Goal: Task Accomplishment & Management: Manage account settings

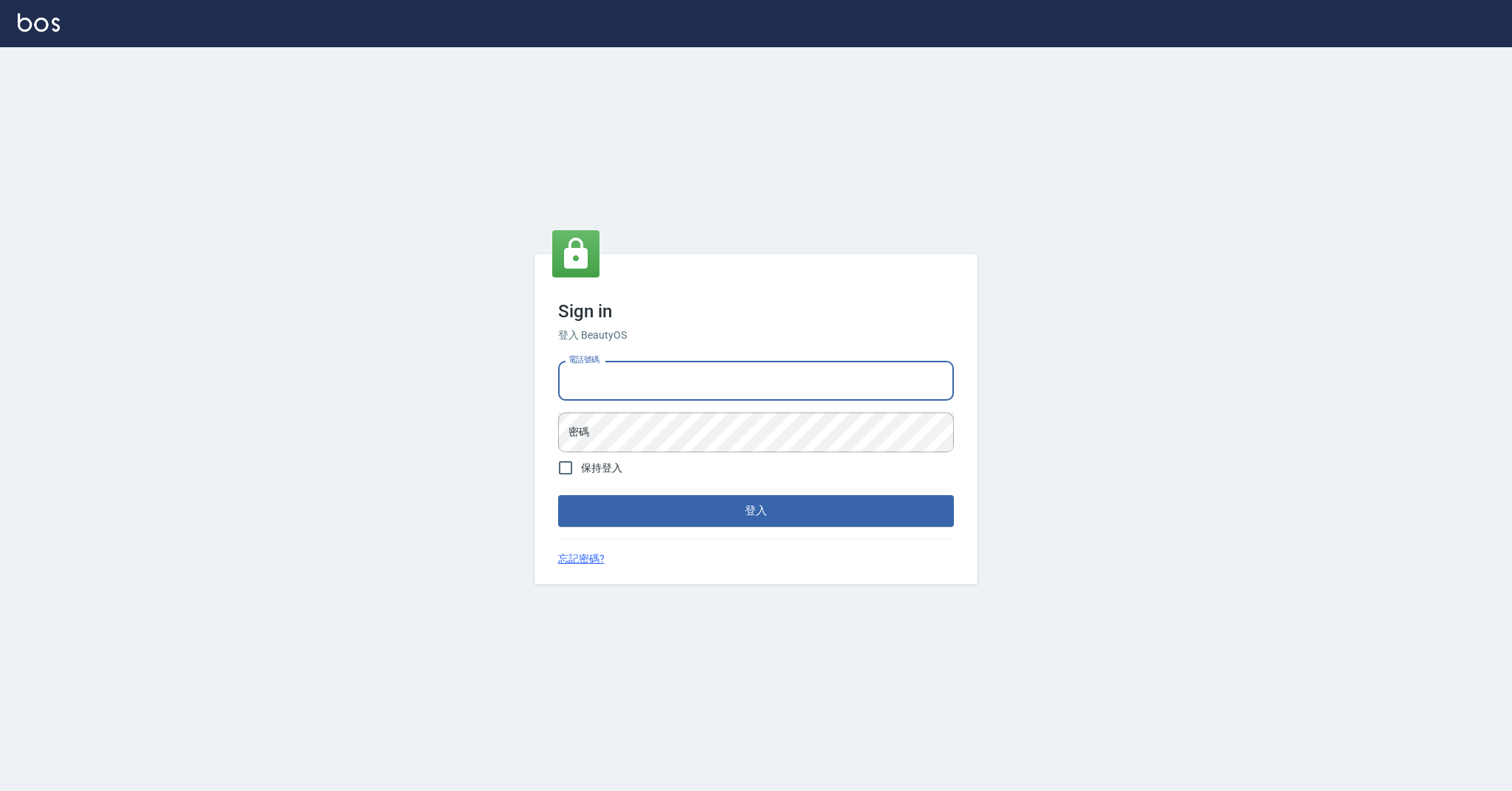
type input "0958051258"
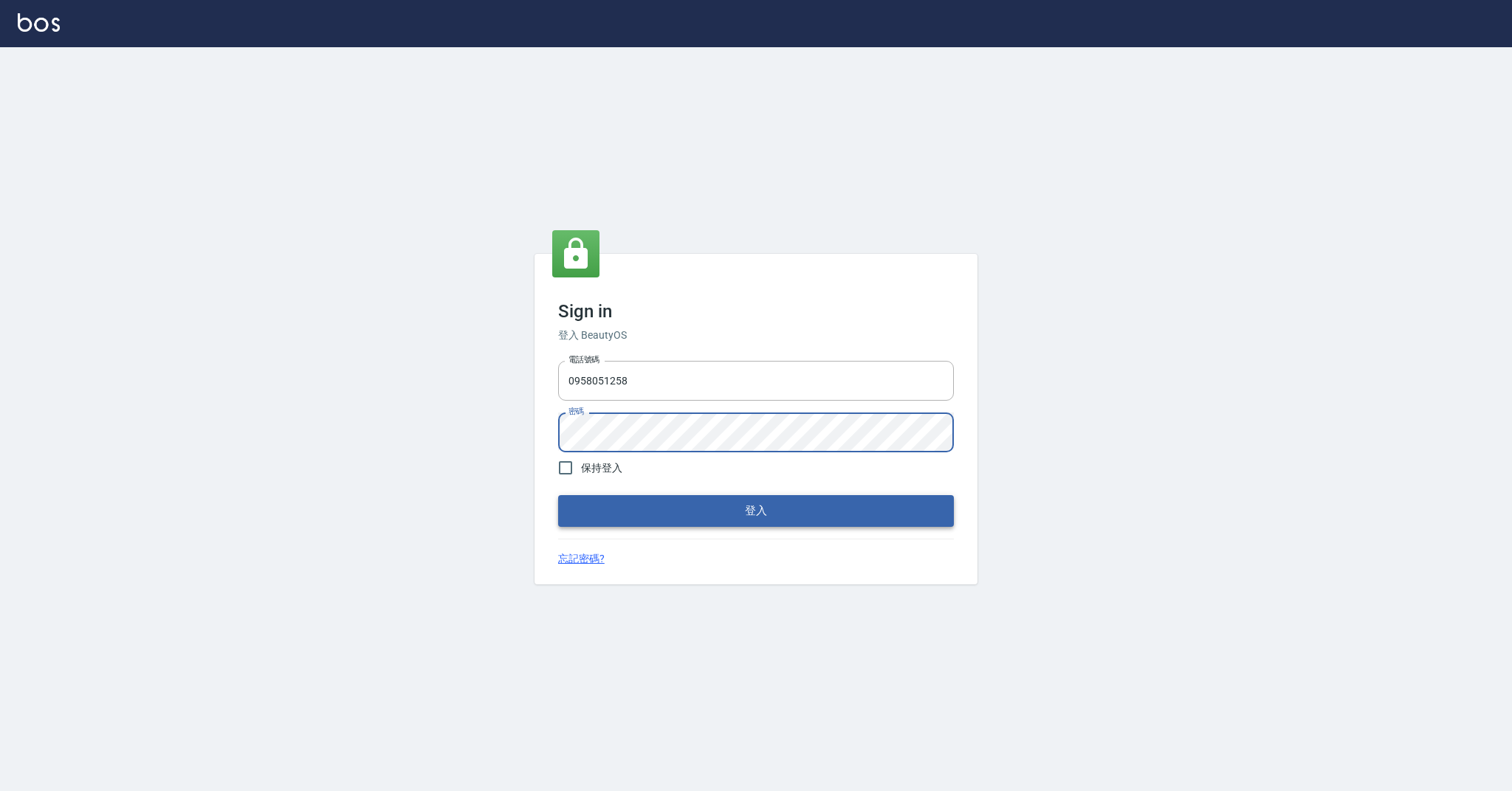
click at [678, 505] on button "登入" at bounding box center [756, 510] width 395 height 31
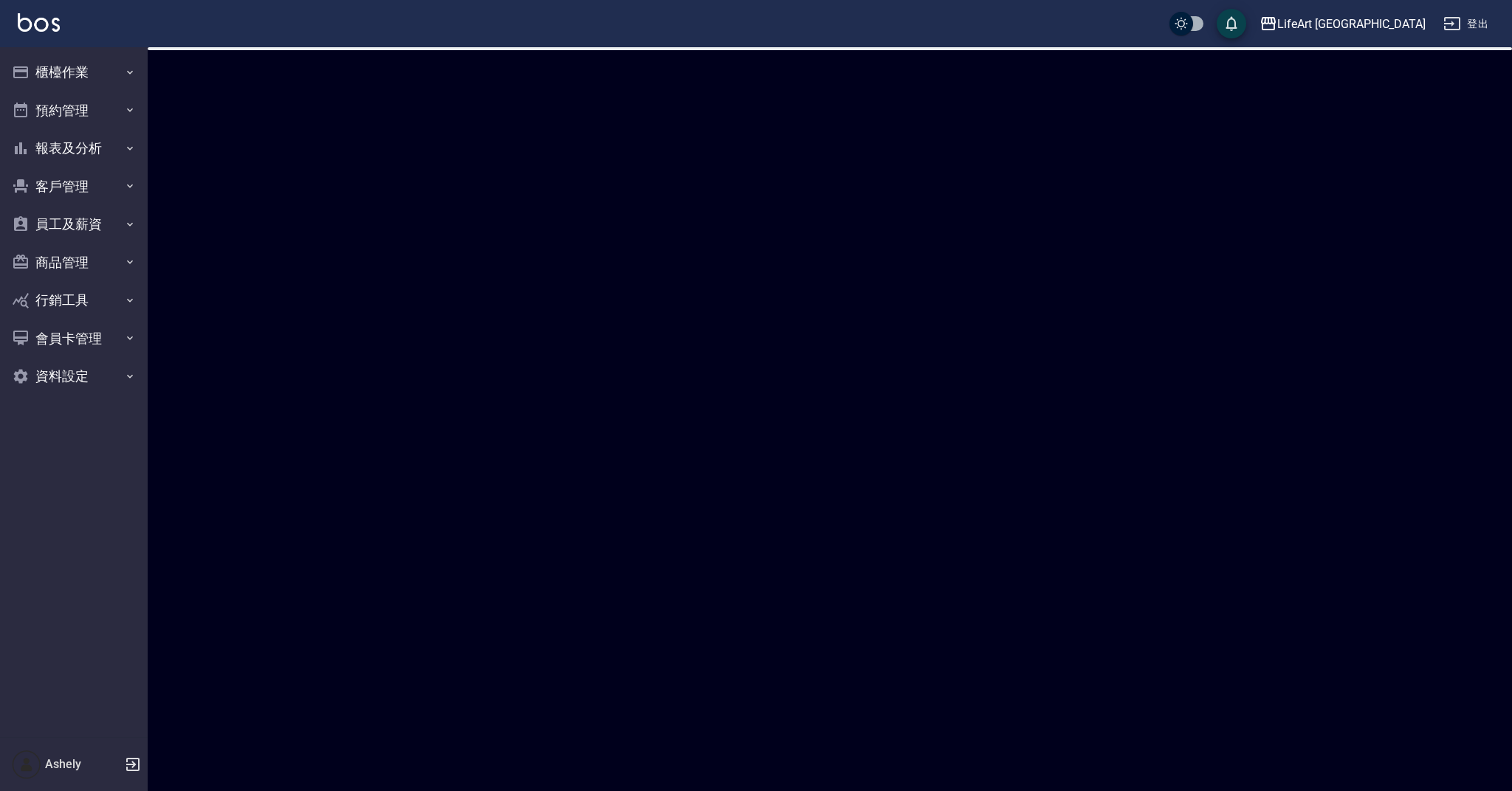
checkbox input "true"
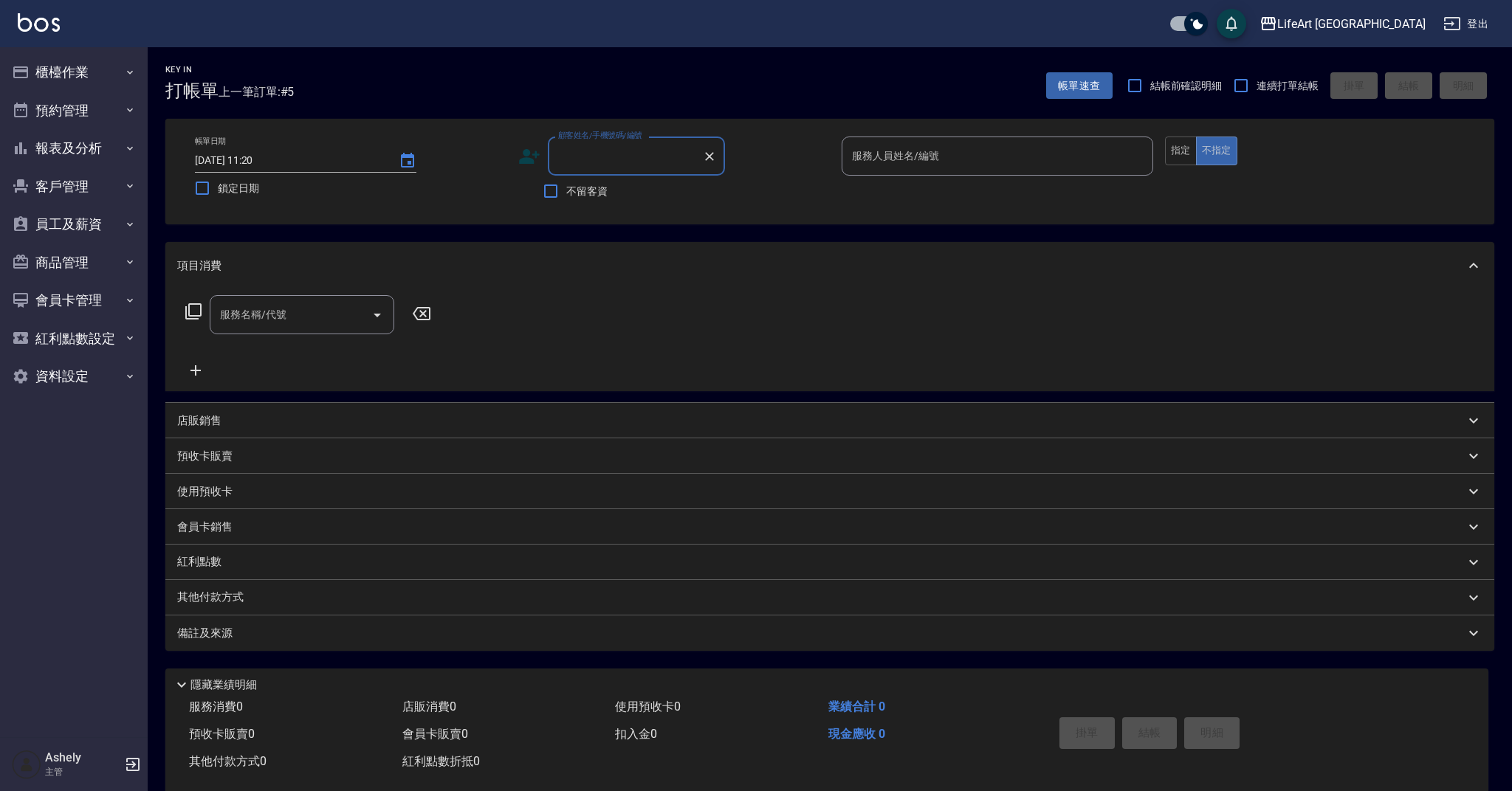
click at [629, 153] on input "顧客姓名/手機號碼/編號" at bounding box center [625, 156] width 142 height 25
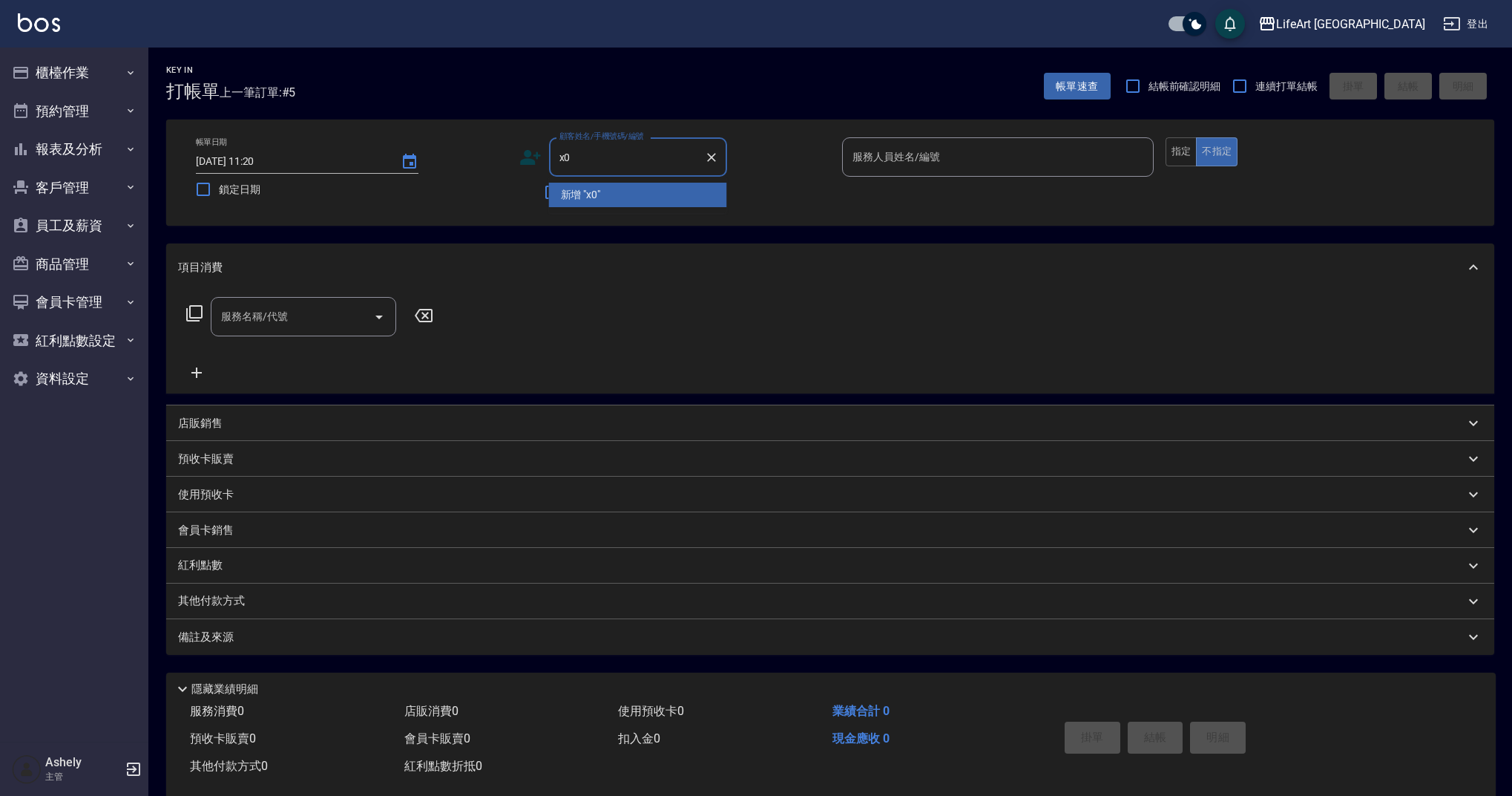
type input "x"
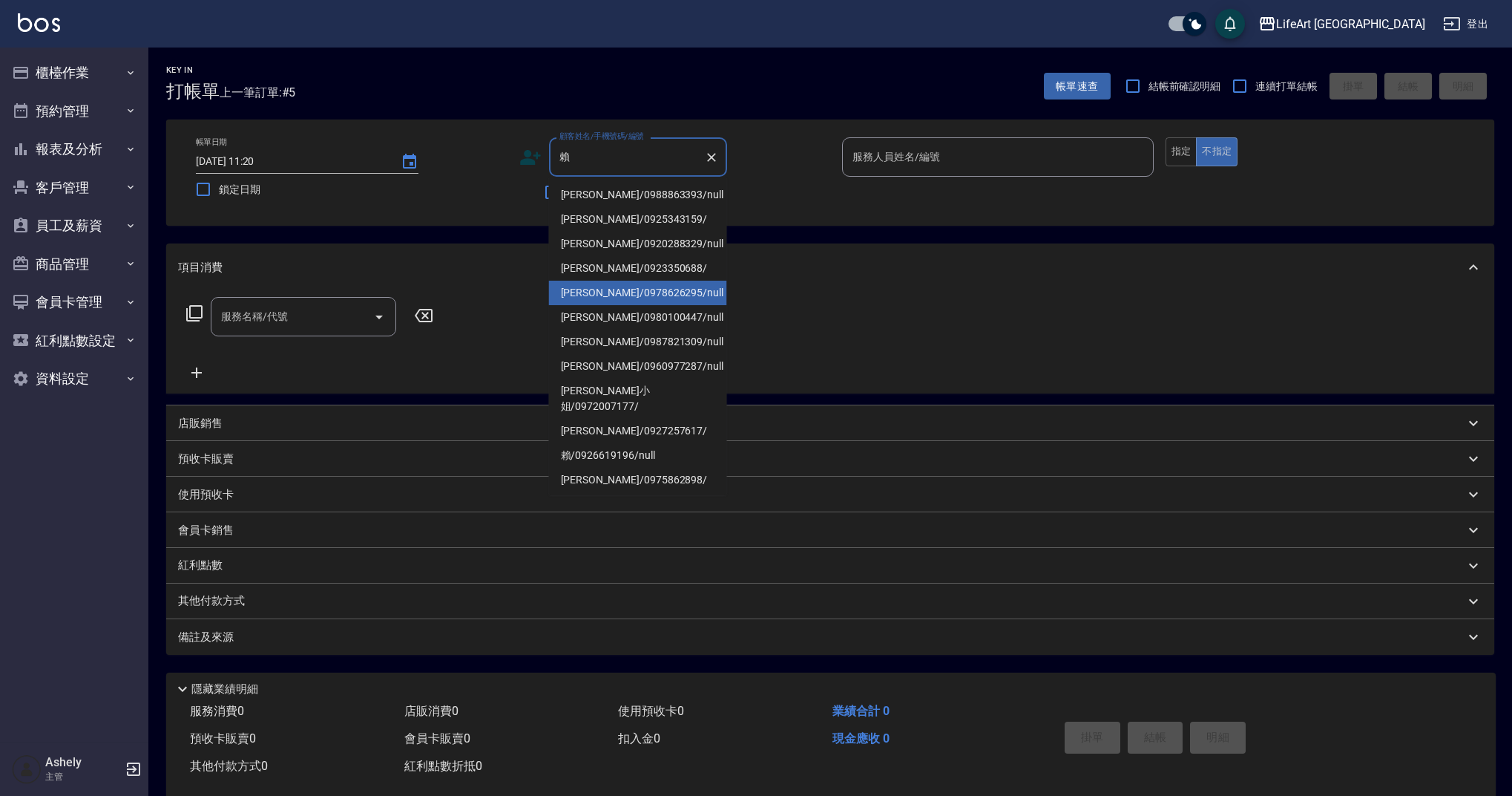
click at [618, 298] on li "賴郁庭/0978626295/null" at bounding box center [638, 293] width 178 height 25
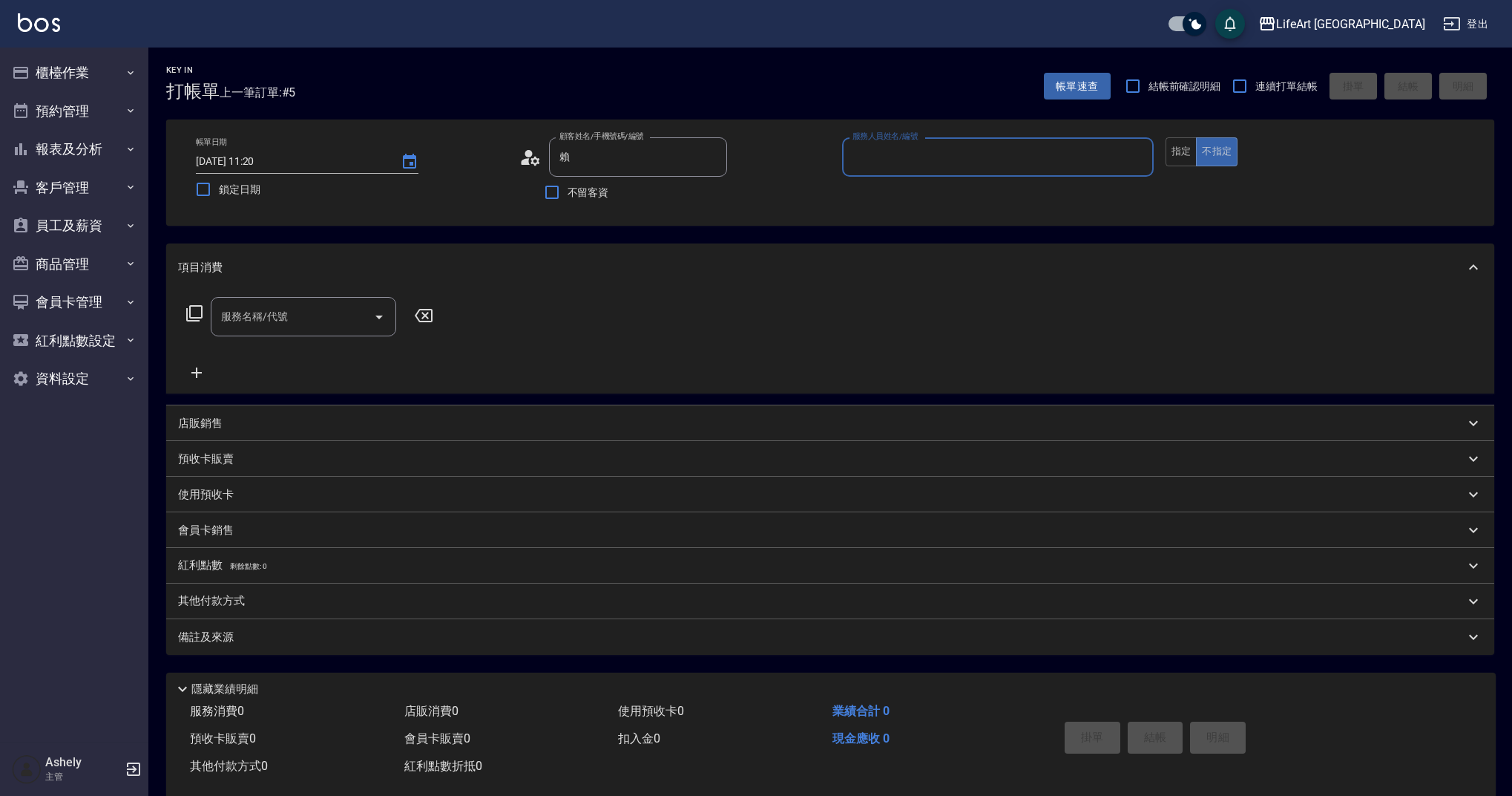
type input "賴郁庭/0978626295/null"
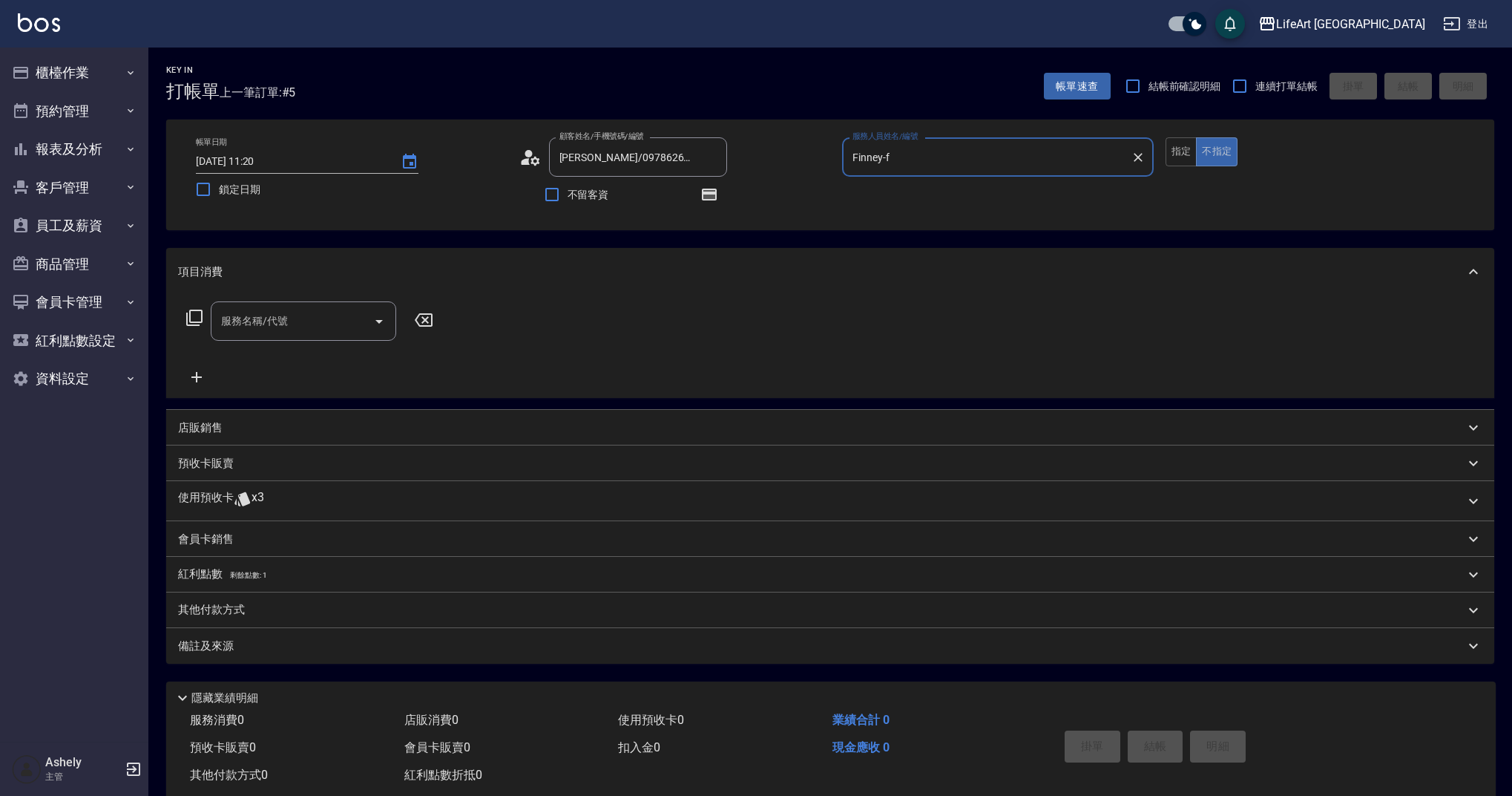
type input "Finney-f"
click at [289, 318] on input "服務名稱/代號" at bounding box center [292, 321] width 150 height 26
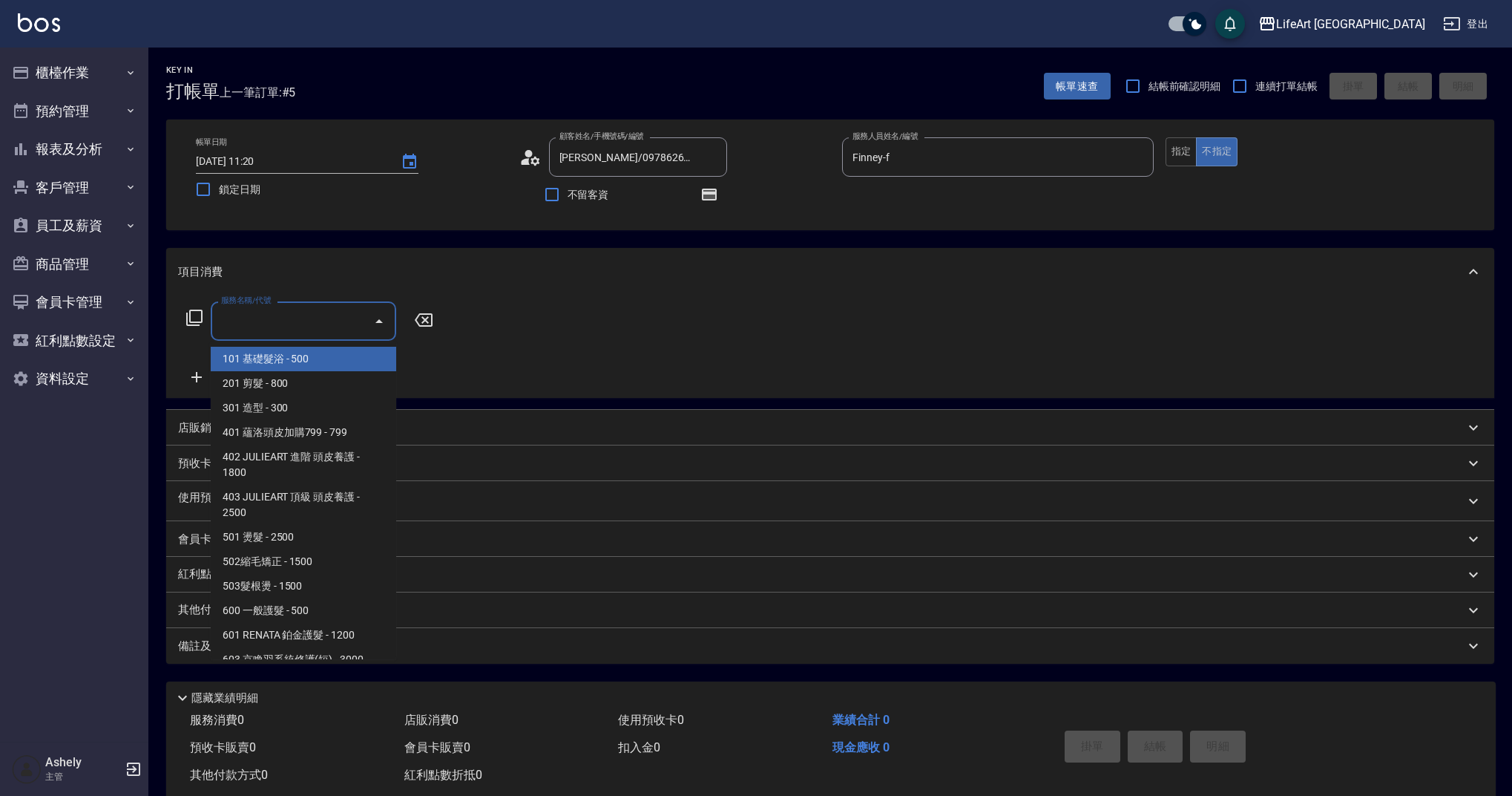
click at [288, 348] on span "101 基礎髮浴 - 500" at bounding box center [304, 358] width 186 height 25
type input "101 基礎髮浴 (101)"
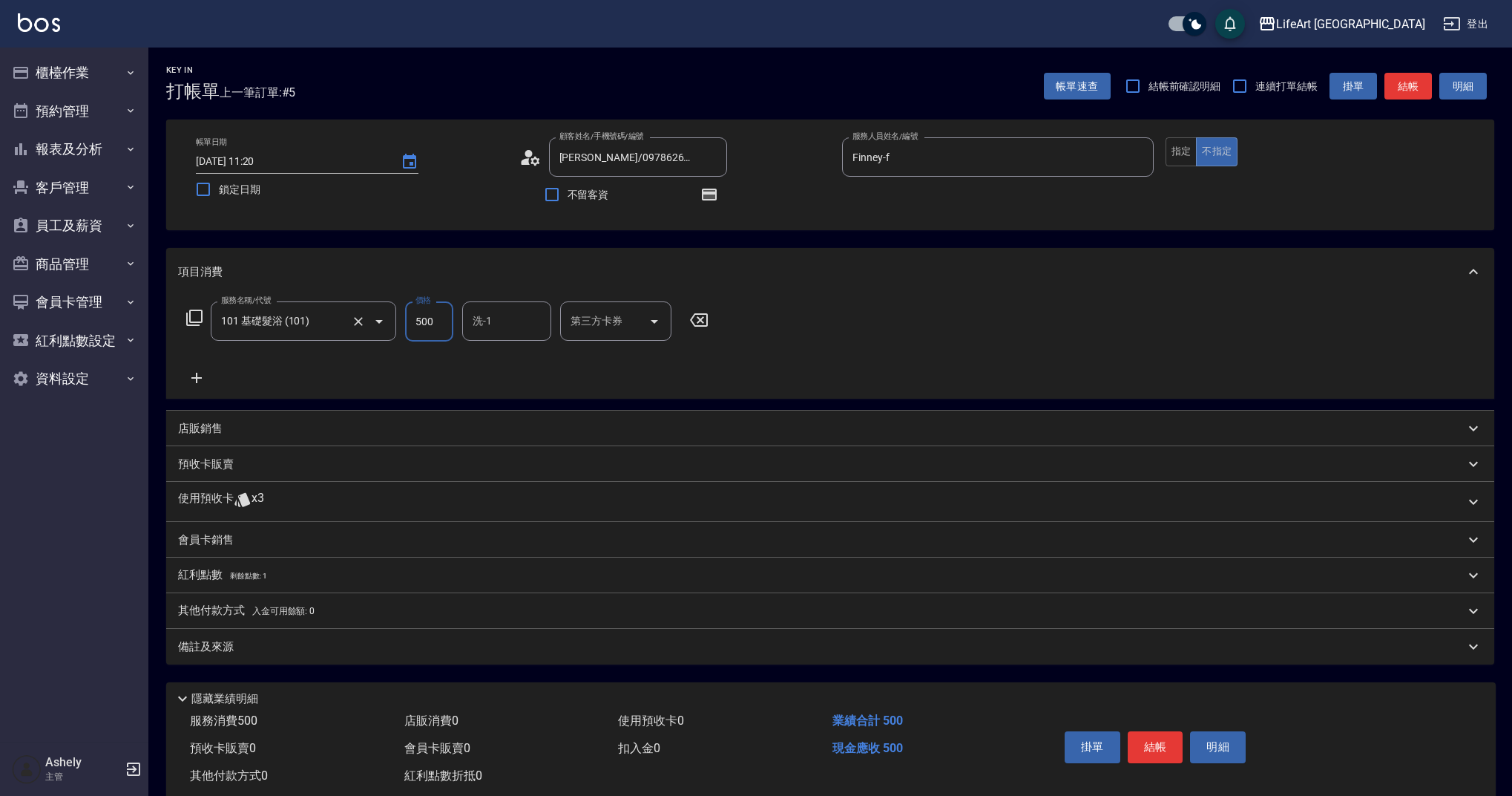
drag, startPoint x: 449, startPoint y: 334, endPoint x: 372, endPoint y: 317, distance: 78.9
click at [372, 318] on div "服務名稱/代號 101 基礎髮浴 (101) 服務名稱/代號 價格 500 價格 洗-1 洗-1 第三方卡券 第三方卡券" at bounding box center [448, 322] width 540 height 40
type input "450"
click at [217, 366] on div "服務名稱/代號 101 基礎髮浴 (101) 服務名稱/代號 價格 450 價格 洗-1 洗-1 第三方卡券 第三方卡券" at bounding box center [448, 344] width 540 height 86
click at [208, 374] on icon at bounding box center [197, 378] width 37 height 18
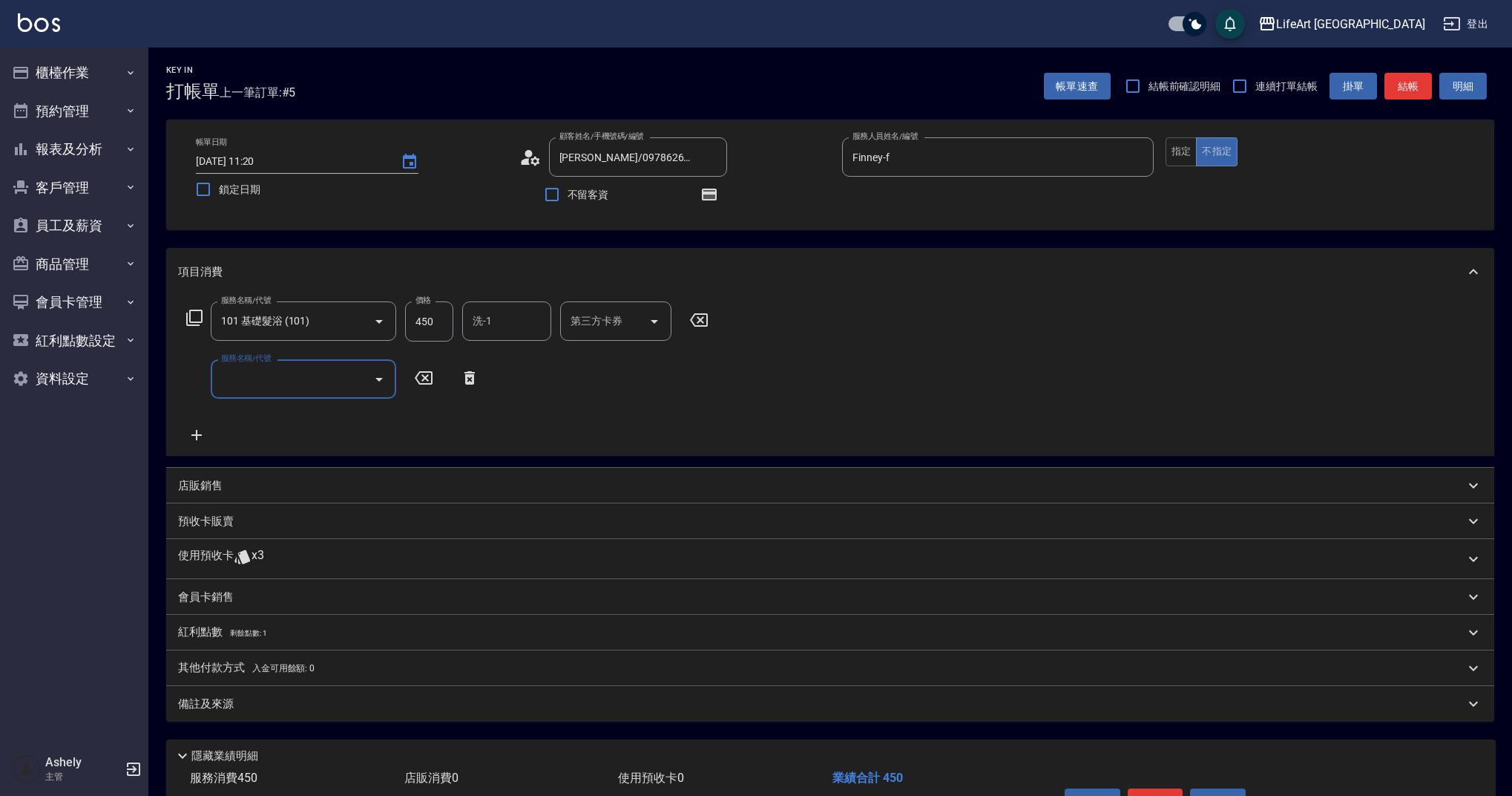
click at [218, 366] on input "服務名稱/代號" at bounding box center [292, 379] width 150 height 26
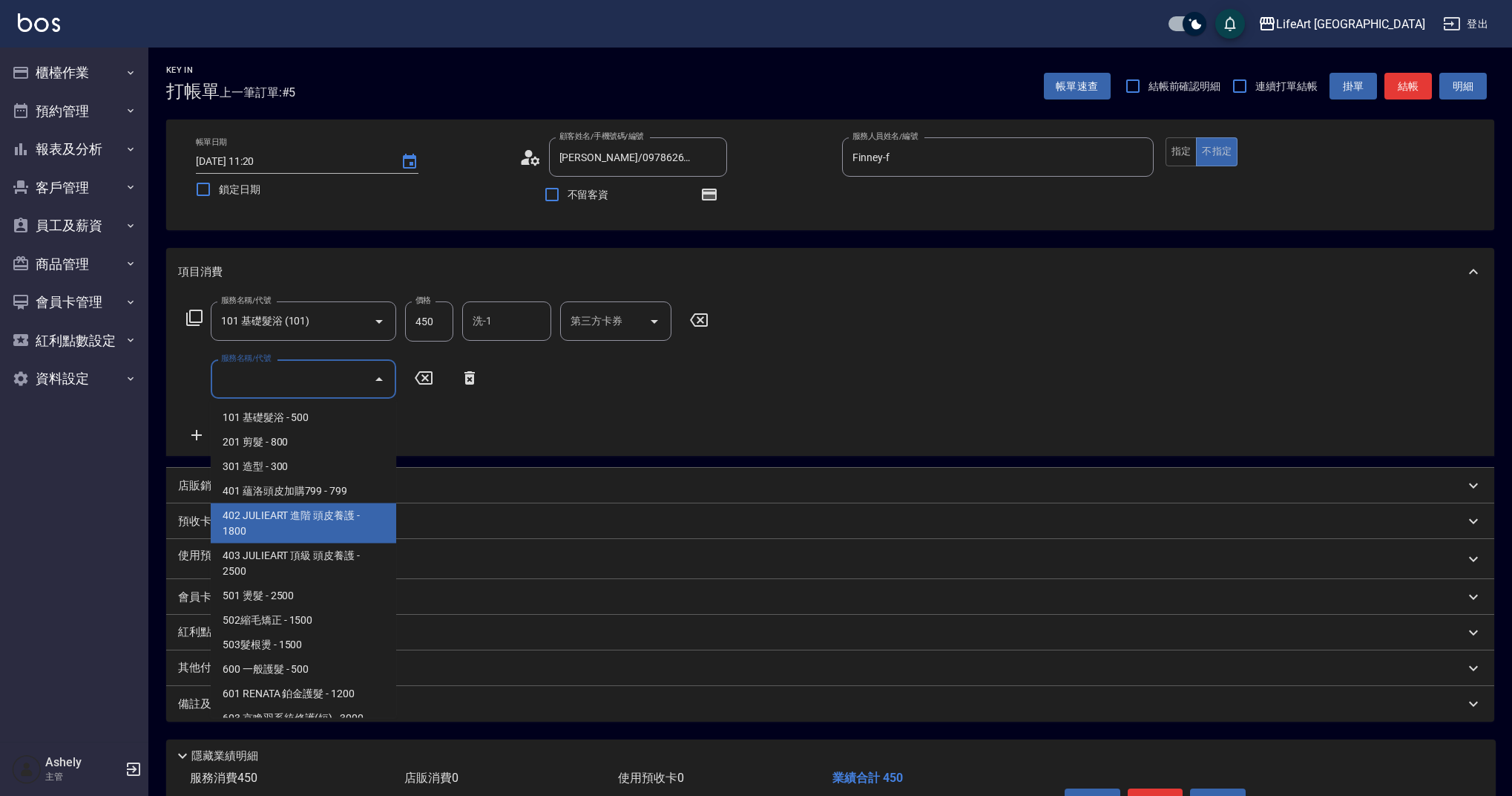
click at [320, 514] on span "402 JULIEART 進階 頭皮養護 - 1800" at bounding box center [304, 523] width 186 height 40
type input "402 JULIEART 進階 頭皮養護(402)"
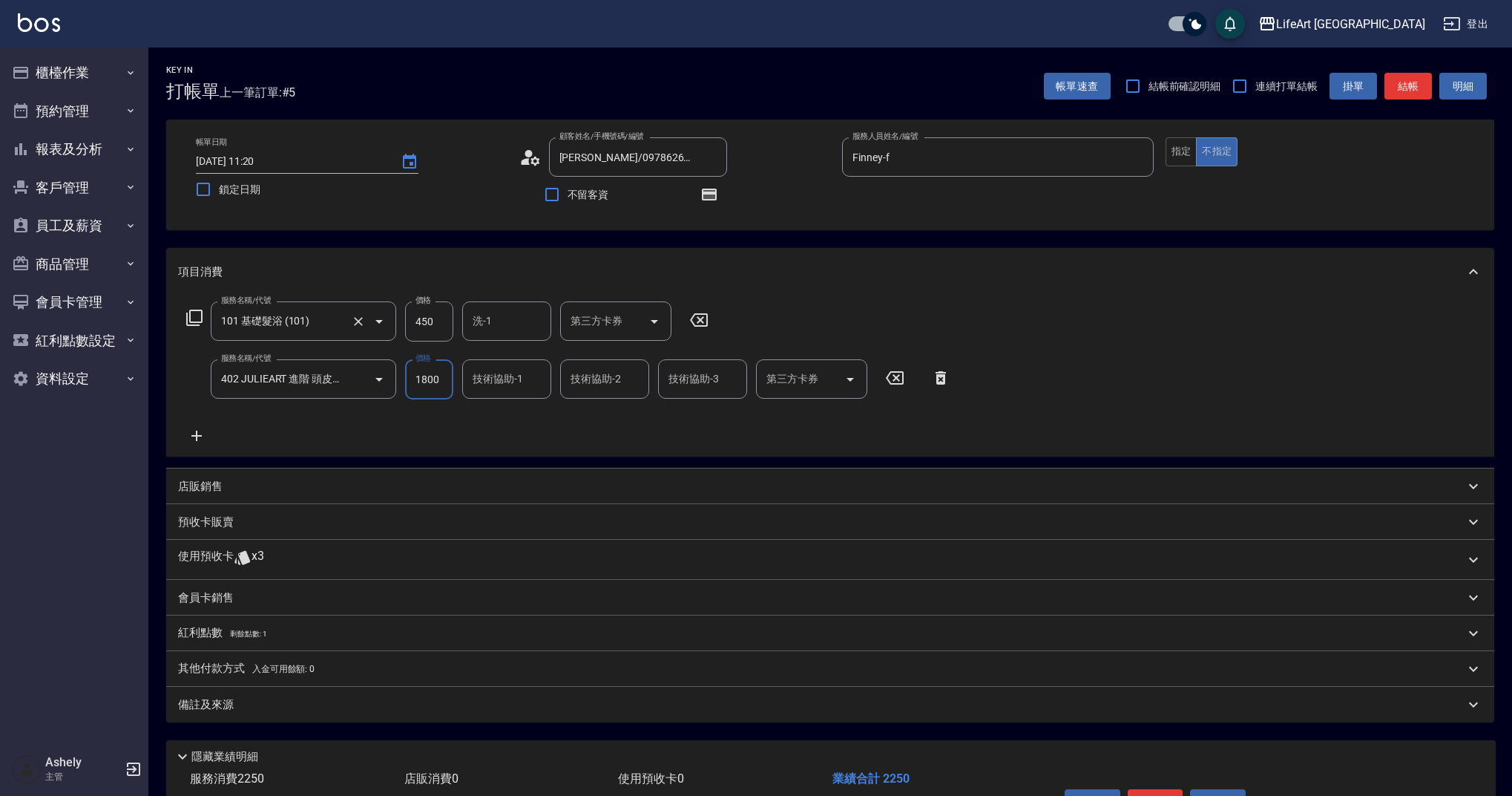
drag, startPoint x: 438, startPoint y: 329, endPoint x: 393, endPoint y: 312, distance: 48.1
click at [393, 312] on div "服務名稱/代號 101 基礎髮浴 (101) 服務名稱/代號 價格 450 價格 洗-1 洗-1 第三方卡券 第三方卡券" at bounding box center [448, 322] width 540 height 40
drag, startPoint x: 429, startPoint y: 326, endPoint x: 379, endPoint y: 322, distance: 50.2
click at [379, 322] on div "服務名稱/代號 101 基礎髮浴 (101) 服務名稱/代號 價格 450 價格 洗-1 洗-1 第三方卡券 第三方卡券" at bounding box center [448, 322] width 540 height 40
drag, startPoint x: 446, startPoint y: 321, endPoint x: 353, endPoint y: 294, distance: 96.8
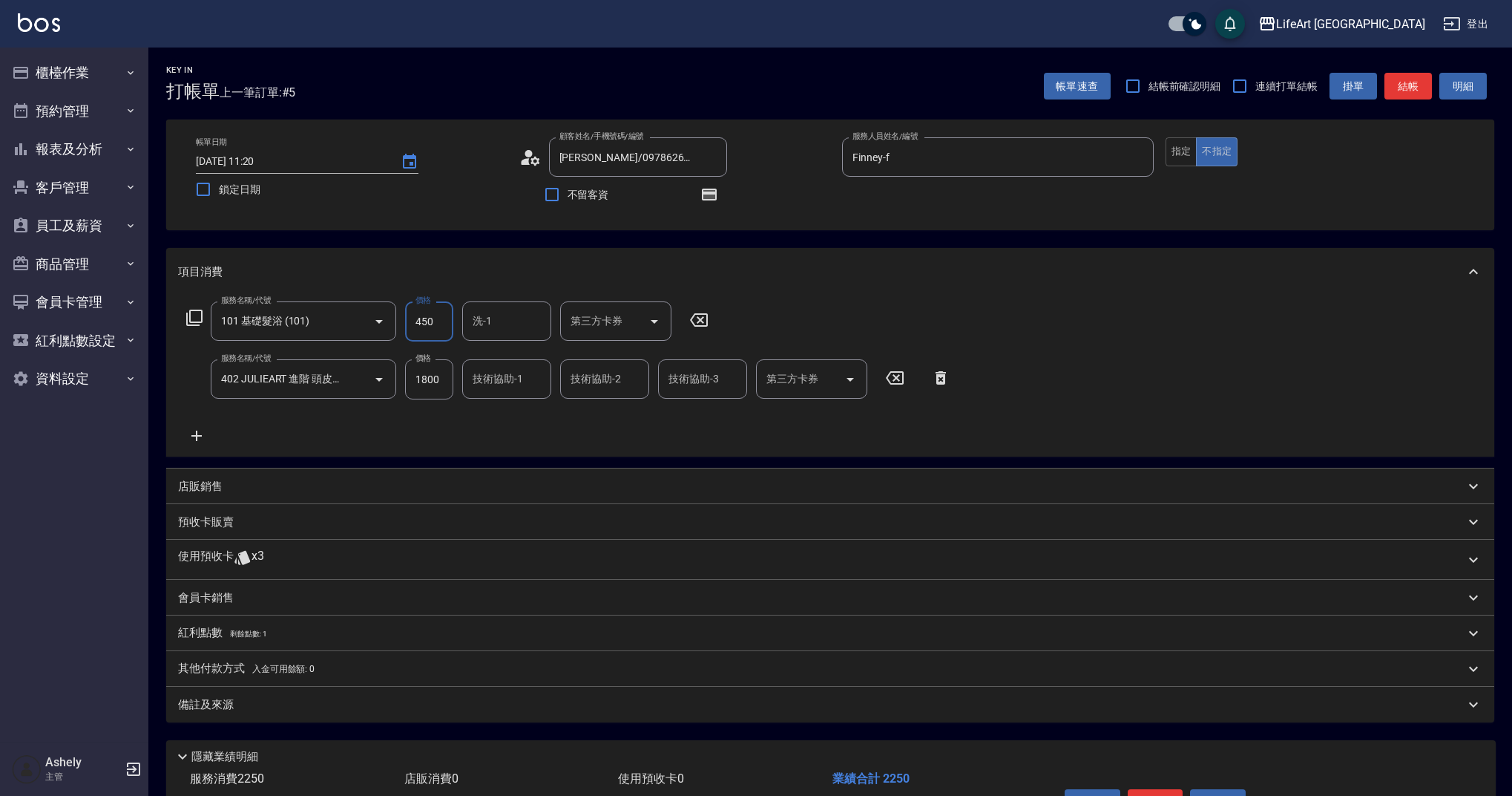
click at [366, 321] on div "服務名稱/代號 101 基礎髮浴 (101) 服務名稱/代號 價格 450 價格 洗-1 洗-1 第三方卡券 第三方卡券" at bounding box center [448, 322] width 540 height 40
type input "650"
click at [477, 366] on div "技術協助-1 技術協助-1" at bounding box center [506, 378] width 89 height 39
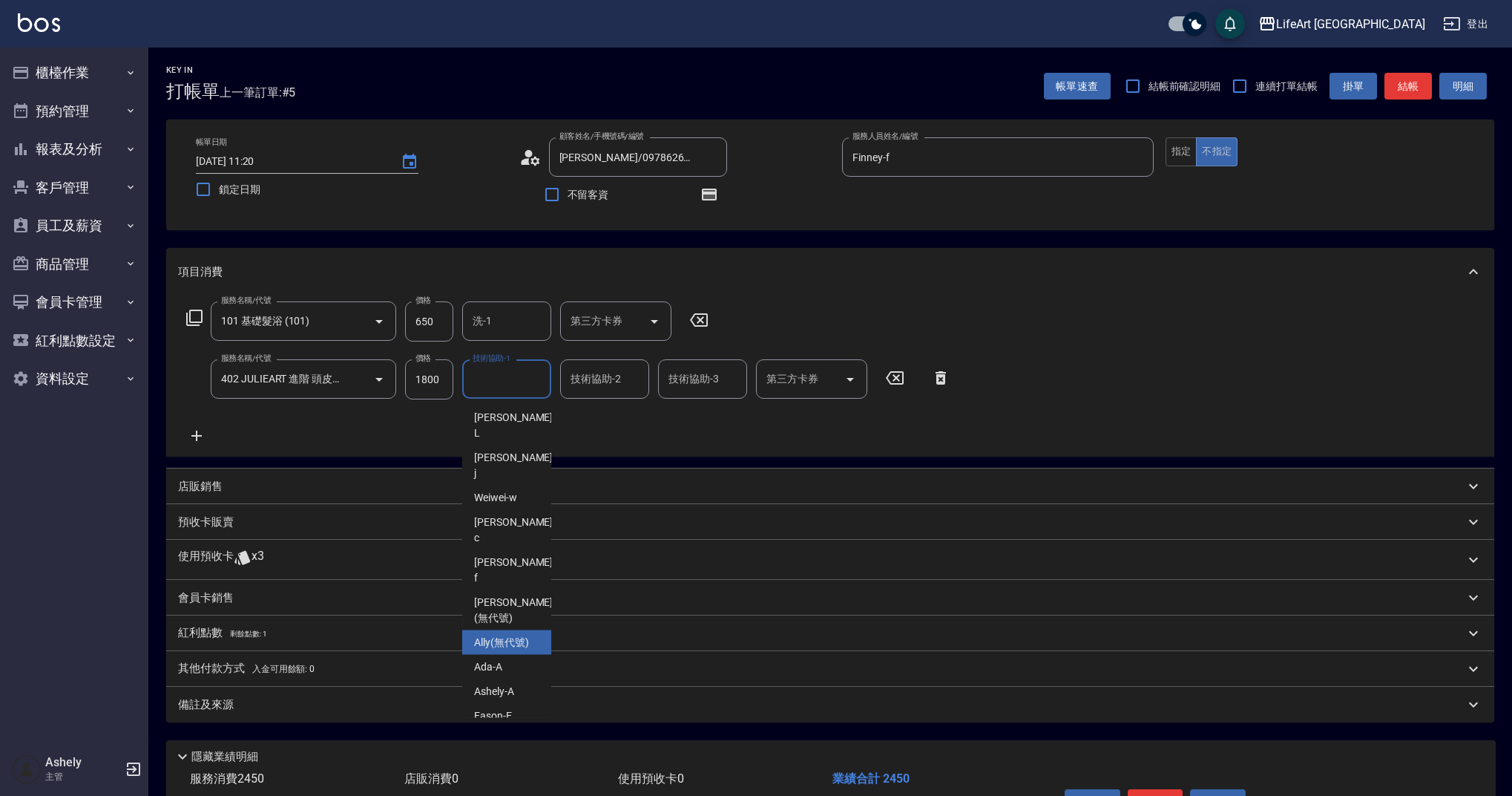
click at [510, 635] on span "Ally (無代號)" at bounding box center [501, 642] width 55 height 15
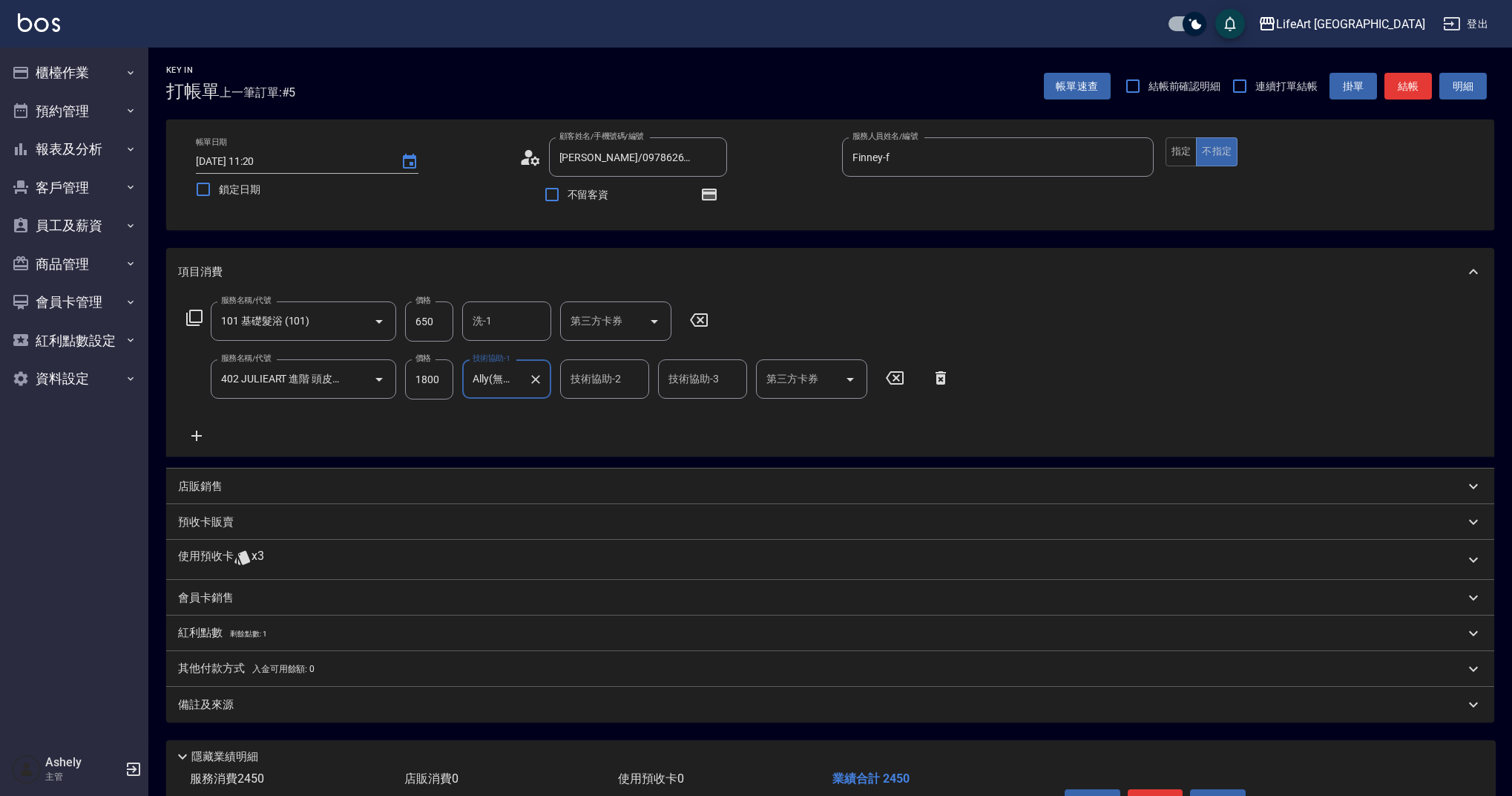
type input "Ally(無代號)"
click at [511, 303] on div "洗-1" at bounding box center [506, 321] width 89 height 39
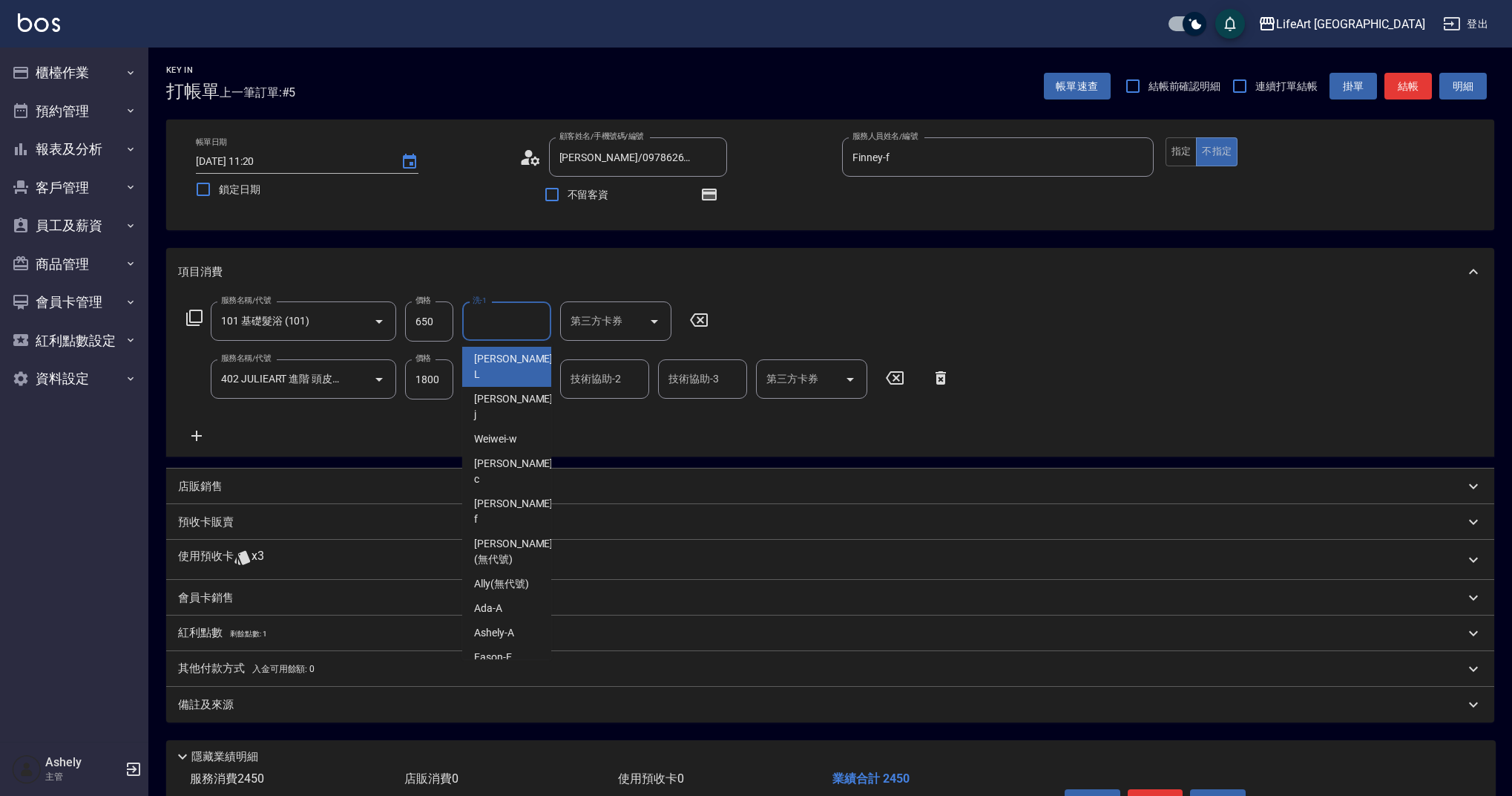
click at [509, 318] on input "洗-1" at bounding box center [507, 321] width 76 height 26
click at [510, 323] on input "洗-1" at bounding box center [507, 321] width 76 height 26
click at [502, 576] on span "Ally (無代號)" at bounding box center [501, 583] width 55 height 15
type input "Ally(無代號)"
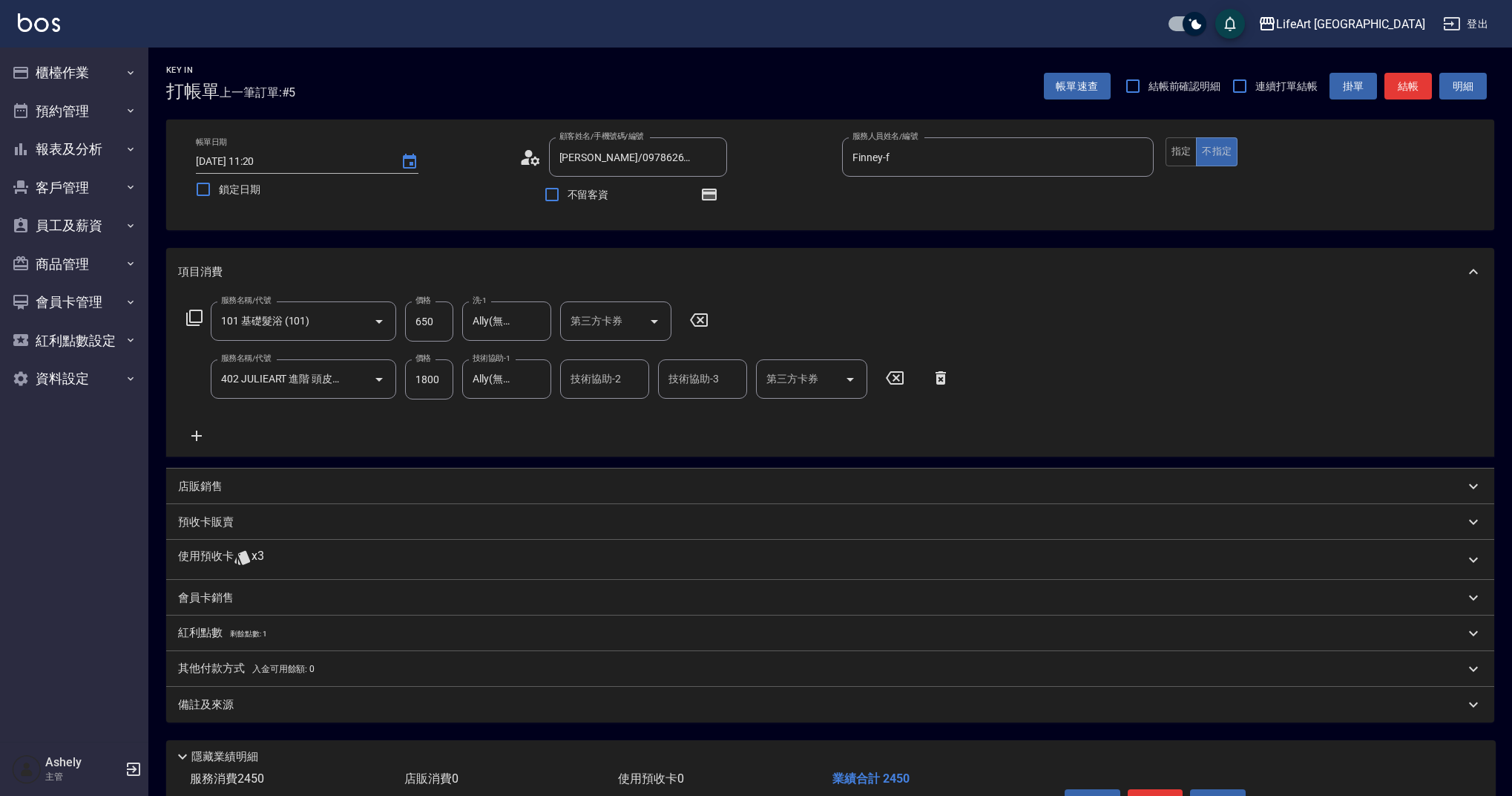
click at [237, 634] on span "剩餘點數: 1" at bounding box center [249, 634] width 37 height 8
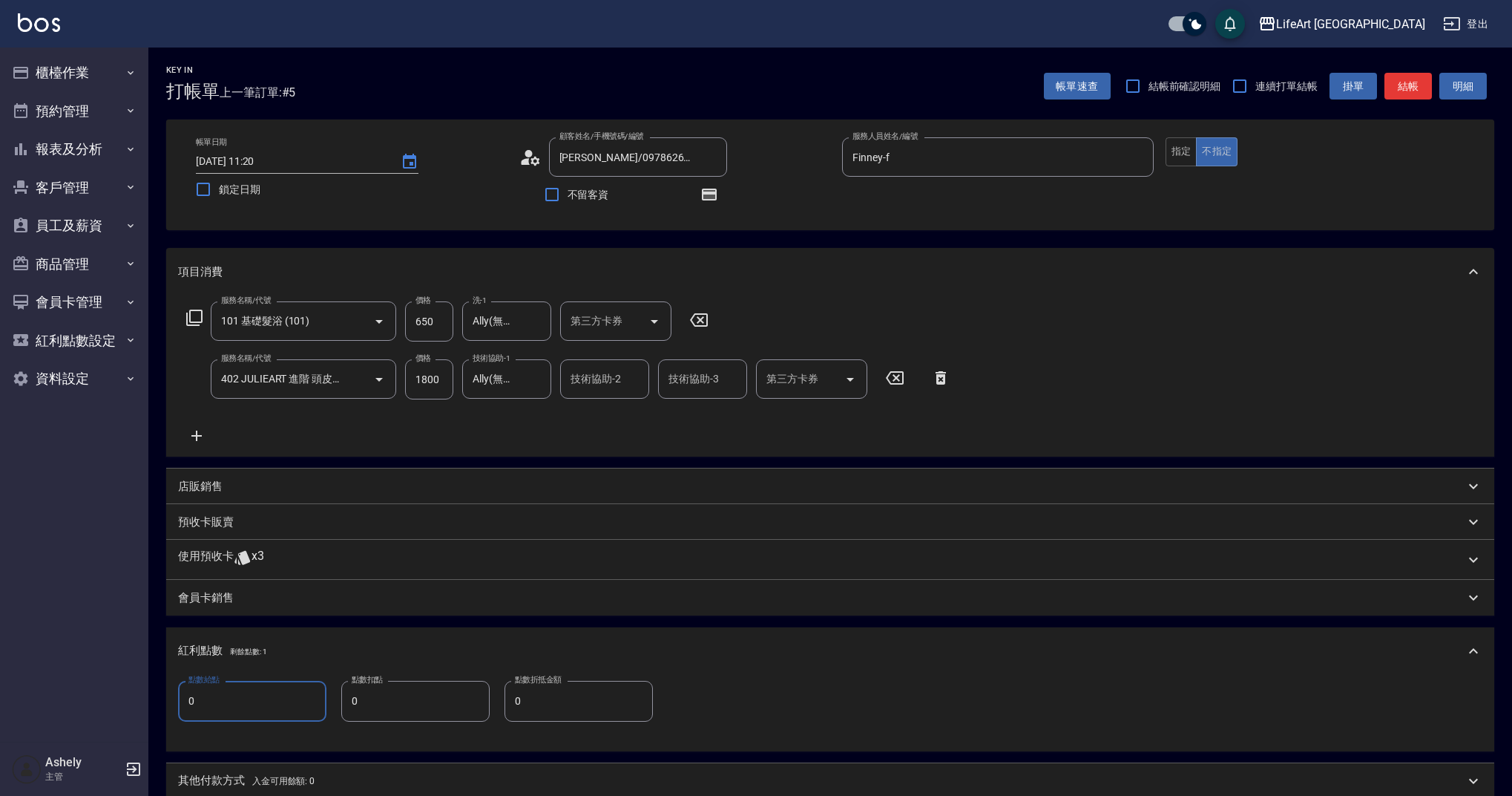
drag, startPoint x: 254, startPoint y: 709, endPoint x: 158, endPoint y: 702, distance: 96.3
click at [158, 702] on div "Key In 打帳單 上一筆訂單:#5 帳單速查 結帳前確認明細 連續打單結帳 掛單 結帳 明細 帳單日期 2025/10/04 11:20 鎖定日期 顧客姓…" at bounding box center [831, 521] width 1364 height 948
type input "4"
click at [710, 198] on icon "button" at bounding box center [709, 194] width 12 height 9
click at [236, 564] on icon at bounding box center [242, 558] width 18 height 18
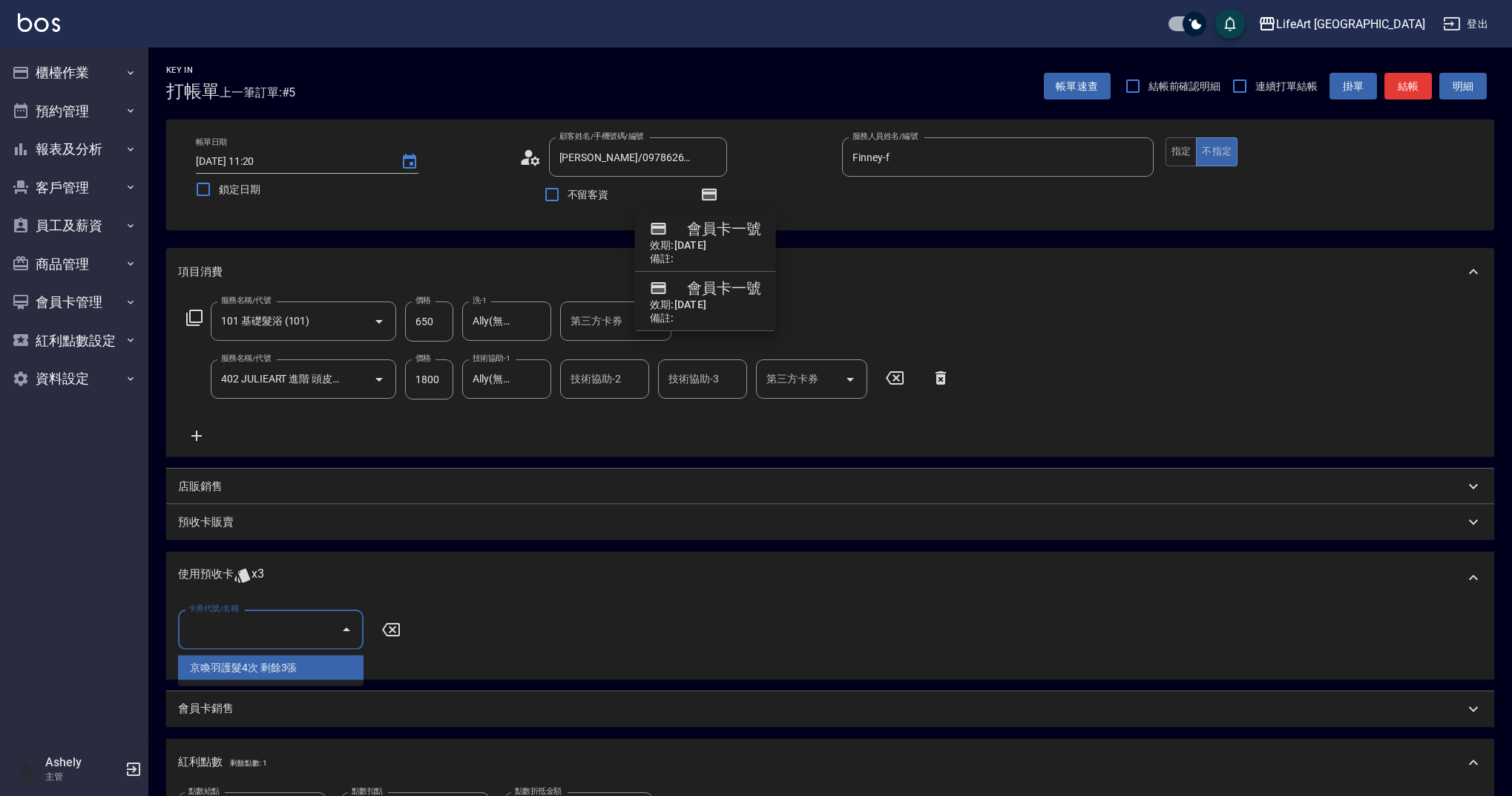
click at [271, 635] on input "卡券代號/名稱" at bounding box center [259, 629] width 150 height 26
click at [275, 674] on div "京喚羽護髮4次 剩餘3張" at bounding box center [271, 667] width 186 height 25
type input "京喚羽護髮4次"
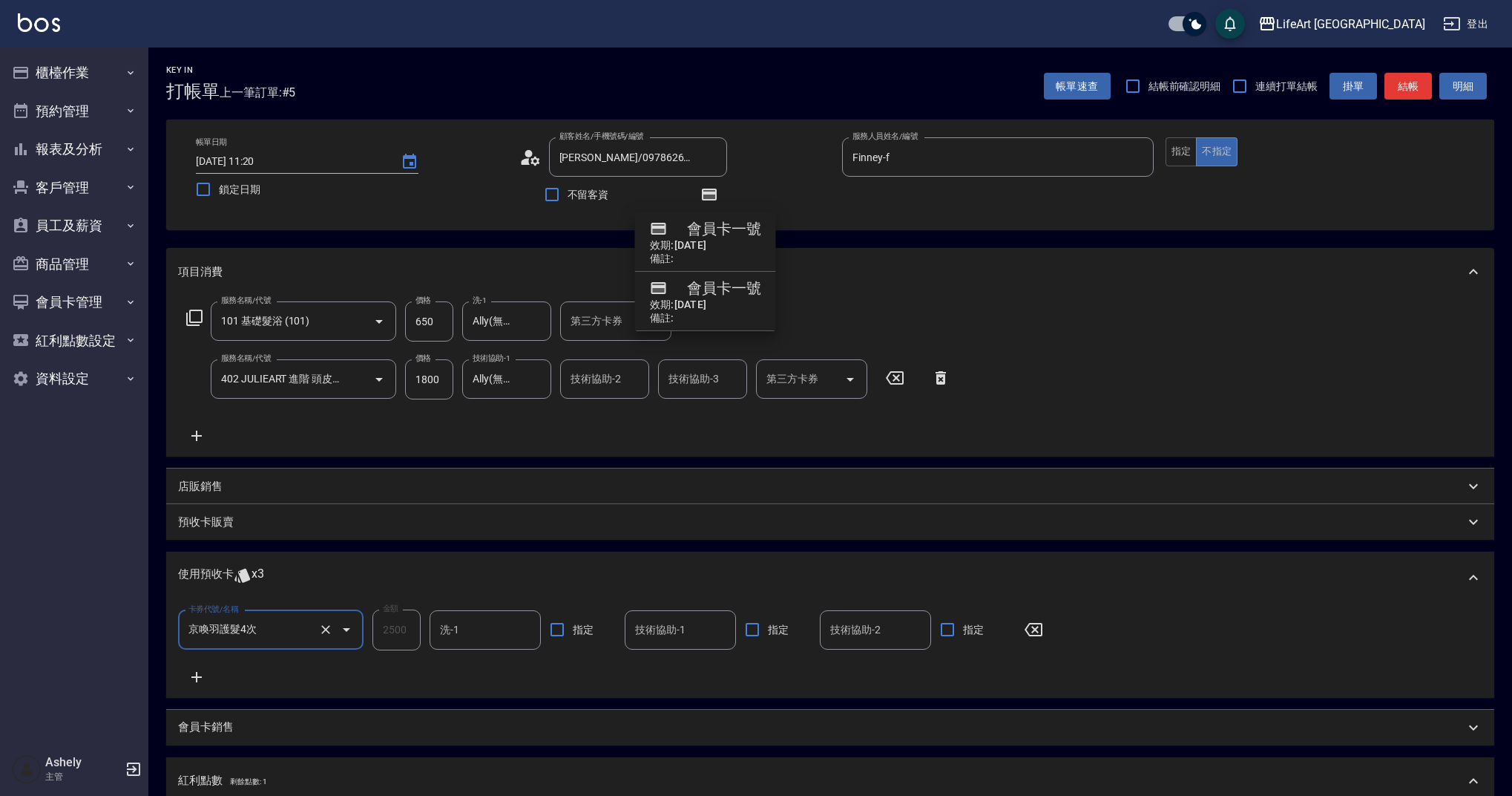
click at [662, 635] on div "技術協助-1 技術協助-1" at bounding box center [680, 630] width 111 height 39
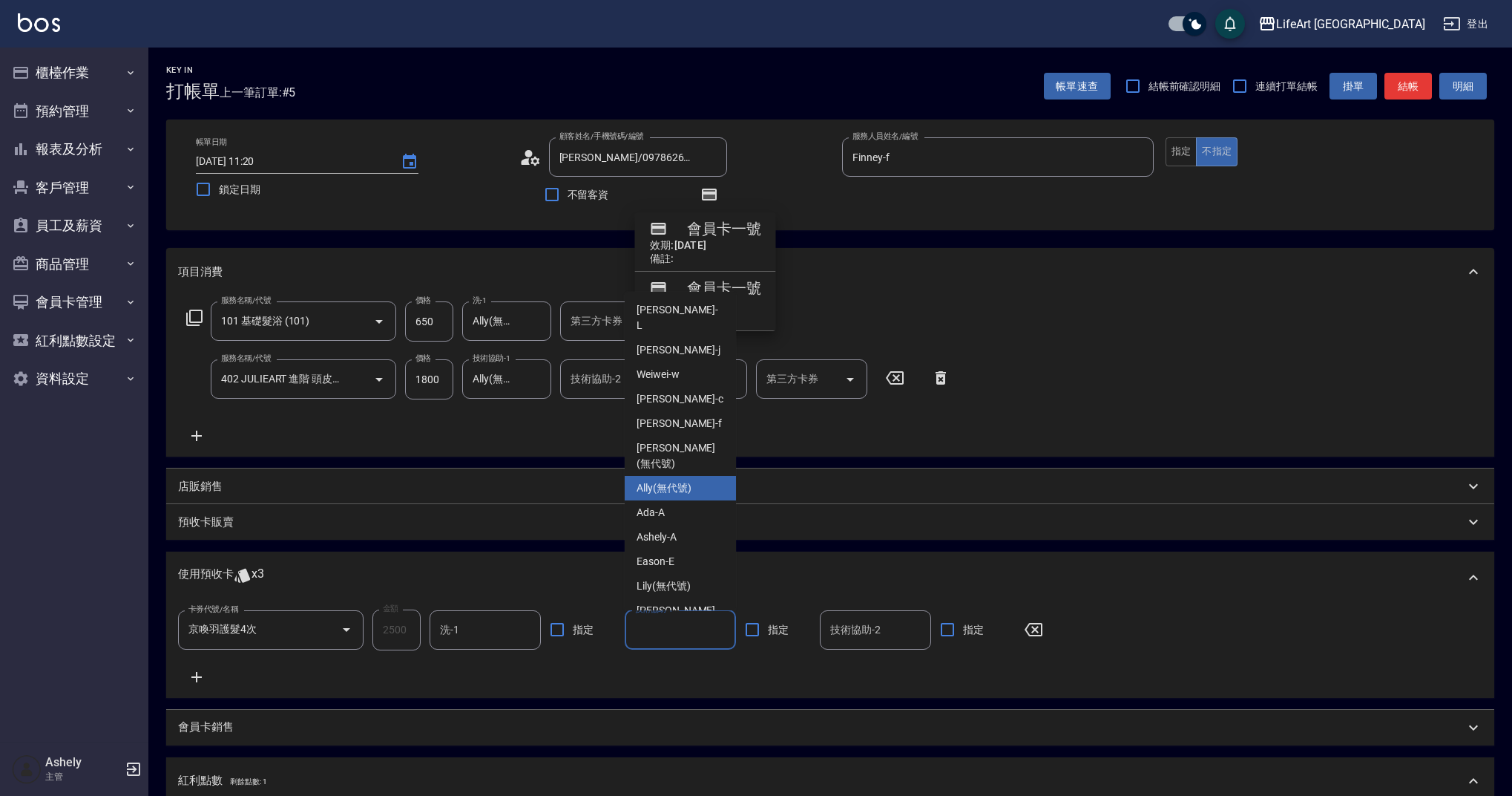
click at [681, 480] on span "Ally (無代號)" at bounding box center [664, 487] width 55 height 15
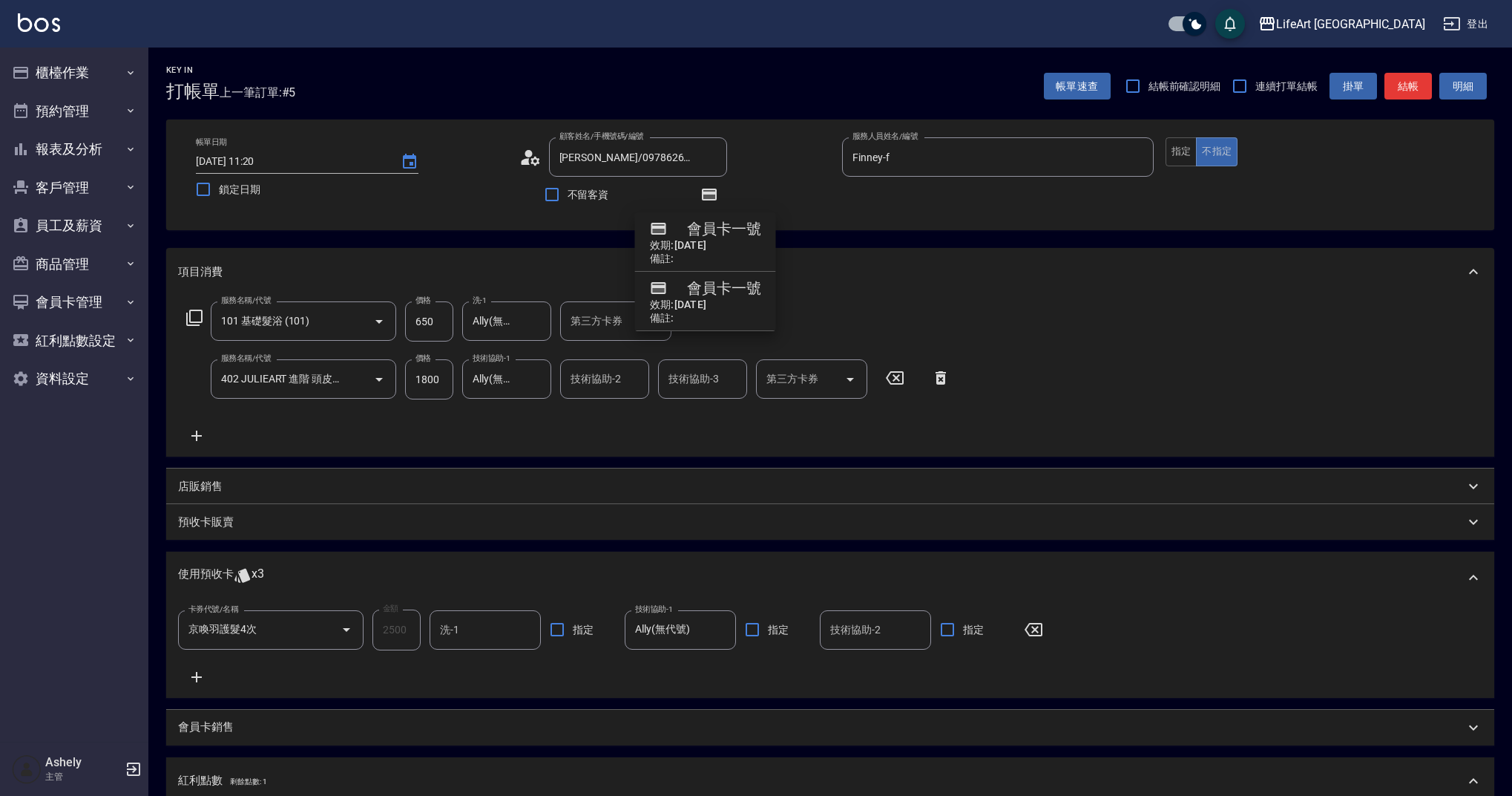
type input "Ally(無代號)"
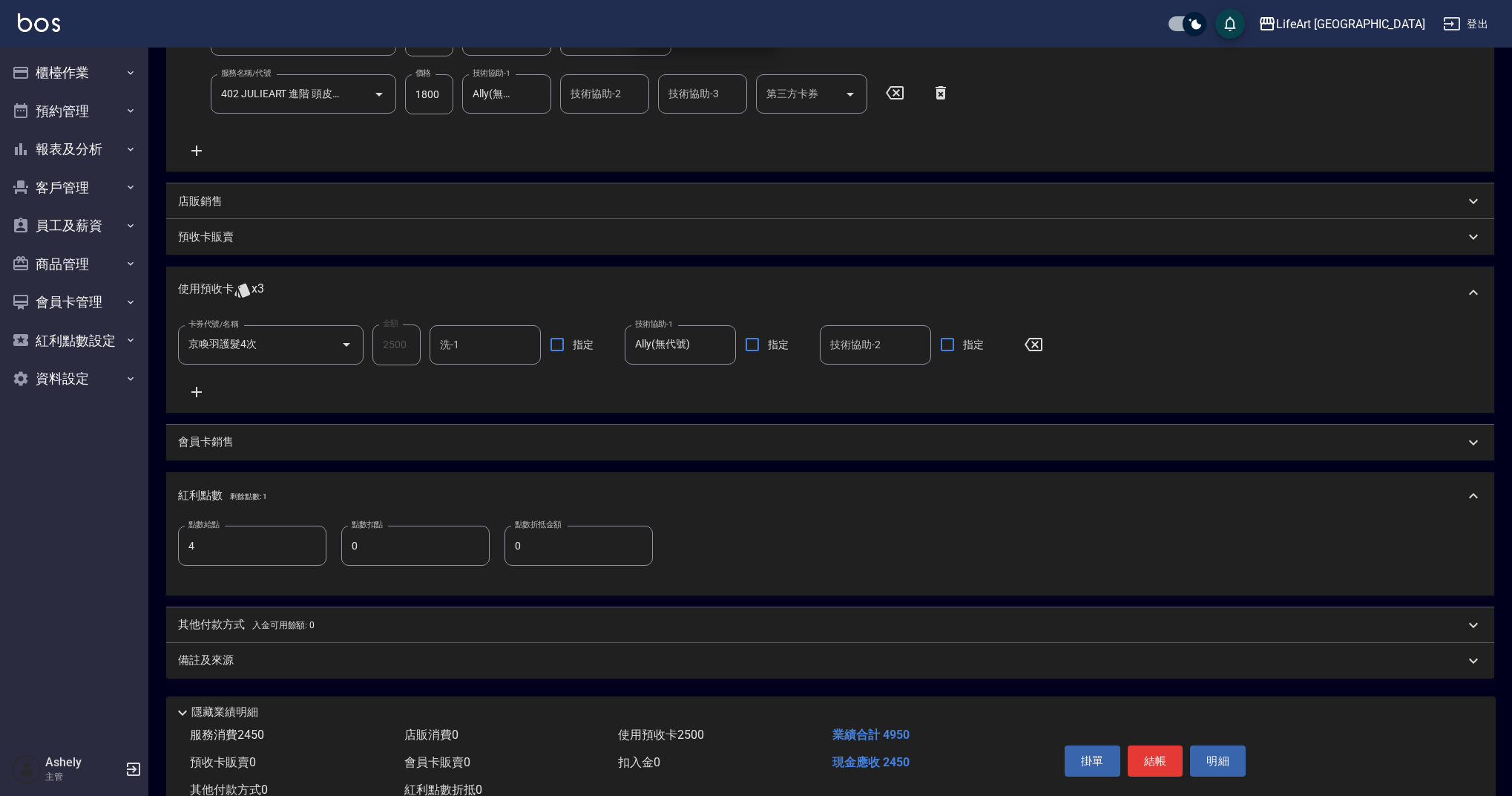
scroll to position [335, 0]
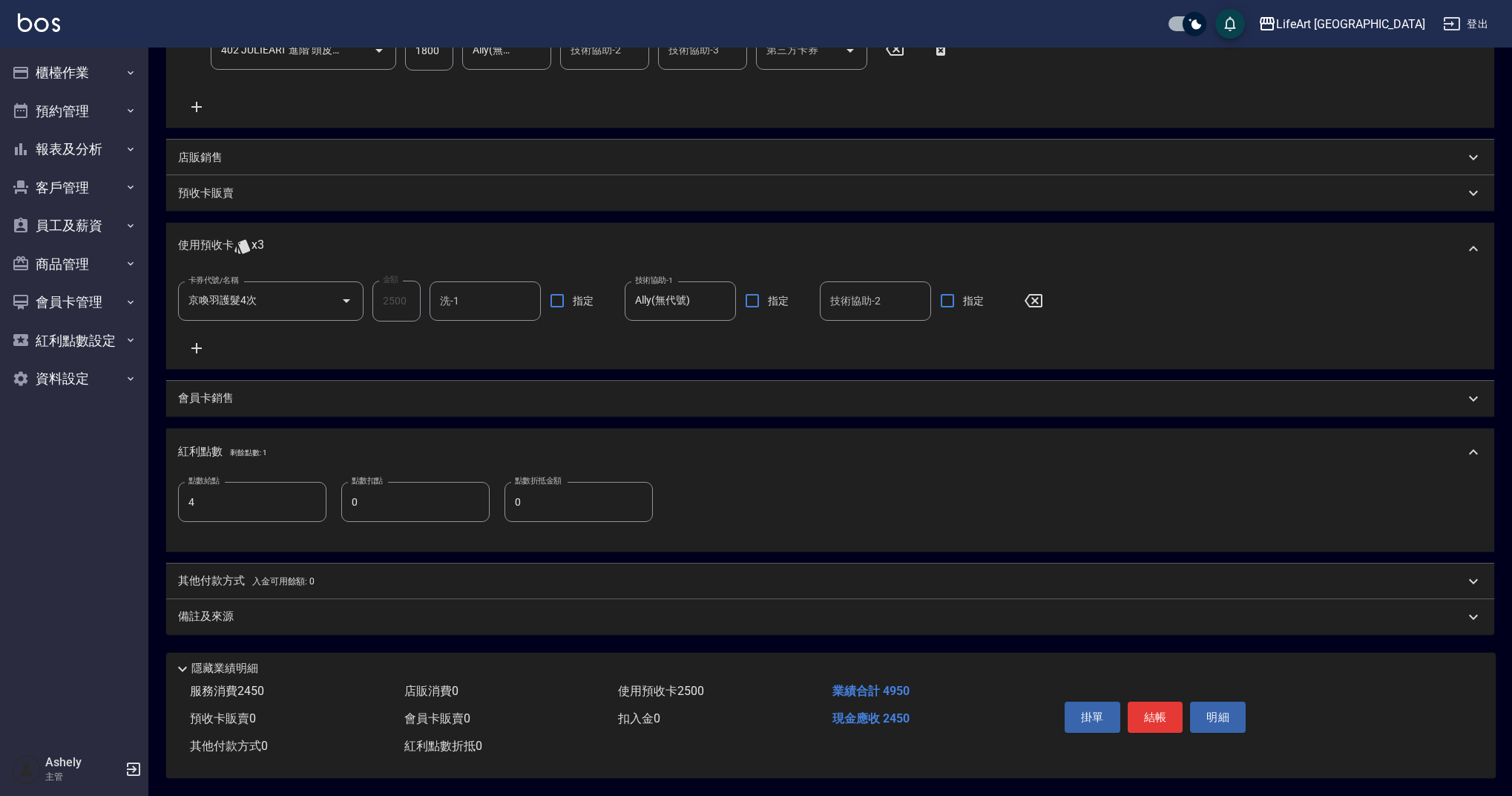
click at [326, 611] on div "備註及來源" at bounding box center [821, 616] width 1287 height 15
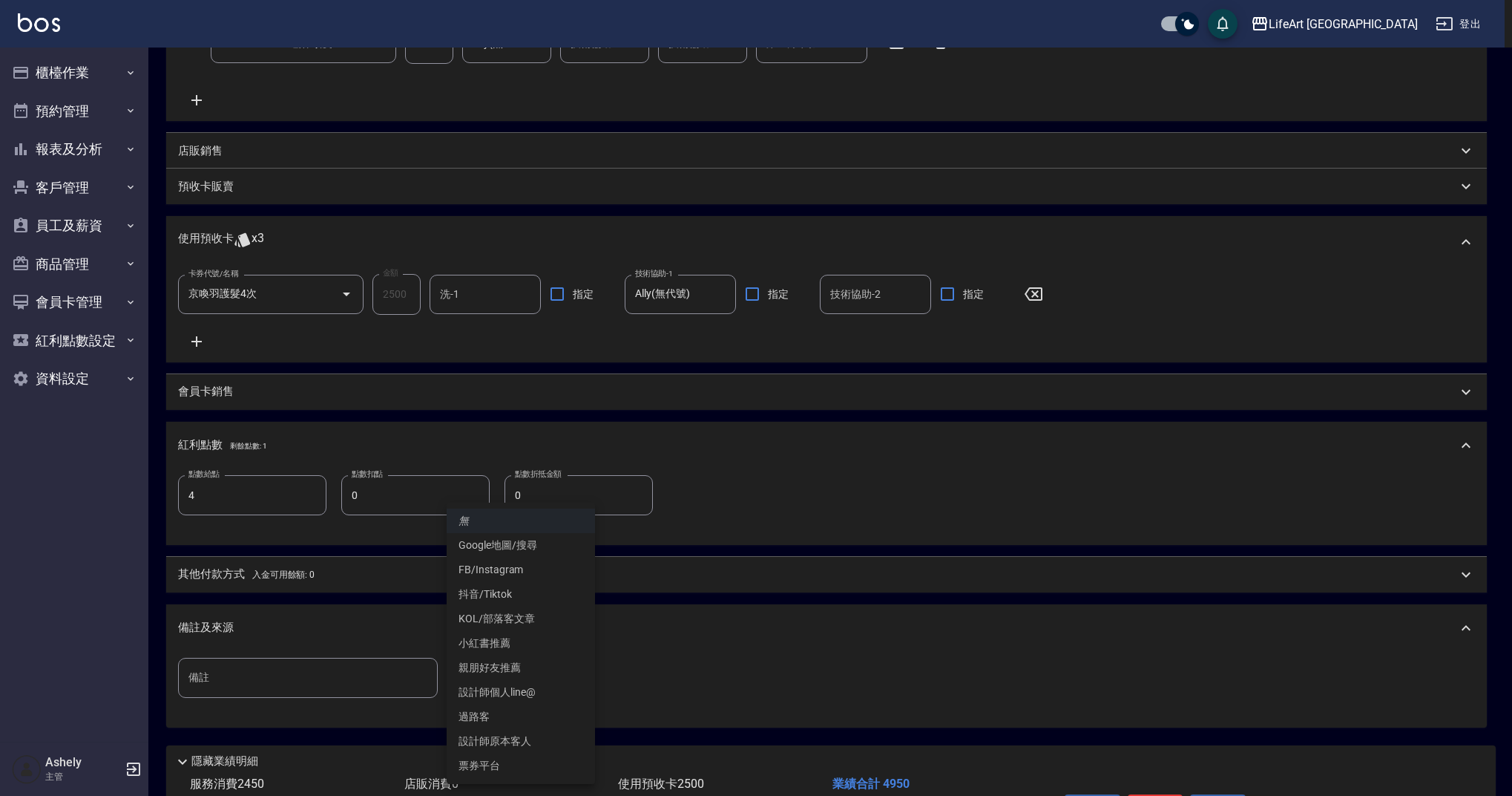
click at [482, 661] on body "LifeArt 蘆洲 登出 櫃檯作業 打帳單 帳單列表 現金收支登錄 高階收支登錄 材料自購登錄 每日結帳 排班表 現場電腦打卡 預約管理 預約管理 單日預約…" at bounding box center [756, 277] width 1512 height 1224
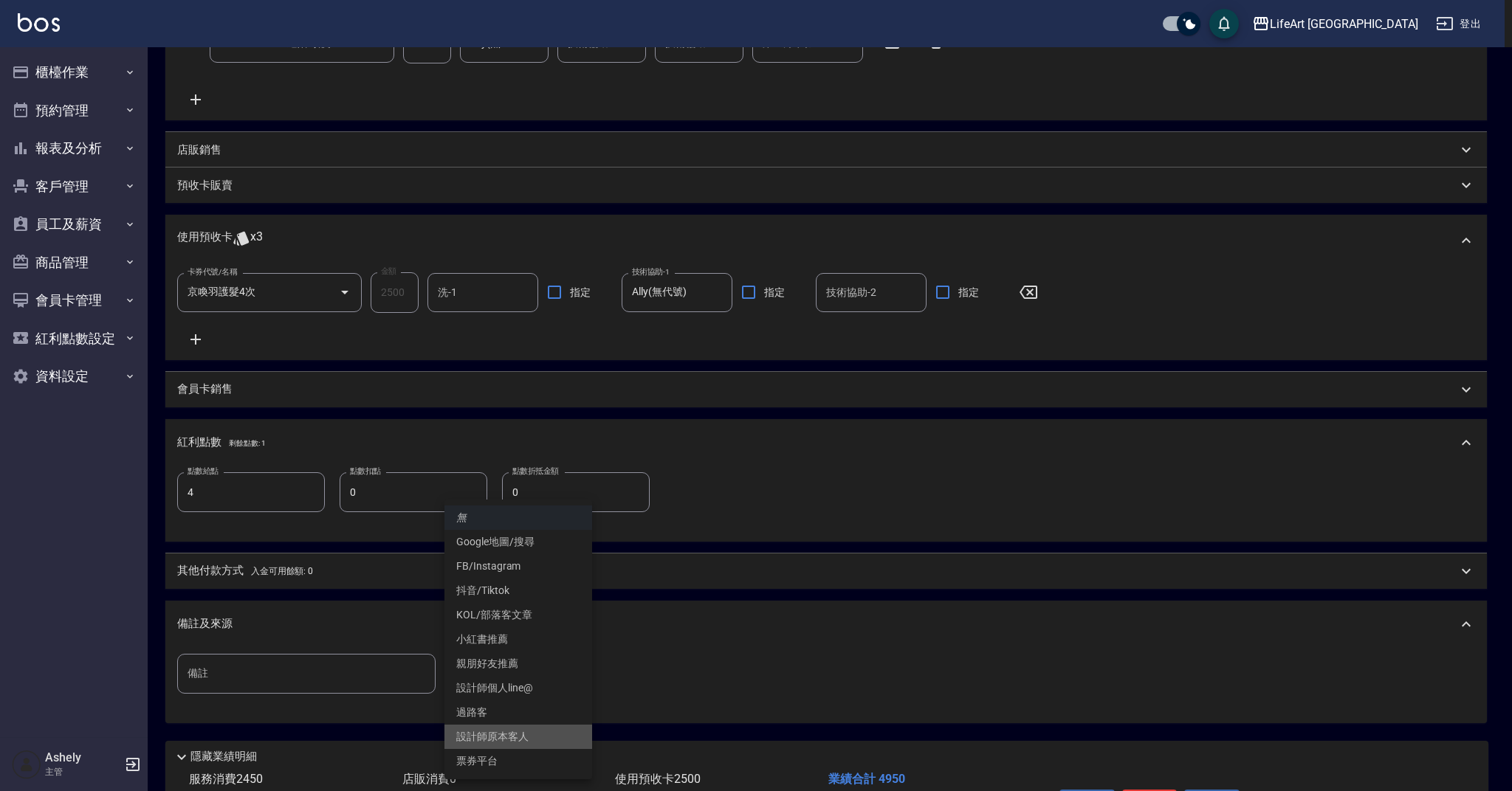
click at [511, 728] on li "設計師原本客人" at bounding box center [519, 736] width 148 height 25
type input "設計師原本客人"
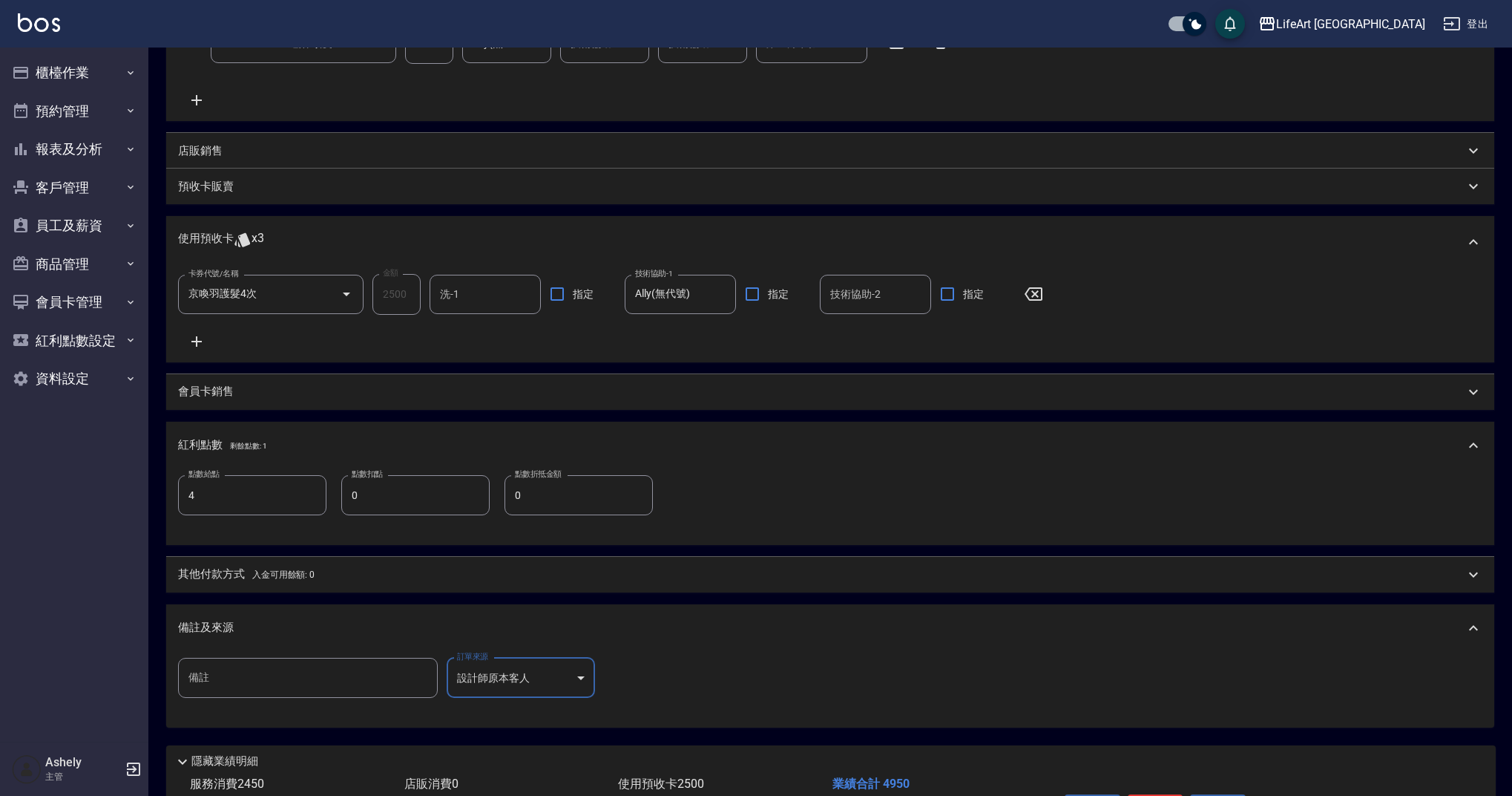
click at [453, 614] on div "備註及來源" at bounding box center [830, 627] width 1328 height 47
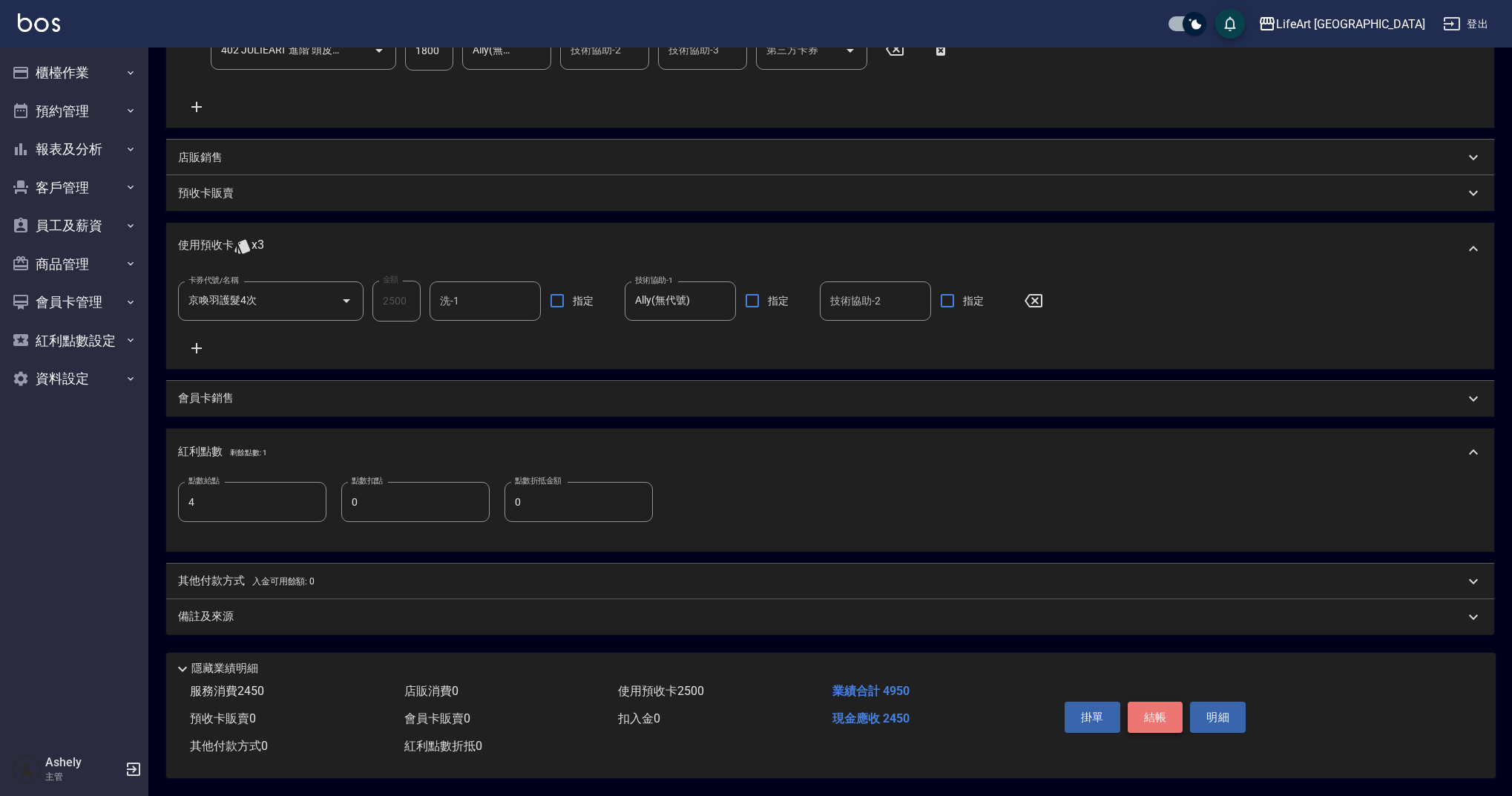
click at [1130, 710] on button "結帳" at bounding box center [1156, 717] width 56 height 31
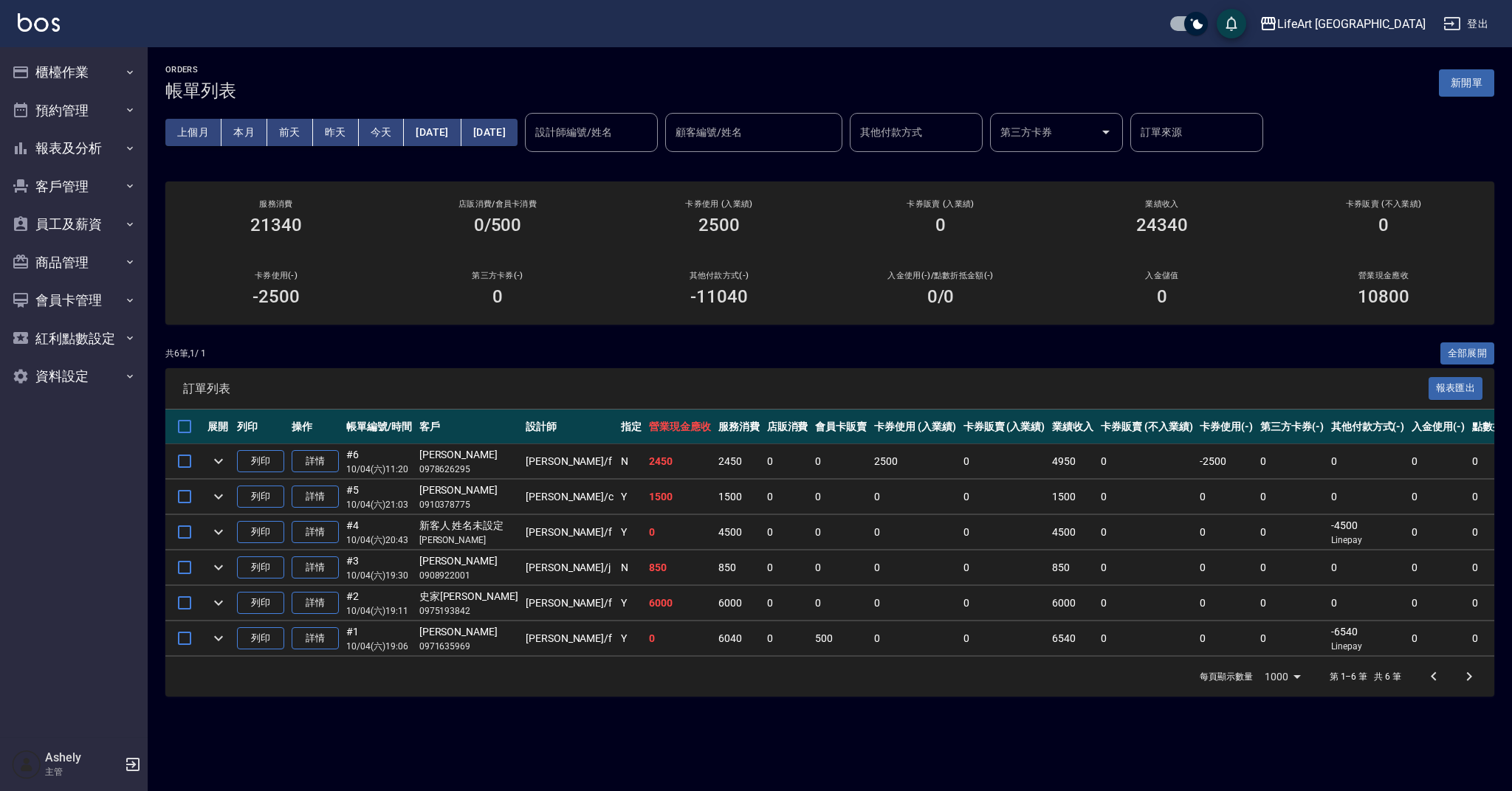
click at [313, 450] on link "詳情" at bounding box center [315, 461] width 47 height 23
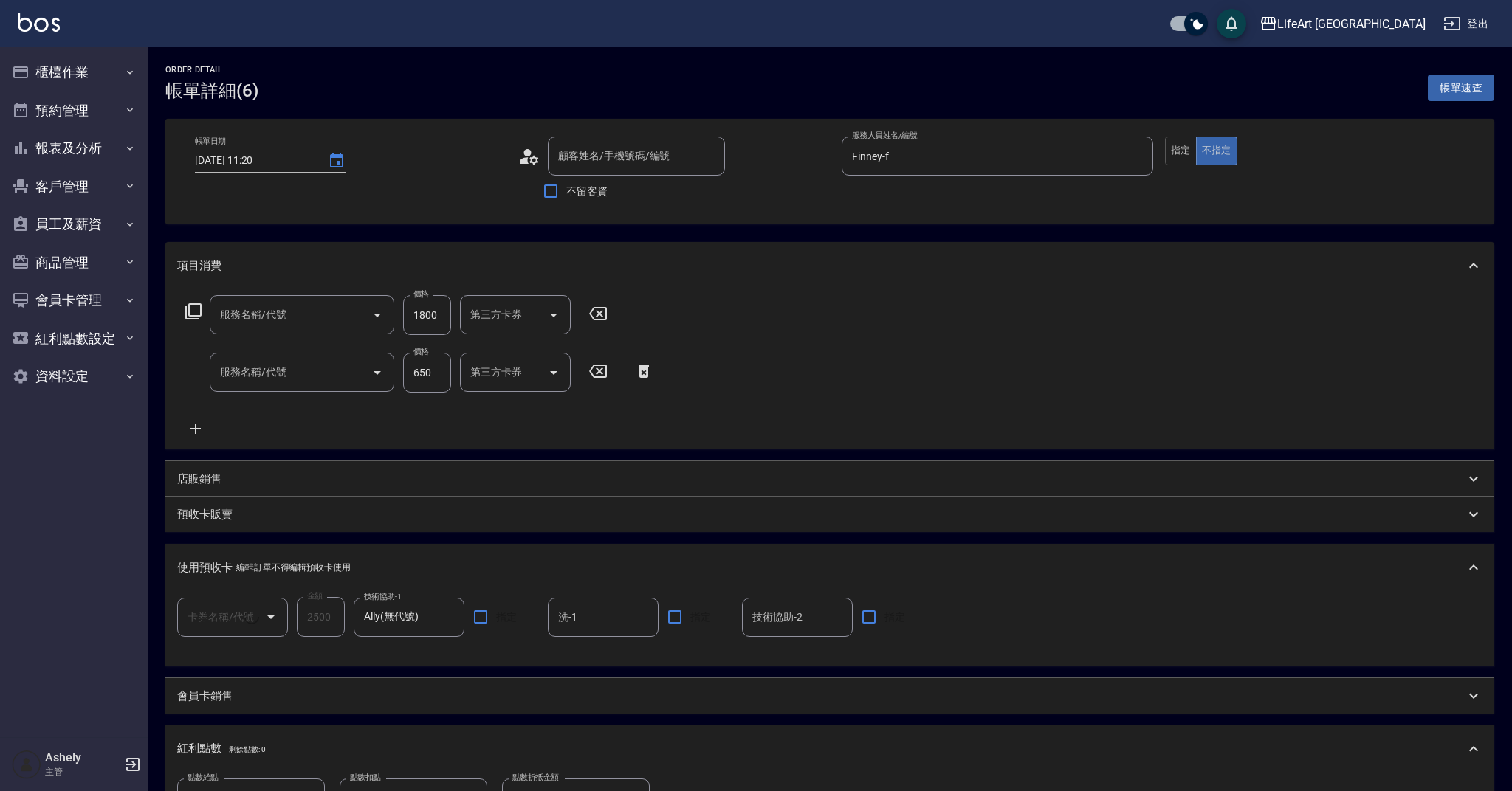
type input "2025/10/04 11:20"
type input "[PERSON_NAME]/0978626295/null"
type input "Finney-f"
type input "4"
type input "京喚羽護髮4次(1/1)"
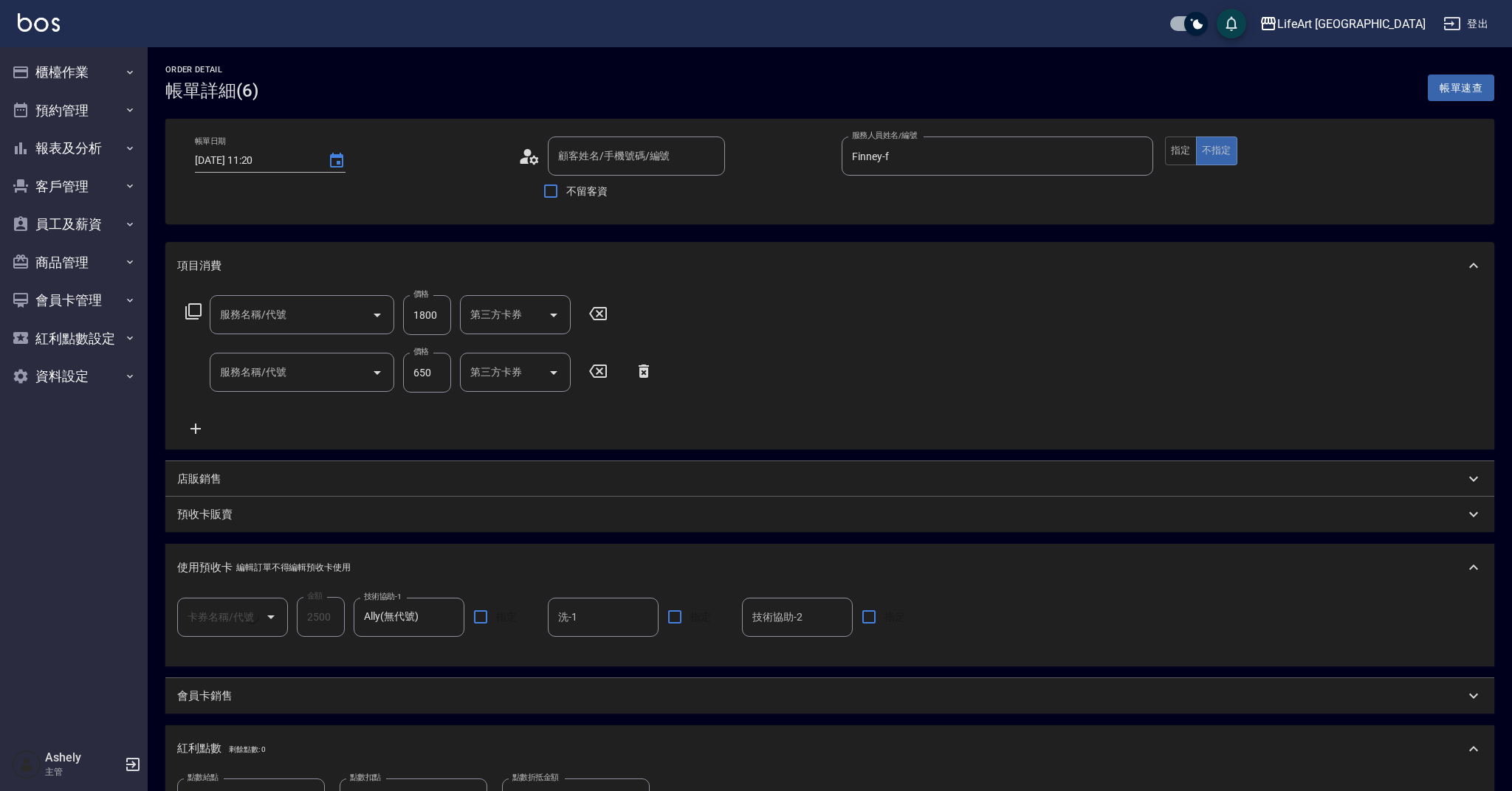
type input "402 JULIEART 進階 頭皮養護(402)"
type input "101 基礎髮浴 (101)"
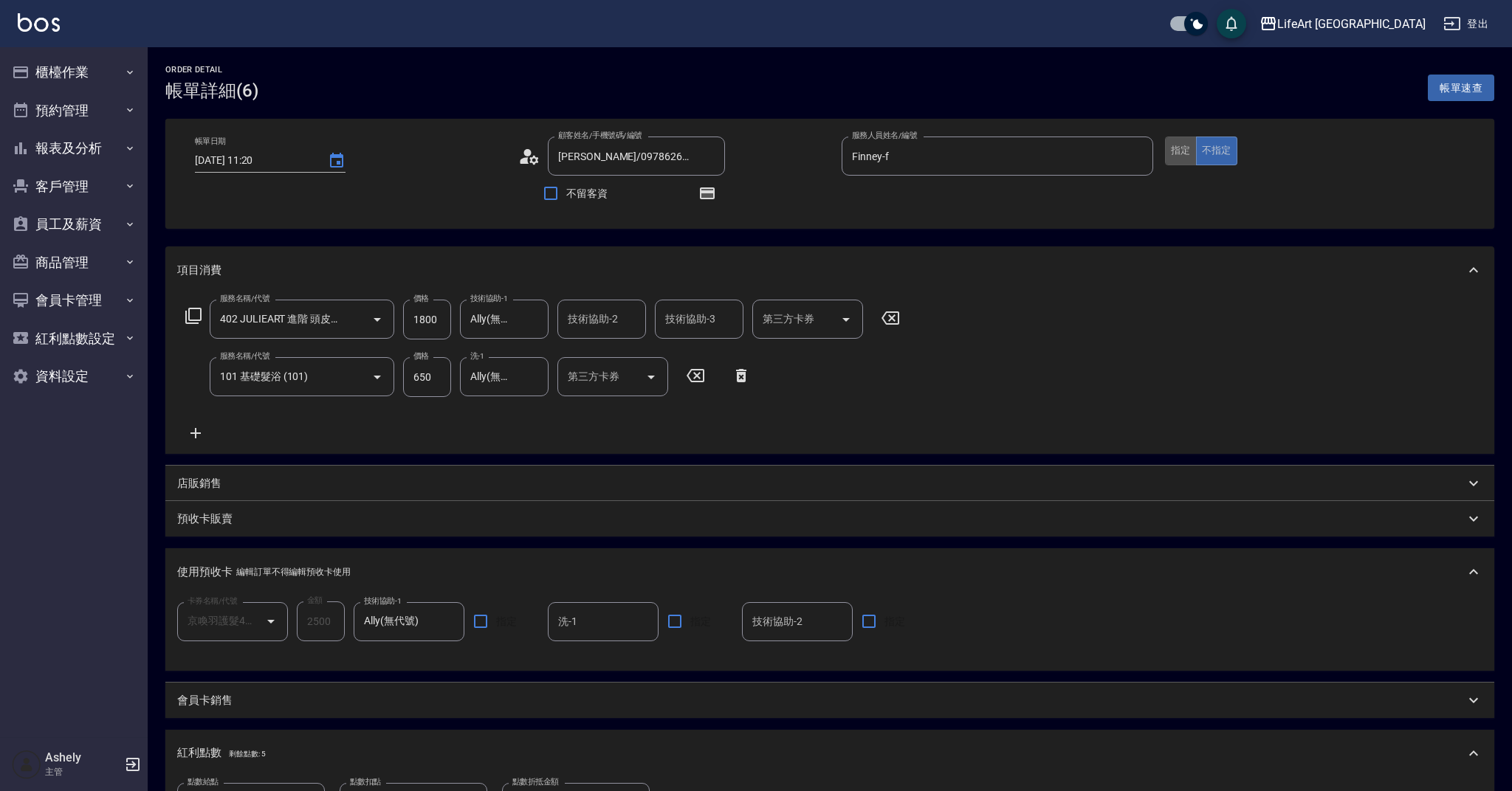
click at [1165, 154] on button "指定" at bounding box center [1181, 151] width 32 height 29
click at [1171, 154] on button "指定" at bounding box center [1181, 151] width 32 height 29
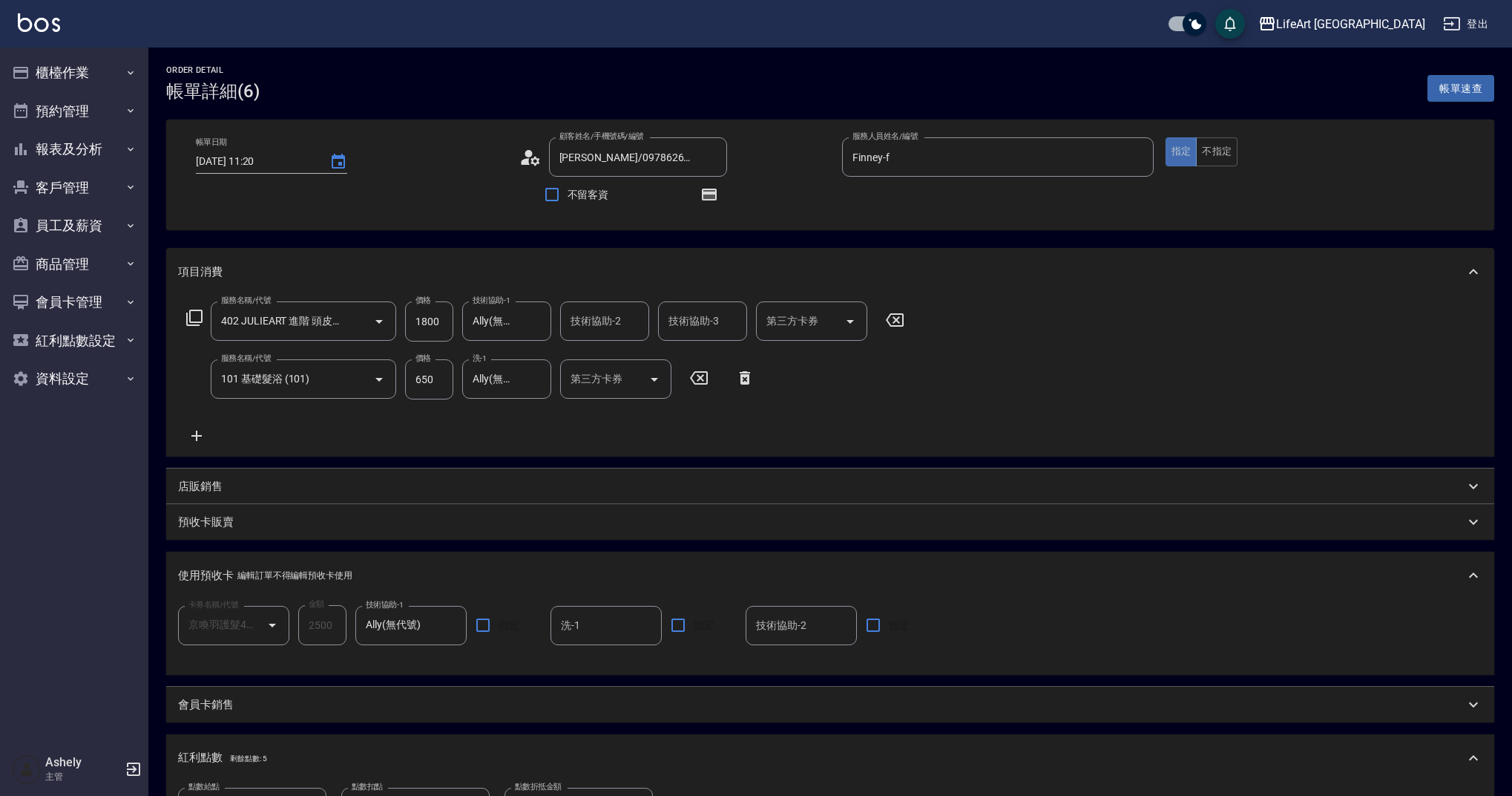
click at [1177, 157] on button "指定" at bounding box center [1182, 152] width 32 height 29
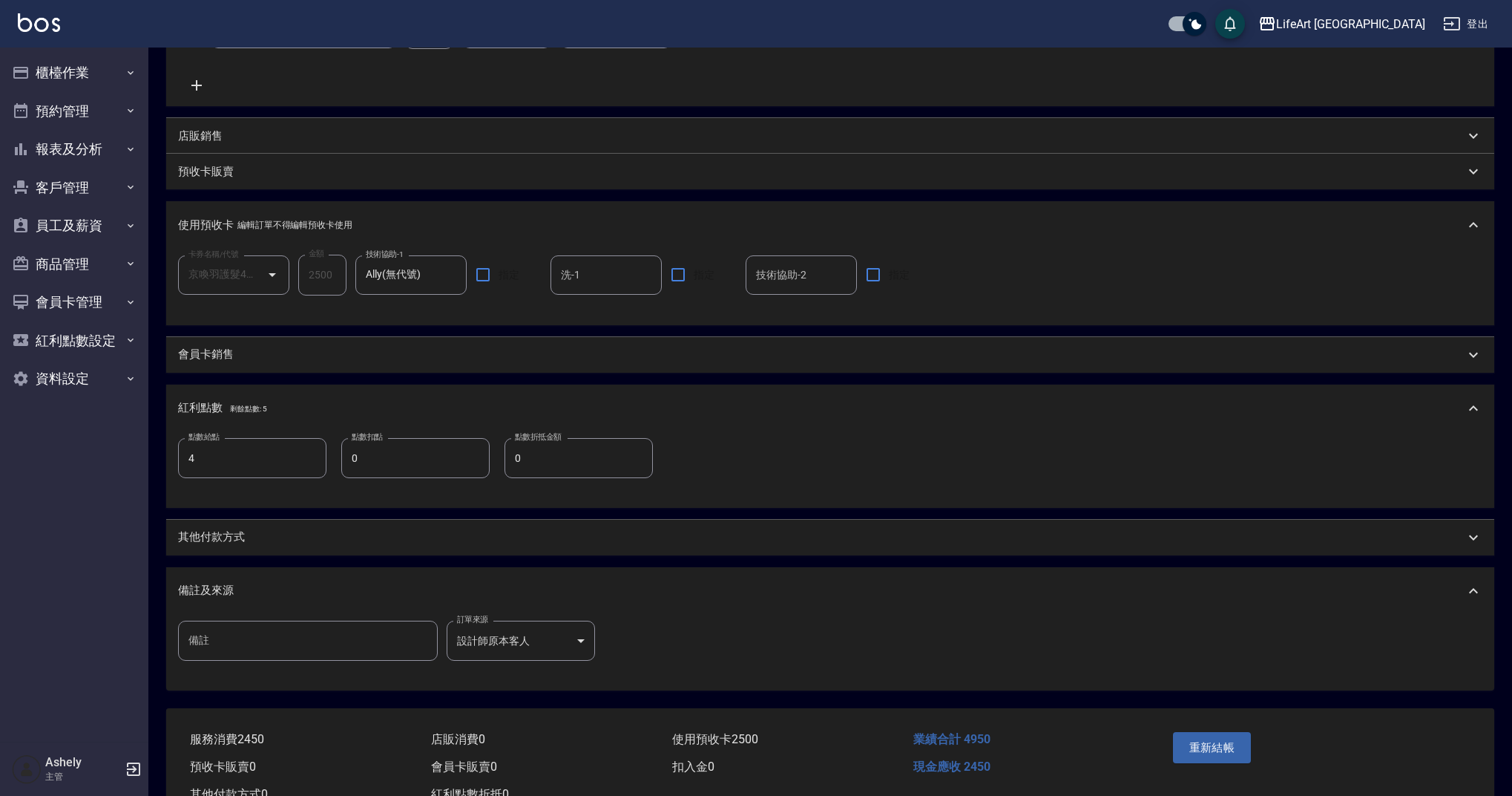
scroll to position [389, 0]
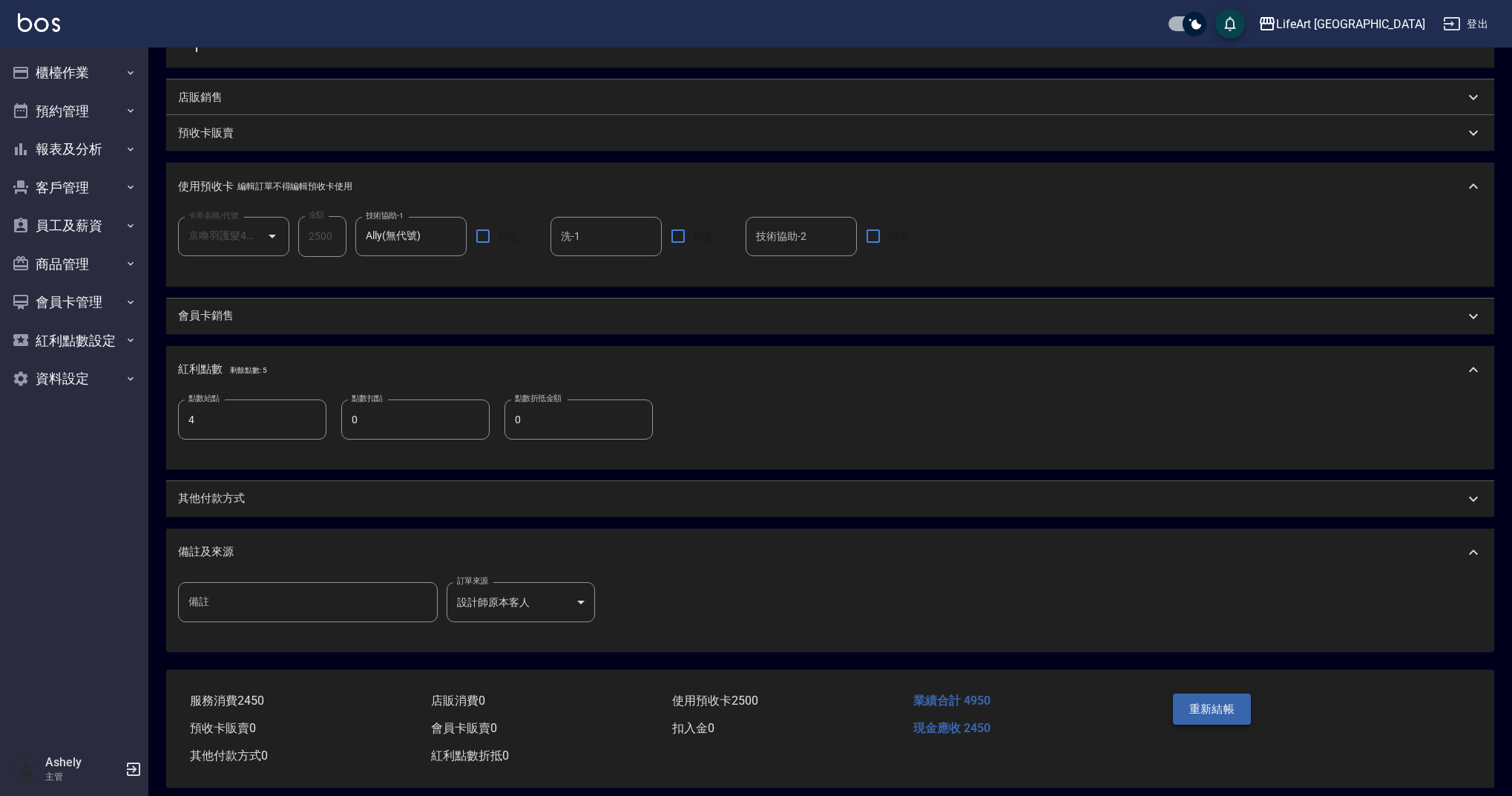
click at [1229, 707] on button "重新結帳" at bounding box center [1212, 709] width 78 height 31
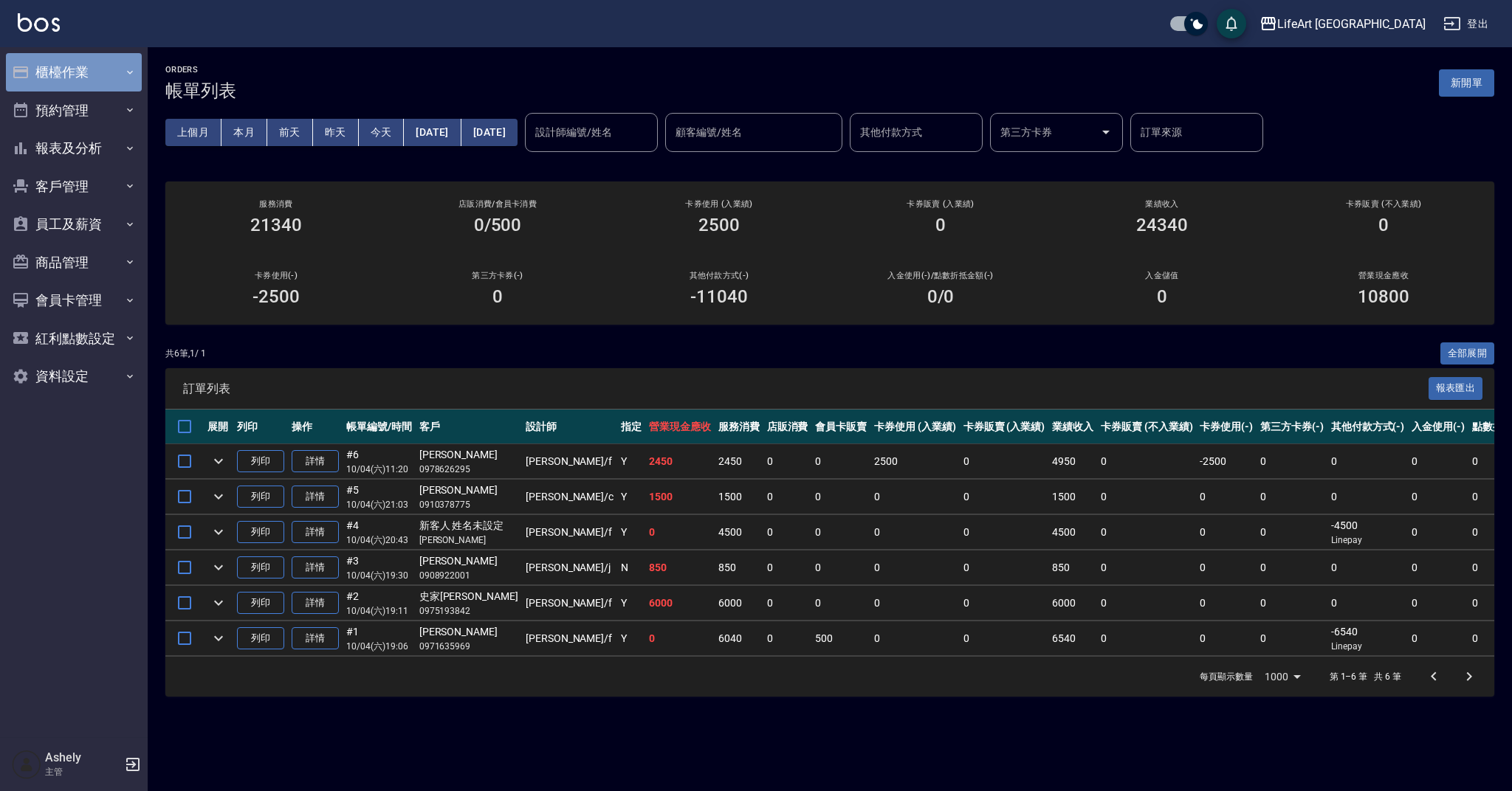
click at [102, 61] on button "櫃檯作業" at bounding box center [73, 72] width 136 height 38
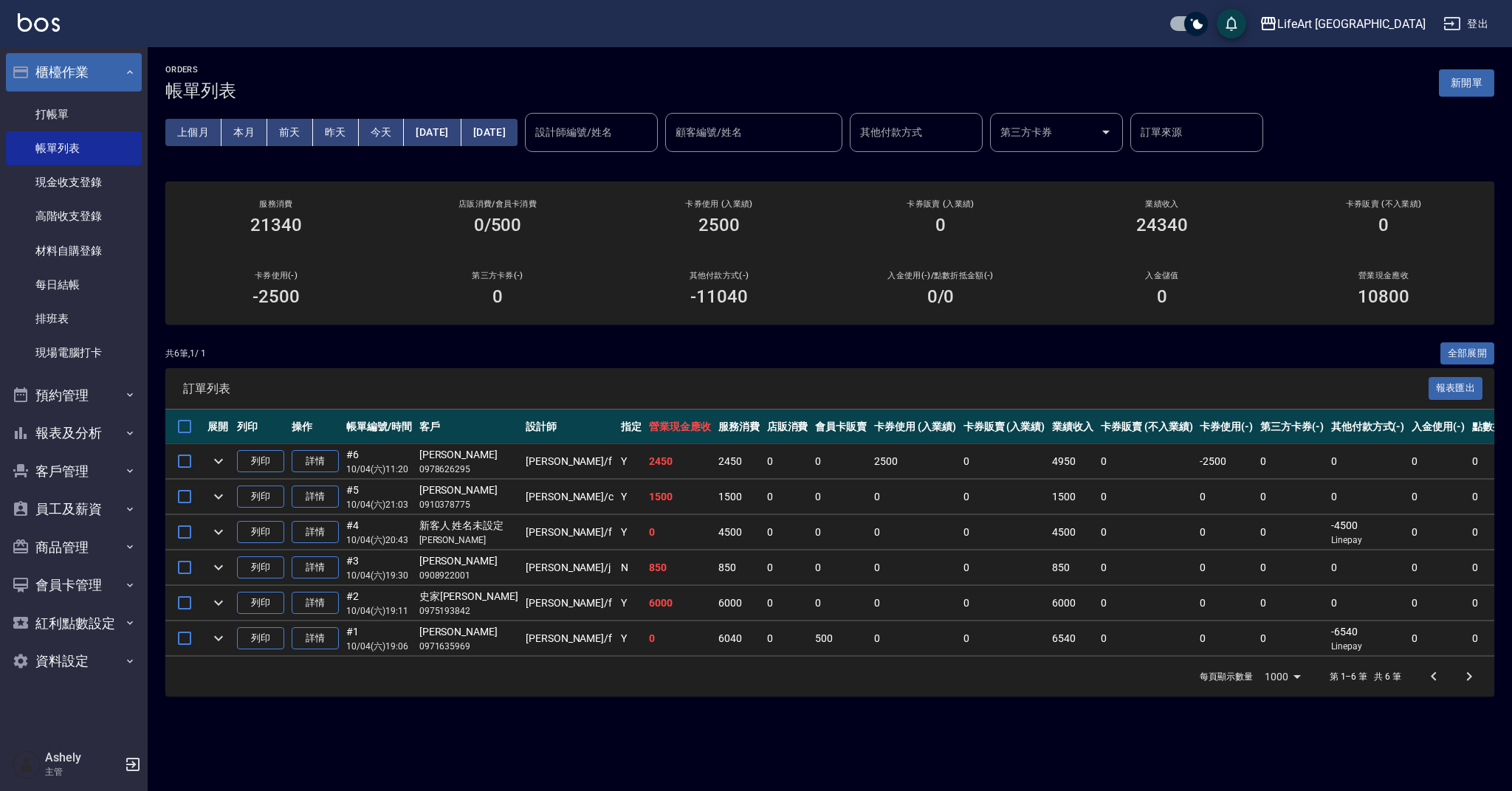
click at [102, 61] on button "櫃檯作業" at bounding box center [73, 72] width 136 height 38
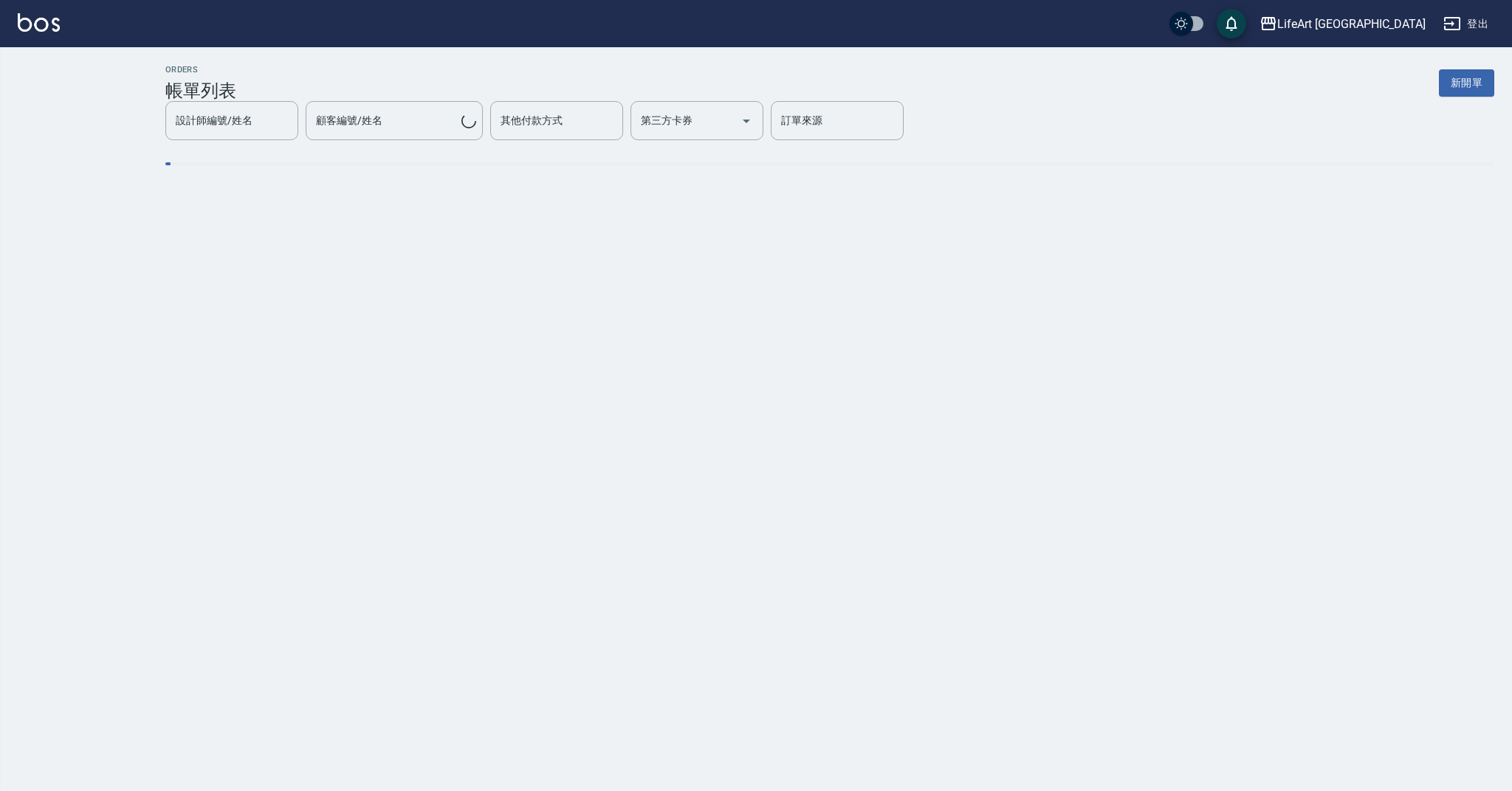
checkbox input "true"
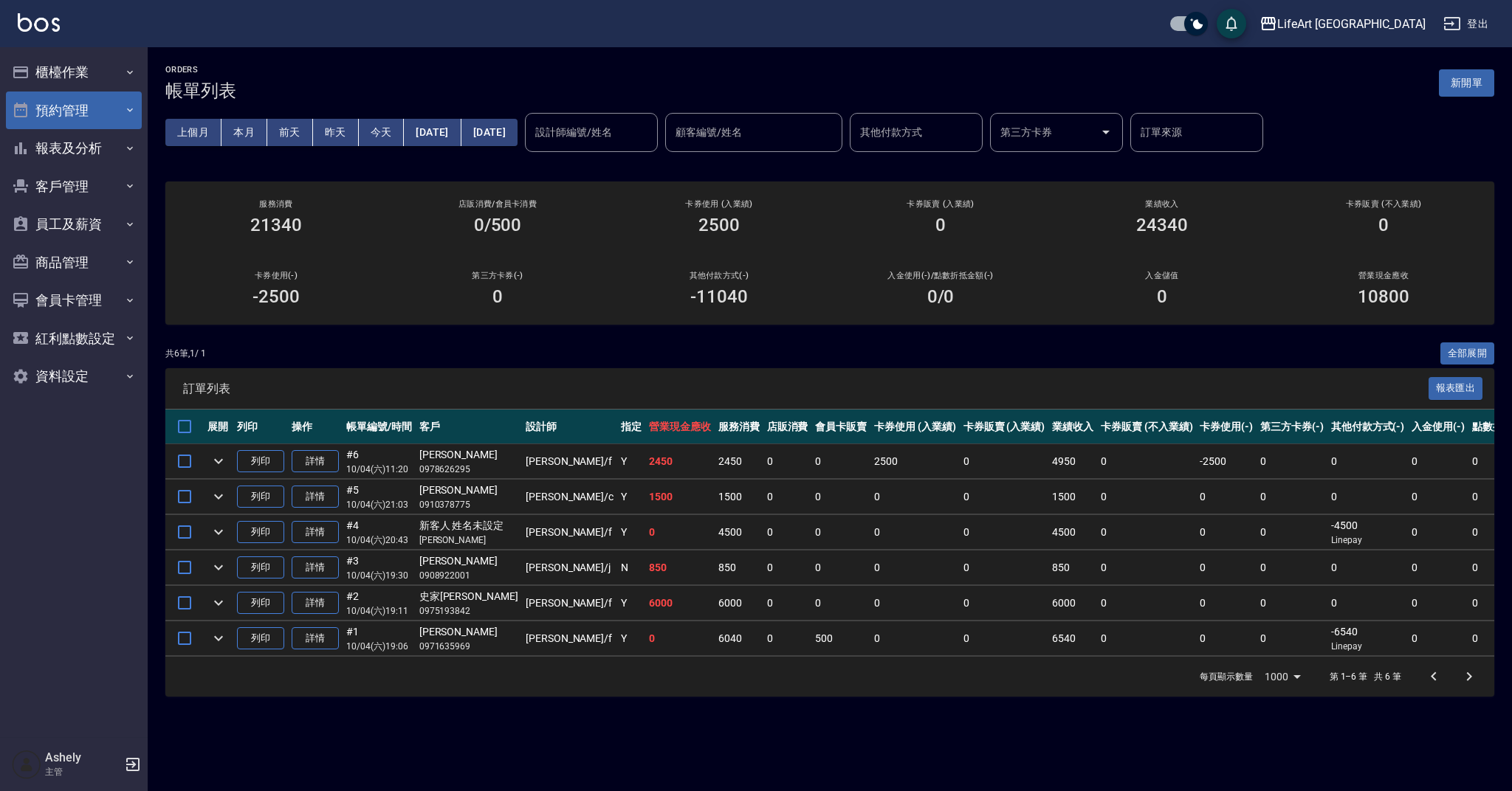
click at [58, 99] on button "預約管理" at bounding box center [73, 111] width 136 height 38
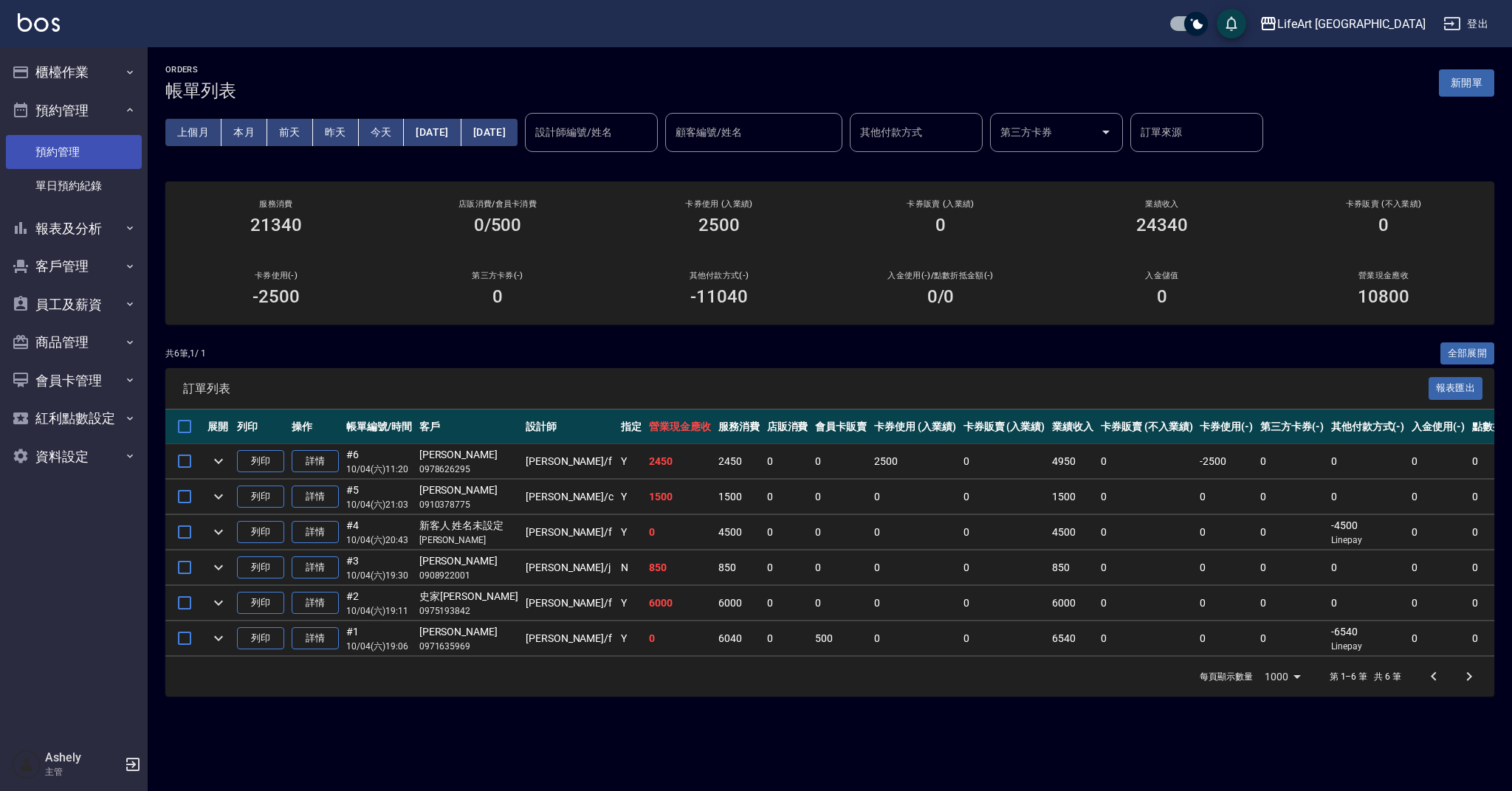
click at [109, 155] on link "預約管理" at bounding box center [73, 152] width 136 height 34
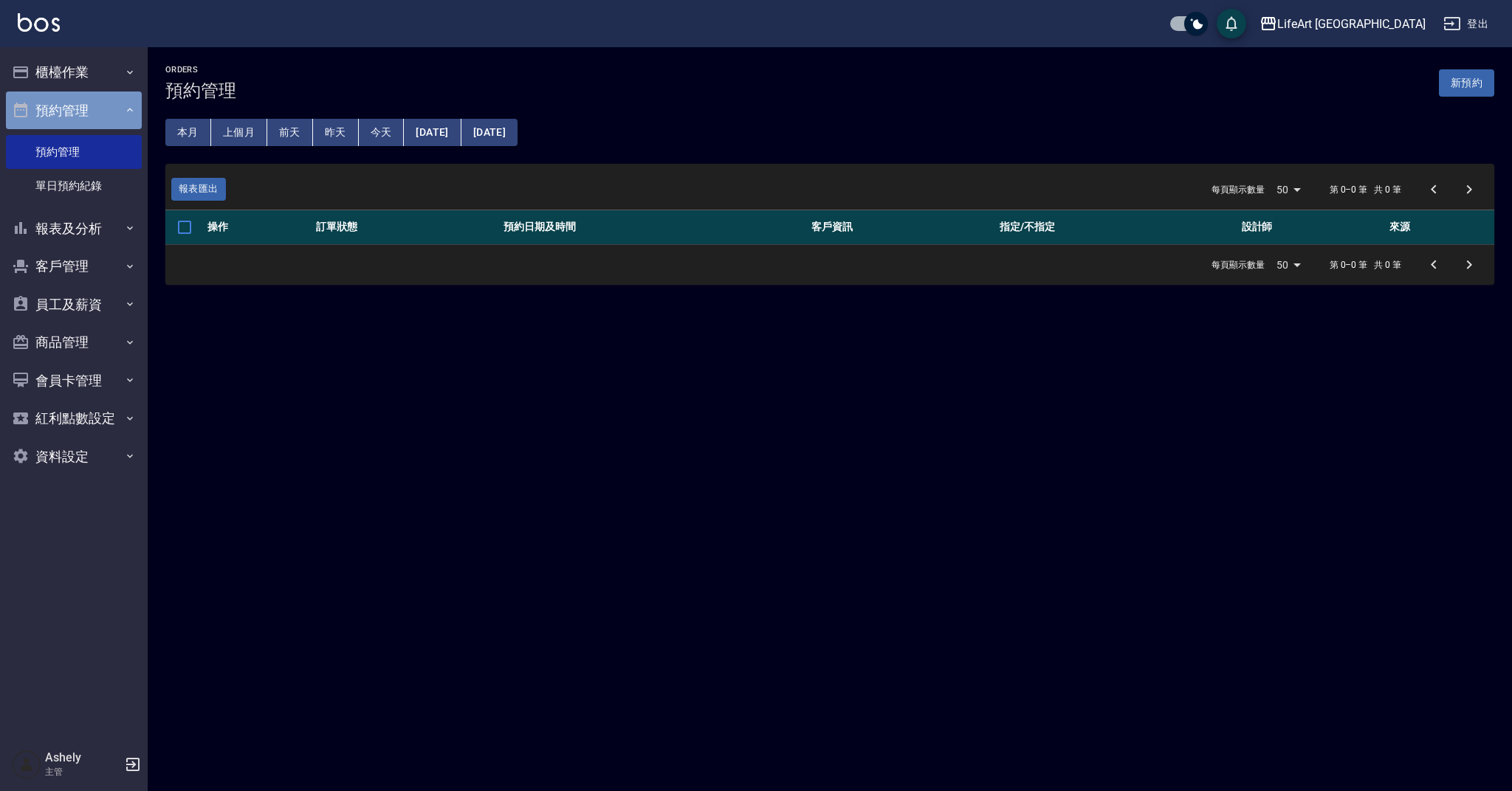
click at [80, 109] on button "預約管理" at bounding box center [73, 111] width 136 height 38
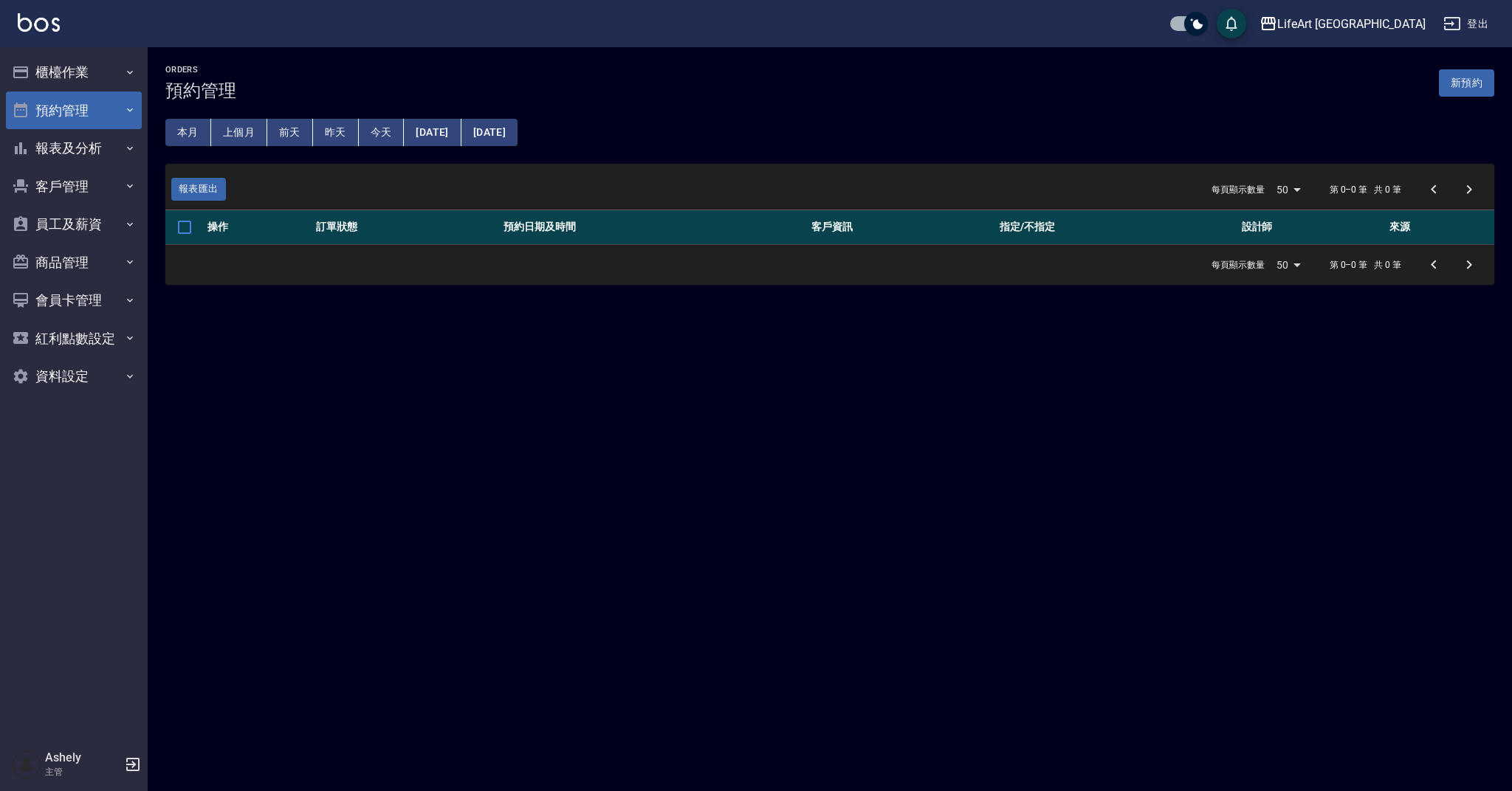
click at [82, 114] on button "預約管理" at bounding box center [73, 111] width 136 height 38
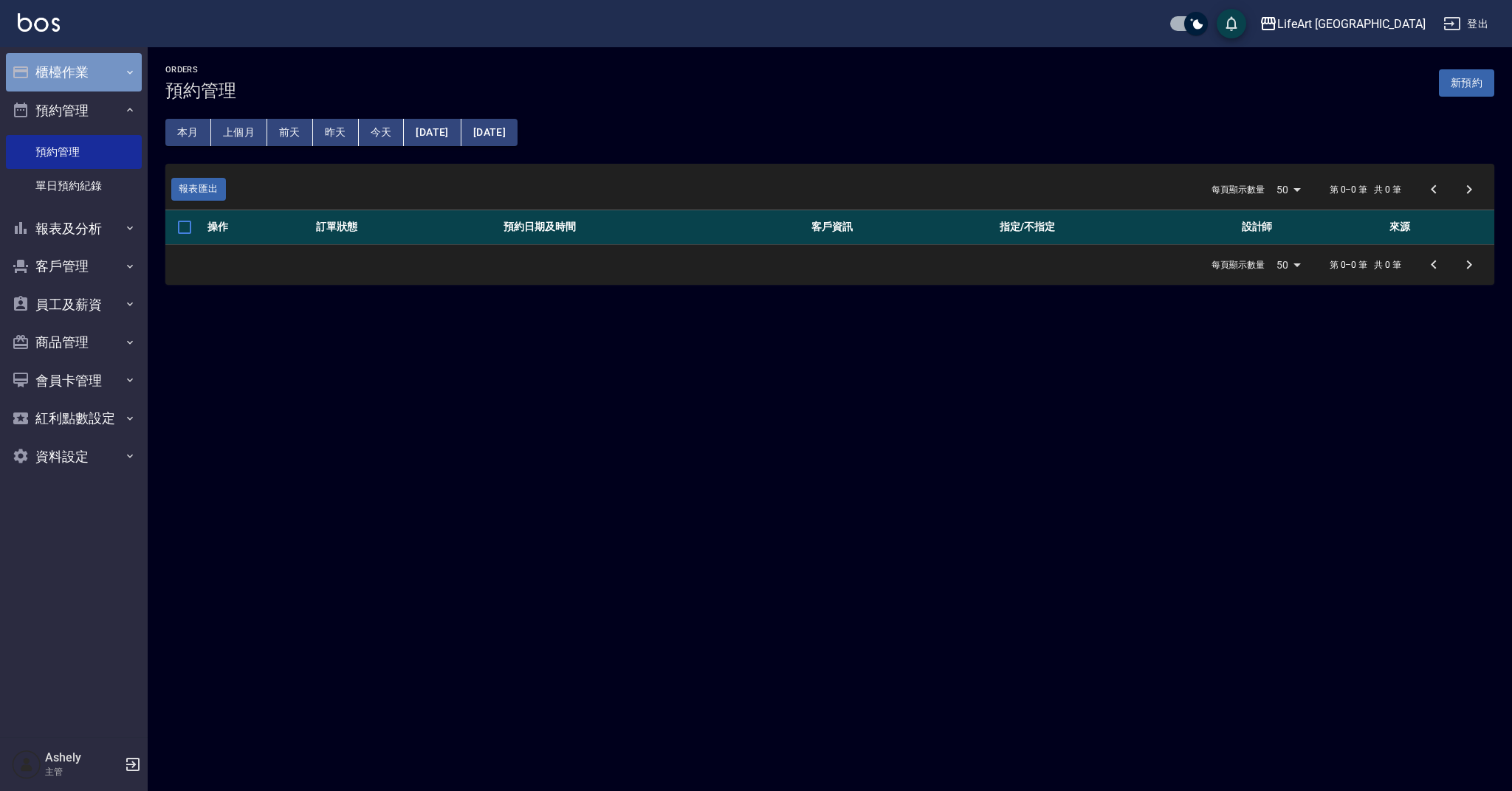
click at [106, 73] on button "櫃檯作業" at bounding box center [73, 72] width 136 height 38
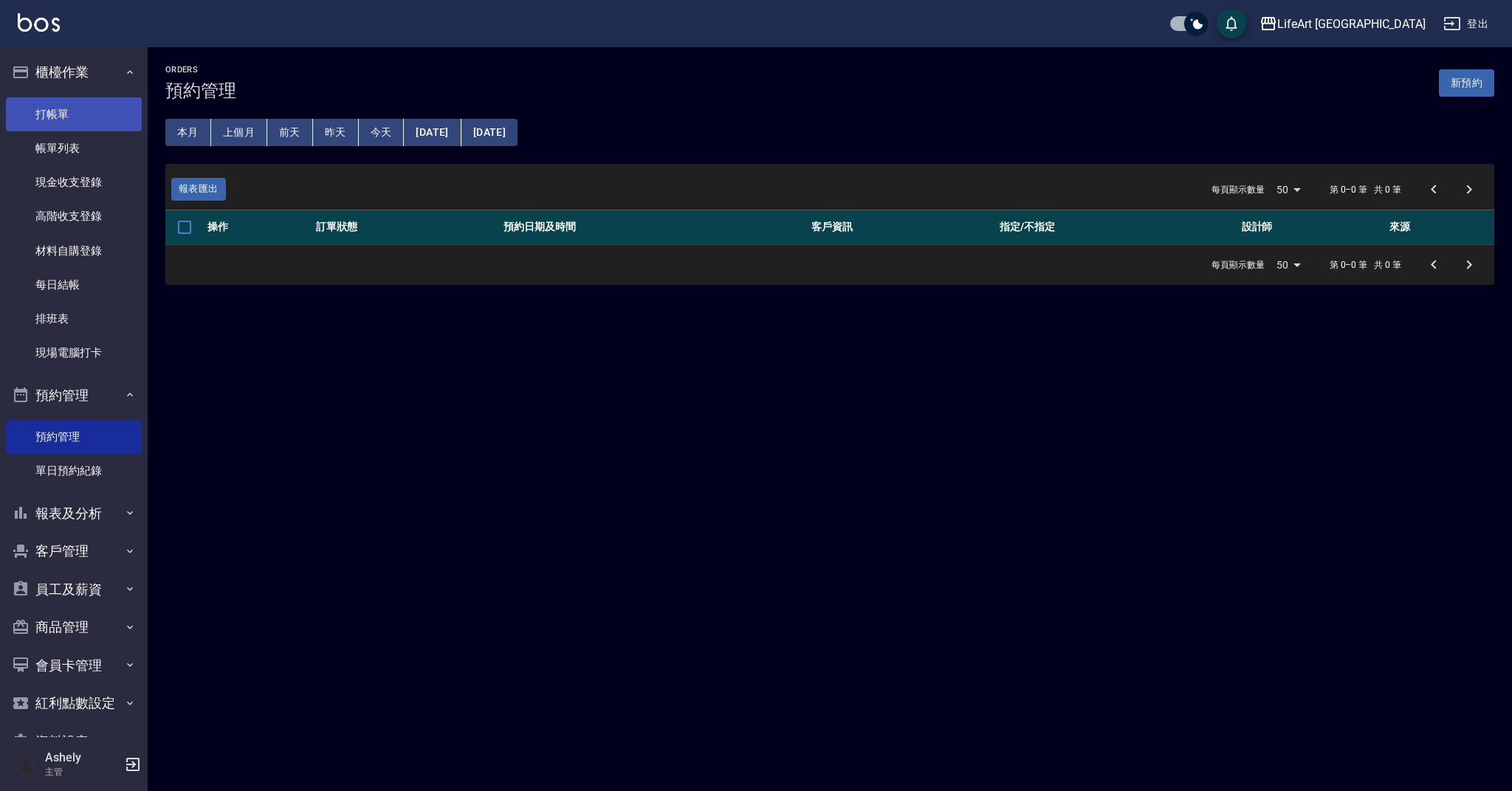
click at [87, 107] on link "打帳單" at bounding box center [73, 114] width 136 height 34
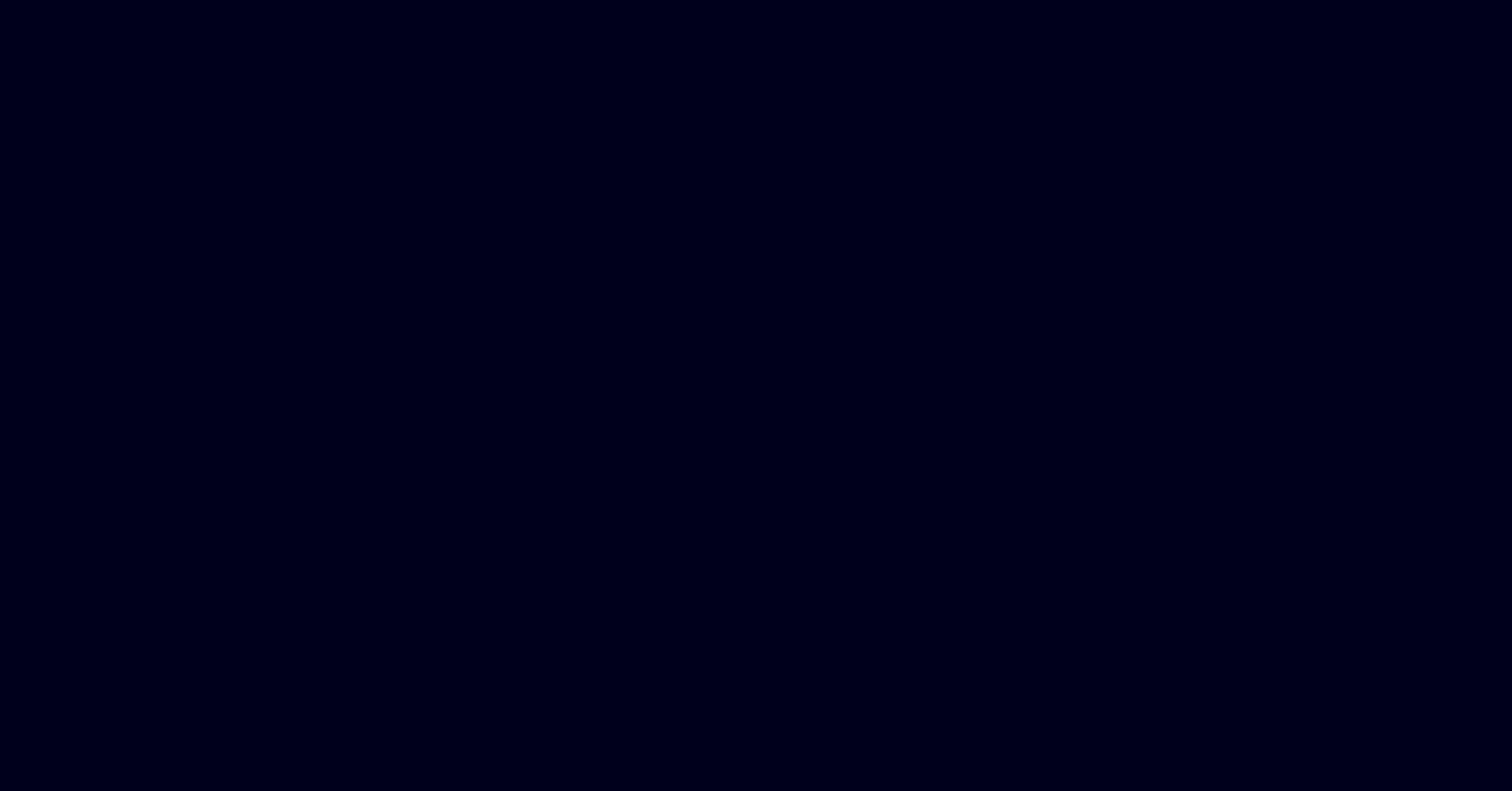
drag, startPoint x: 548, startPoint y: 204, endPoint x: 539, endPoint y: 200, distance: 9.8
click at [543, 0] on html at bounding box center [756, 0] width 1512 height 0
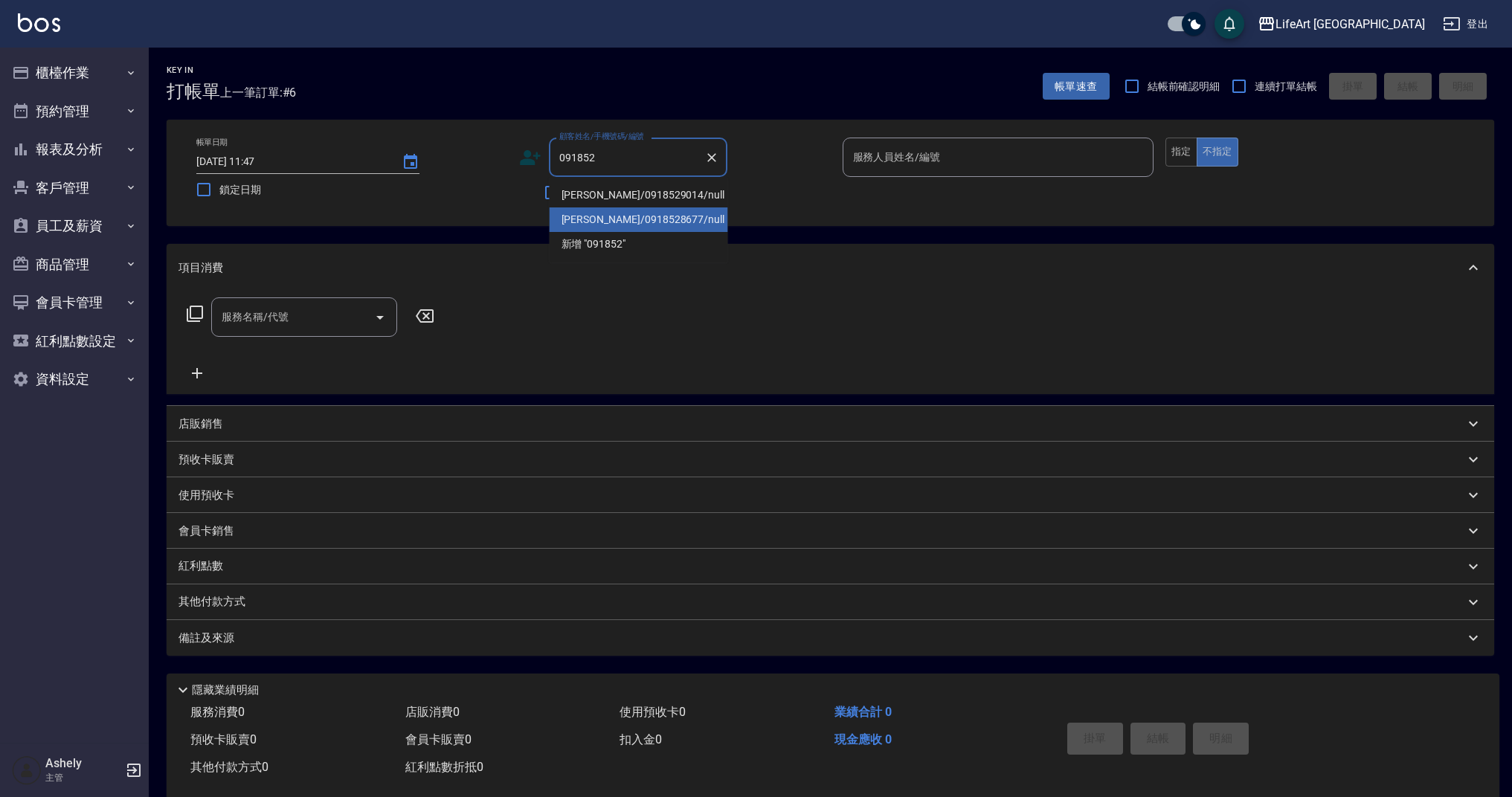
click at [575, 218] on li "江孝庭/0918528677/null" at bounding box center [639, 219] width 179 height 25
type input "[PERSON_NAME]/0918528677/null"
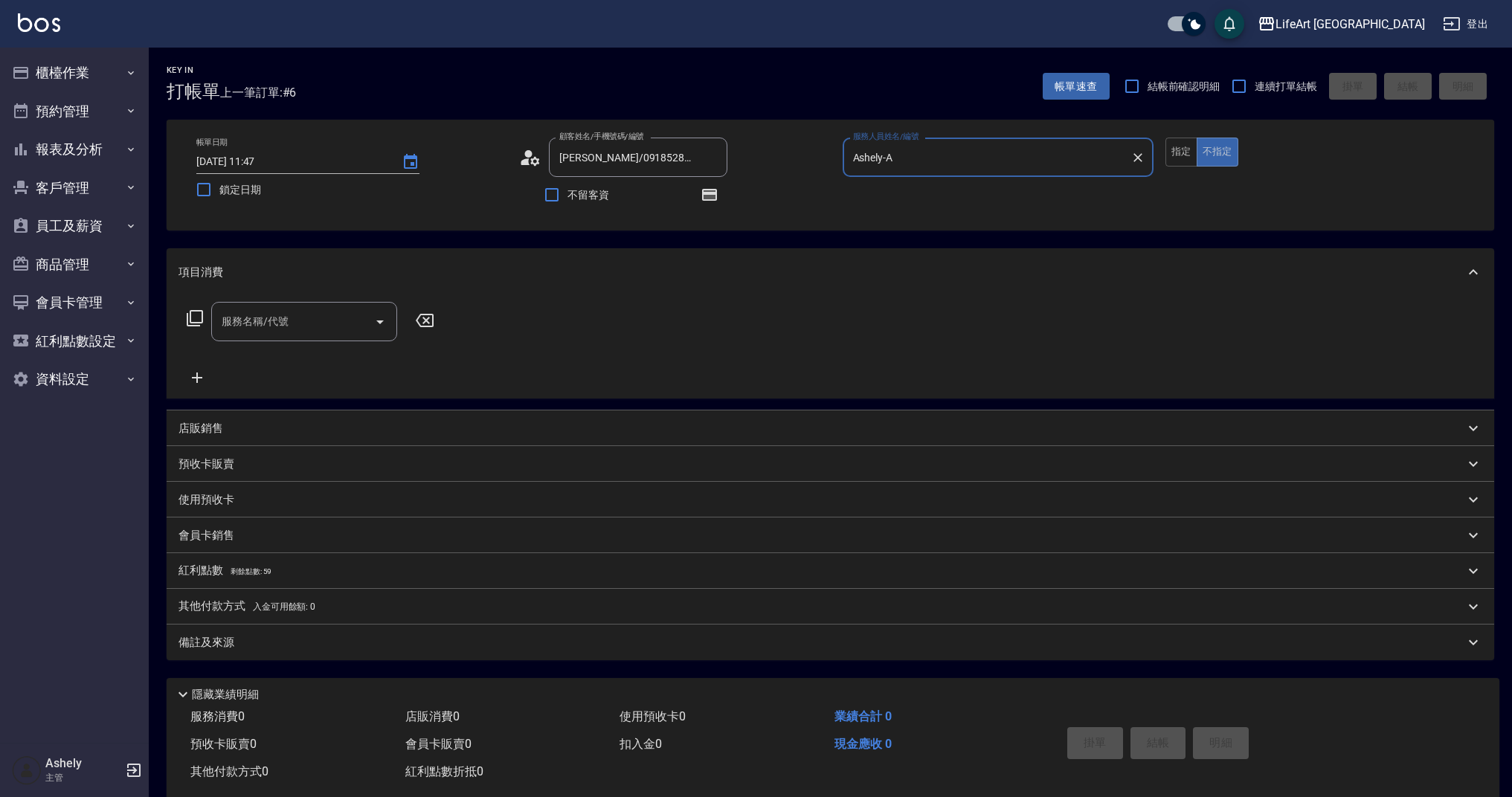
type input "Ashely-A"
click at [534, 160] on icon at bounding box center [530, 158] width 22 height 22
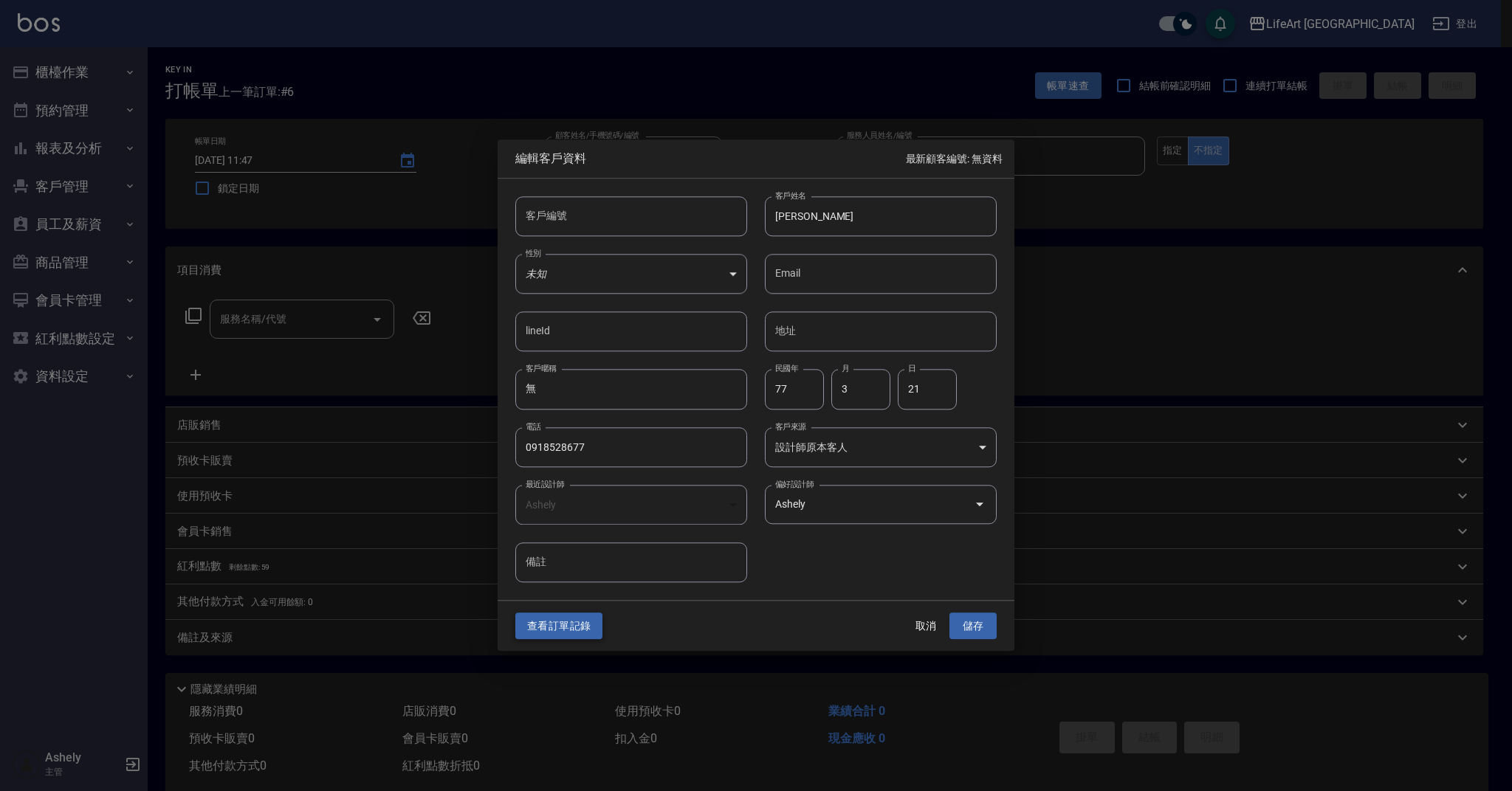
click at [584, 618] on button "查看訂單記錄" at bounding box center [559, 626] width 87 height 27
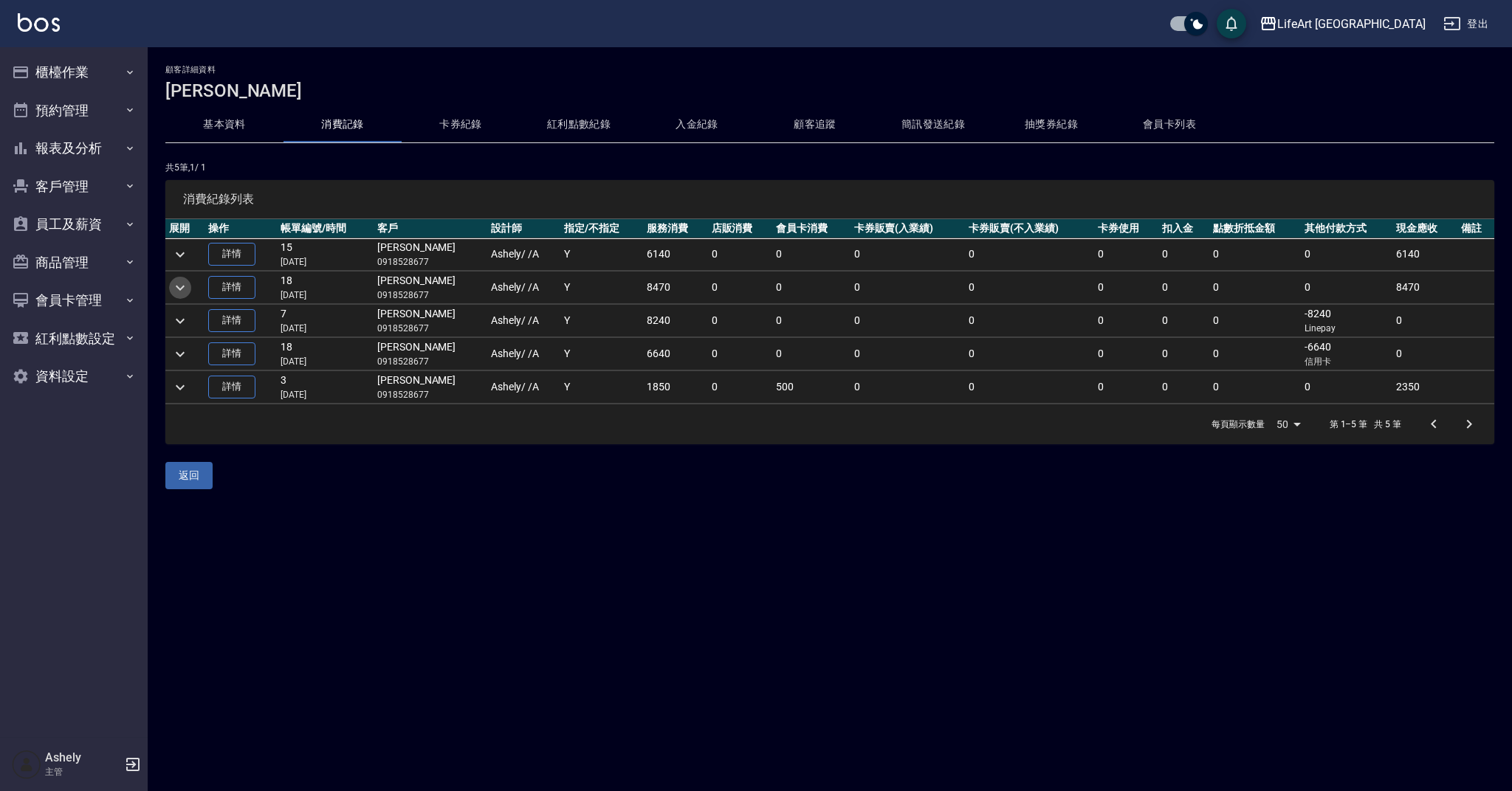
click at [185, 290] on icon "expand row" at bounding box center [180, 288] width 17 height 17
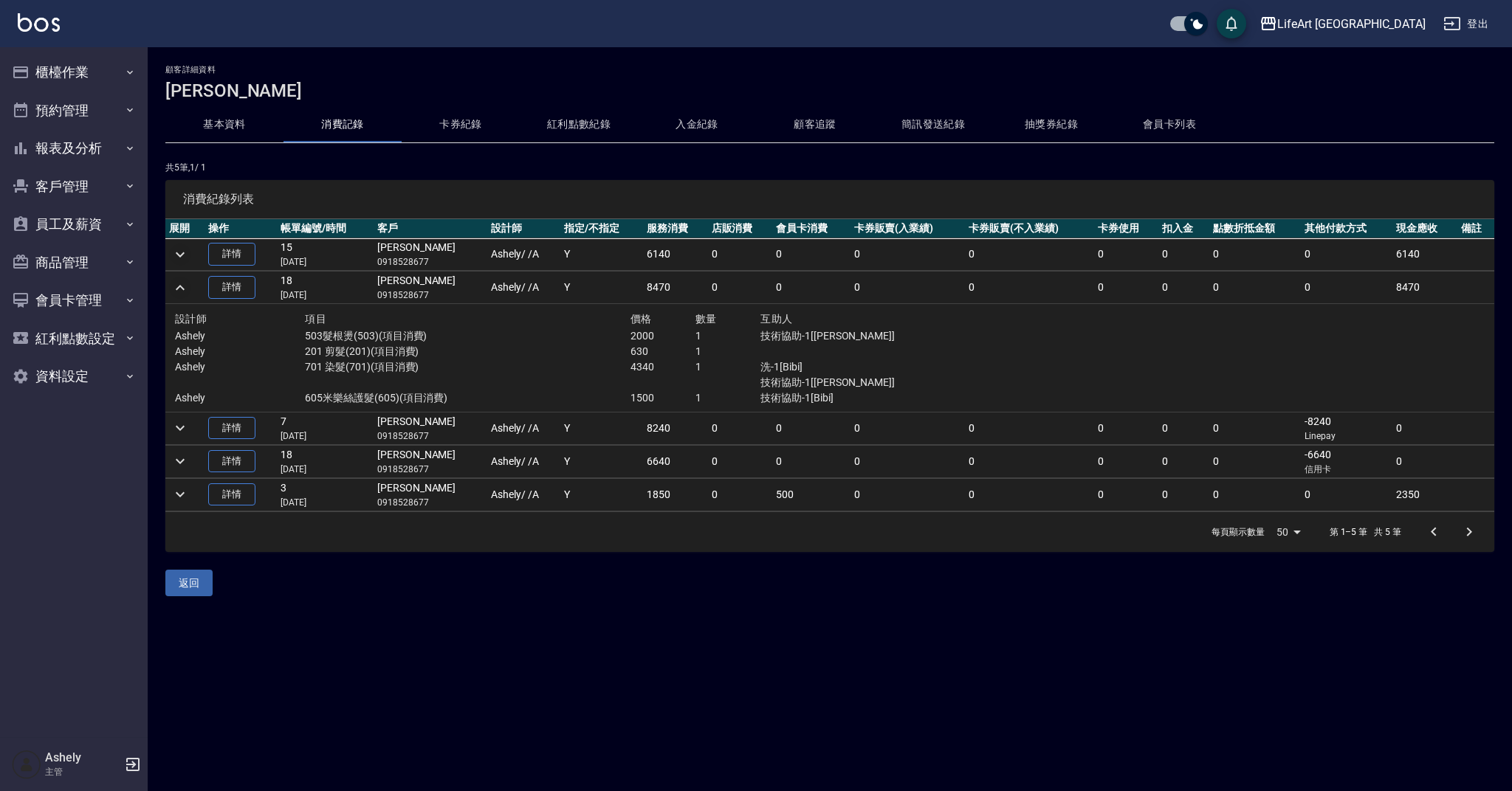
click at [181, 261] on icon "expand row" at bounding box center [180, 254] width 17 height 17
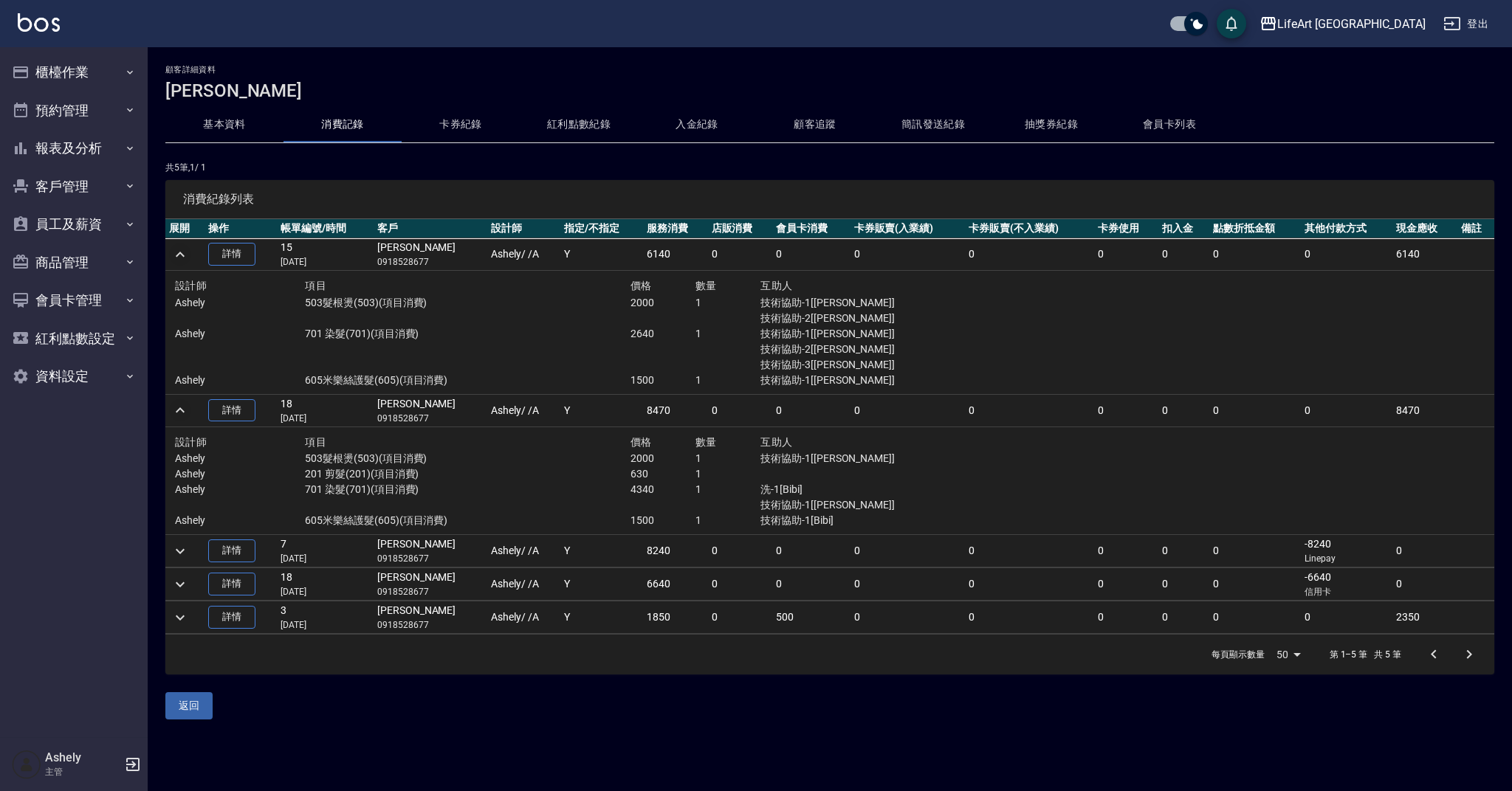
click at [181, 261] on icon "expand row" at bounding box center [180, 254] width 17 height 17
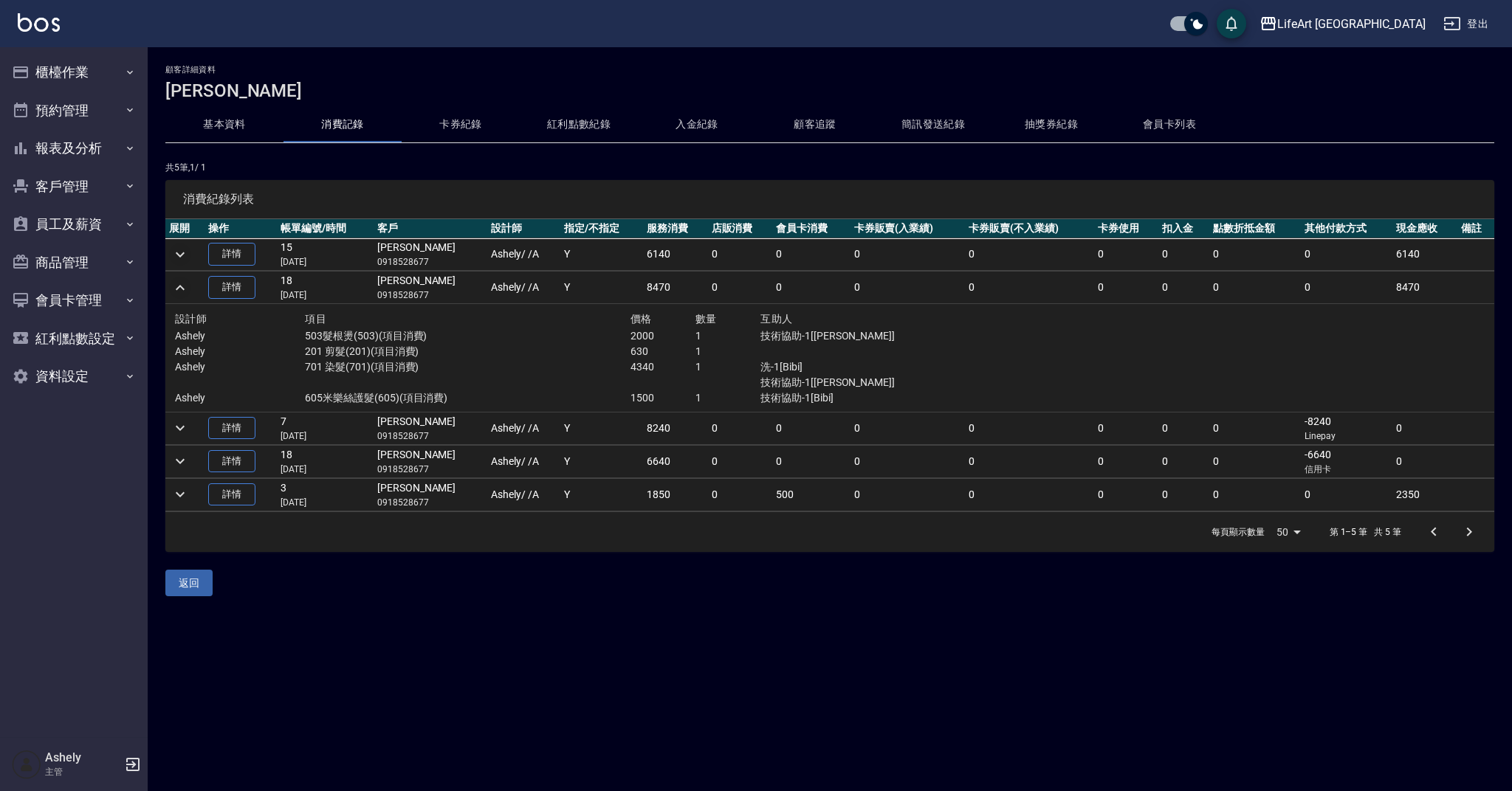
click at [181, 290] on icon "expand row" at bounding box center [180, 288] width 17 height 17
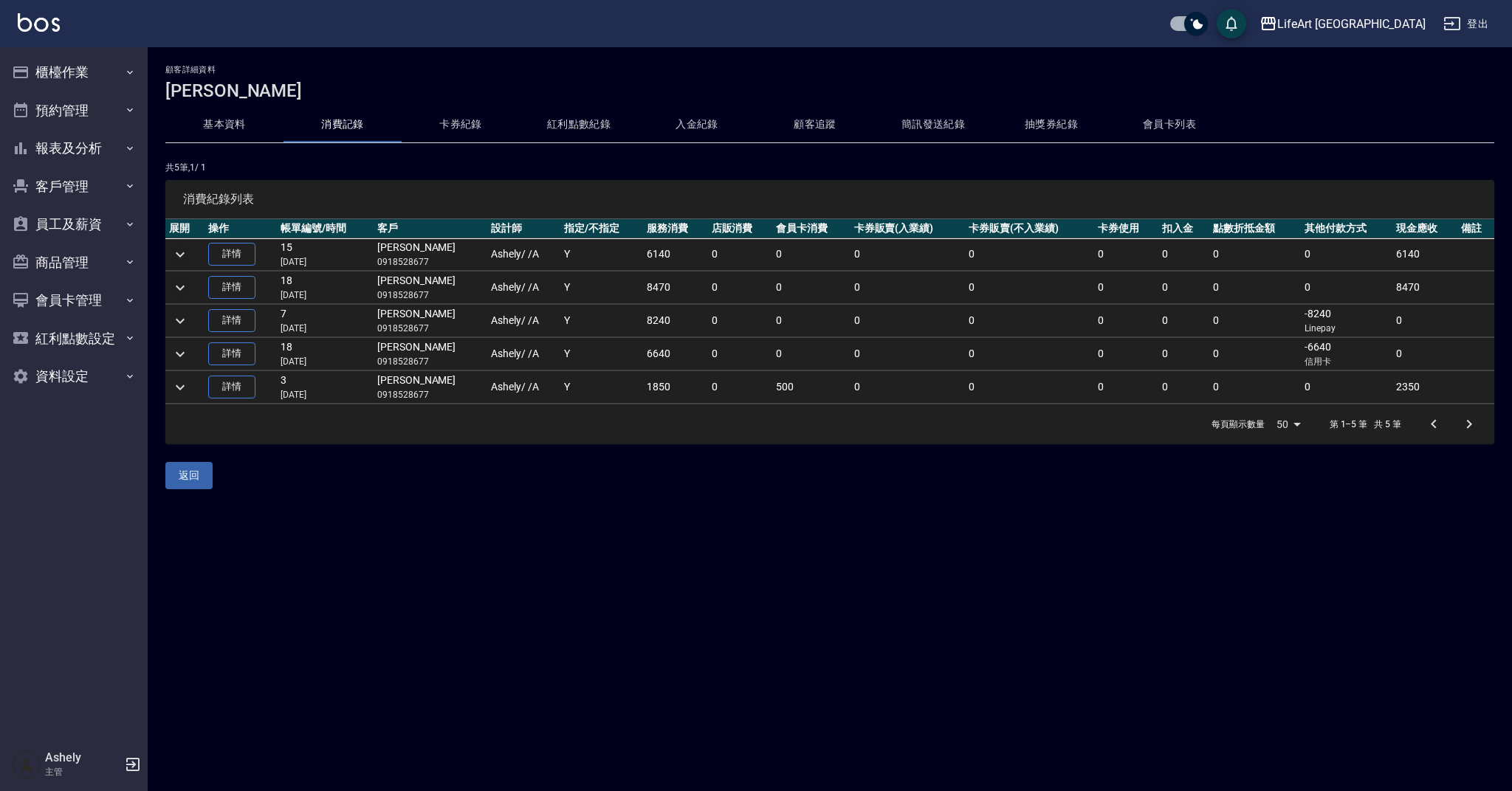
click at [133, 769] on icon "button" at bounding box center [133, 764] width 17 height 17
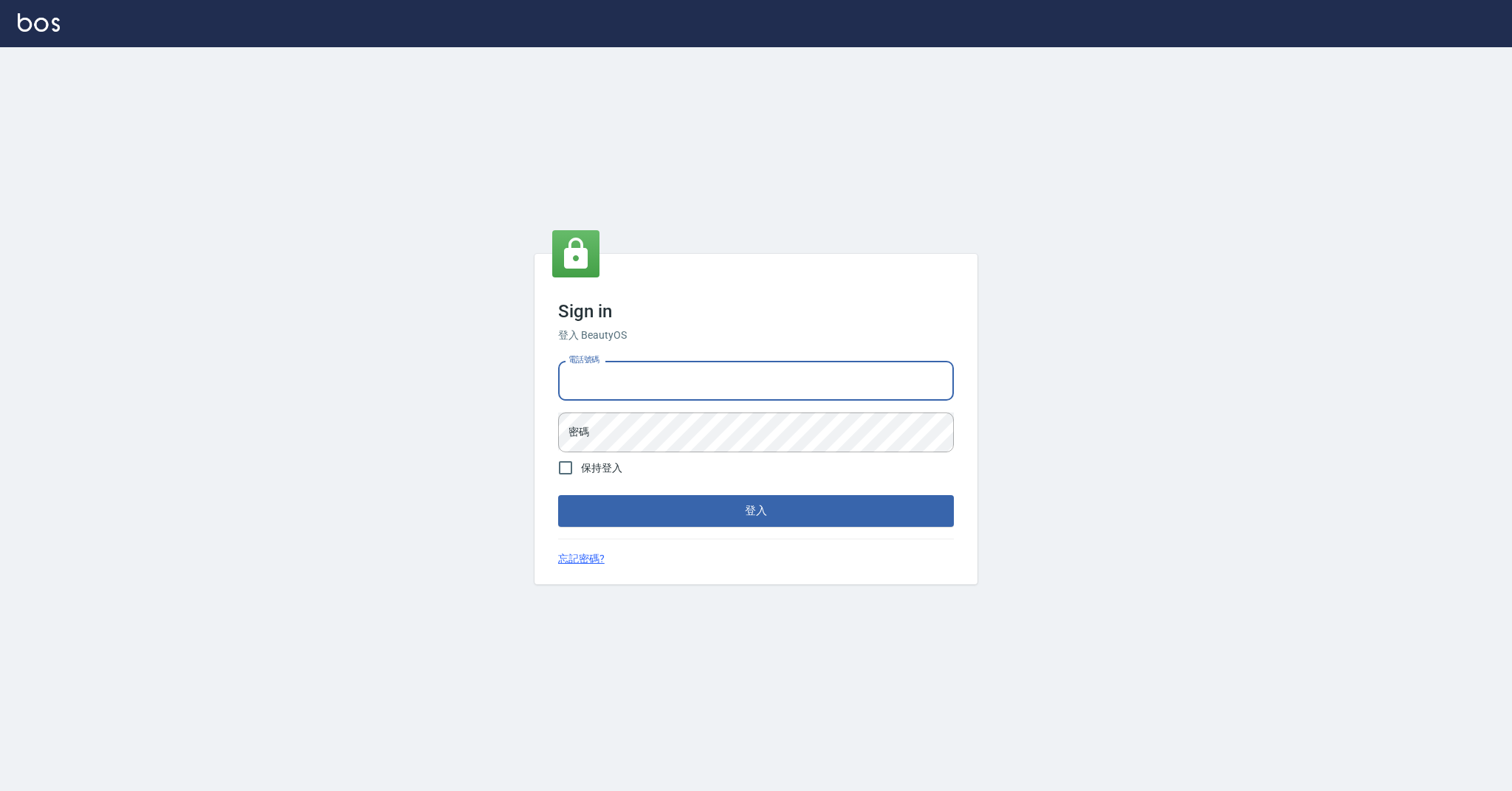
type input "0989368139"
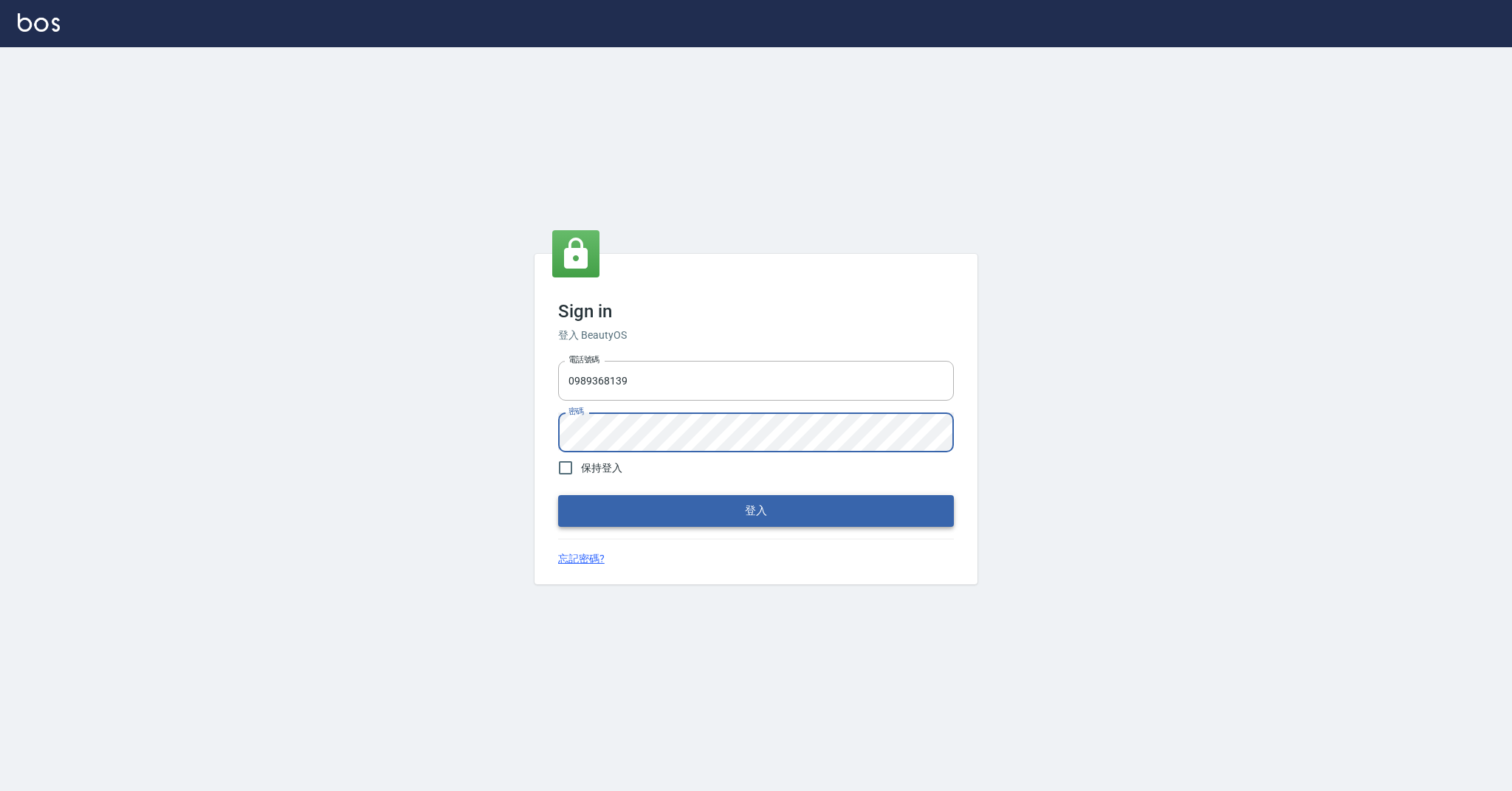
click at [749, 509] on button "登入" at bounding box center [756, 510] width 395 height 31
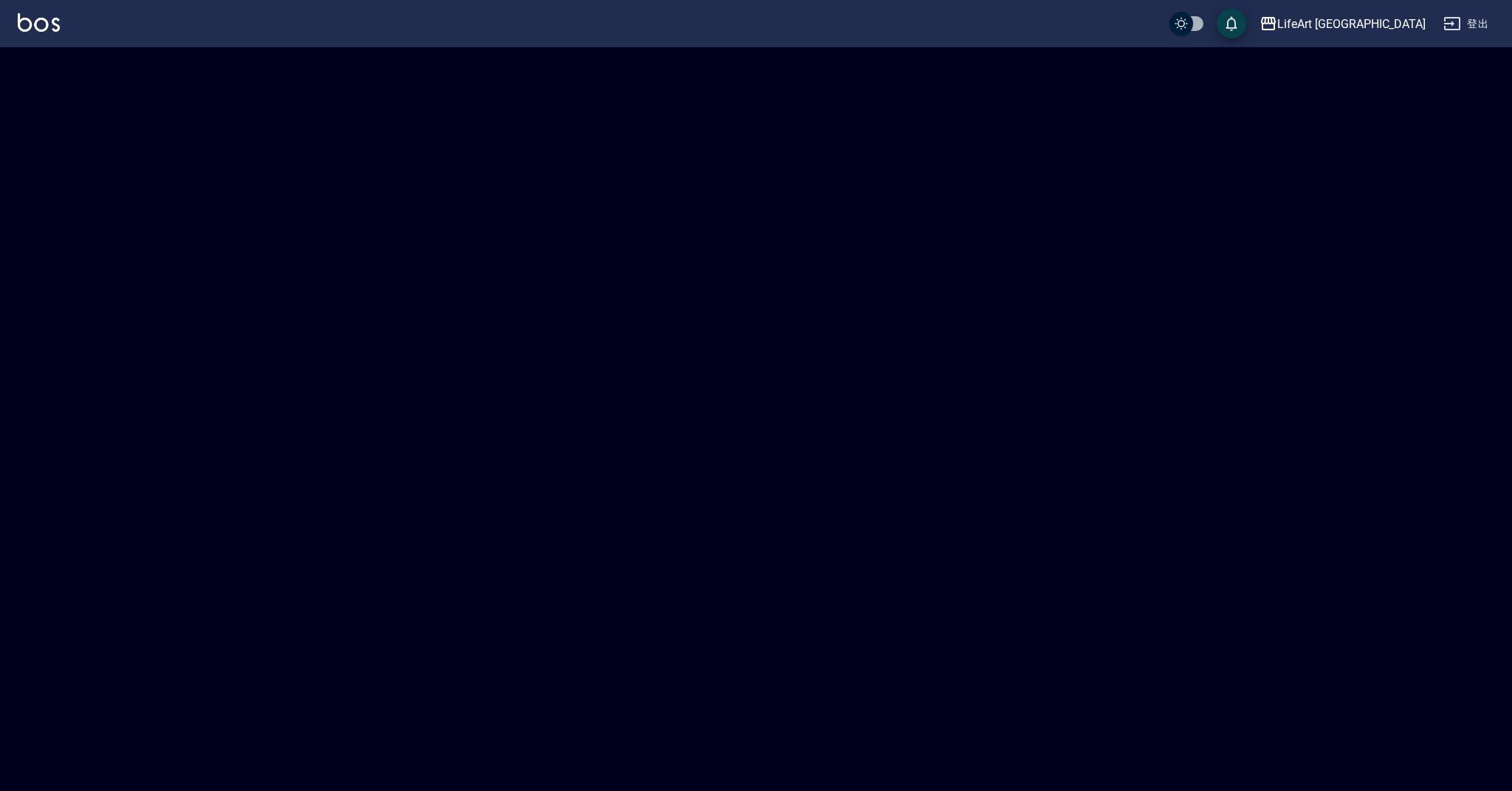
checkbox input "true"
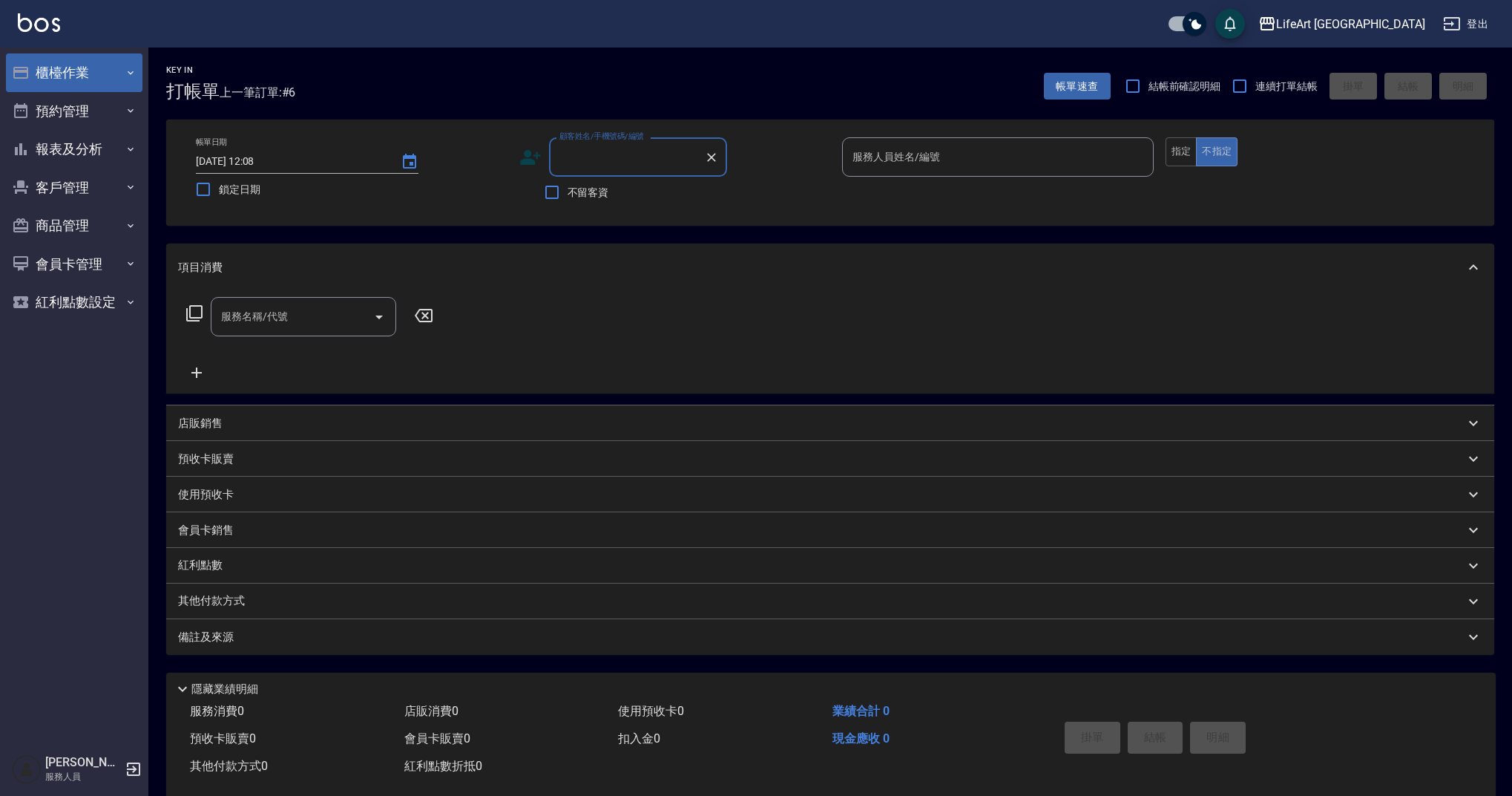
click at [78, 75] on button "櫃檯作業" at bounding box center [74, 73] width 137 height 38
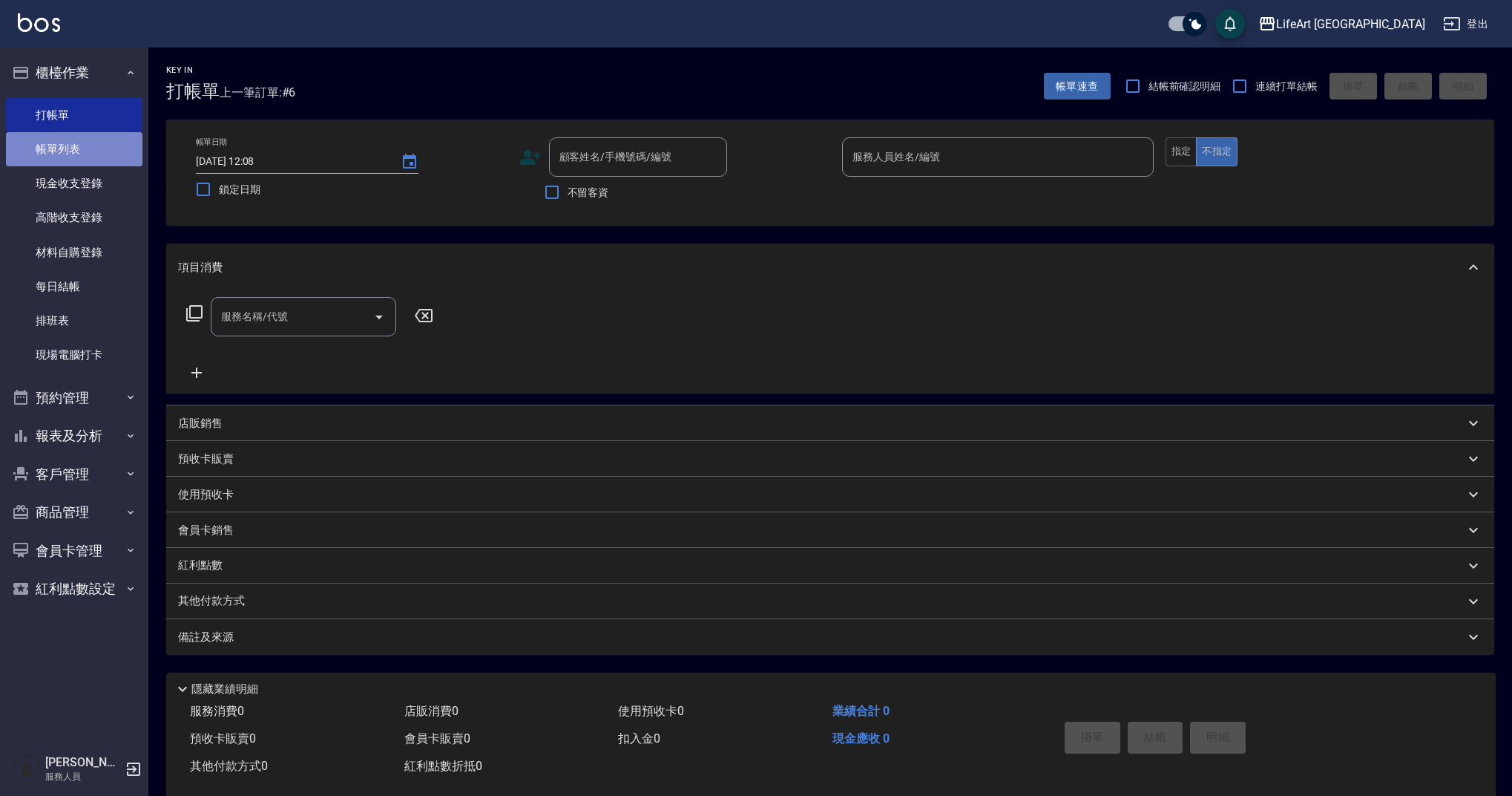
click at [85, 153] on link "帳單列表" at bounding box center [74, 149] width 137 height 34
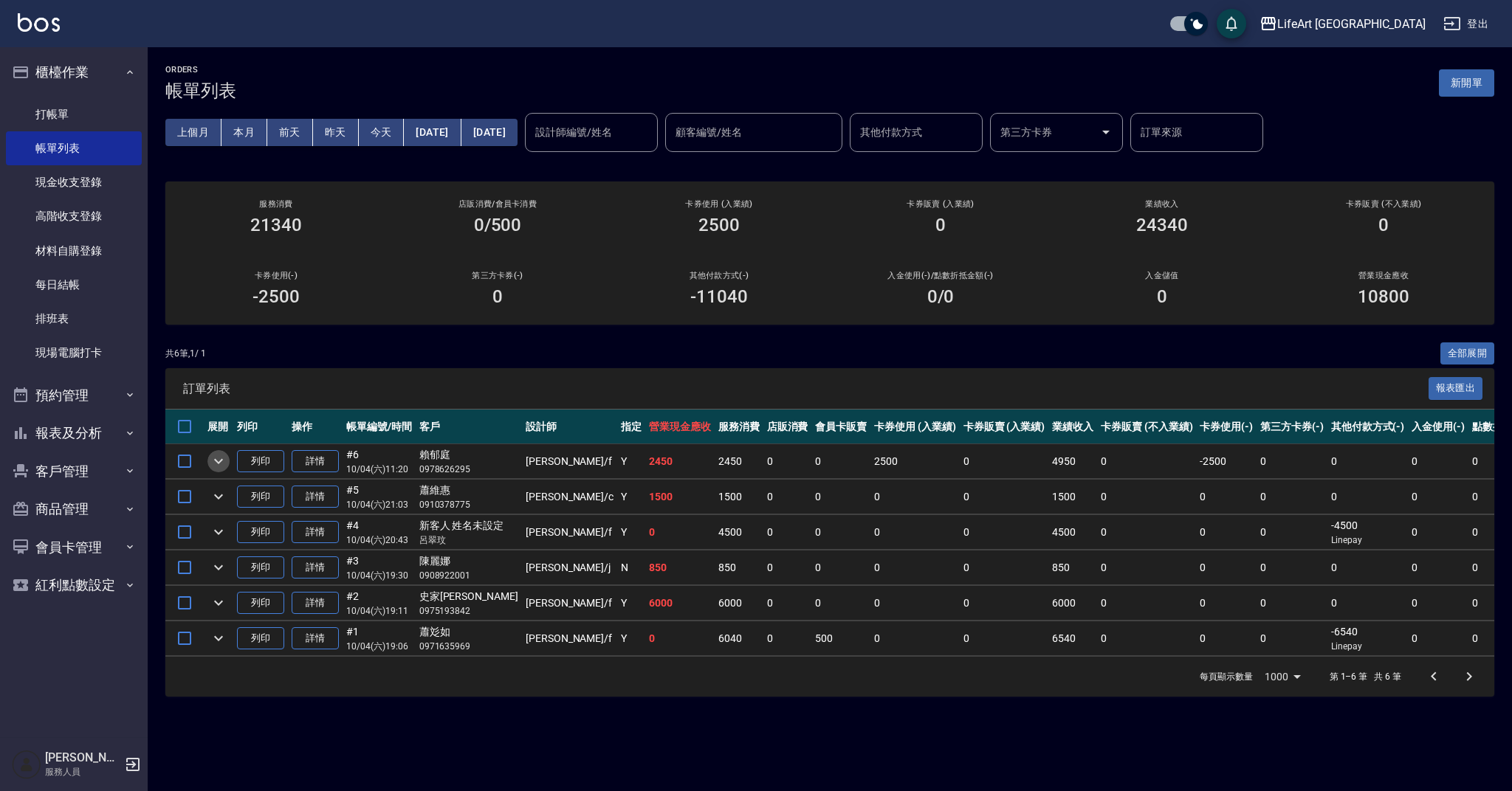
click at [227, 458] on button "expand row" at bounding box center [219, 461] width 22 height 22
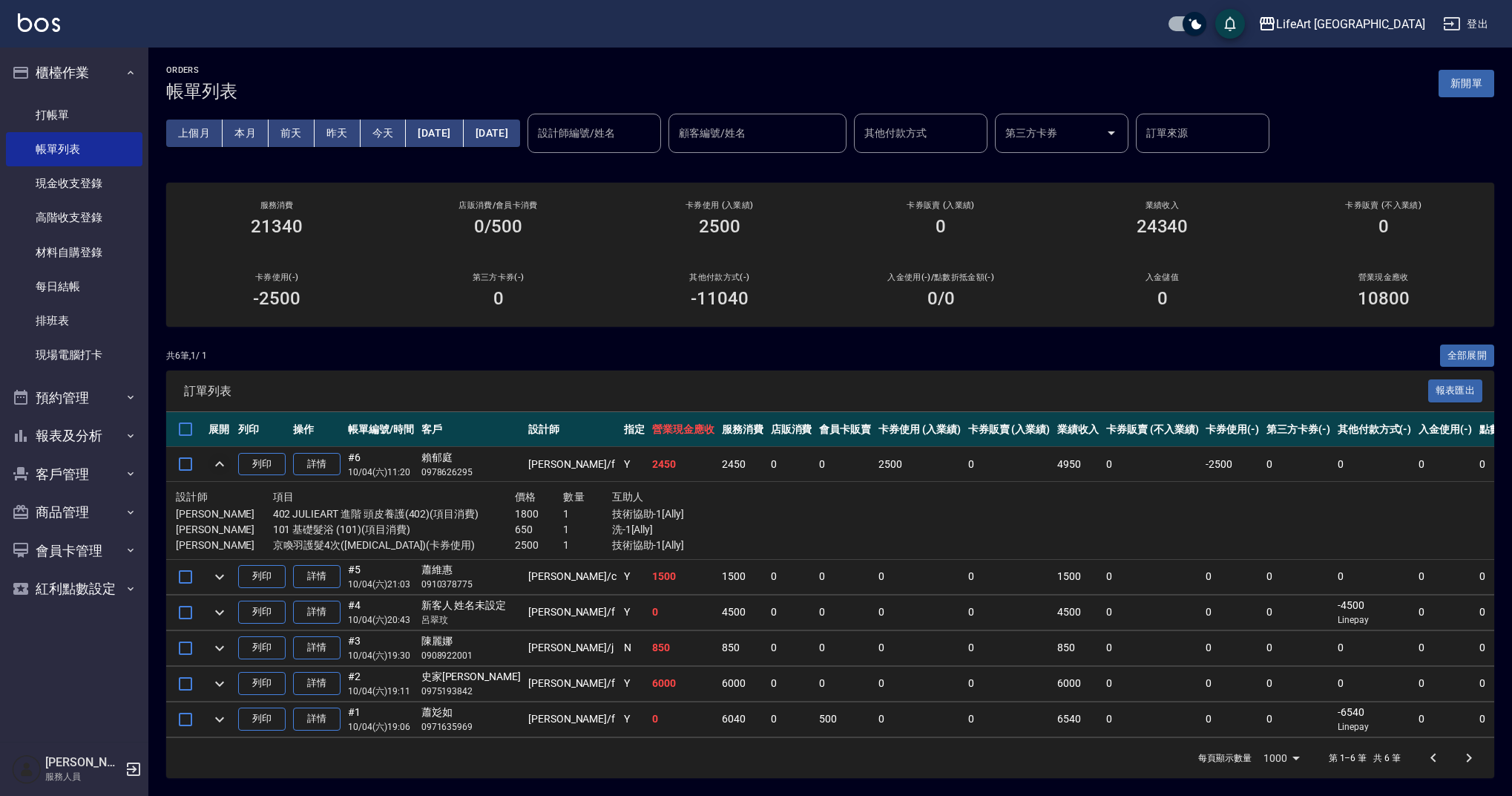
click at [221, 463] on icon "expand row" at bounding box center [220, 464] width 18 height 18
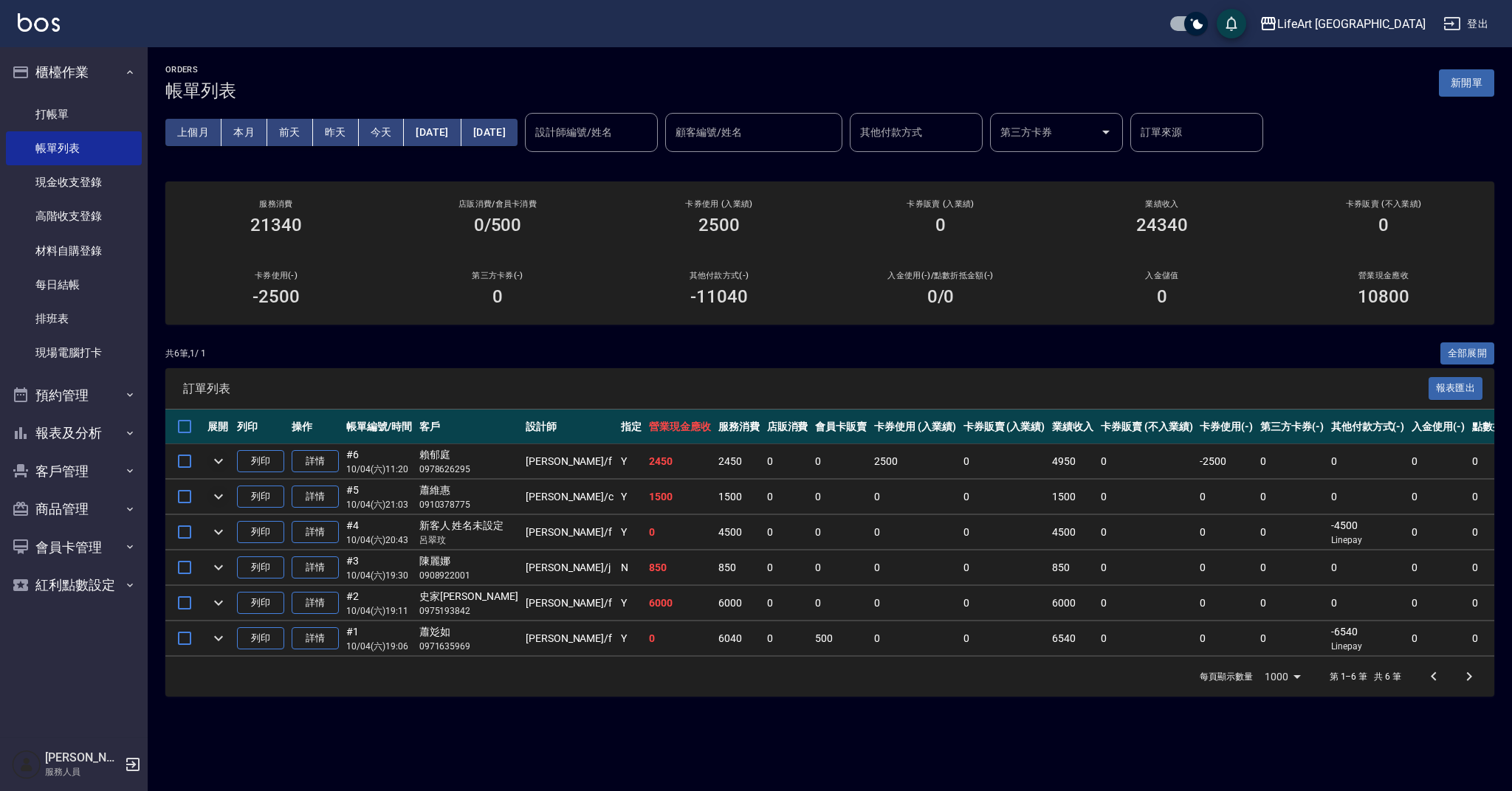
click at [220, 498] on icon "expand row" at bounding box center [219, 496] width 17 height 17
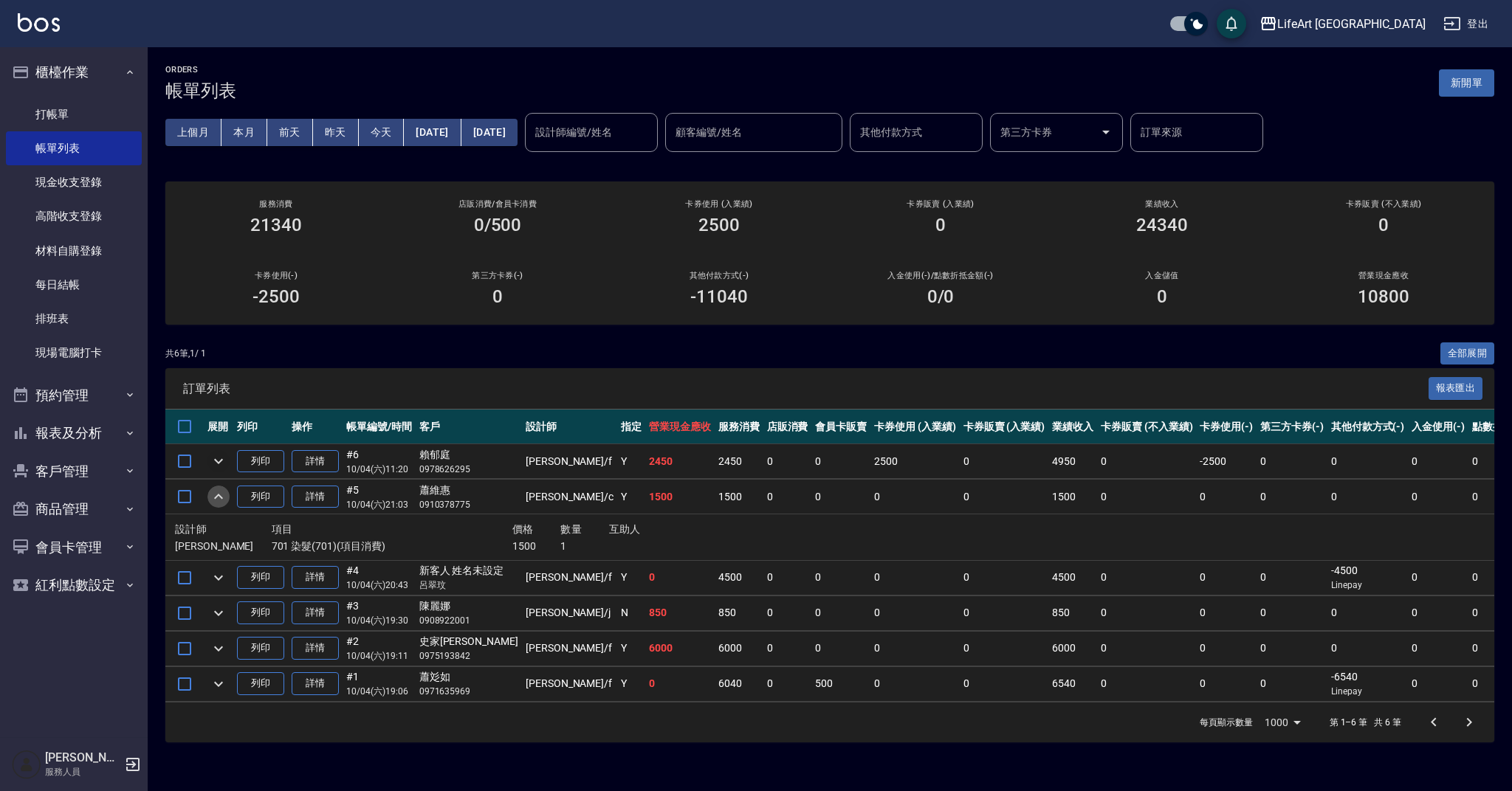
click at [220, 498] on icon "expand row" at bounding box center [219, 496] width 17 height 17
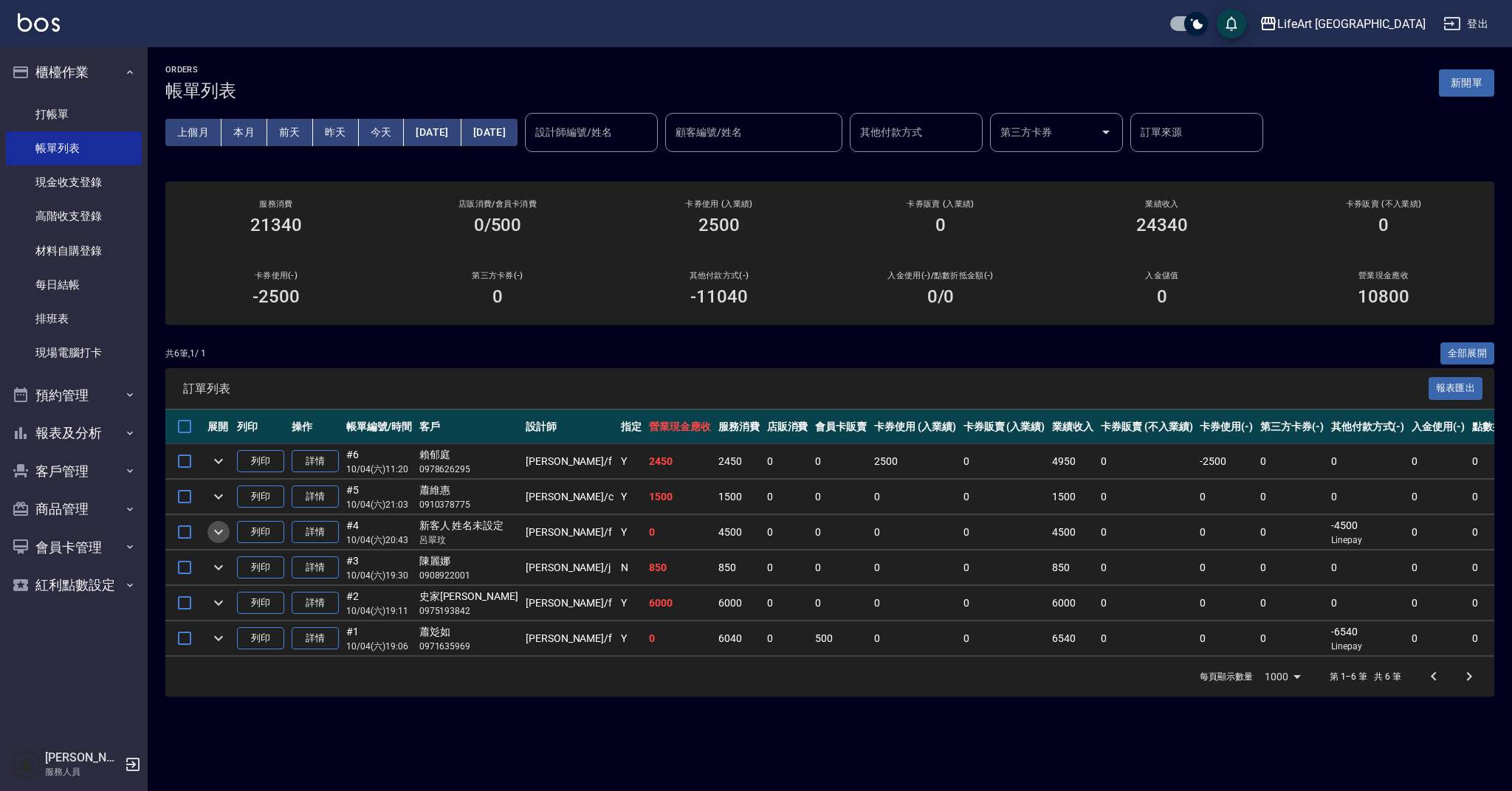
click at [216, 532] on icon "expand row" at bounding box center [219, 532] width 17 height 17
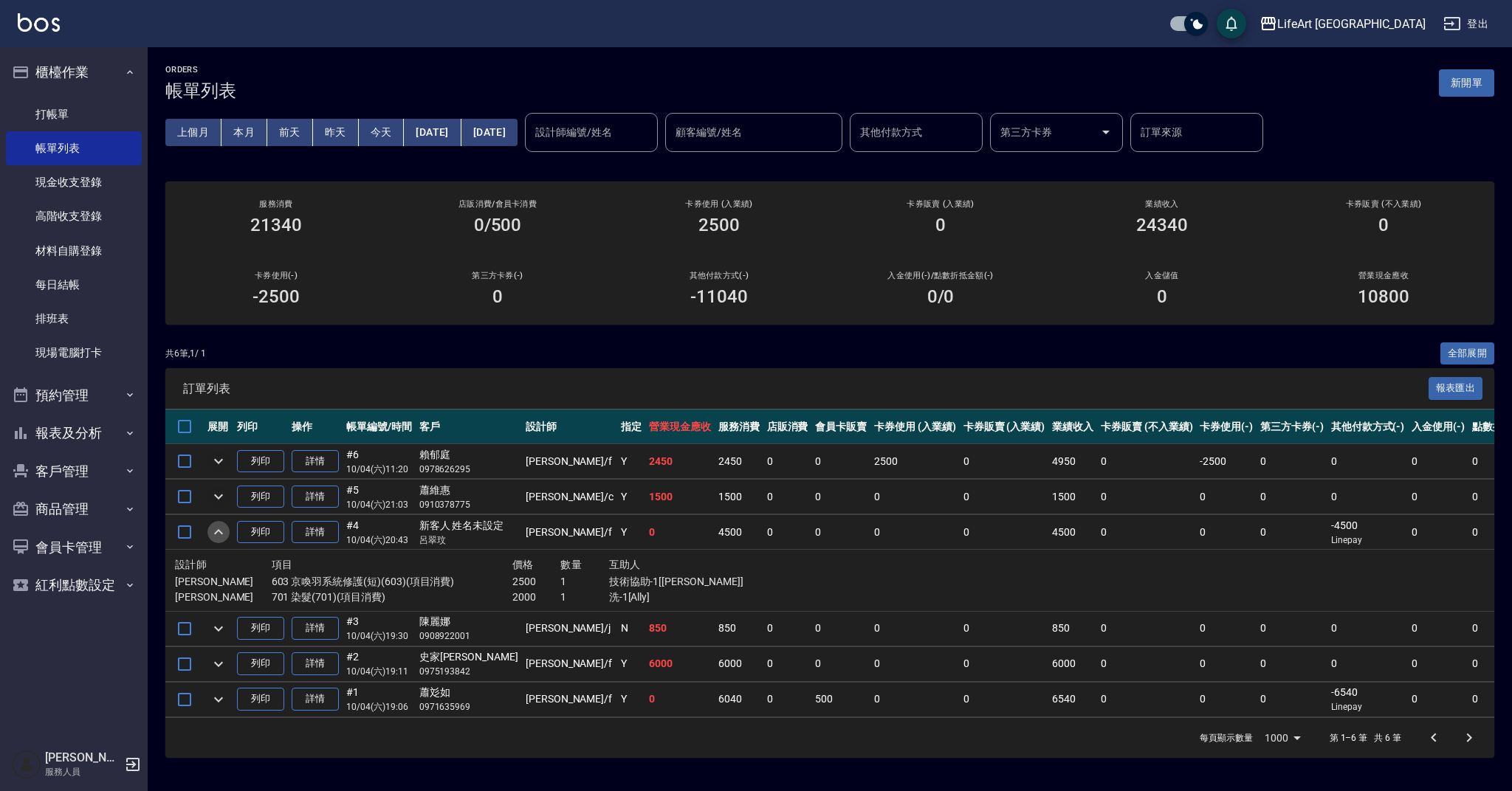
click at [216, 532] on icon "expand row" at bounding box center [219, 532] width 17 height 17
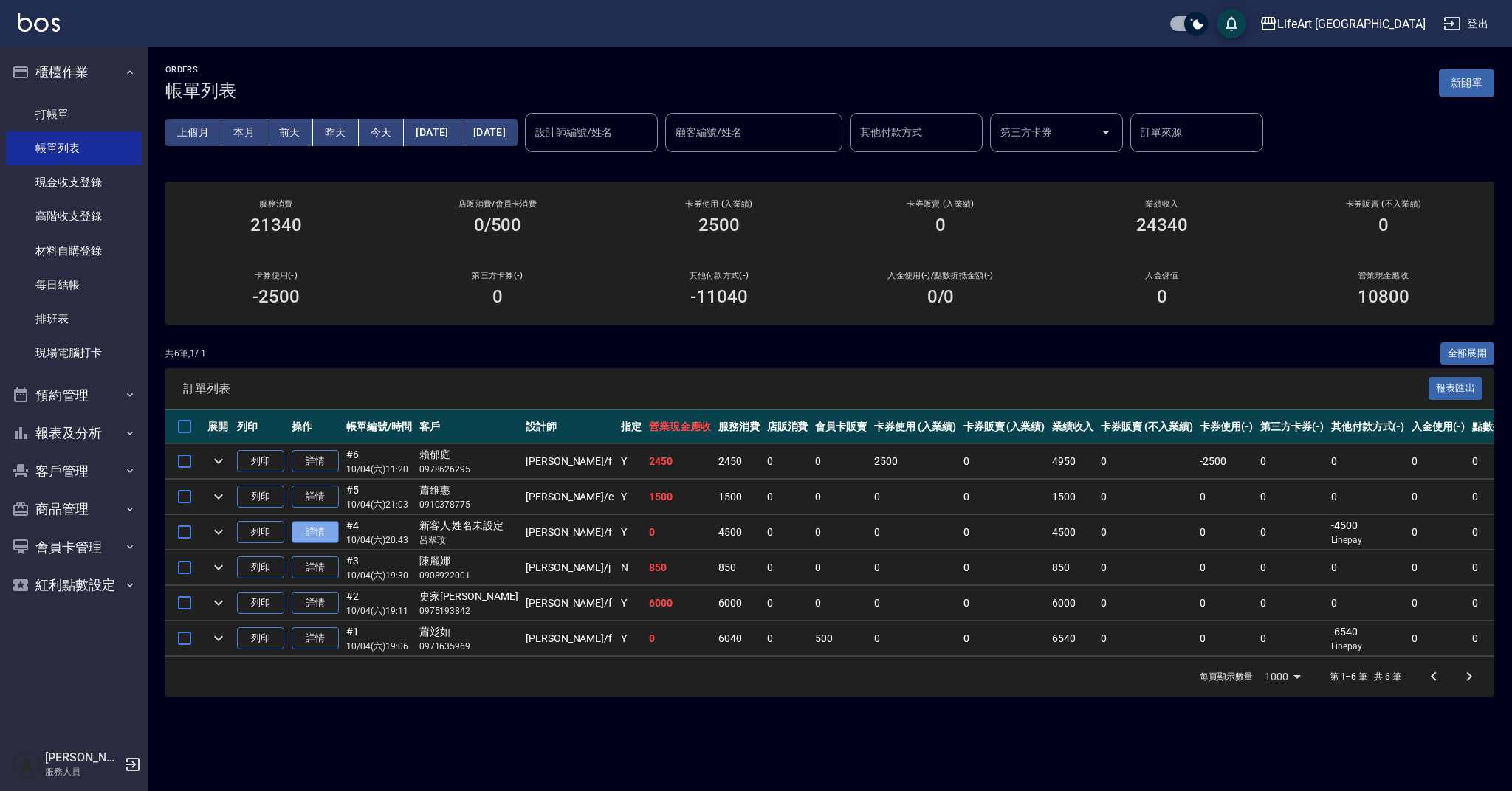
click at [332, 538] on link "詳情" at bounding box center [315, 532] width 47 height 23
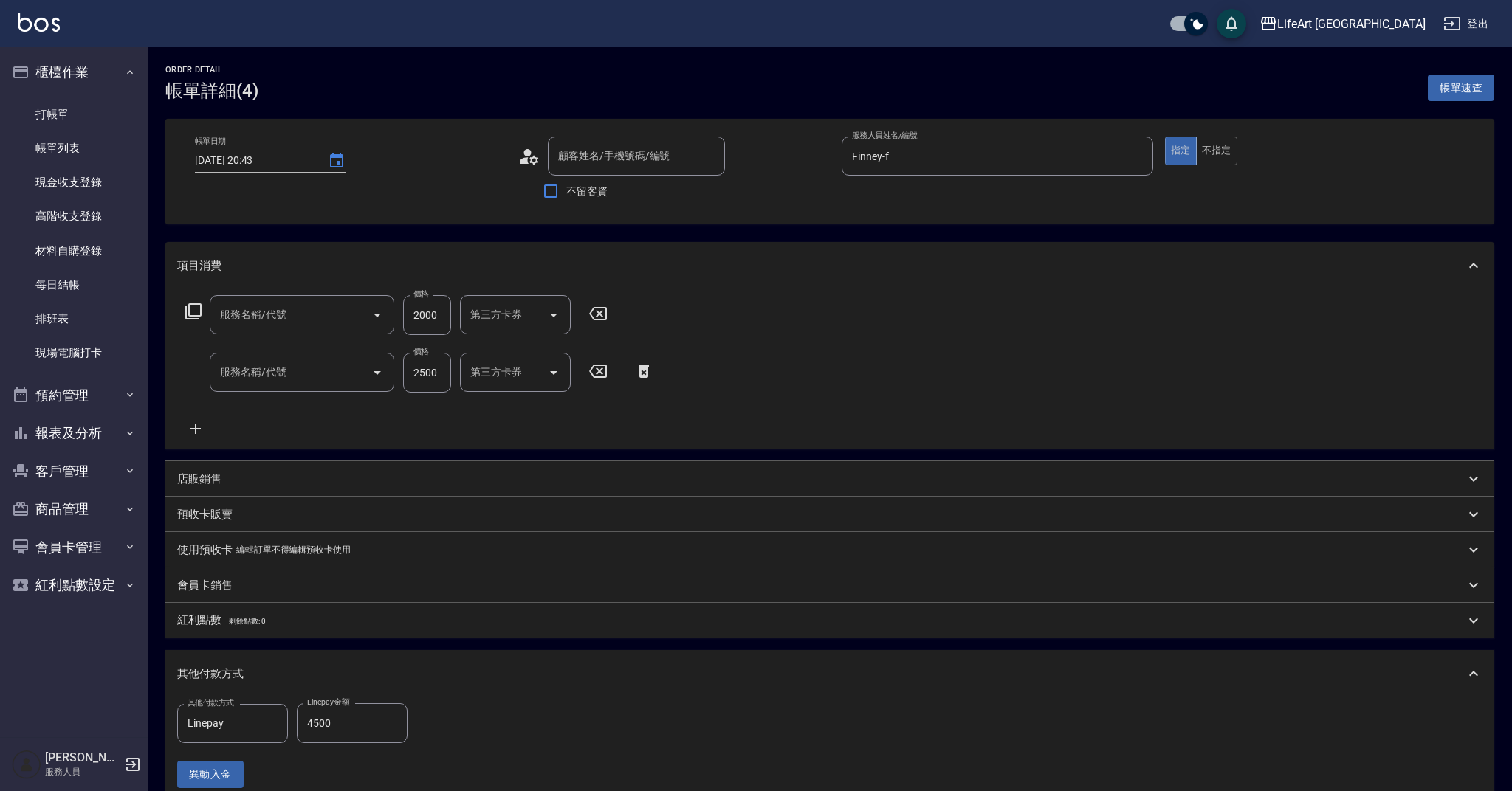
type input "2025/10/04 20:43"
type input "Finney-f"
type input "新客人 姓名未設定/呂翠玟/null"
type input "701 染髮(701)"
type input "603 京喚羽系統修護(短)(603)"
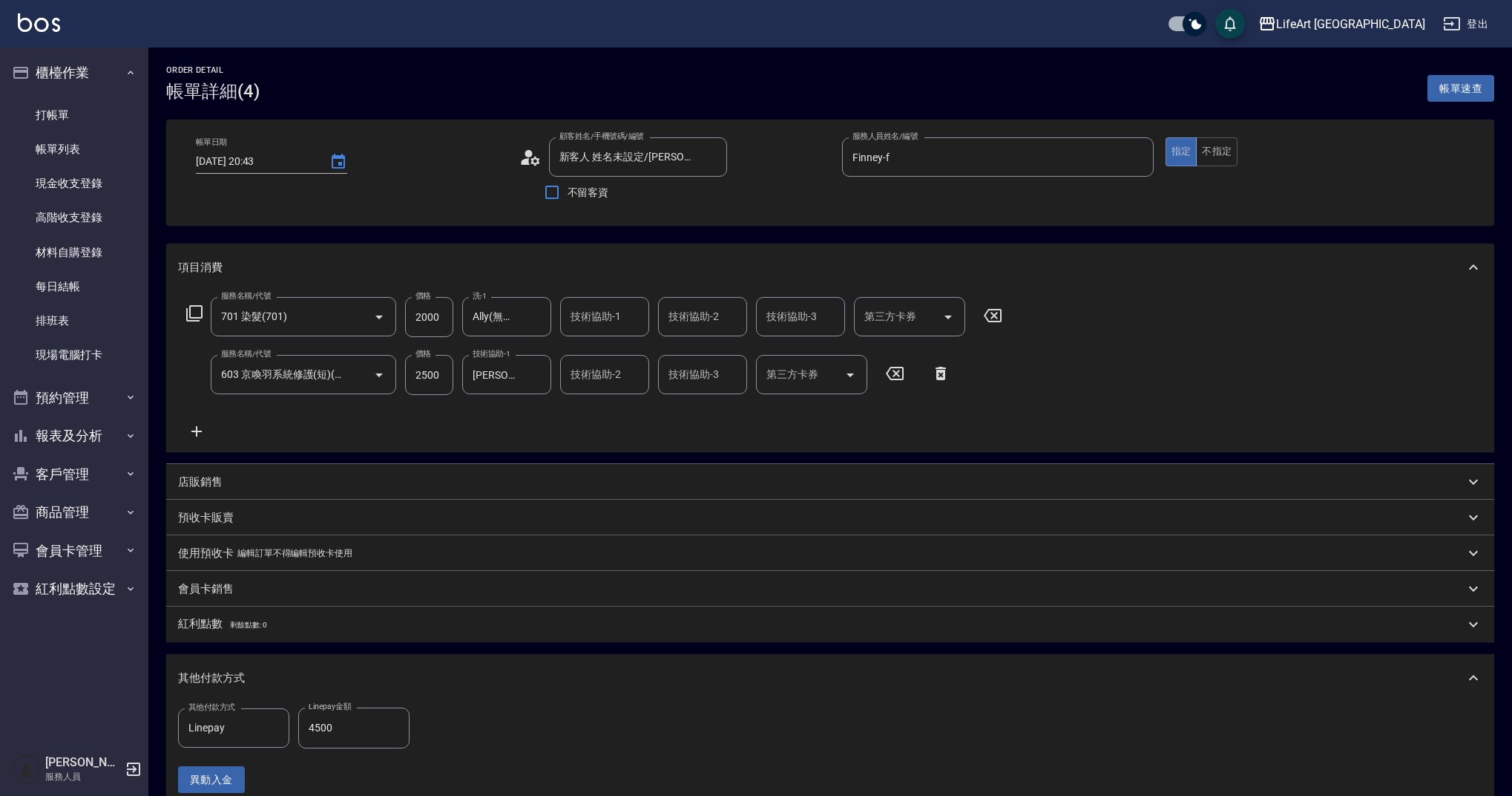
click at [533, 153] on icon at bounding box center [531, 158] width 22 height 22
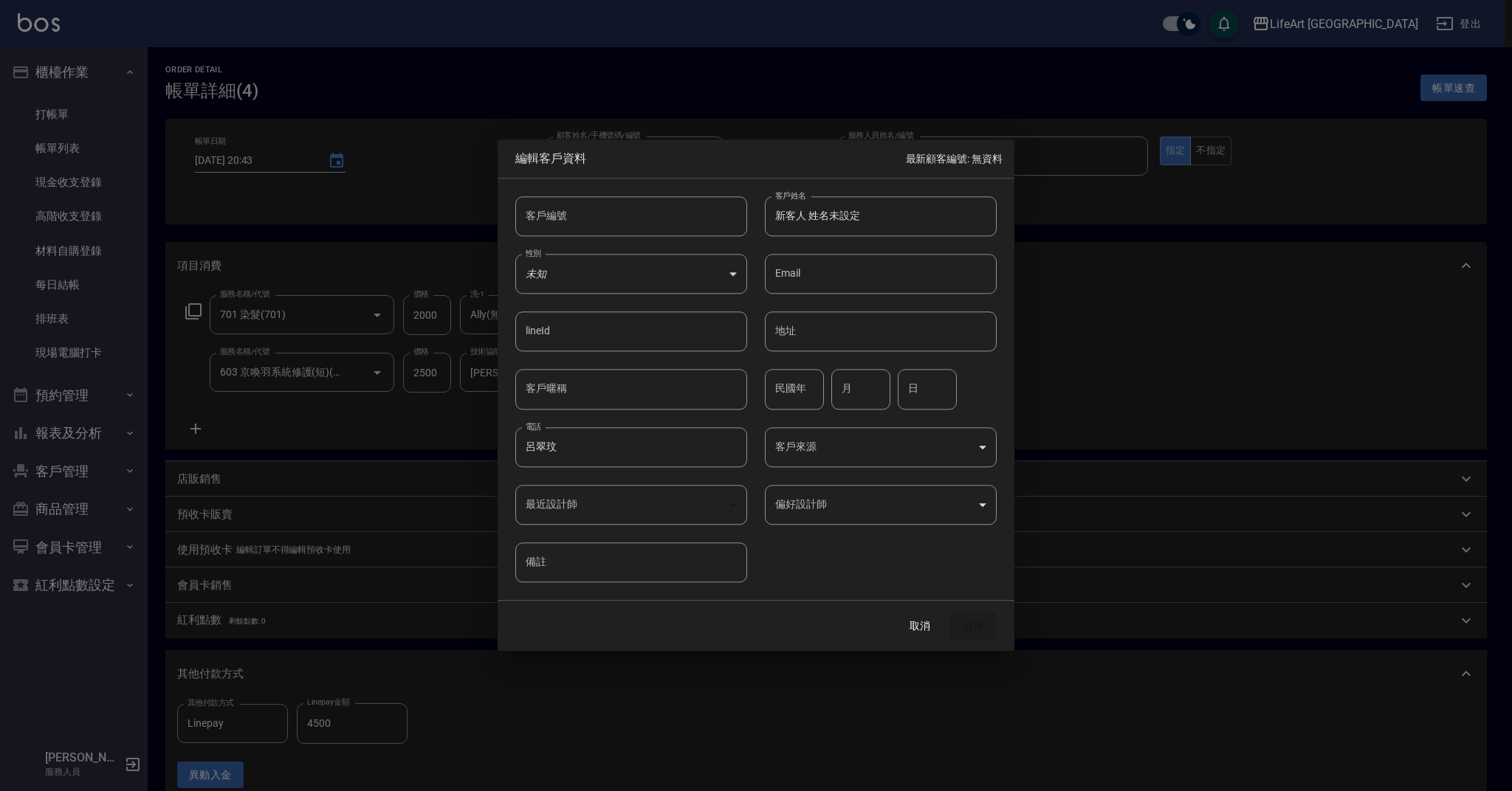
click at [601, 446] on input "呂翠玟" at bounding box center [631, 447] width 231 height 40
click at [838, 219] on input "新客人 姓名未設定" at bounding box center [880, 216] width 231 height 40
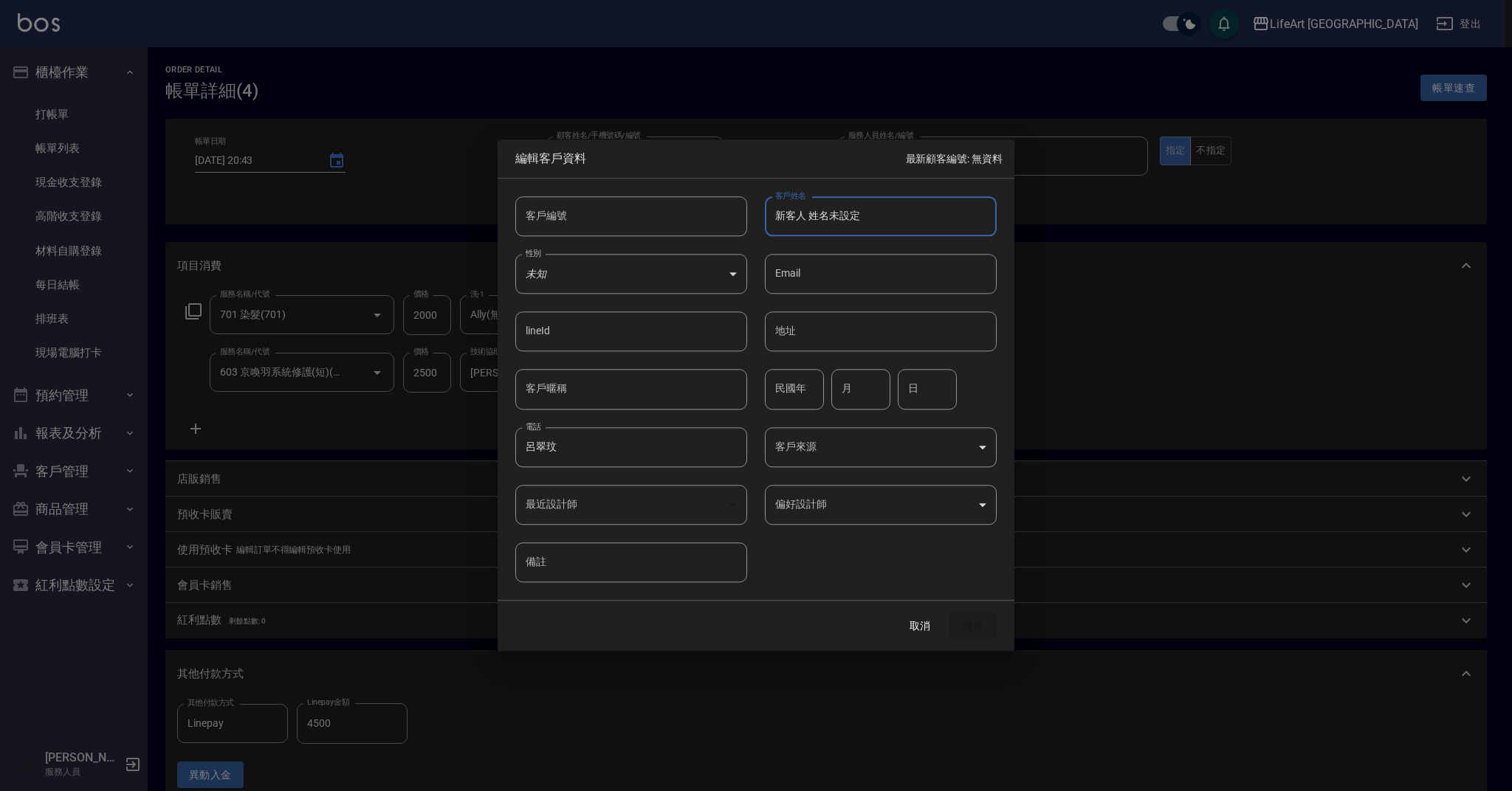
click at [838, 219] on input "新客人 姓名未設定" at bounding box center [880, 216] width 231 height 40
paste input "呂翠玟"
type input "呂翠玟"
click at [597, 457] on input "呂翠玟" at bounding box center [631, 447] width 231 height 40
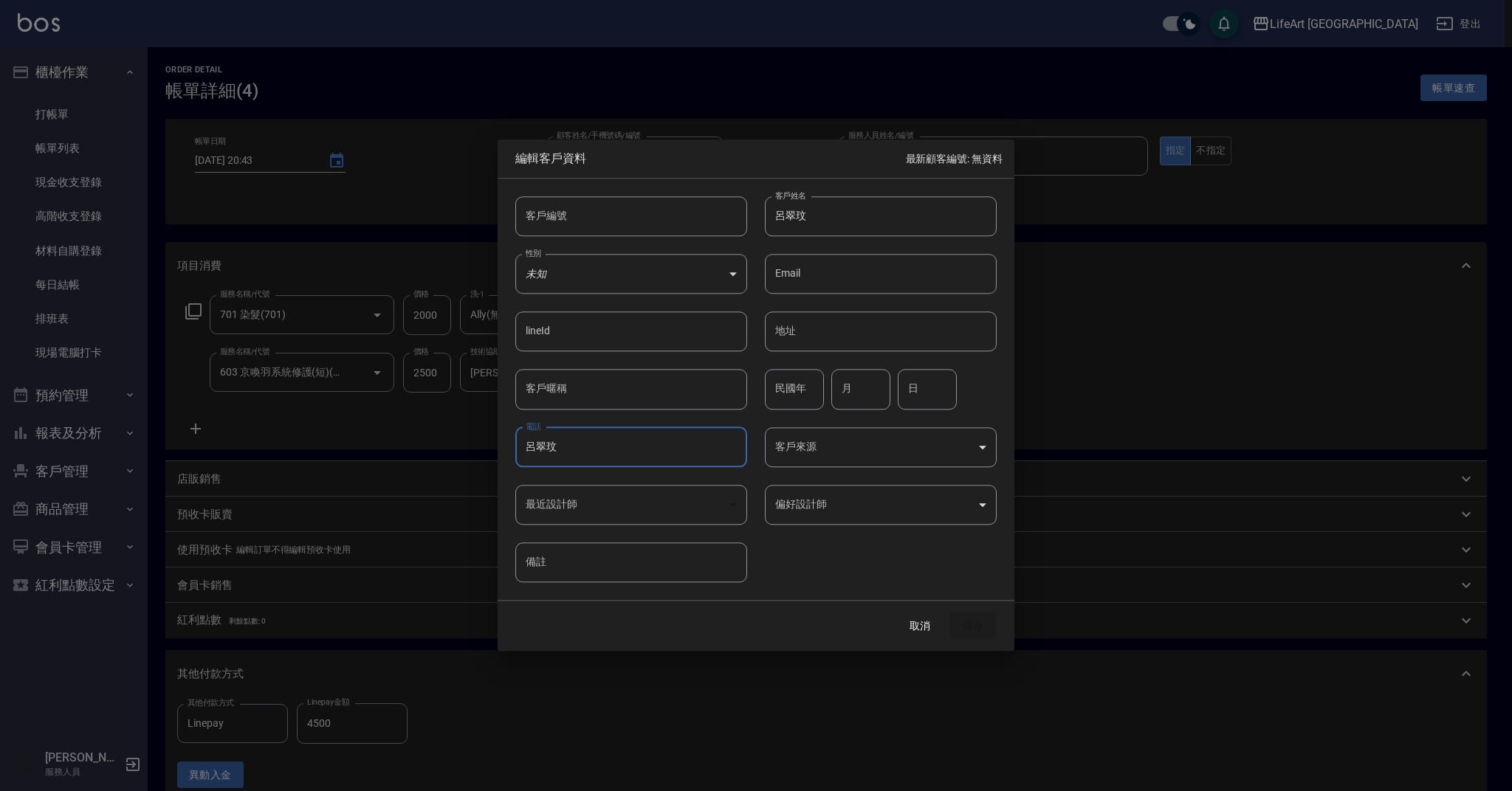
click at [597, 457] on input "呂翠玟" at bounding box center [631, 447] width 231 height 40
click at [849, 552] on div "客戶編號 客戶編號 客戶姓名 呂翠玟 客戶姓名 性別 未知 UNKNOWN 性別 Email Email lineId lineId 地址 地址 客戶暱稱 客…" at bounding box center [747, 381] width 499 height 404
click at [979, 627] on div "取消 儲存" at bounding box center [756, 626] width 517 height 51
click at [926, 636] on button "取消" at bounding box center [919, 626] width 47 height 27
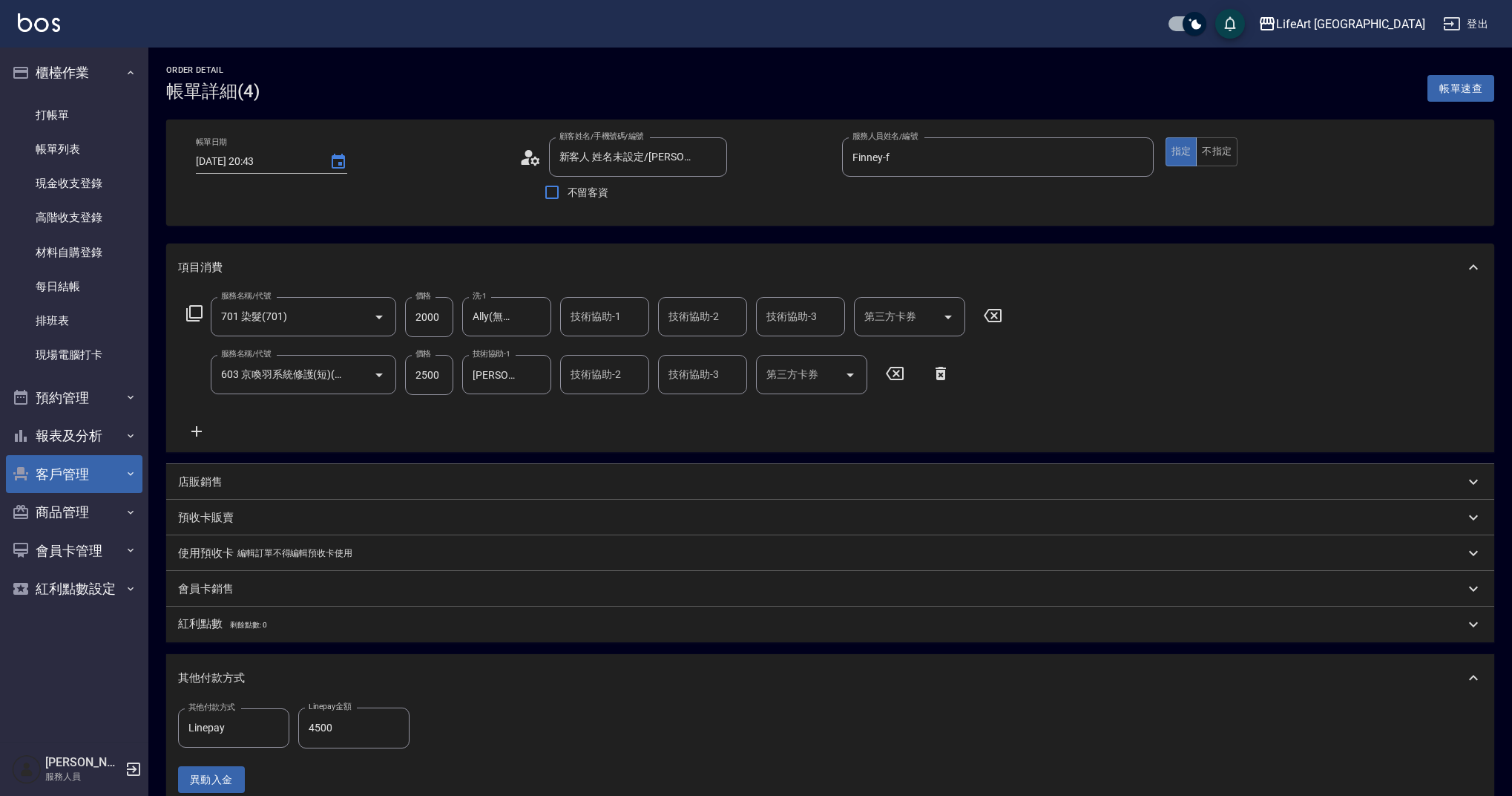
click at [69, 474] on button "客戶管理" at bounding box center [74, 474] width 137 height 38
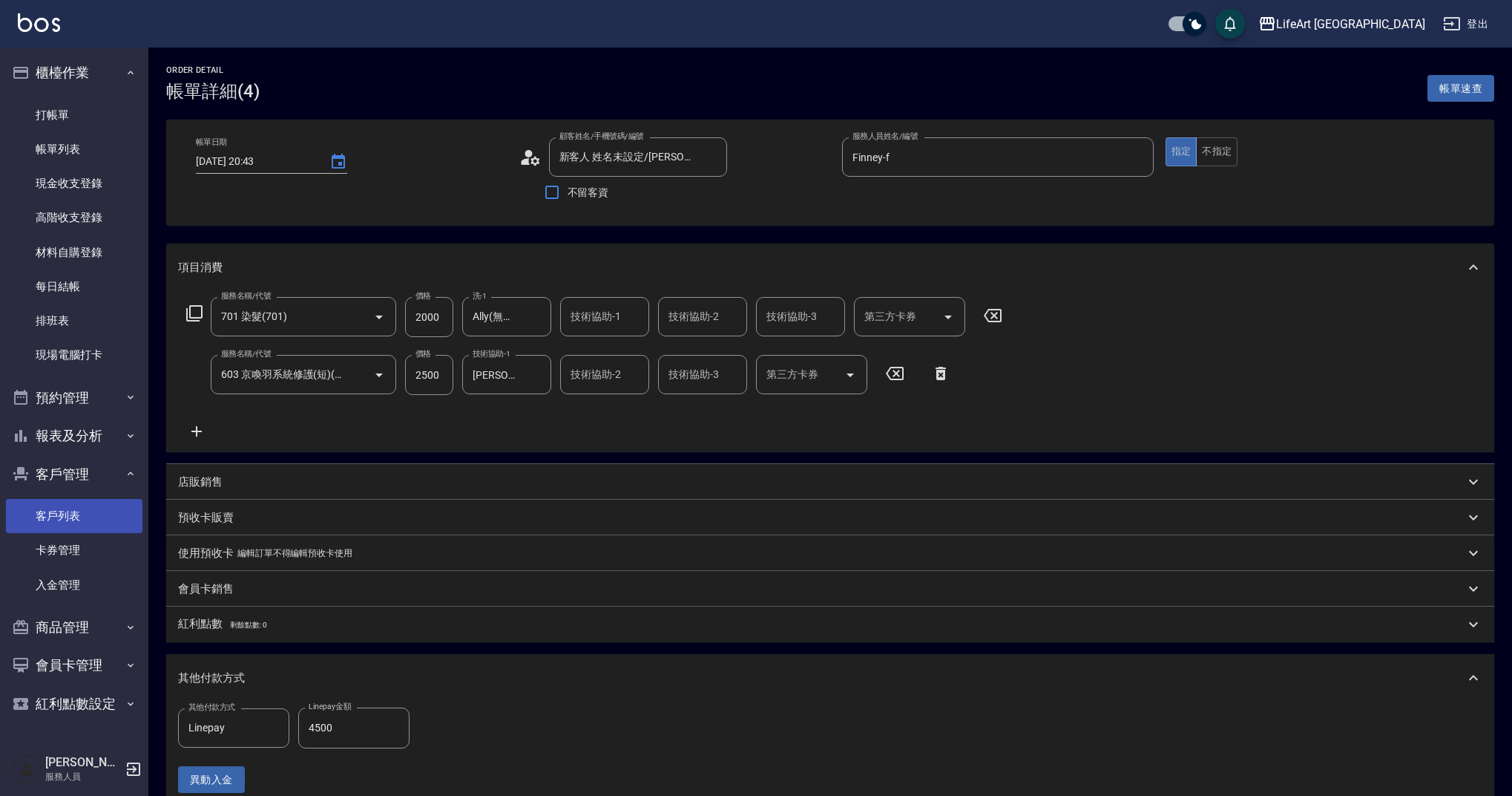
click at [78, 510] on link "客戶列表" at bounding box center [74, 516] width 137 height 34
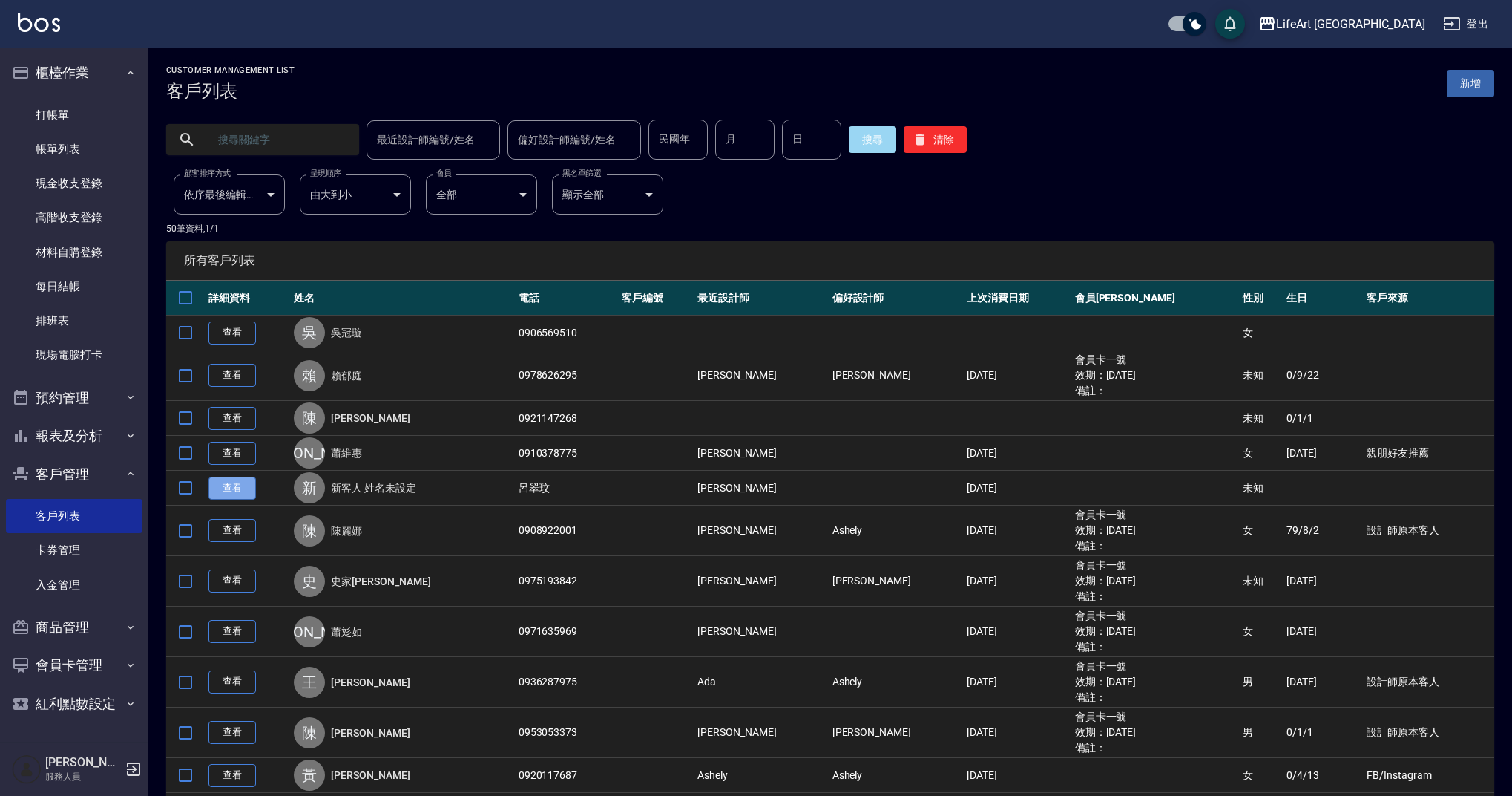
click at [232, 487] on link "查看" at bounding box center [232, 488] width 47 height 23
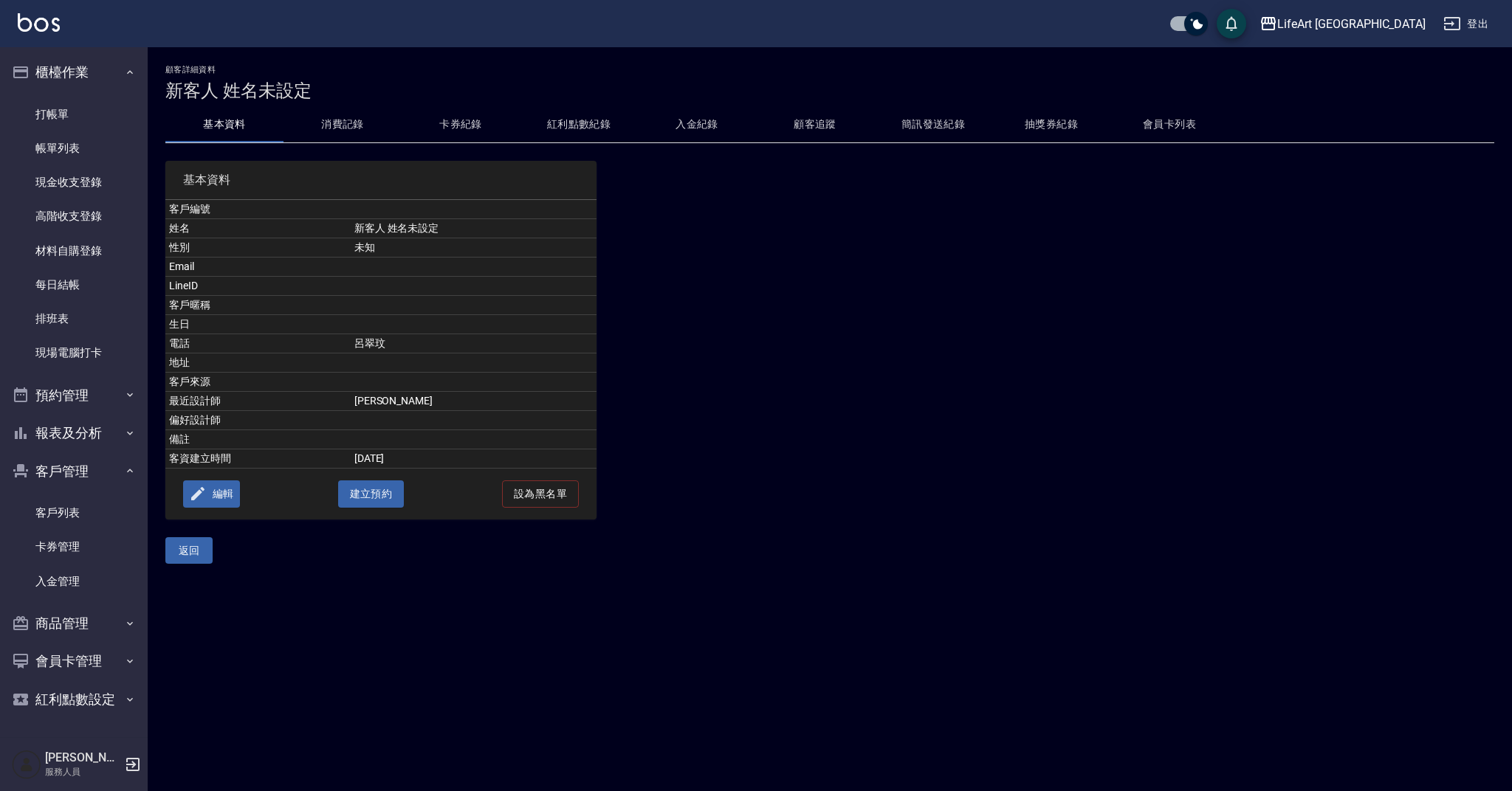
click at [216, 497] on button "編輯" at bounding box center [211, 494] width 56 height 27
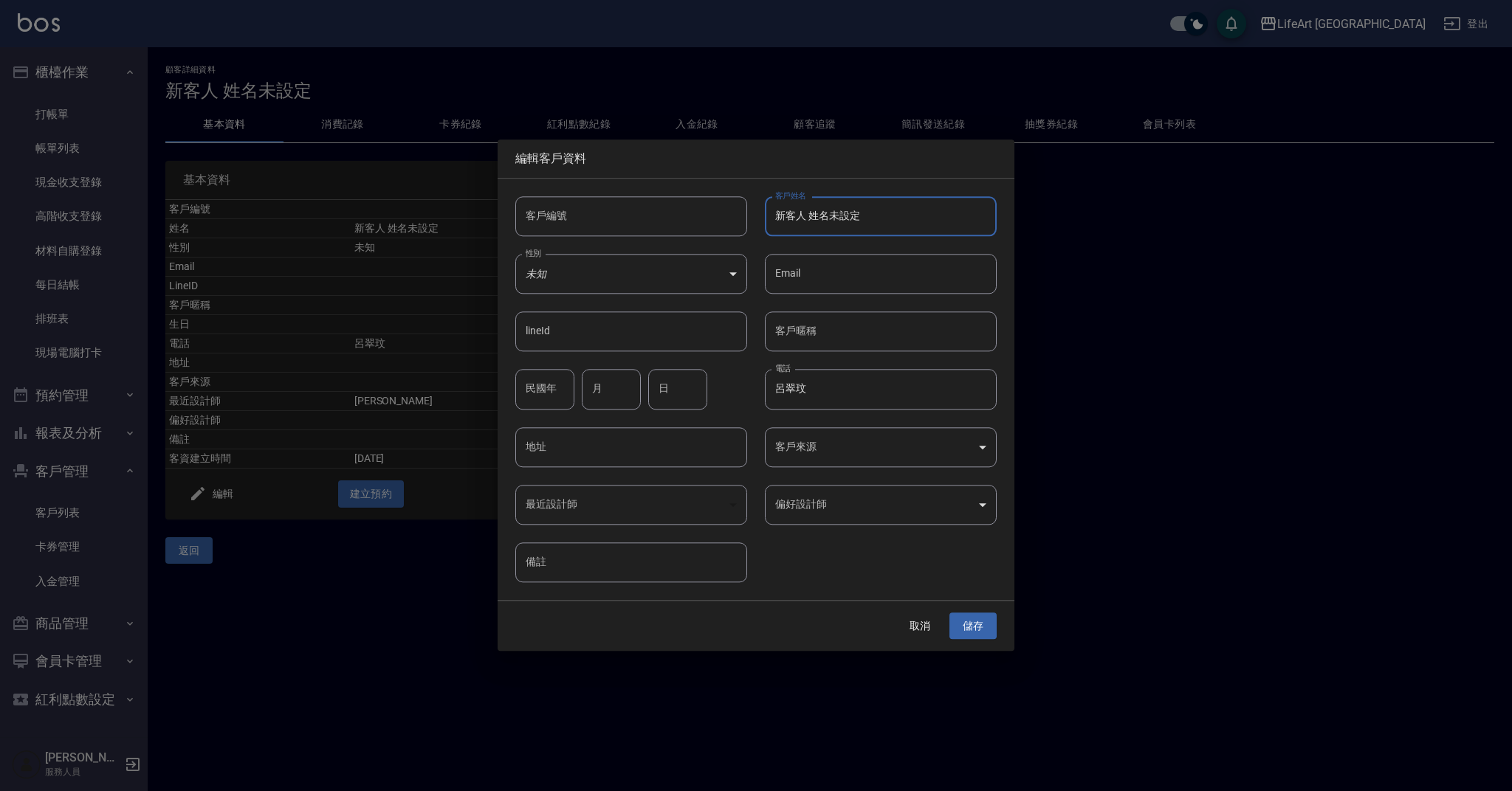
click at [853, 219] on input "新客人 姓名未設定" at bounding box center [880, 216] width 231 height 40
paste input "呂翠玟"
type input "呂翠玟"
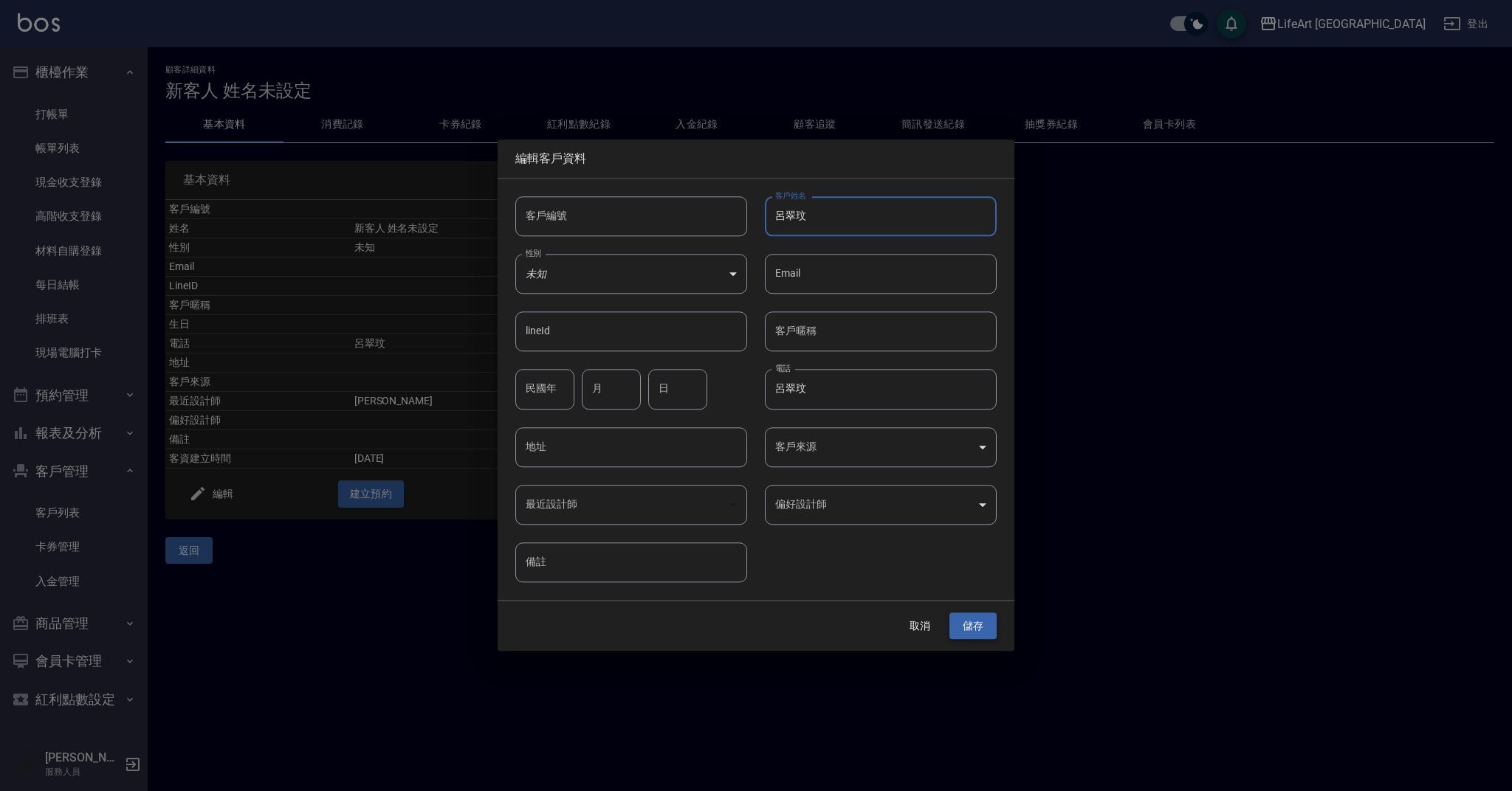
click at [957, 626] on button "儲存" at bounding box center [973, 626] width 47 height 27
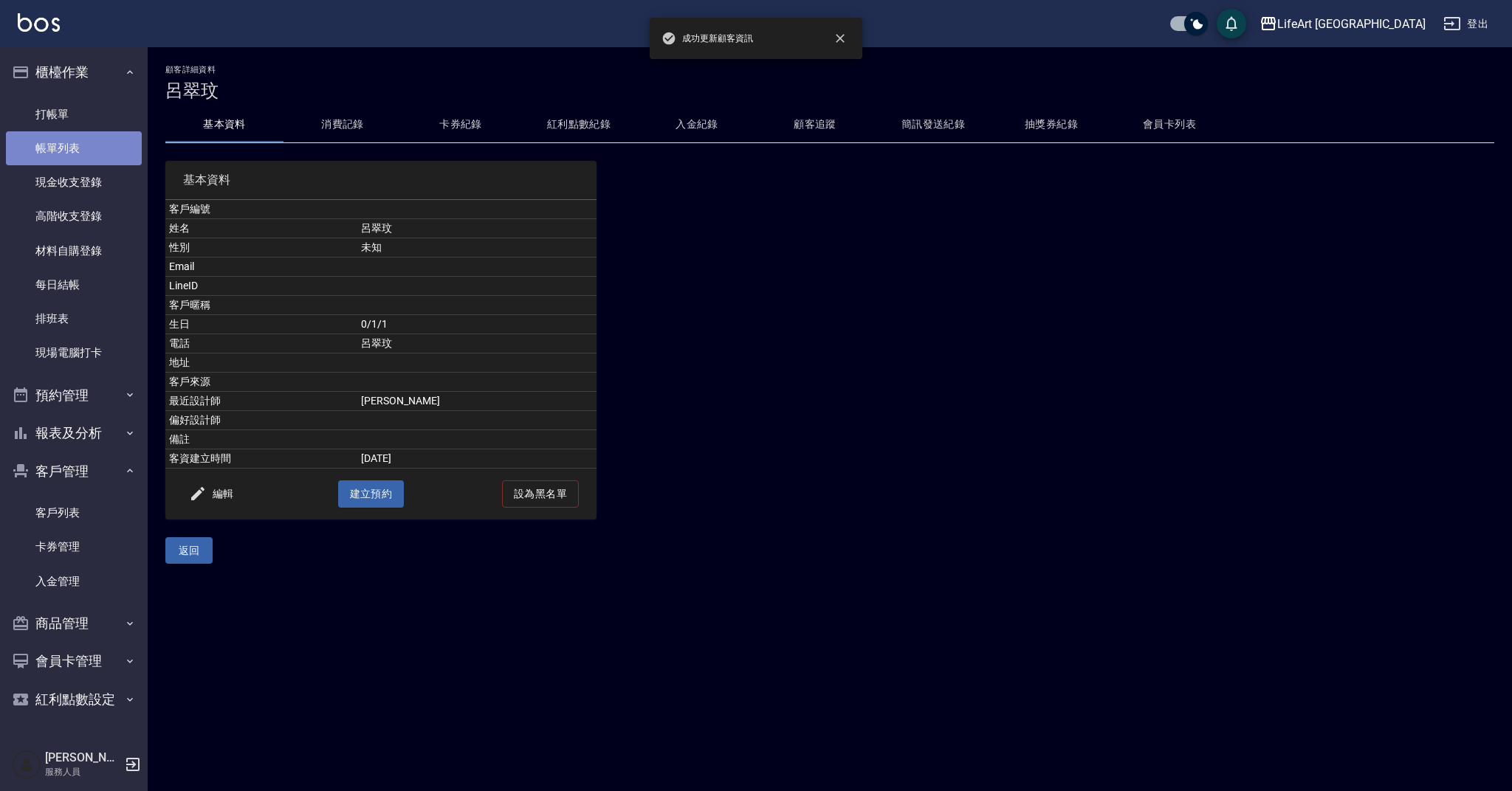
click at [84, 134] on link "帳單列表" at bounding box center [73, 148] width 136 height 34
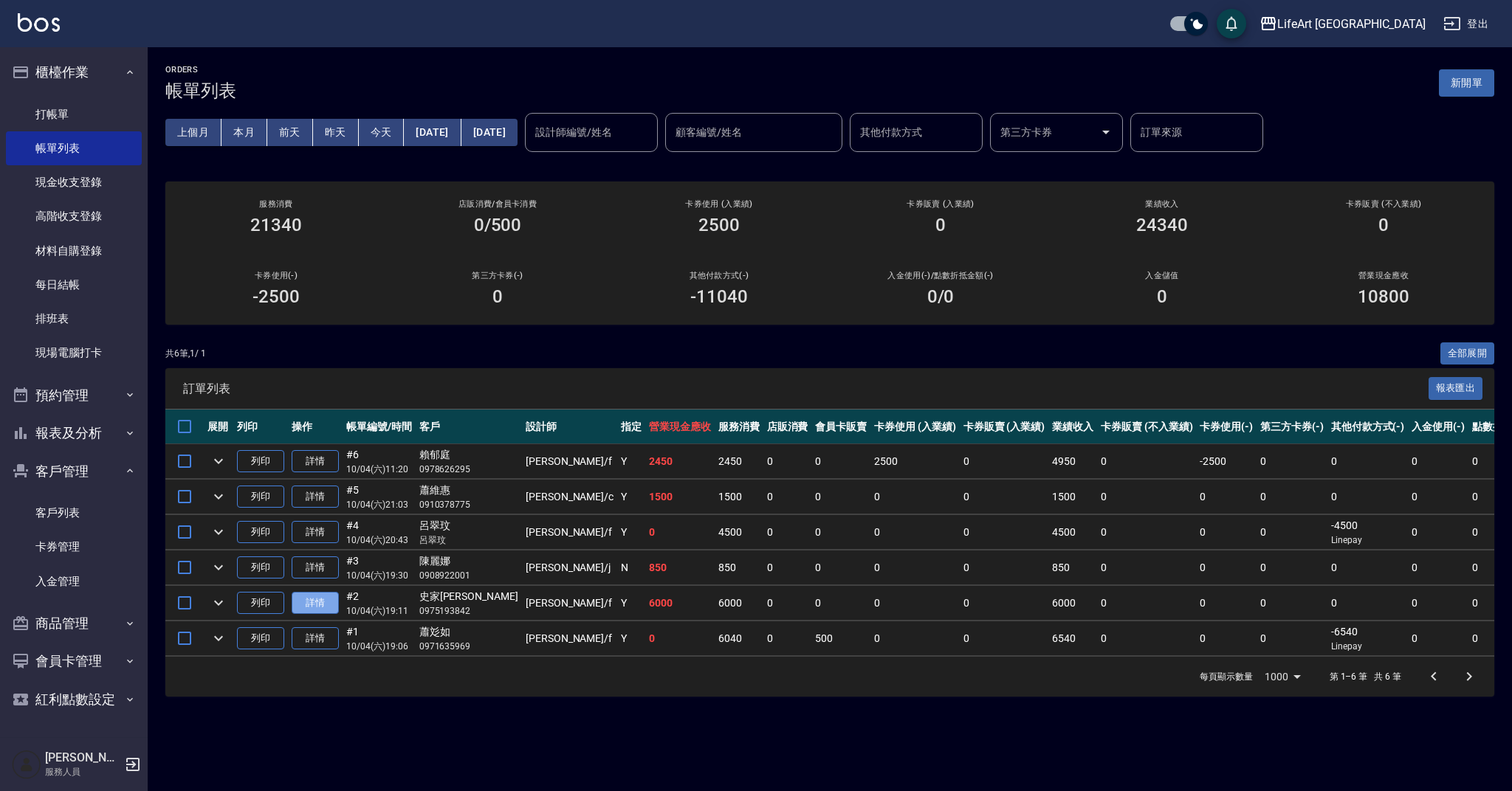
click at [316, 603] on link "詳情" at bounding box center [315, 603] width 47 height 23
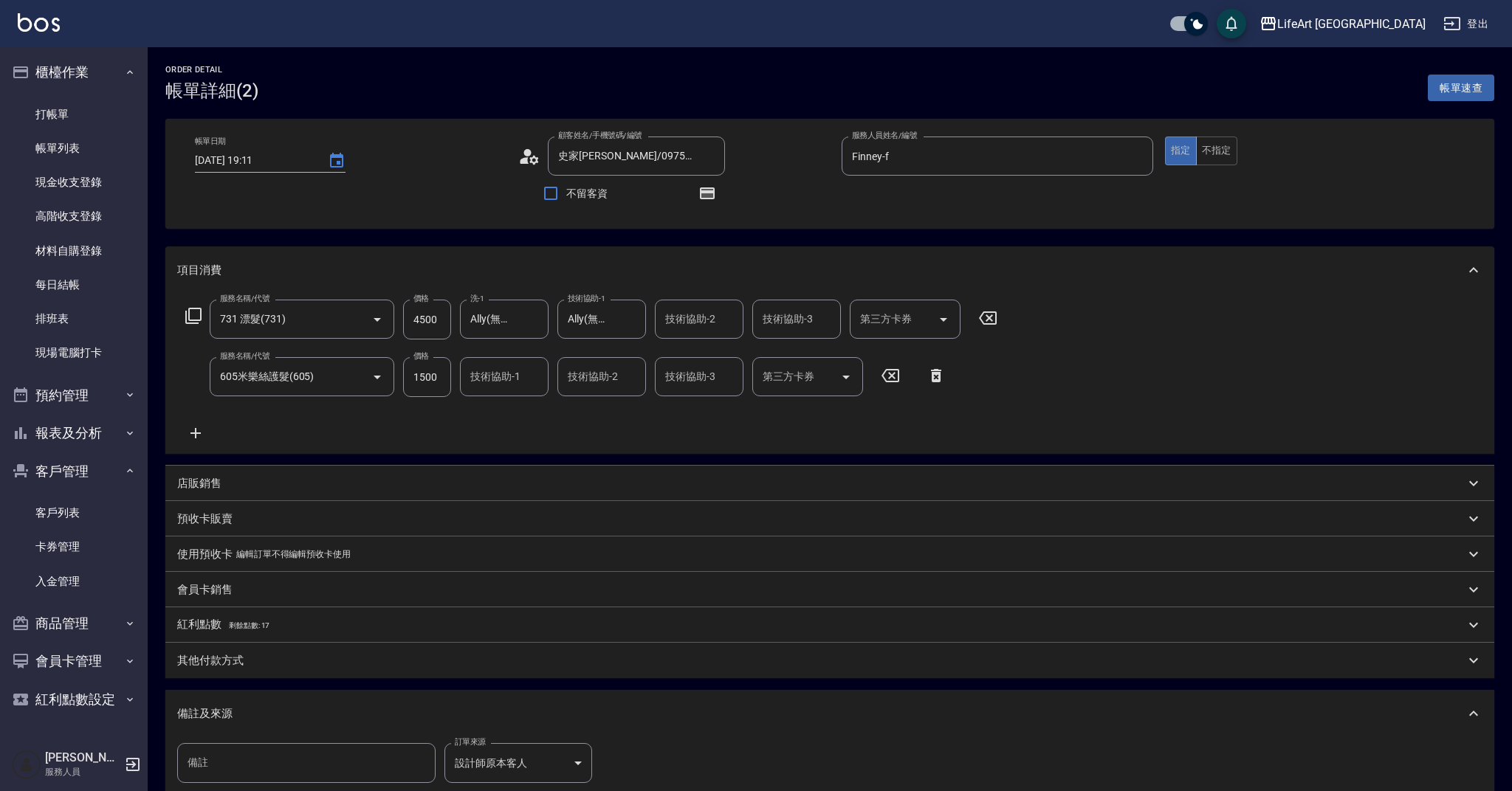
type input "2025/10/04 19:11"
type input "史家[PERSON_NAME]/0975193842/null"
type input "Finney-f"
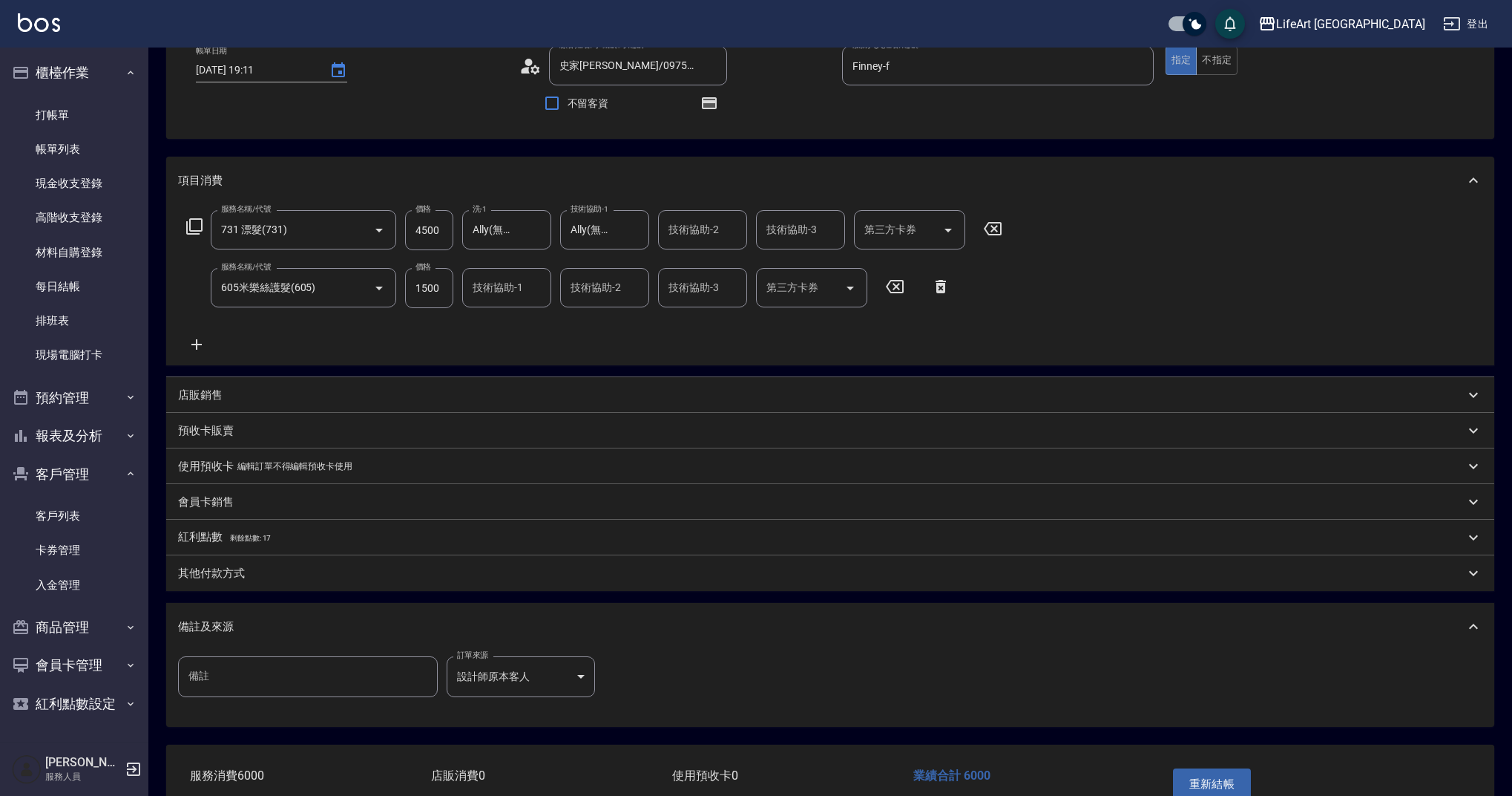
scroll to position [182, 0]
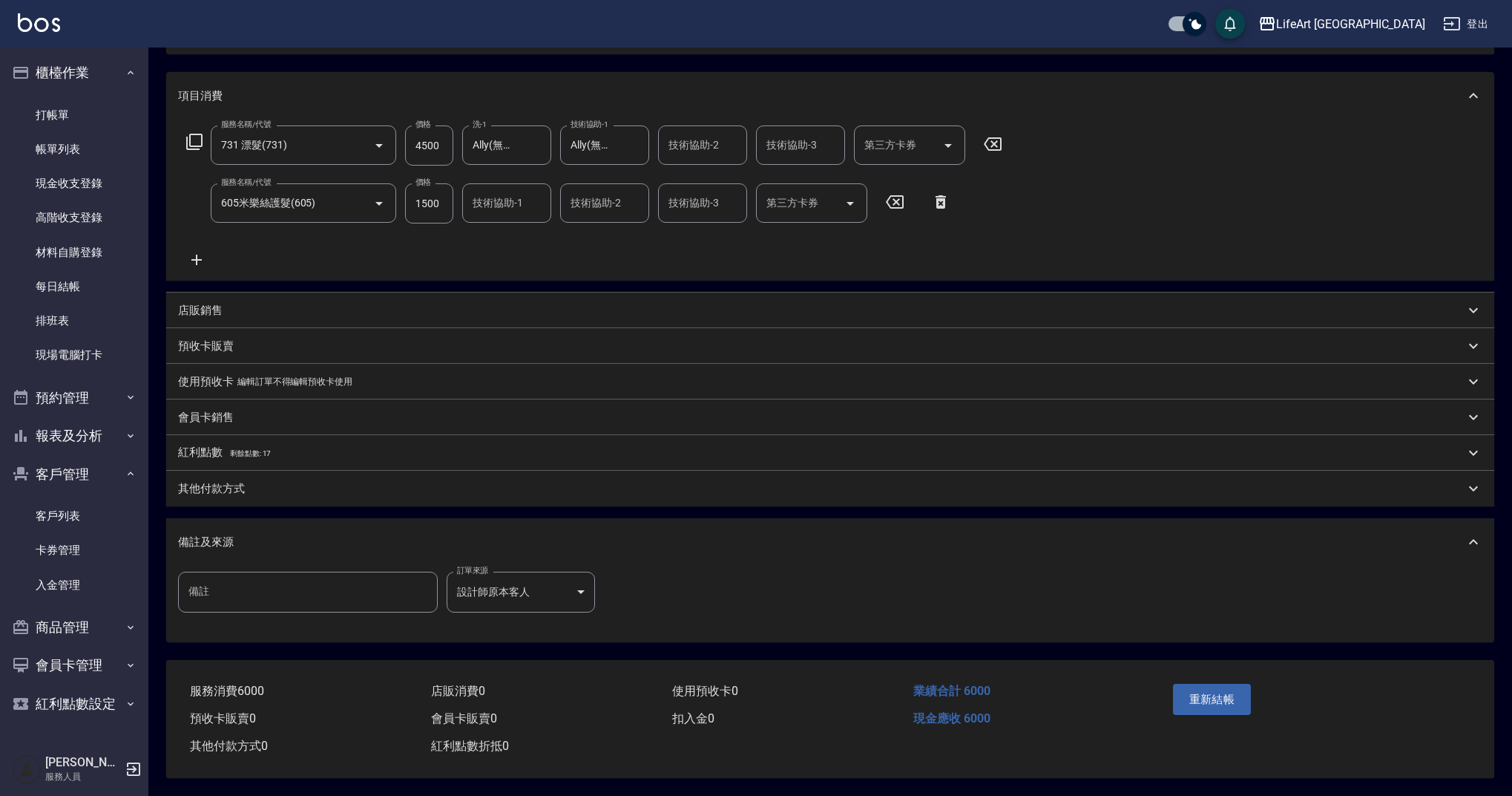
click at [297, 494] on div "其他付款方式" at bounding box center [830, 488] width 1328 height 36
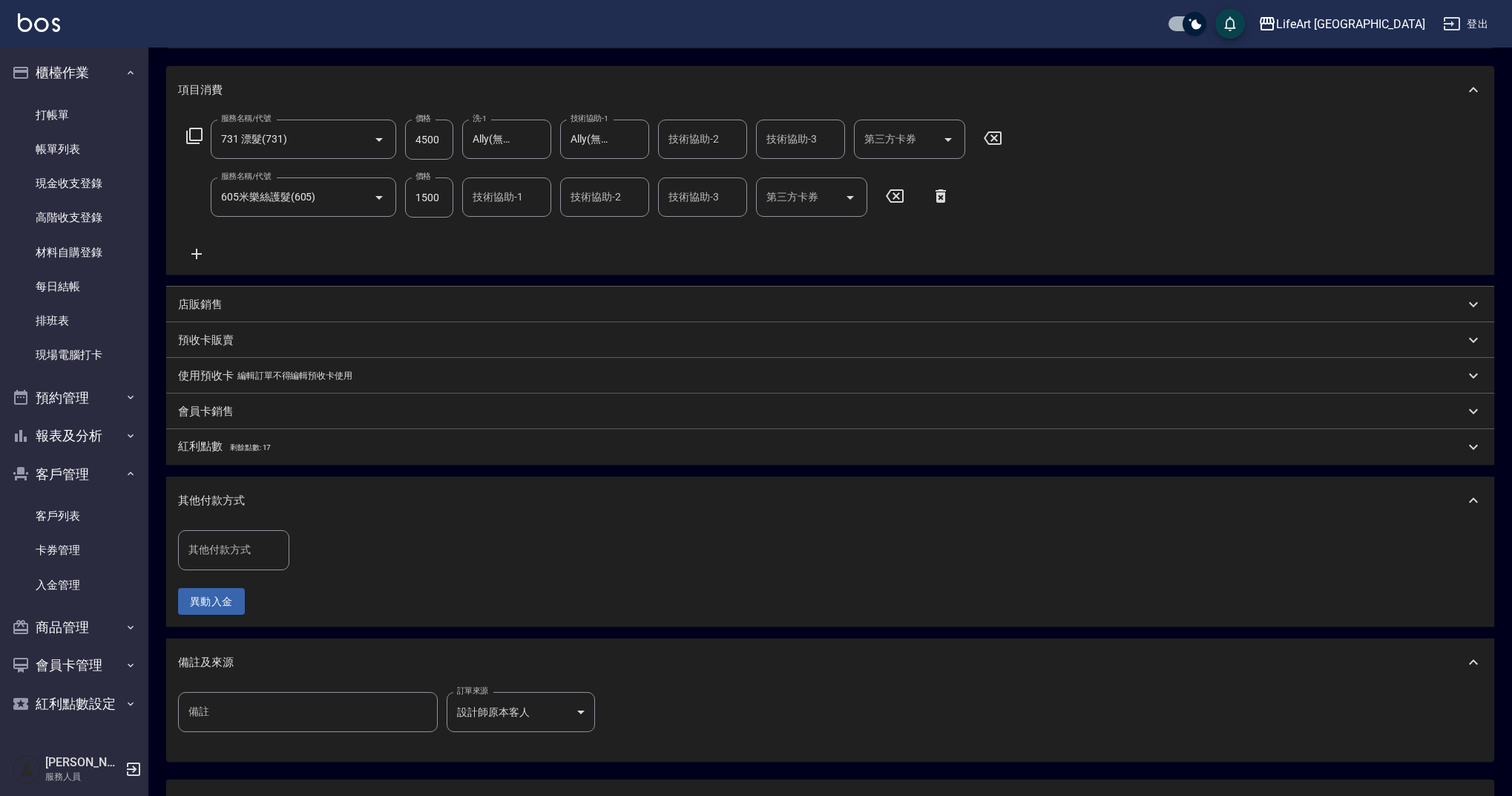
click at [254, 553] on input "其他付款方式" at bounding box center [233, 550] width 98 height 26
click at [245, 619] on span "Linepay" at bounding box center [233, 613] width 111 height 25
type input "Linepay"
click at [348, 551] on input "0" at bounding box center [353, 550] width 111 height 40
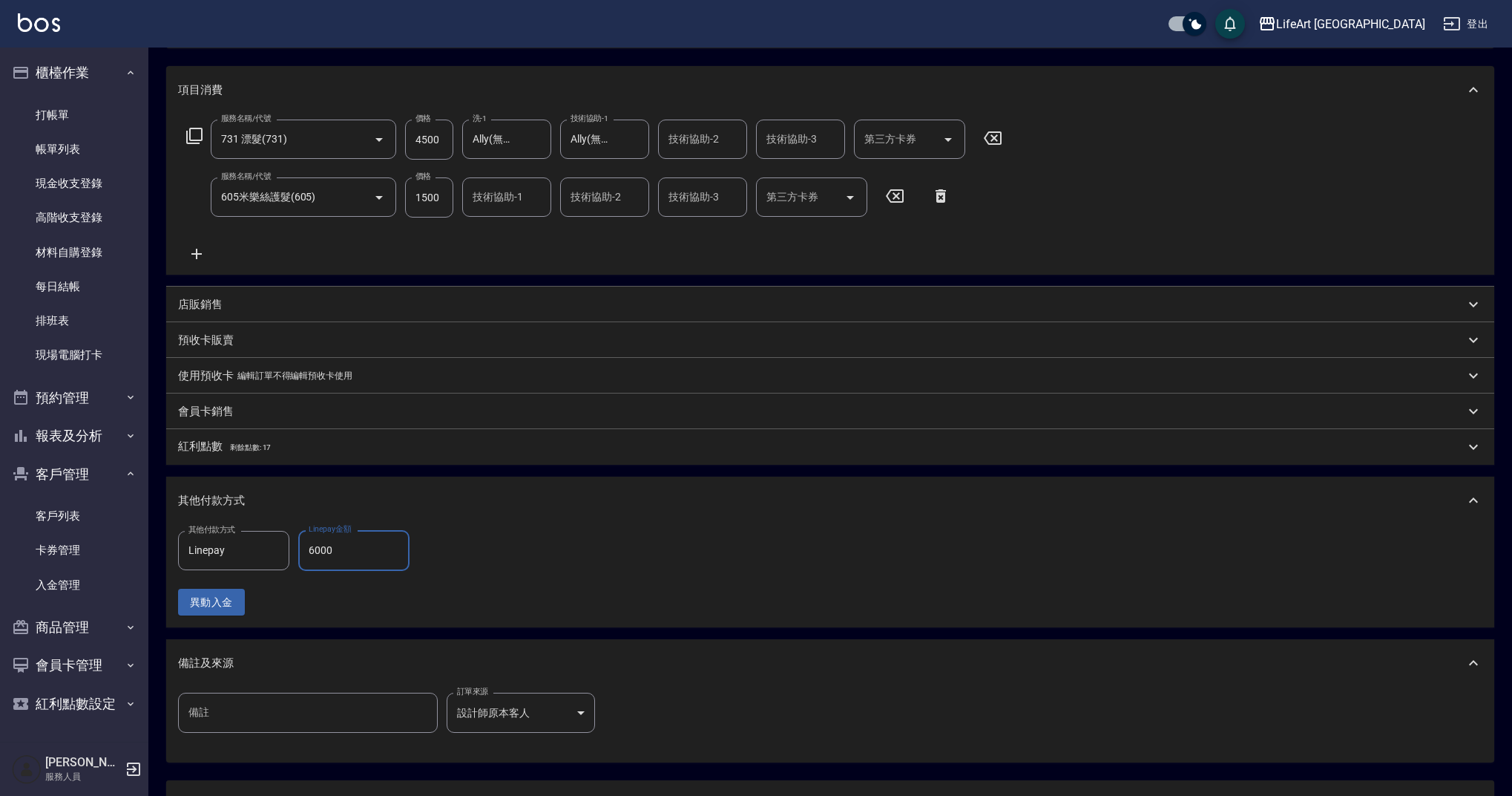
scroll to position [309, 0]
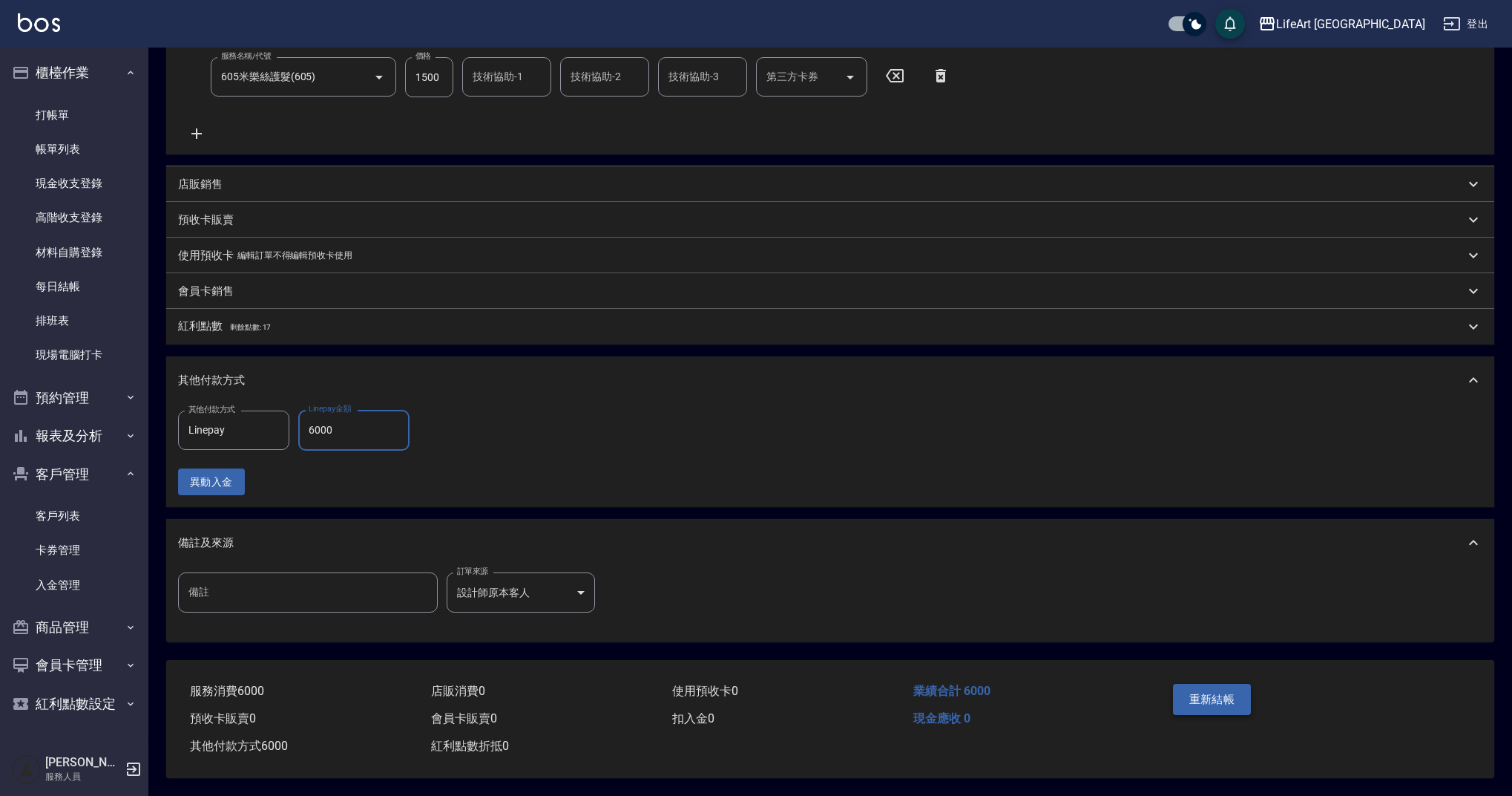
type input "6000"
click at [1202, 702] on button "重新結帳" at bounding box center [1212, 699] width 78 height 31
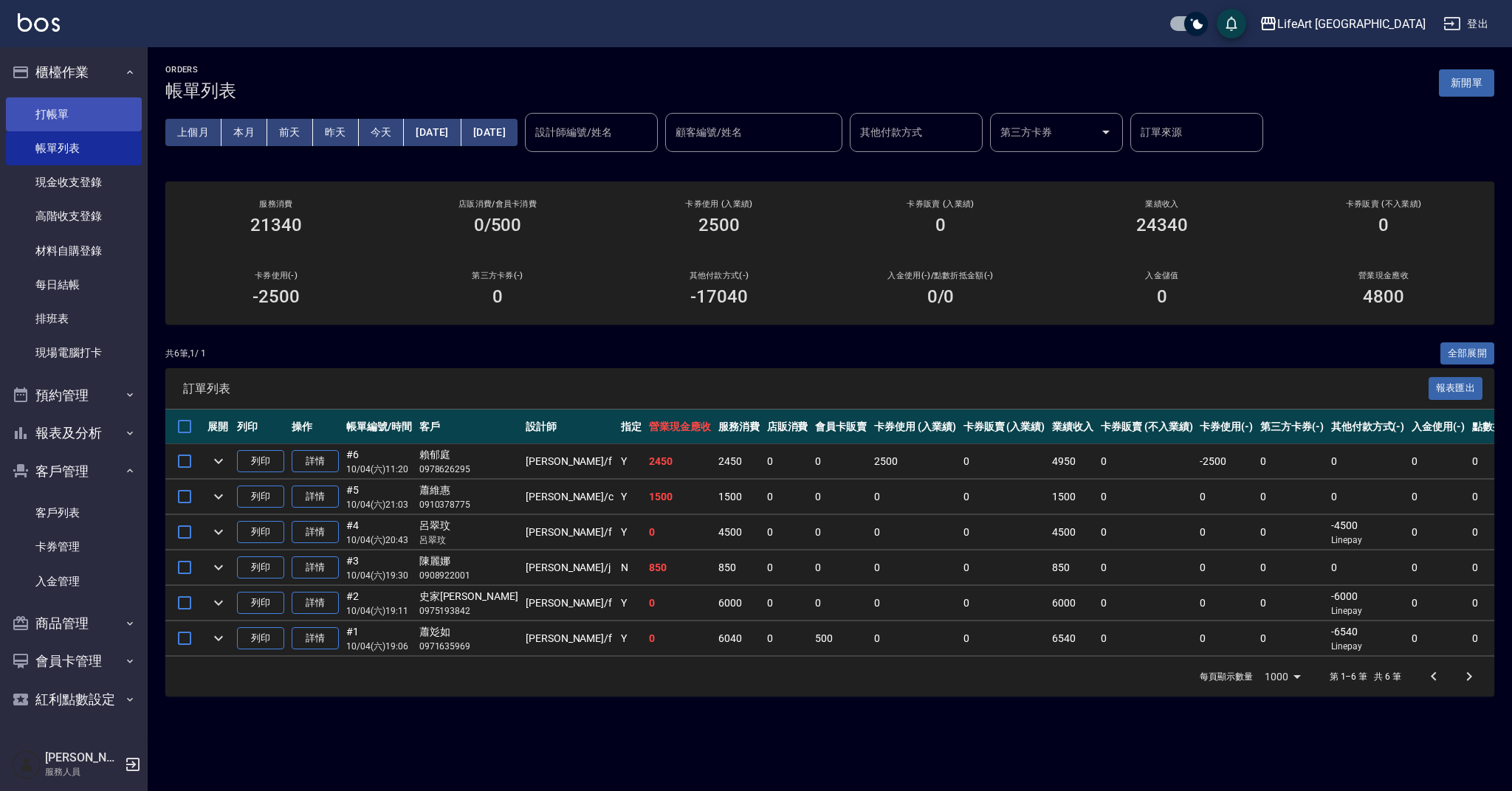
click at [103, 99] on link "打帳單" at bounding box center [73, 114] width 136 height 34
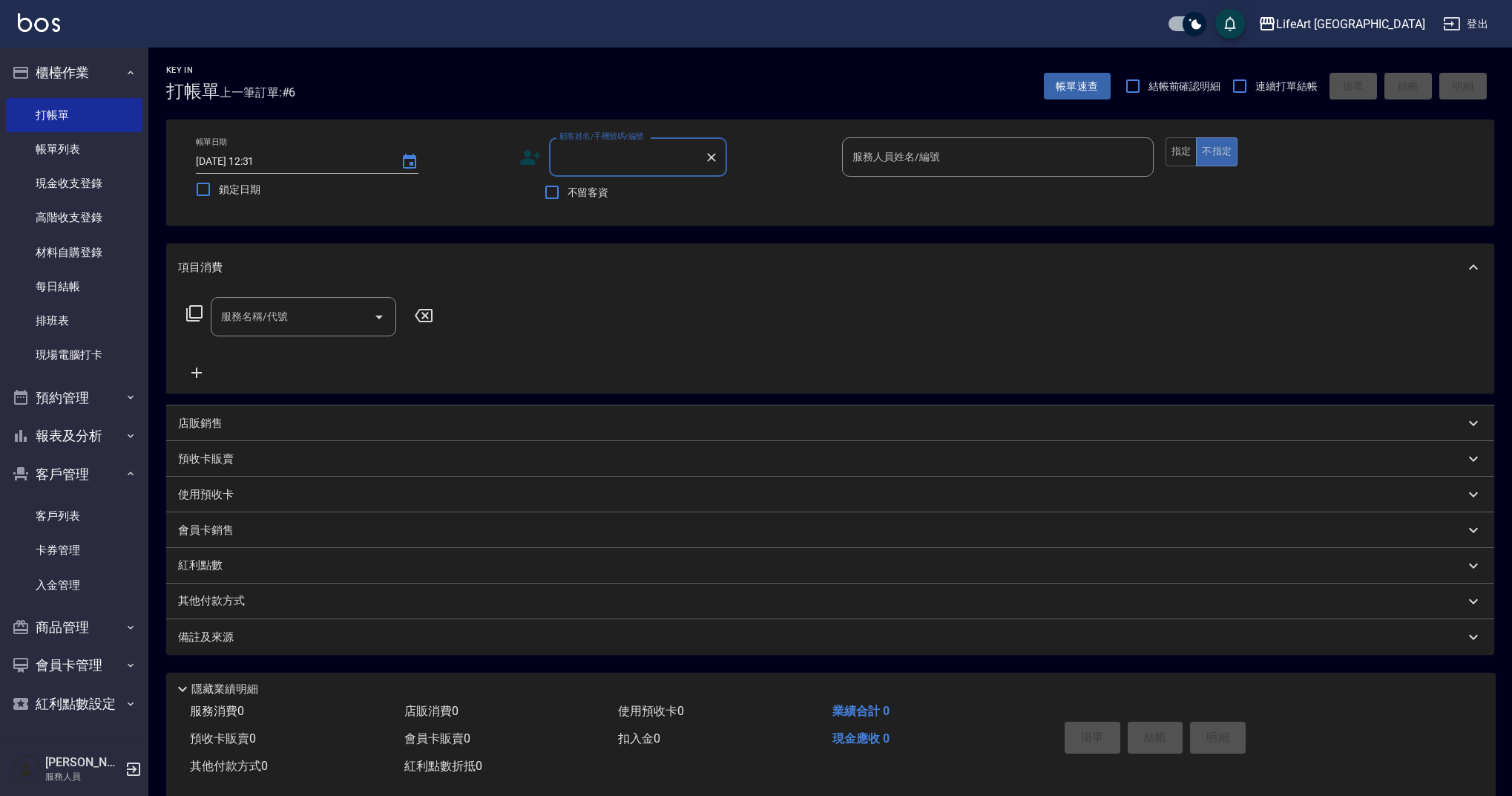
scroll to position [3, 0]
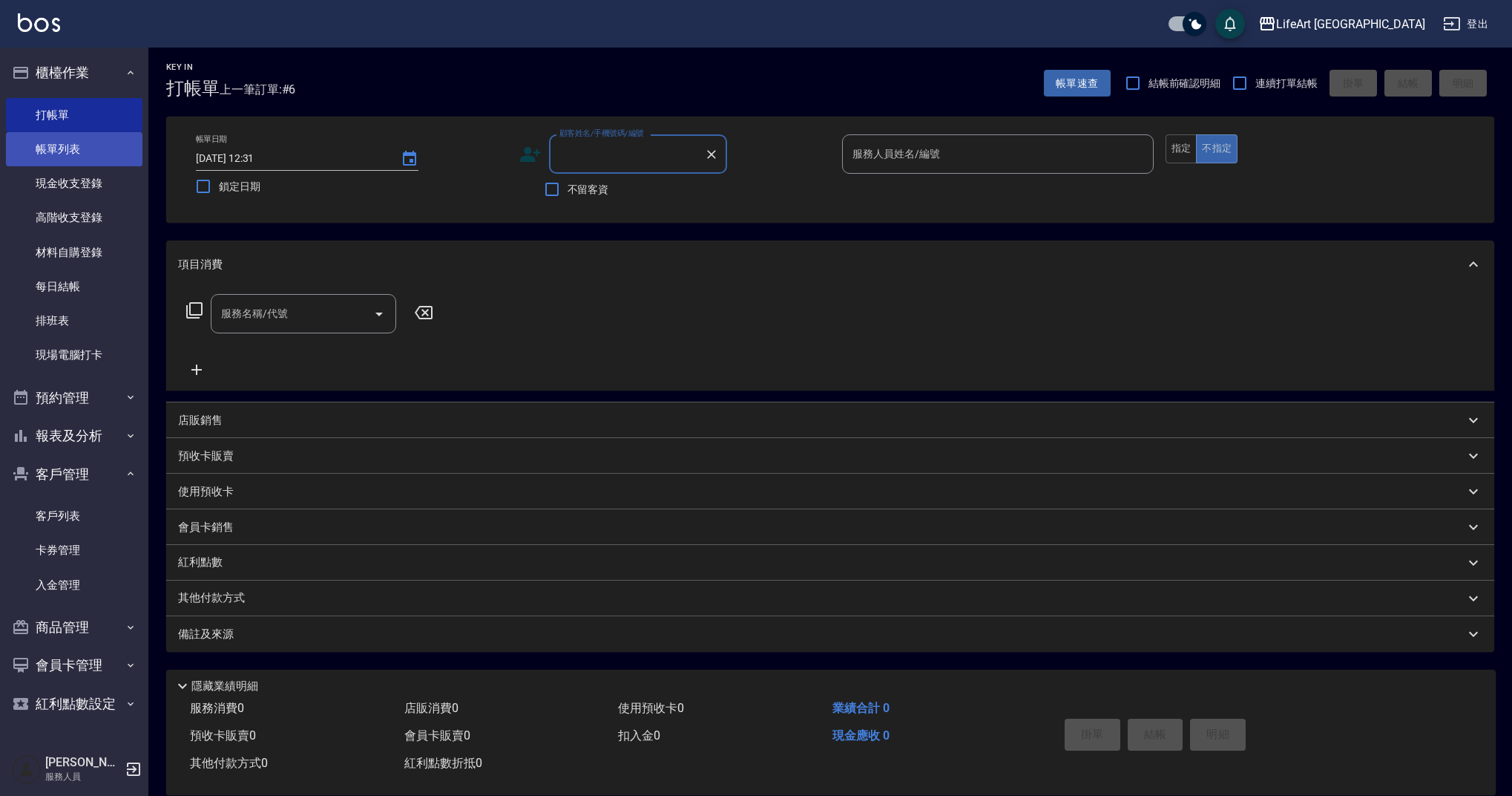
click at [85, 161] on link "帳單列表" at bounding box center [74, 149] width 137 height 34
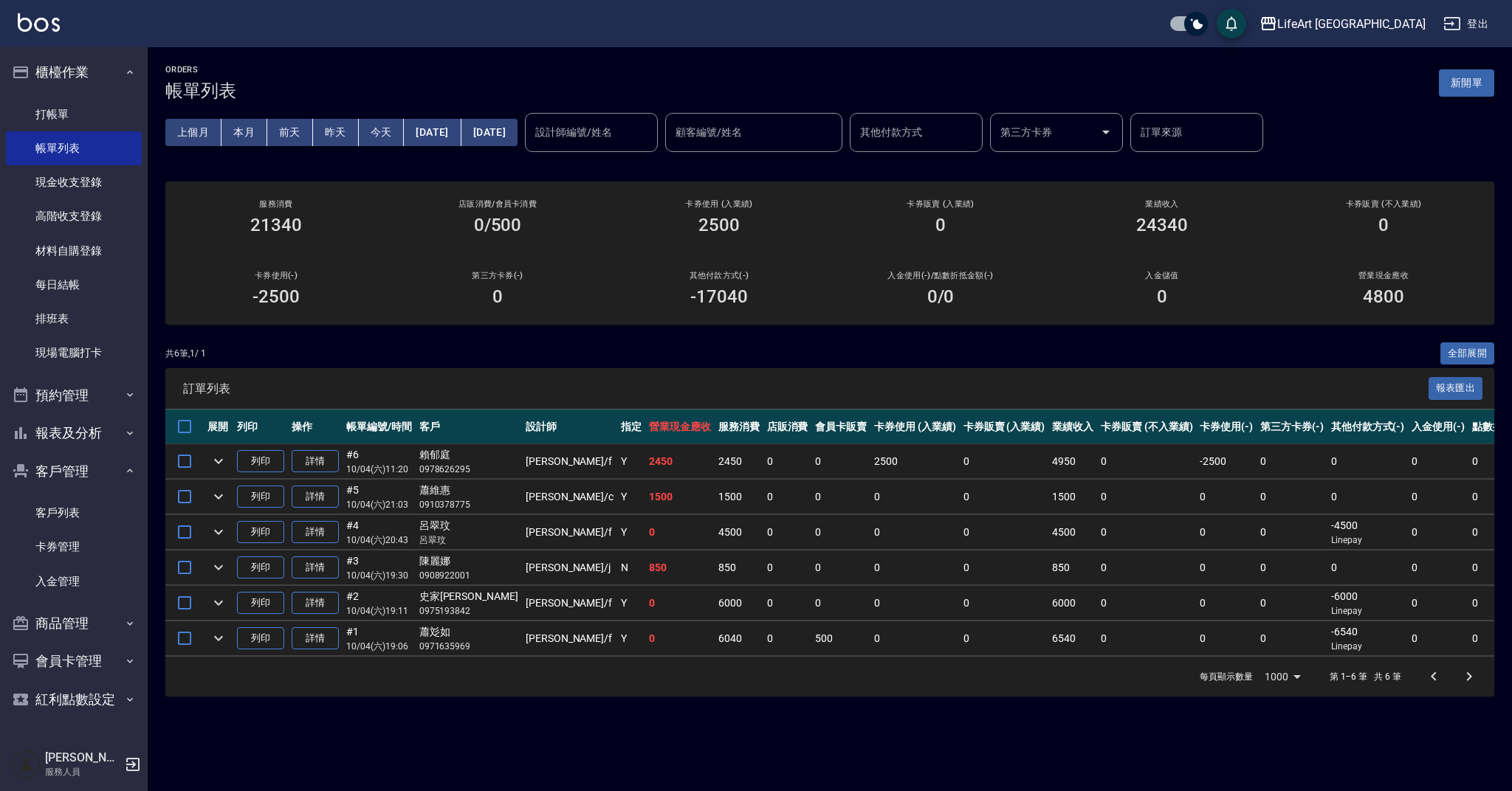
click at [518, 129] on button "[DATE]" at bounding box center [489, 132] width 56 height 27
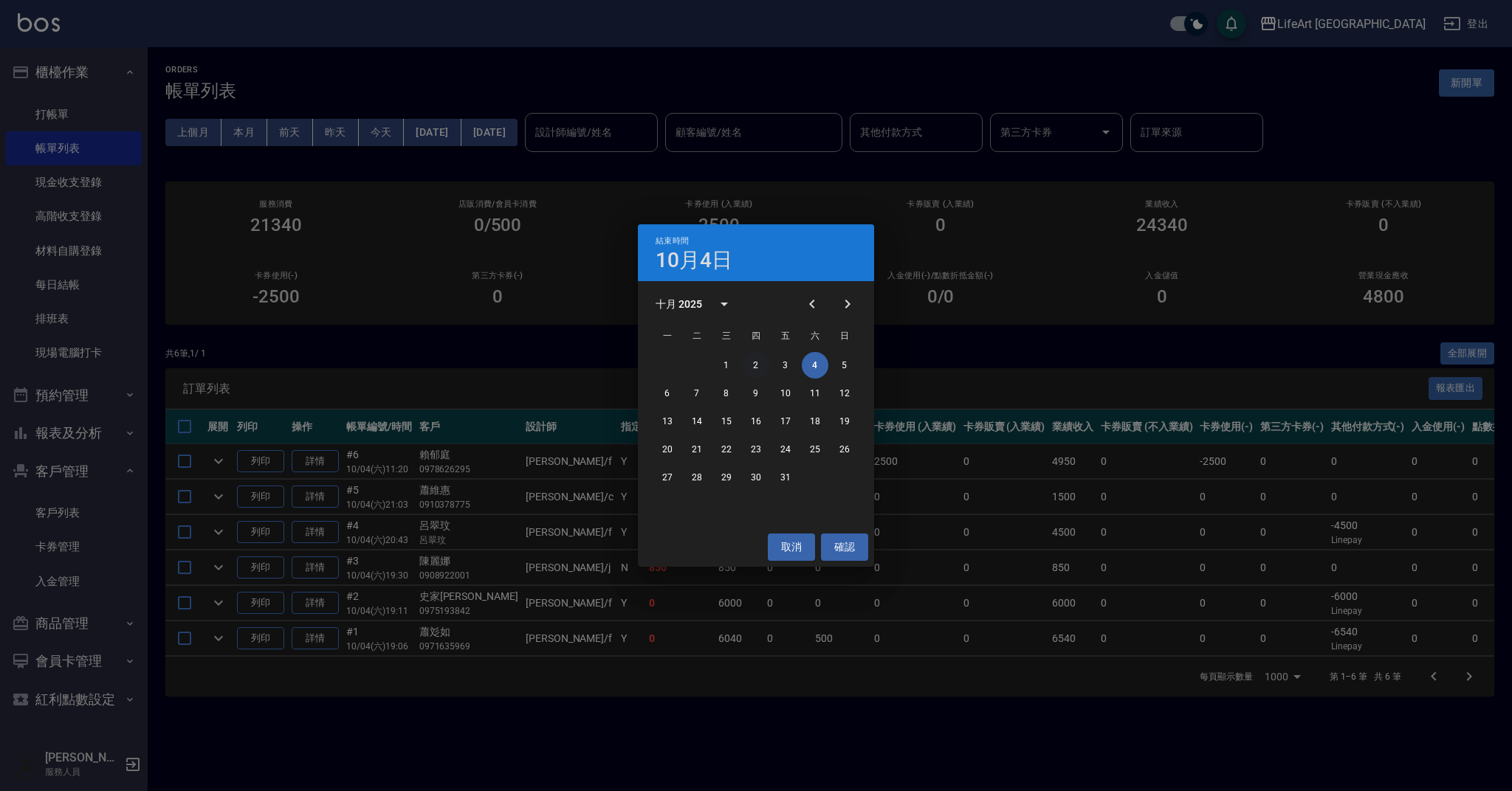
click at [759, 366] on button "2" at bounding box center [756, 365] width 26 height 26
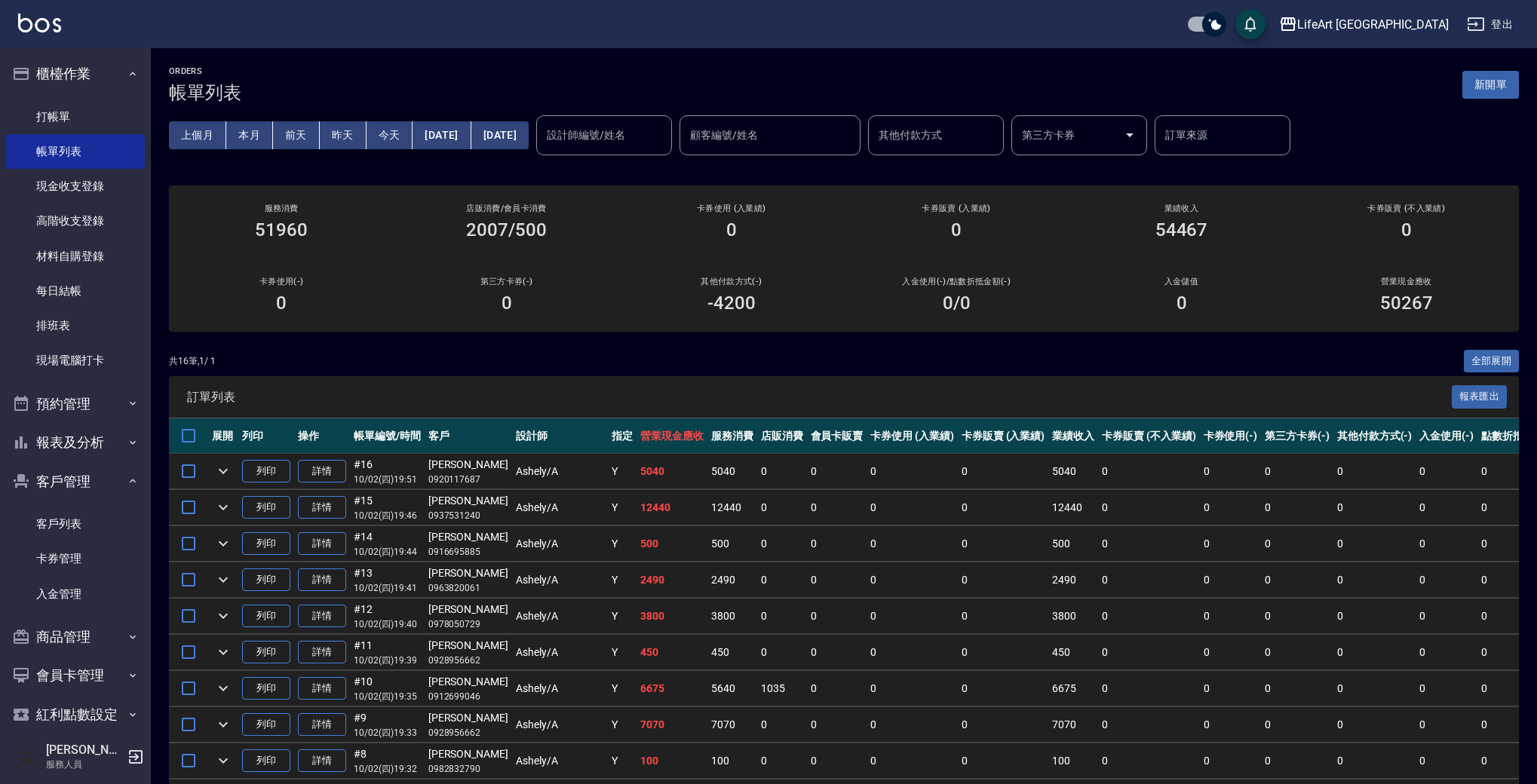
click at [1369, 344] on div "ORDERS 帳單列表 新開單 上個月 本月 前天 昨天 今天 2025/10/02 2025/10/02 設計師編號/姓名 設計師編號/姓名 顧客編號/姓名…" at bounding box center [844, 570] width 1387 height 1043
click at [1201, 353] on div "共 16 筆, 1 / 1 全部展開" at bounding box center [844, 362] width 1350 height 24
click at [117, 474] on button "客戶管理" at bounding box center [75, 482] width 139 height 39
click at [397, 133] on button "今天" at bounding box center [390, 135] width 47 height 28
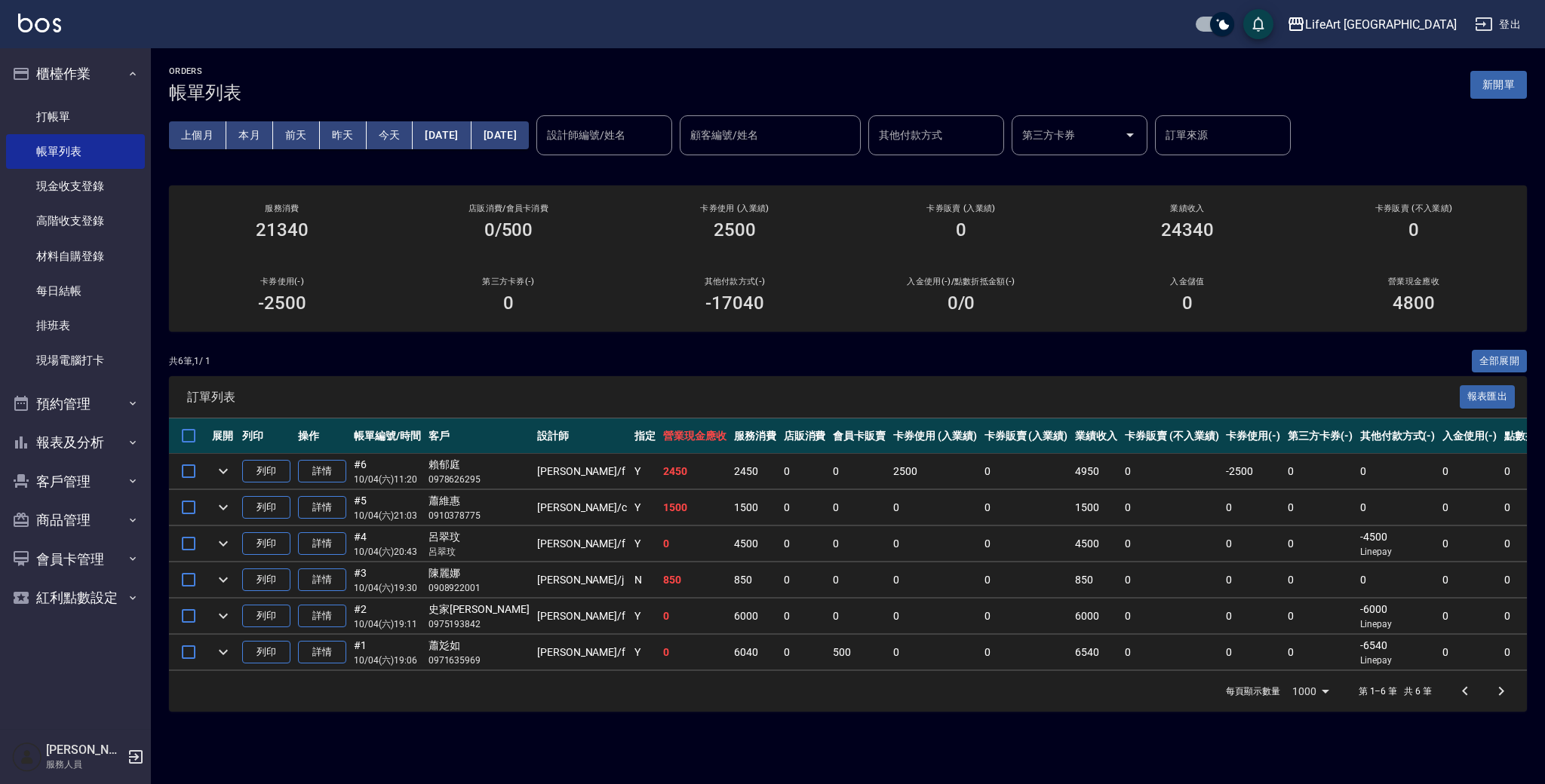
click at [827, 343] on div "ORDERS 帳單列表 新開單 上個月 本月 前天 昨天 今天 2025/10/04 2025/10/04 設計師編號/姓名 設計師編號/姓名 顧客編號/姓名…" at bounding box center [848, 388] width 1394 height 682
click at [1503, 91] on button "新開單" at bounding box center [1499, 84] width 57 height 28
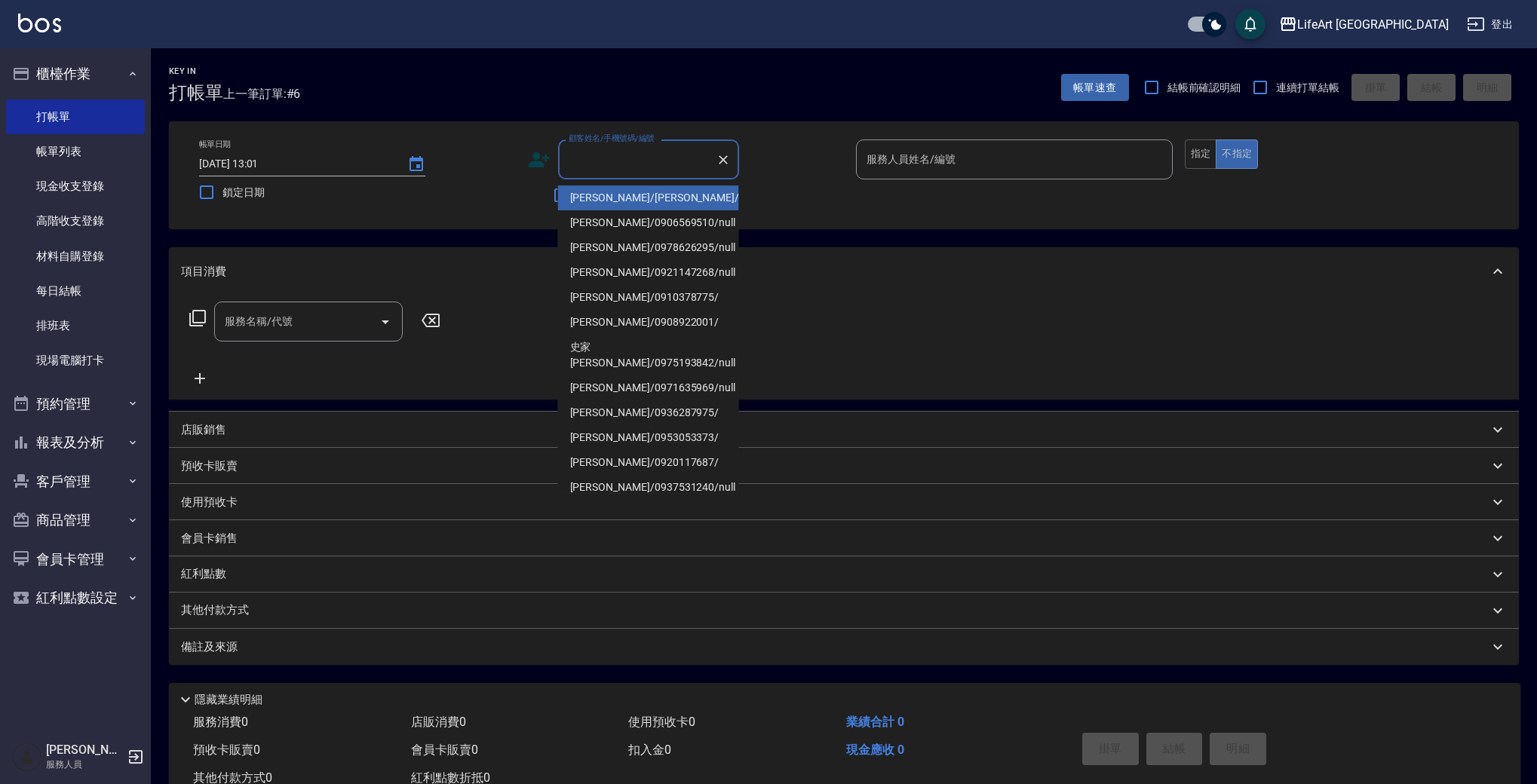
click at [646, 157] on input "顧客姓名/手機號碼/編號" at bounding box center [637, 159] width 145 height 26
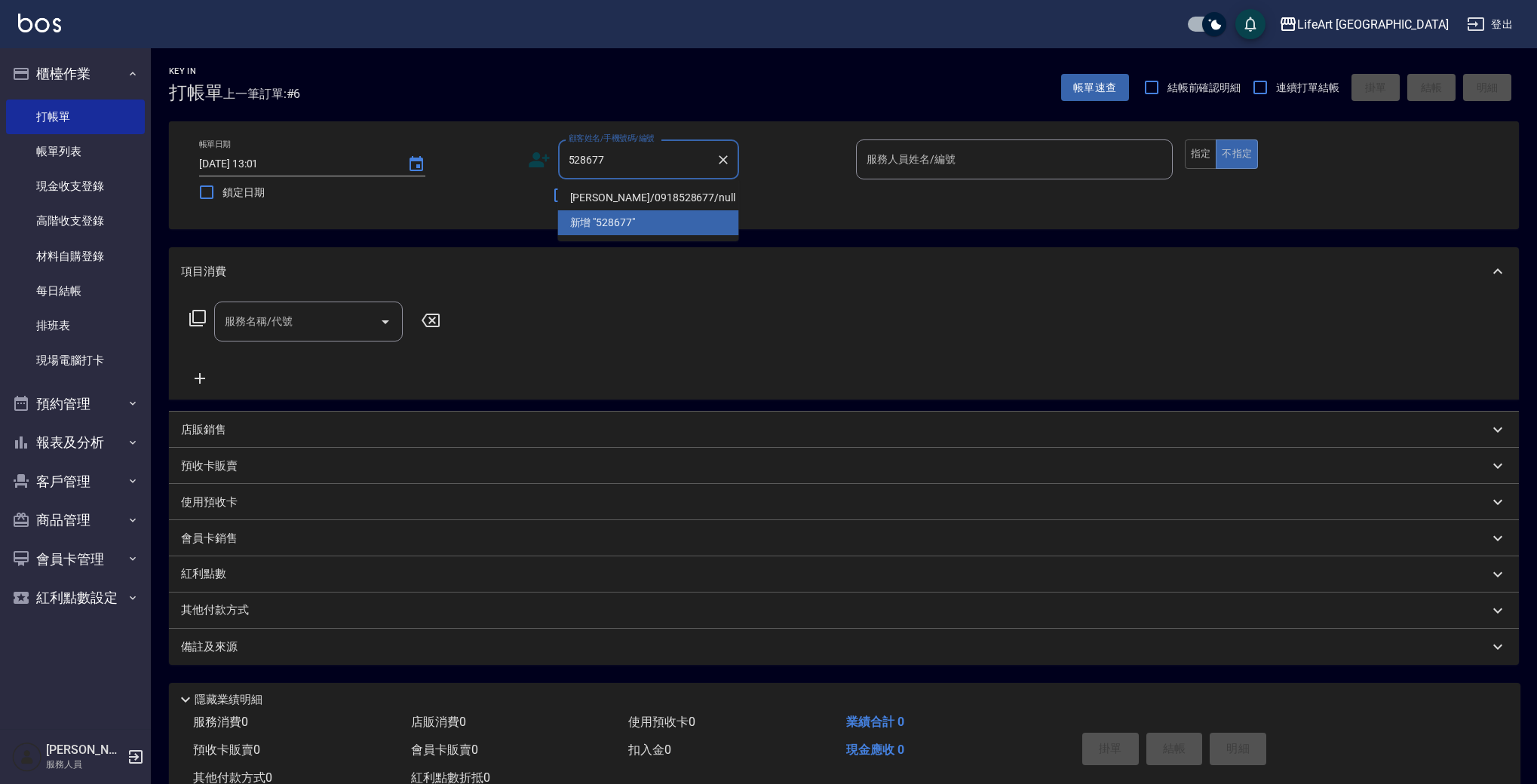
click at [671, 193] on li "[PERSON_NAME]/0918528677/null" at bounding box center [649, 197] width 181 height 25
type input "[PERSON_NAME]/0918528677/null"
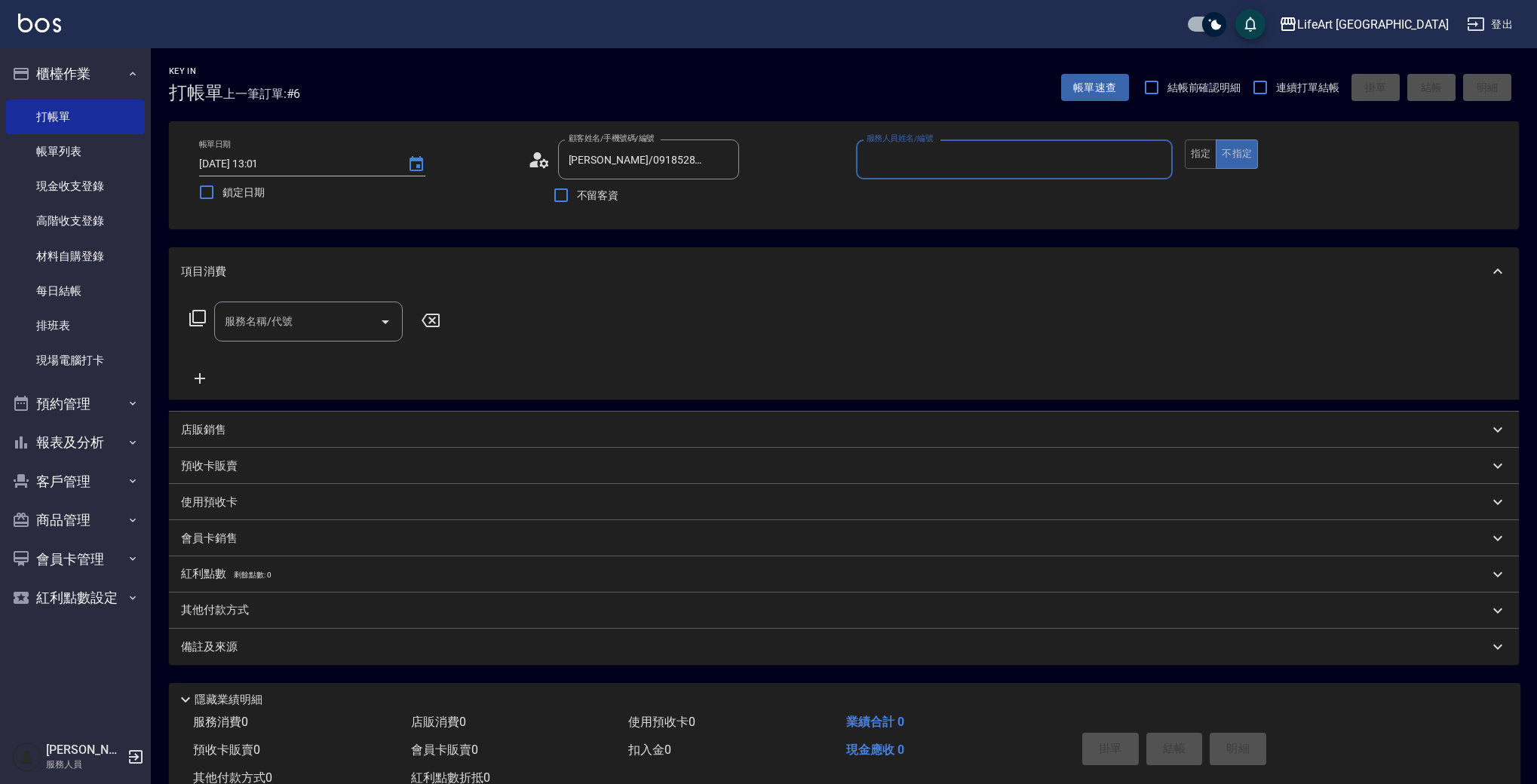
type input "Ashely-A"
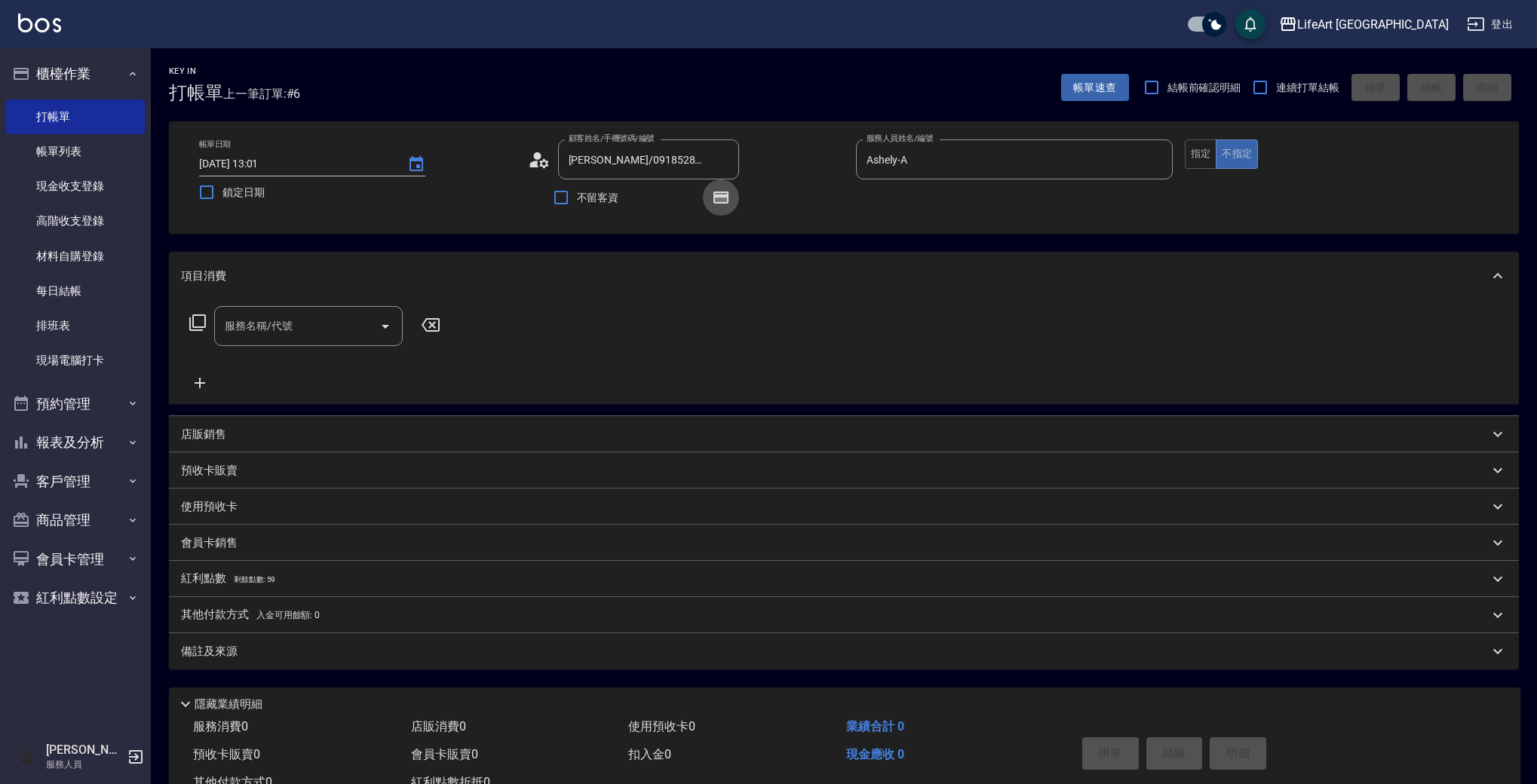
click at [725, 204] on icon "button" at bounding box center [721, 197] width 15 height 12
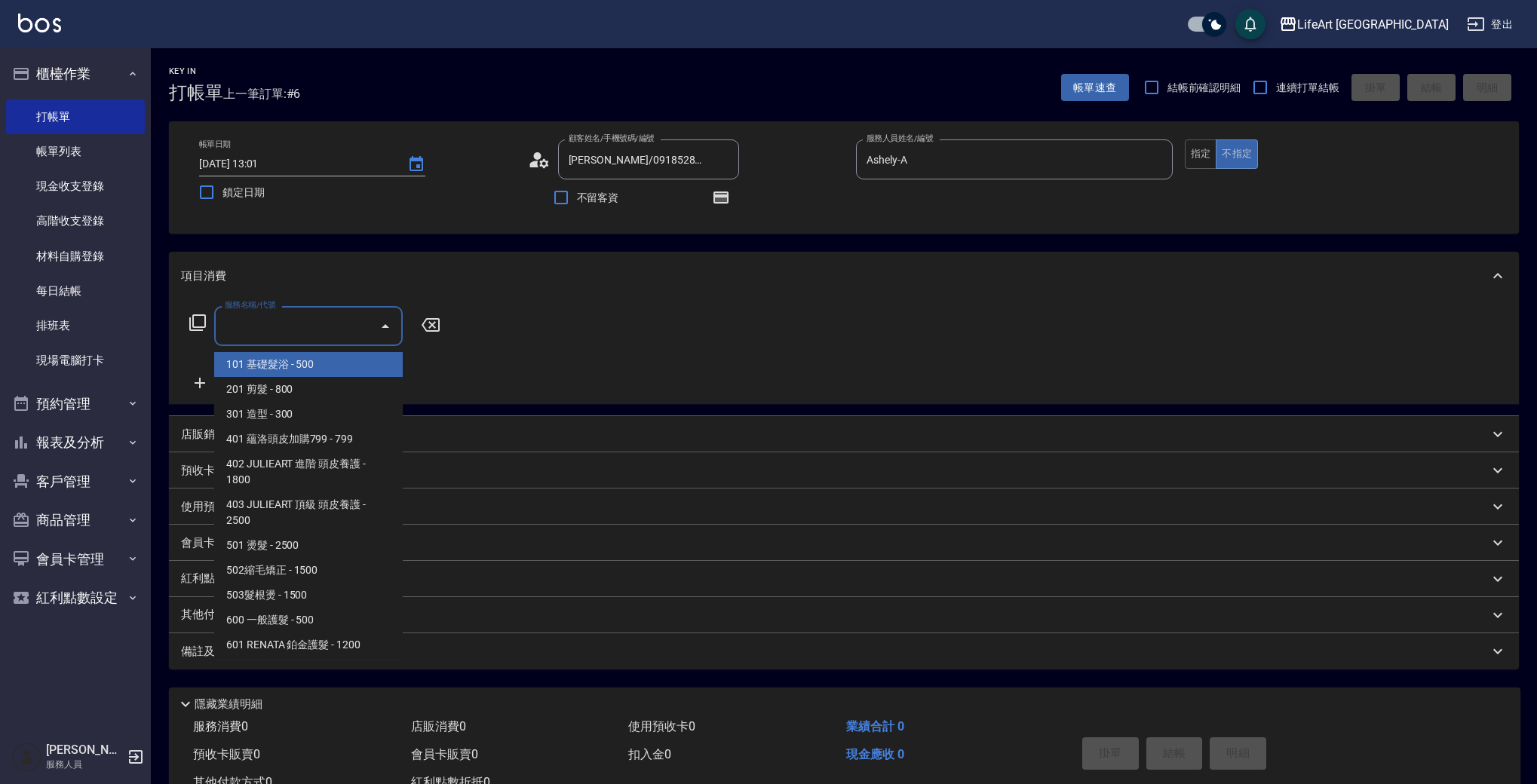
click at [310, 331] on input "服務名稱/代號" at bounding box center [297, 326] width 152 height 26
click at [328, 370] on span "101 基礎髮浴 - 500" at bounding box center [309, 364] width 189 height 25
type input "101 基礎髮浴 (101)"
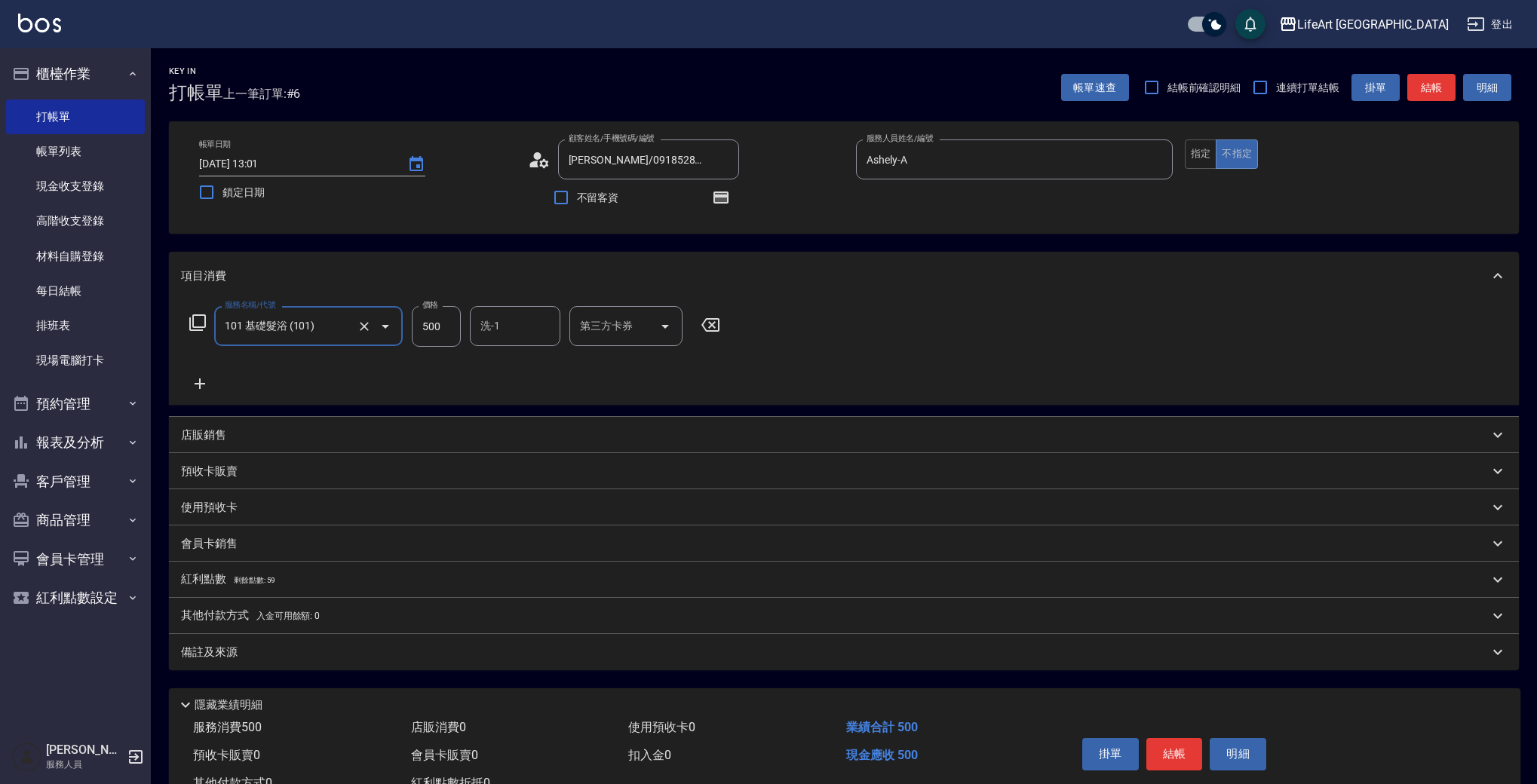
click at [196, 380] on icon at bounding box center [200, 383] width 37 height 18
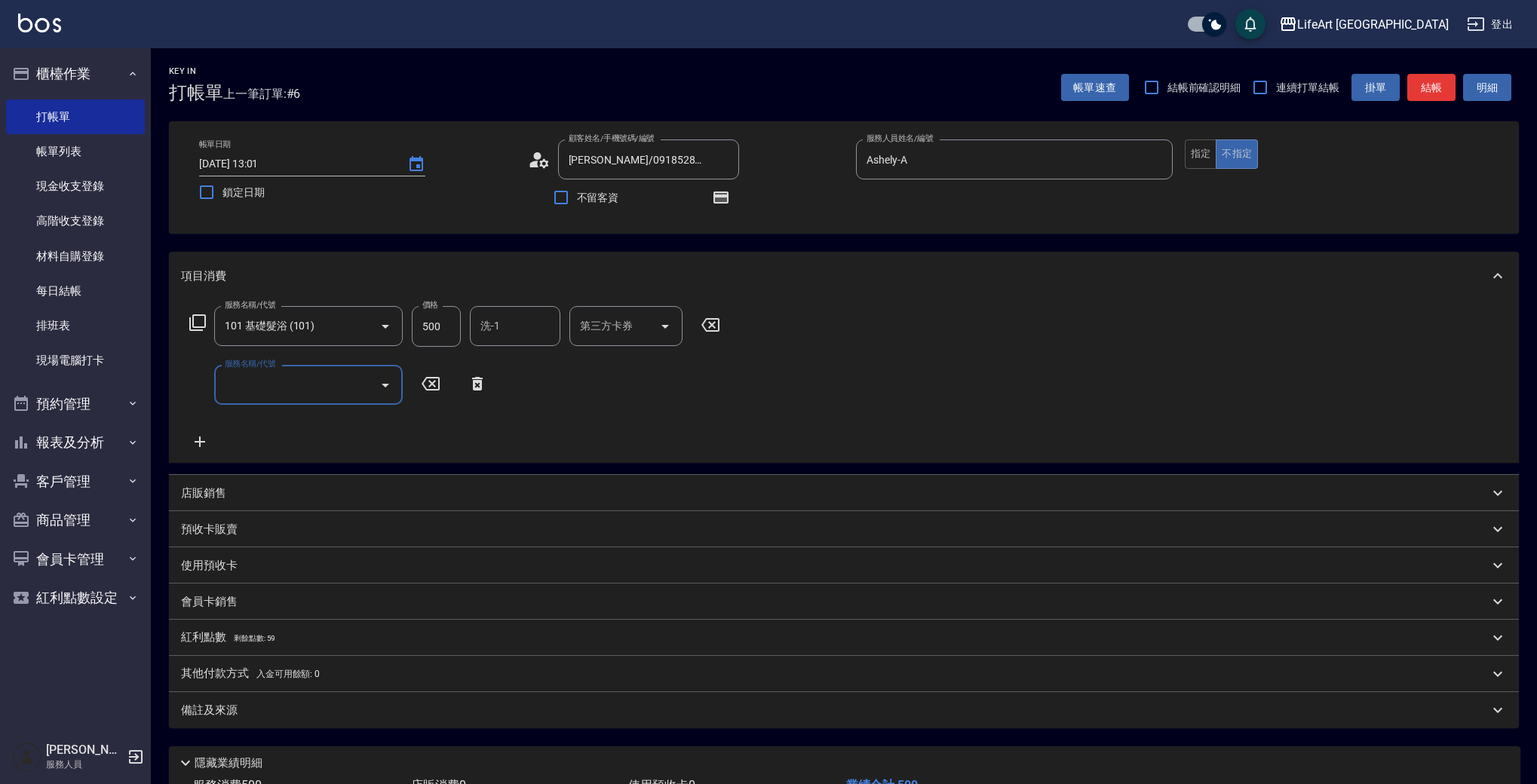
click at [265, 387] on input "服務名稱/代號" at bounding box center [297, 385] width 152 height 26
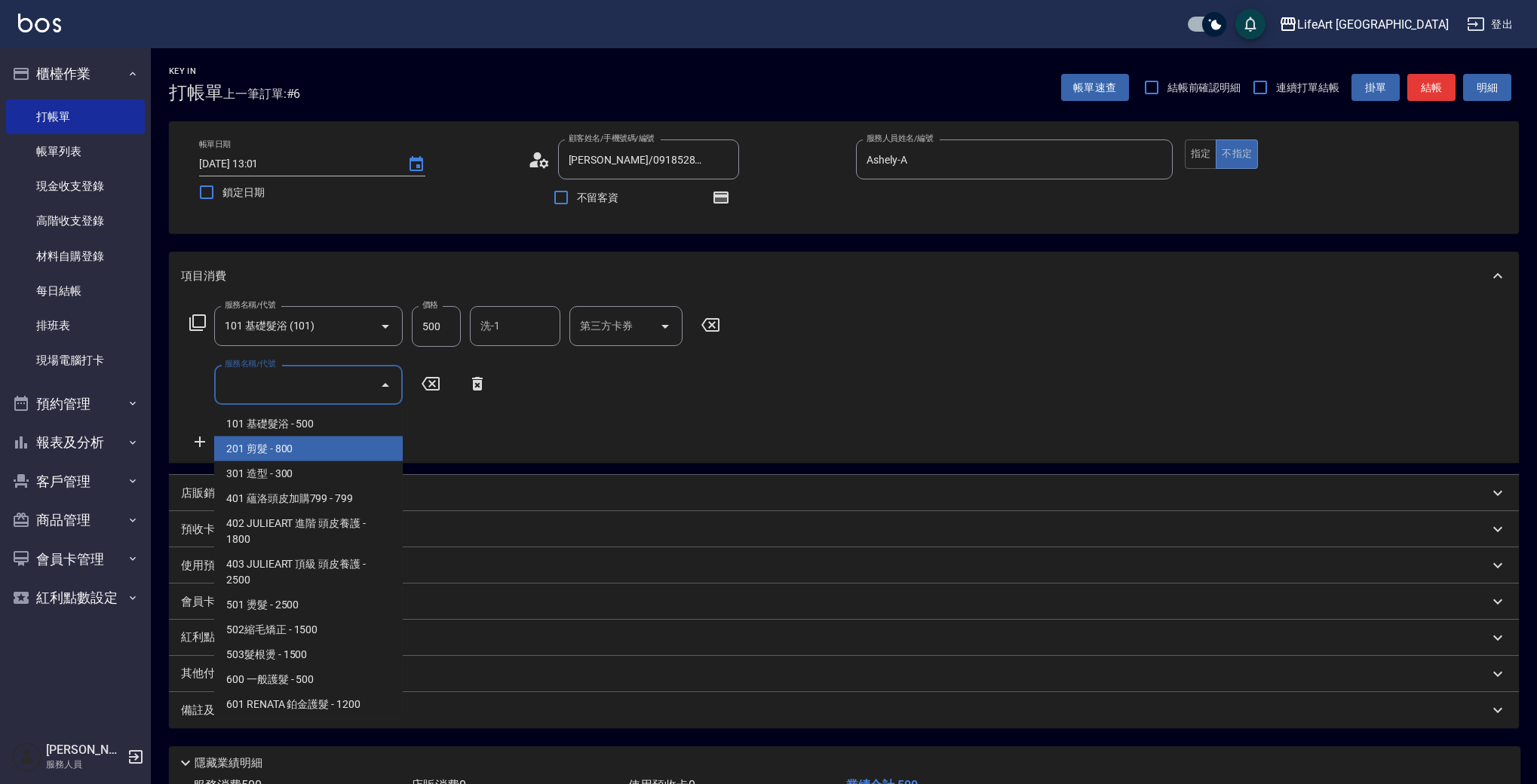
click at [271, 444] on span "201 剪髮 - 800" at bounding box center [309, 448] width 189 height 25
type input "201 剪髮(201)"
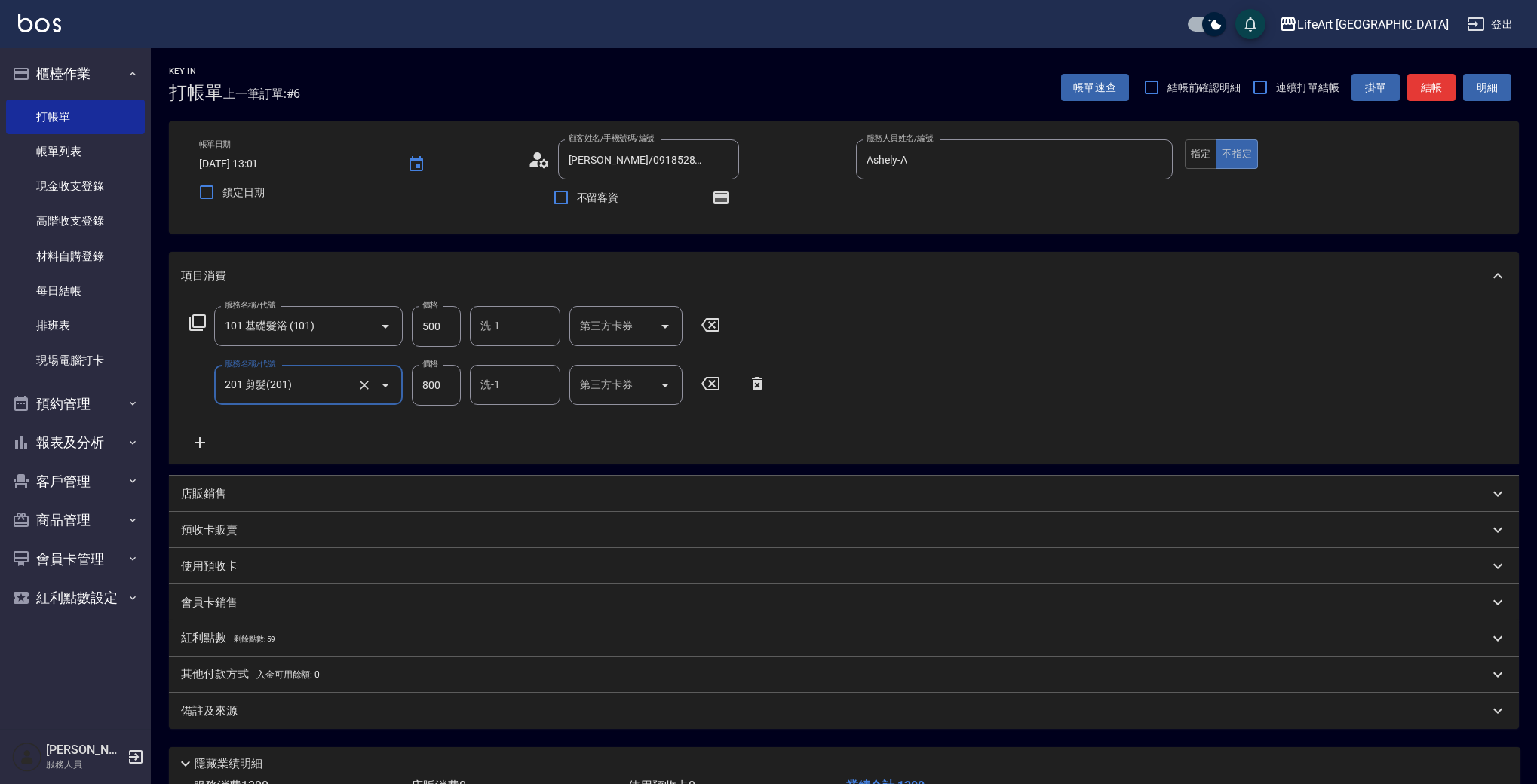
click at [198, 440] on icon at bounding box center [200, 443] width 37 height 18
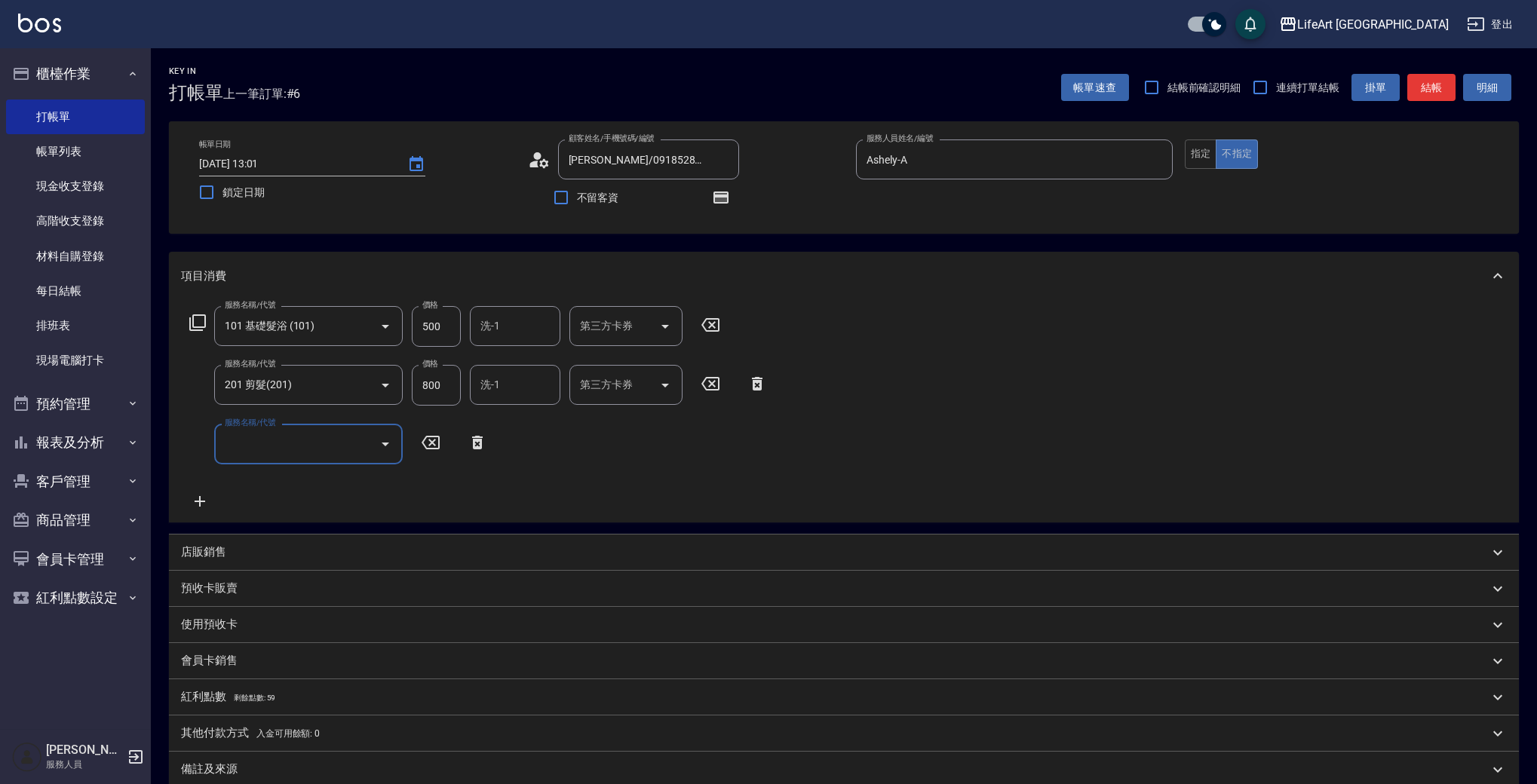
click at [309, 456] on input "服務名稱/代號" at bounding box center [297, 444] width 152 height 26
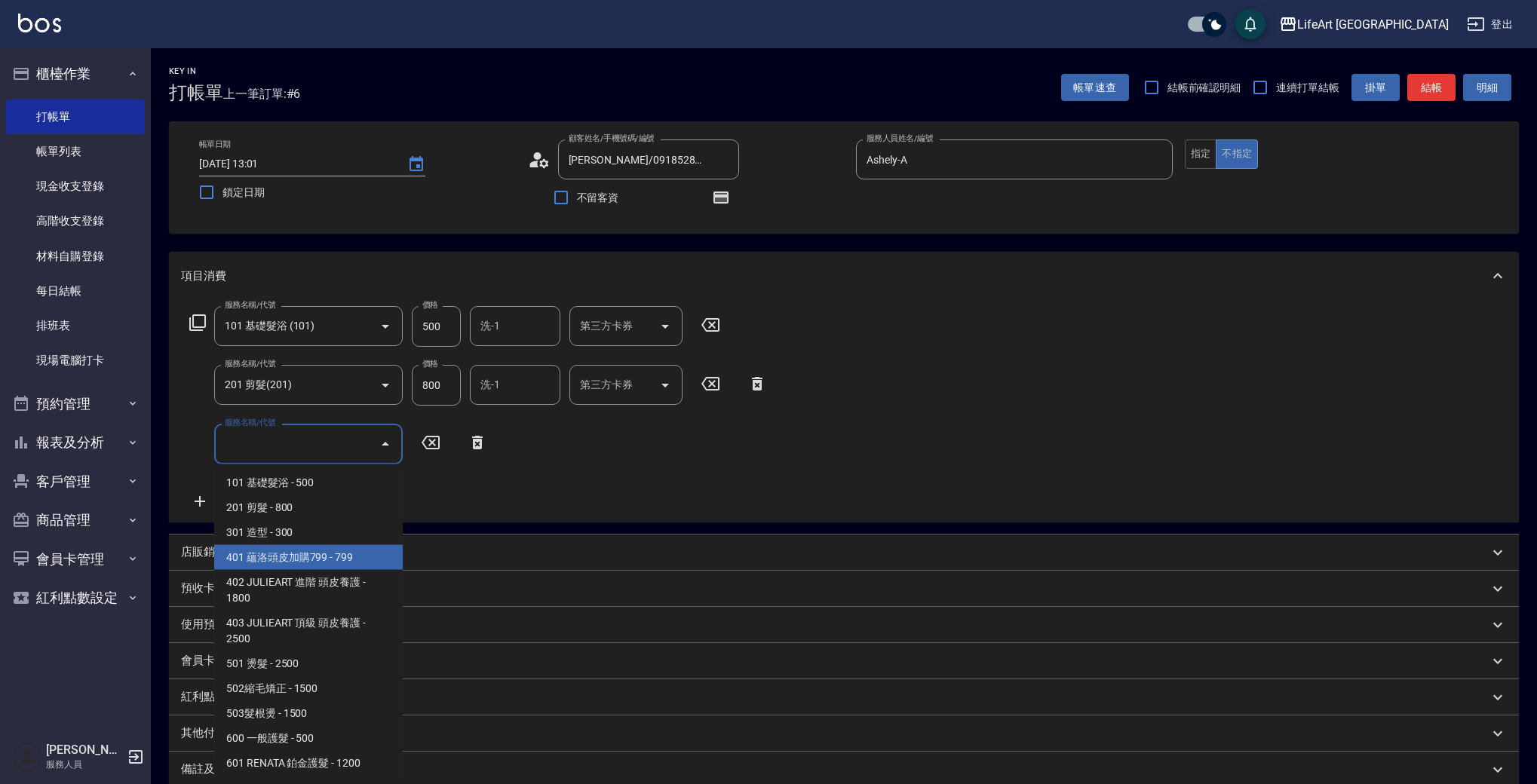
scroll to position [203, 0]
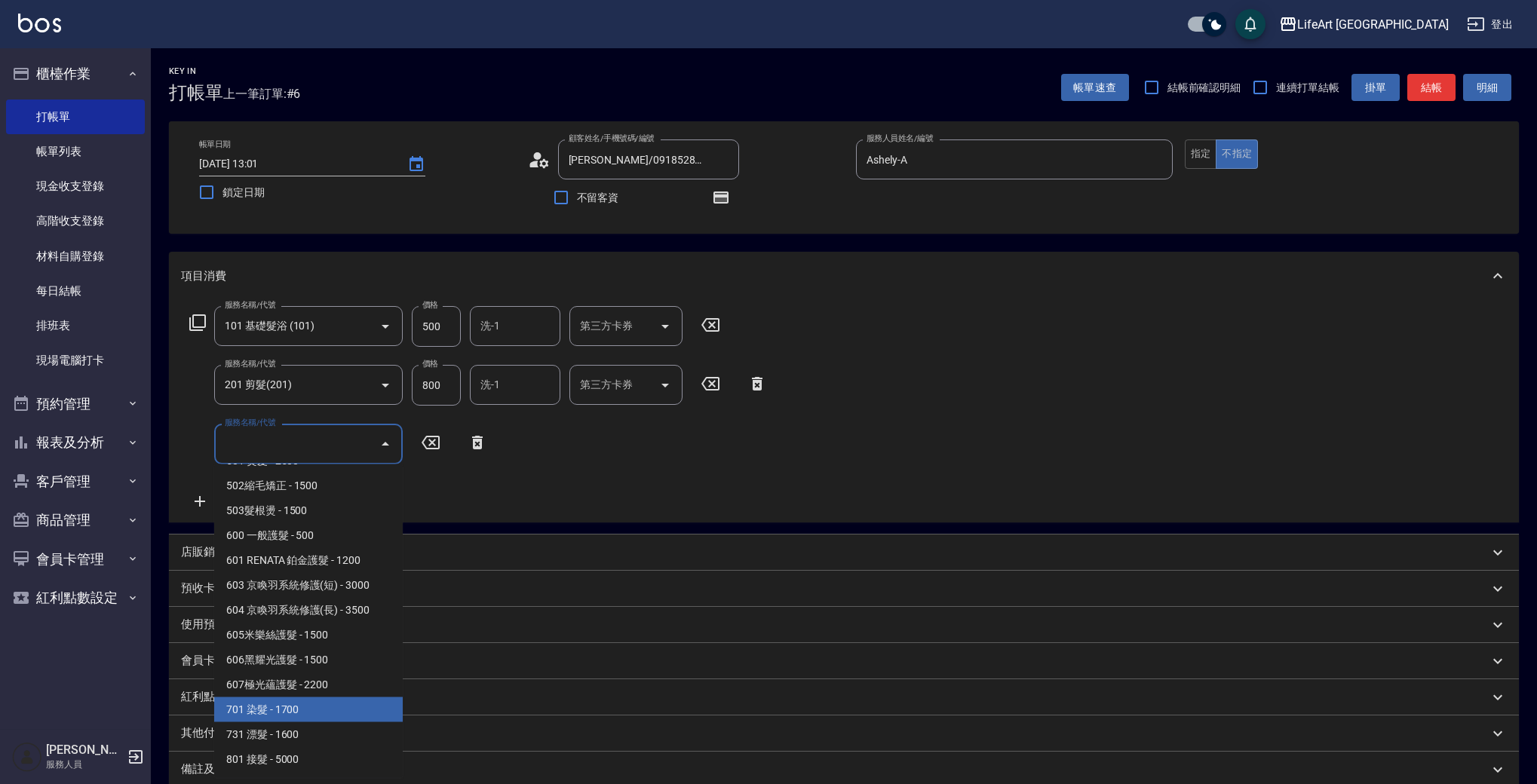
click at [331, 714] on span "701 染髮 - 1700" at bounding box center [309, 709] width 189 height 25
type input "701 染髮(701)"
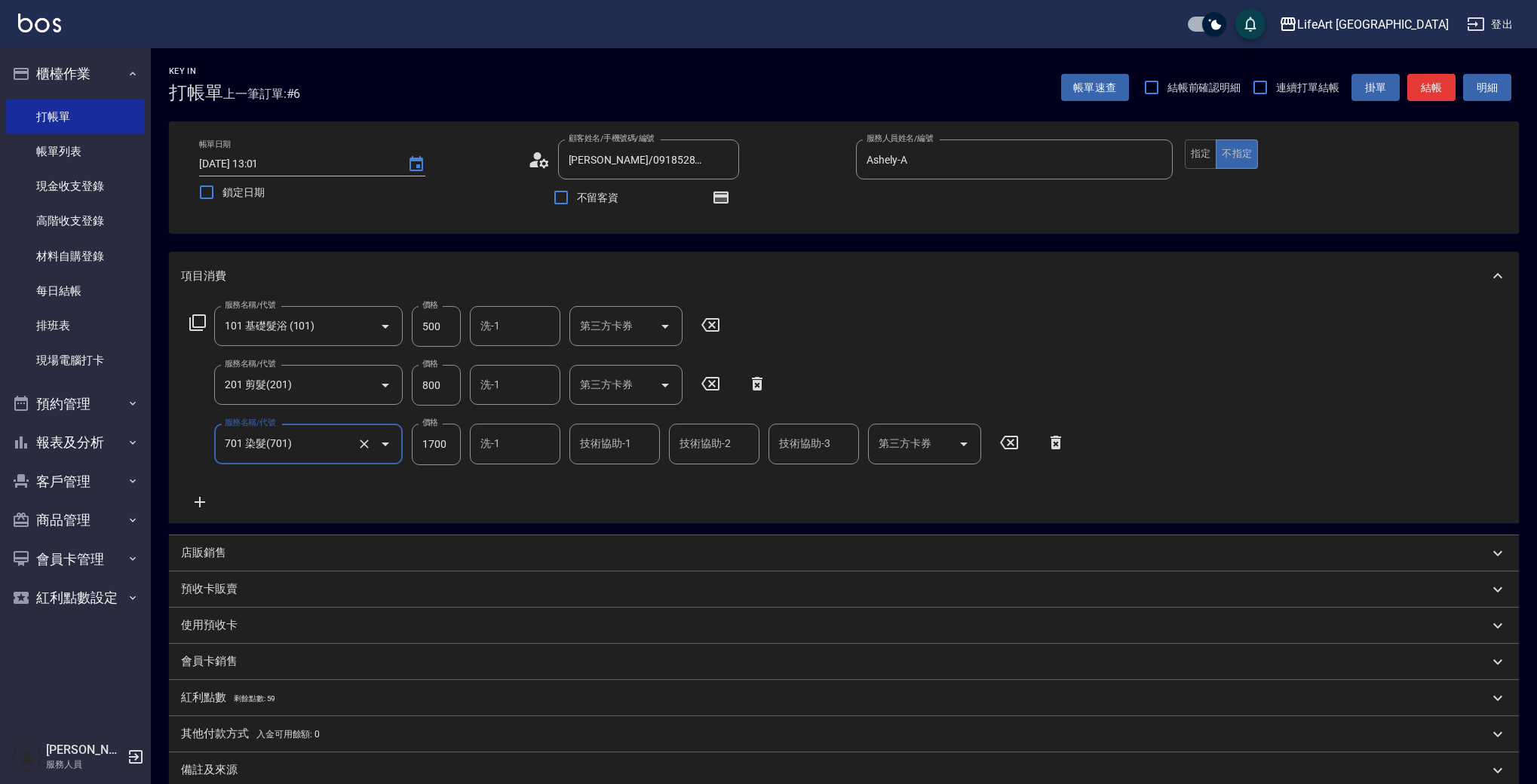
click at [204, 499] on icon at bounding box center [200, 502] width 37 height 18
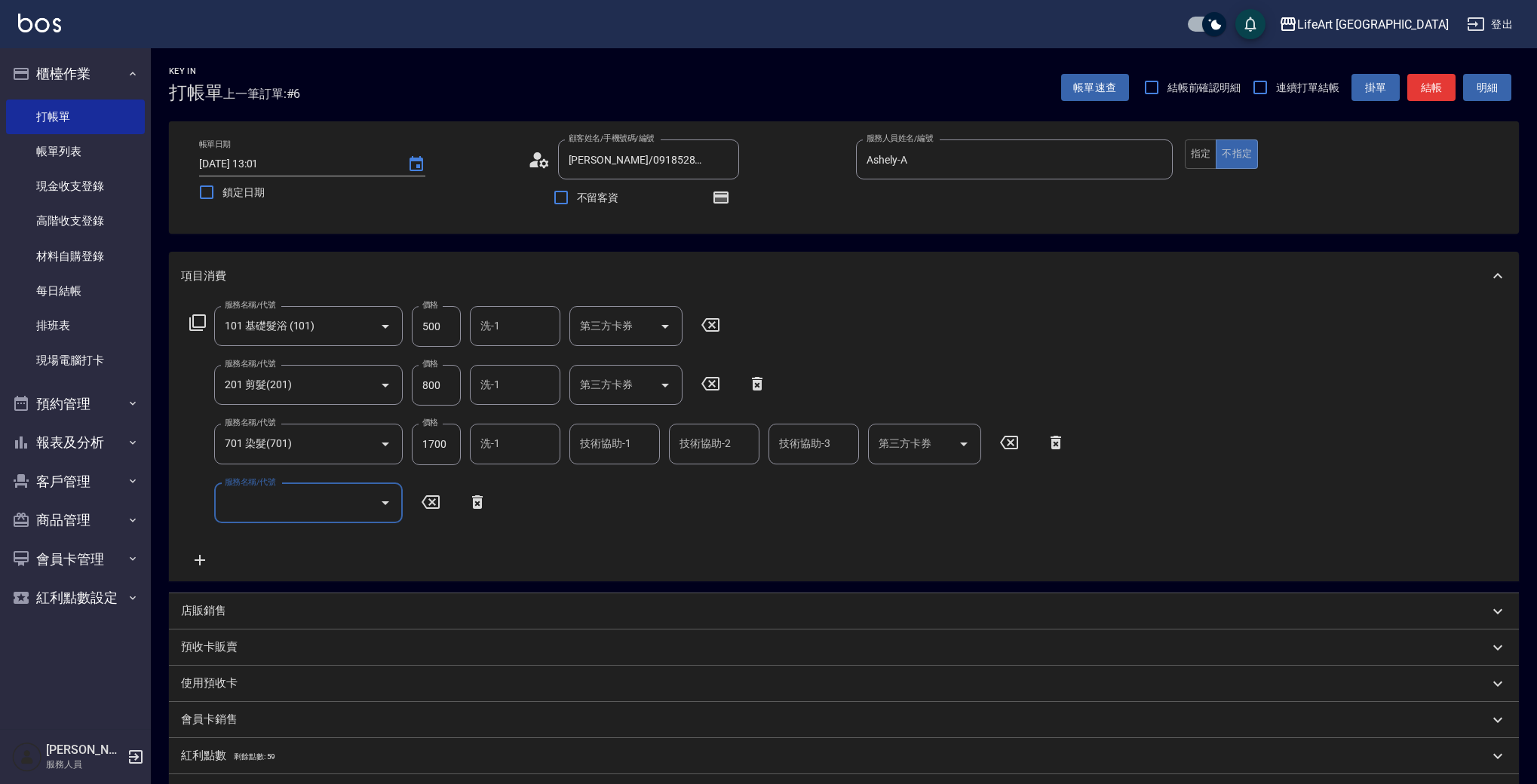
click at [238, 498] on div "服務名稱/代號 服務名稱/代號" at bounding box center [309, 503] width 189 height 40
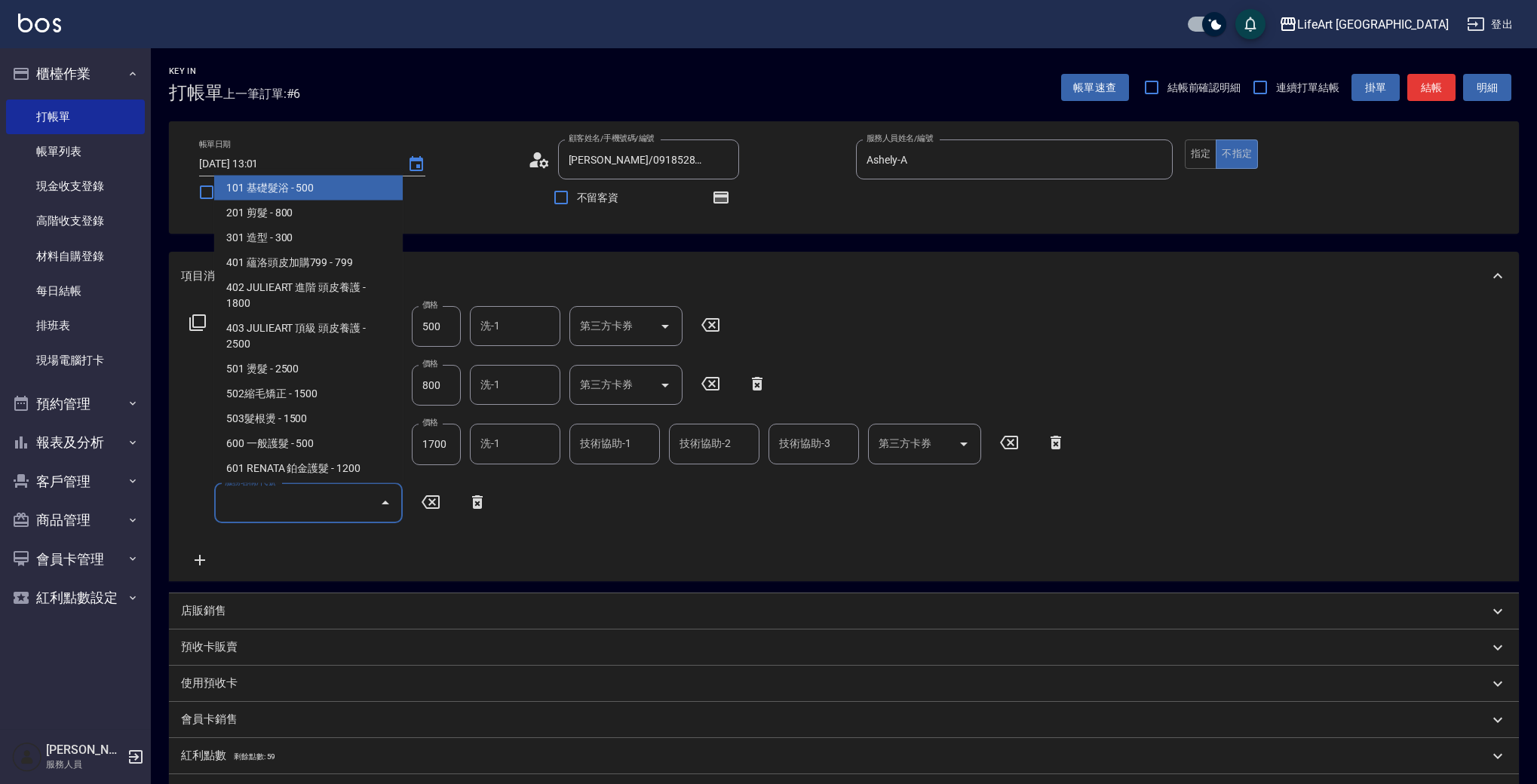
click at [315, 513] on input "服務名稱/代號" at bounding box center [297, 503] width 152 height 26
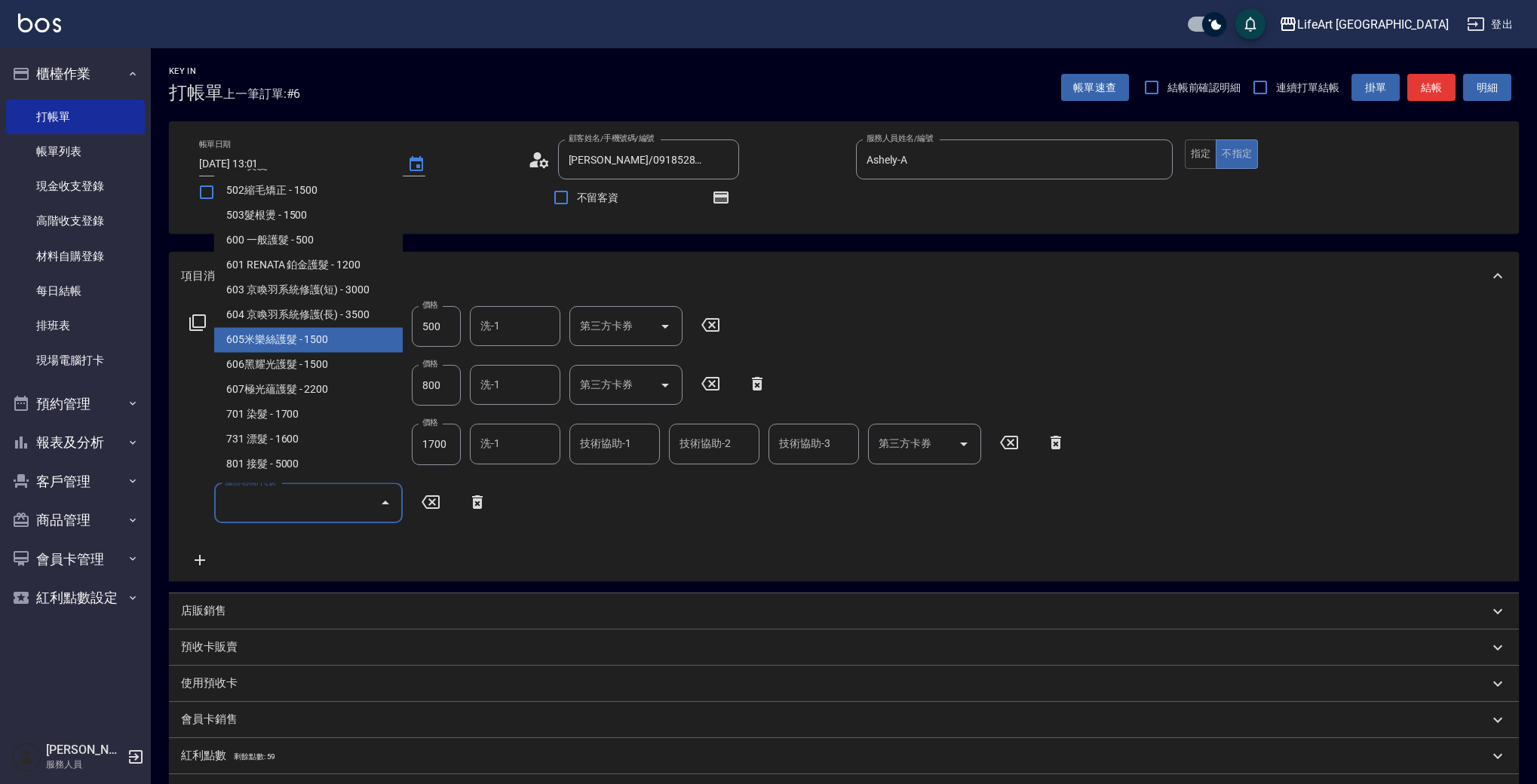
click at [333, 333] on span "605米樂絲護髮 - 1500" at bounding box center [309, 340] width 189 height 25
type input "605米樂絲護髮(605)"
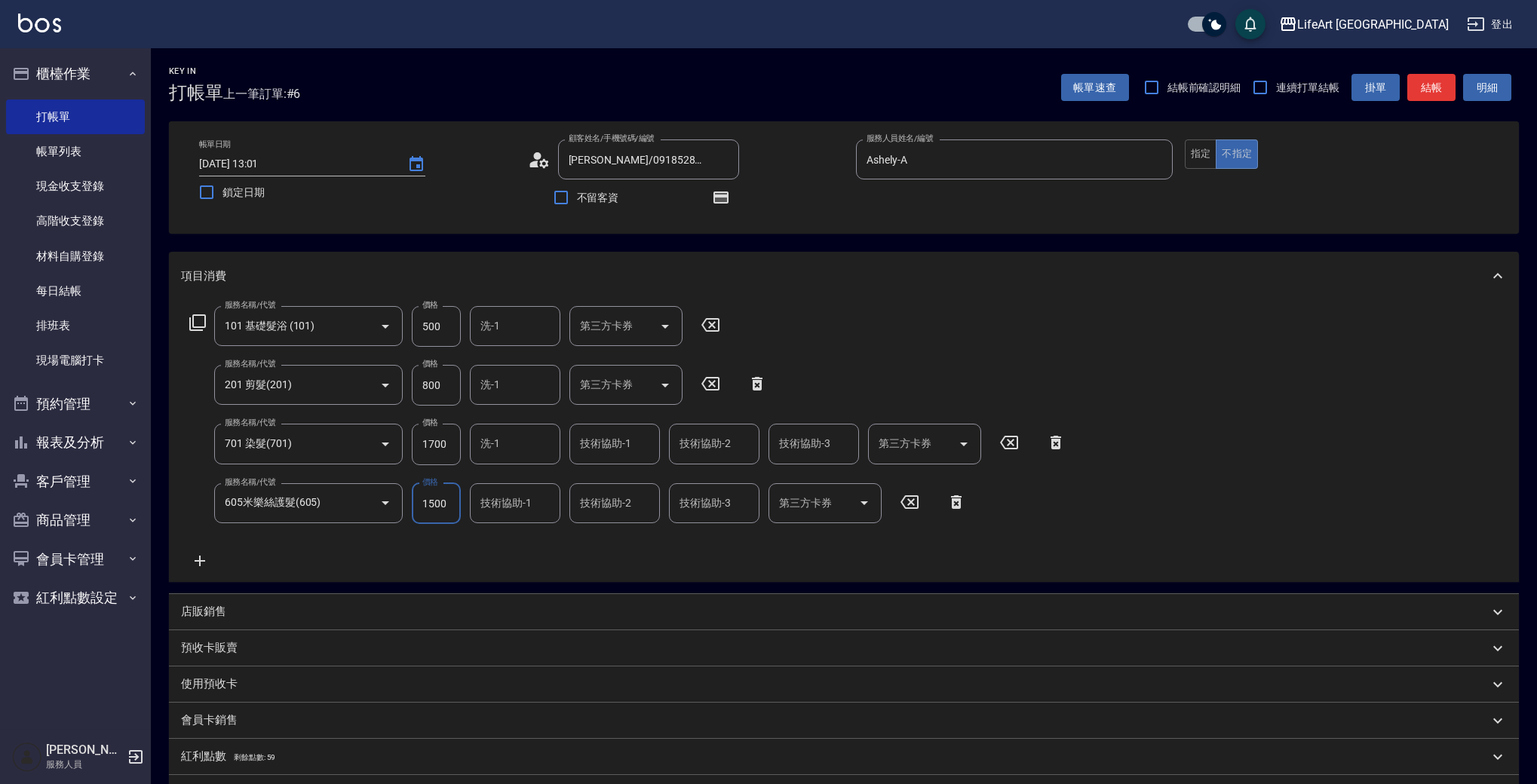
click at [445, 463] on input "1700" at bounding box center [436, 444] width 49 height 41
click at [443, 453] on input "1700" at bounding box center [436, 444] width 49 height 41
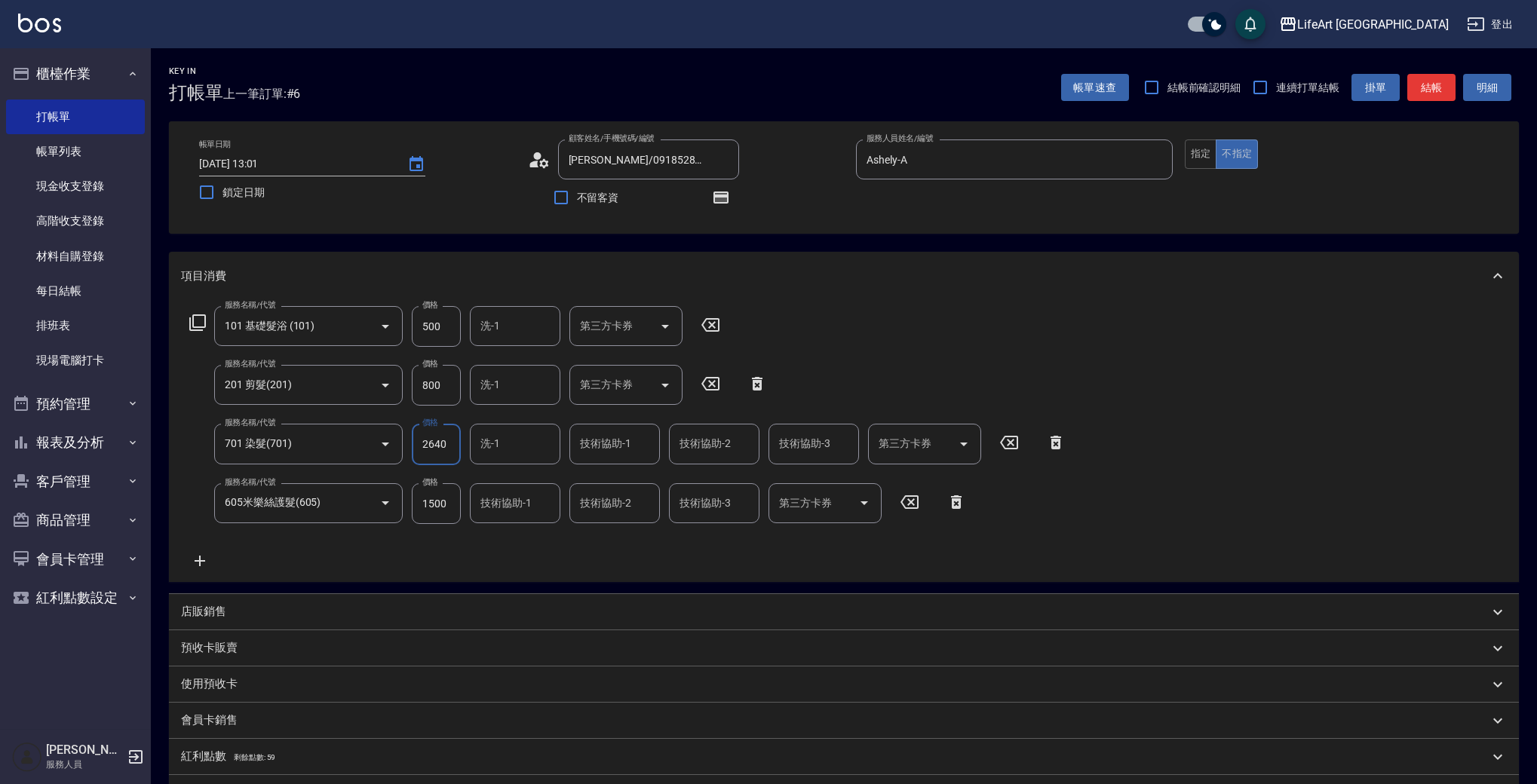
type input "2640"
click at [449, 392] on input "800" at bounding box center [436, 385] width 49 height 41
type input "630"
click at [445, 334] on input "500" at bounding box center [436, 327] width 49 height 41
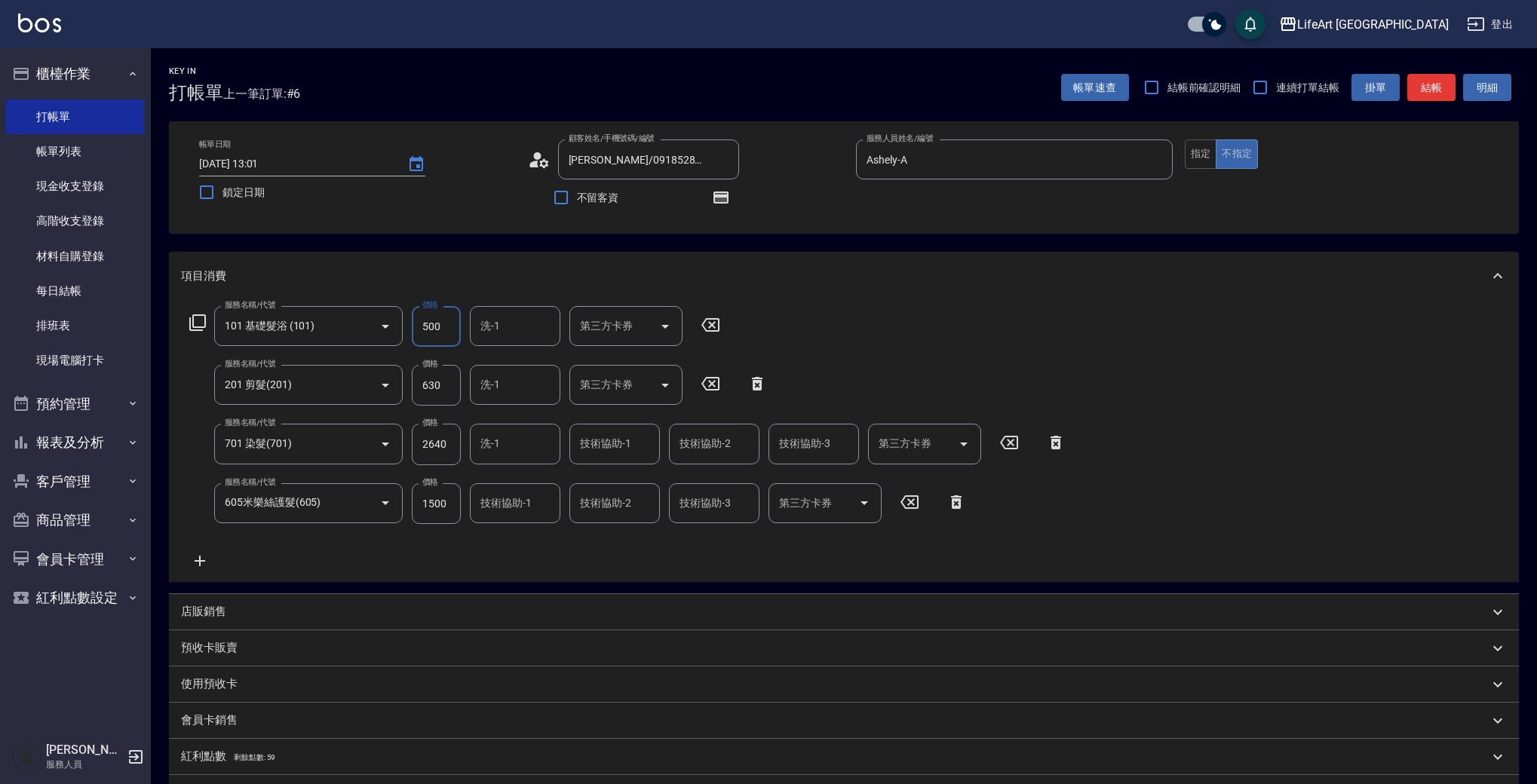
click at [445, 334] on input "500" at bounding box center [436, 327] width 49 height 41
type input "350"
click at [601, 448] on input "技術協助-1" at bounding box center [614, 444] width 77 height 26
click at [600, 474] on div "Lily (無代號)" at bounding box center [614, 483] width 90 height 25
type input "Lily(無代號)"
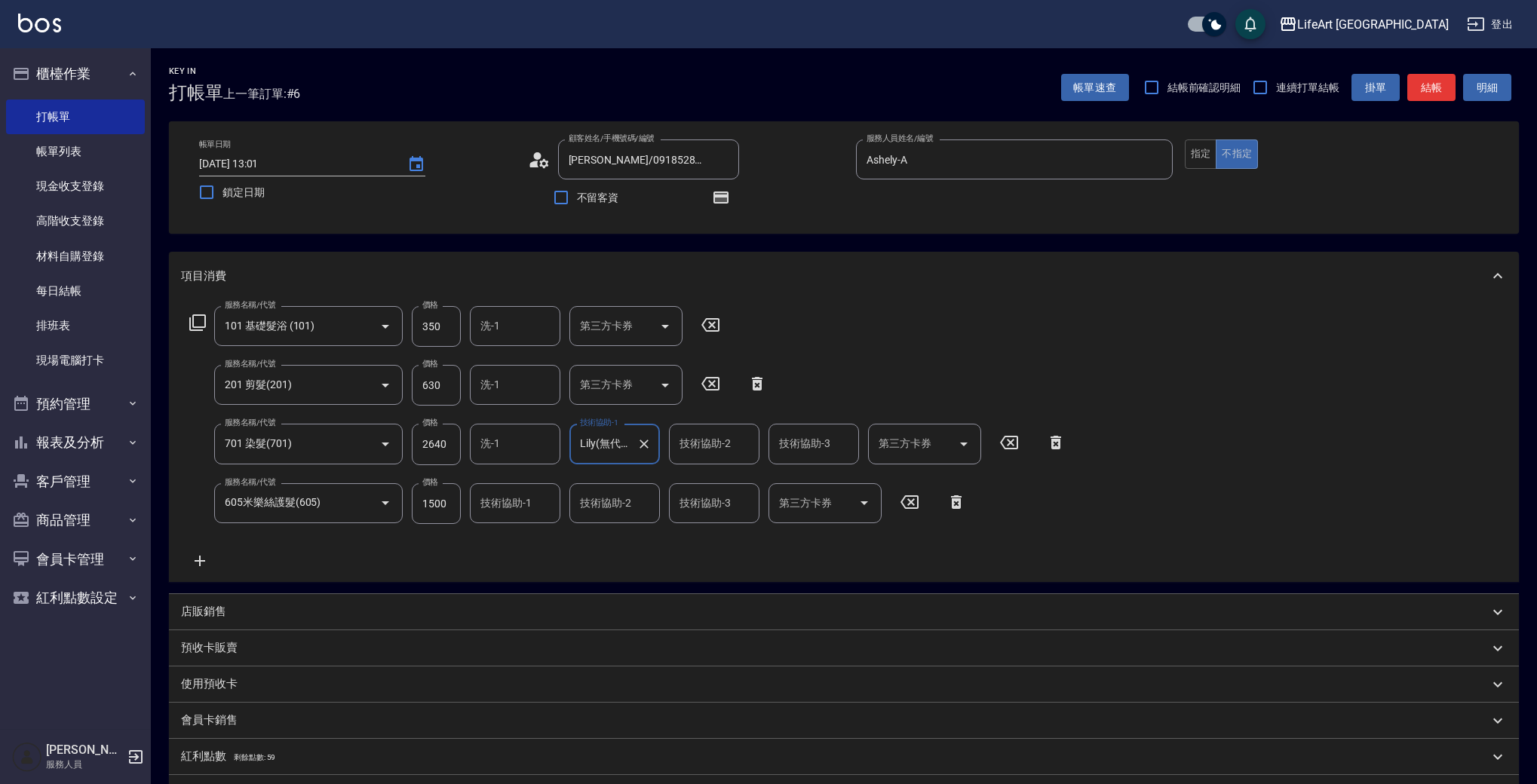
click at [692, 446] on input "技術協助-2" at bounding box center [714, 444] width 77 height 26
type input "li"
click at [802, 449] on input "技術協助-3" at bounding box center [814, 444] width 77 height 26
click at [813, 475] on span "Lily (無代號)" at bounding box center [809, 483] width 55 height 15
type input "Lily(無代號)"
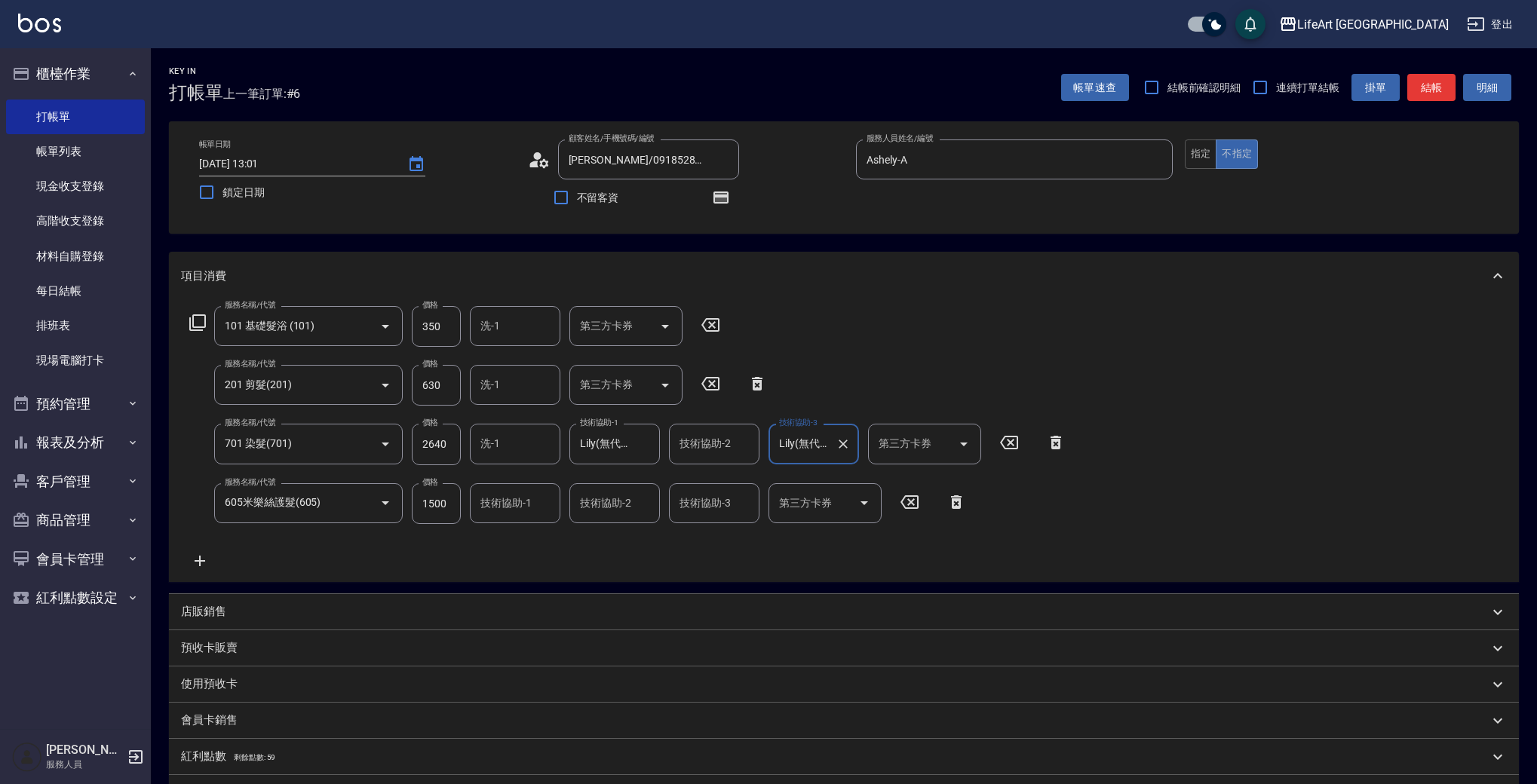
click at [719, 446] on input "技術協助-2" at bounding box center [714, 444] width 77 height 26
click at [710, 483] on span "Lily (無代號)" at bounding box center [709, 483] width 55 height 15
type input "Lily(無代號)"
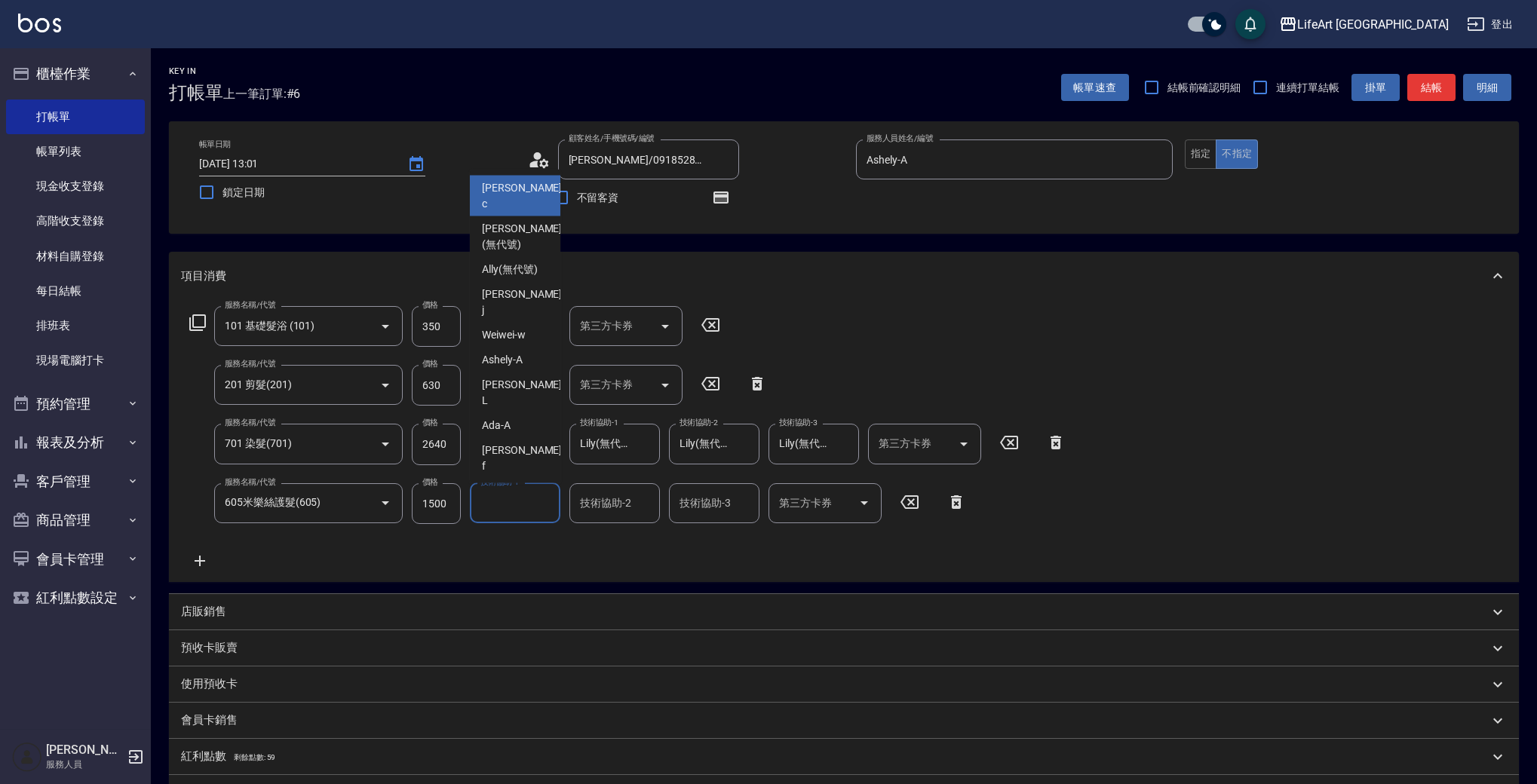
click at [497, 513] on input "技術協助-1" at bounding box center [515, 503] width 77 height 26
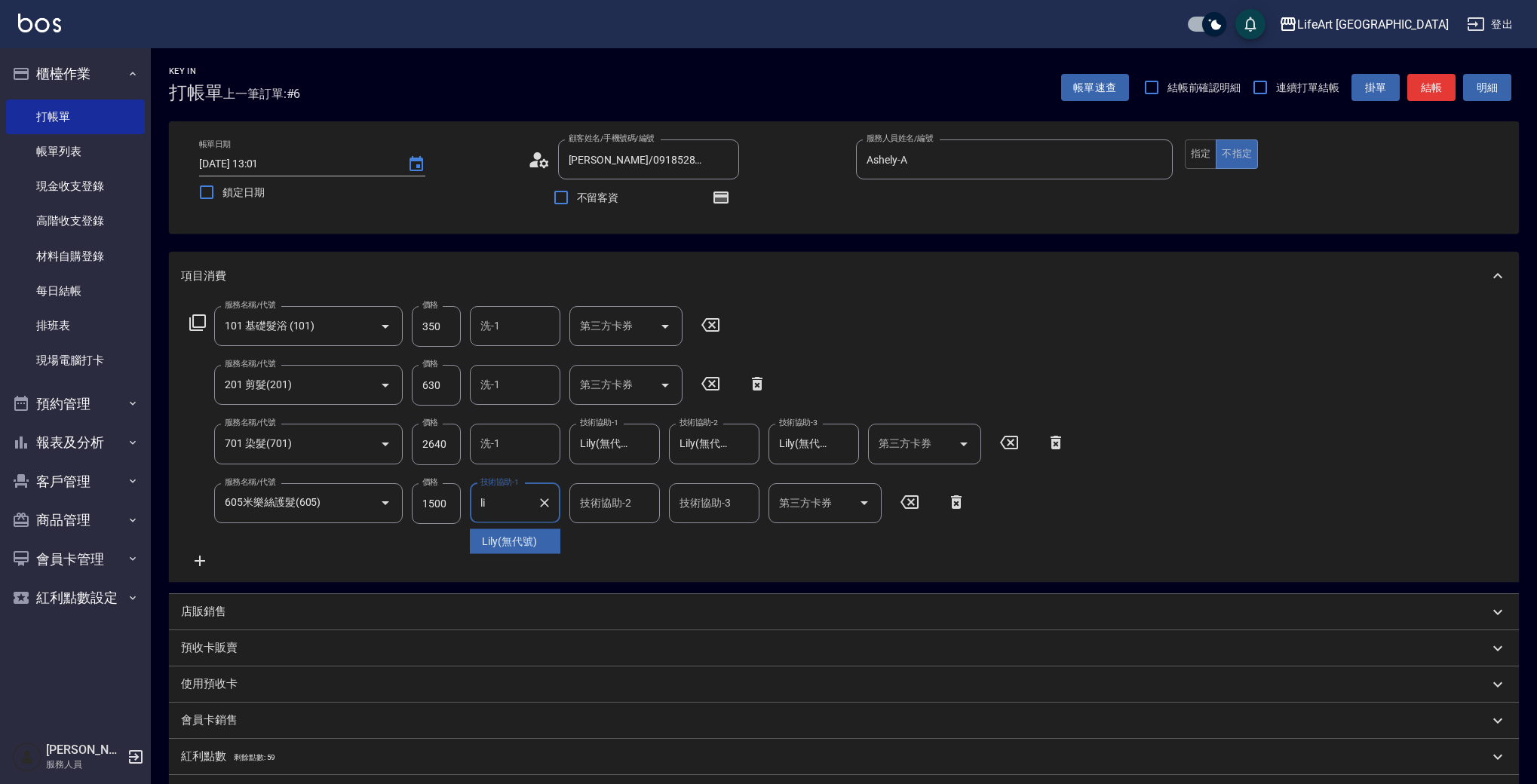
click at [513, 542] on span "Lily (無代號)" at bounding box center [510, 541] width 55 height 15
type input "Lily(無代號)"
click at [561, 550] on div "服務名稱/代號 101 基礎髮浴 (101) 服務名稱/代號 價格 350 價格 洗-1 洗-1 第三方卡券 第三方卡券 服務名稱/代號 201 剪髮(201…" at bounding box center [628, 438] width 894 height 264
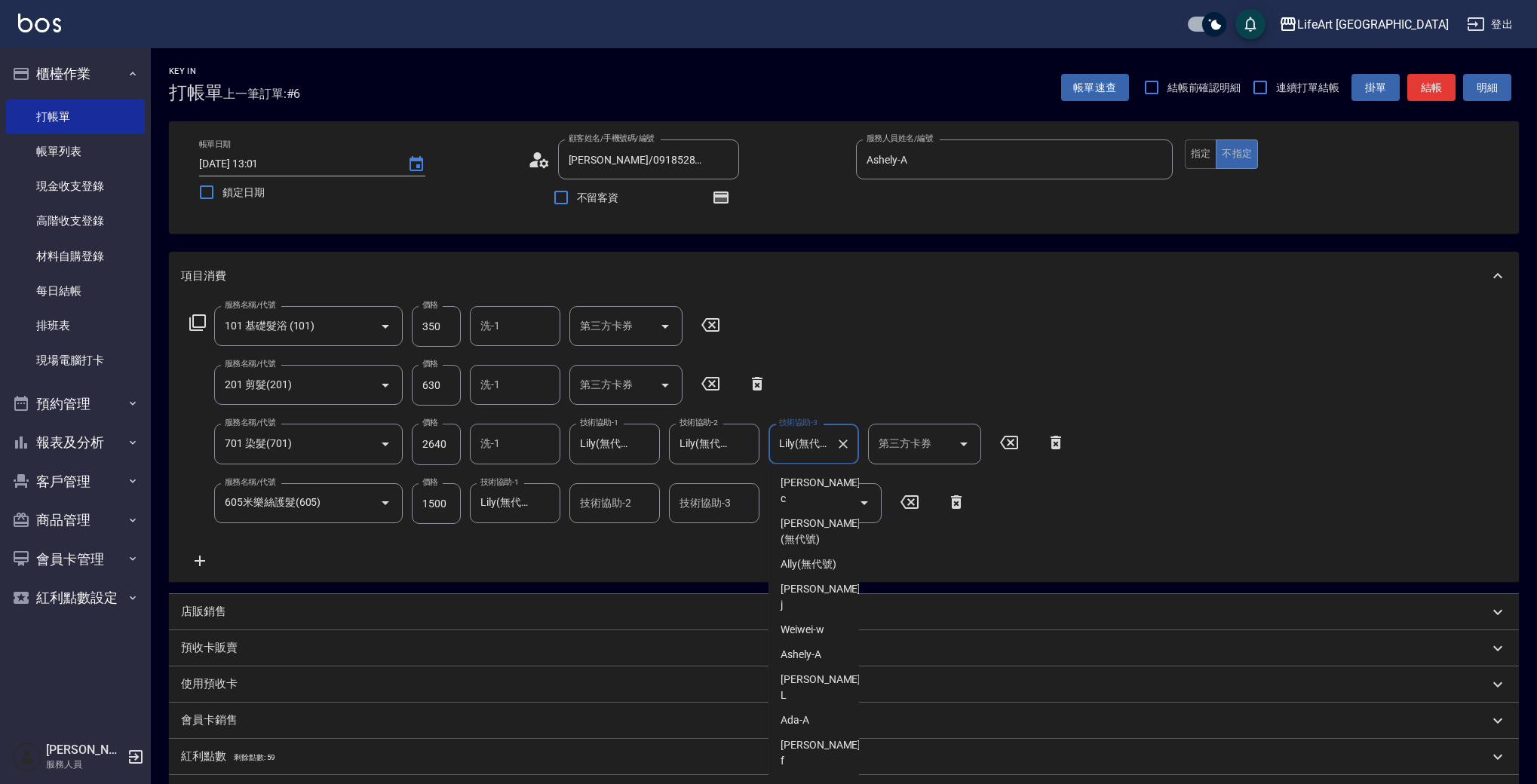
click at [827, 444] on input "Lily(無代號)" at bounding box center [802, 444] width 54 height 26
click at [823, 480] on div "Casey -c" at bounding box center [814, 491] width 90 height 41
type input "Casey-c"
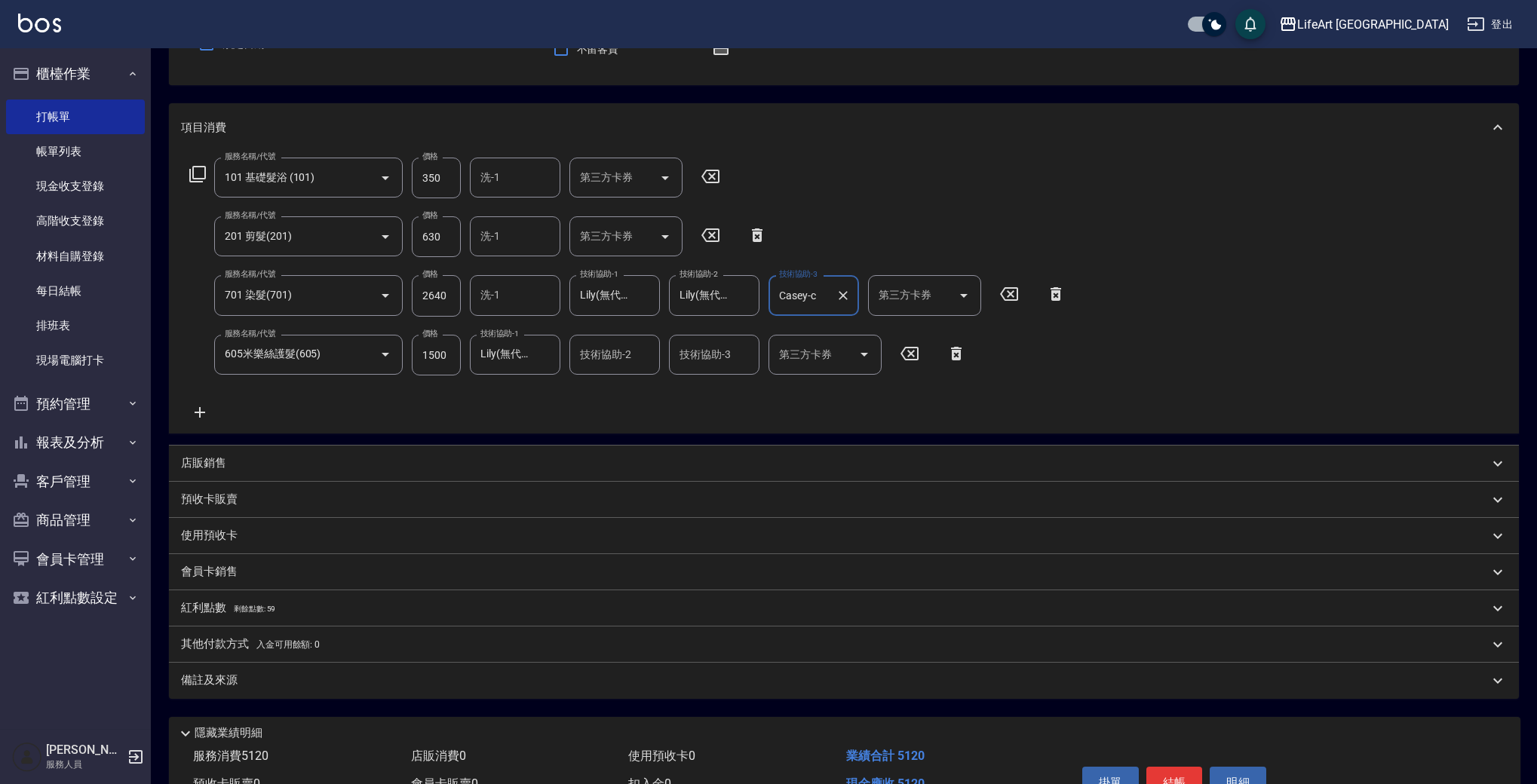
scroll to position [234, 0]
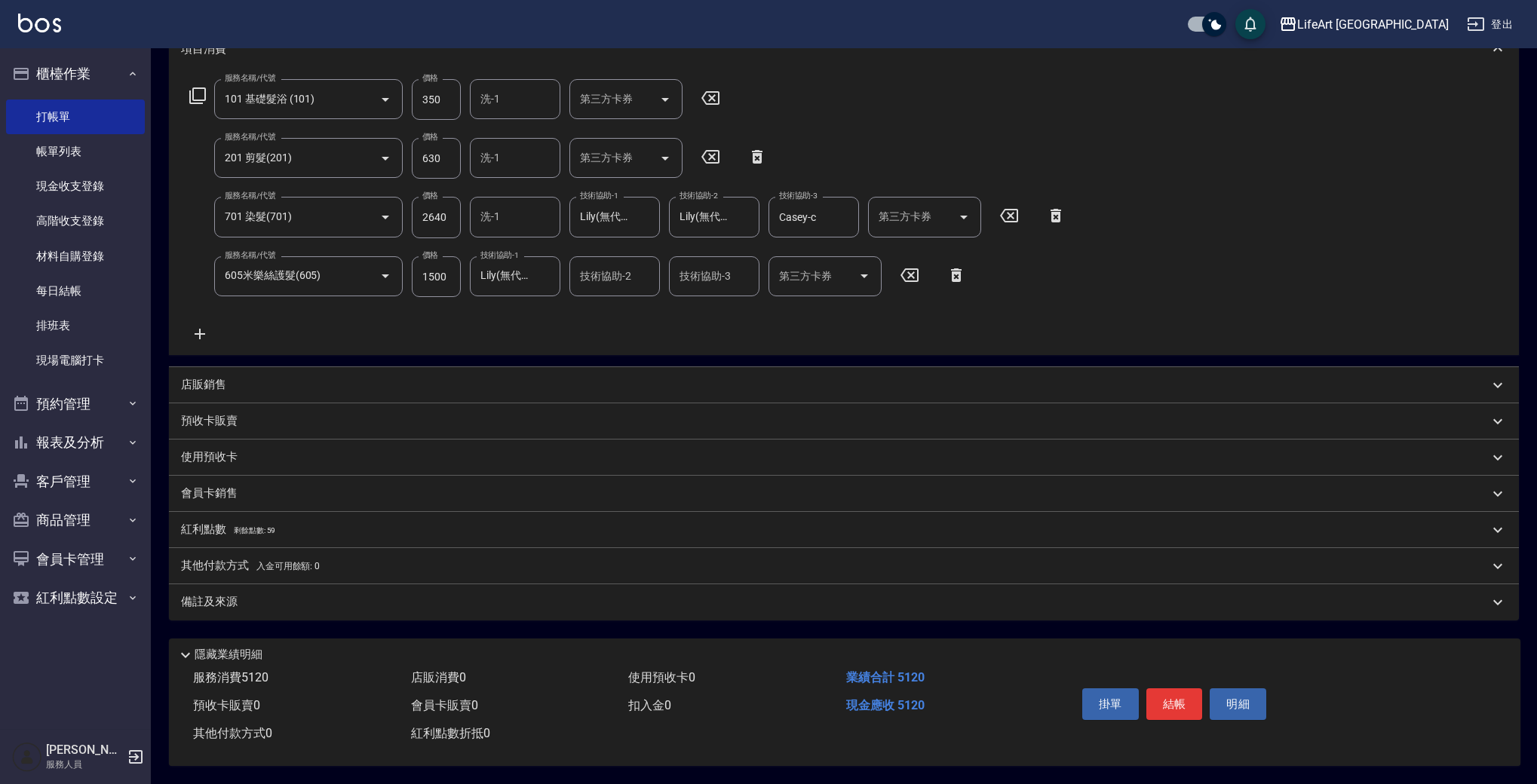
click at [202, 486] on p "會員卡銷售" at bounding box center [210, 493] width 57 height 15
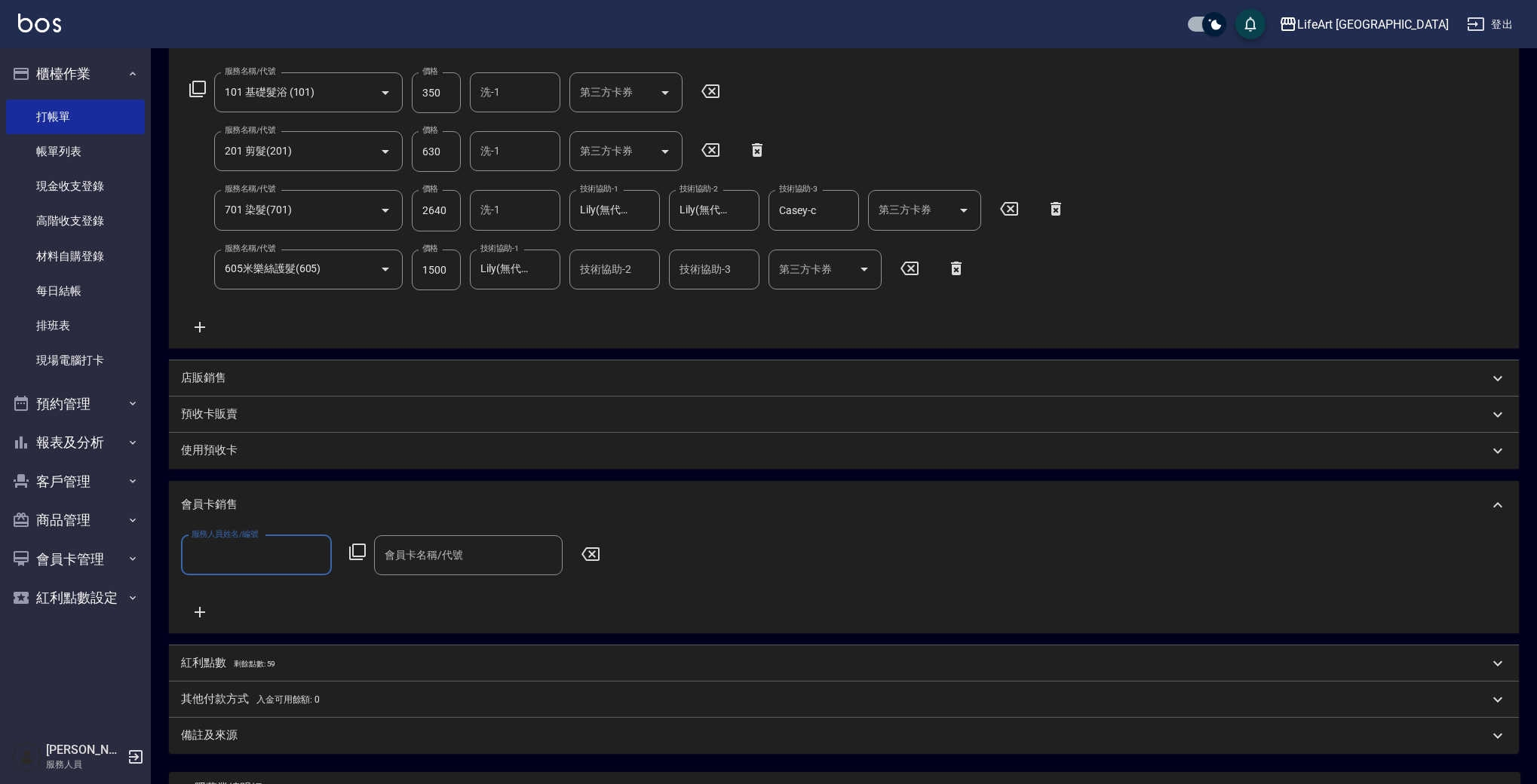
click at [228, 542] on div "服務人員姓名/編號" at bounding box center [257, 555] width 151 height 40
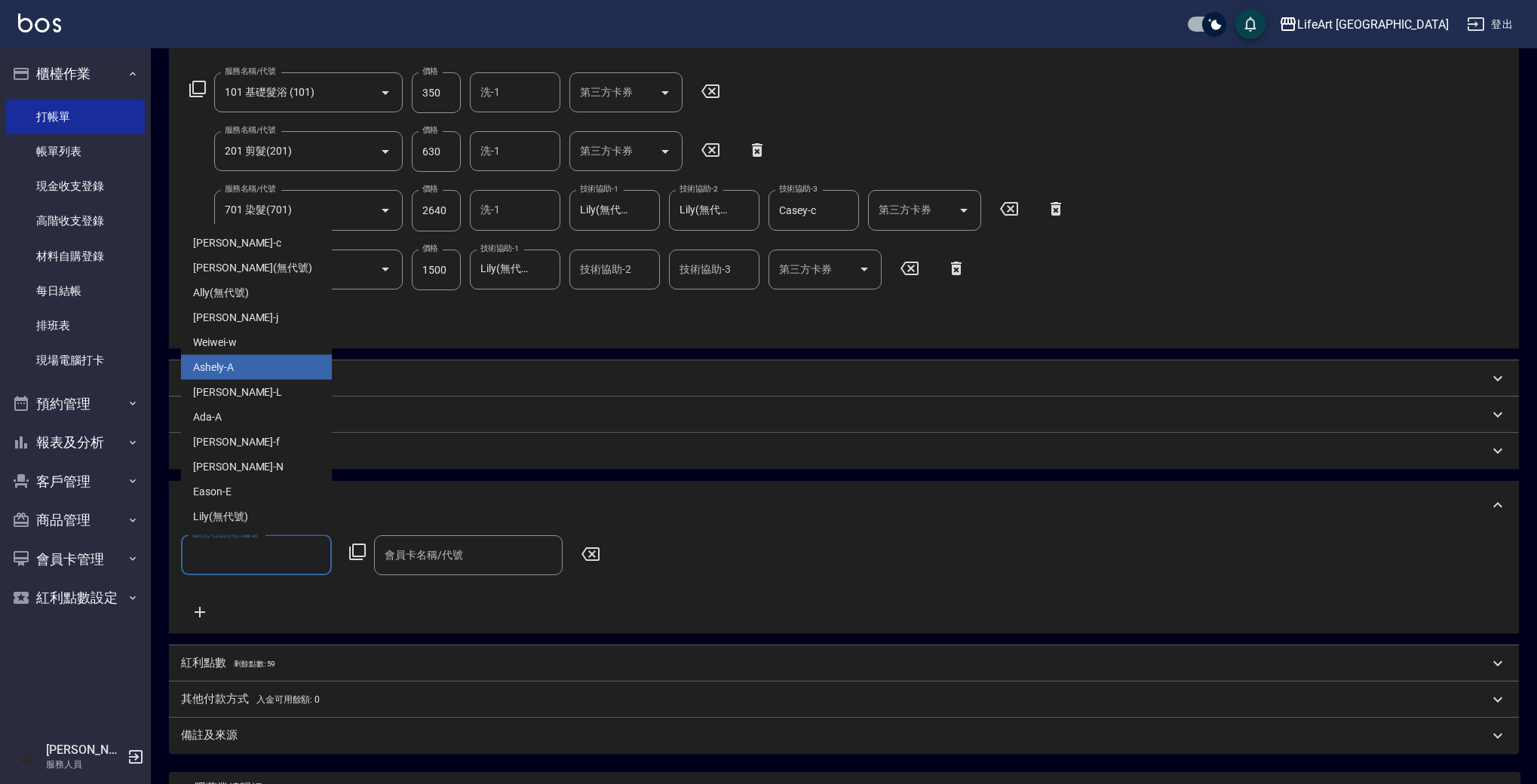
click at [261, 368] on div "Ashely -A" at bounding box center [257, 367] width 151 height 25
type input "Ashely-A"
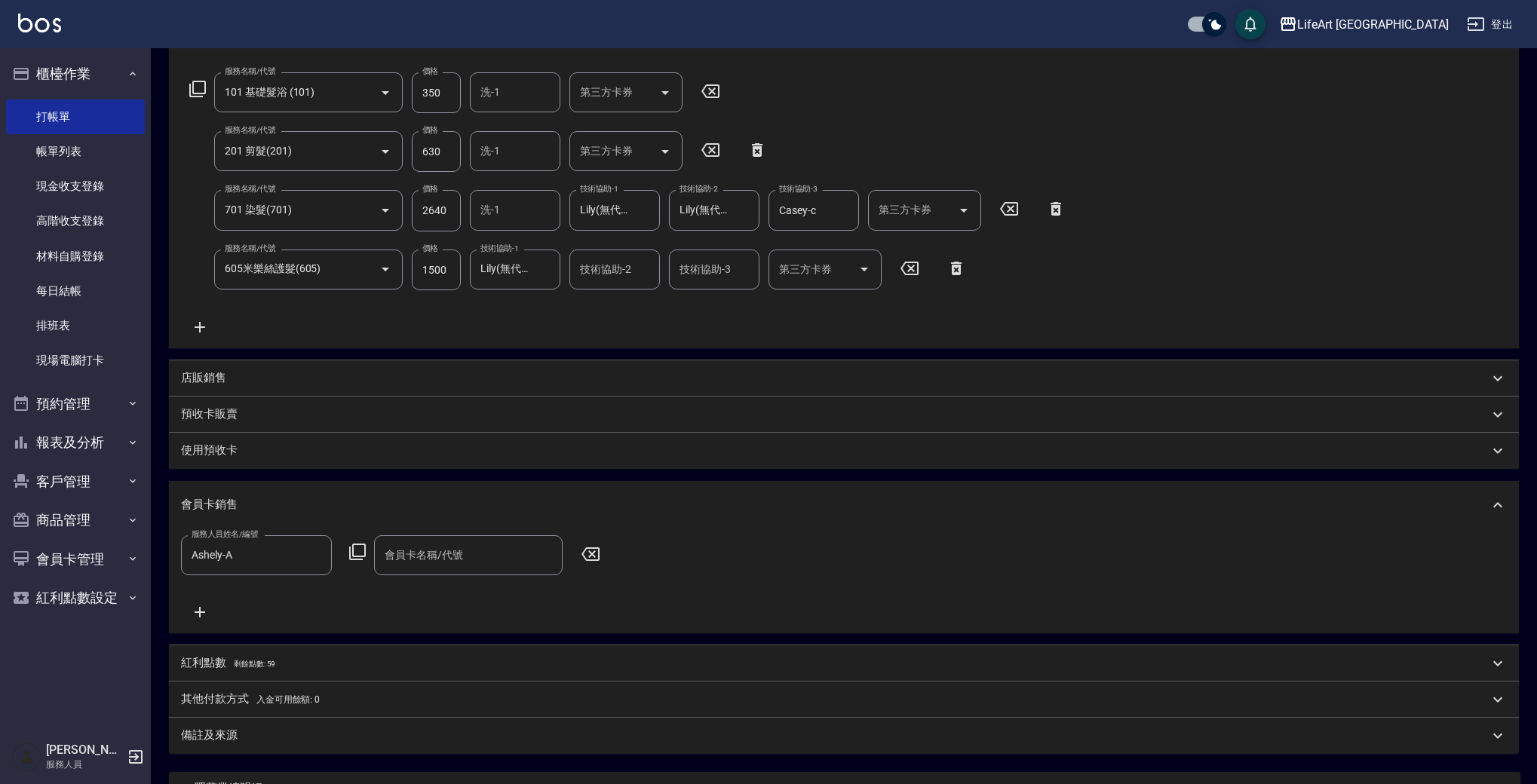
click at [390, 531] on div "服務人員姓名/編號 Ashely-A 服務人員姓名/編號 會員卡名稱/代號 會員卡名稱/代號" at bounding box center [844, 582] width 1350 height 104
click at [407, 570] on div "會員卡名稱/代號" at bounding box center [468, 555] width 189 height 40
click at [418, 593] on span "會員卡一號 - 01" at bounding box center [468, 594] width 189 height 25
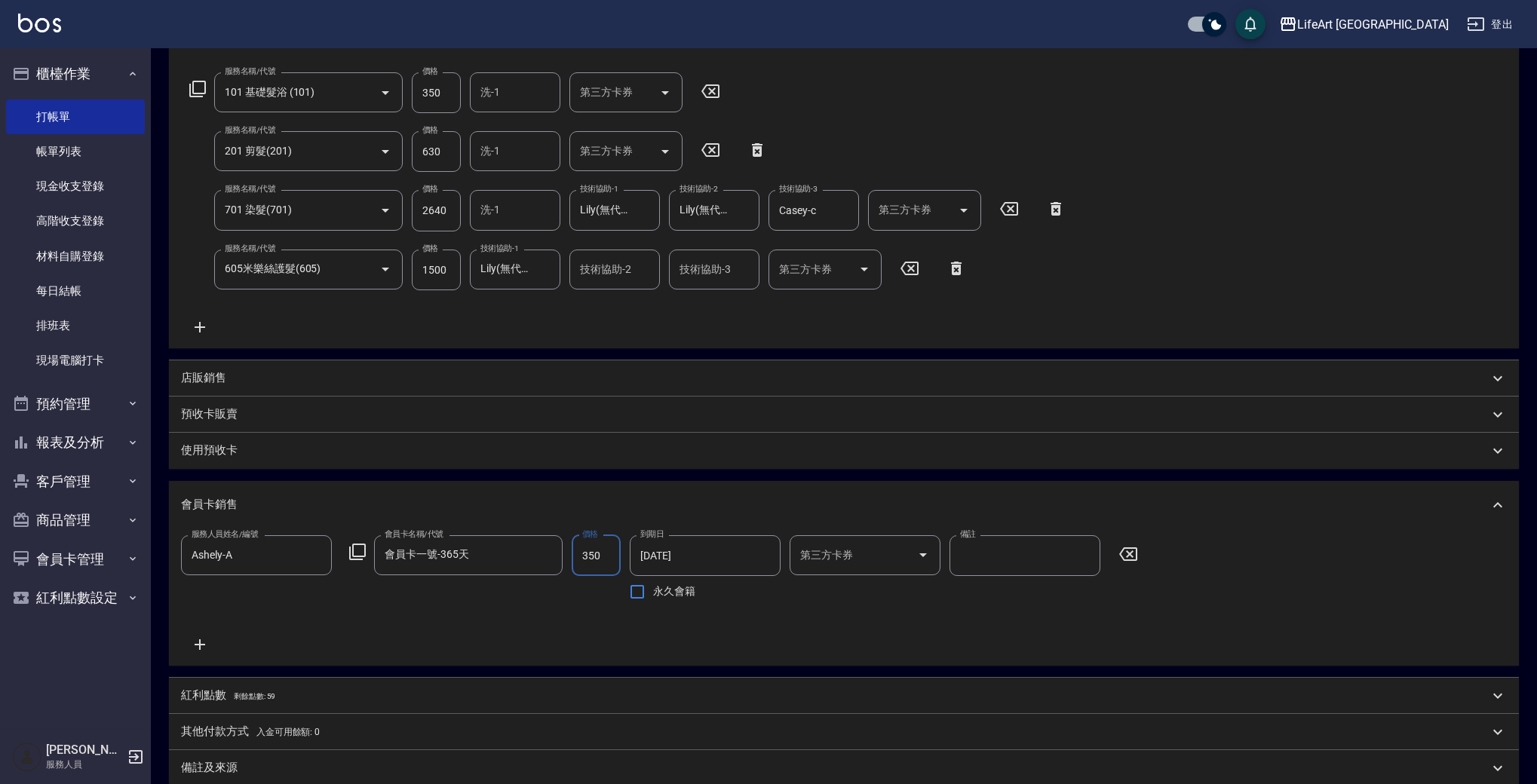
type input "會員卡一號-365天"
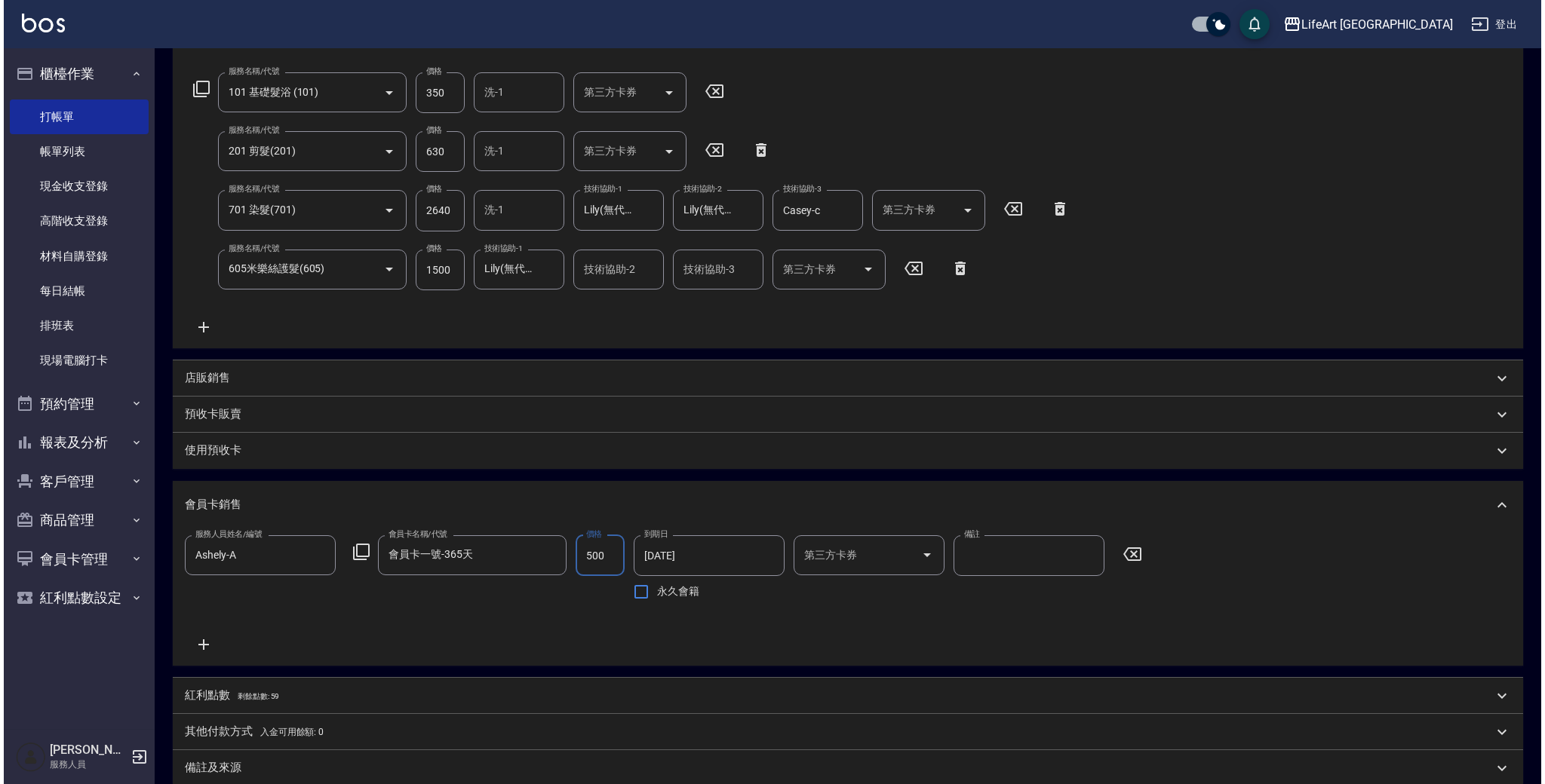
scroll to position [406, 0]
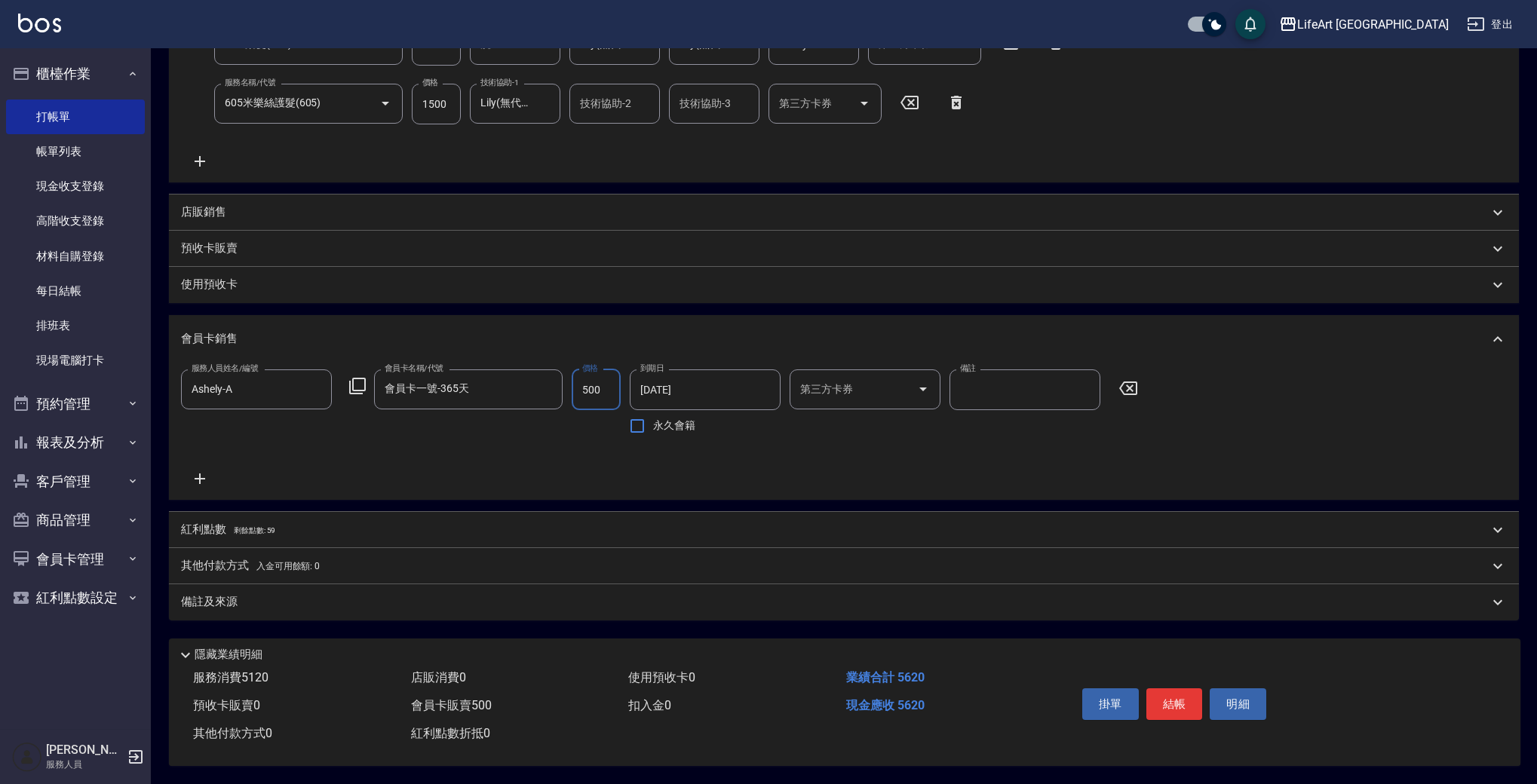
type input "500"
click at [263, 526] on span "剩餘點數: 59" at bounding box center [255, 531] width 42 height 8
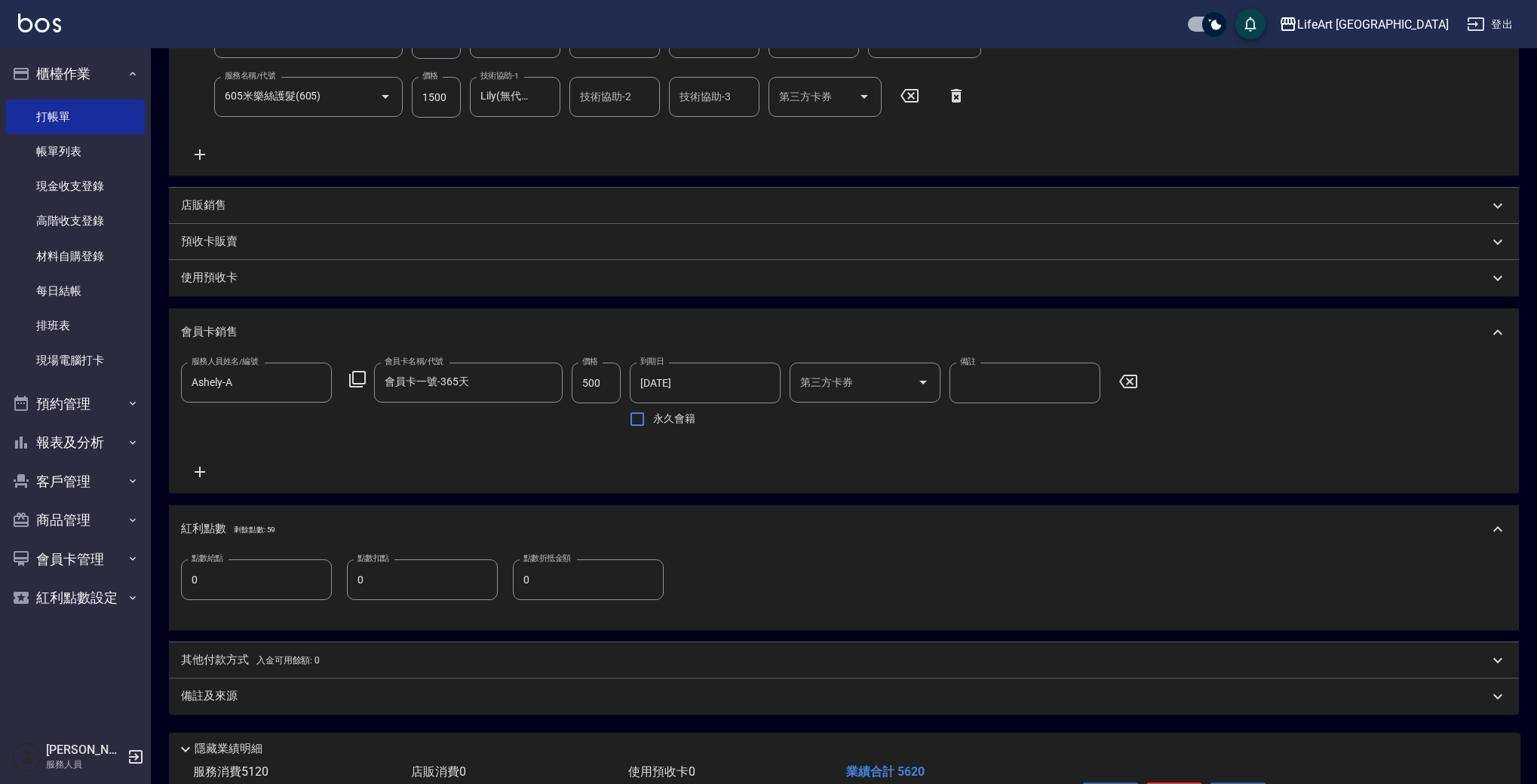
click at [250, 595] on input "0" at bounding box center [257, 580] width 151 height 41
type input "11"
click at [296, 693] on div "備註及來源" at bounding box center [835, 695] width 1308 height 15
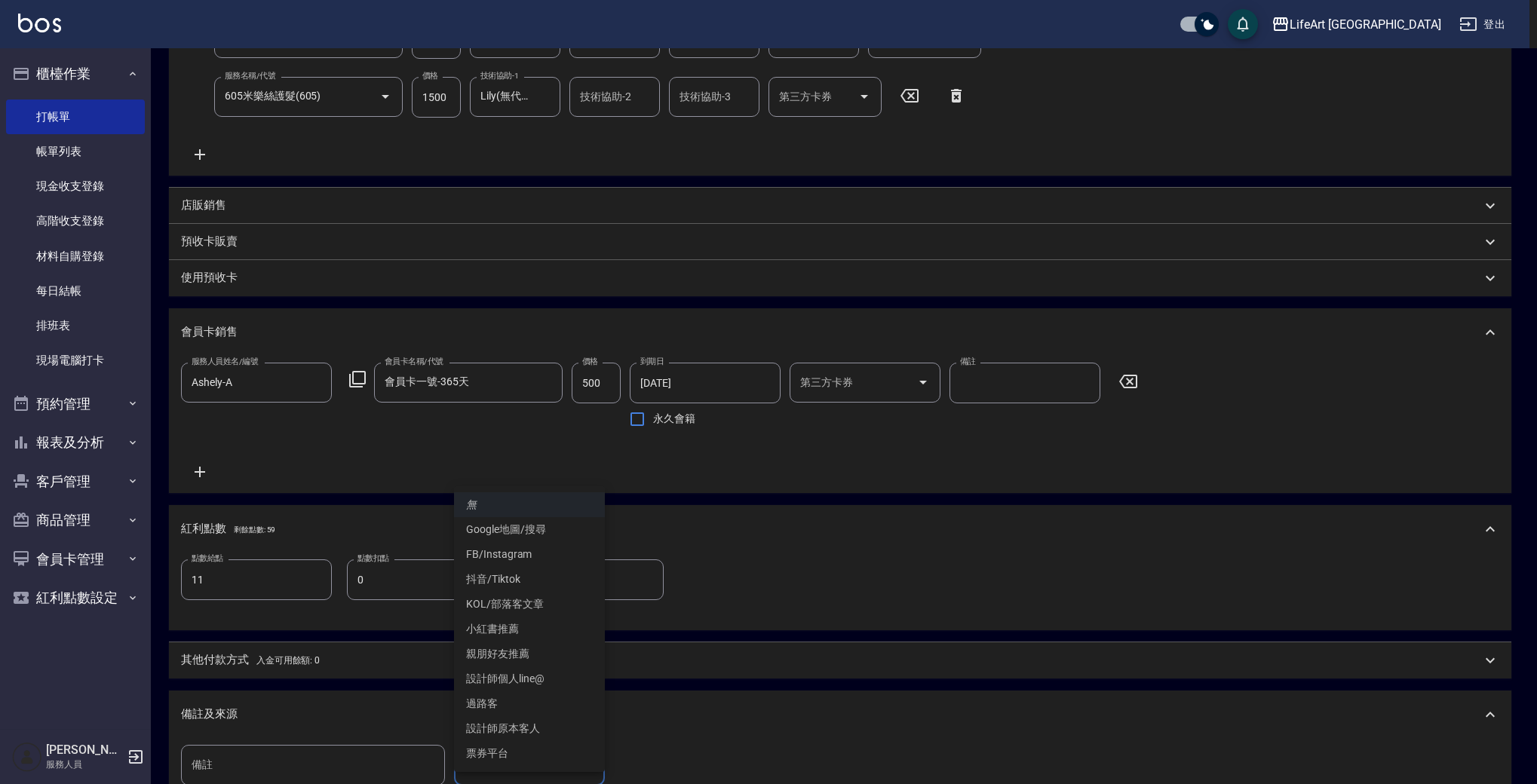
click at [518, 754] on body "LifeArt 蘆洲 登出 櫃檯作業 打帳單 帳單列表 現金收支登錄 高階收支登錄 材料自購登錄 每日結帳 排班表 現場電腦打卡 預約管理 預約管理 單日預約…" at bounding box center [768, 287] width 1537 height 1386
click at [511, 726] on li "設計師原本客人" at bounding box center [530, 729] width 151 height 25
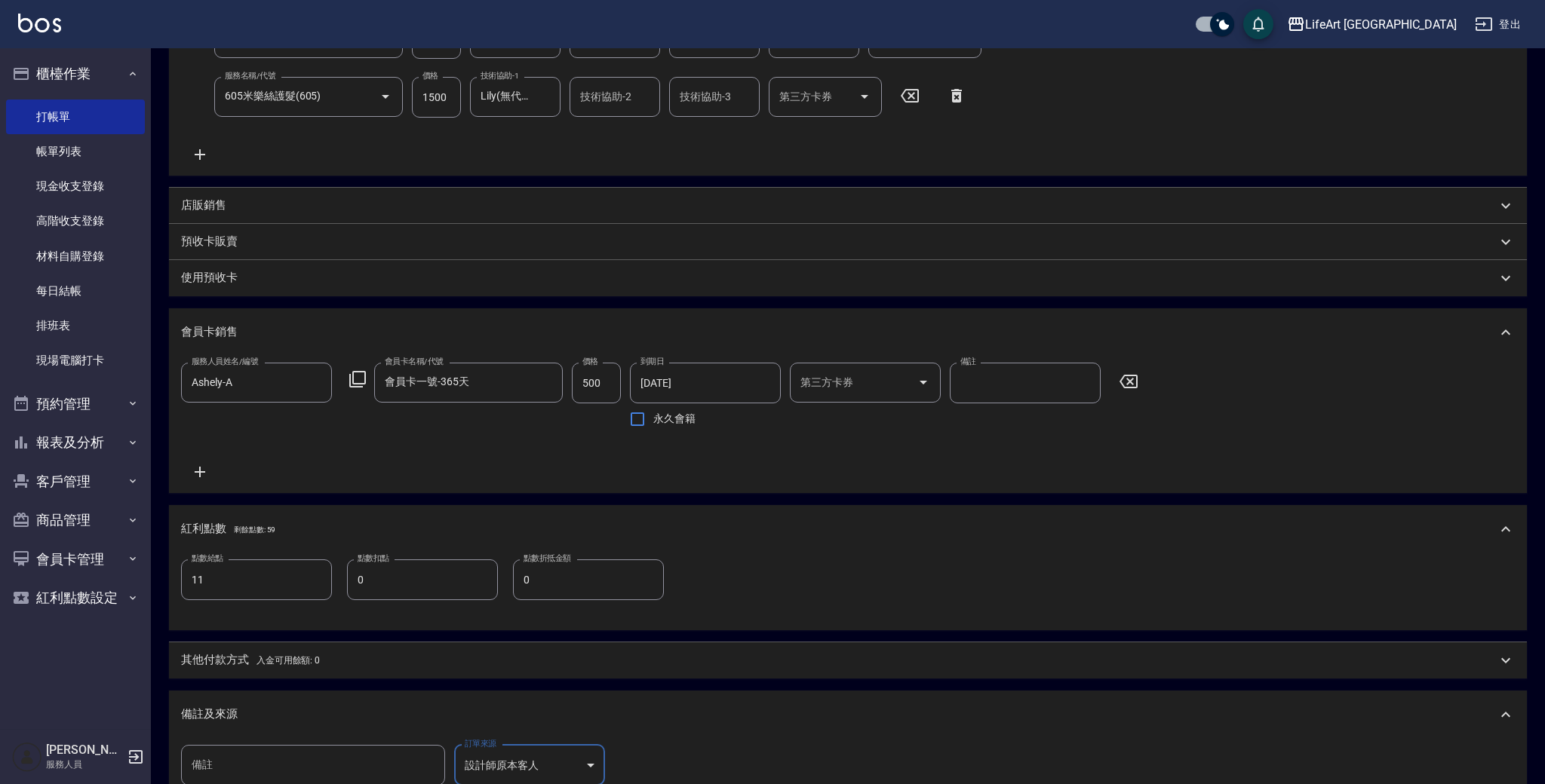
type input "設計師原本客人"
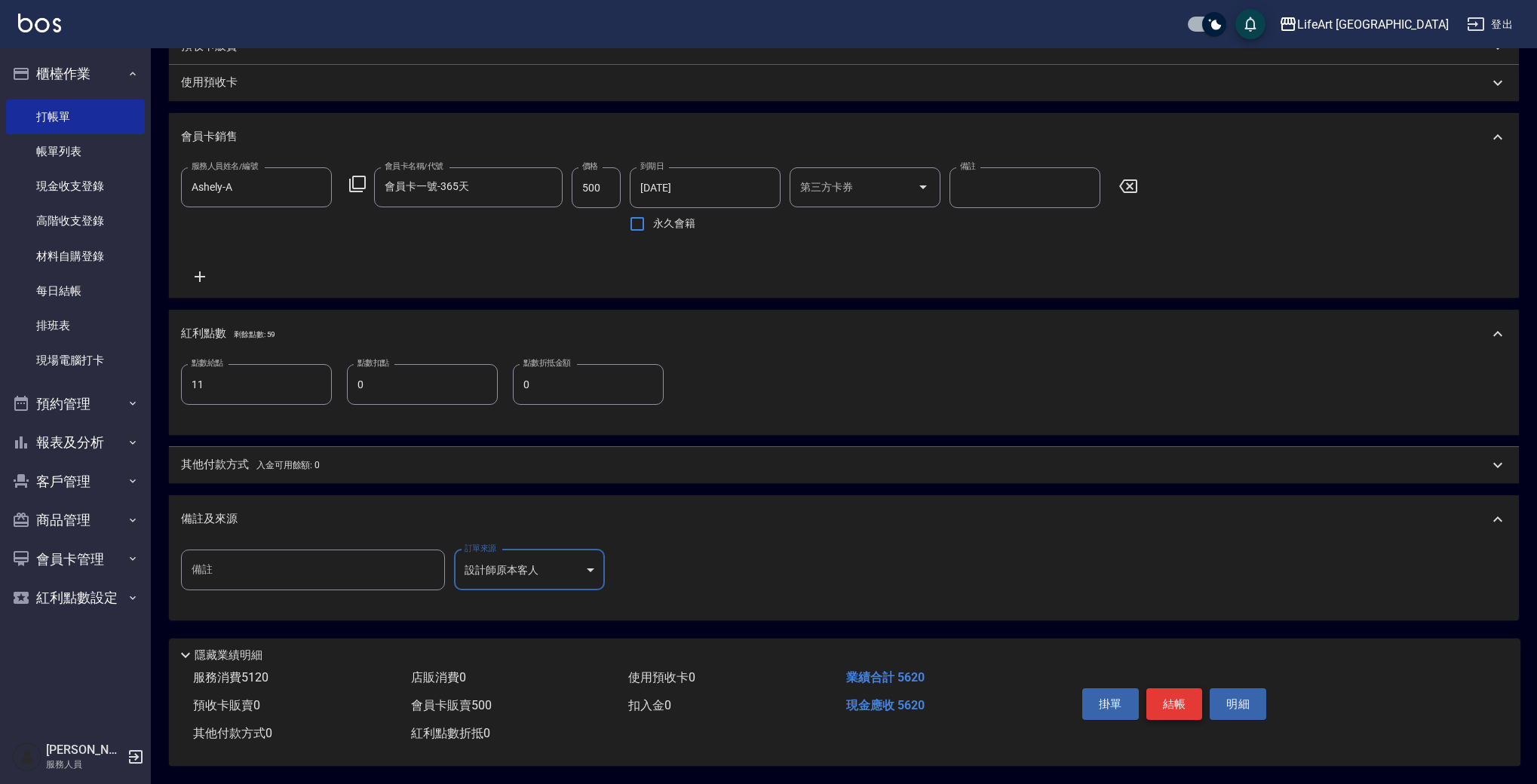
click at [1187, 701] on button "結帳" at bounding box center [1175, 704] width 57 height 32
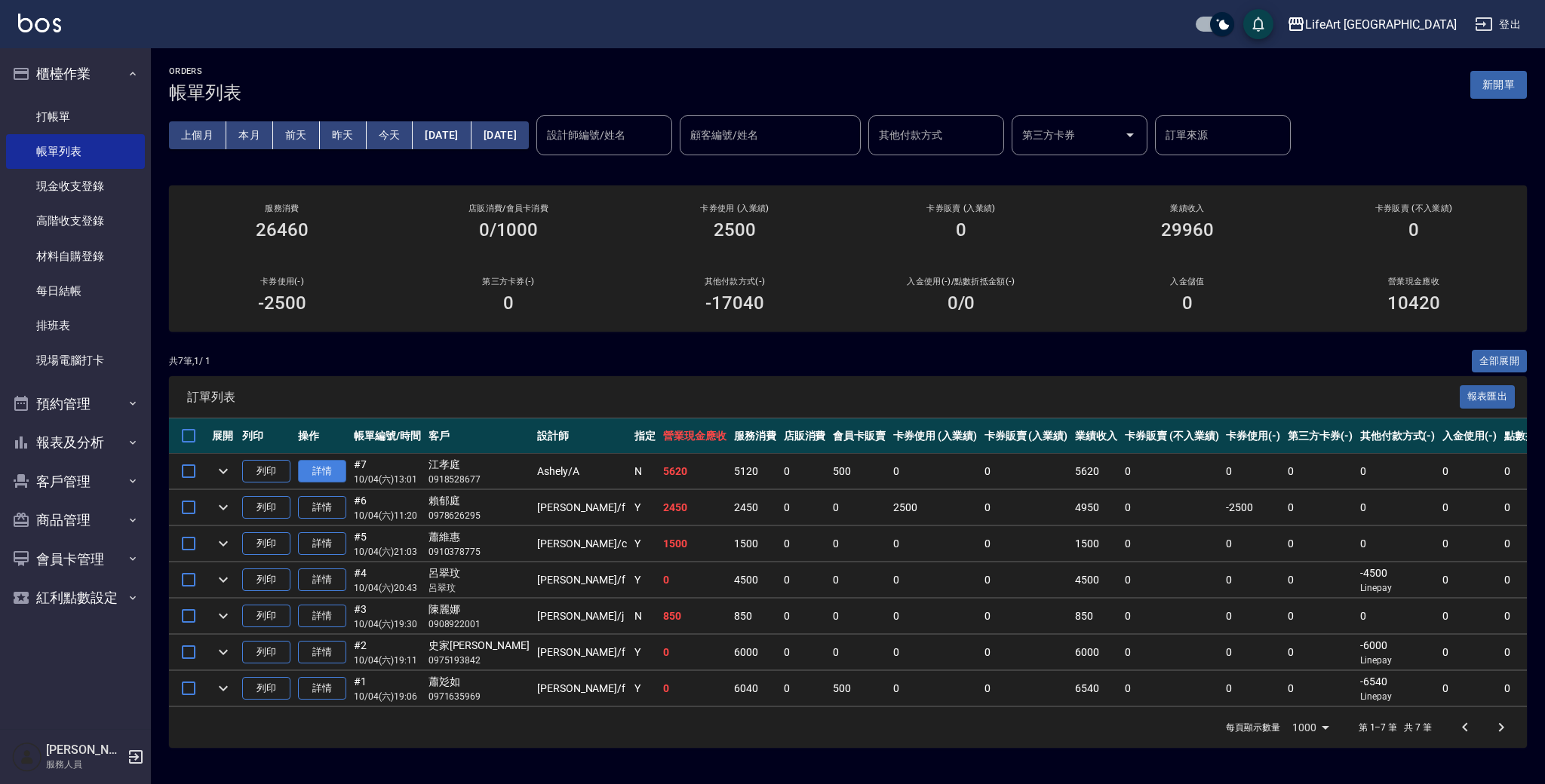
click at [310, 460] on link "詳情" at bounding box center [322, 471] width 48 height 24
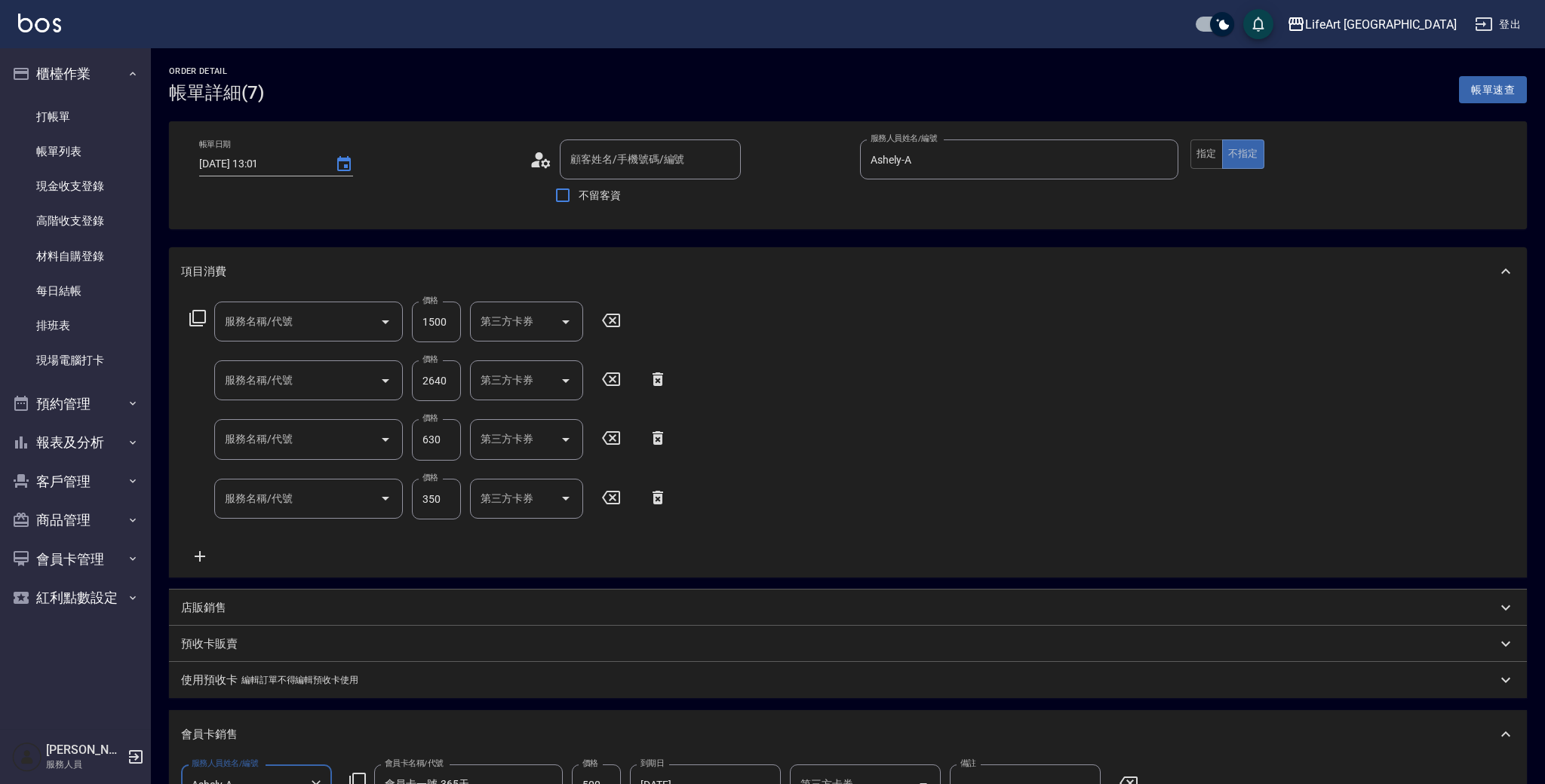
type input "2025/10/04 13:01"
type input "Ashely-A"
type input "11"
type input "[PERSON_NAME]/0918528677/null"
type input "605米樂絲護髮(605)"
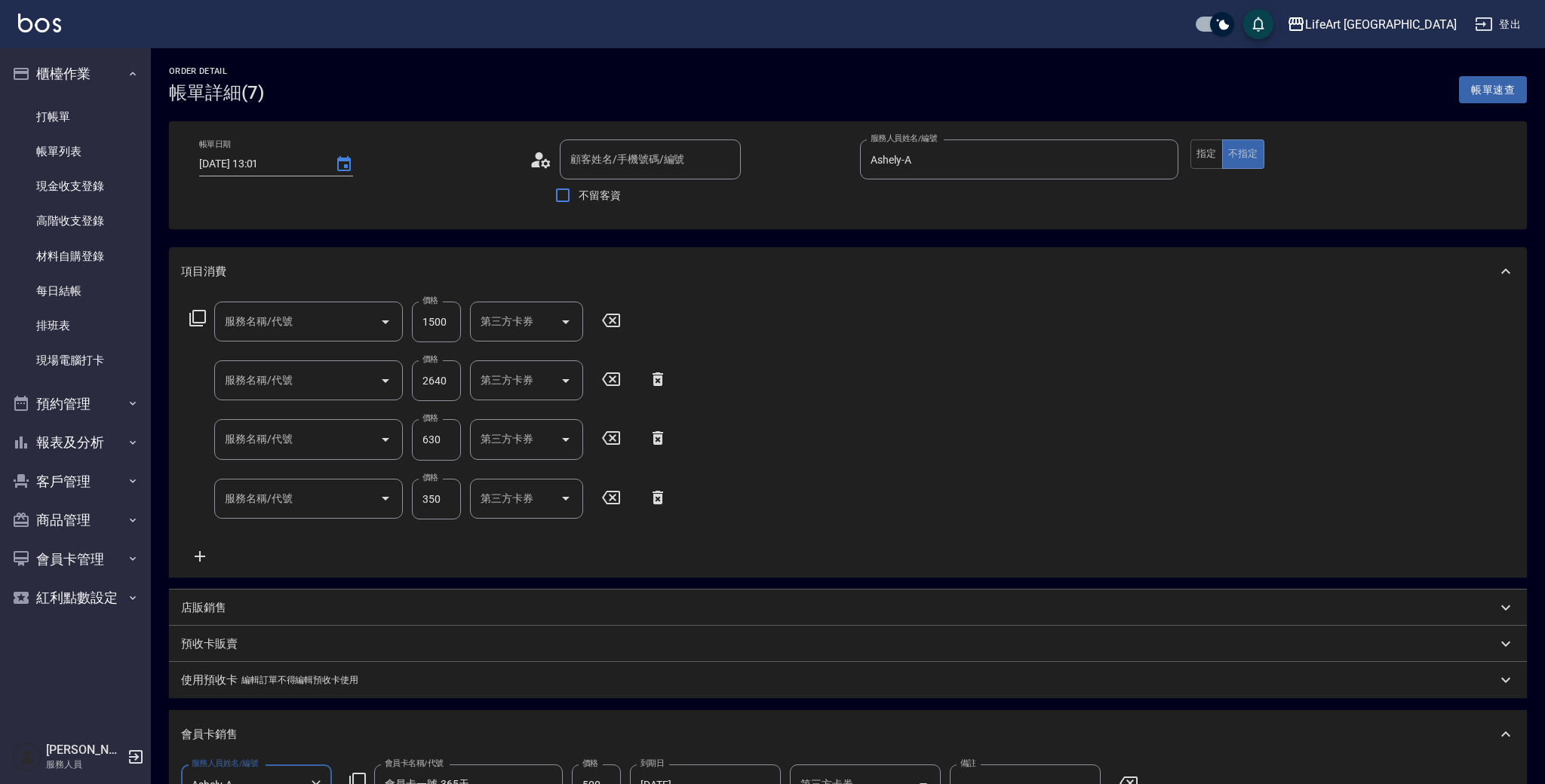
type input "701 染髮(701)"
type input "201 剪髮(201)"
type input "101 基礎髮浴 (101)"
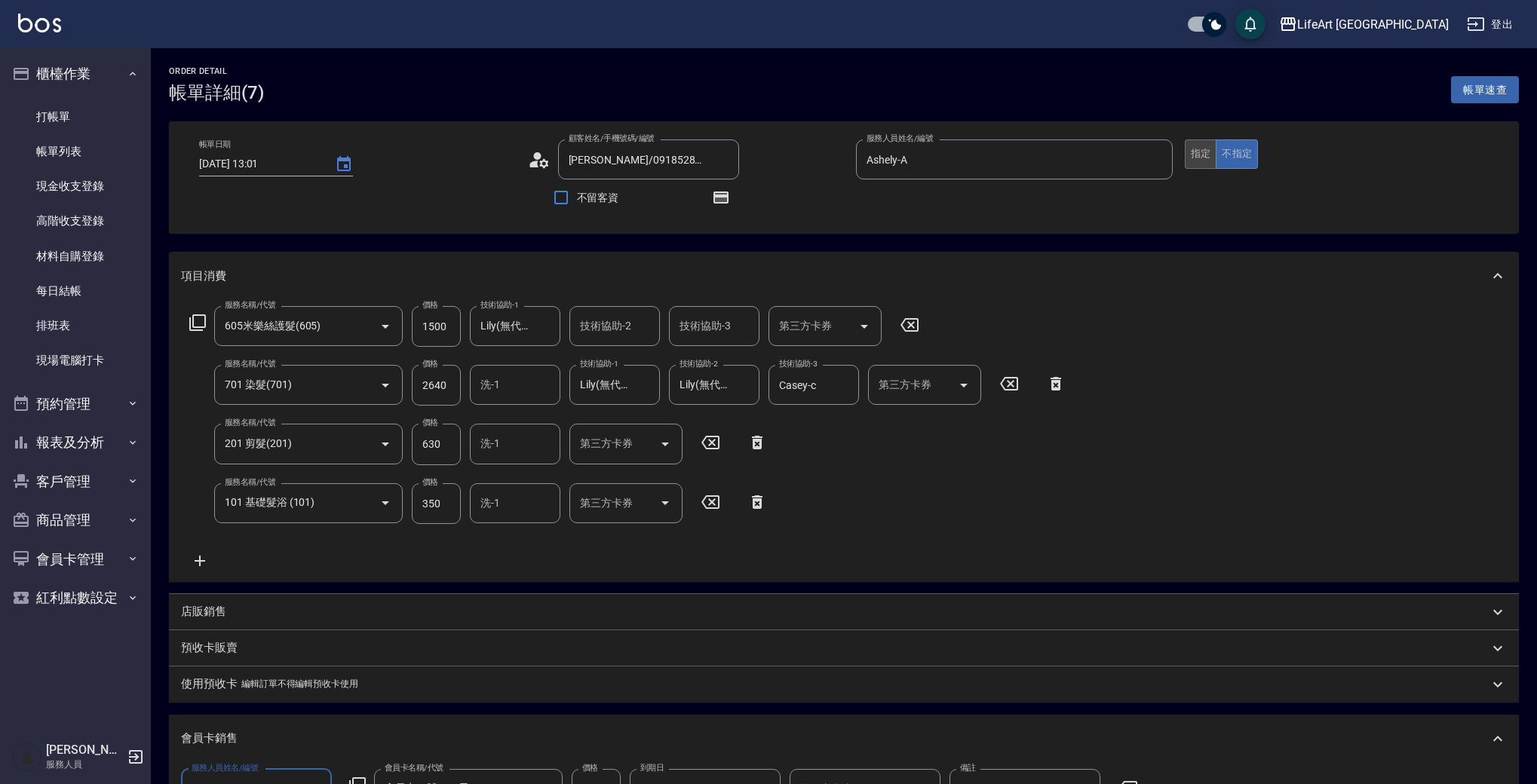
click at [1201, 154] on button "指定" at bounding box center [1201, 154] width 33 height 29
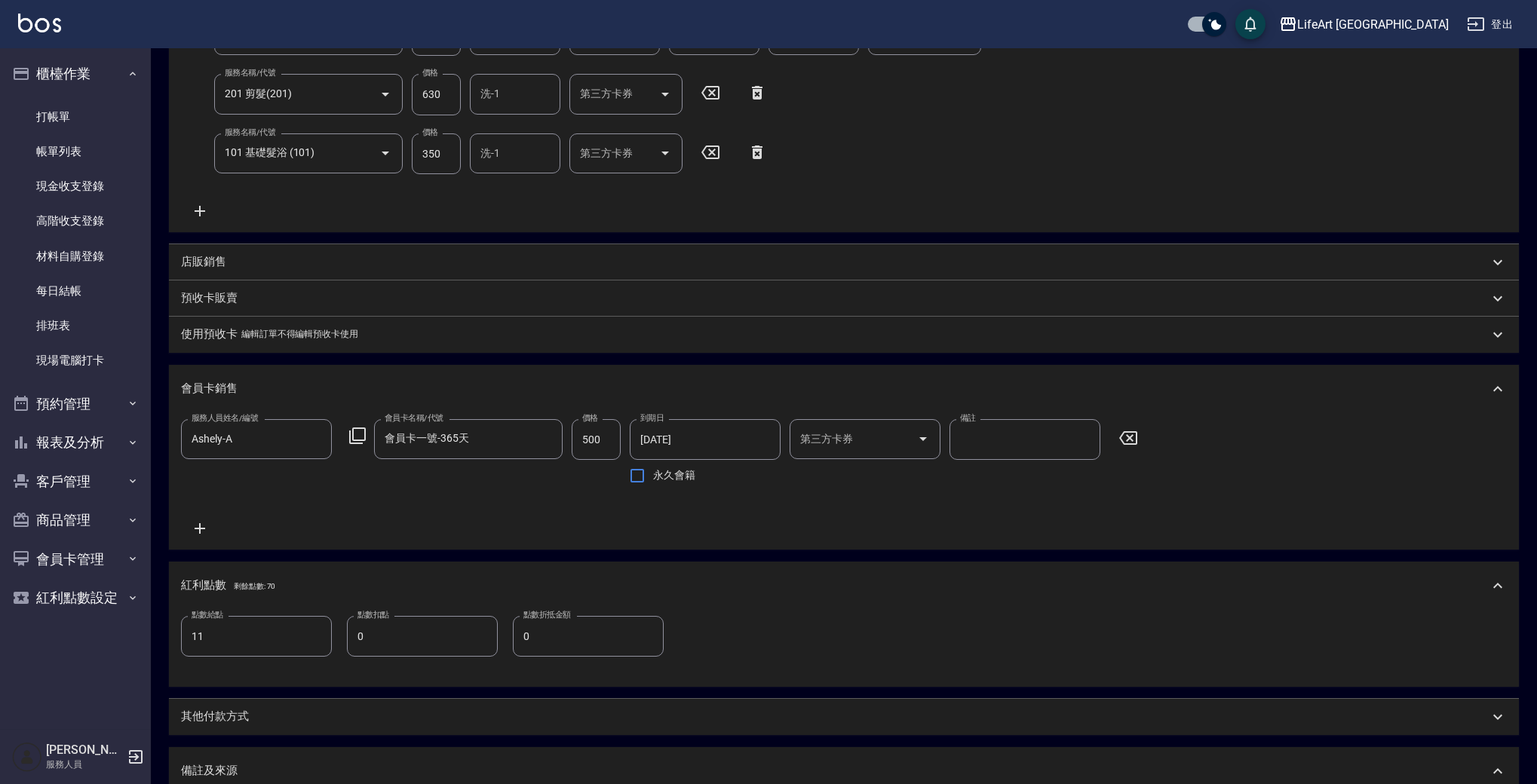
scroll to position [613, 0]
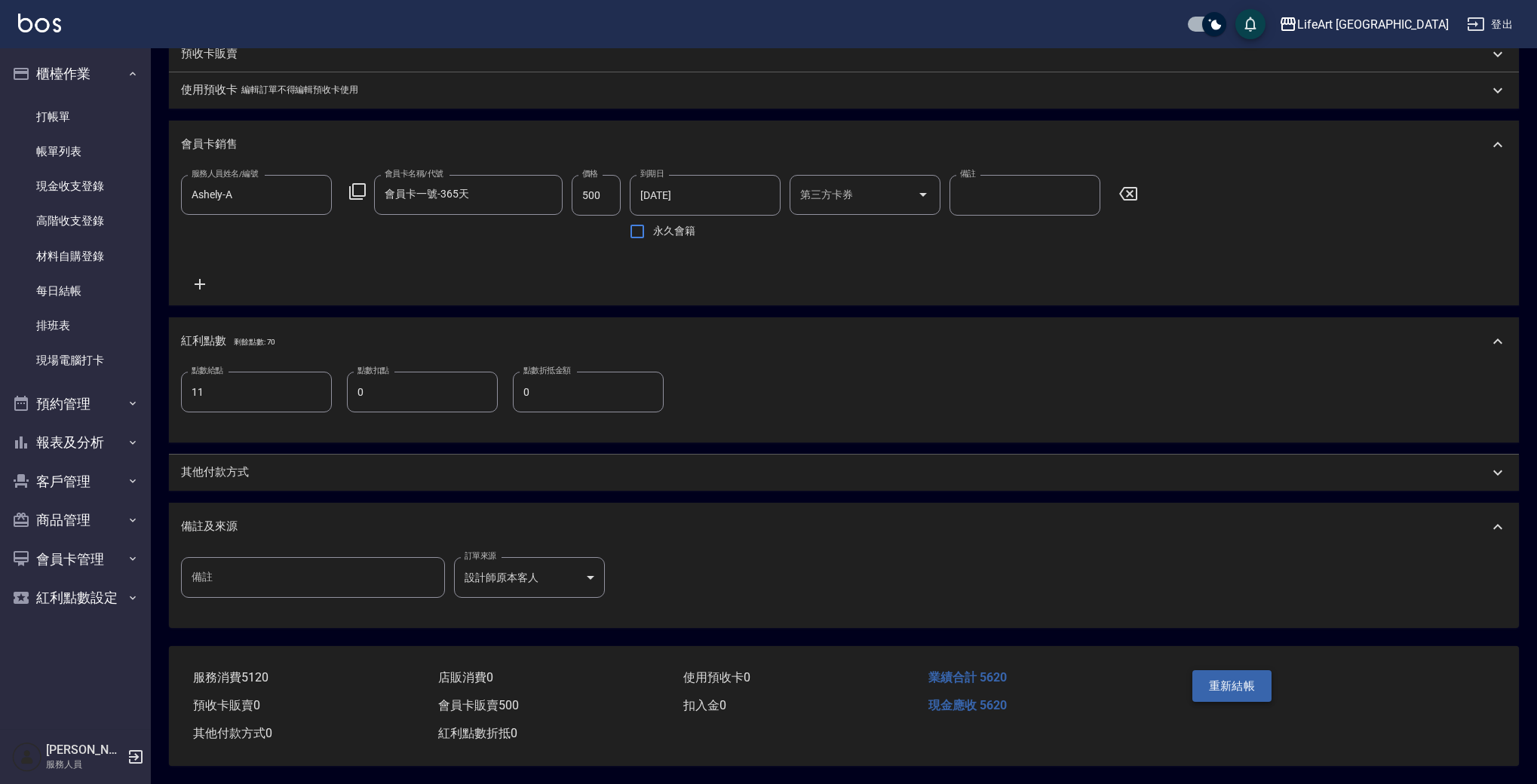
click at [1251, 685] on button "重新結帳" at bounding box center [1232, 686] width 80 height 32
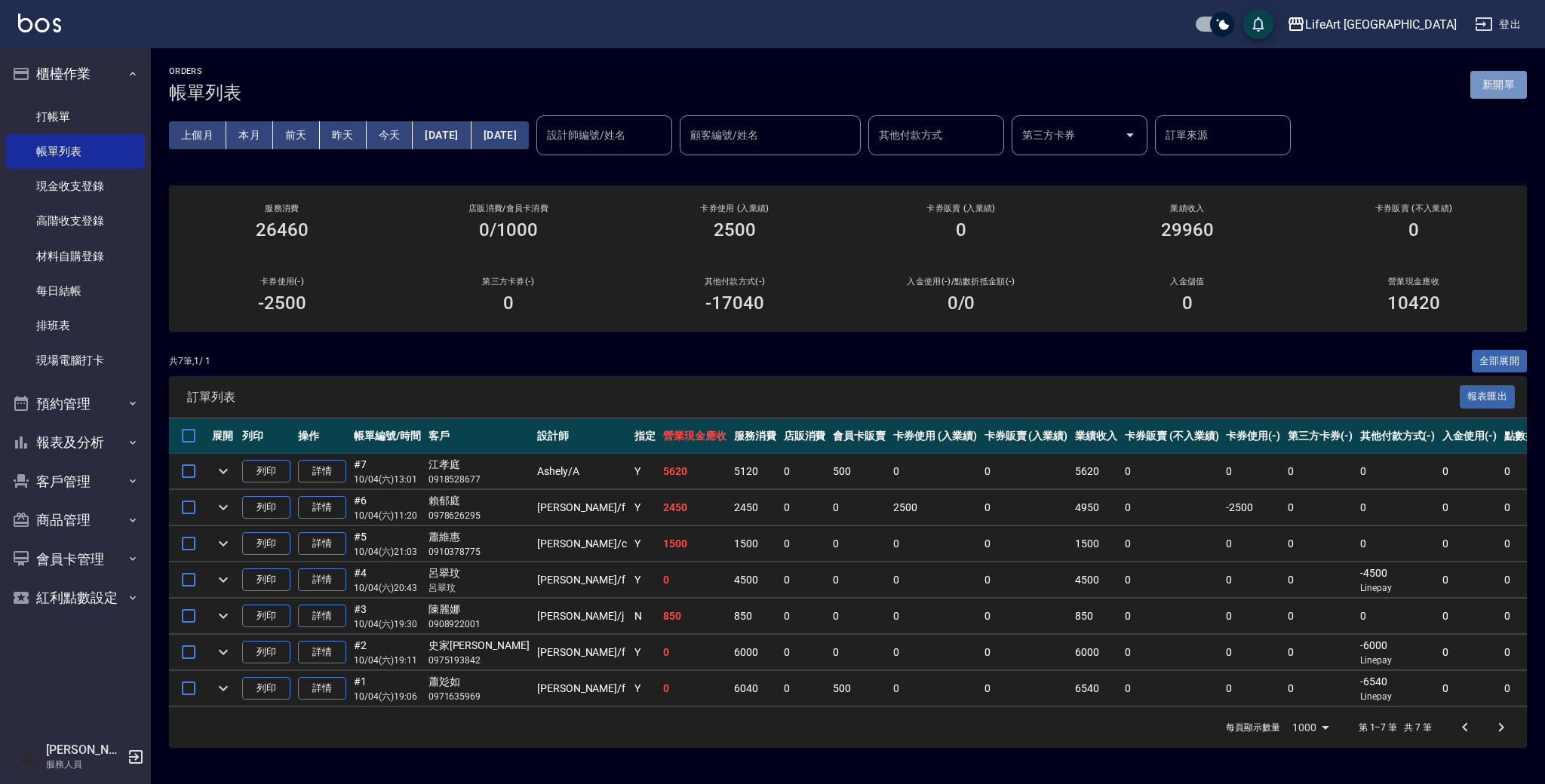
click at [1490, 79] on button "新開單" at bounding box center [1499, 84] width 57 height 28
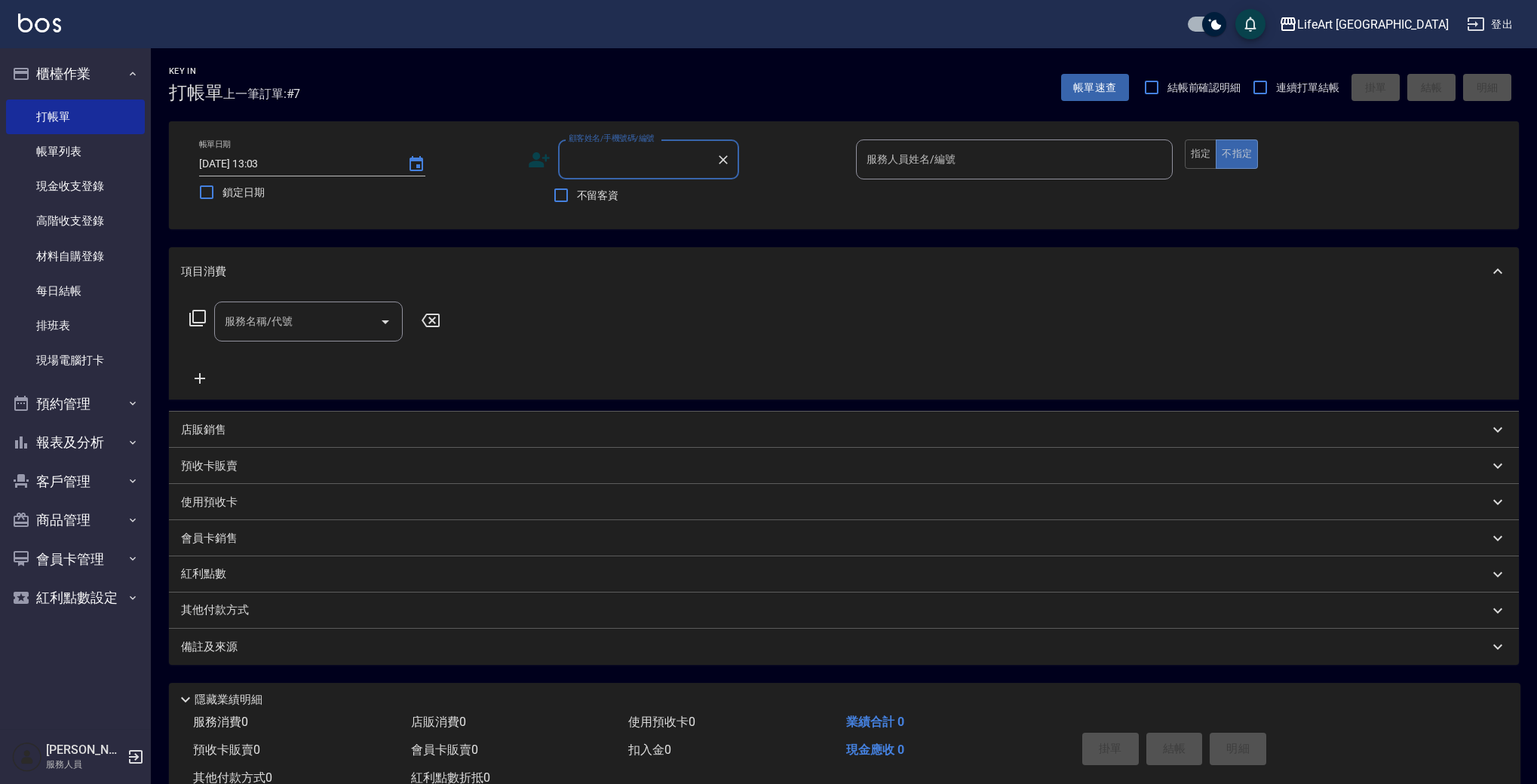
click at [648, 166] on input "顧客姓名/手機號碼/編號" at bounding box center [637, 159] width 145 height 26
click at [685, 197] on li "吳冠璇/0906569510/null" at bounding box center [649, 197] width 181 height 25
type input "吳冠璇/0906569510/null"
click at [898, 162] on input "服務人員姓名/編號" at bounding box center [1014, 159] width 303 height 26
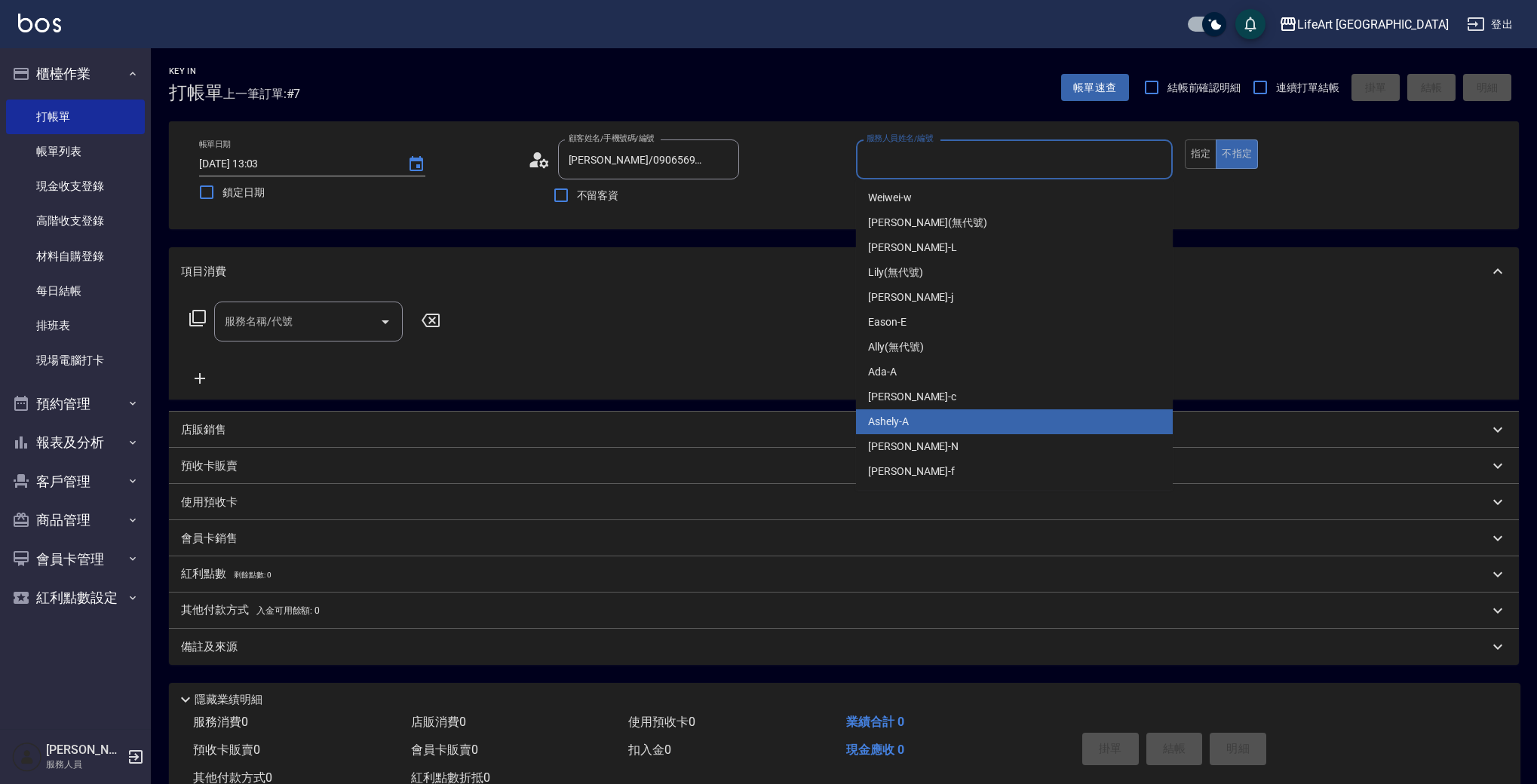
click at [915, 422] on div "Ashely -A" at bounding box center [1014, 422] width 317 height 25
type input "Ashely-A"
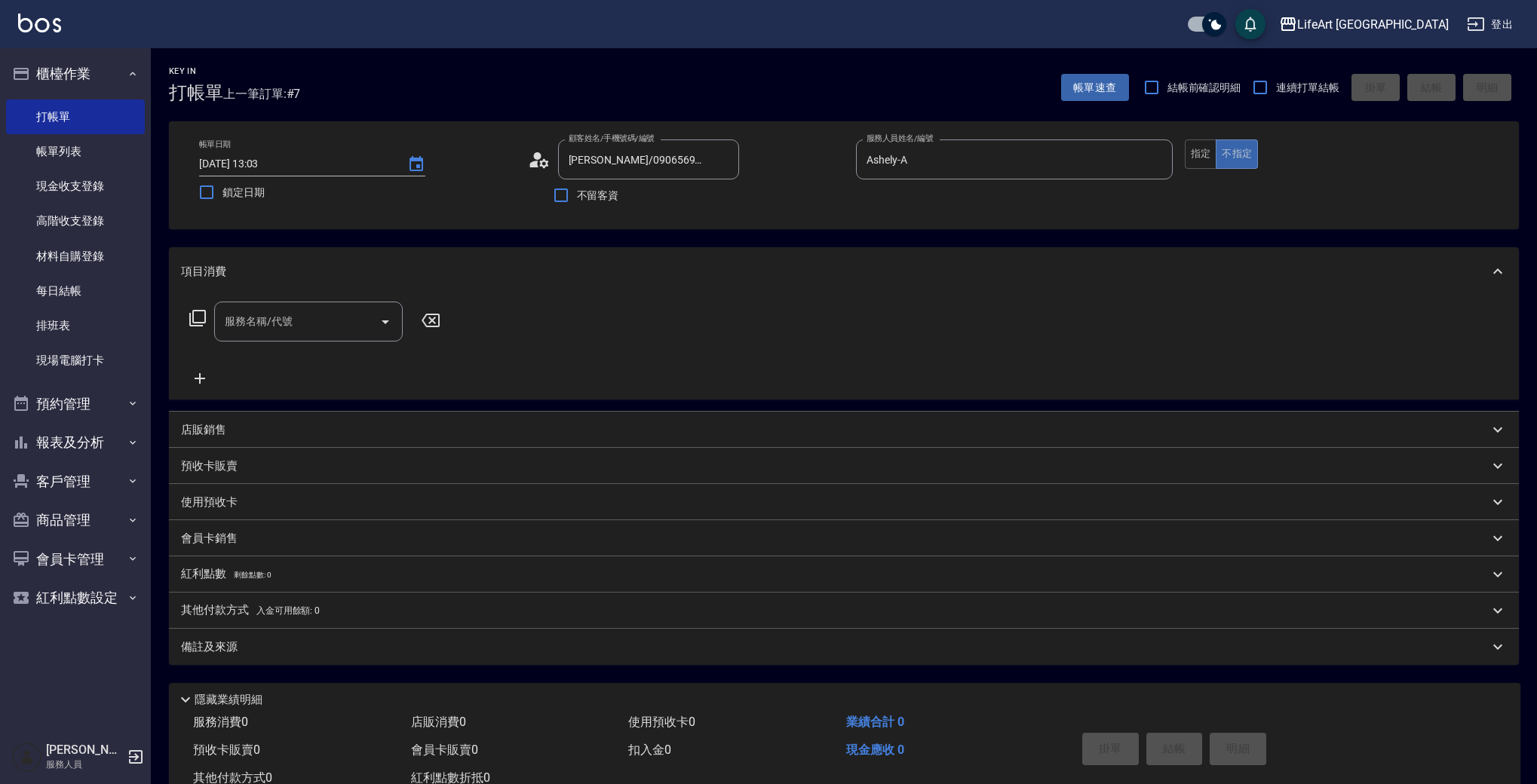
click at [526, 155] on div "帳單日期 2025/10/04 13:03 鎖定日期 顧客姓名/手機號碼/編號 吳冠璇/0906569510/null 顧客姓名/手機號碼/編號 不留客資 服…" at bounding box center [844, 175] width 1314 height 71
click at [531, 158] on icon at bounding box center [540, 160] width 23 height 23
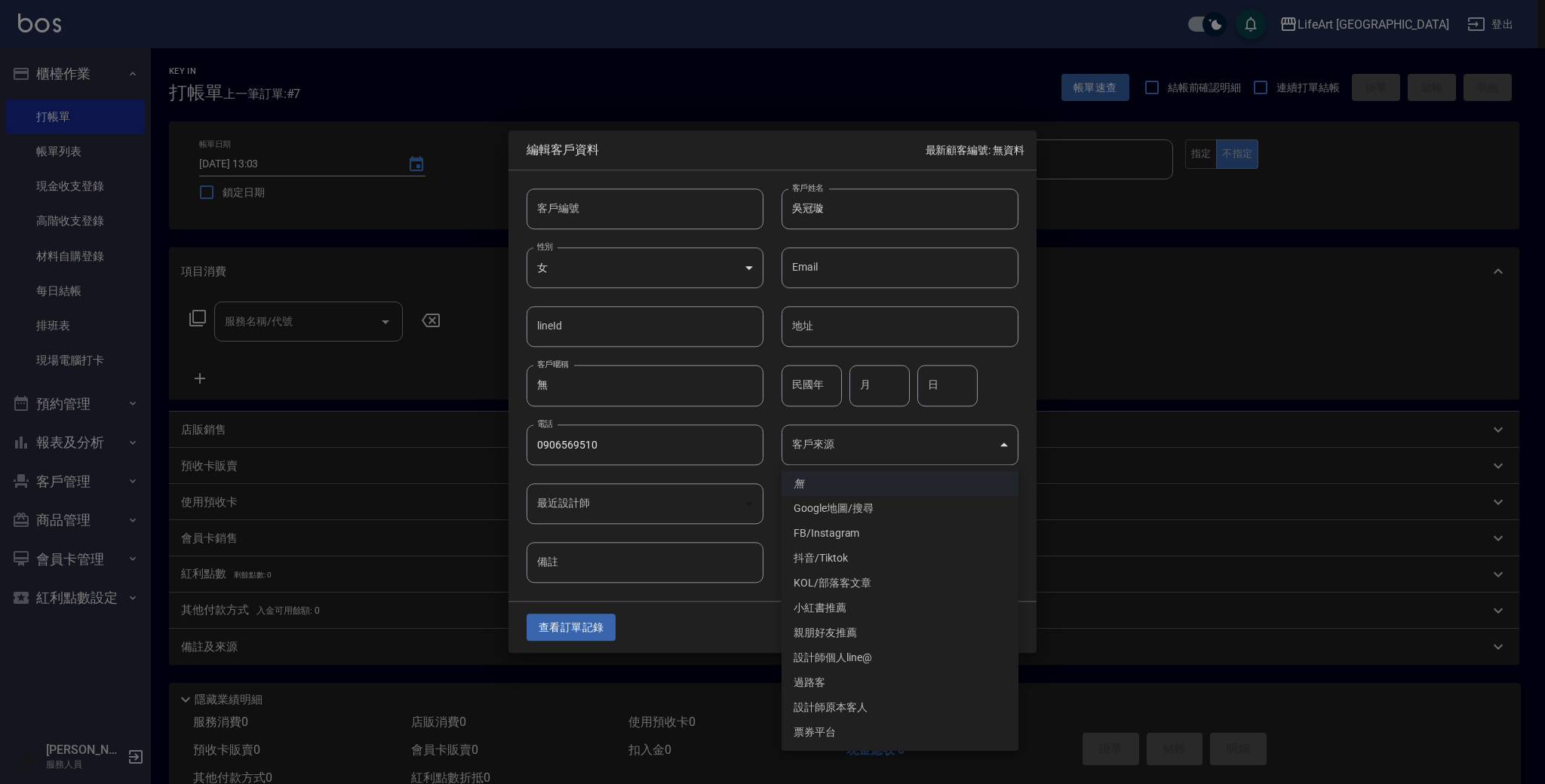
click at [898, 451] on body "LifeArt 蘆洲 登出 櫃檯作業 打帳單 帳單列表 現金收支登錄 高階收支登錄 材料自購登錄 每日結帳 排班表 現場電腦打卡 預約管理 預約管理 單日預約…" at bounding box center [772, 414] width 1545 height 829
click at [876, 665] on li "設計師個人line@" at bounding box center [899, 657] width 237 height 25
type input "設計師個人line@"
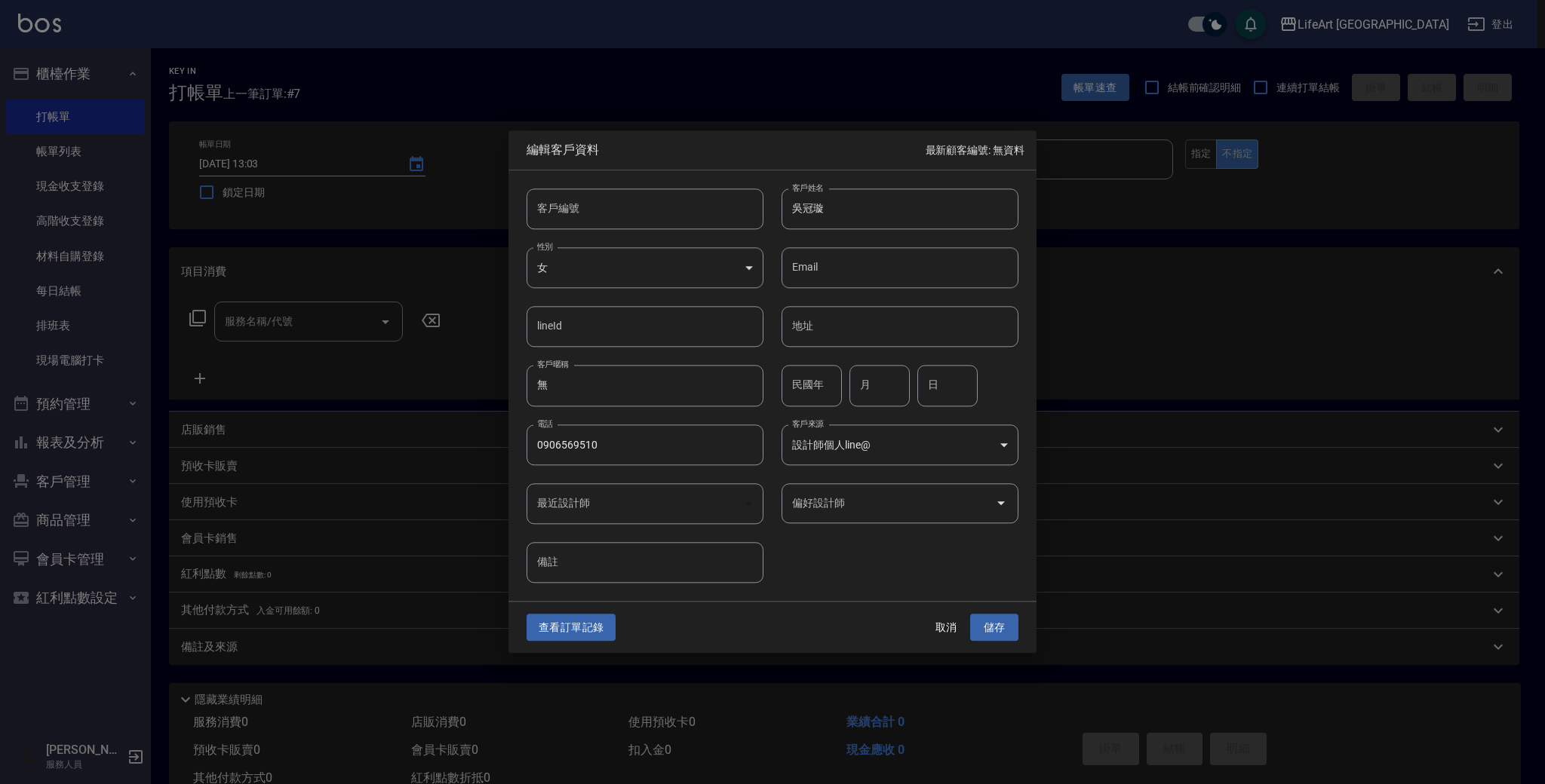
click at [887, 508] on input "偏好設計師" at bounding box center [888, 503] width 201 height 26
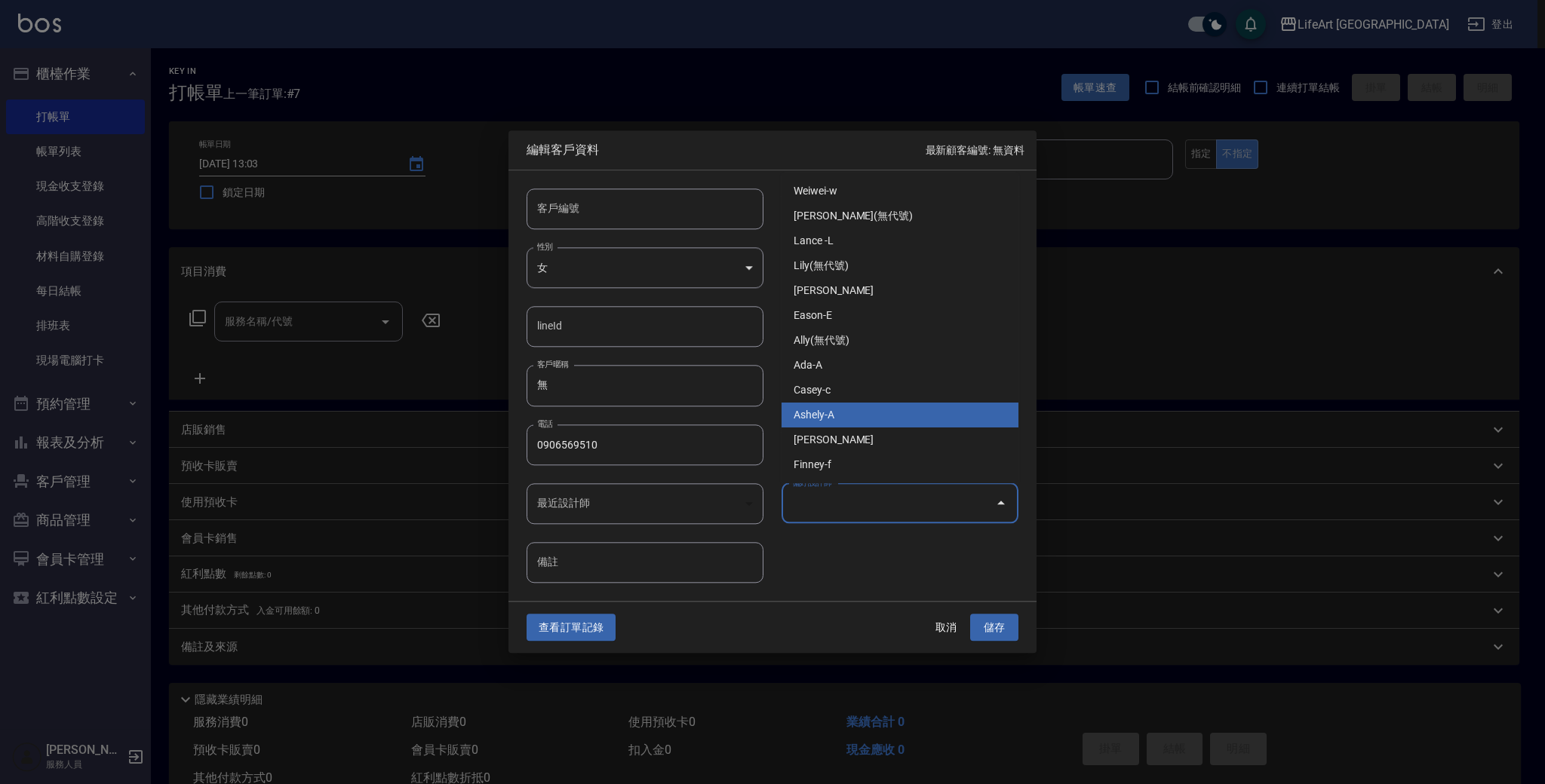
click at [874, 414] on li "Ashely-A" at bounding box center [899, 415] width 237 height 25
type input "Ashely"
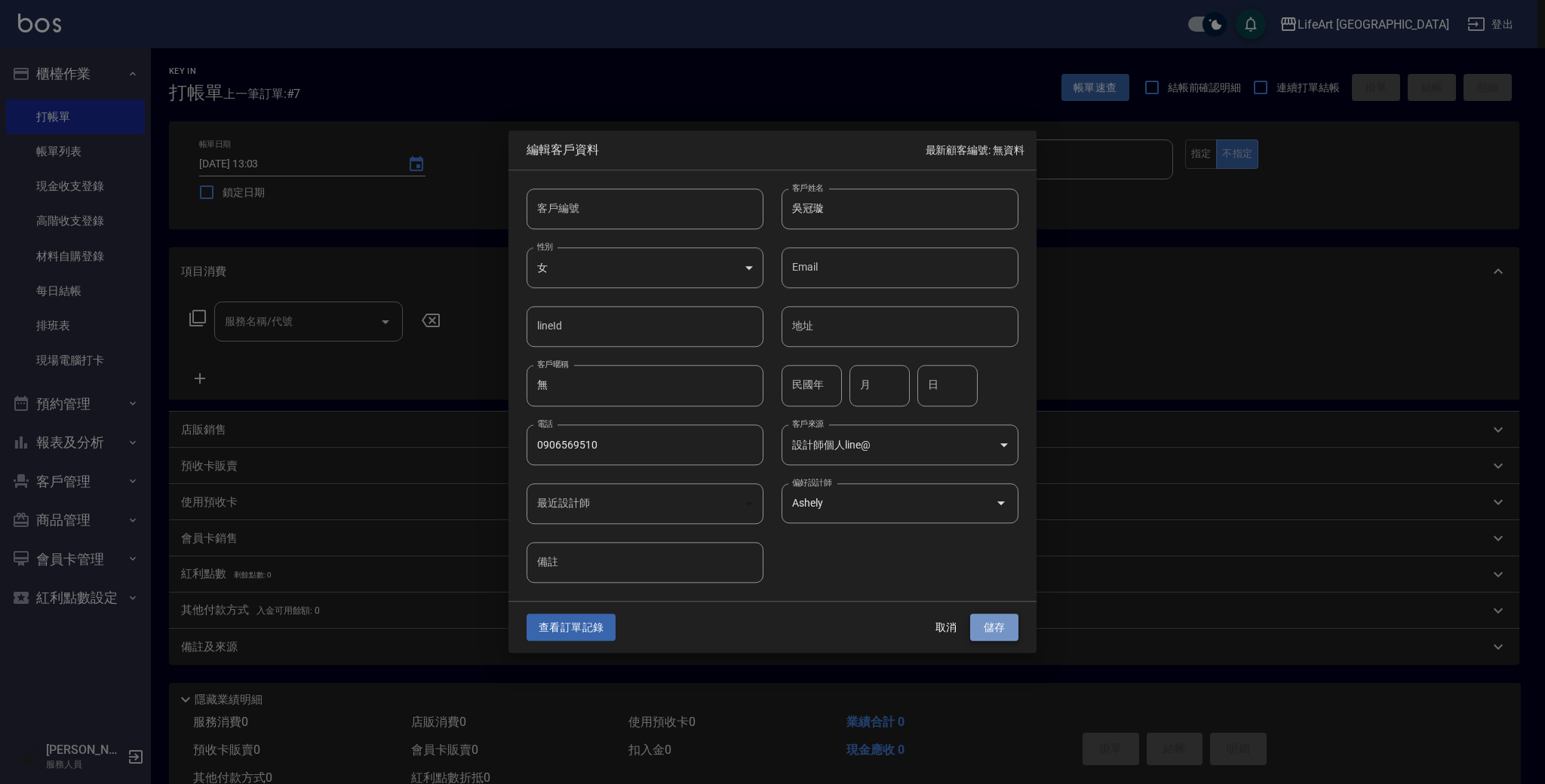
click at [985, 632] on button "儲存" at bounding box center [994, 627] width 48 height 28
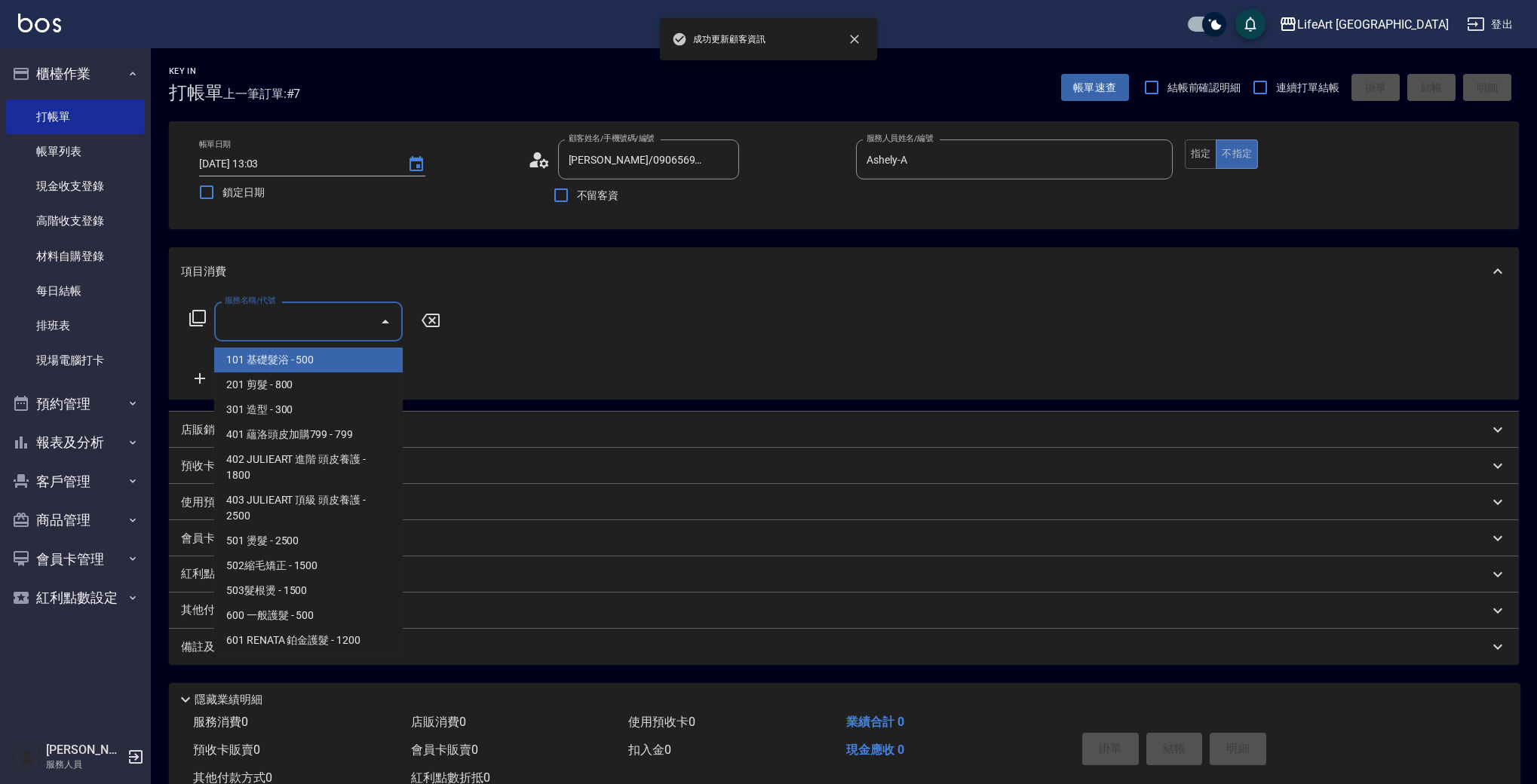
click at [305, 324] on input "服務名稱/代號" at bounding box center [297, 322] width 152 height 26
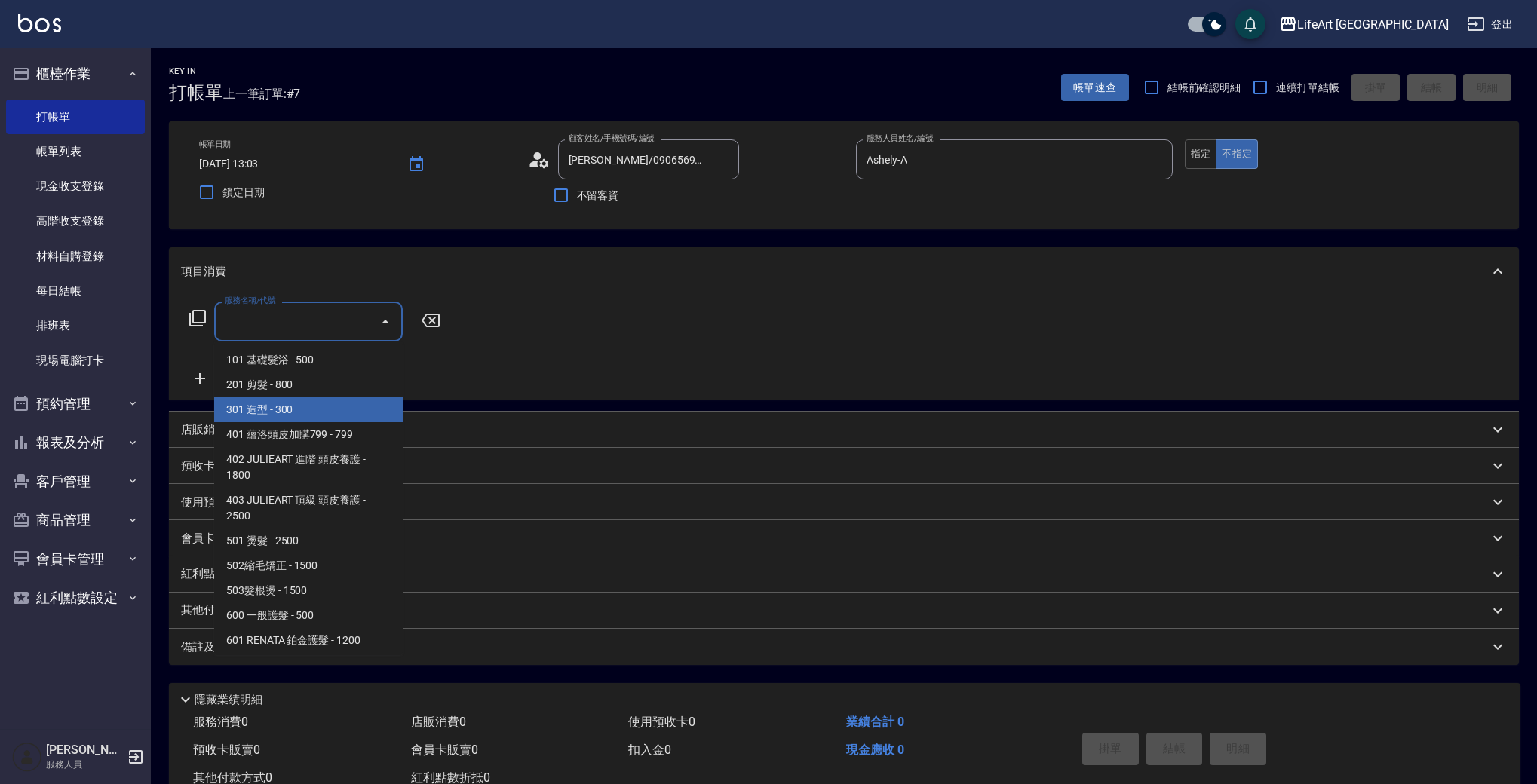
click at [304, 398] on span "301 造型 - 300" at bounding box center [309, 409] width 189 height 25
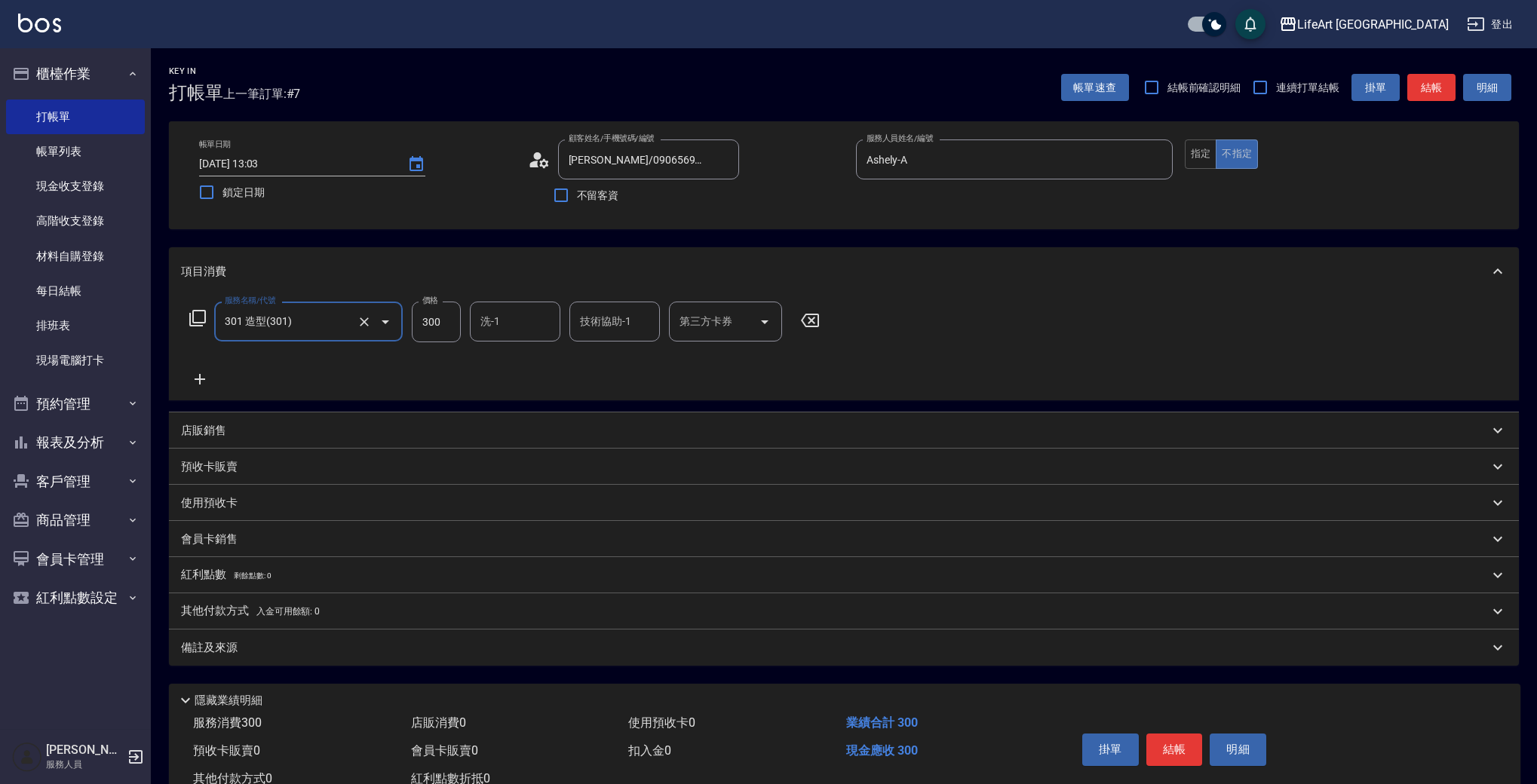
click at [310, 326] on input "301 造型(301)" at bounding box center [287, 322] width 132 height 26
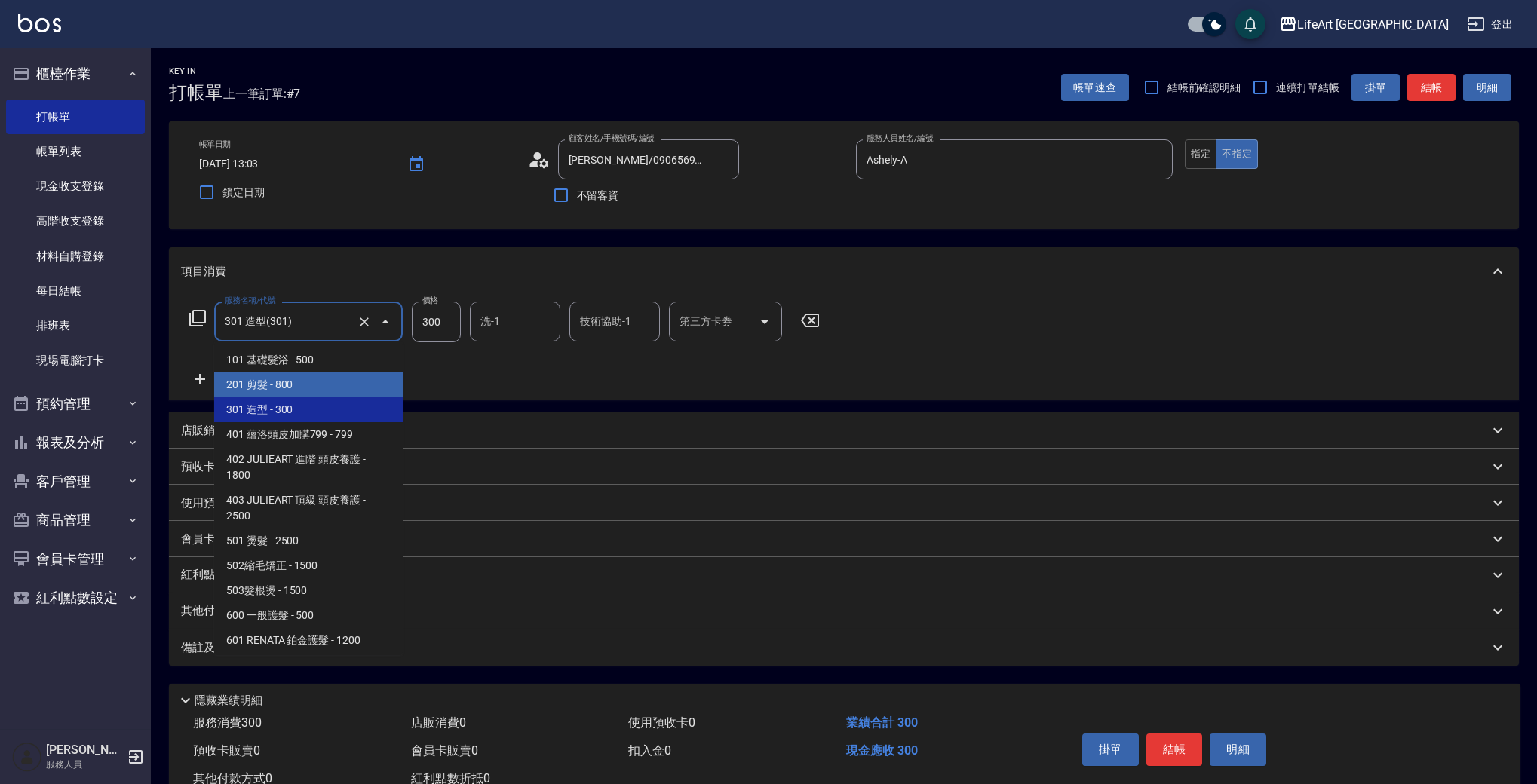
click at [315, 377] on span "201 剪髮 - 800" at bounding box center [309, 384] width 189 height 25
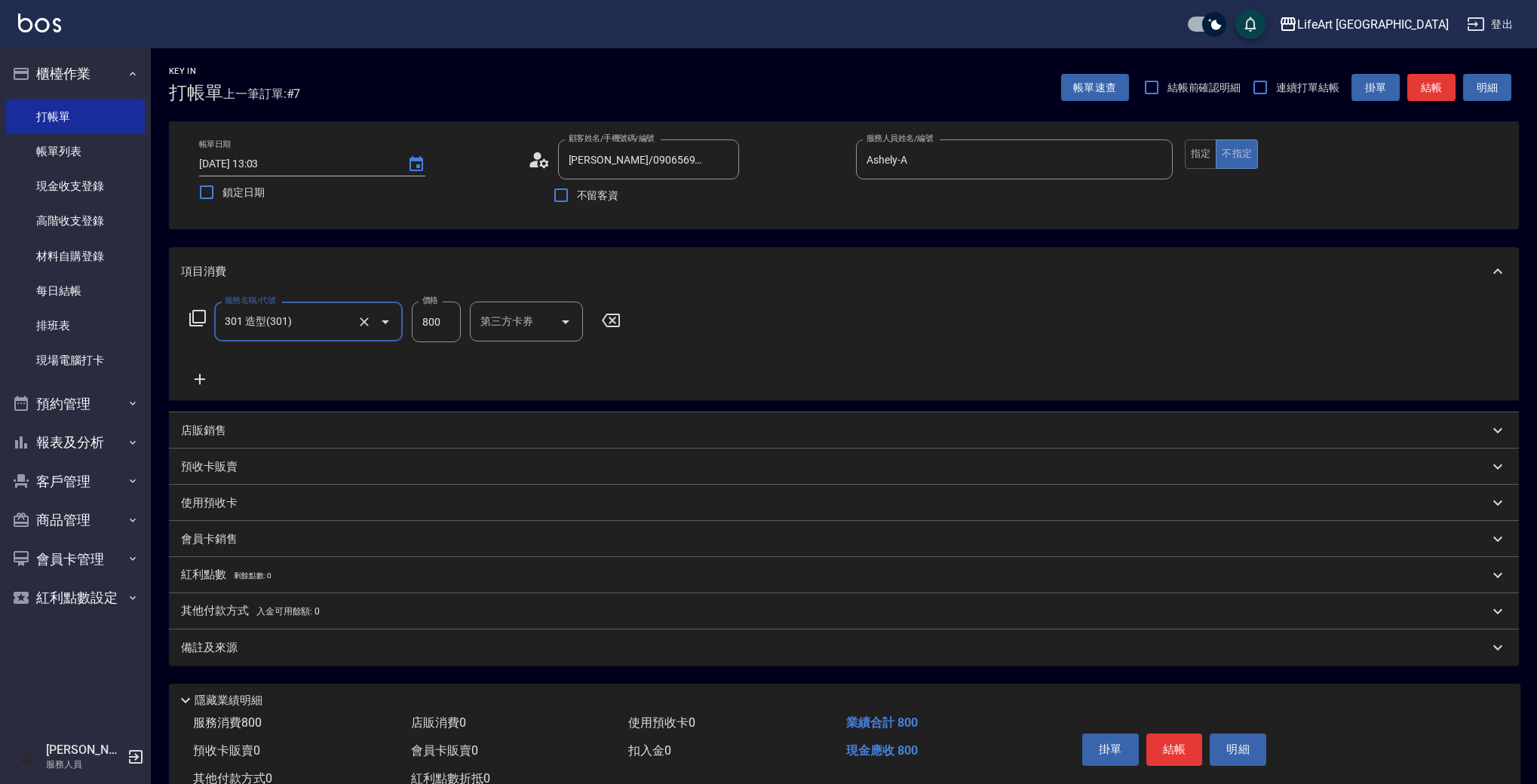
type input "201 剪髮(201)"
click at [425, 334] on input "800" at bounding box center [436, 322] width 49 height 41
type input "1000"
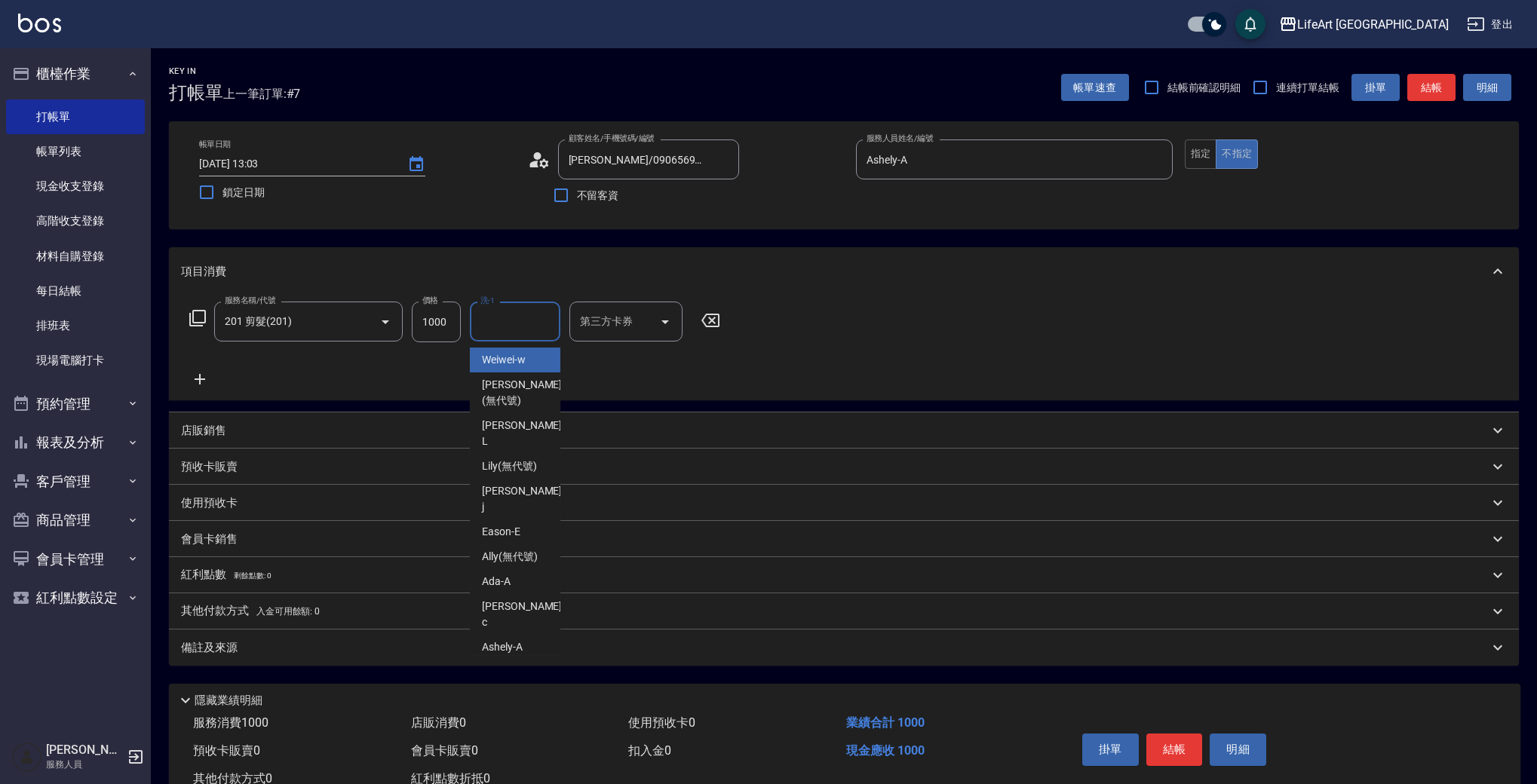
click at [497, 324] on input "洗-1" at bounding box center [515, 322] width 77 height 26
click at [502, 361] on span "Lily (無代號)" at bounding box center [510, 359] width 55 height 15
type input "Lily(無代號)"
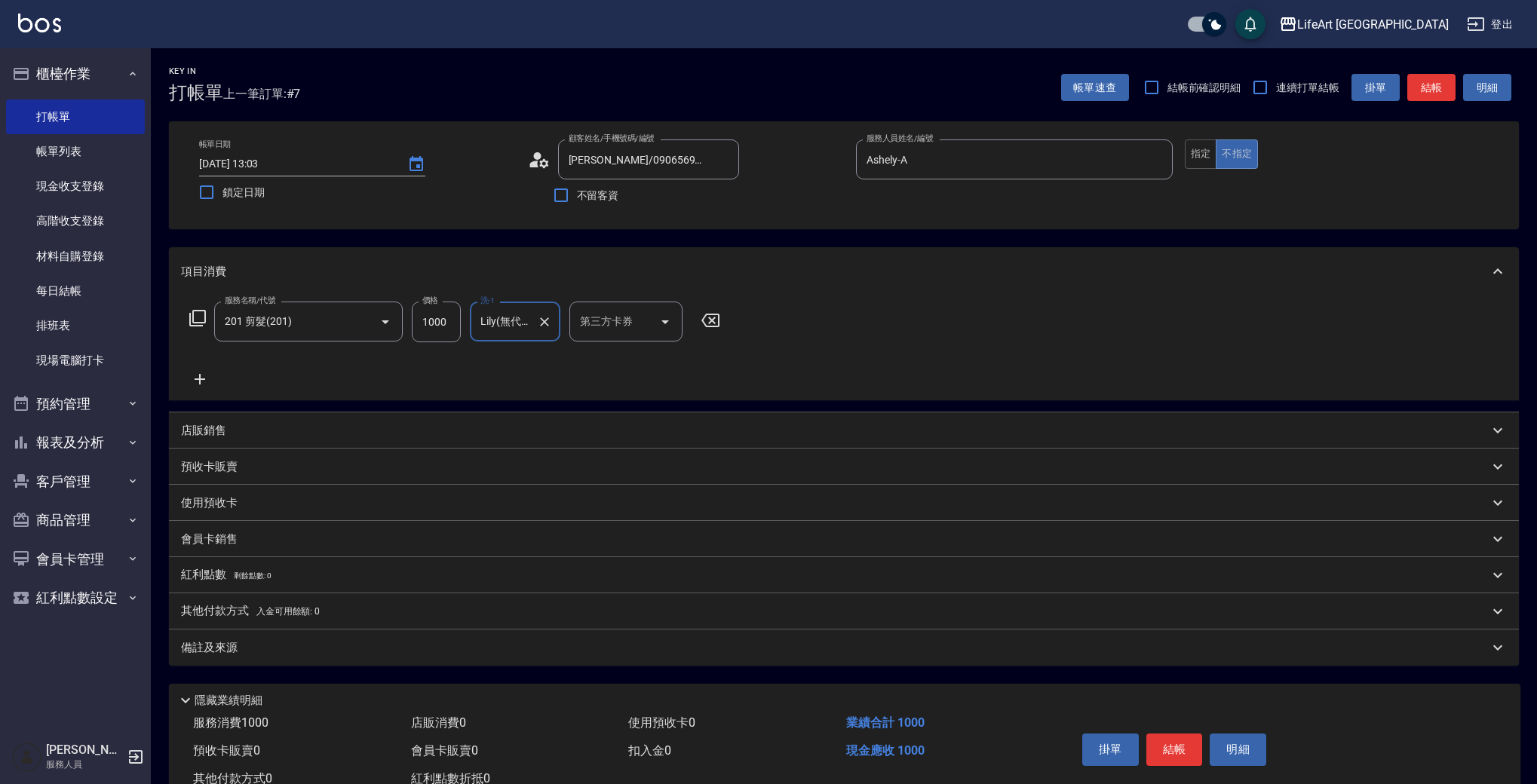
click at [382, 662] on div "備註及來源" at bounding box center [844, 648] width 1350 height 37
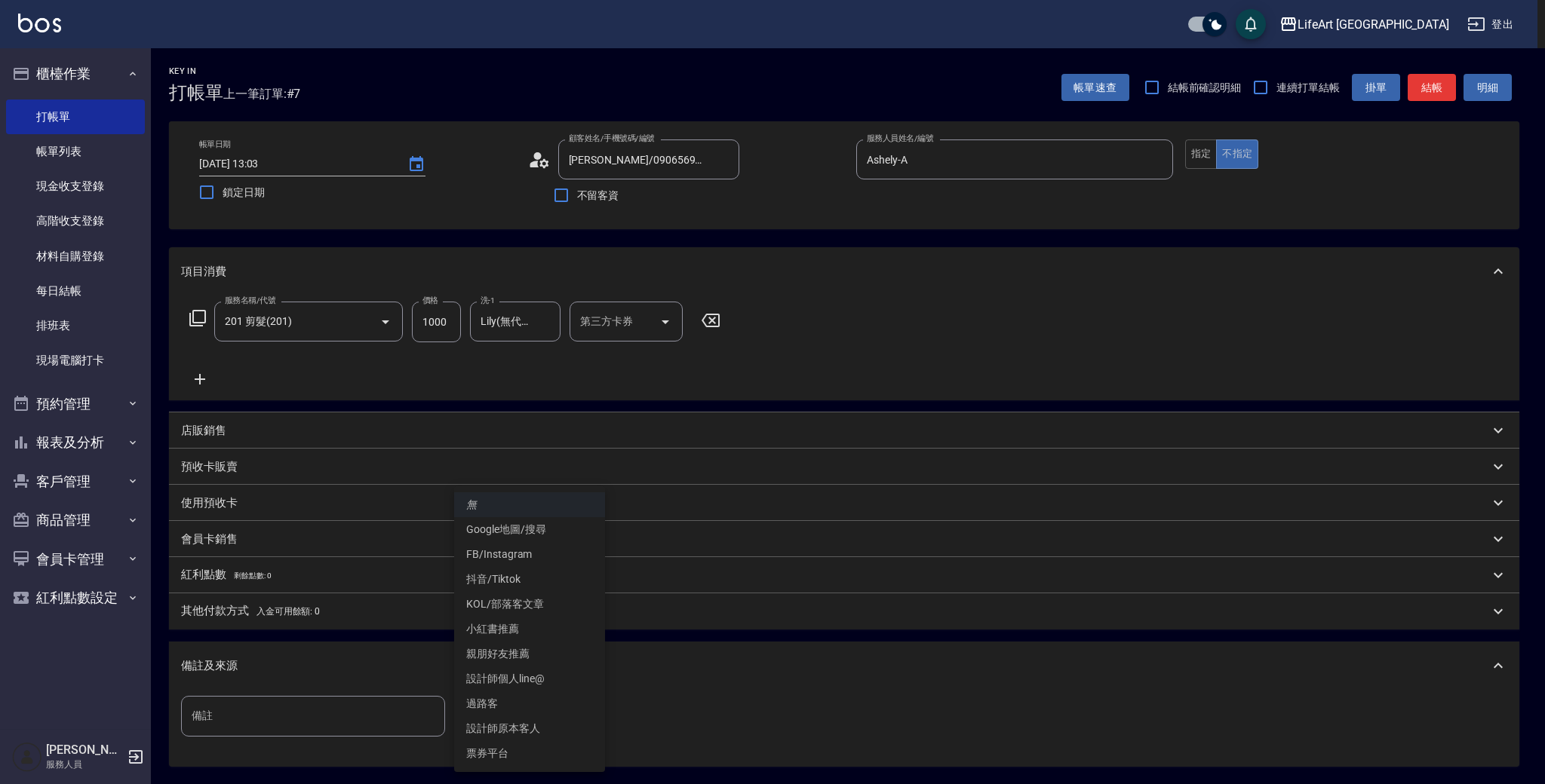
click at [501, 716] on body "LifeArt 蘆洲 登出 櫃檯作業 打帳單 帳單列表 現金收支登錄 高階收支登錄 材料自購登錄 每日結帳 排班表 現場電腦打卡 預約管理 預約管理 單日預約…" at bounding box center [772, 465] width 1545 height 930
click at [558, 686] on li "設計師個人line@" at bounding box center [530, 678] width 151 height 25
type input "設計師個人line@"
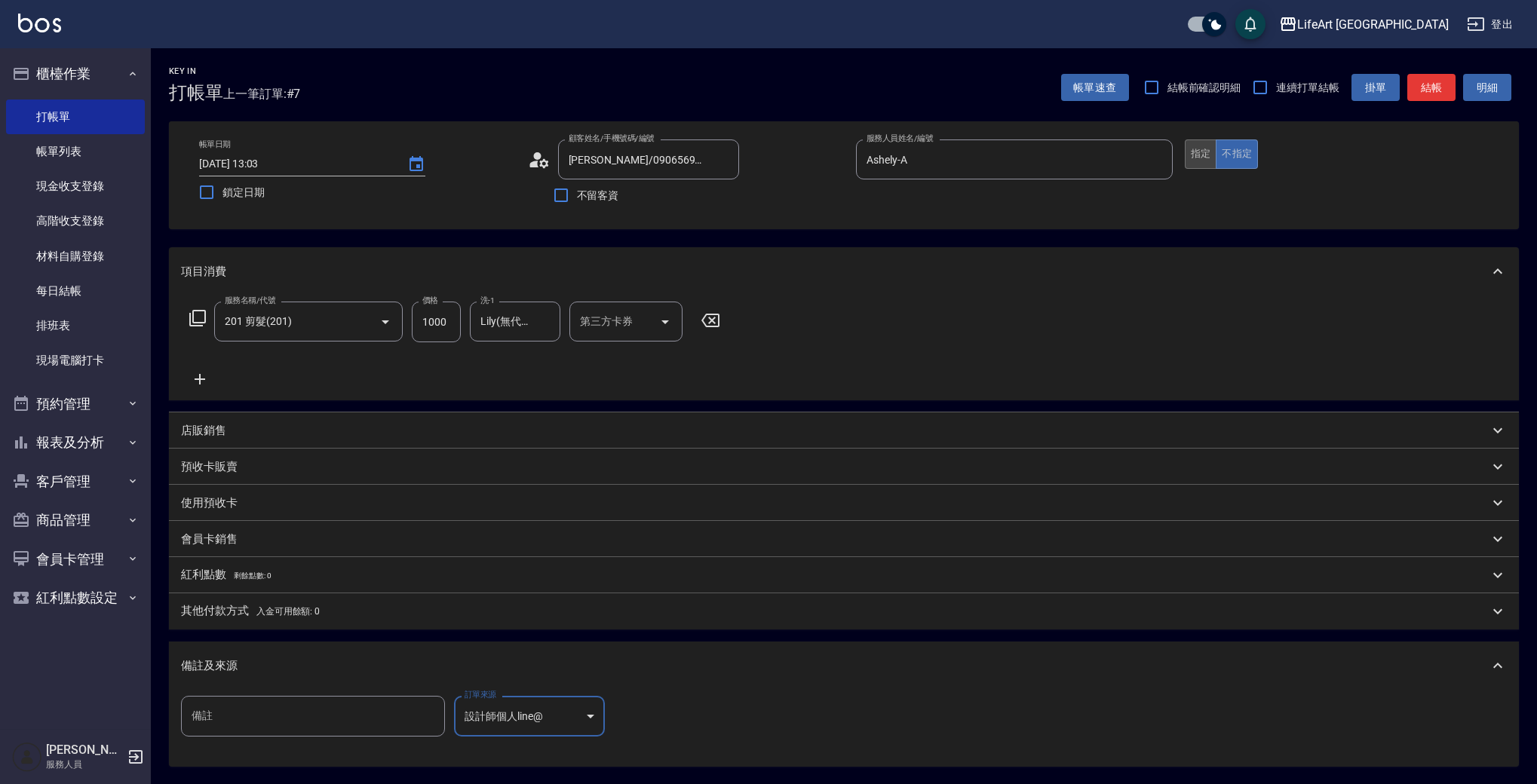
click at [1204, 150] on button "指定" at bounding box center [1201, 154] width 33 height 29
click at [1439, 92] on button "結帳" at bounding box center [1431, 88] width 48 height 28
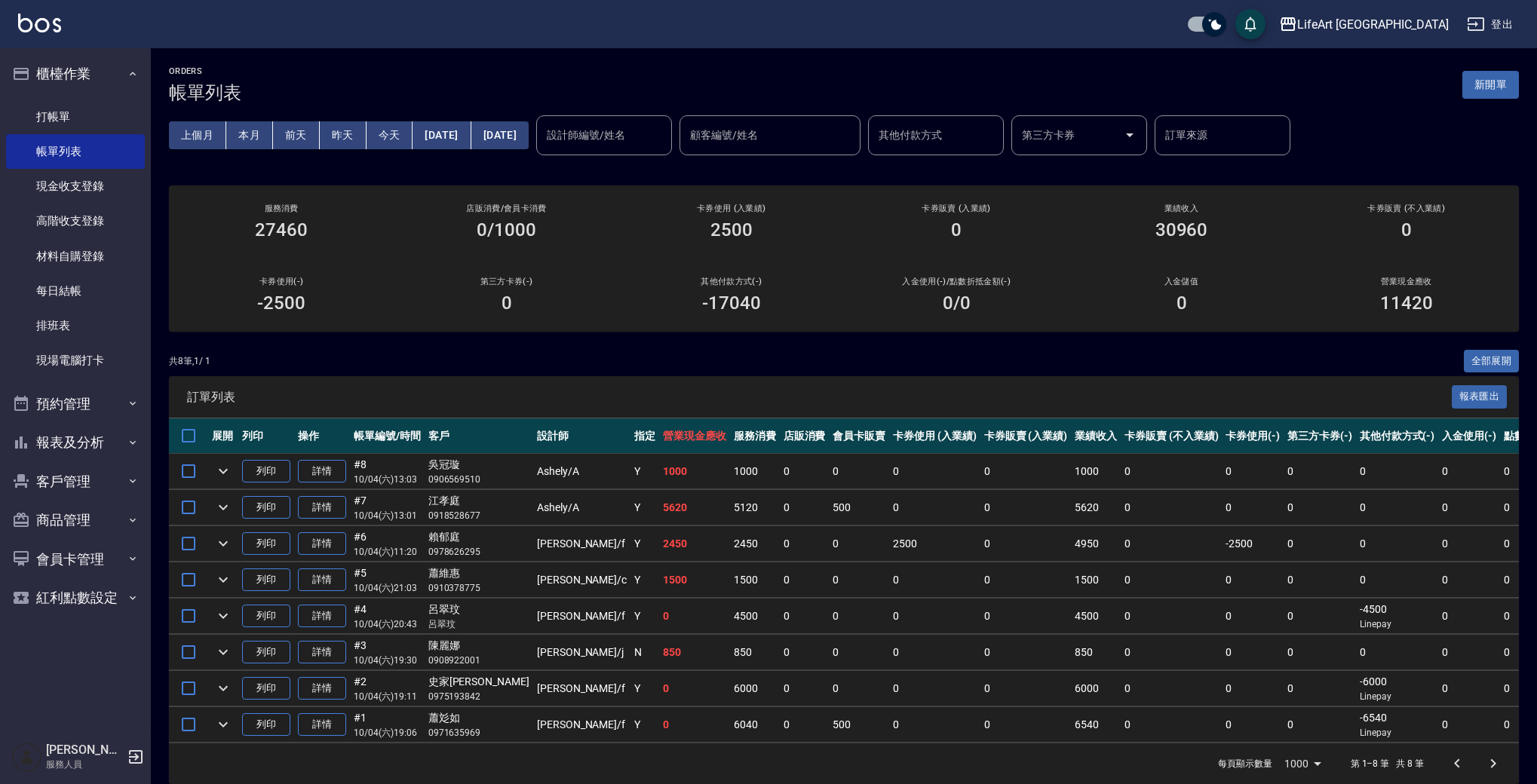
click at [1478, 99] on div "ORDERS 帳單列表 新開單" at bounding box center [844, 84] width 1350 height 37
click at [1485, 80] on button "新開單" at bounding box center [1491, 84] width 57 height 28
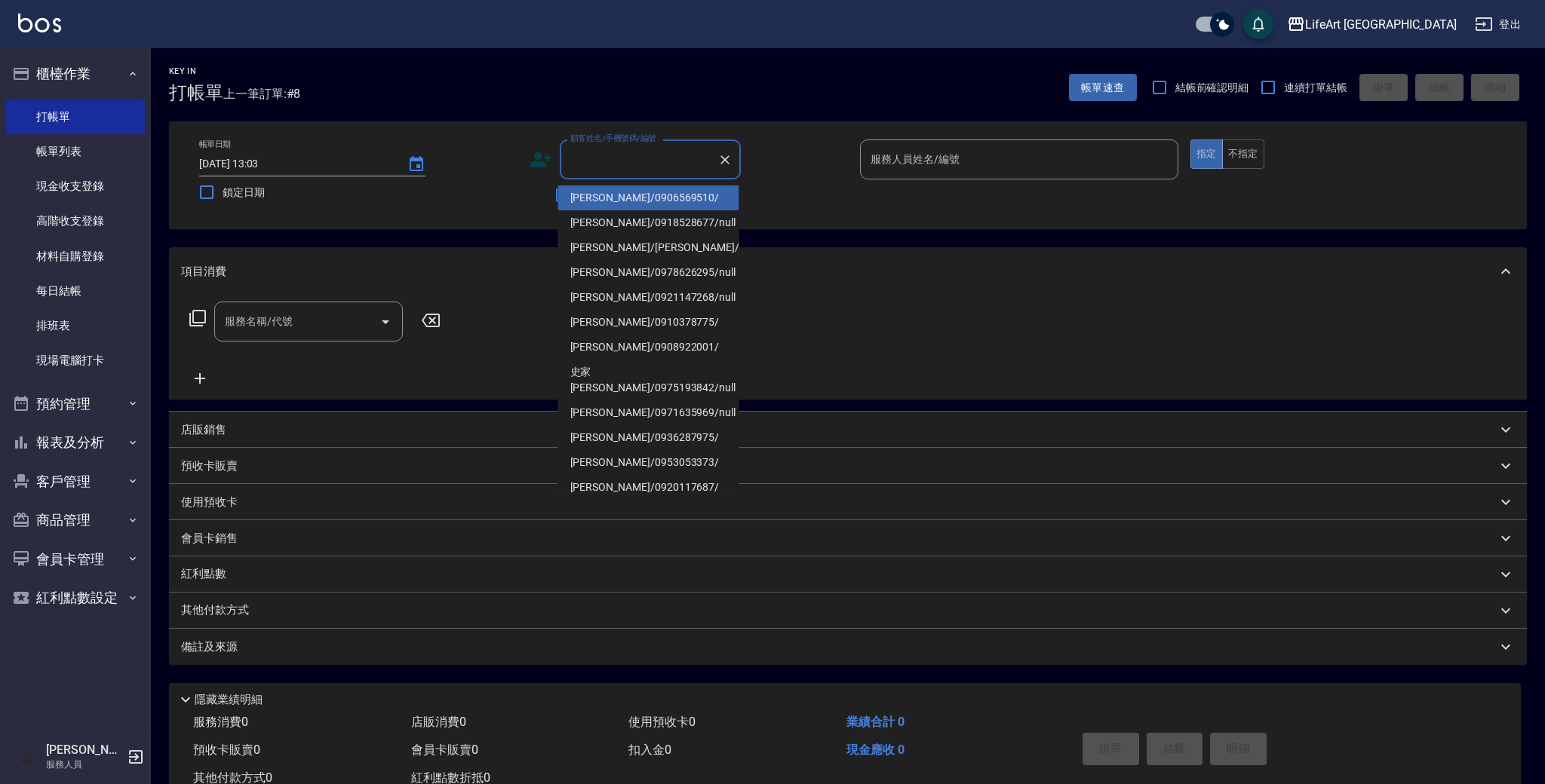
click at [603, 162] on input "顧客姓名/手機號碼/編號" at bounding box center [639, 159] width 145 height 26
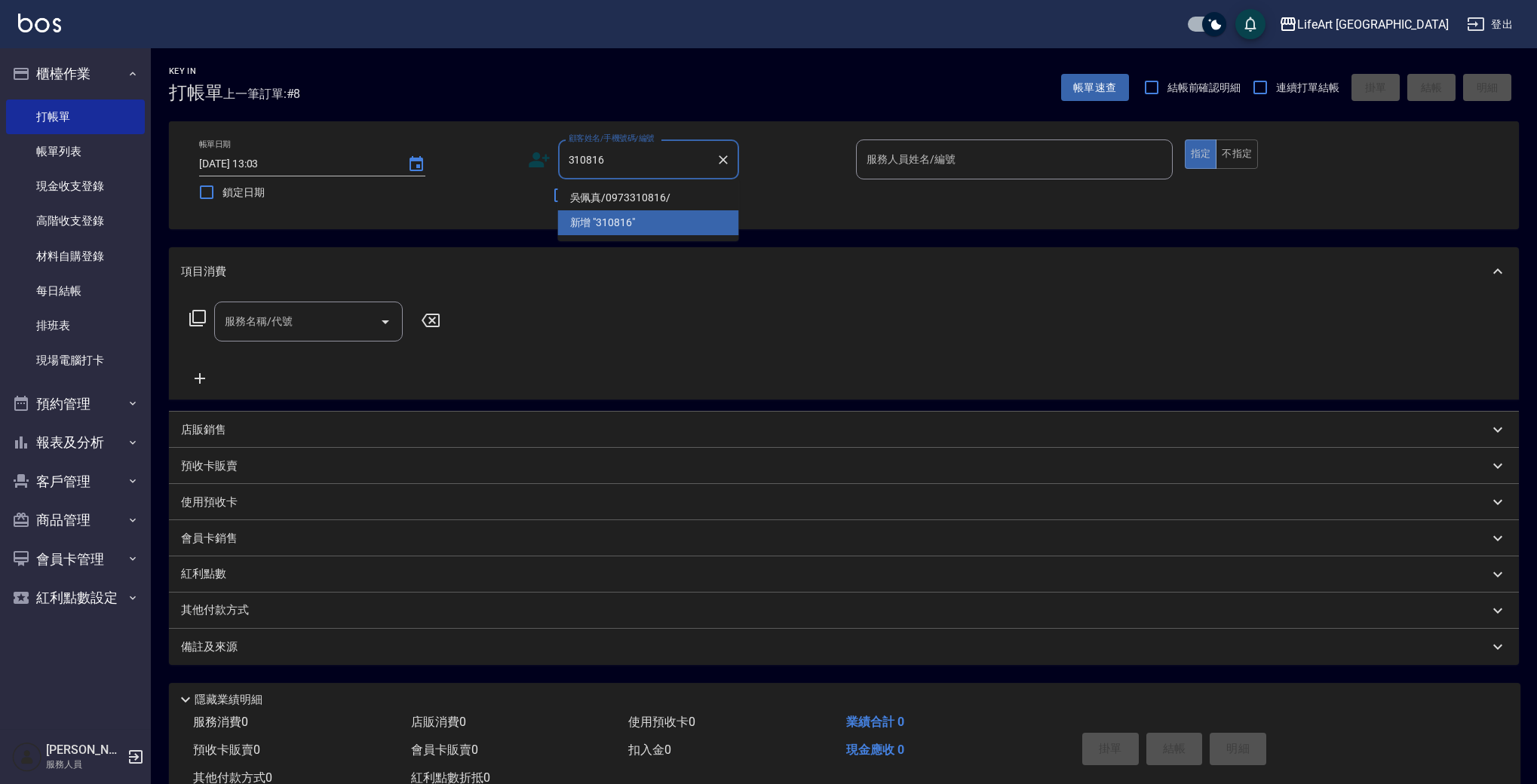
click at [631, 192] on li "吳佩真/0973310816/" at bounding box center [649, 197] width 181 height 25
type input "吳佩真/0973310816/"
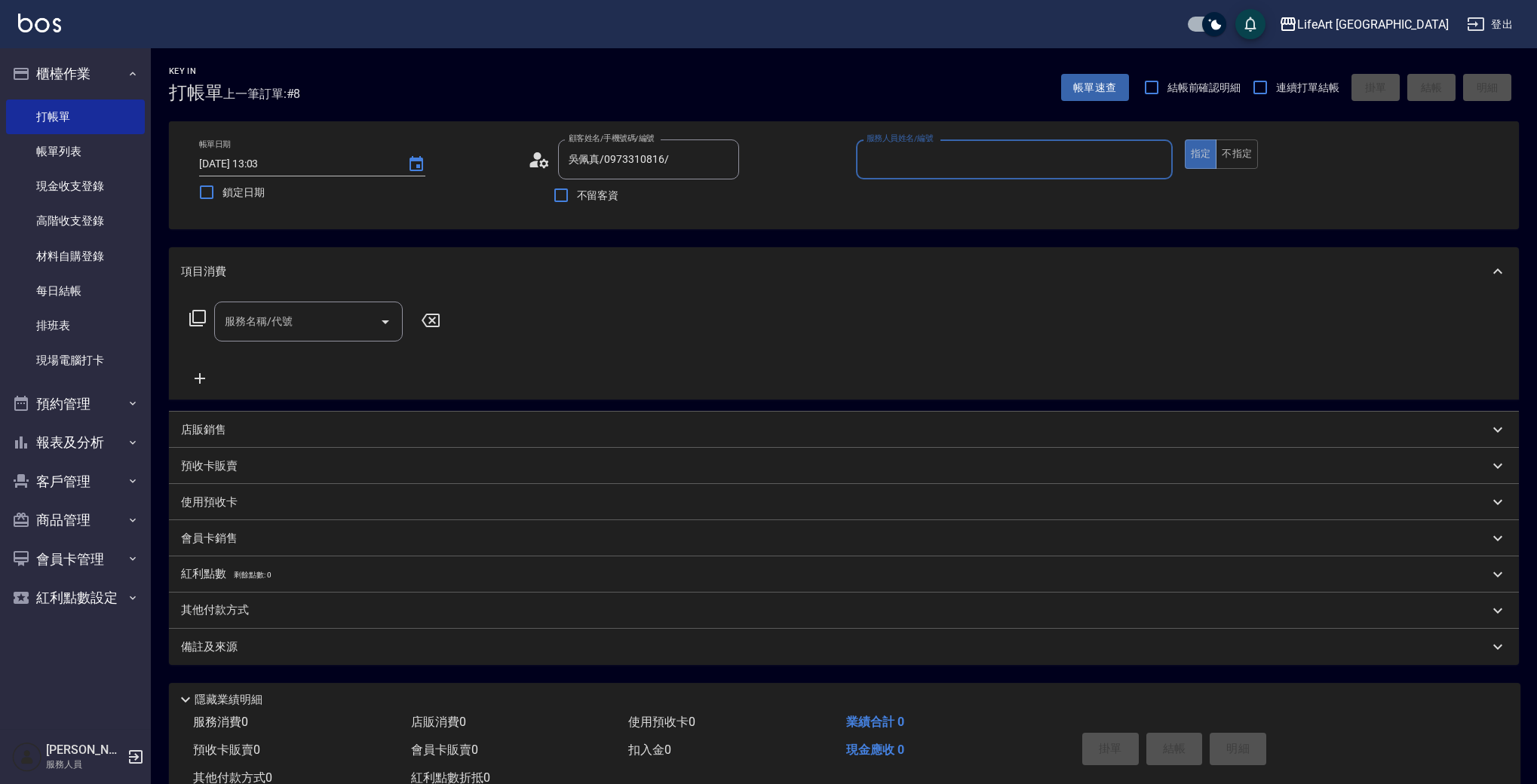
type input "Ashely-A"
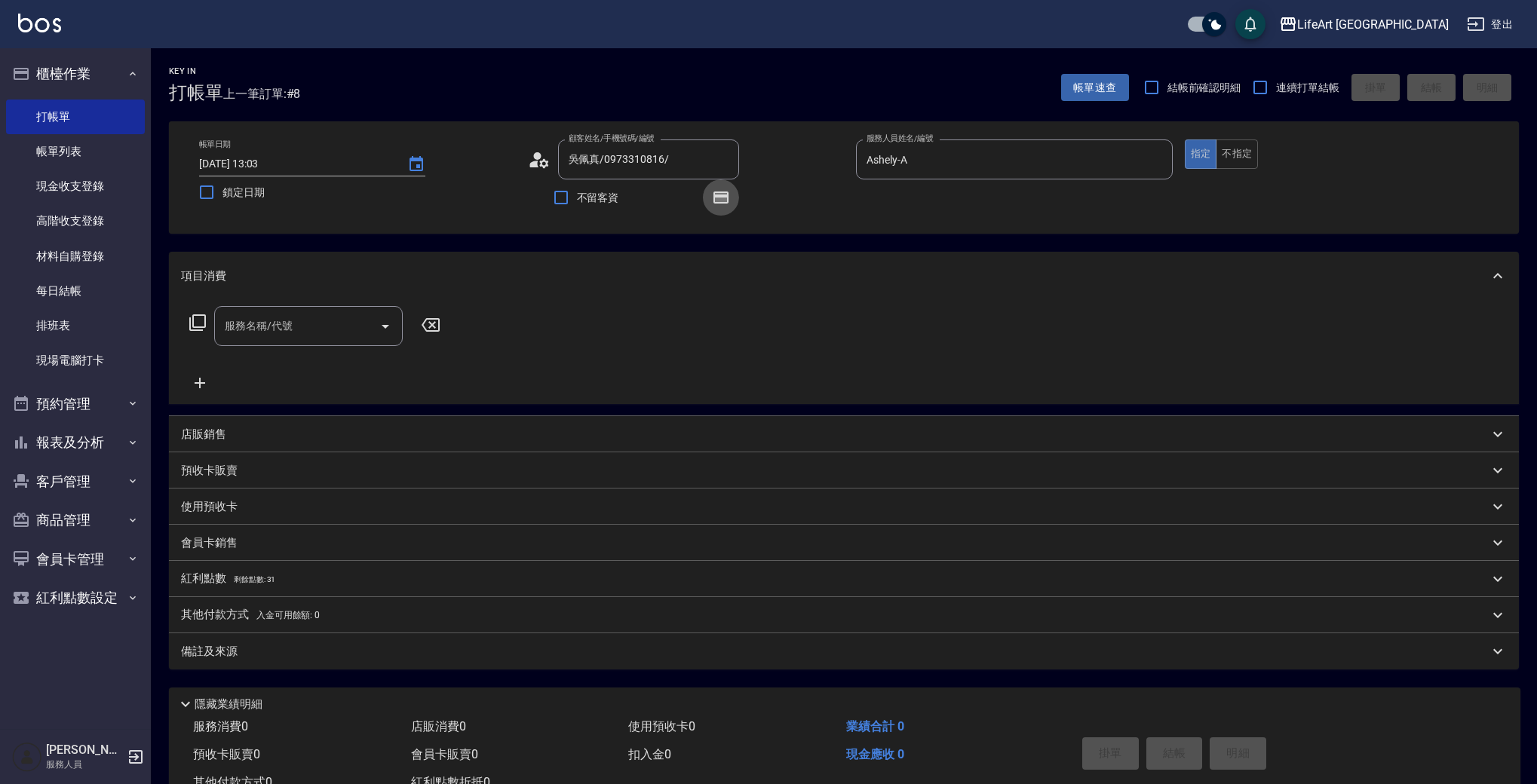
click at [723, 205] on icon "button" at bounding box center [721, 197] width 18 height 18
click at [725, 201] on icon "button" at bounding box center [721, 197] width 12 height 9
click at [336, 331] on input "服務名稱/代號" at bounding box center [297, 326] width 152 height 26
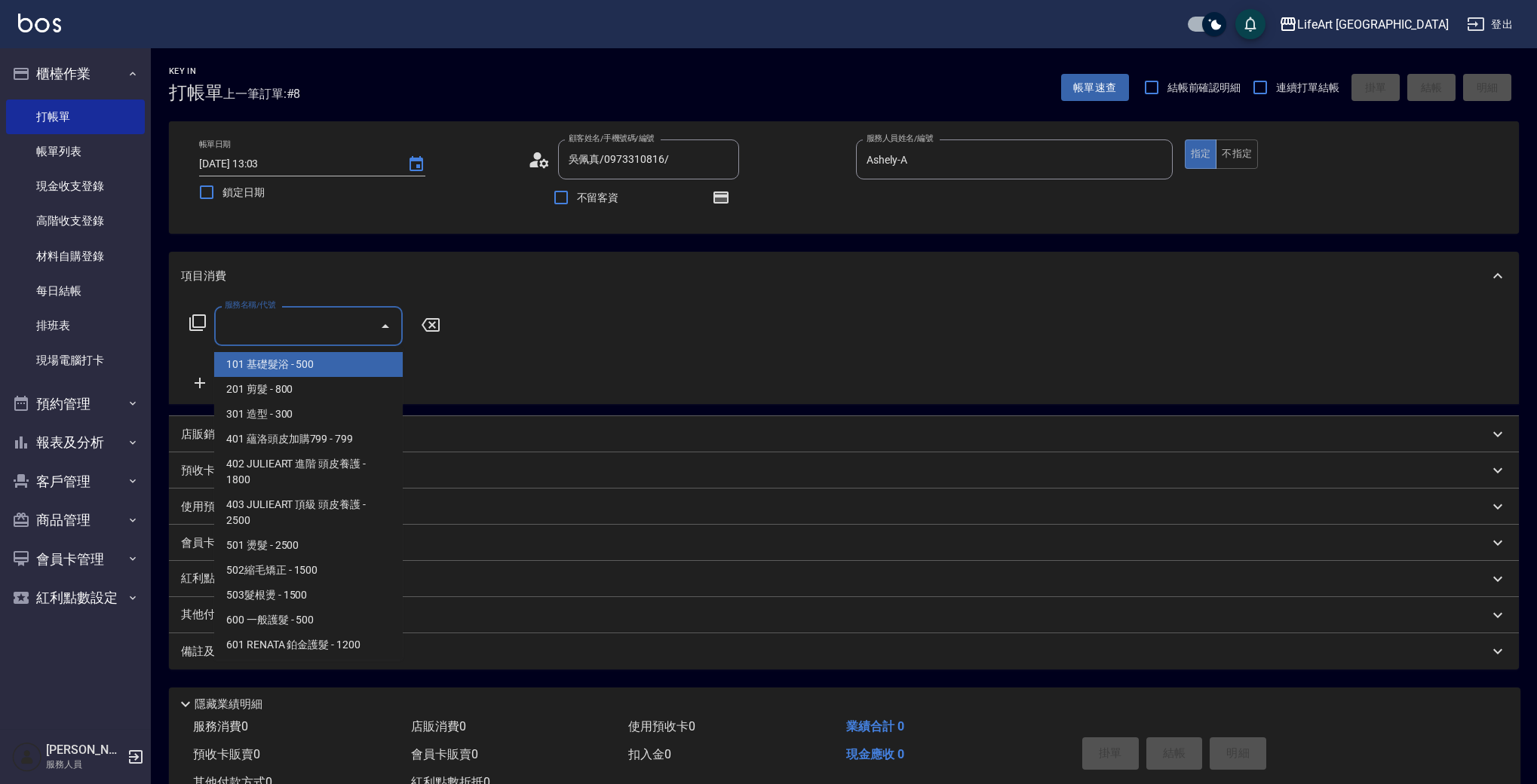
click at [350, 362] on span "101 基礎髮浴 - 500" at bounding box center [309, 364] width 189 height 25
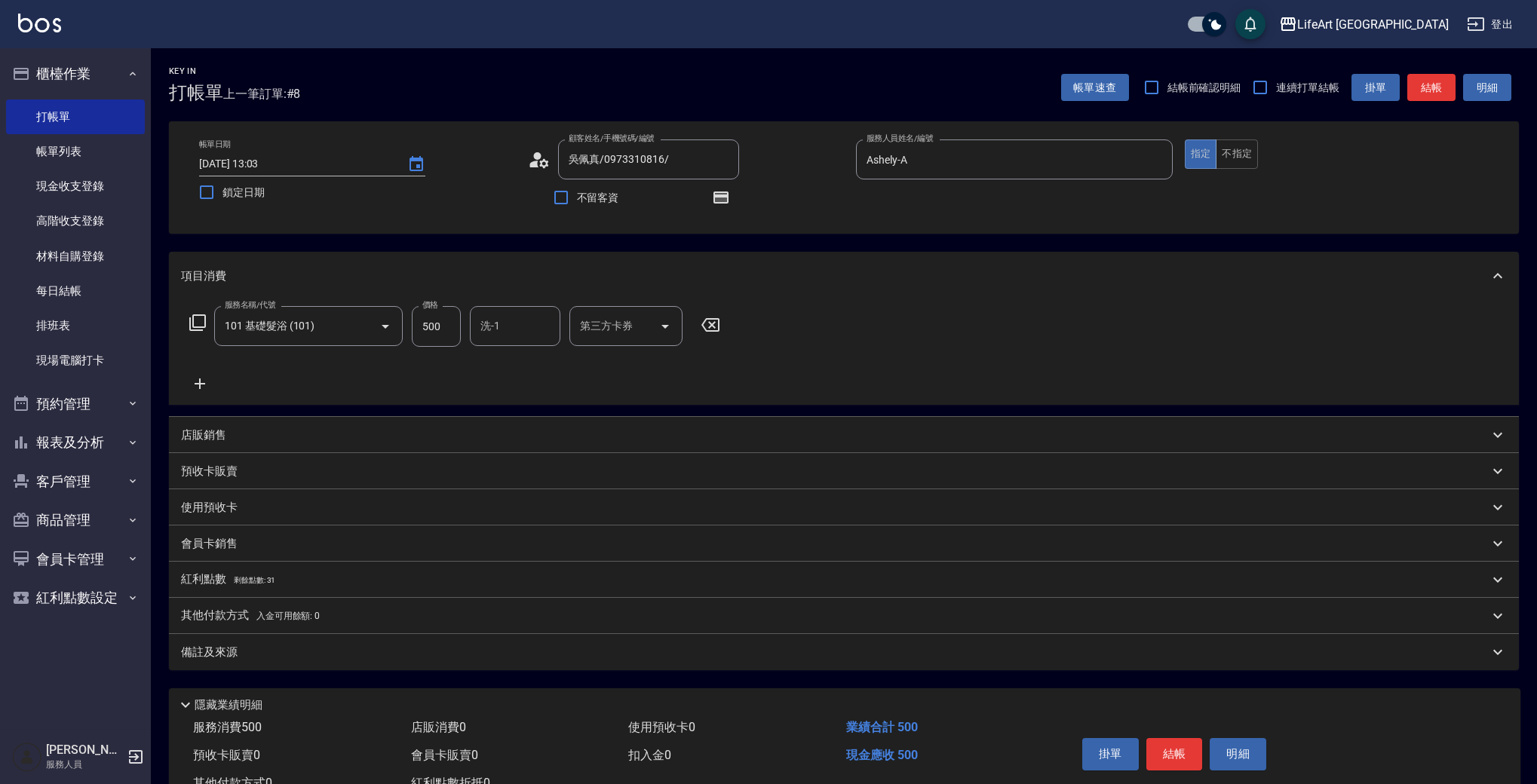
type input "101 基礎髮浴 (101)"
click at [350, 362] on div "服務名稱/代號 101 基礎髮浴 (101) 服務名稱/代號 價格 500 價格 洗-1 洗-1 第三方卡券 第三方卡券" at bounding box center [455, 349] width 549 height 87
click at [341, 379] on div "服務名稱/代號 101 基礎髮浴 (101) 服務名稱/代號 價格 500 價格 洗-1 洗-1 第三方卡券 第三方卡券" at bounding box center [455, 349] width 549 height 87
click at [208, 383] on icon at bounding box center [200, 383] width 37 height 18
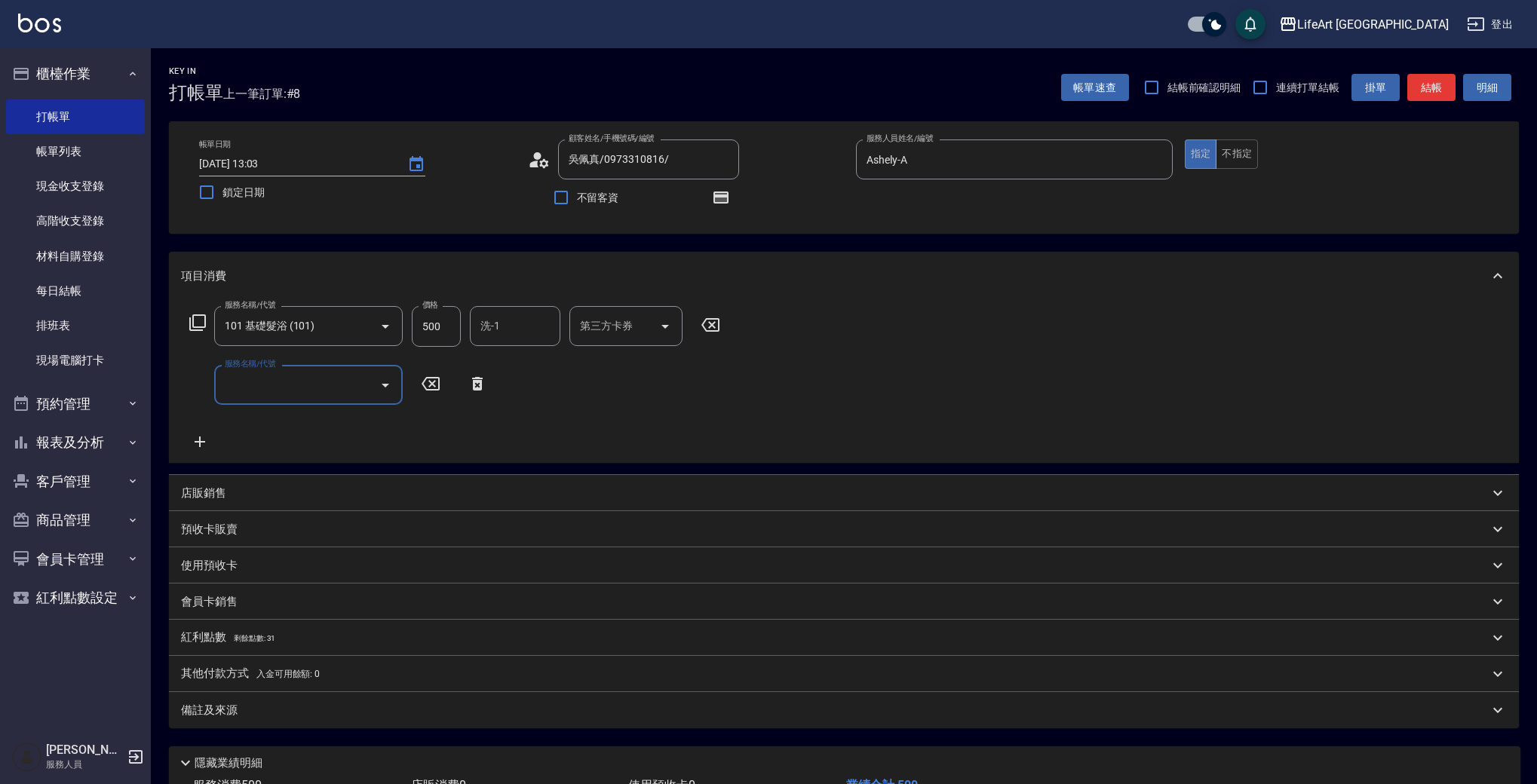
click at [278, 388] on input "服務名稱/代號" at bounding box center [297, 385] width 152 height 26
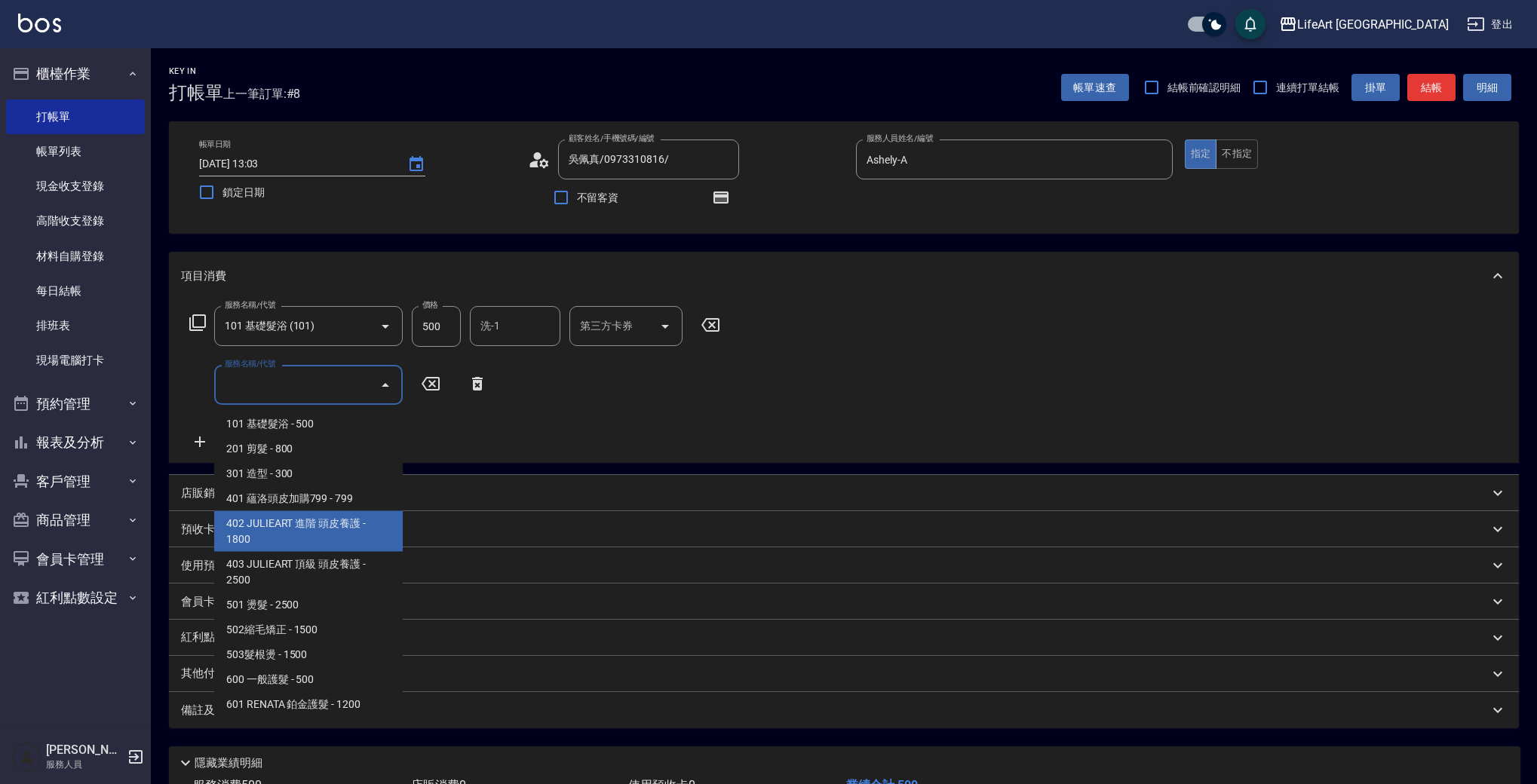
click at [365, 534] on span "402 JULIEART 進階 頭皮養護 - 1800" at bounding box center [309, 531] width 189 height 41
type input "402 JULIEART 進階 頭皮養護(402)"
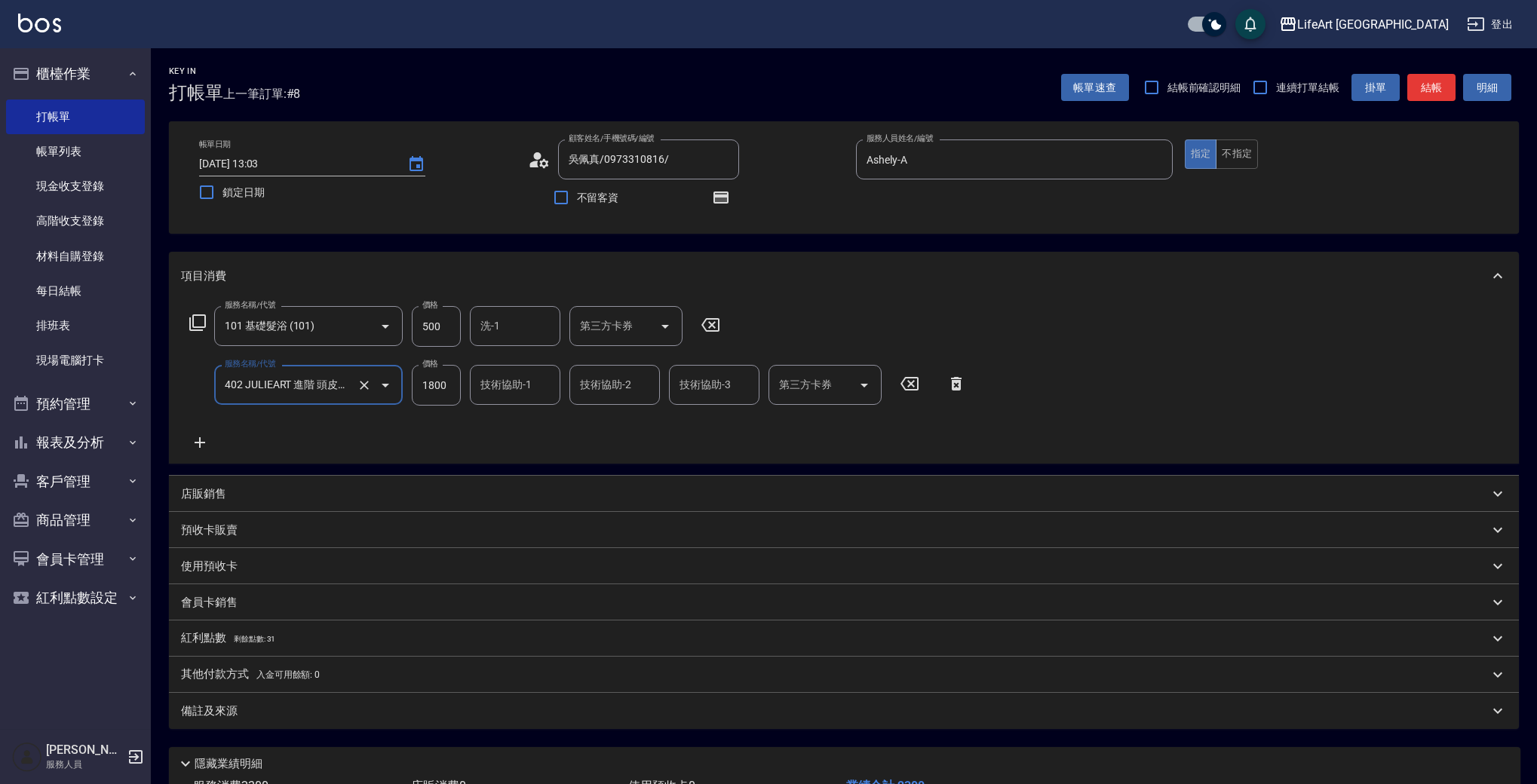
click at [189, 439] on icon at bounding box center [200, 443] width 37 height 18
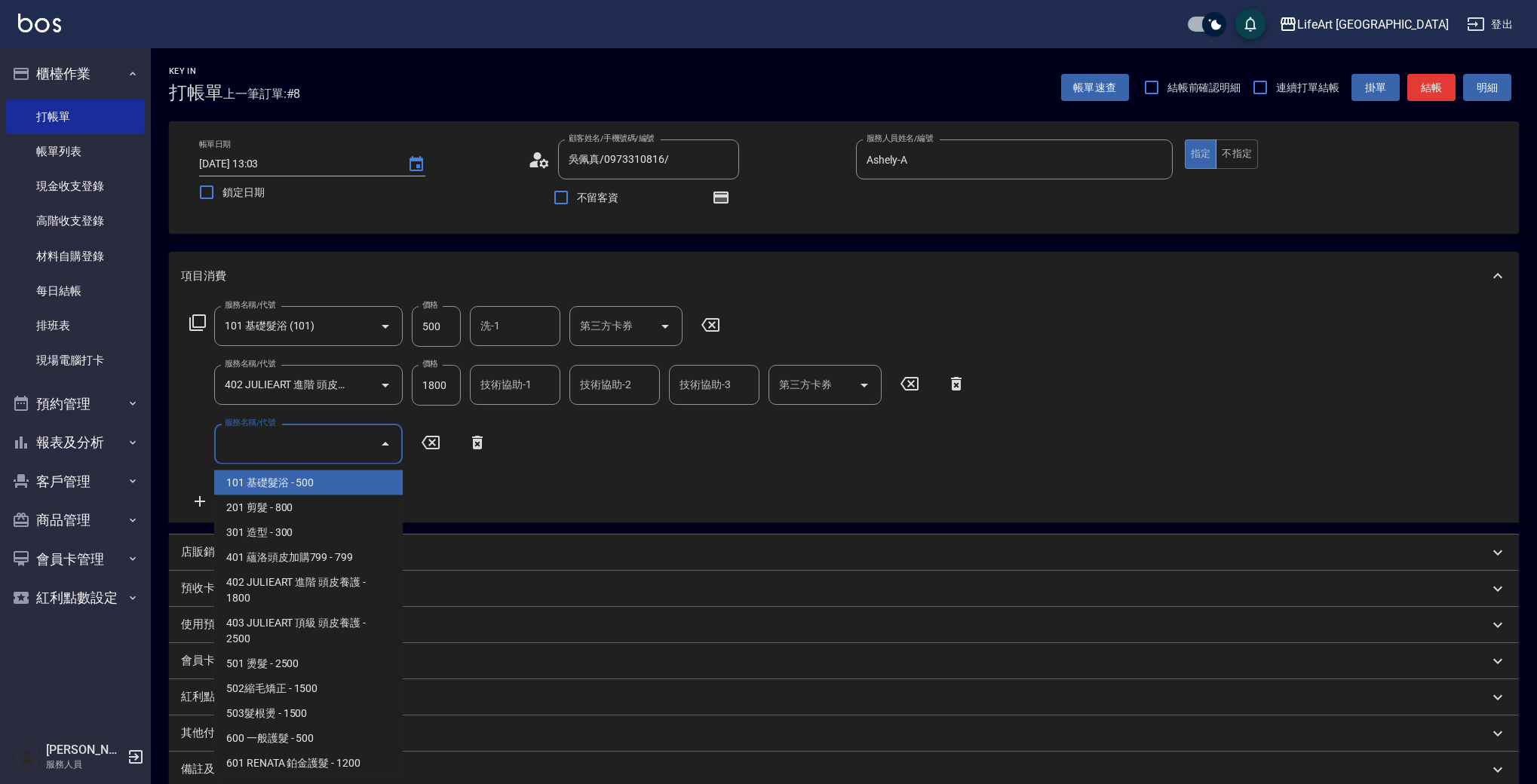
click at [285, 446] on input "服務名稱/代號" at bounding box center [297, 444] width 152 height 26
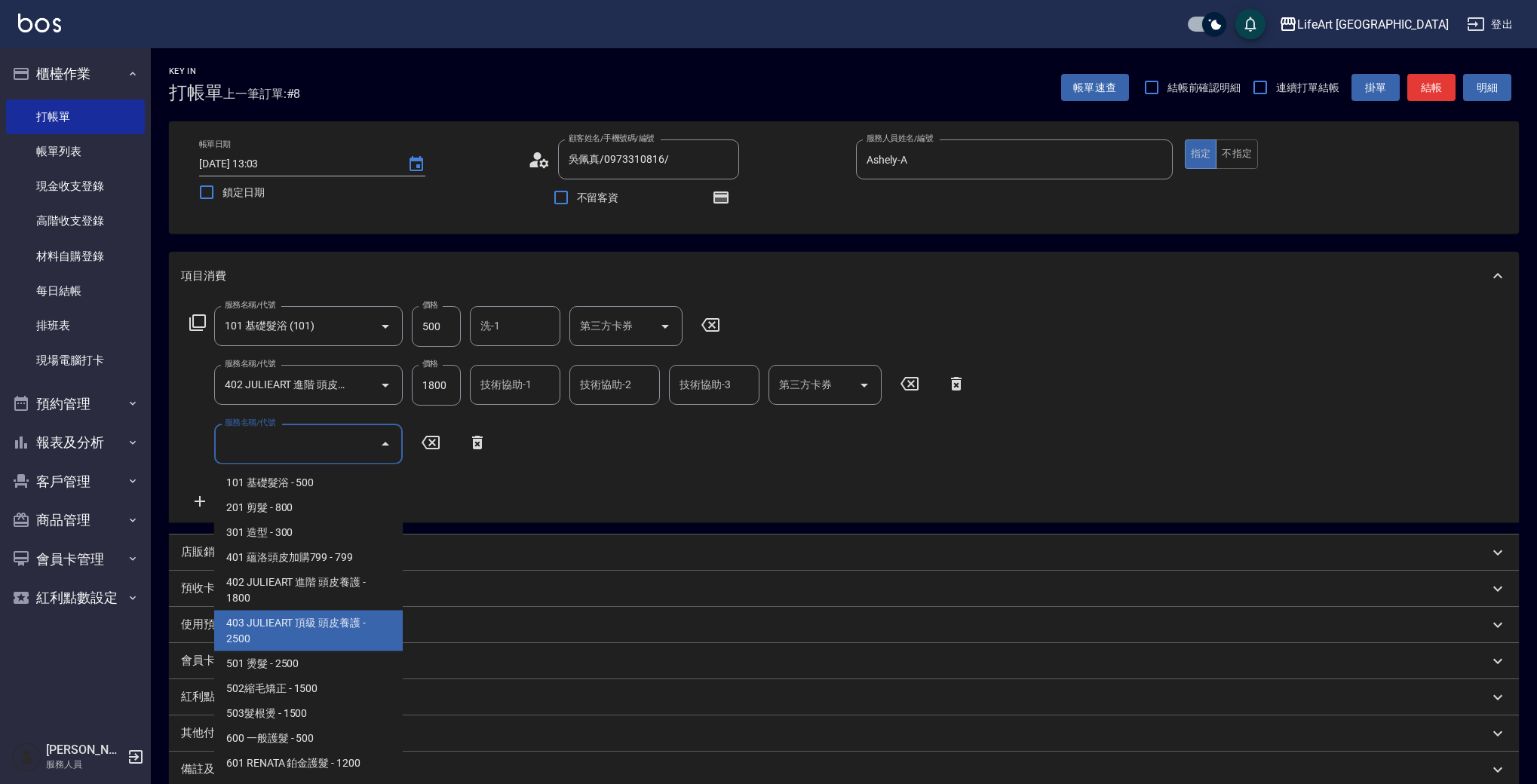
scroll to position [203, 0]
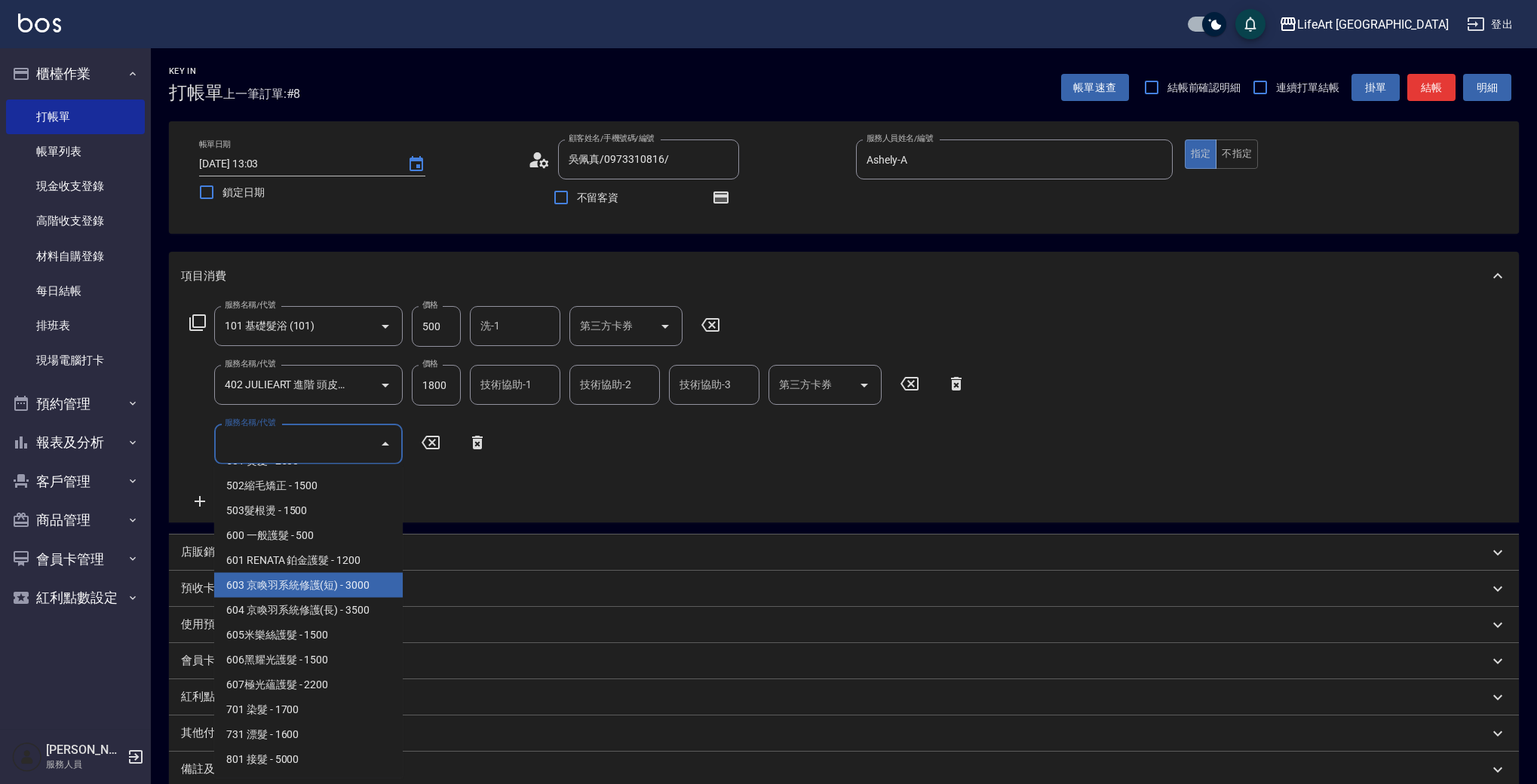
click at [365, 578] on span "603 京喚羽系統修護(短) - 3000" at bounding box center [309, 585] width 189 height 25
type input "603 京喚羽系統修護(短)(603)"
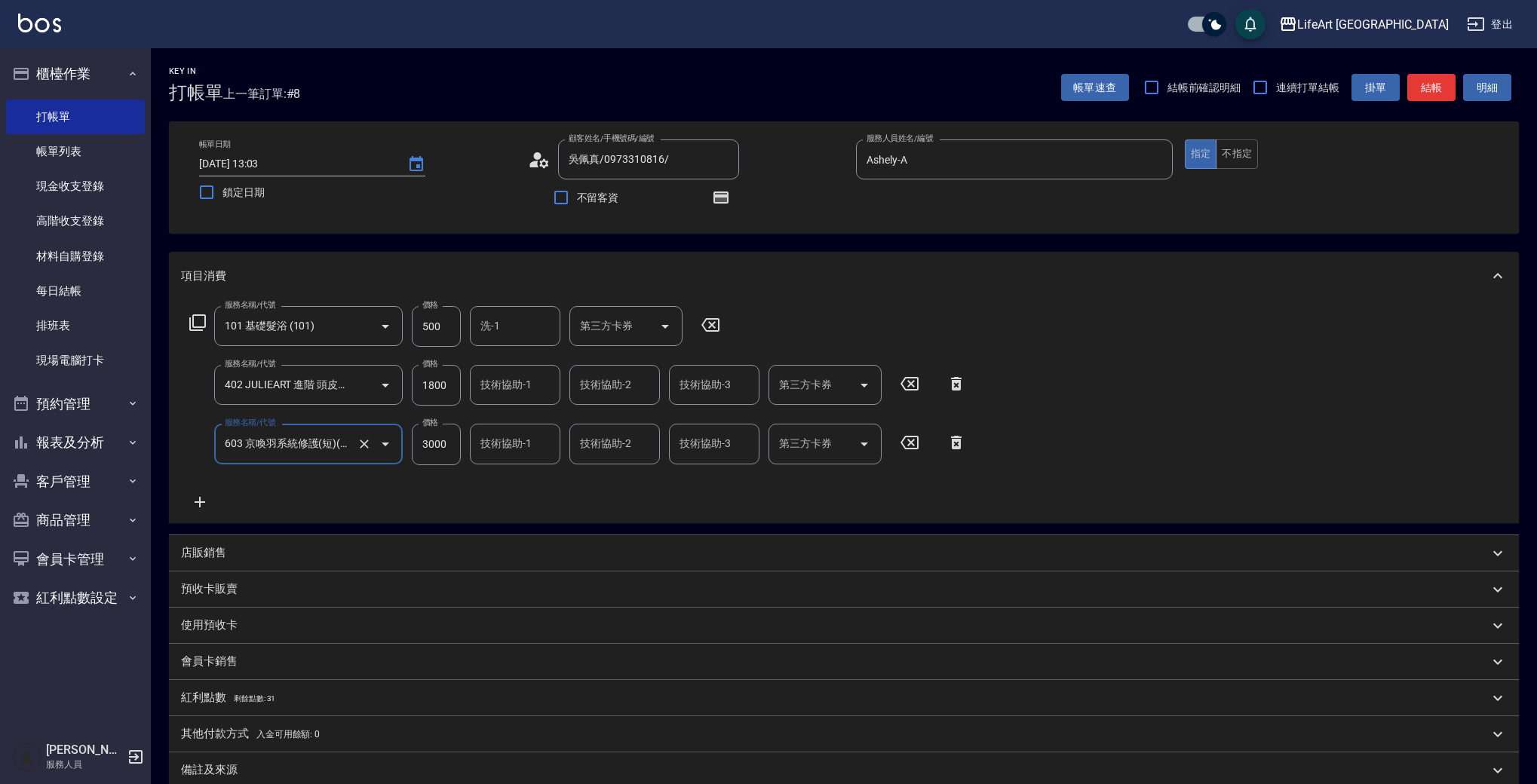
click at [448, 456] on input "3000" at bounding box center [436, 444] width 49 height 41
click at [447, 456] on input "3000" at bounding box center [436, 444] width 49 height 41
type input "2500"
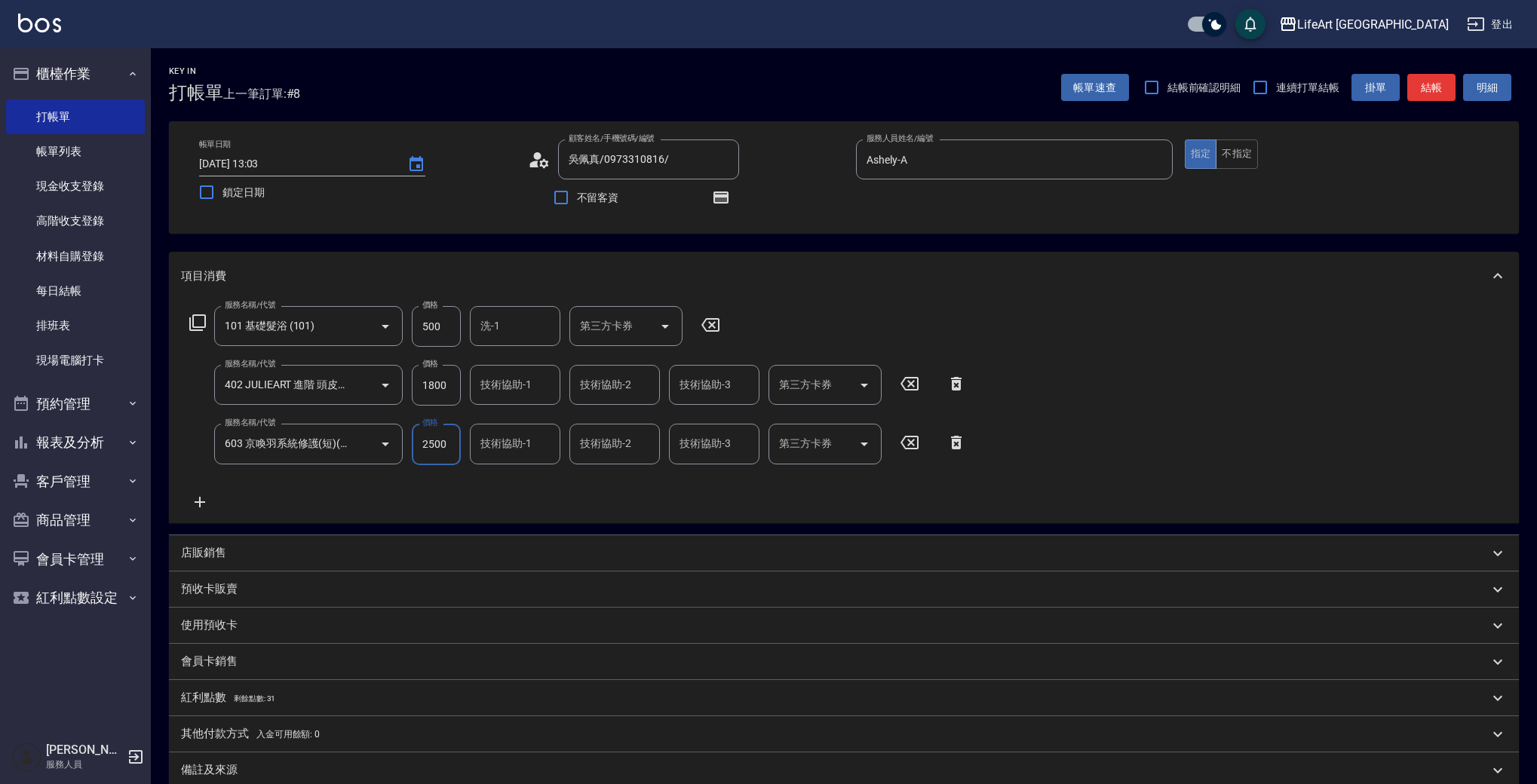
click at [442, 392] on input "1800" at bounding box center [436, 385] width 49 height 41
type input "2000"
click at [500, 321] on input "洗-1" at bounding box center [515, 326] width 77 height 26
click at [521, 366] on span "Ally (無代號)" at bounding box center [510, 364] width 56 height 15
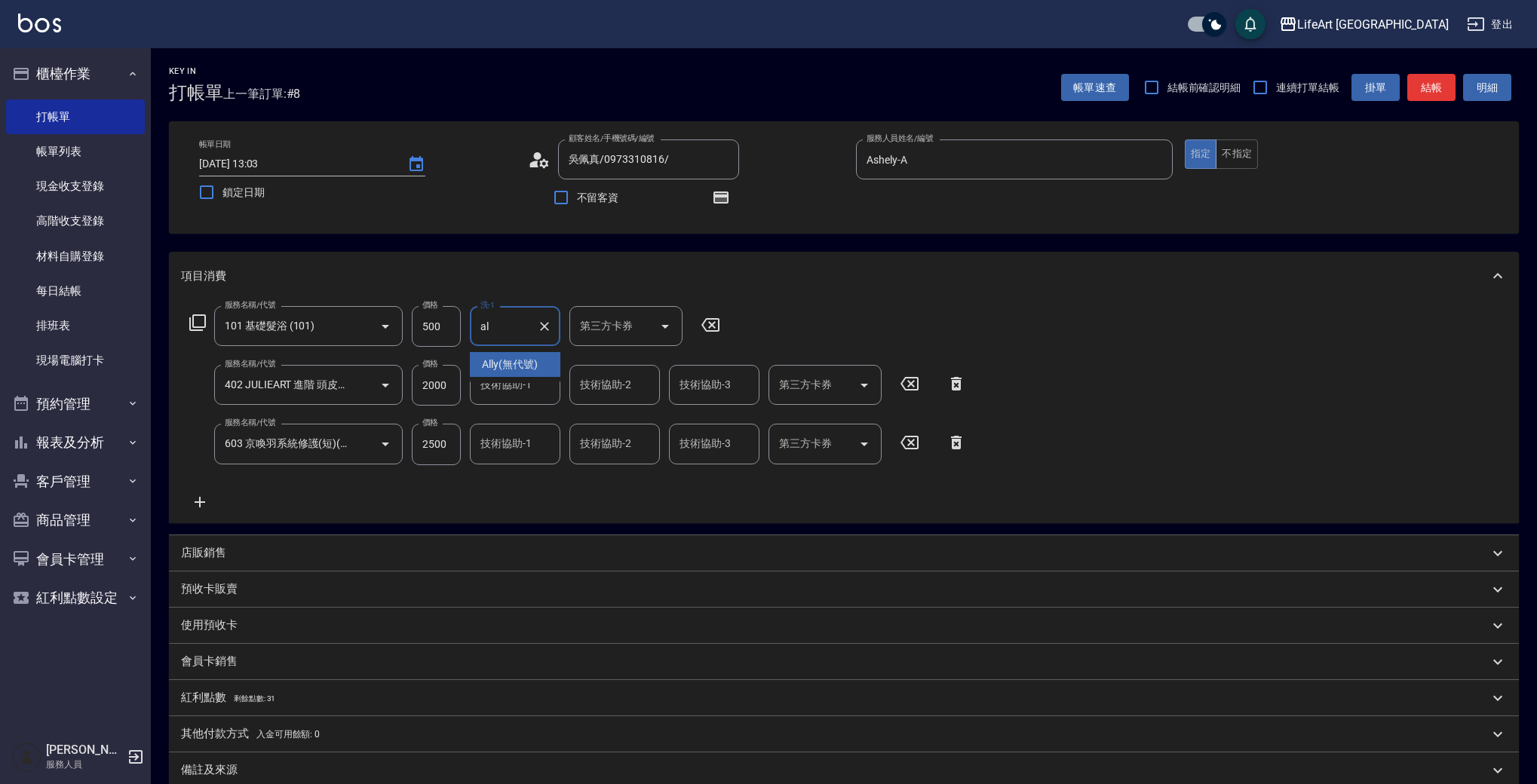
type input "Ally(無代號)"
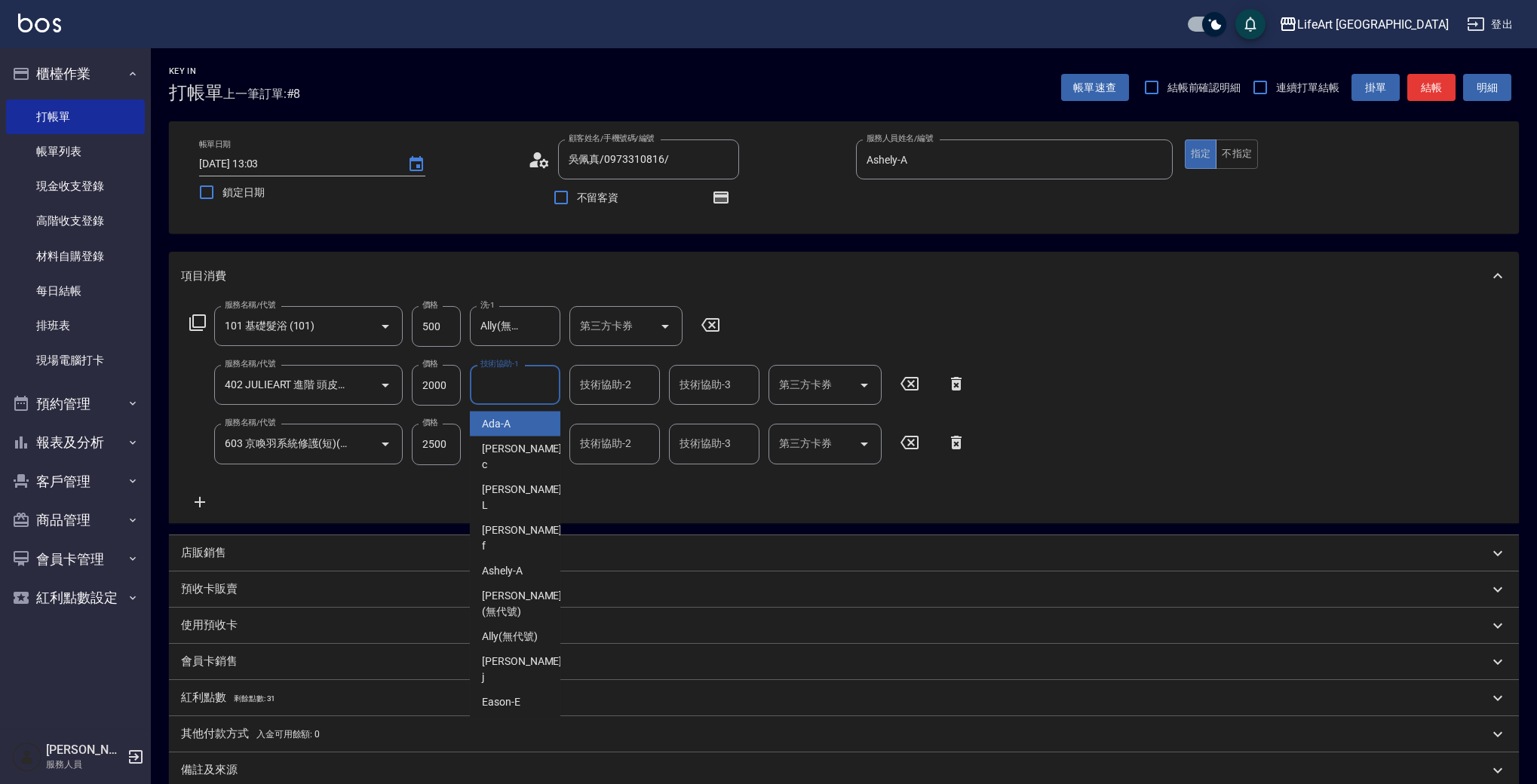
click at [517, 390] on input "技術協助-1" at bounding box center [515, 385] width 77 height 26
click at [519, 422] on span "Ally (無代號)" at bounding box center [510, 423] width 56 height 15
type input "Ally(無代號)"
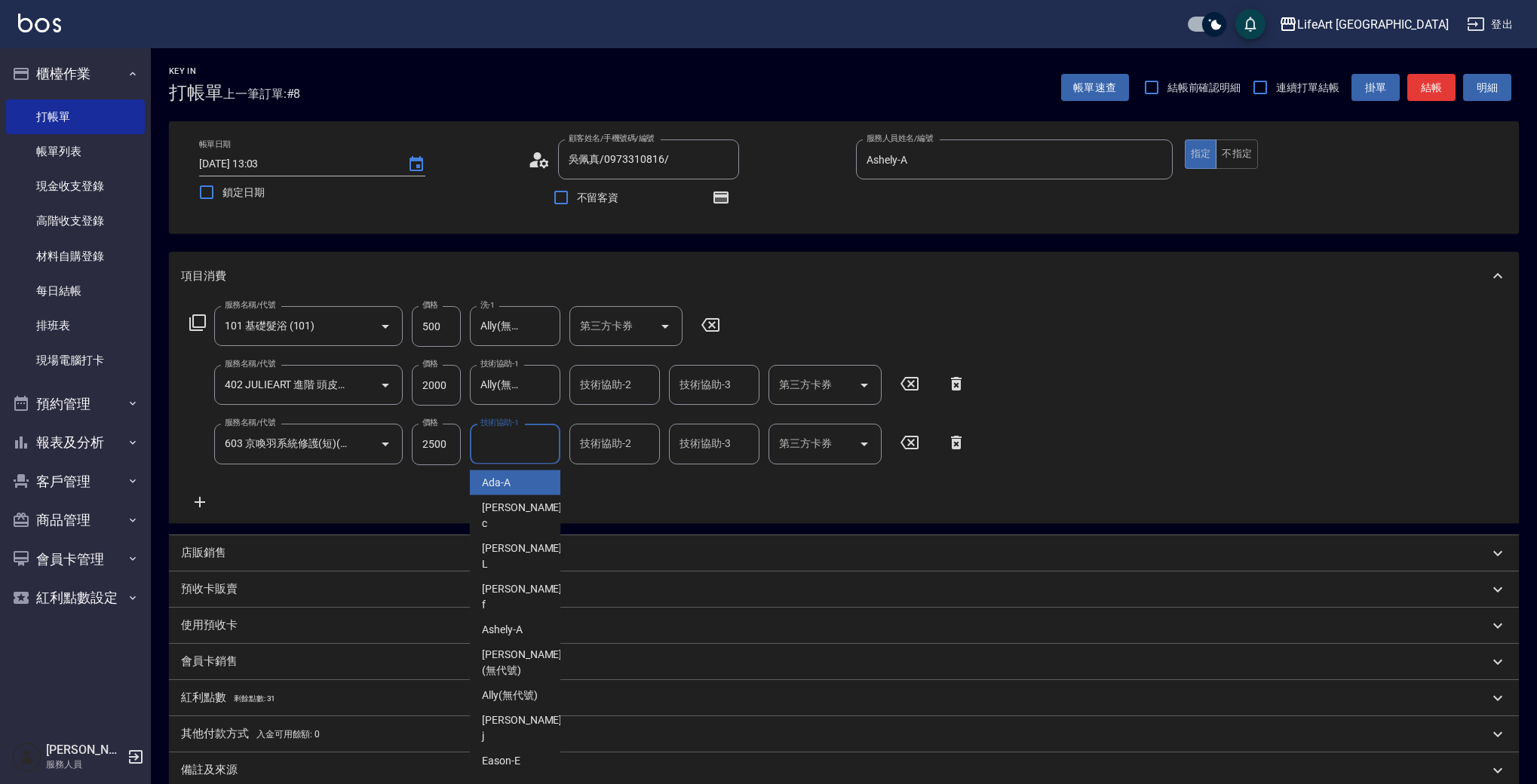
click at [511, 446] on input "技術協助-1" at bounding box center [515, 444] width 77 height 26
click at [523, 479] on span "Ally (無代號)" at bounding box center [510, 483] width 56 height 15
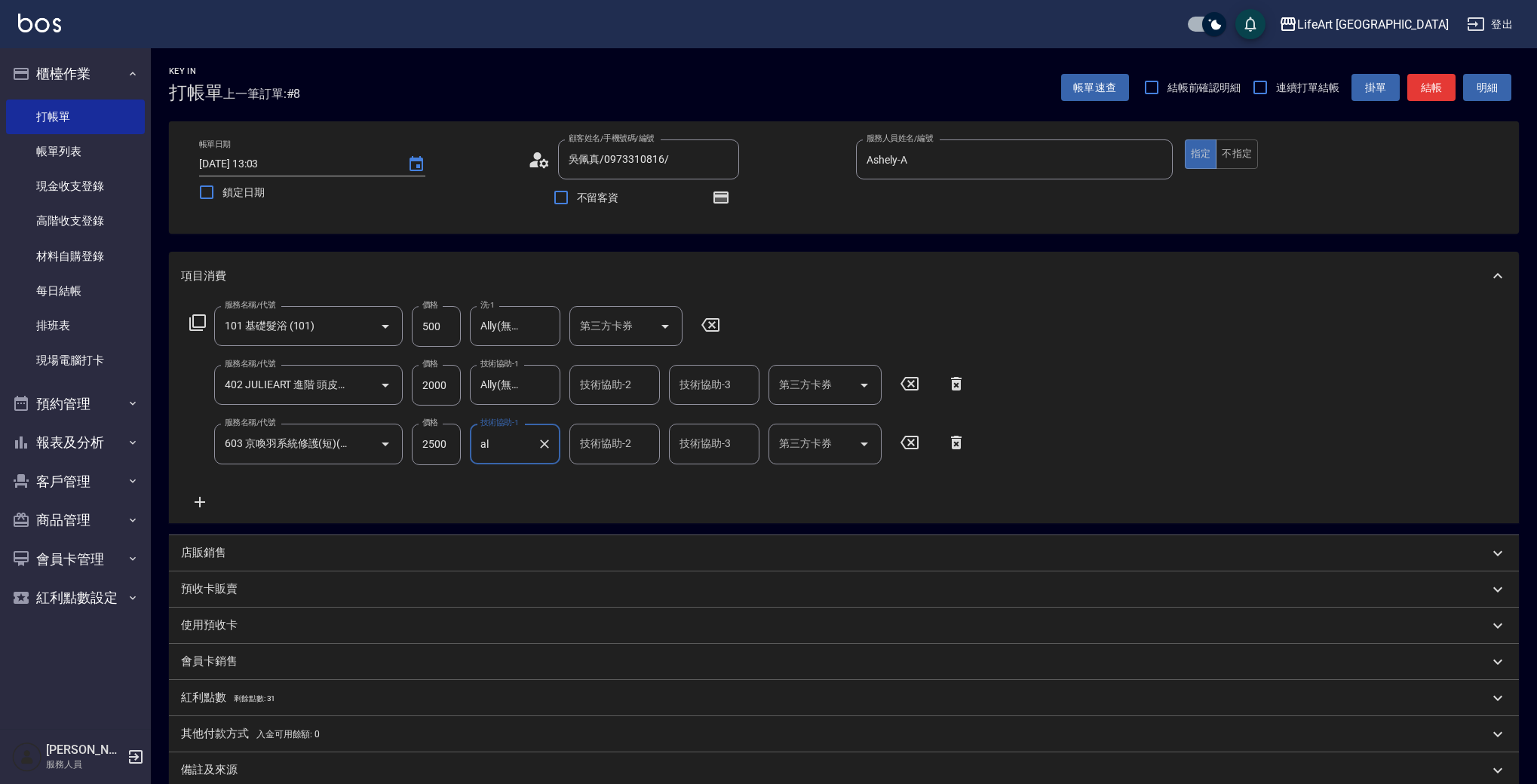
type input "Ally(無代號)"
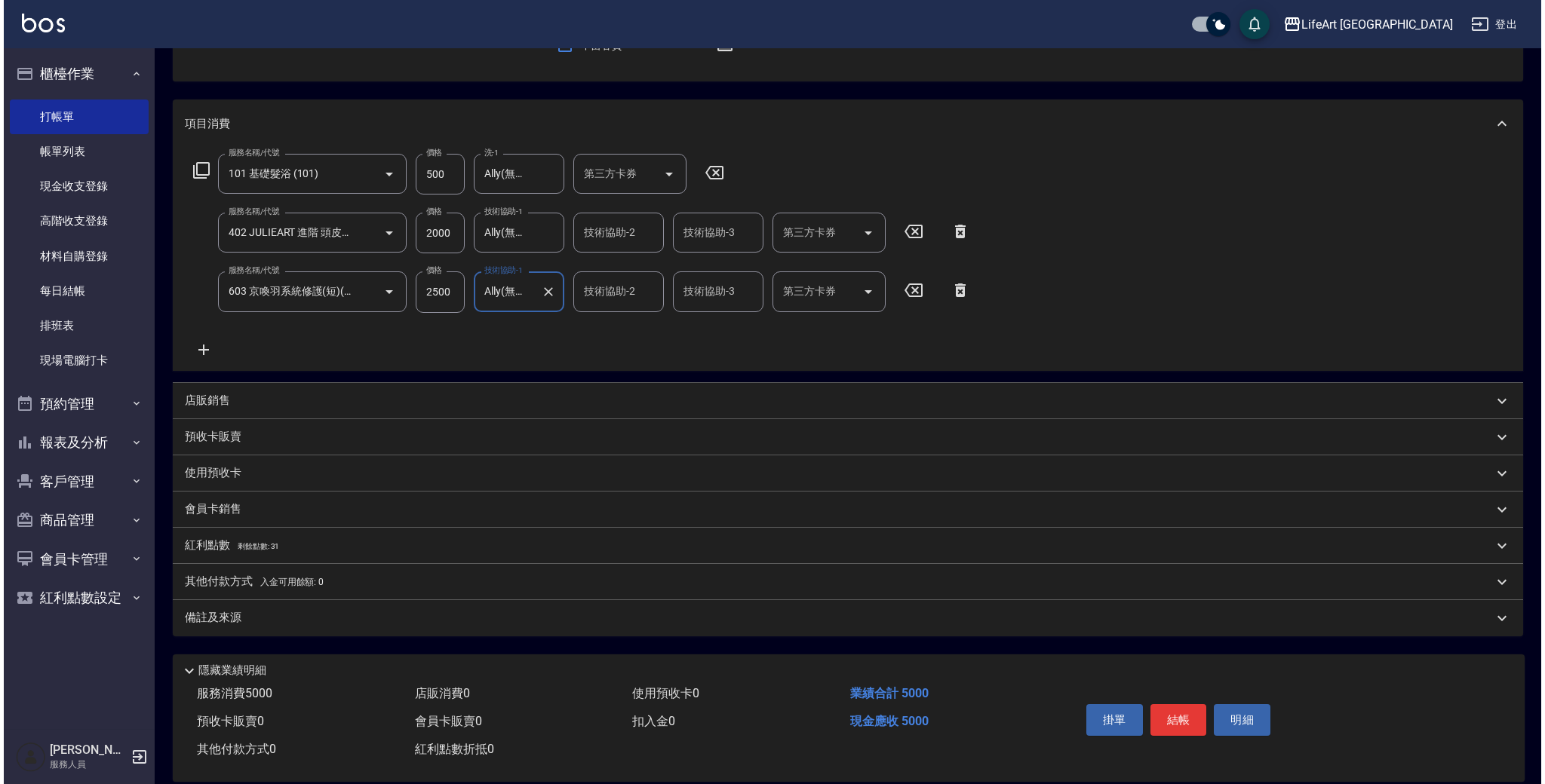
scroll to position [174, 0]
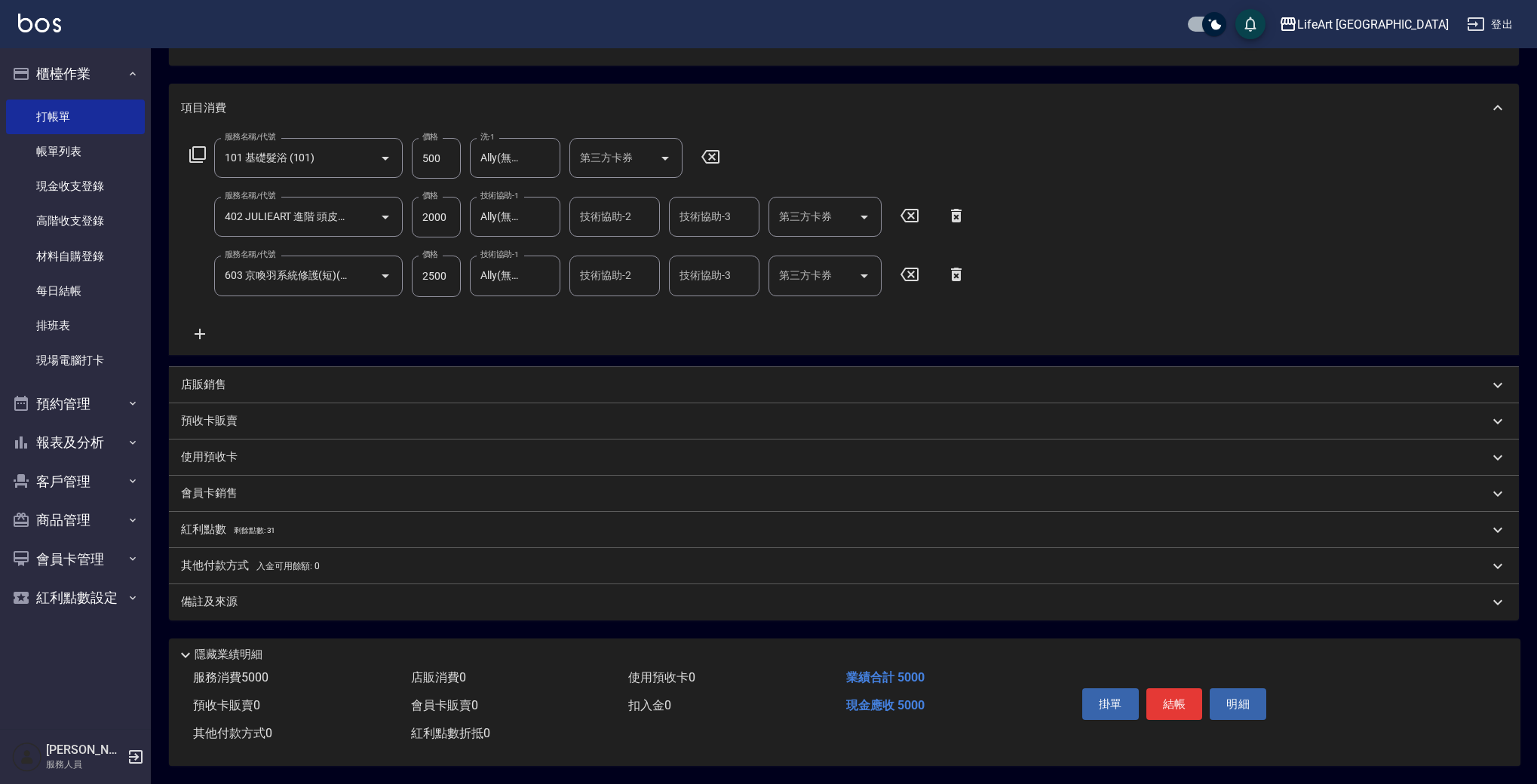
click at [271, 526] on span "剩餘點數: 31" at bounding box center [255, 531] width 42 height 8
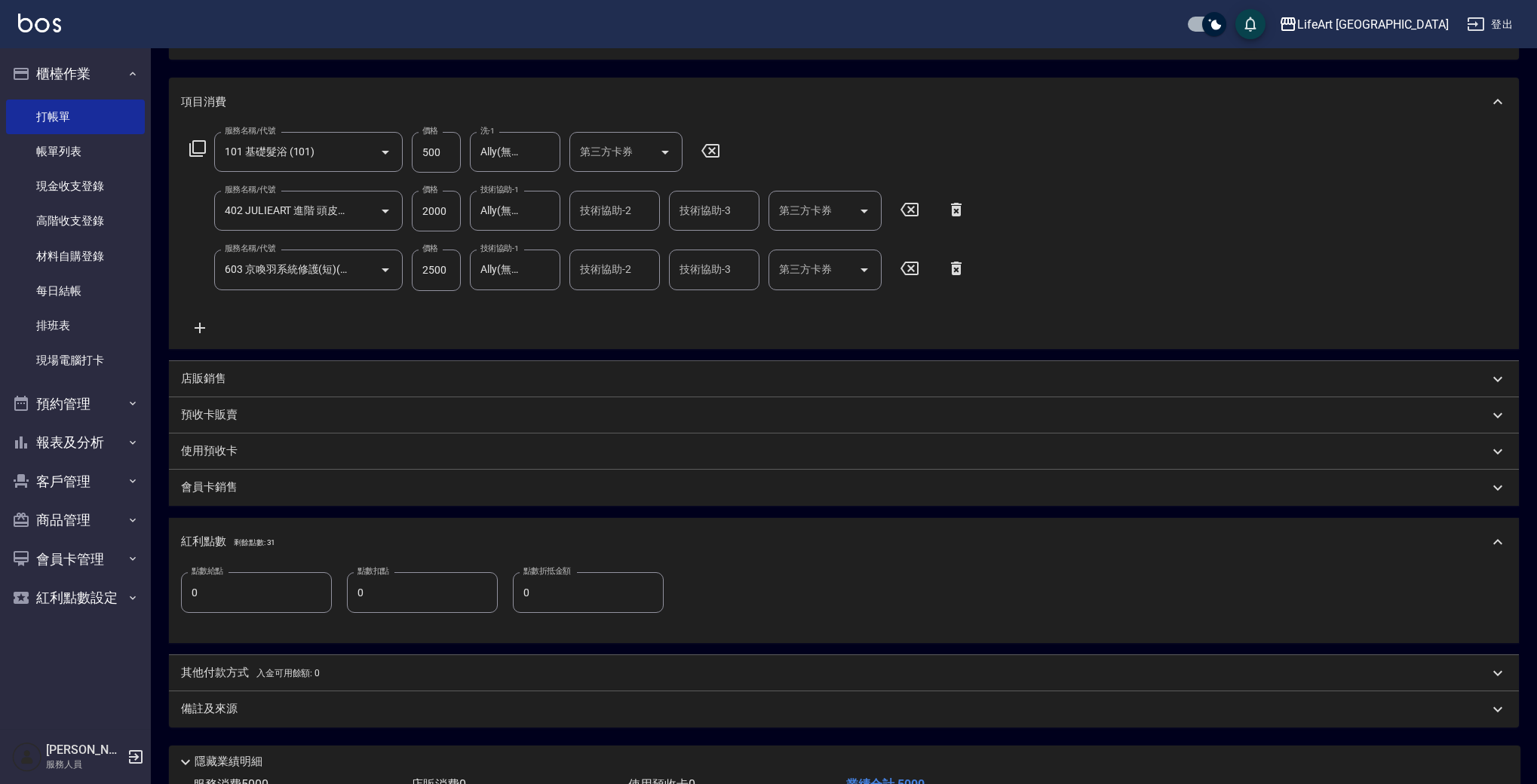
click at [278, 583] on input "0" at bounding box center [257, 592] width 151 height 41
type input "10"
click at [341, 704] on div "備註及來源" at bounding box center [835, 708] width 1308 height 15
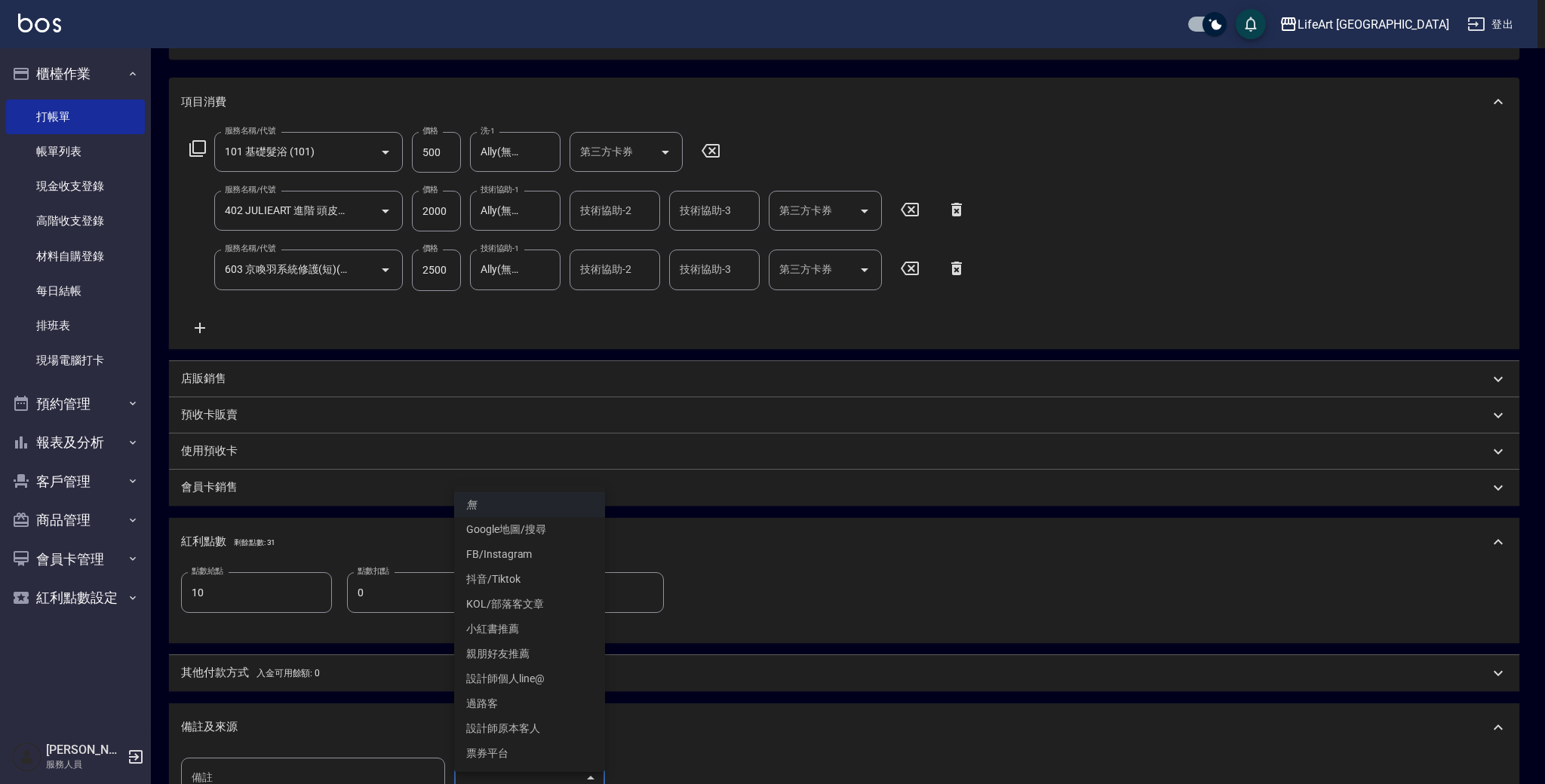
click at [548, 777] on body "LifeArt 蘆洲 登出 櫃檯作業 打帳單 帳單列表 現金收支登錄 高階收支登錄 材料自購登錄 每日結帳 排班表 現場電腦打卡 預約管理 預約管理 單日預約…" at bounding box center [772, 409] width 1545 height 1167
click at [555, 729] on li "設計師原本客人" at bounding box center [530, 729] width 151 height 25
type input "設計師原本客人"
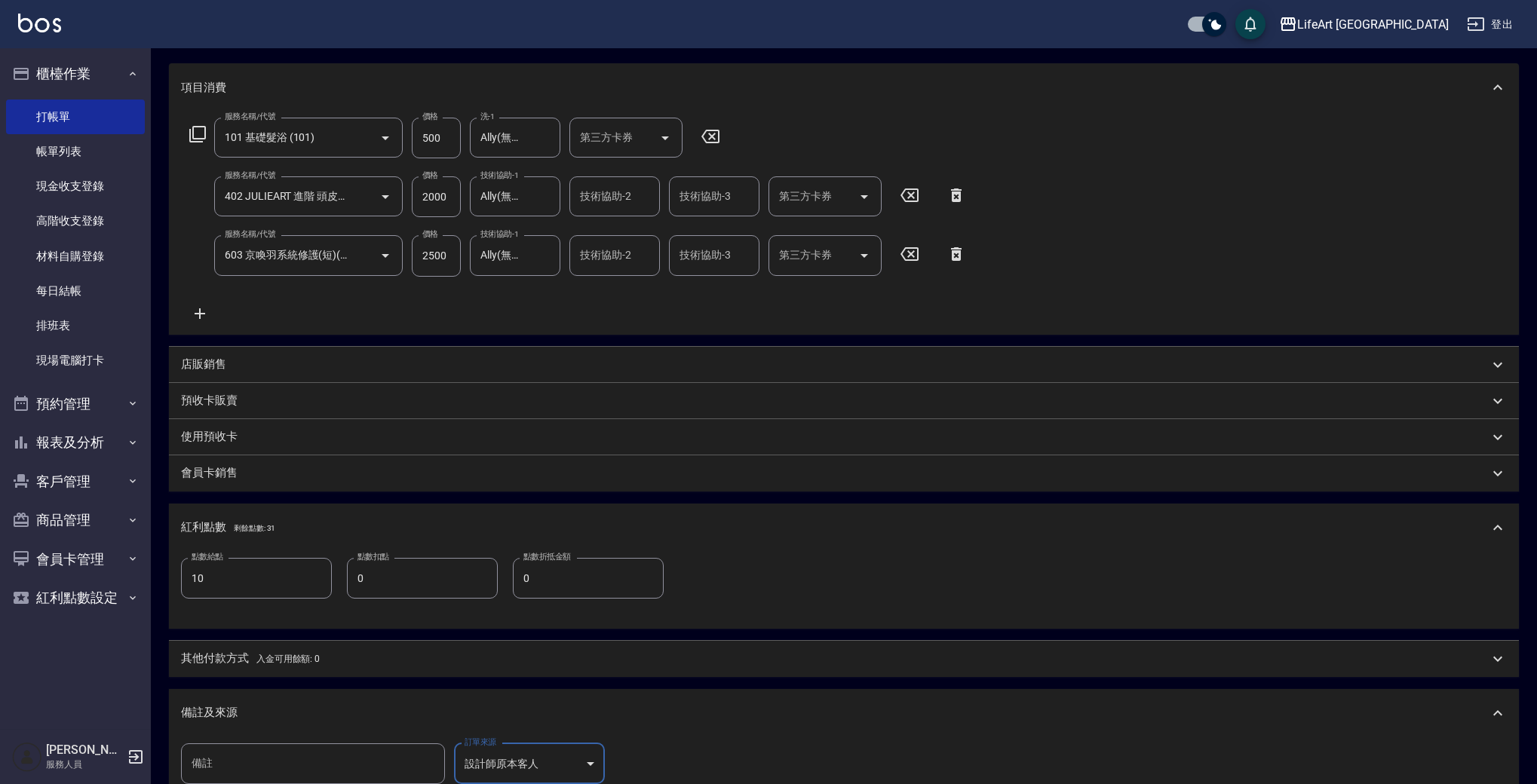
scroll to position [389, 0]
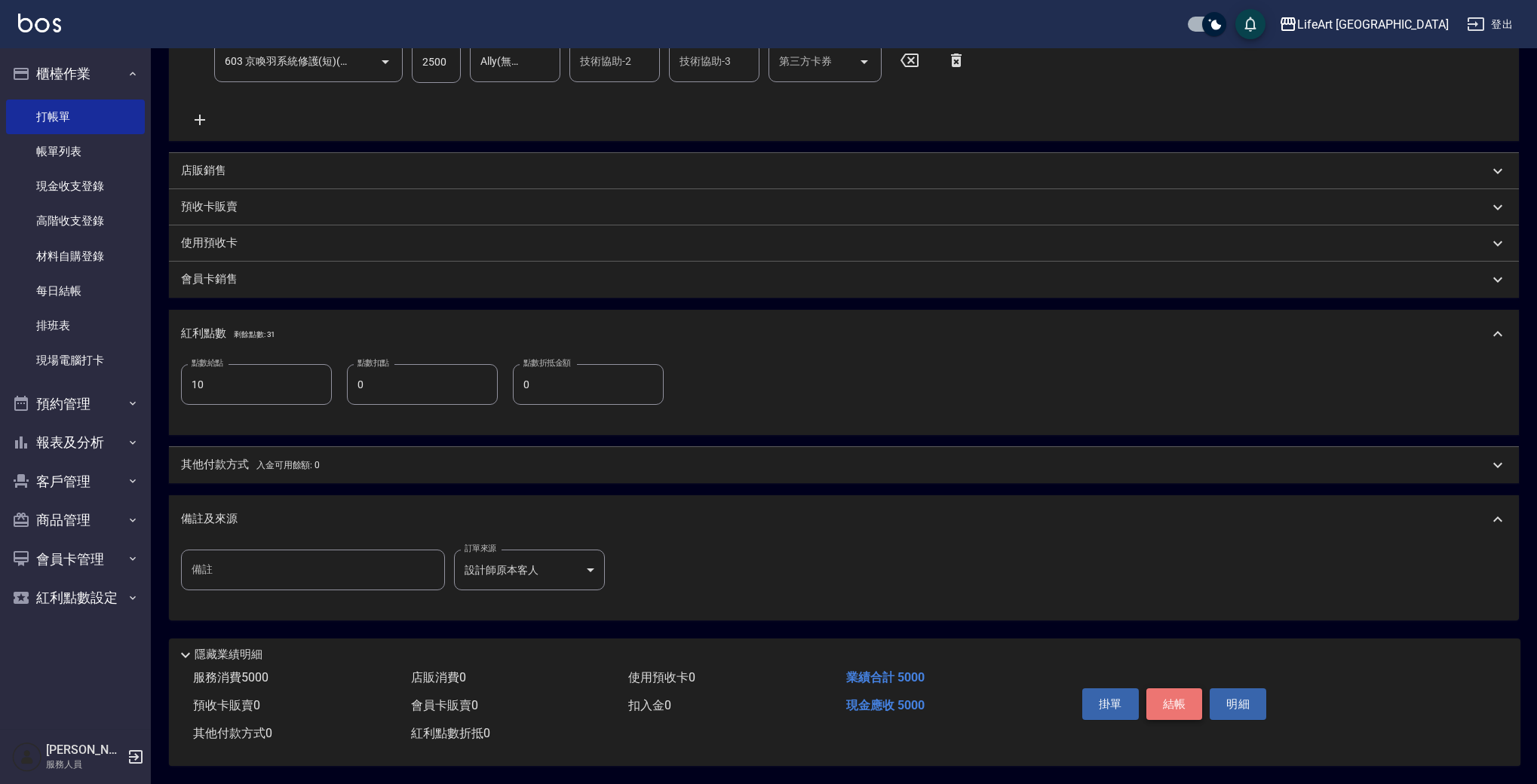
click at [1174, 697] on button "結帳" at bounding box center [1175, 704] width 57 height 32
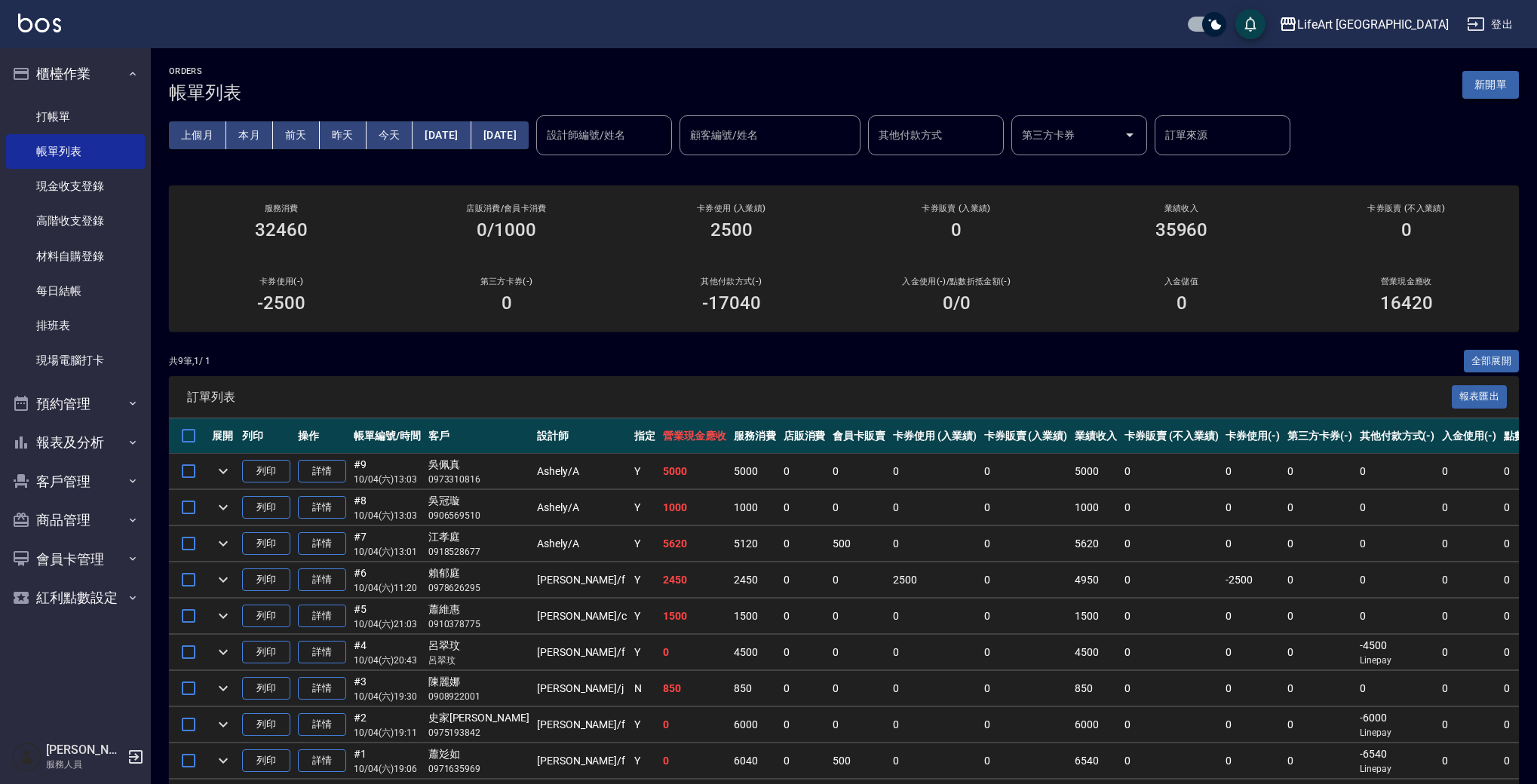
click at [1493, 75] on button "新開單" at bounding box center [1491, 84] width 57 height 28
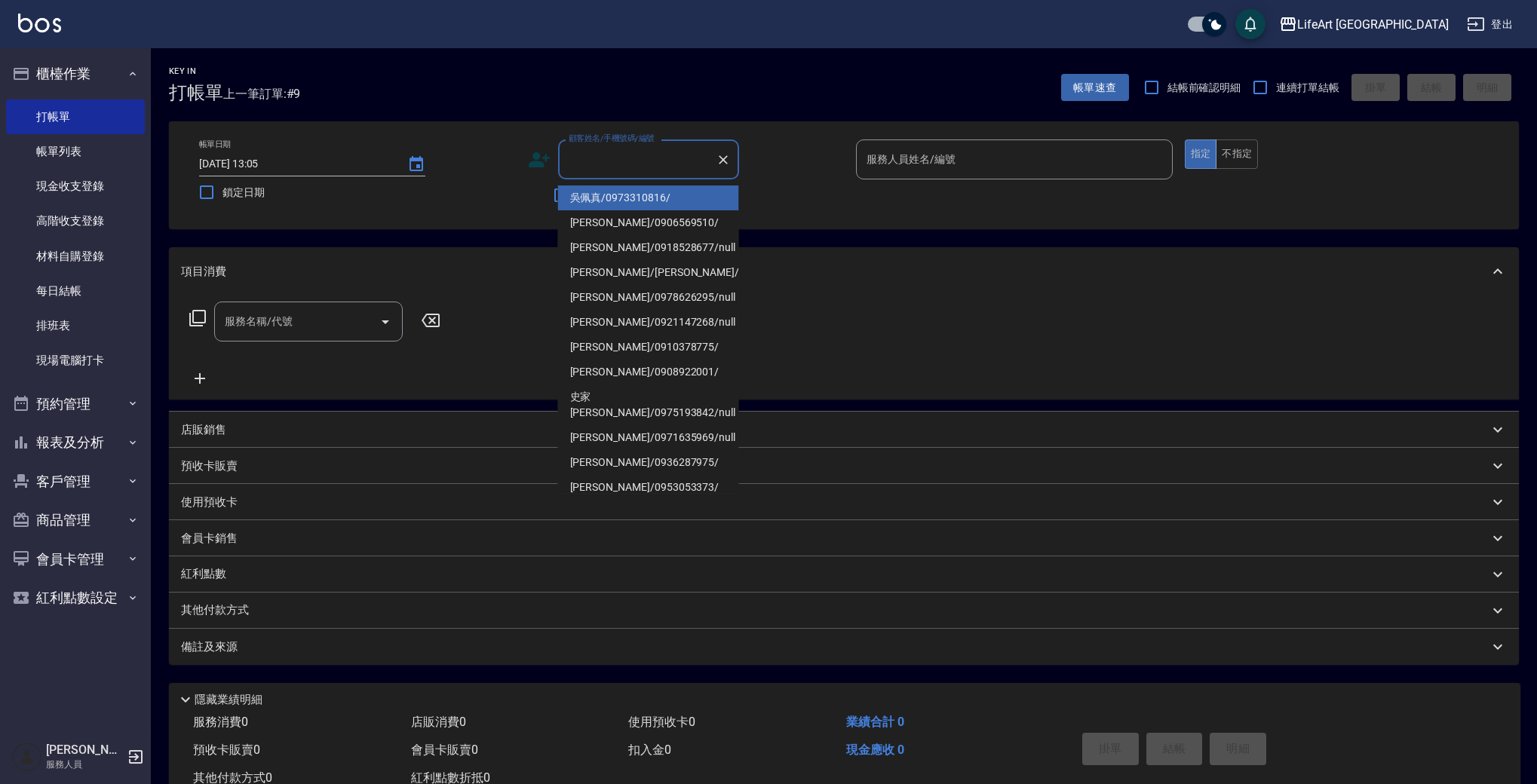
click at [623, 154] on input "顧客姓名/手機號碼/編號" at bounding box center [637, 159] width 145 height 26
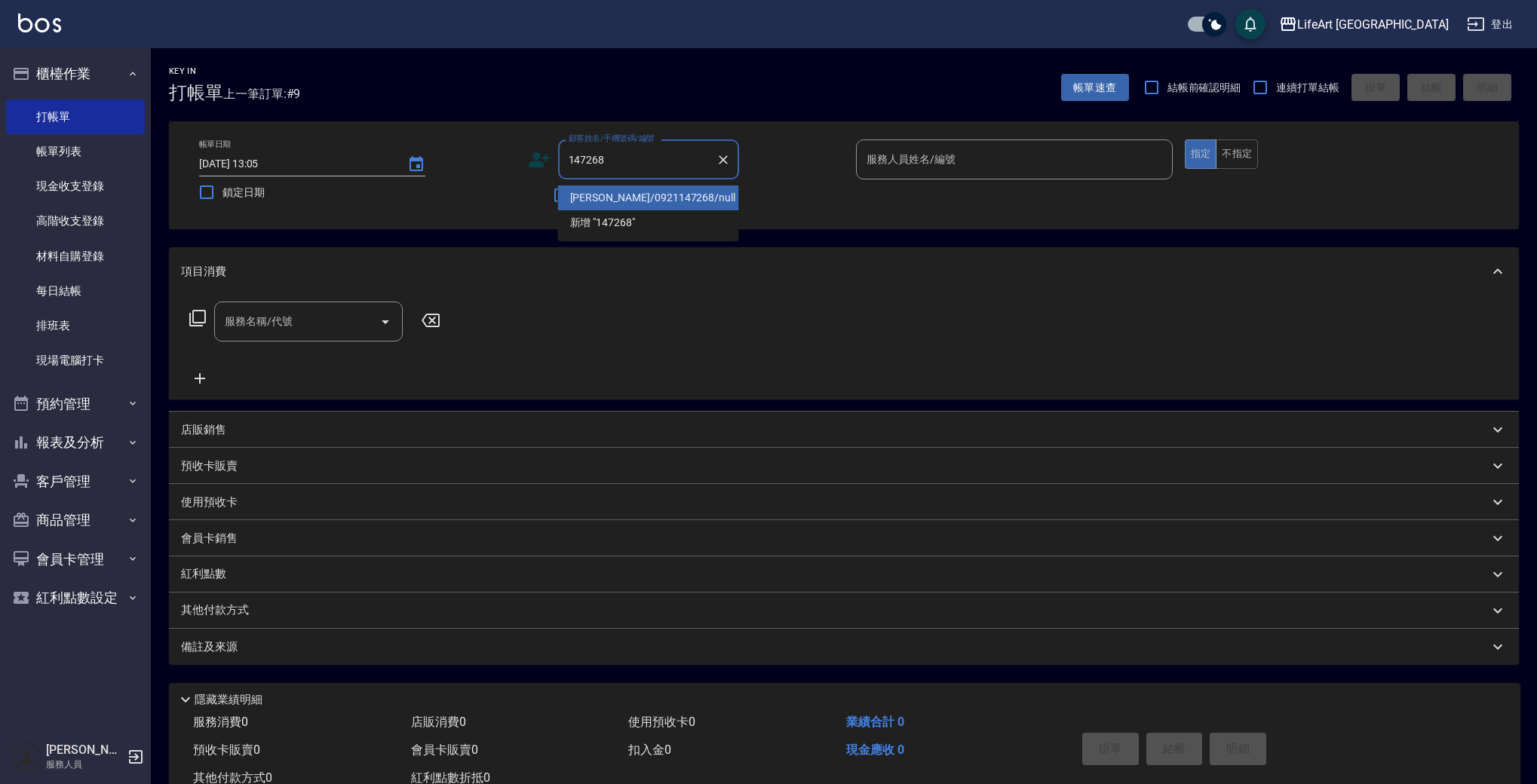
click at [665, 201] on li "陳思縈/0921147268/null" at bounding box center [649, 197] width 181 height 25
type input "陳思縈/0921147268/null"
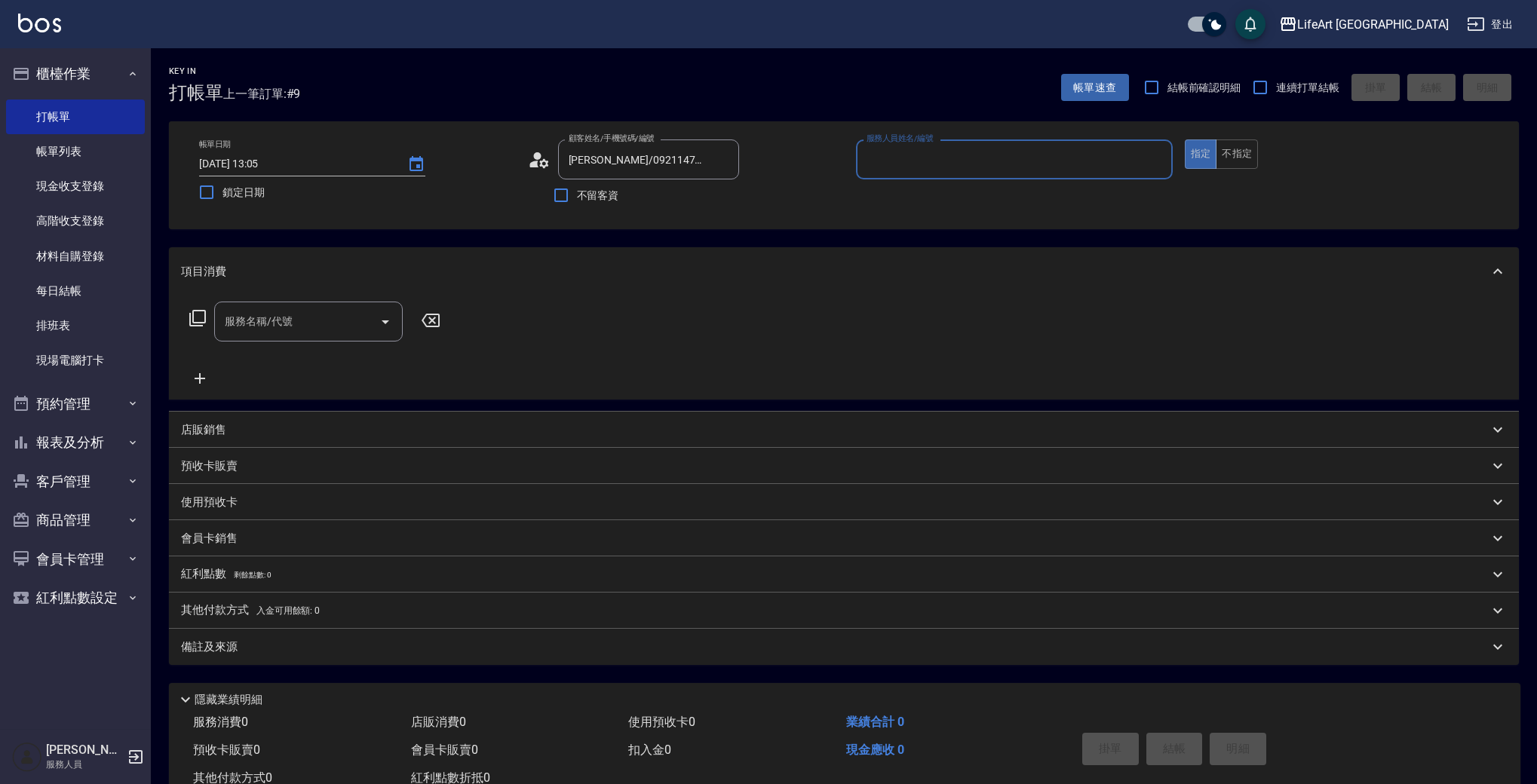
click at [537, 168] on icon at bounding box center [540, 160] width 23 height 23
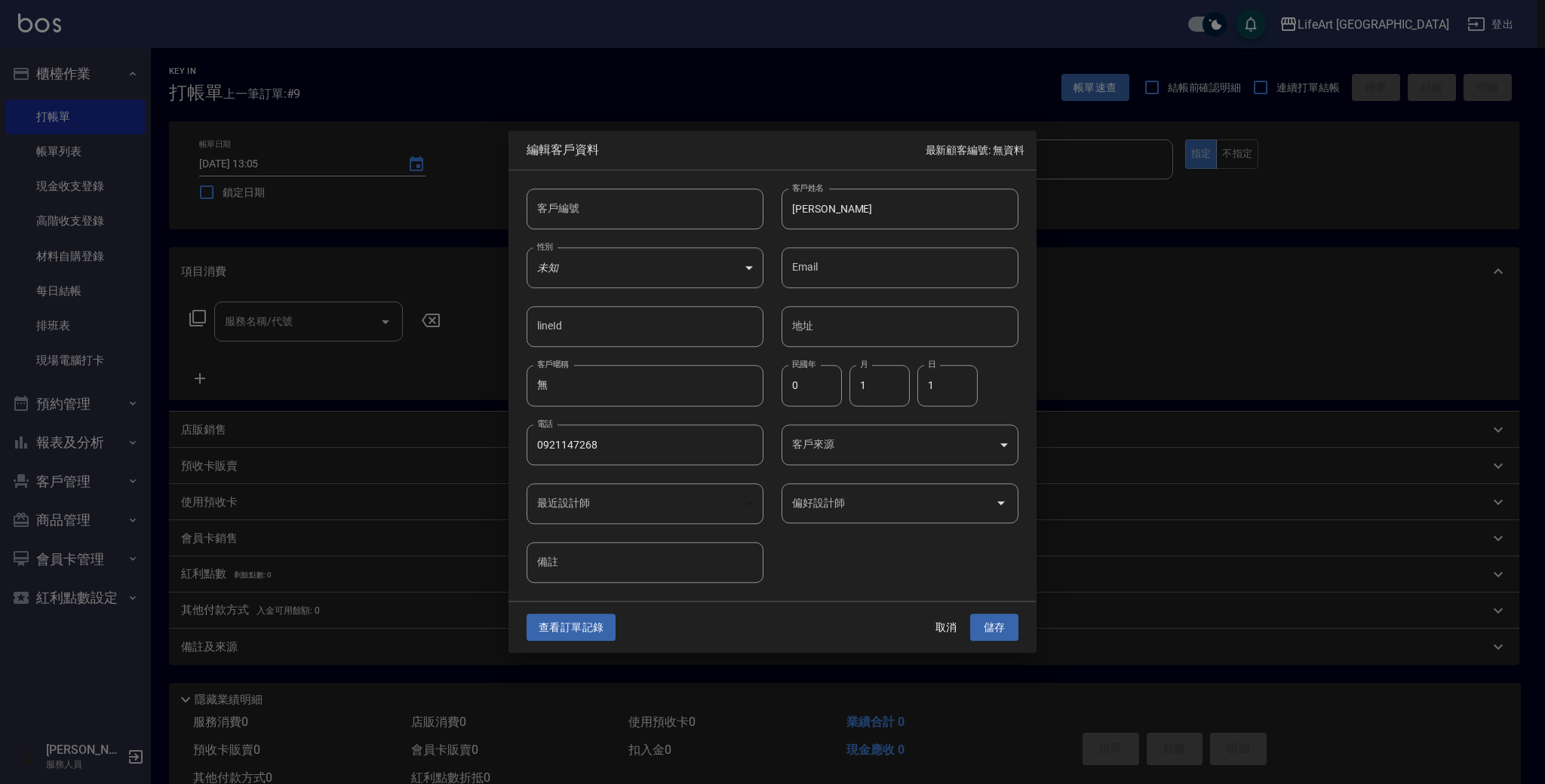
click at [811, 454] on body "LifeArt 蘆洲 登出 櫃檯作業 打帳單 帳單列表 現金收支登錄 高階收支登錄 材料自購登錄 每日結帳 排班表 現場電腦打卡 預約管理 預約管理 單日預約…" at bounding box center [772, 414] width 1545 height 829
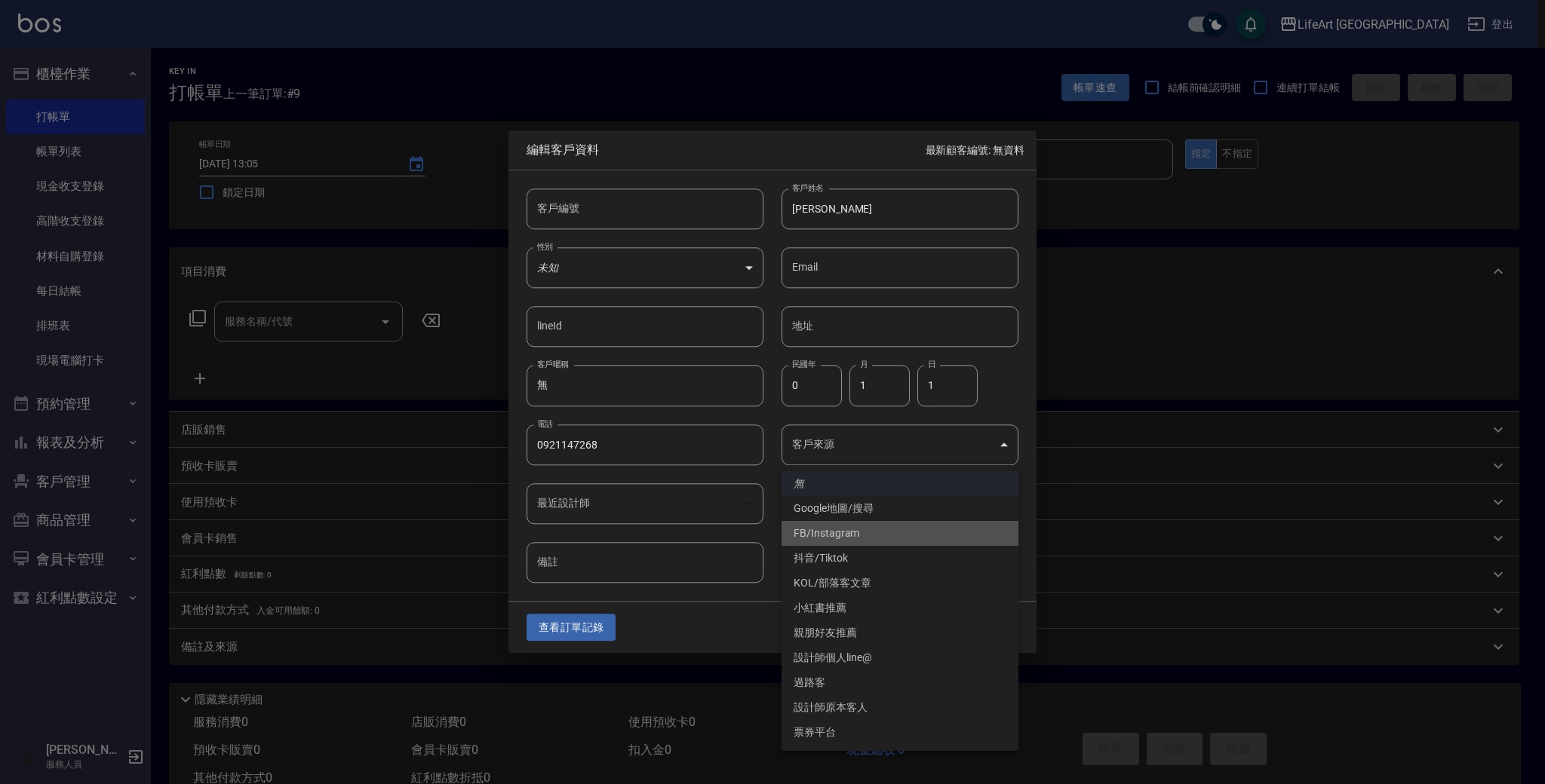
click at [840, 530] on li "FB/Instagram" at bounding box center [899, 533] width 237 height 25
type input "FB/Instagram"
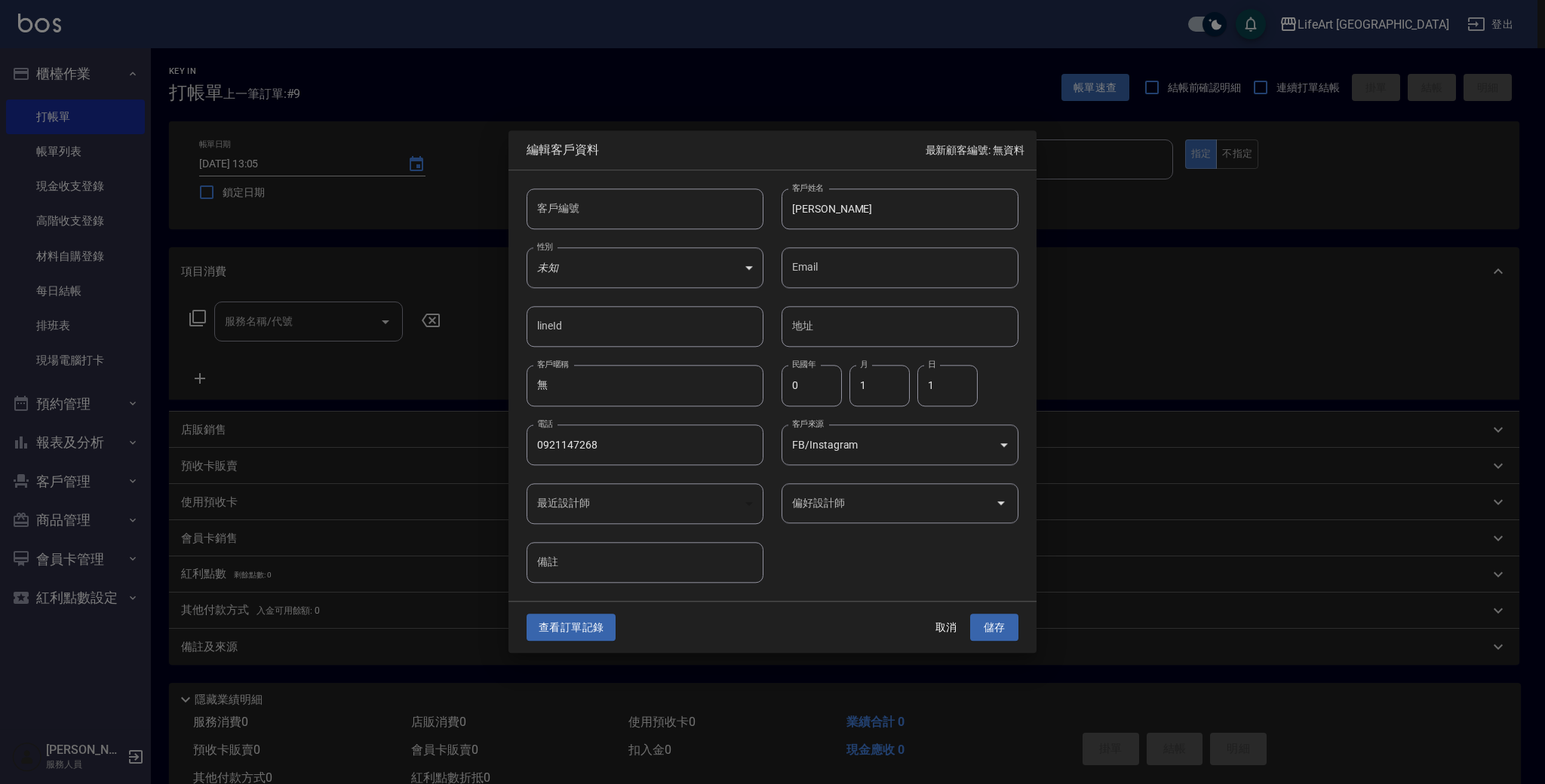
click at [870, 504] on input "偏好設計師" at bounding box center [888, 503] width 201 height 26
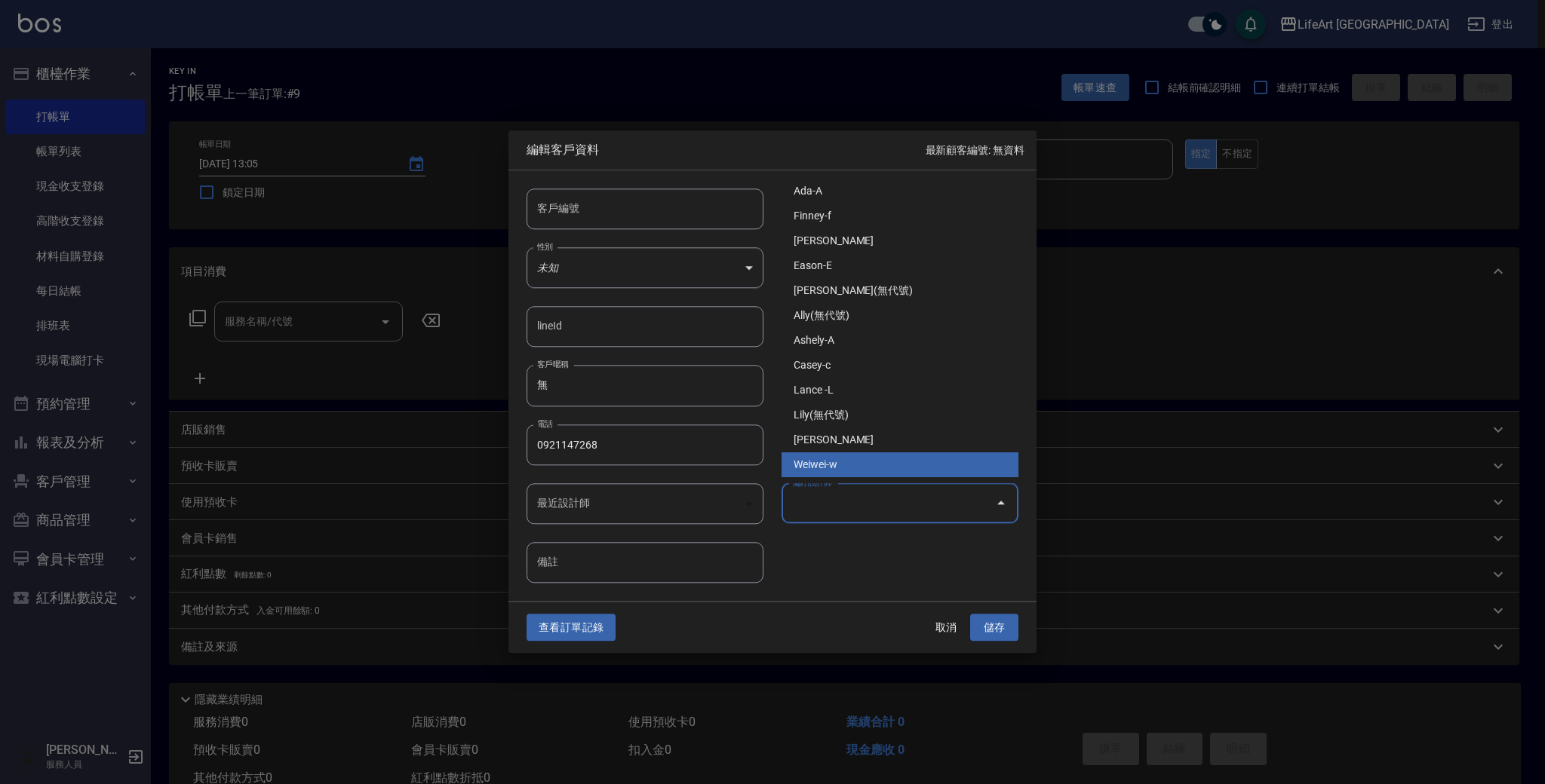
click at [854, 462] on li "Weiwei-w" at bounding box center [899, 465] width 237 height 25
type input "Weiwei"
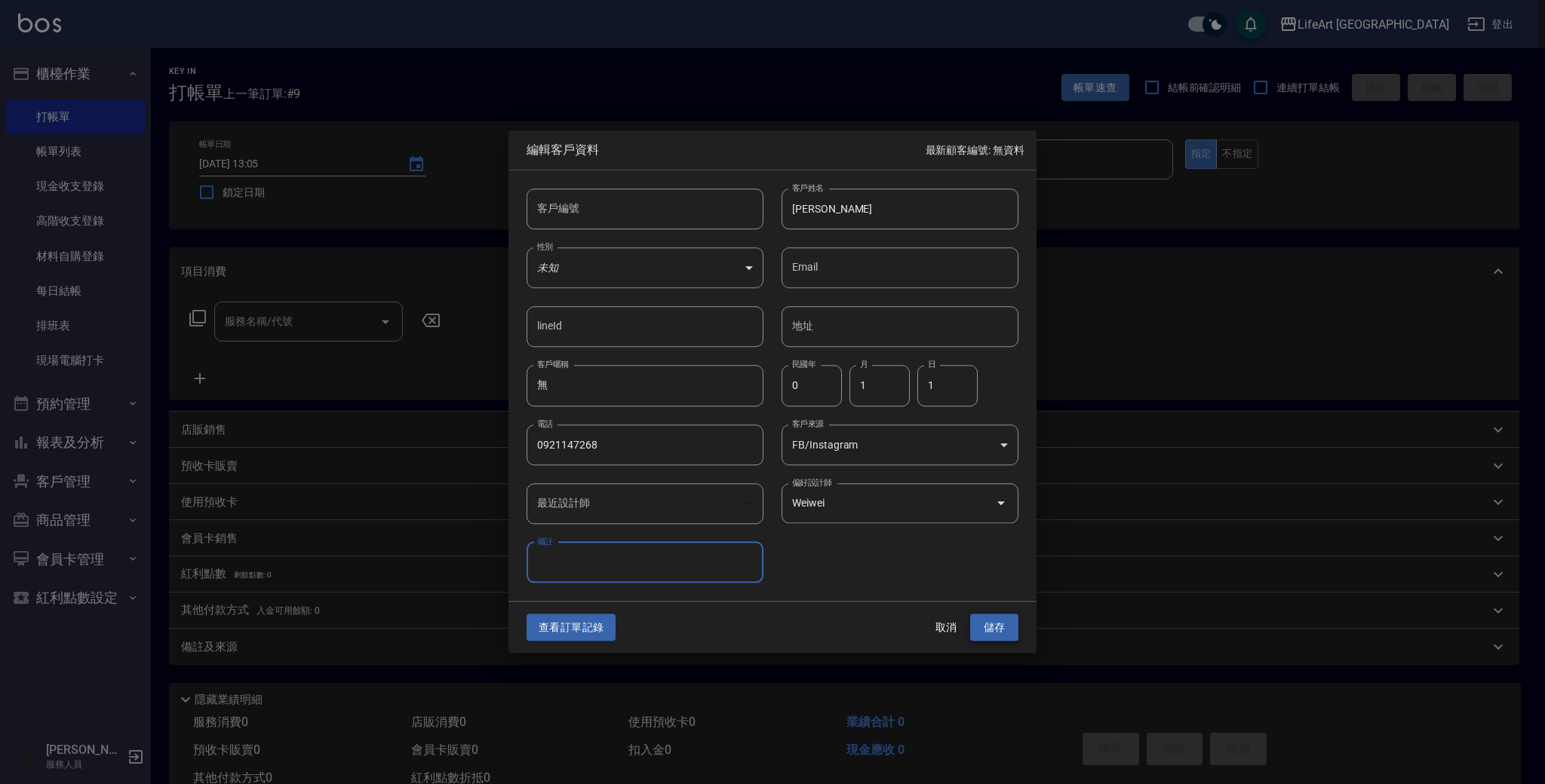
click at [989, 616] on button "儲存" at bounding box center [994, 627] width 48 height 28
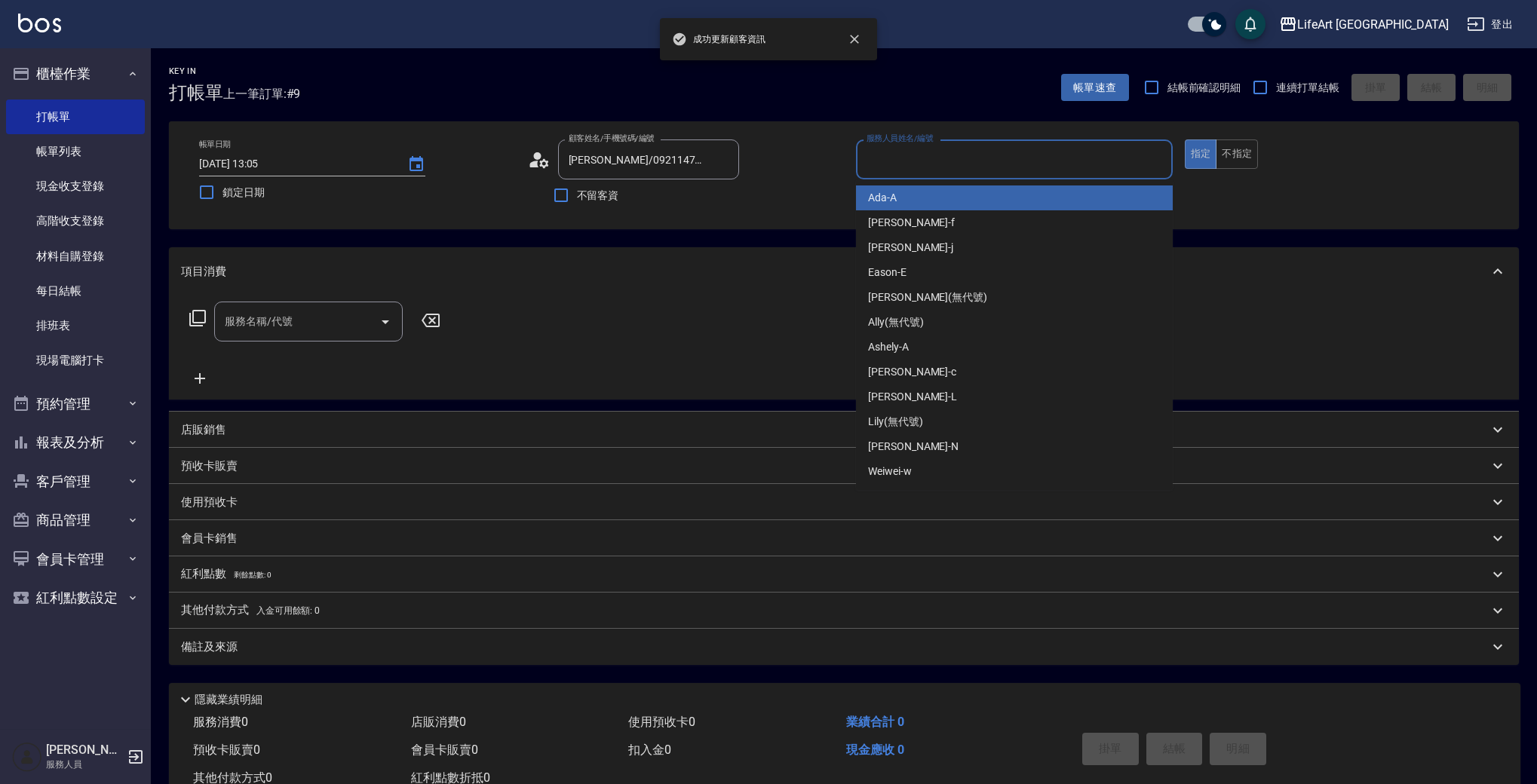
click at [1001, 156] on input "服務人員姓名/編號" at bounding box center [1014, 159] width 303 height 26
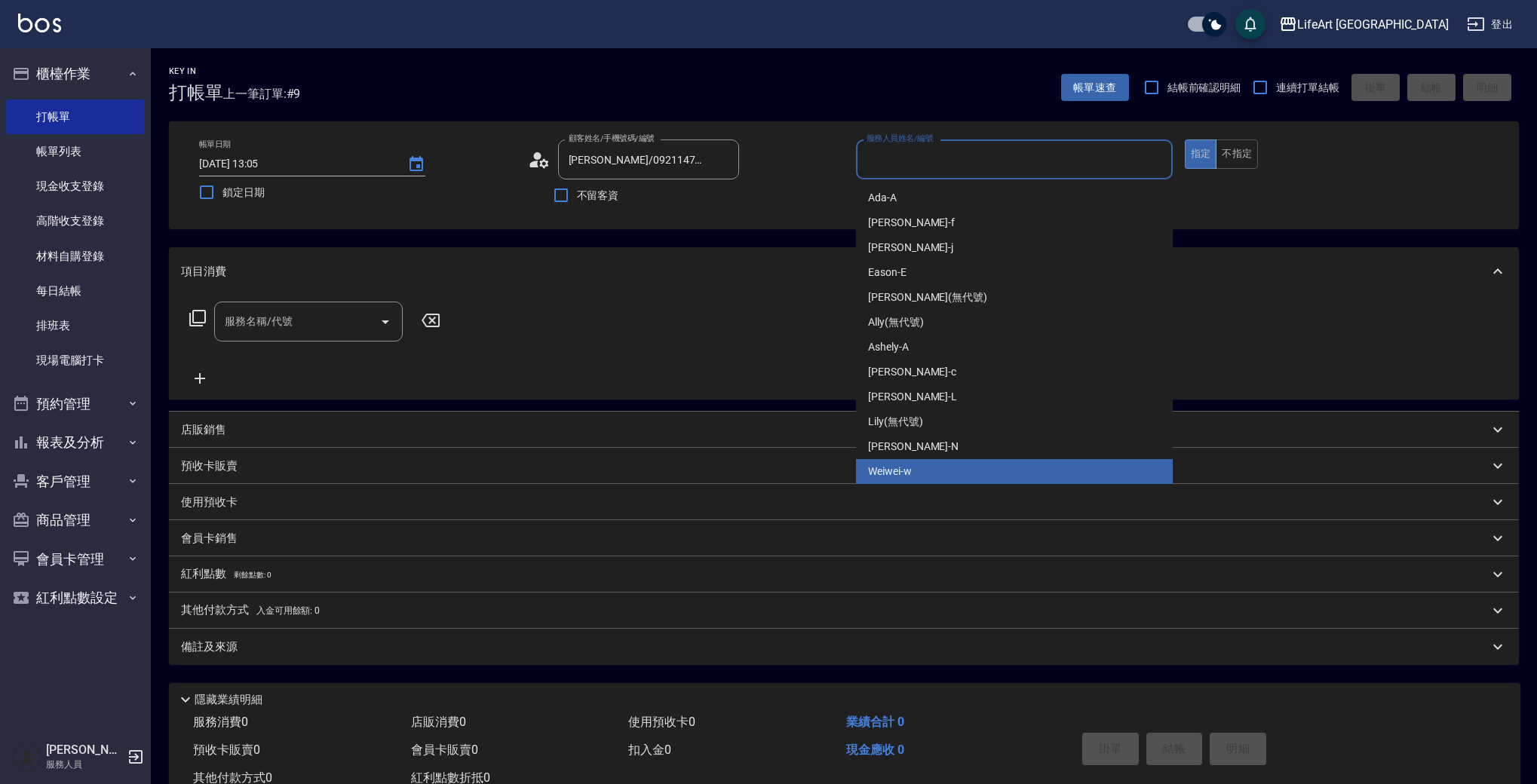
click at [901, 483] on div "Weiwei -w" at bounding box center [1014, 471] width 317 height 25
type input "Weiwei-w"
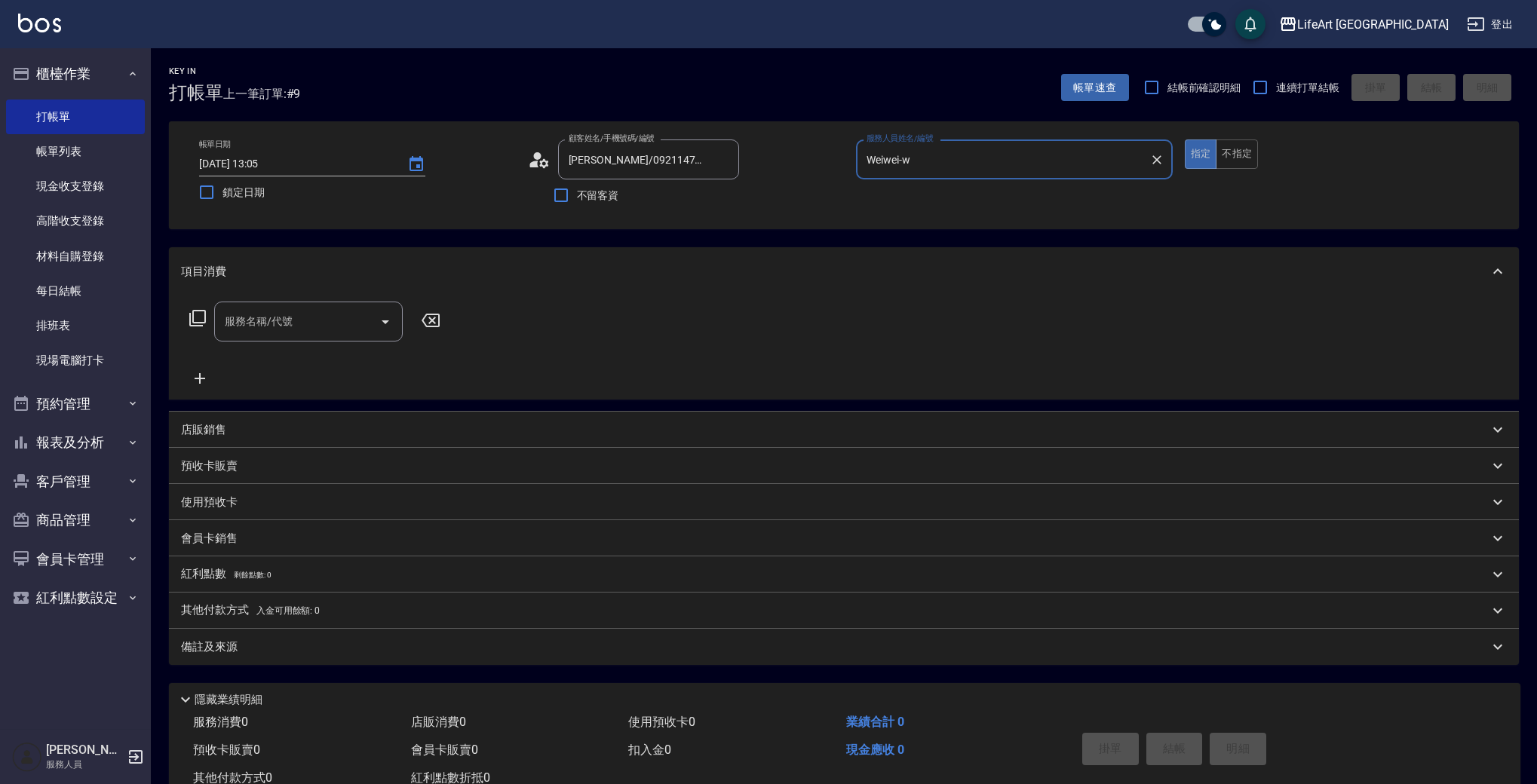
click at [274, 329] on input "服務名稱/代號" at bounding box center [297, 322] width 152 height 26
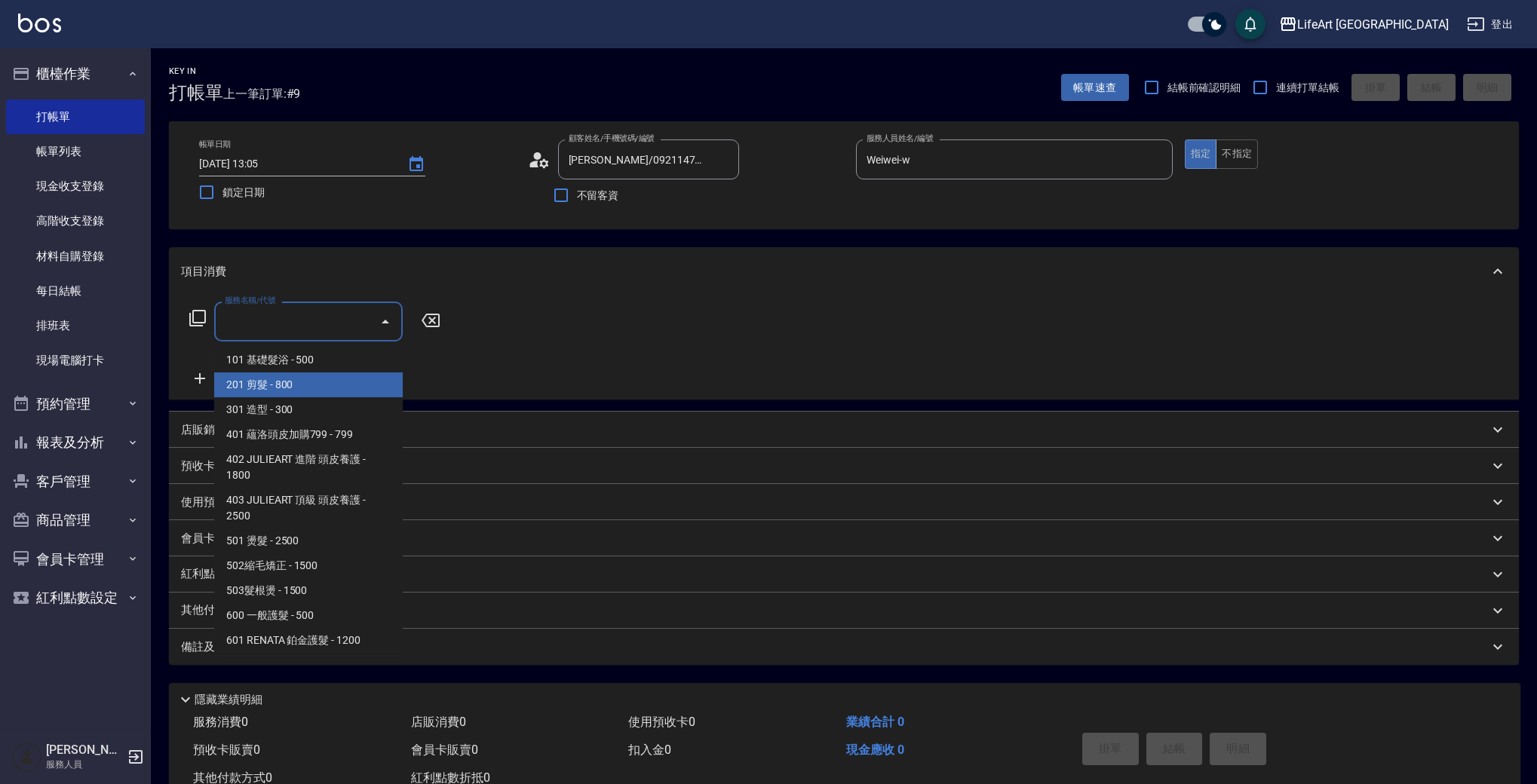
click at [272, 382] on span "201 剪髮 - 800" at bounding box center [309, 384] width 189 height 25
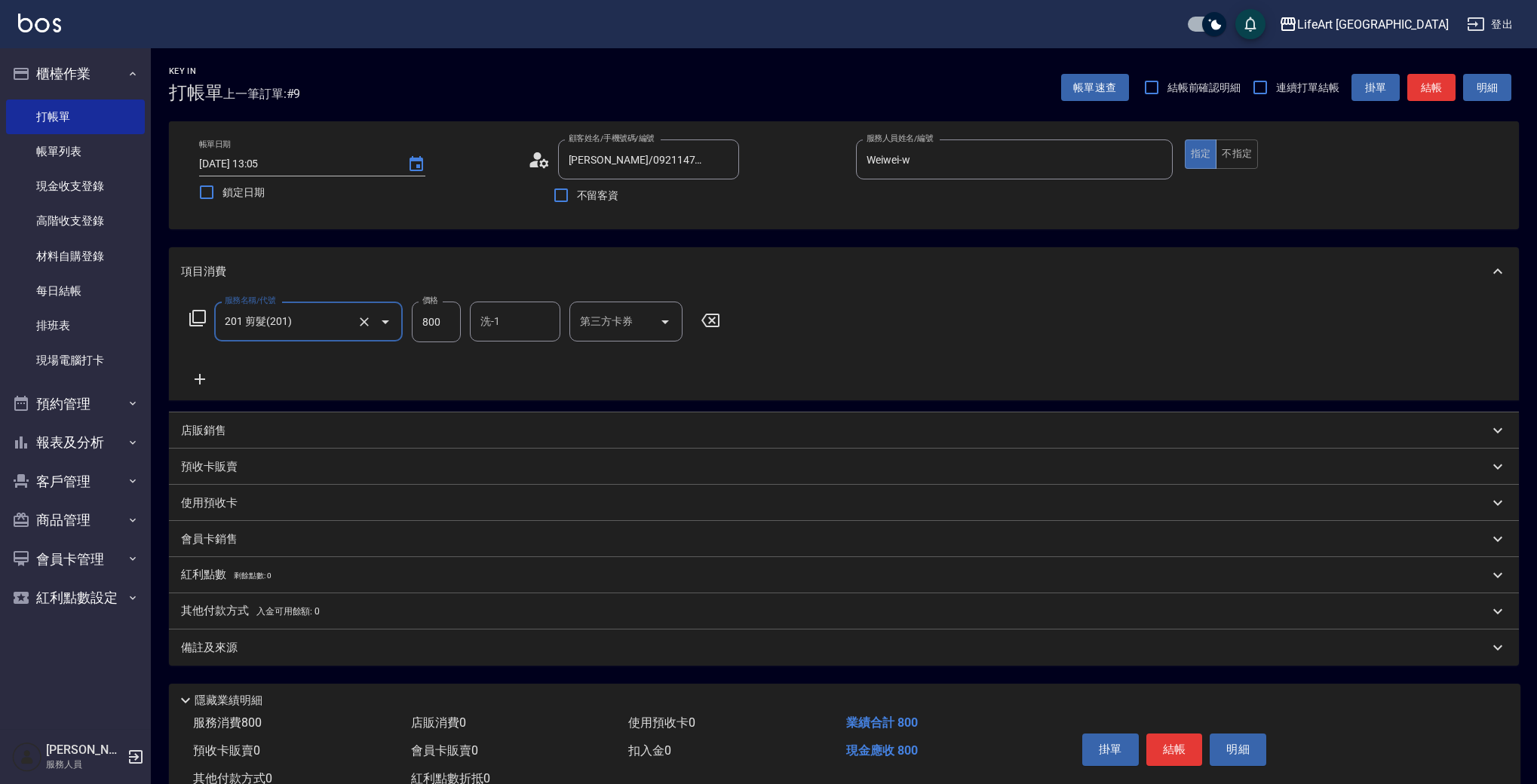
type input "201 剪髮(201)"
click at [206, 383] on icon at bounding box center [200, 379] width 37 height 18
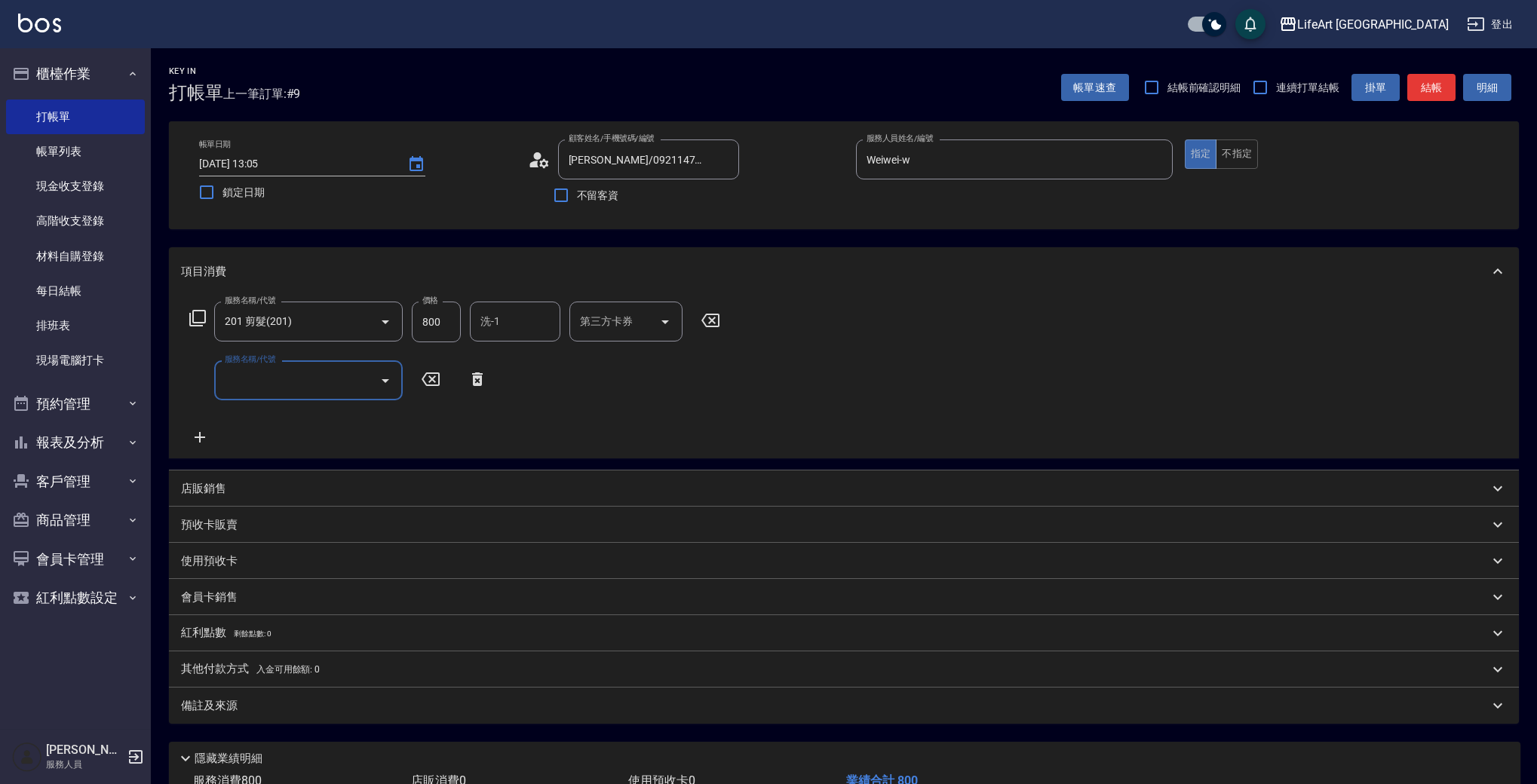
click at [315, 385] on input "服務名稱/代號" at bounding box center [297, 380] width 152 height 26
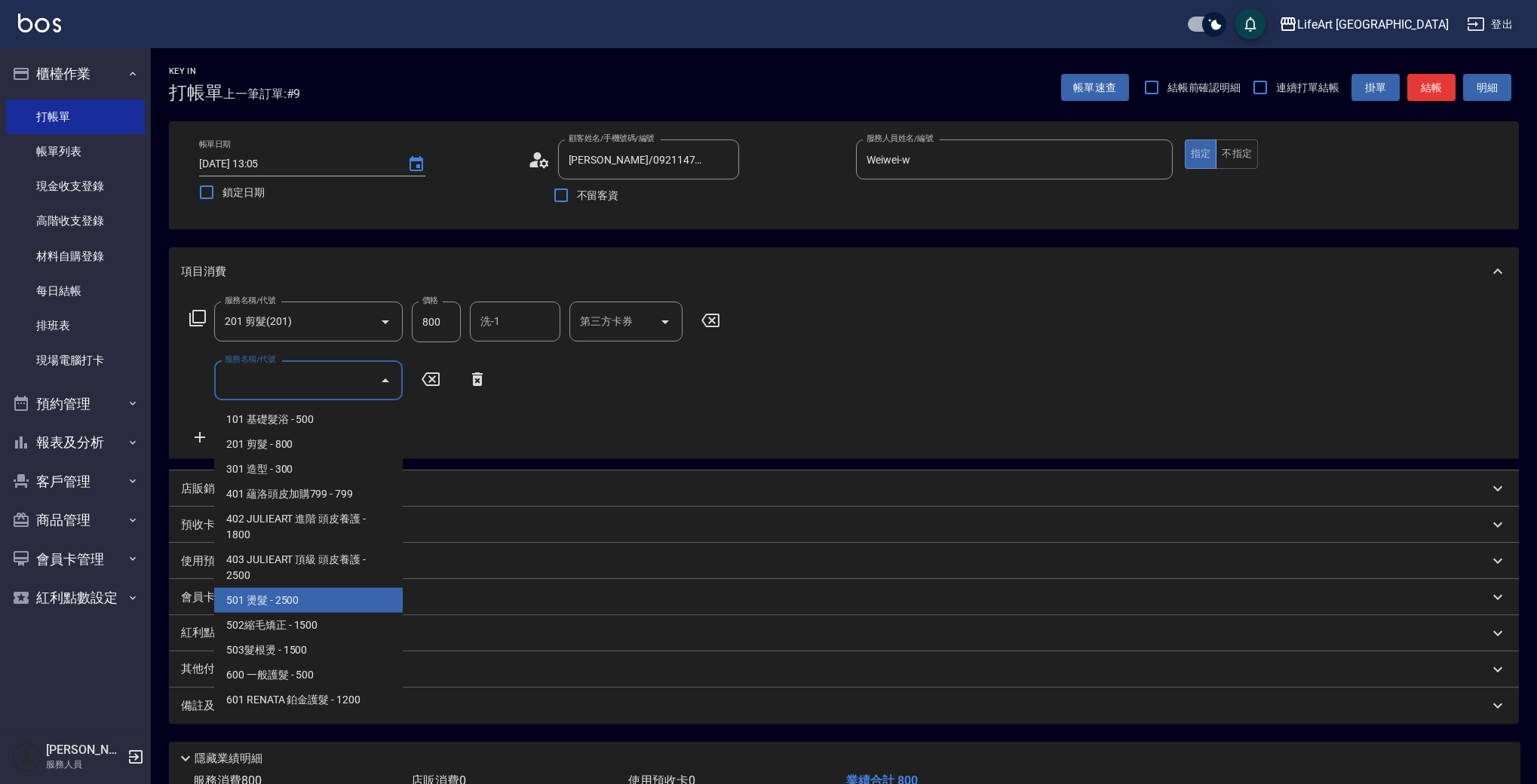
scroll to position [203, 0]
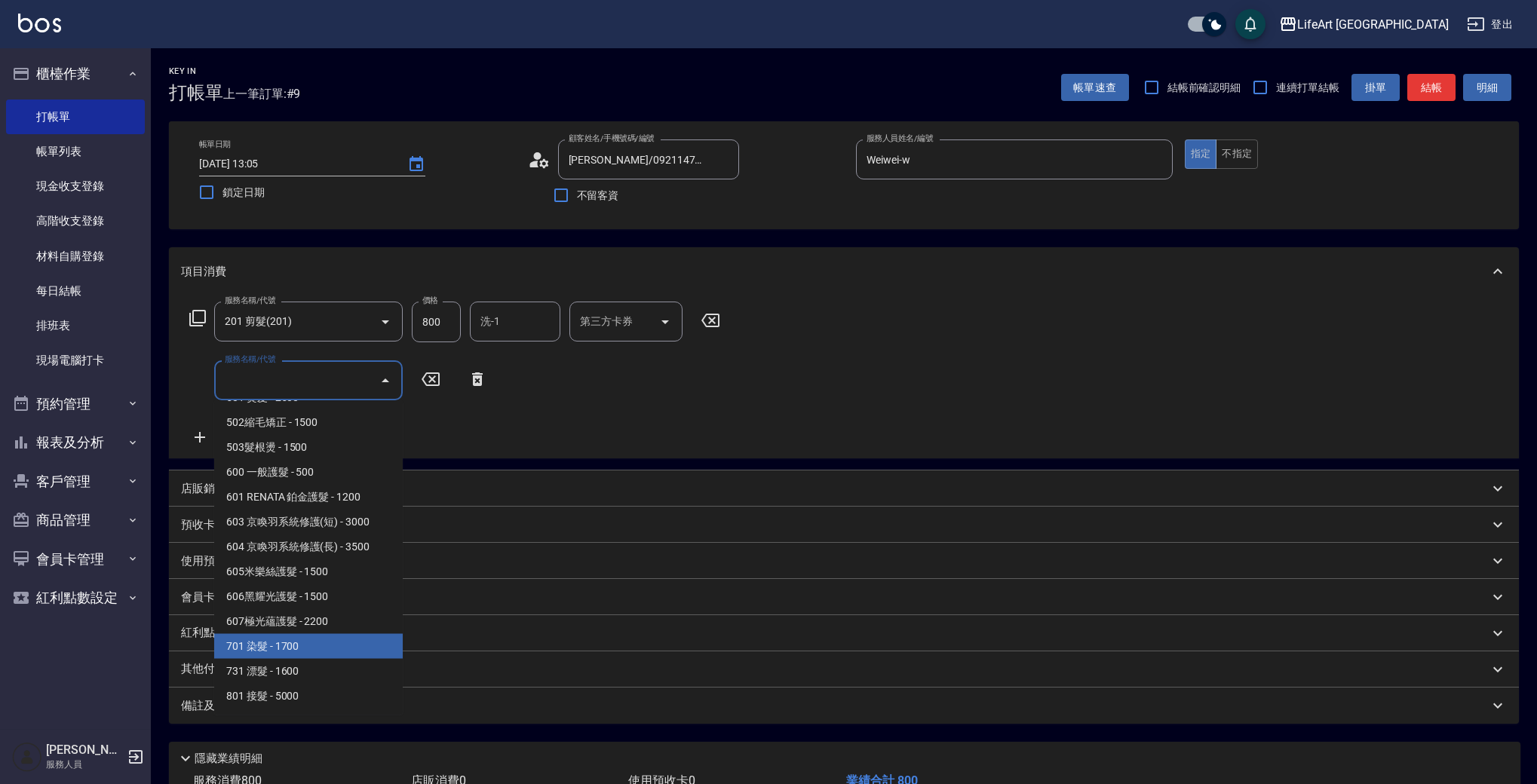
click at [360, 638] on span "701 染髮 - 1700" at bounding box center [309, 647] width 189 height 25
type input "701 染髮(701)"
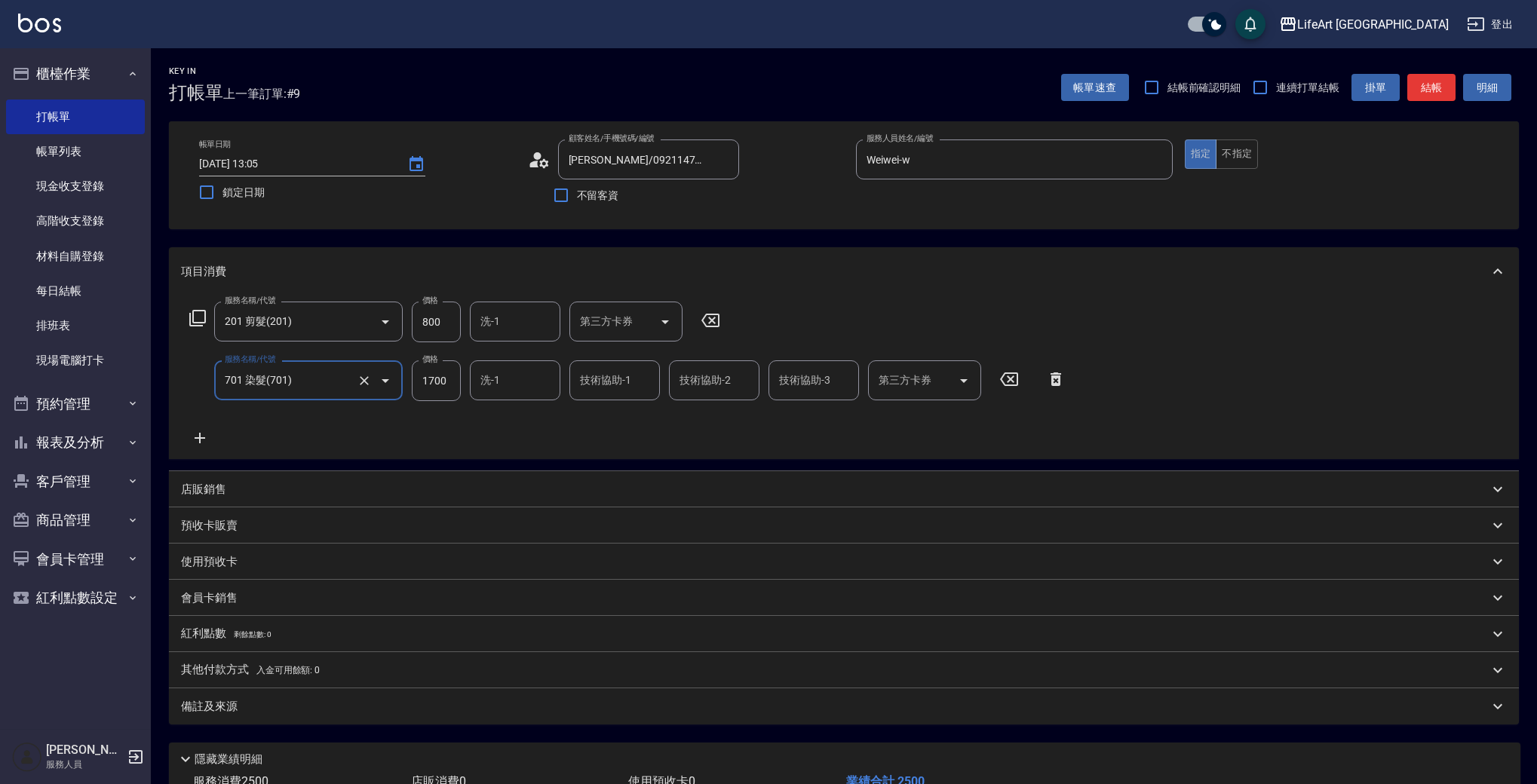
click at [205, 428] on div "服務名稱/代號 201 剪髮(201) 服務名稱/代號 價格 800 價格 洗-1 洗-1 第三方卡券 第三方卡券 服務名稱/代號 701 染髮(701) 服…" at bounding box center [628, 374] width 894 height 145
click at [203, 437] on icon at bounding box center [199, 438] width 11 height 11
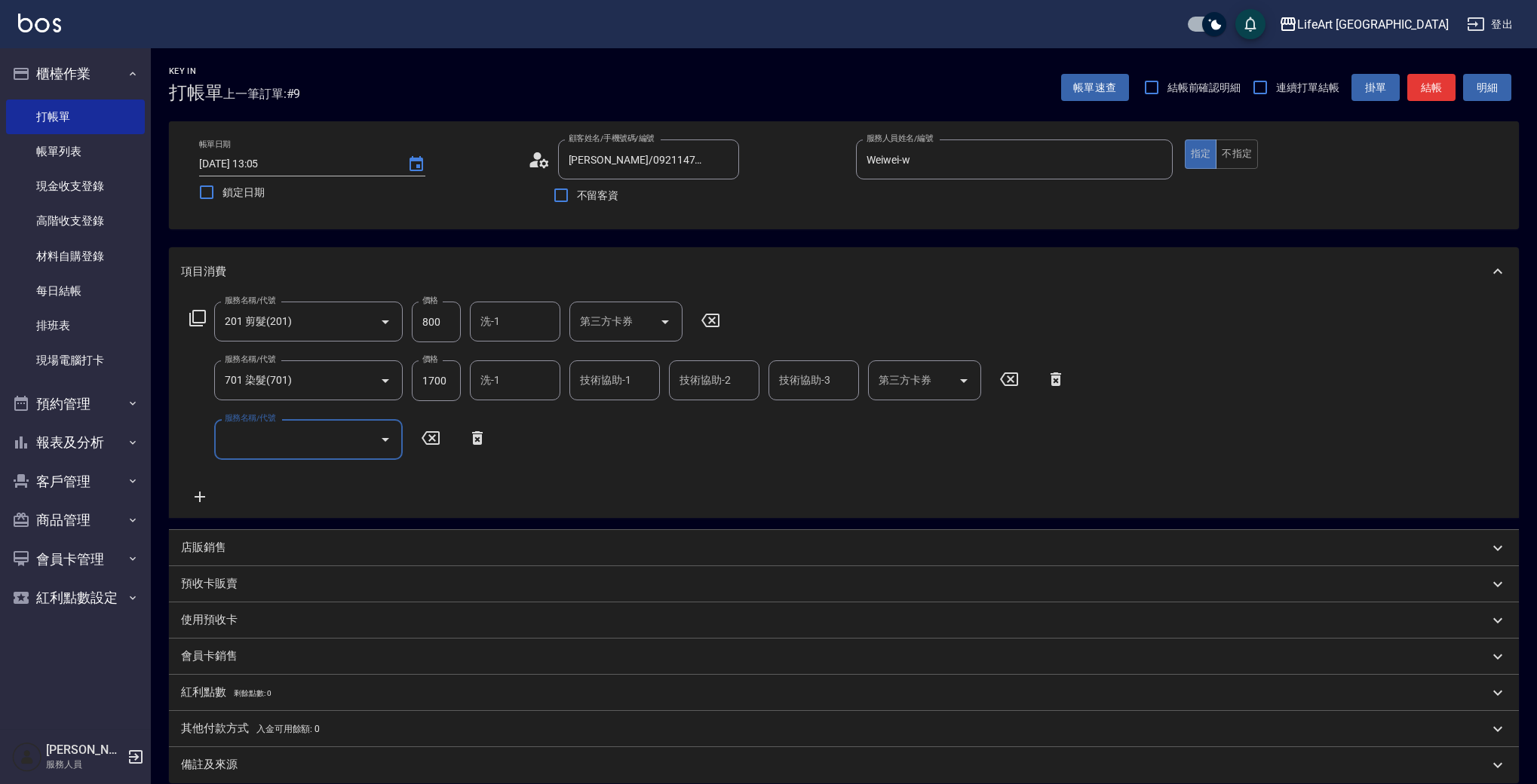
click at [276, 443] on input "服務名稱/代號" at bounding box center [297, 439] width 152 height 26
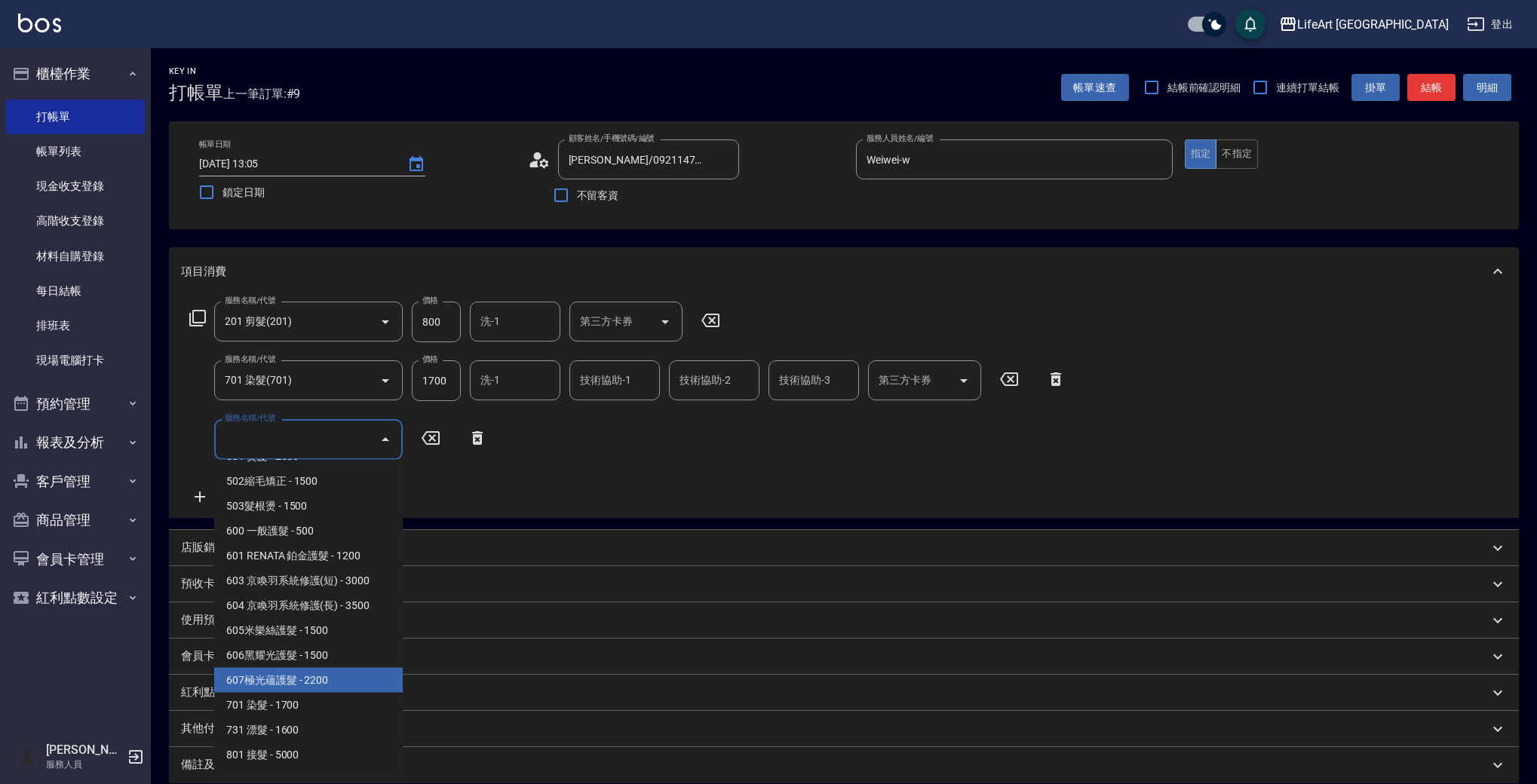
click at [365, 682] on span "607極光蘊護髮 - 2200" at bounding box center [309, 680] width 189 height 25
type input "607極光蘊護髮(607)"
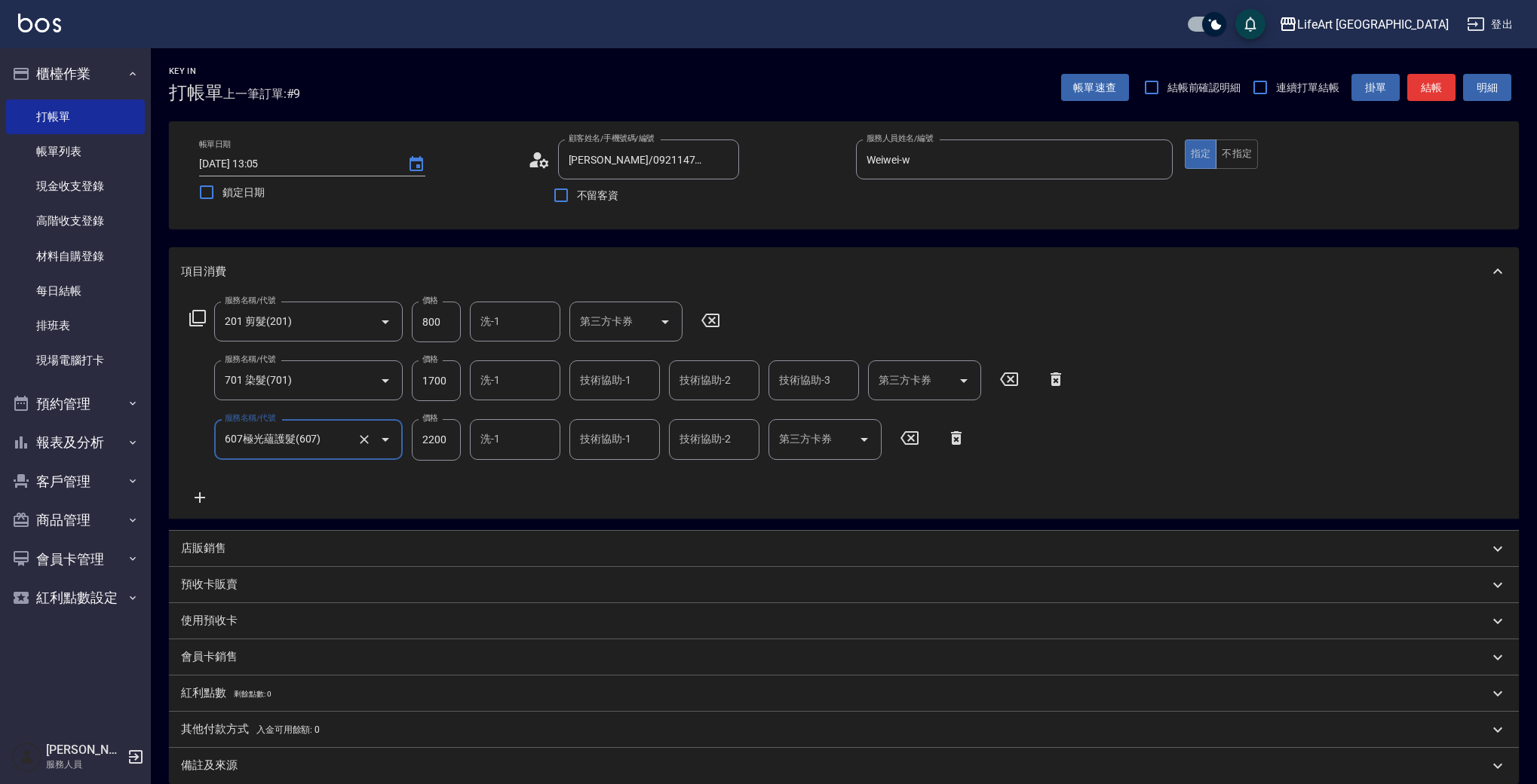
click at [447, 388] on input "1700" at bounding box center [436, 381] width 49 height 41
click at [447, 388] on input "1700" at bounding box center [436, 381] width 49 height 41
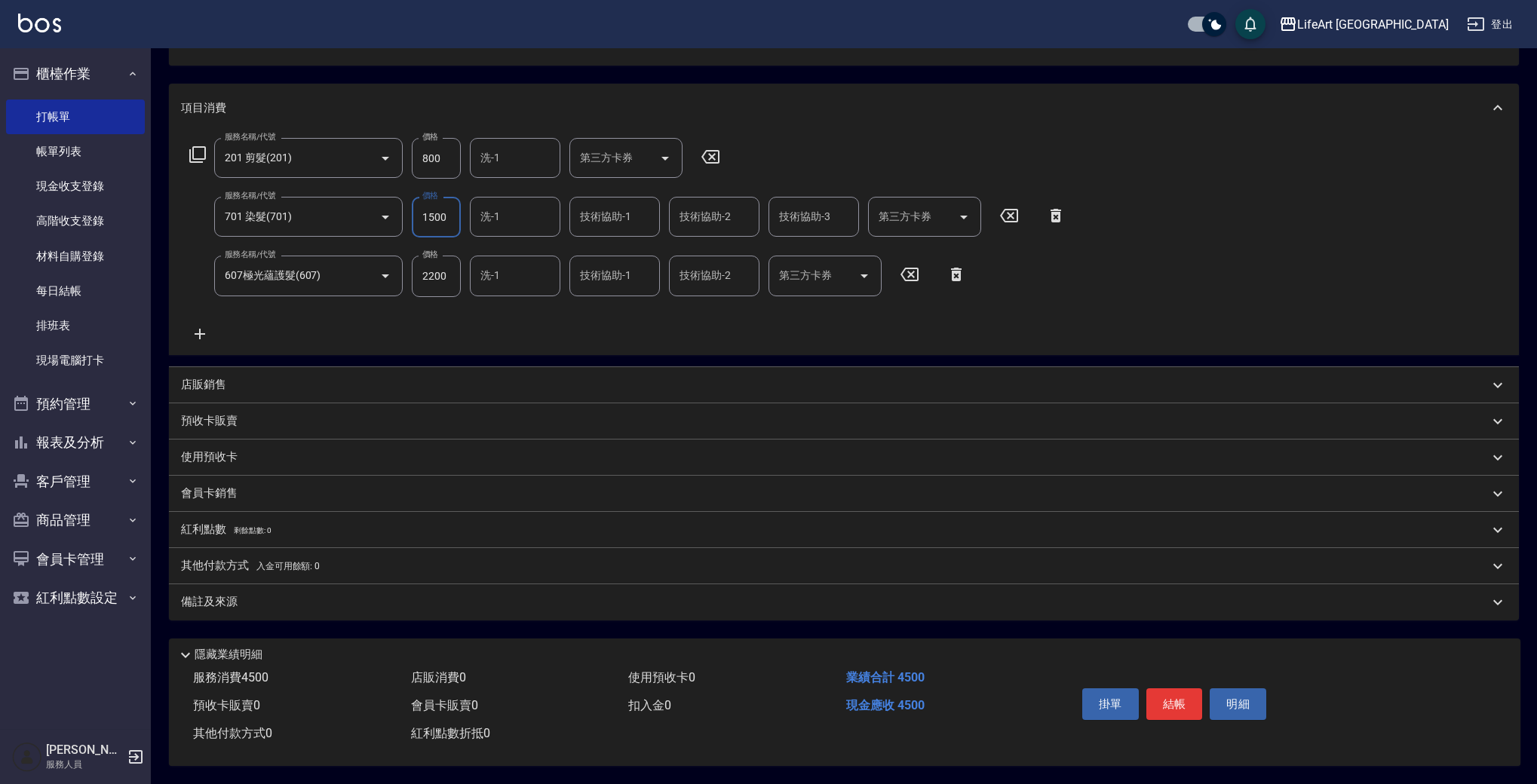
scroll to position [0, 0]
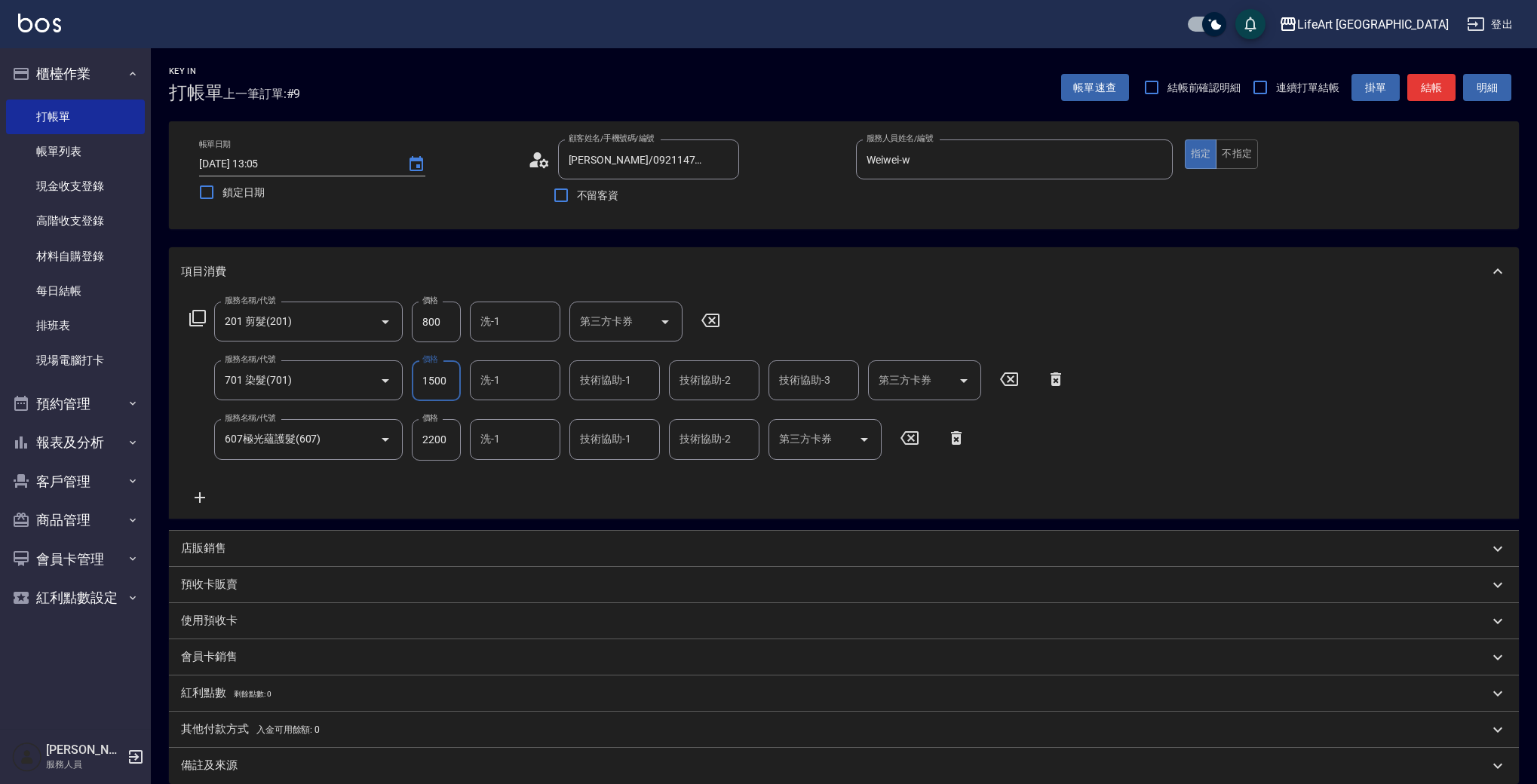
type input "1500"
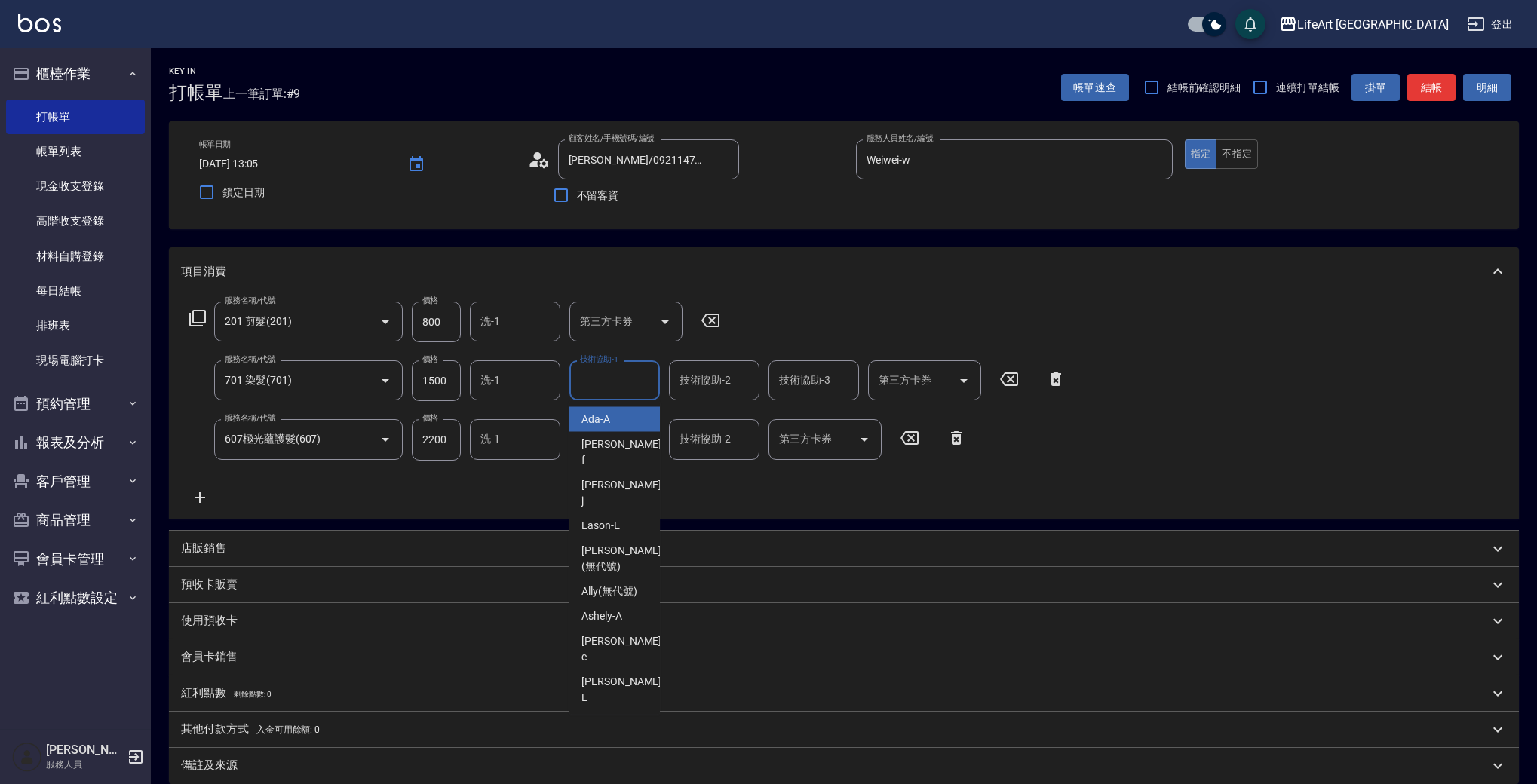
click at [594, 378] on input "技術協助-1" at bounding box center [614, 380] width 77 height 26
click at [614, 413] on span "Casey -c" at bounding box center [623, 427] width 83 height 32
type input "Casey-c"
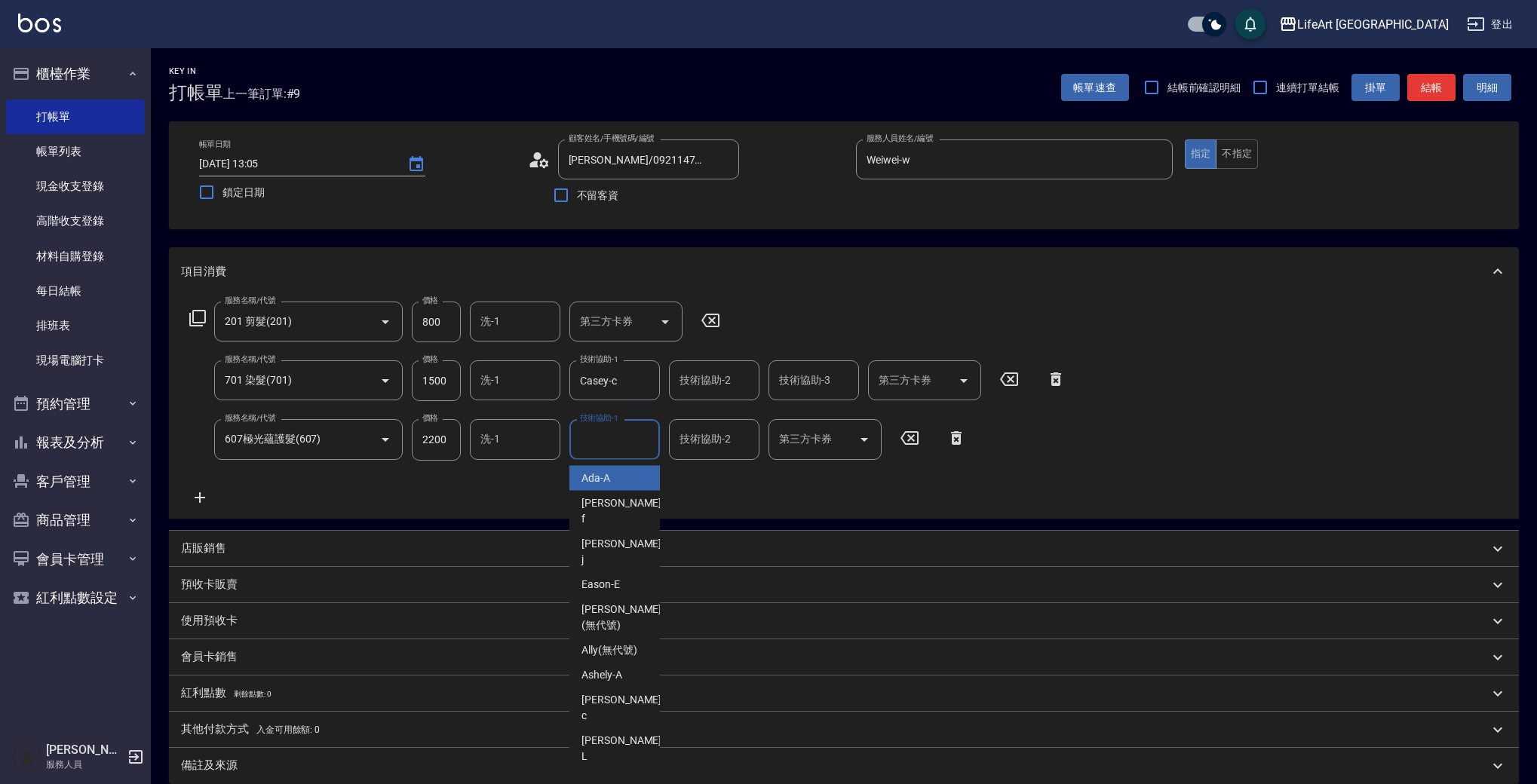
click at [603, 450] on input "技術協助-1" at bounding box center [614, 439] width 77 height 26
click at [603, 487] on div "Casey -c" at bounding box center [614, 487] width 90 height 41
type input "Casey-c"
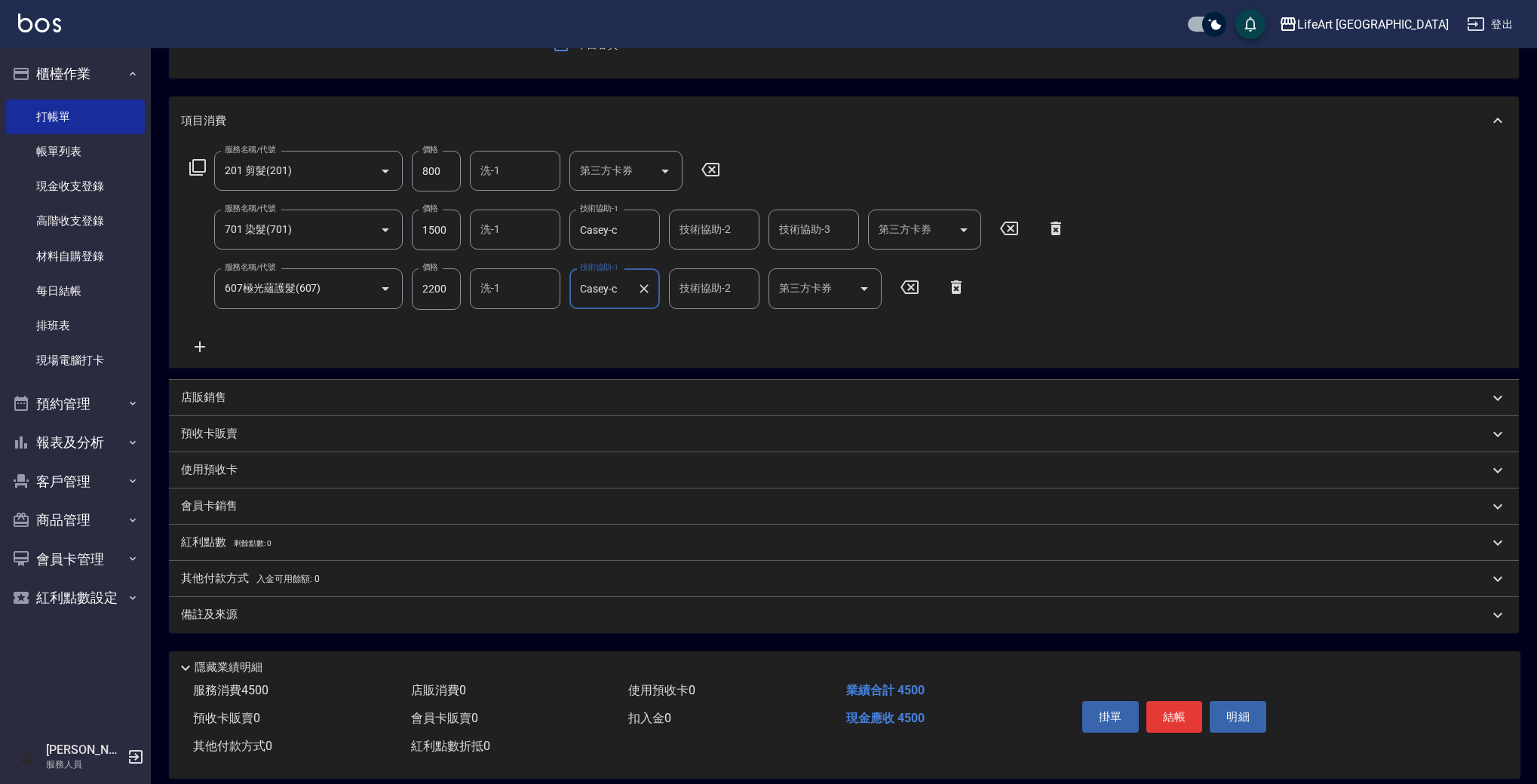
scroll to position [170, 0]
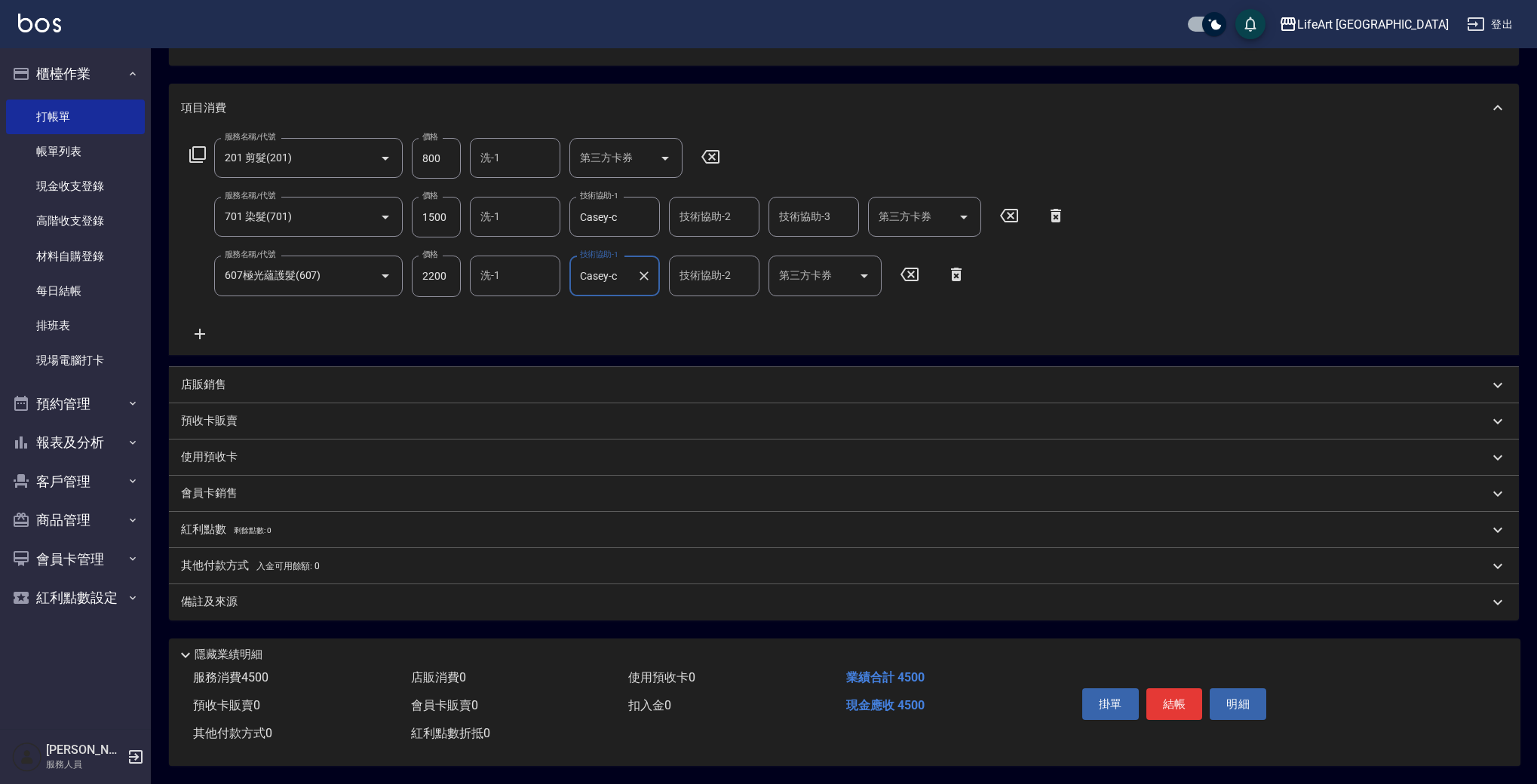
click at [321, 596] on div "備註及來源" at bounding box center [835, 601] width 1308 height 15
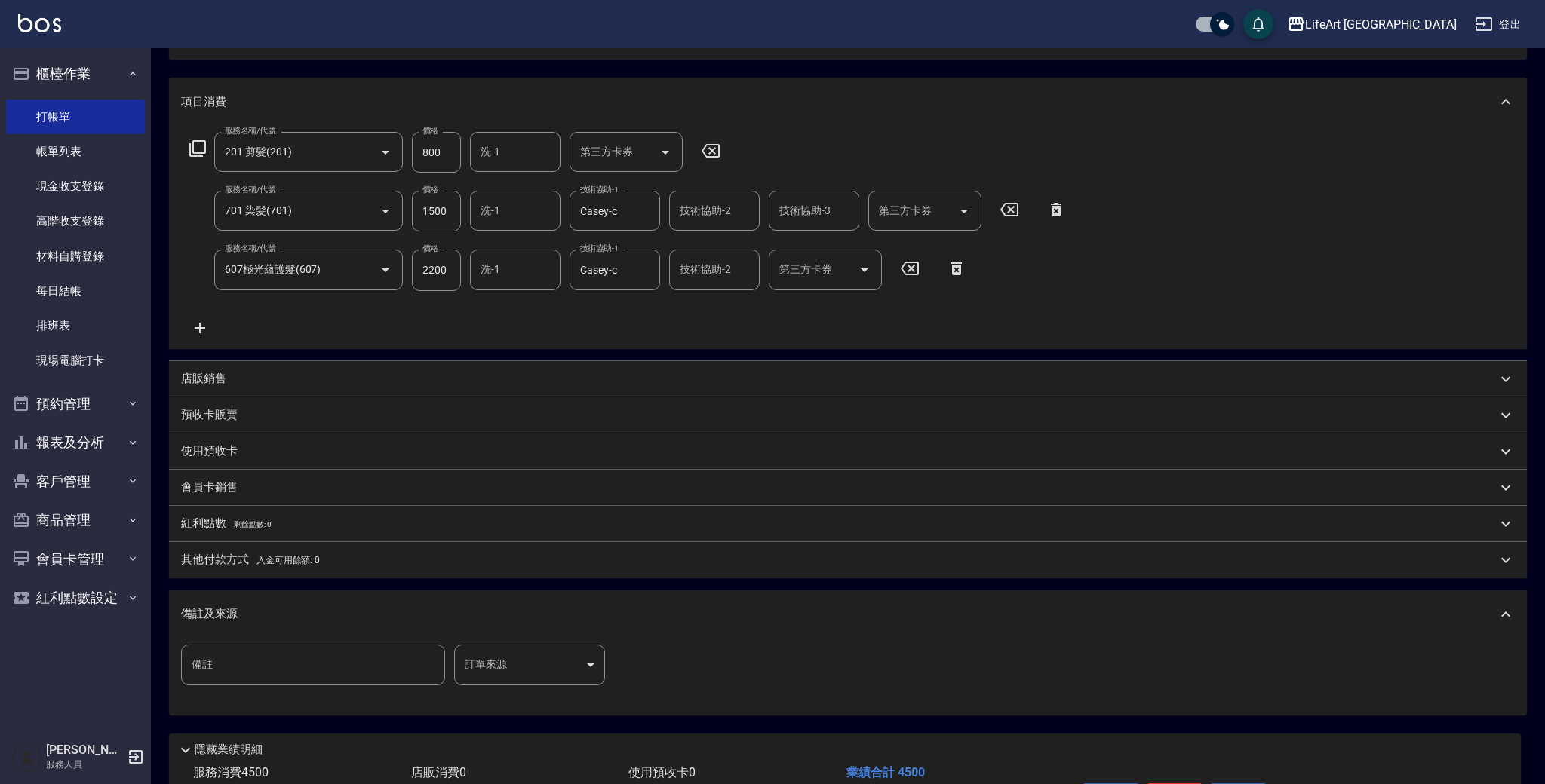
click at [507, 660] on body "LifeArt 蘆洲 登出 櫃檯作業 打帳單 帳單列表 現金收支登錄 高階收支登錄 材料自購登錄 每日結帳 排班表 現場電腦打卡 預約管理 預約管理 單日預約…" at bounding box center [772, 354] width 1545 height 1049
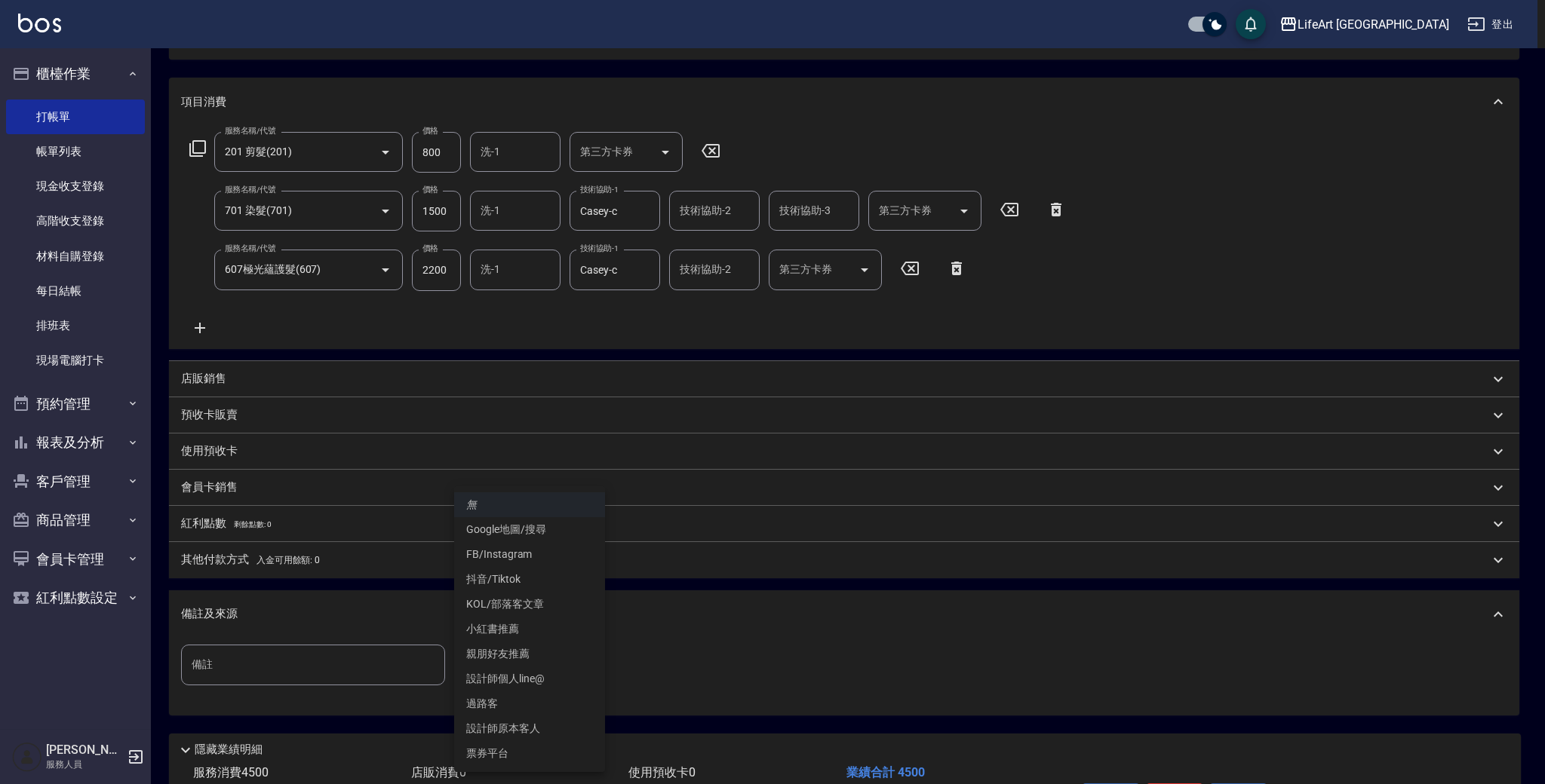
click at [524, 729] on li "設計師原本客人" at bounding box center [530, 729] width 151 height 25
type input "設計師原本客人"
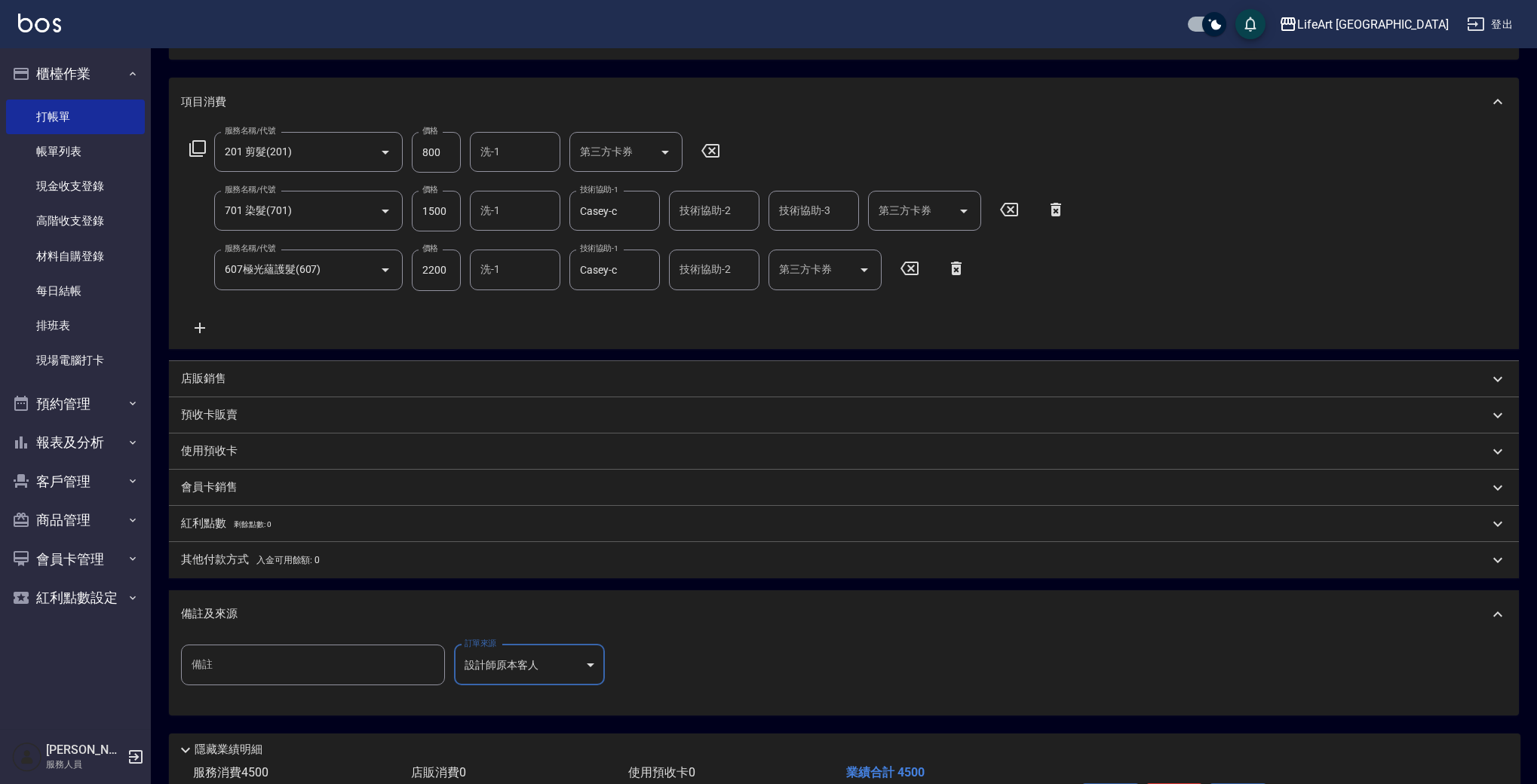
scroll to position [271, 0]
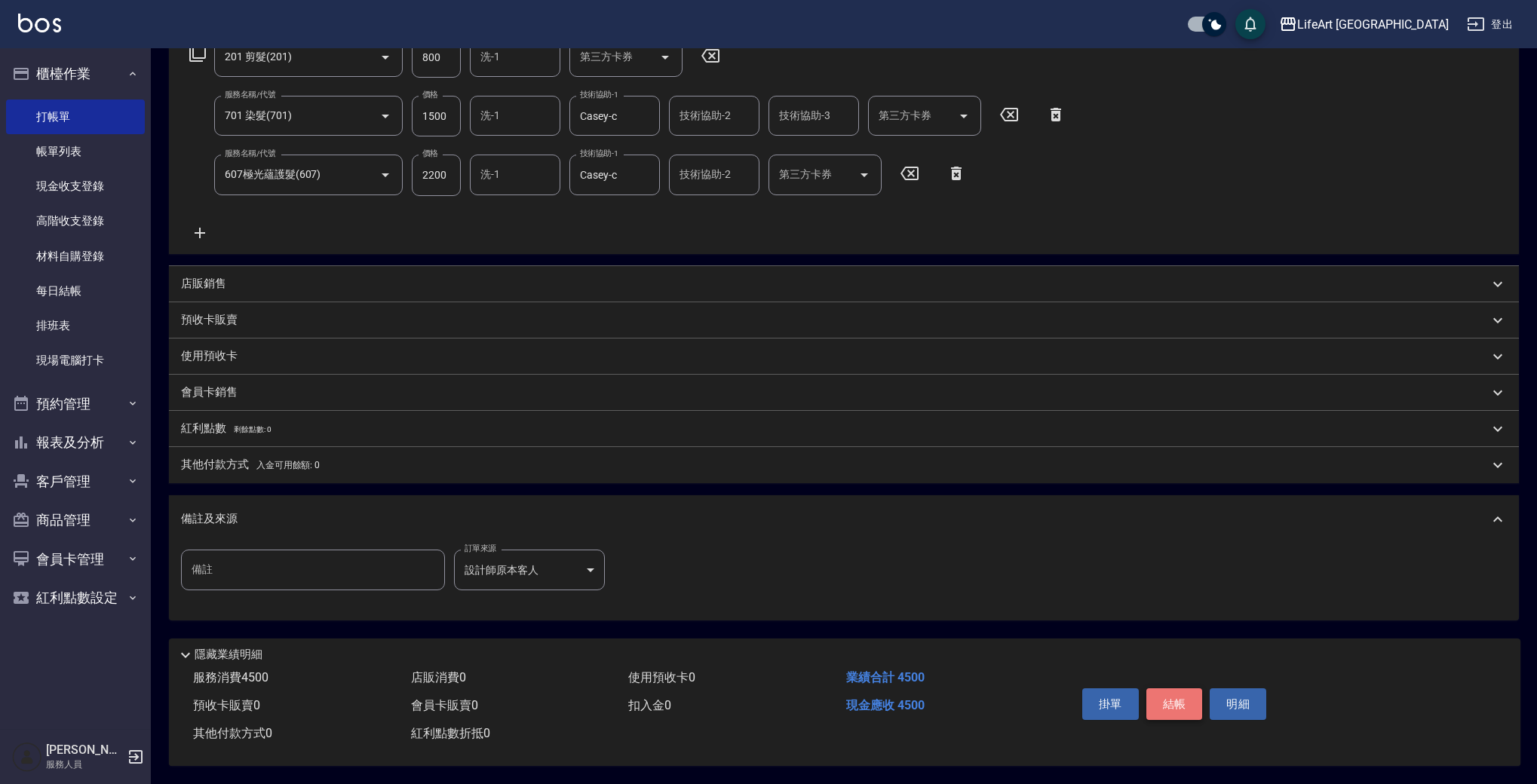
click at [1173, 704] on button "結帳" at bounding box center [1175, 704] width 57 height 32
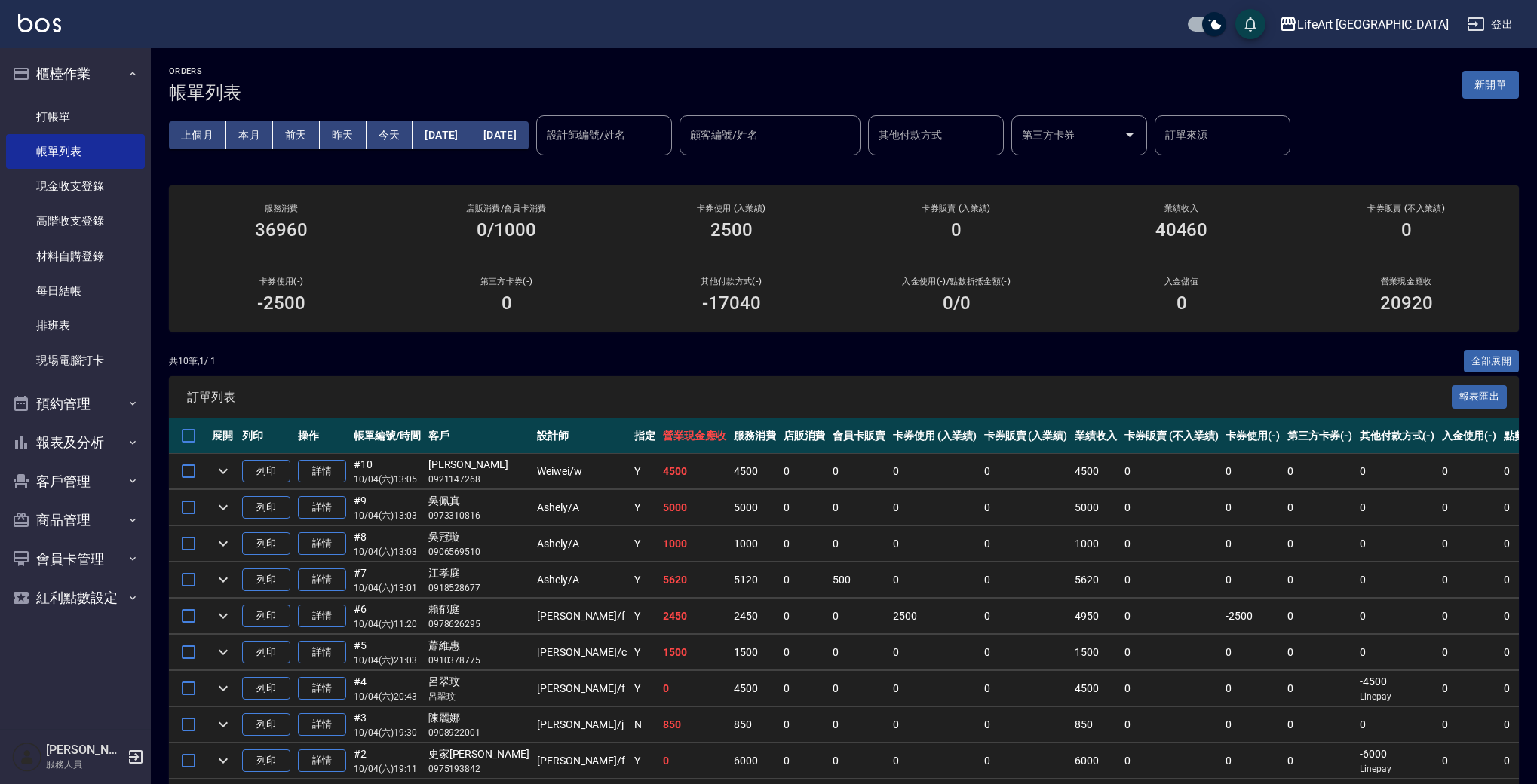
scroll to position [100, 0]
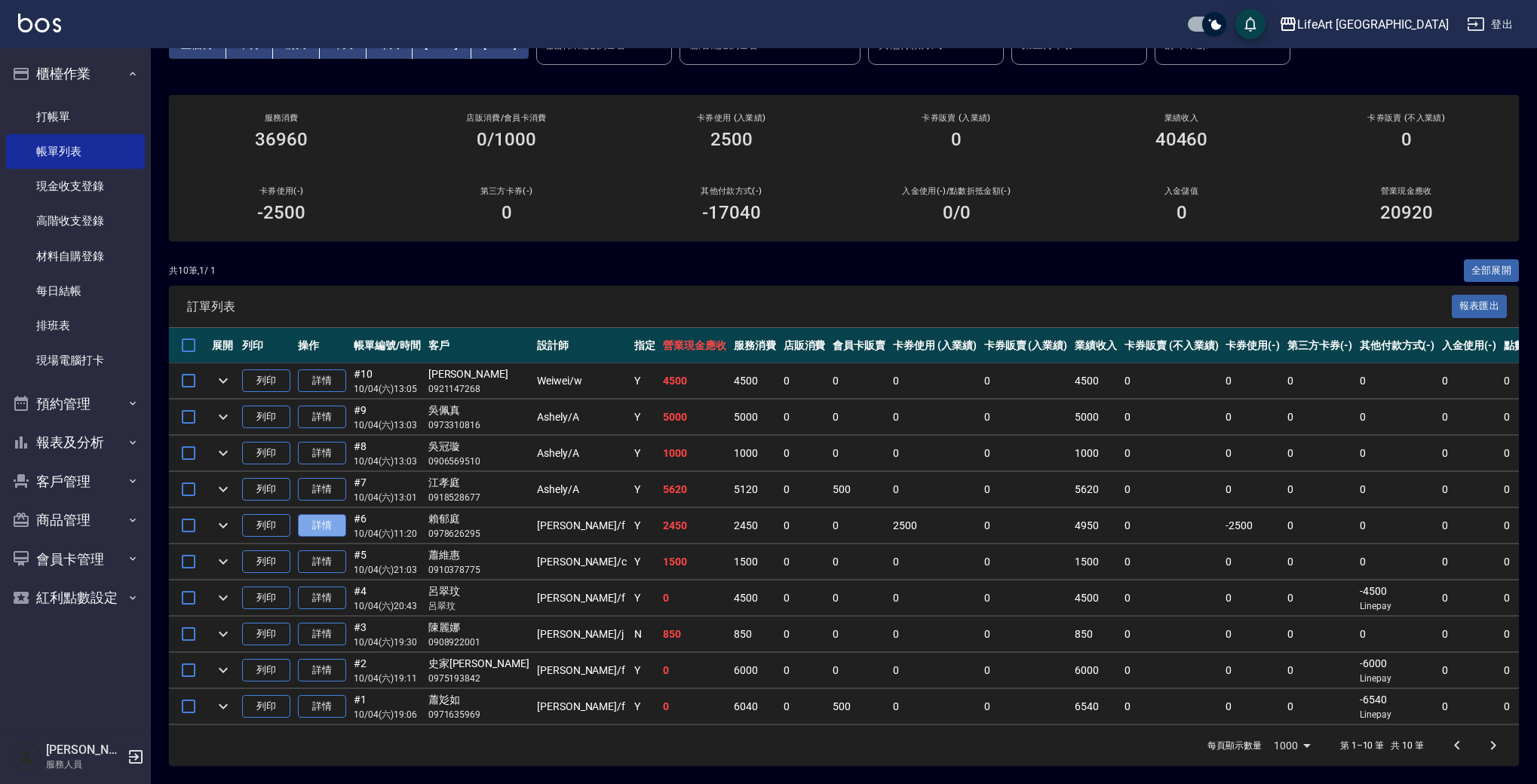
click at [321, 521] on link "詳情" at bounding box center [322, 526] width 48 height 24
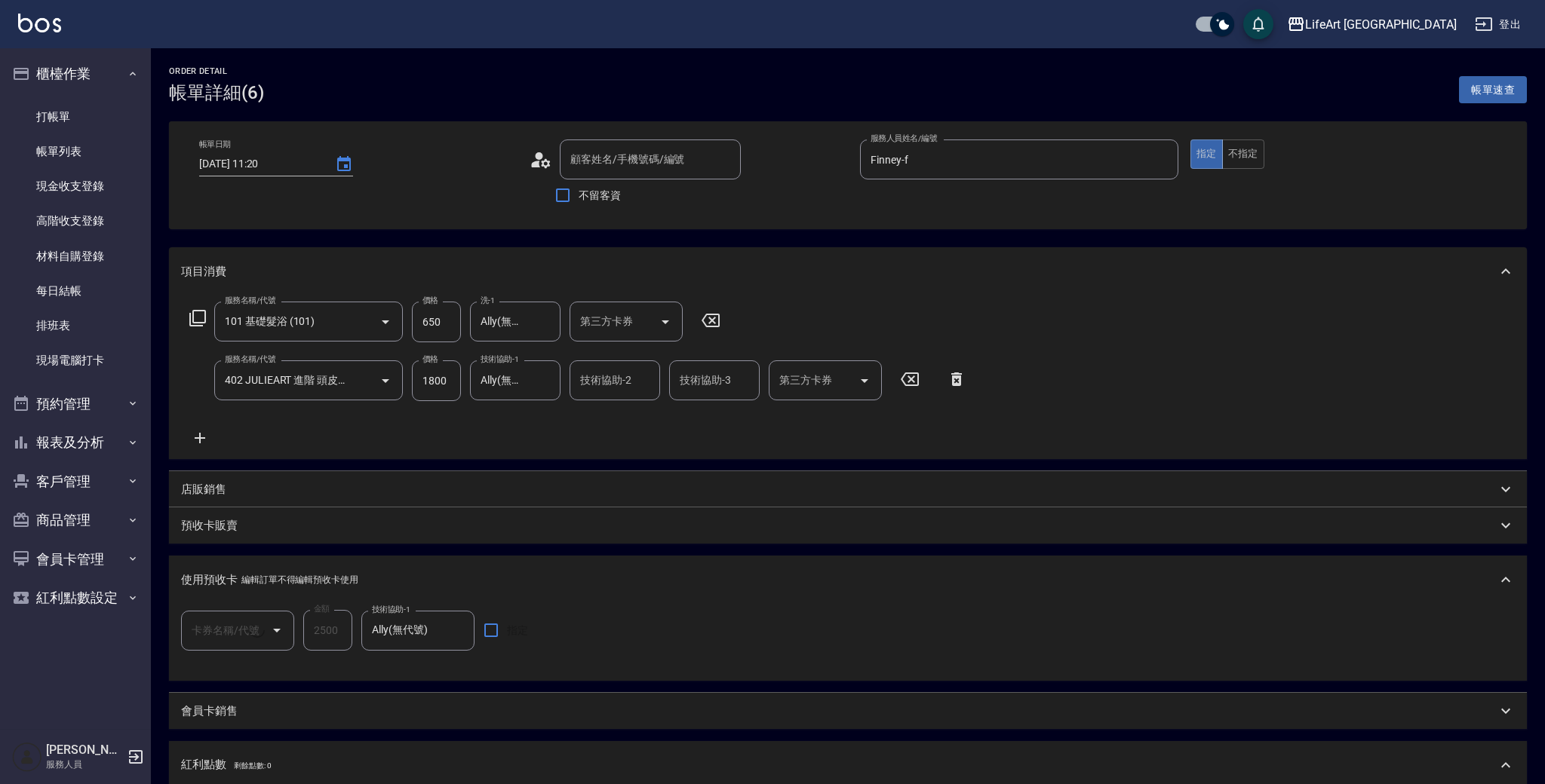
type input "2025/10/04 11:20"
type input "Finney-f"
type input "4"
type input "京喚羽護髮4次(1/1)"
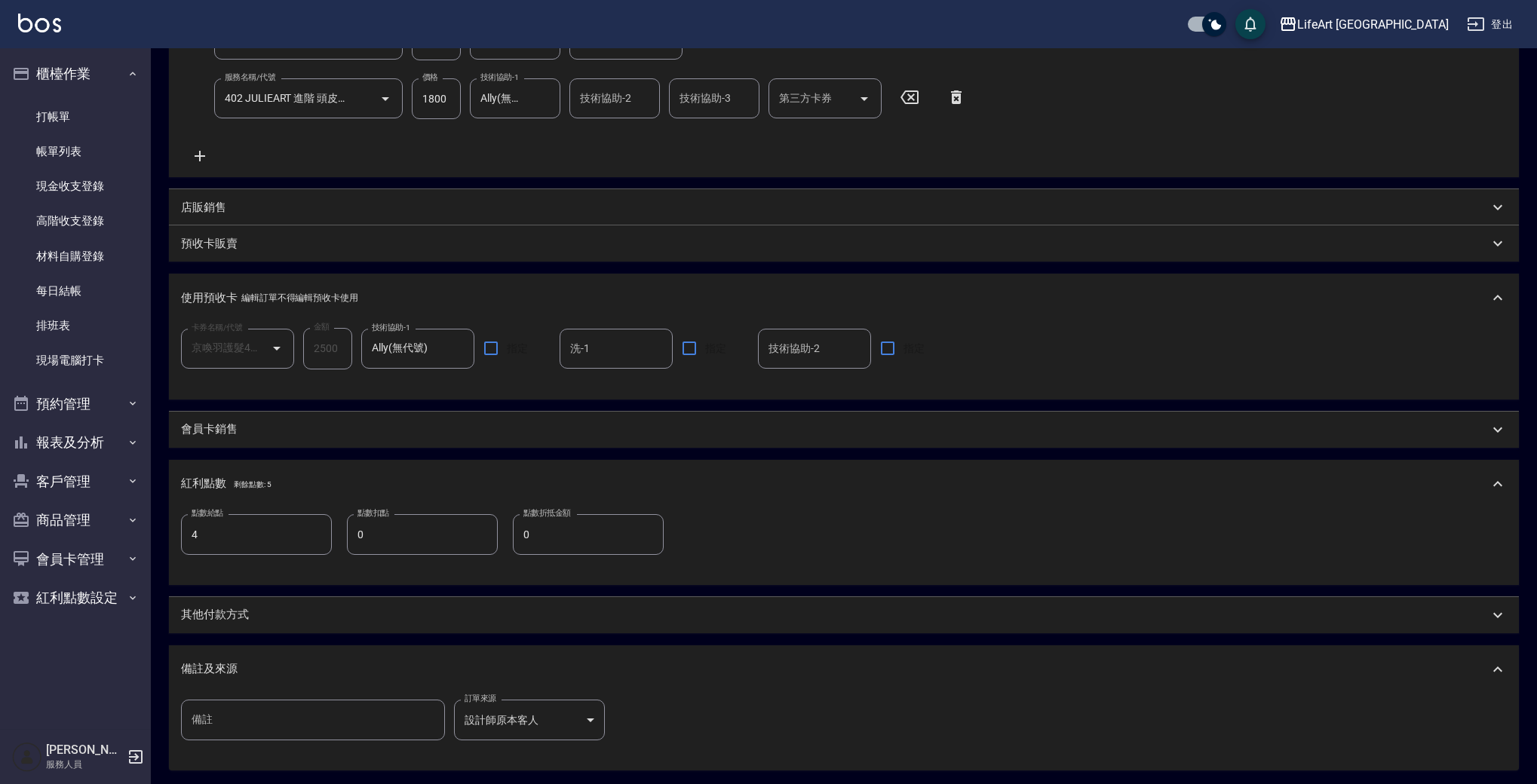
scroll to position [431, 0]
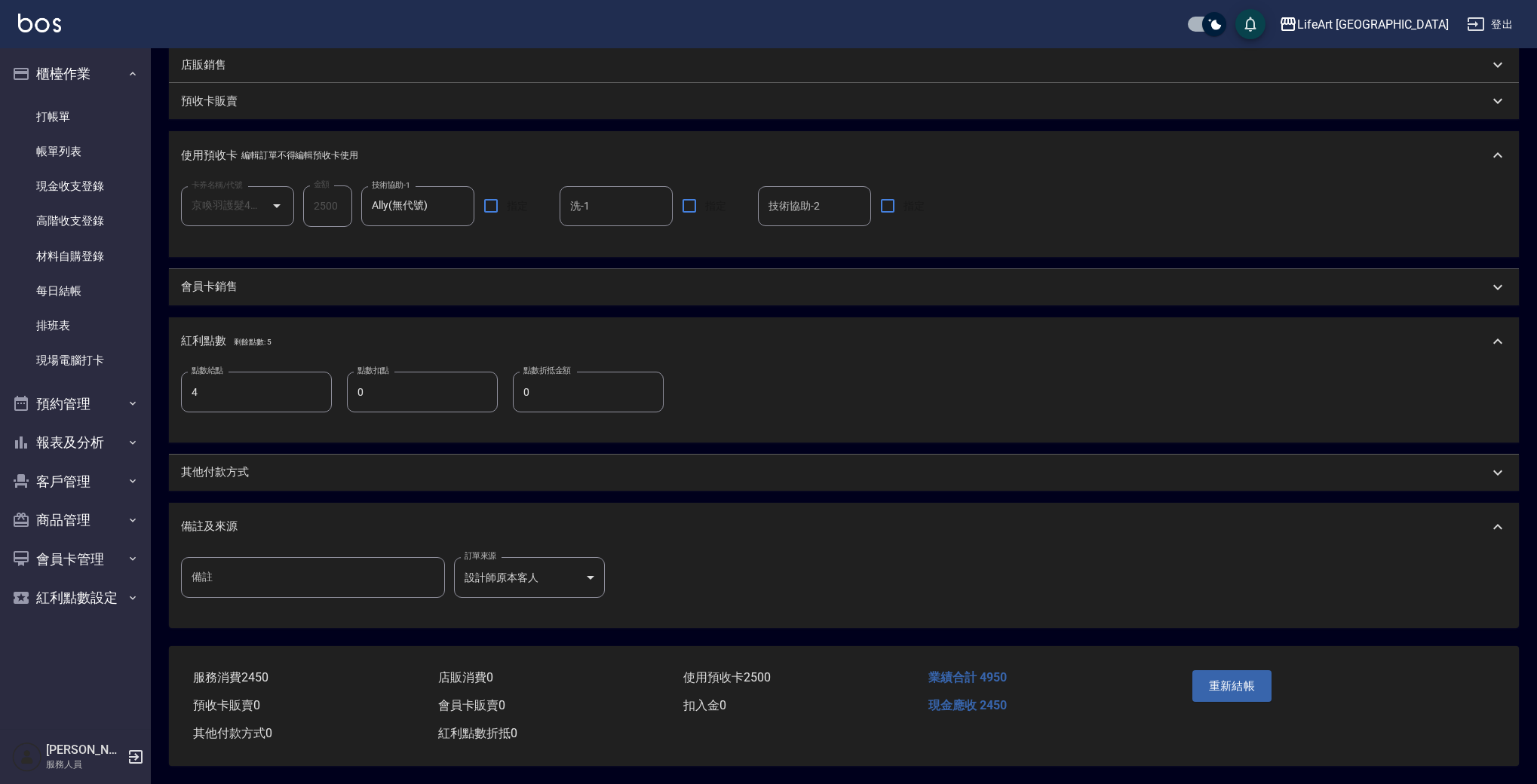
type input "[PERSON_NAME]/0978626295/null"
click at [232, 486] on div "其他付款方式" at bounding box center [844, 473] width 1350 height 37
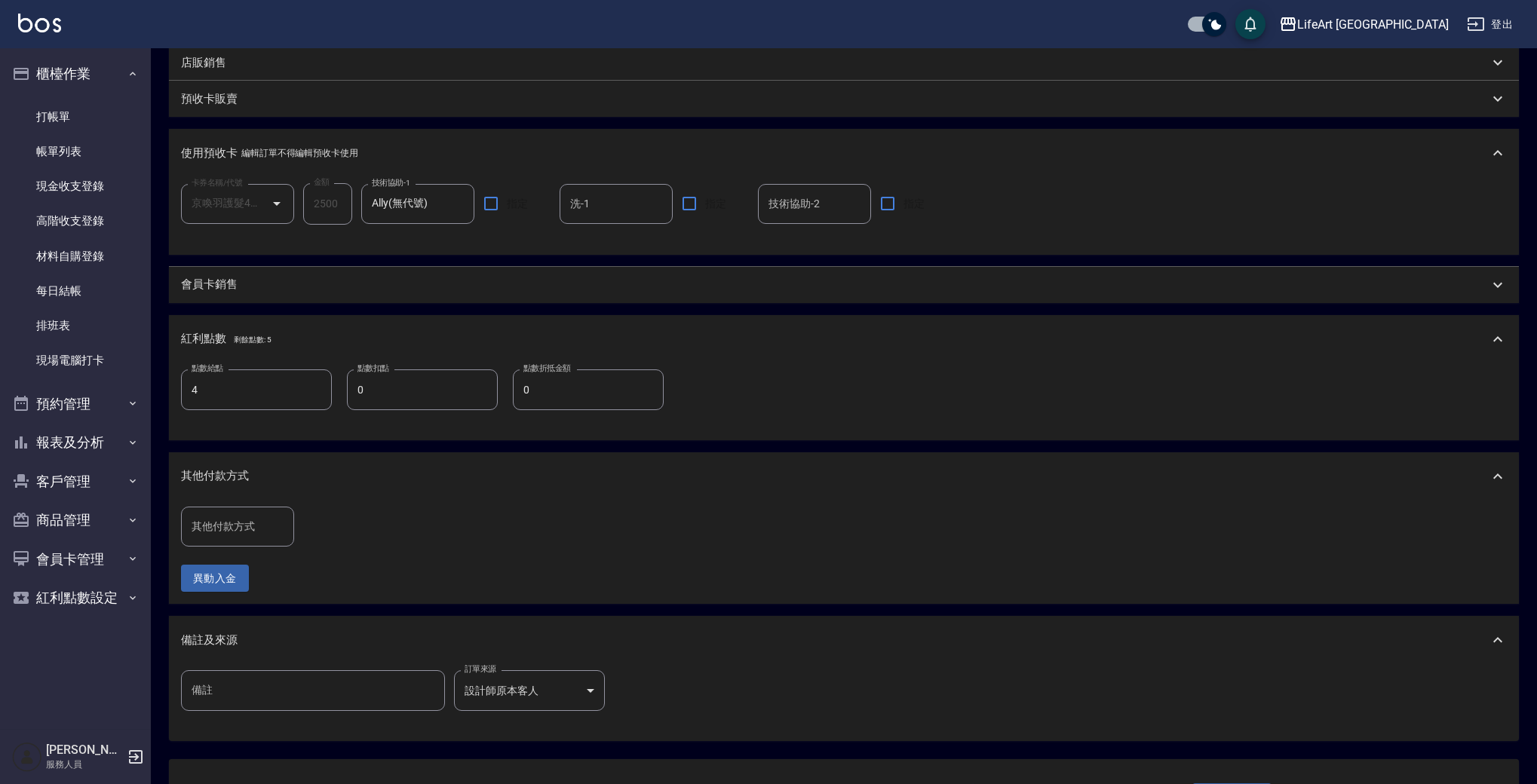
click at [234, 522] on input "其他付款方式" at bounding box center [237, 526] width 100 height 26
click at [234, 565] on span "轉帳" at bounding box center [237, 565] width 113 height 25
type input "轉帳"
click at [373, 530] on input "0" at bounding box center [359, 527] width 113 height 41
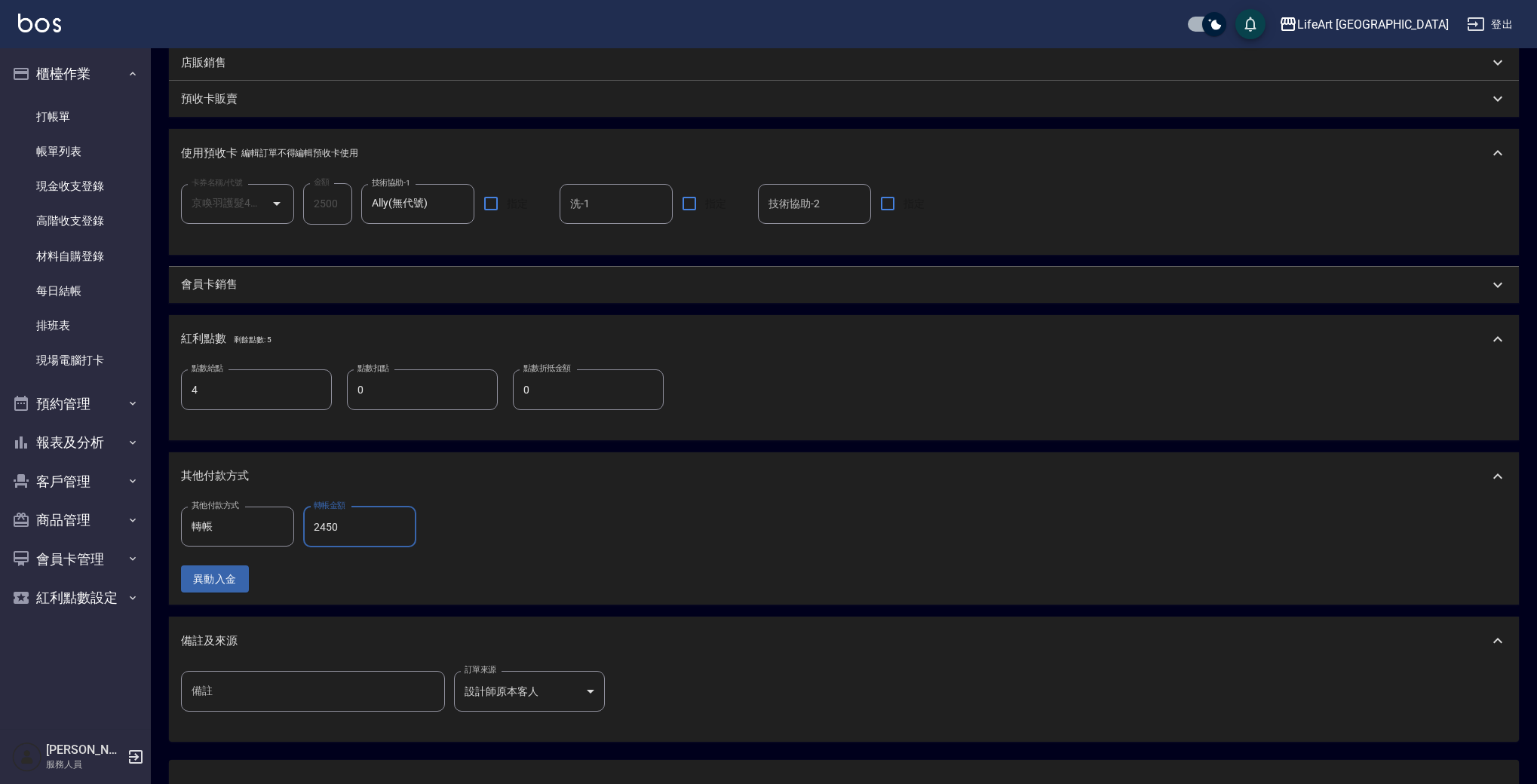
scroll to position [552, 0]
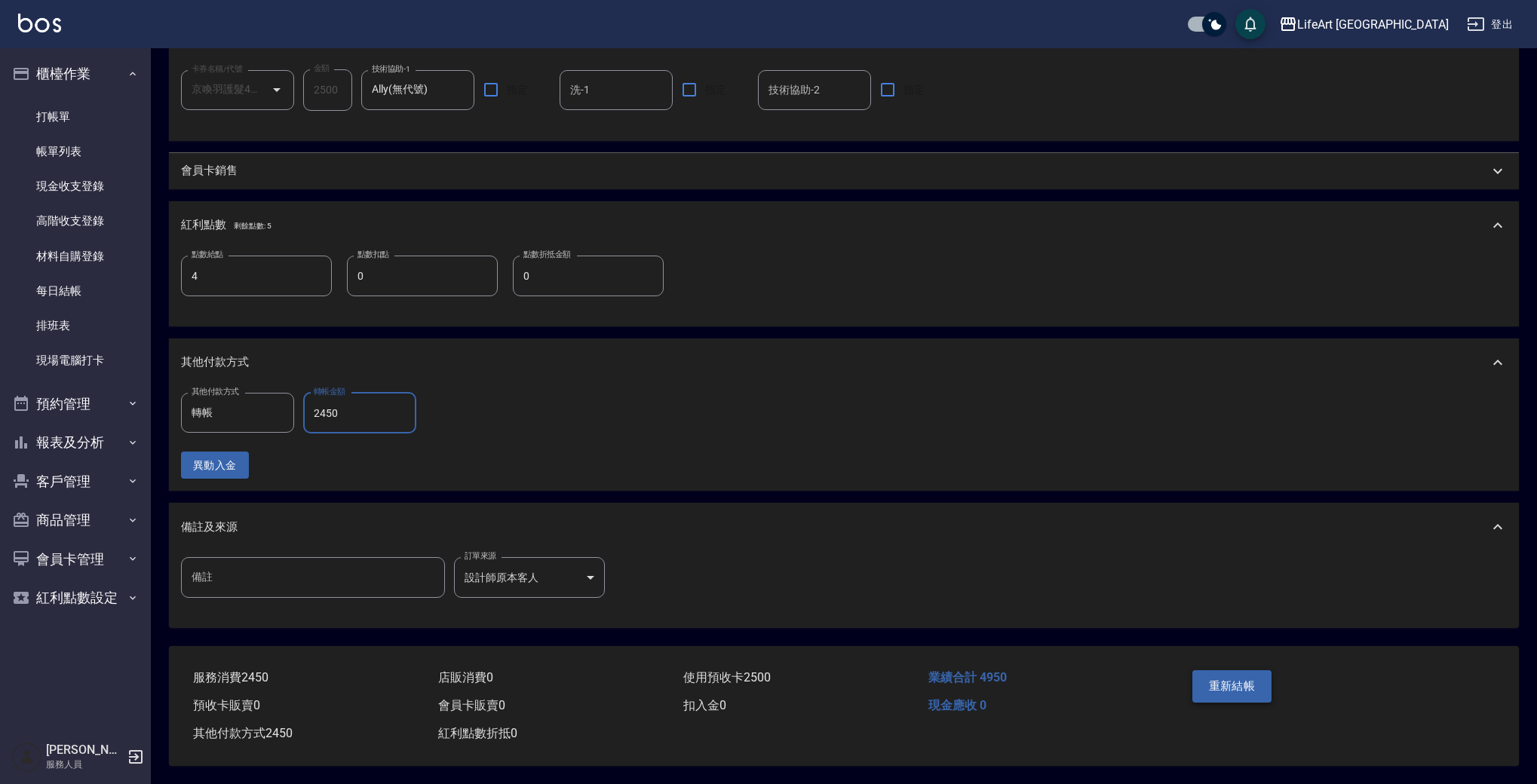
type input "2450"
click at [1243, 678] on button "重新結帳" at bounding box center [1232, 686] width 80 height 32
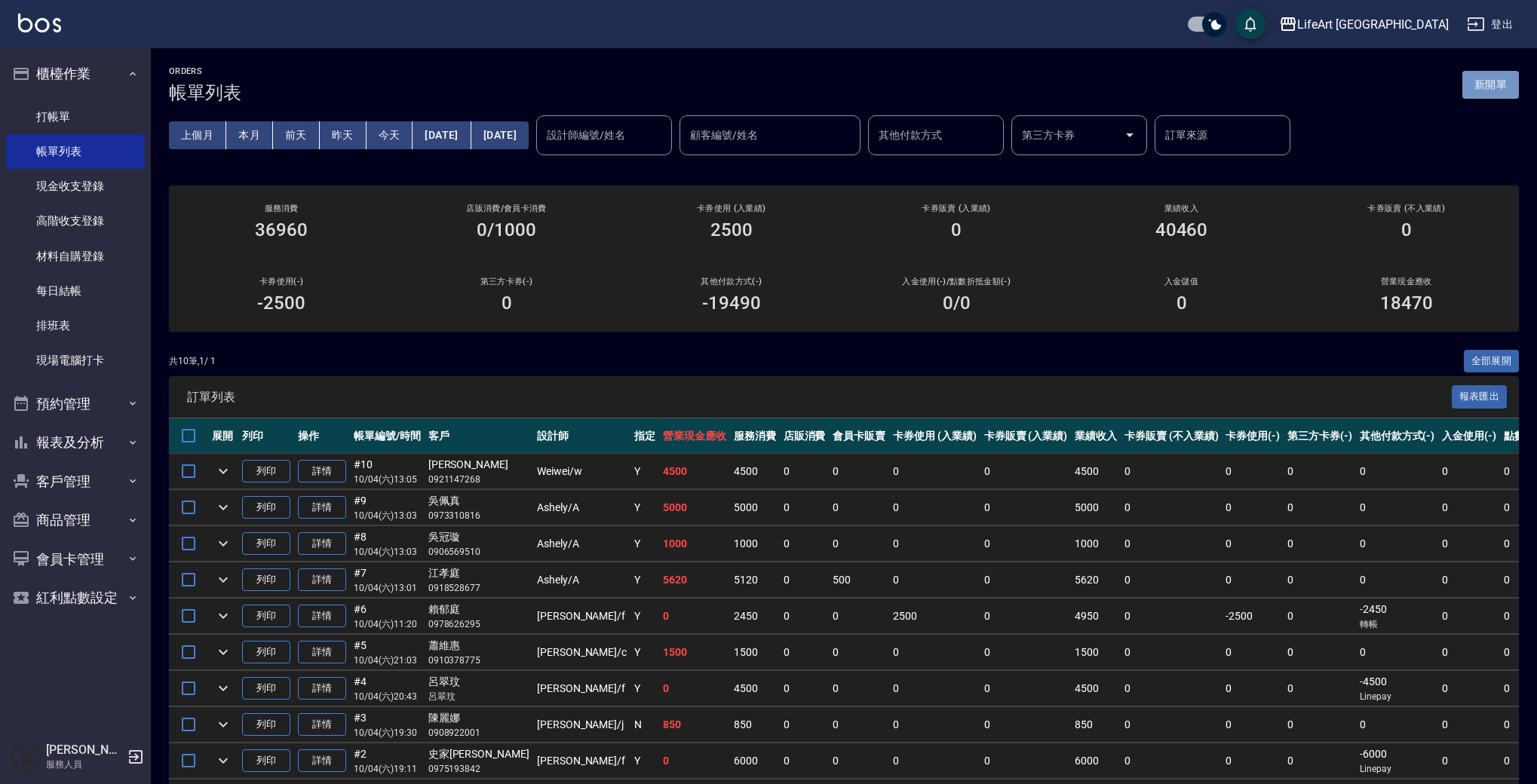
click at [1503, 78] on button "新開單" at bounding box center [1491, 84] width 57 height 28
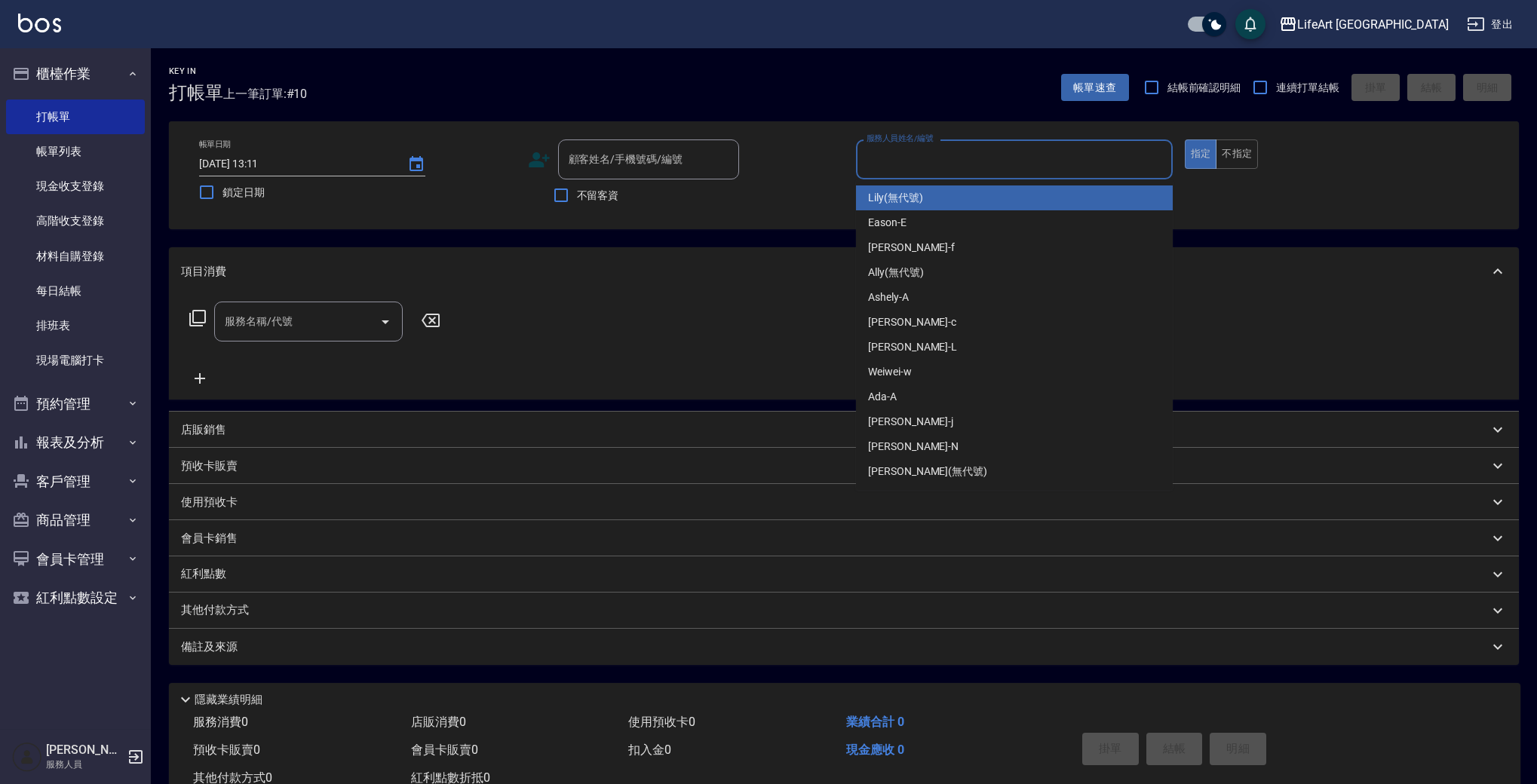
click at [1031, 158] on input "服務人員姓名/編號" at bounding box center [1014, 159] width 303 height 26
click at [621, 162] on input "顧客姓名/手機號碼/編號" at bounding box center [637, 159] width 145 height 26
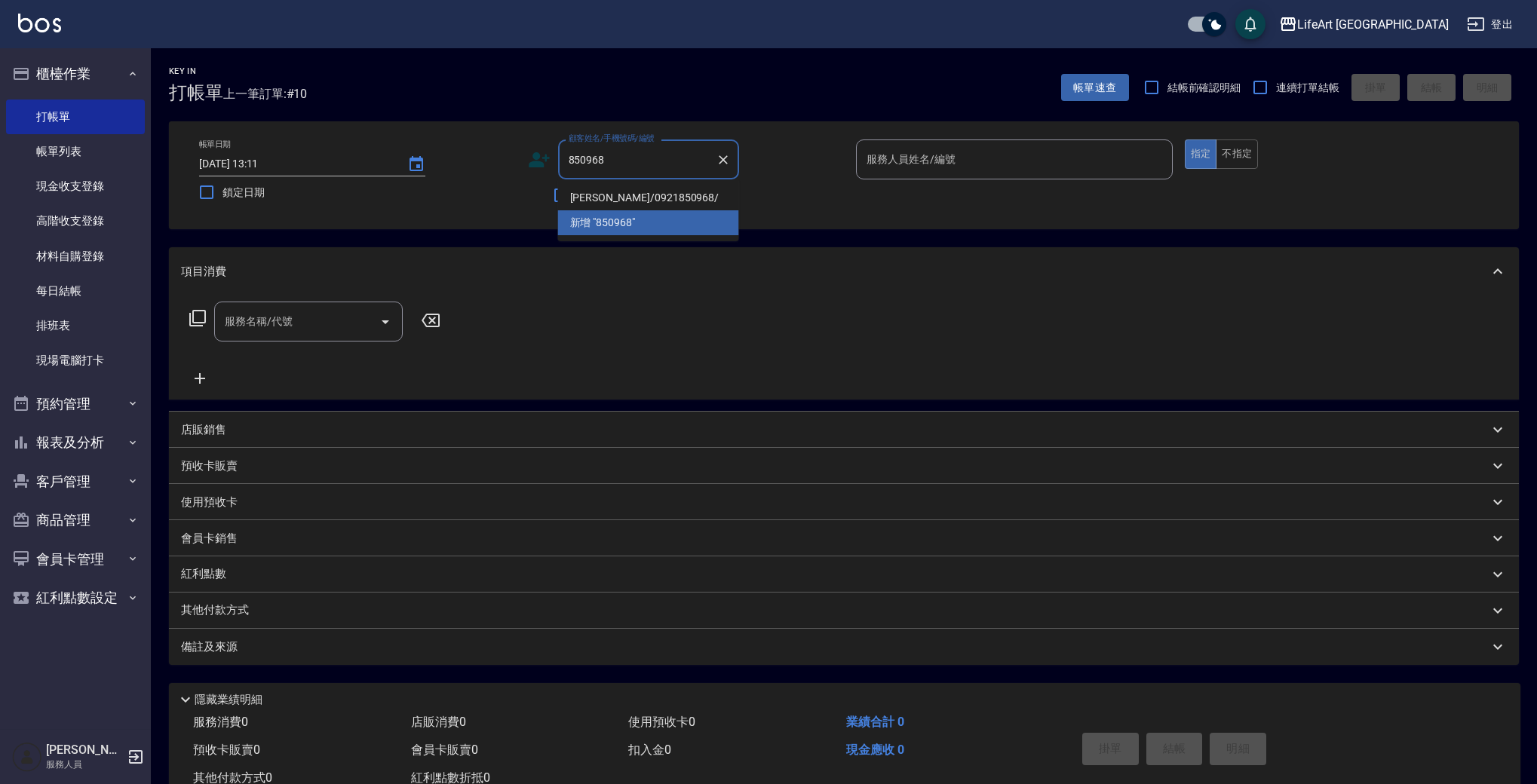
click at [682, 199] on li "[PERSON_NAME]/0921850968/" at bounding box center [649, 197] width 181 height 25
type input "[PERSON_NAME]/0921850968/"
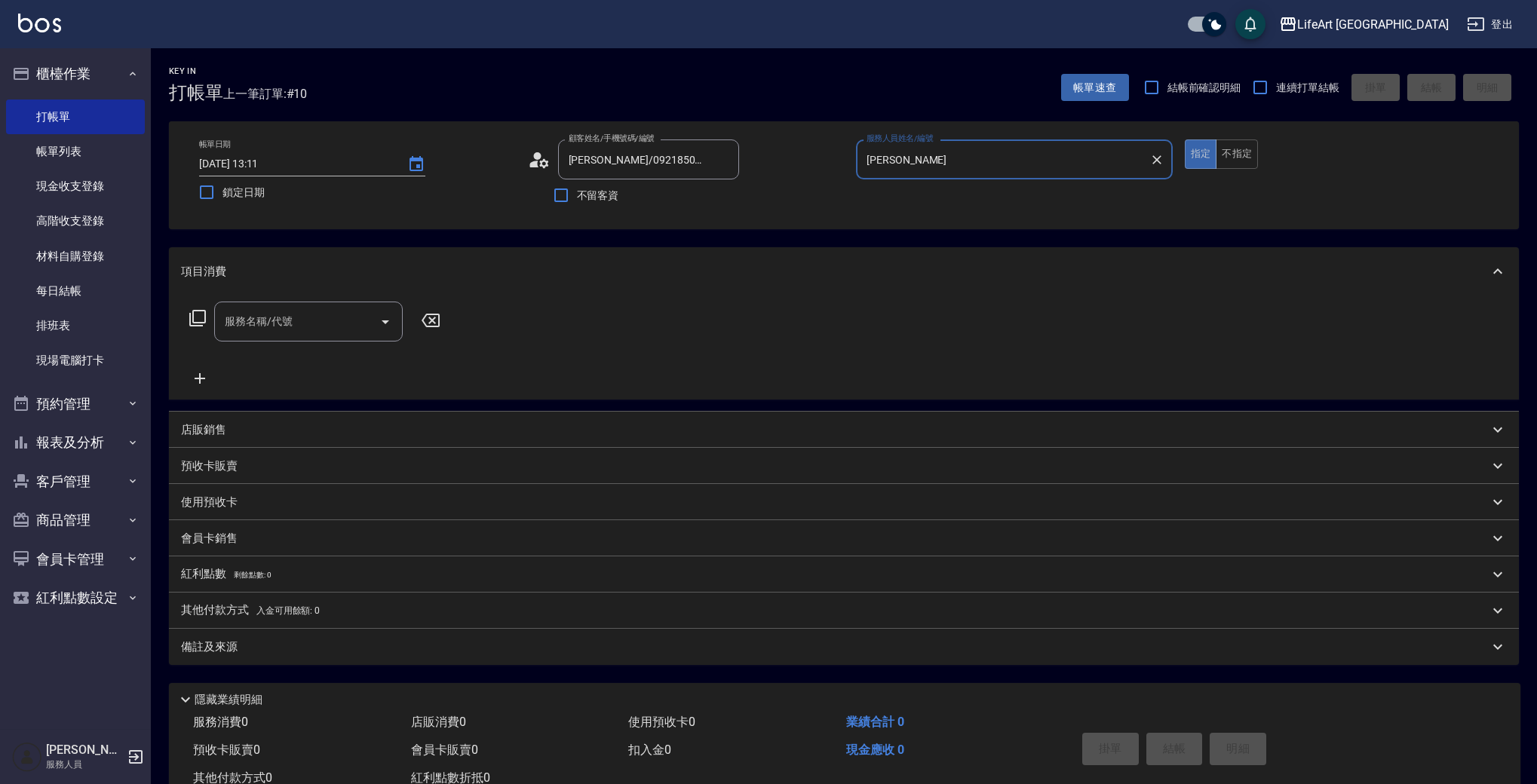
type input "Jessica-j"
click at [248, 320] on div "服務名稱/代號 服務名稱/代號" at bounding box center [309, 321] width 189 height 40
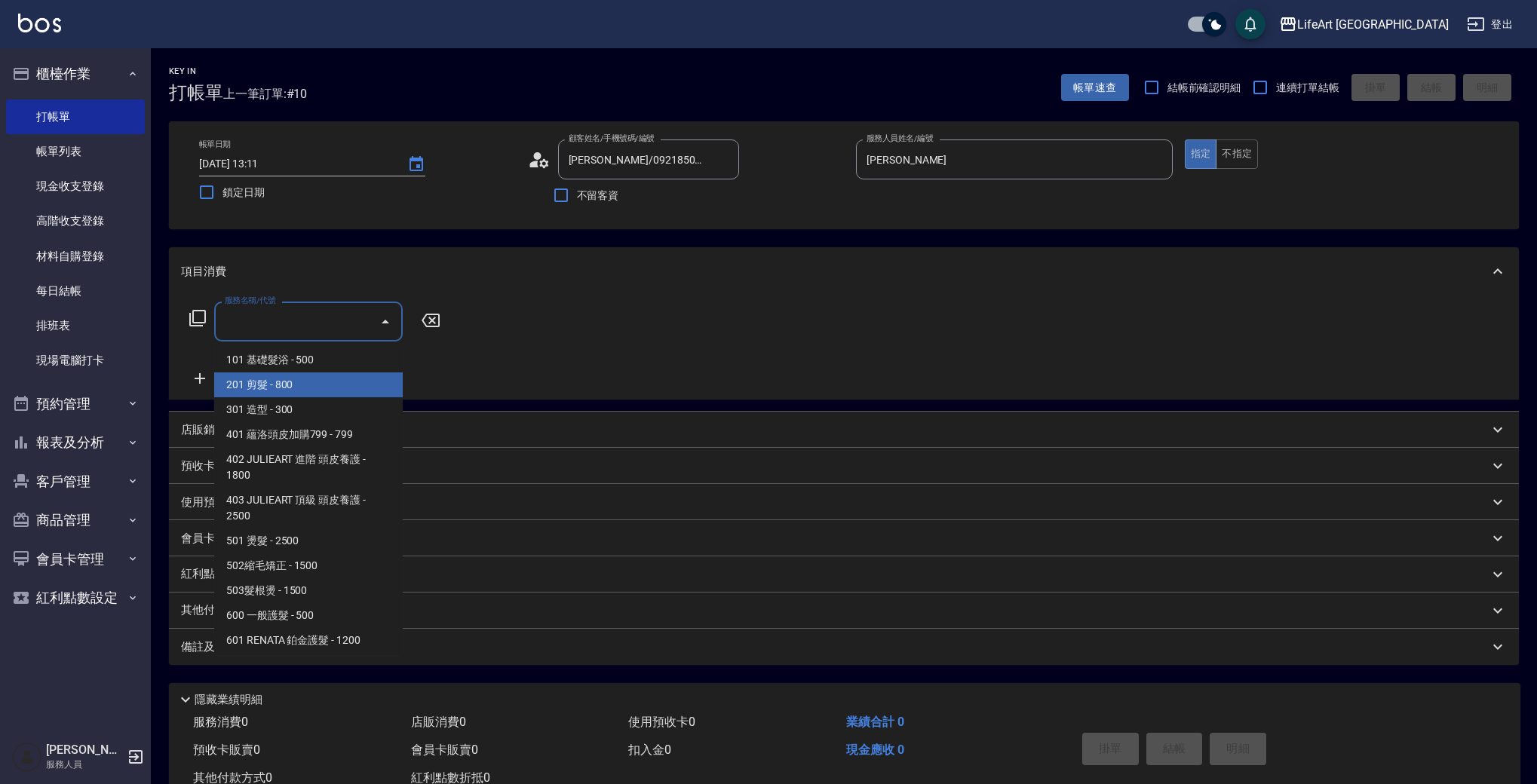
click at [267, 379] on span "201 剪髮 - 800" at bounding box center [309, 384] width 189 height 25
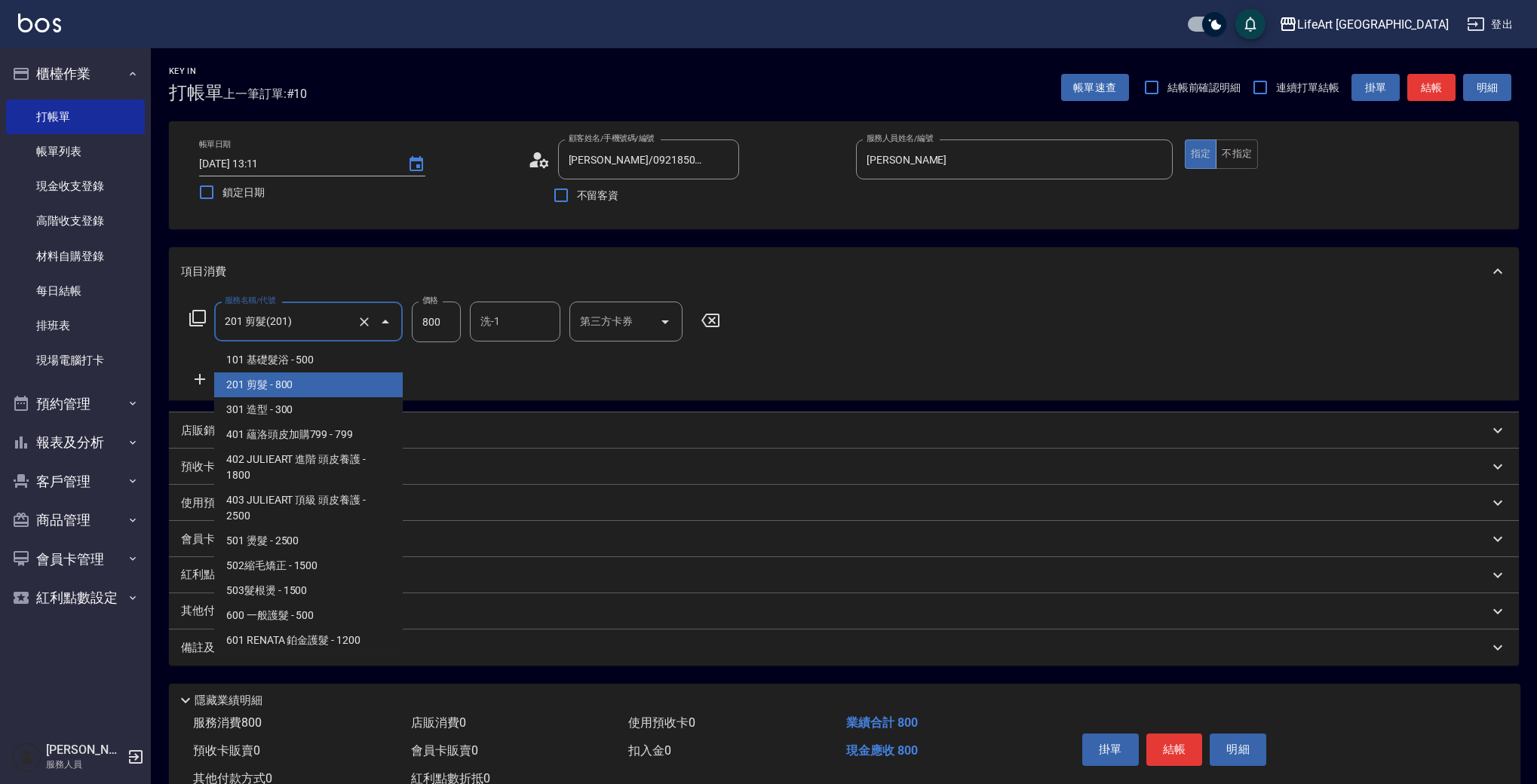
click at [311, 329] on input "201 剪髮(201)" at bounding box center [287, 322] width 132 height 26
click at [303, 367] on span "101 基礎髮浴 - 500" at bounding box center [309, 360] width 189 height 25
type input "101 基礎髮浴 (101)"
type input "500"
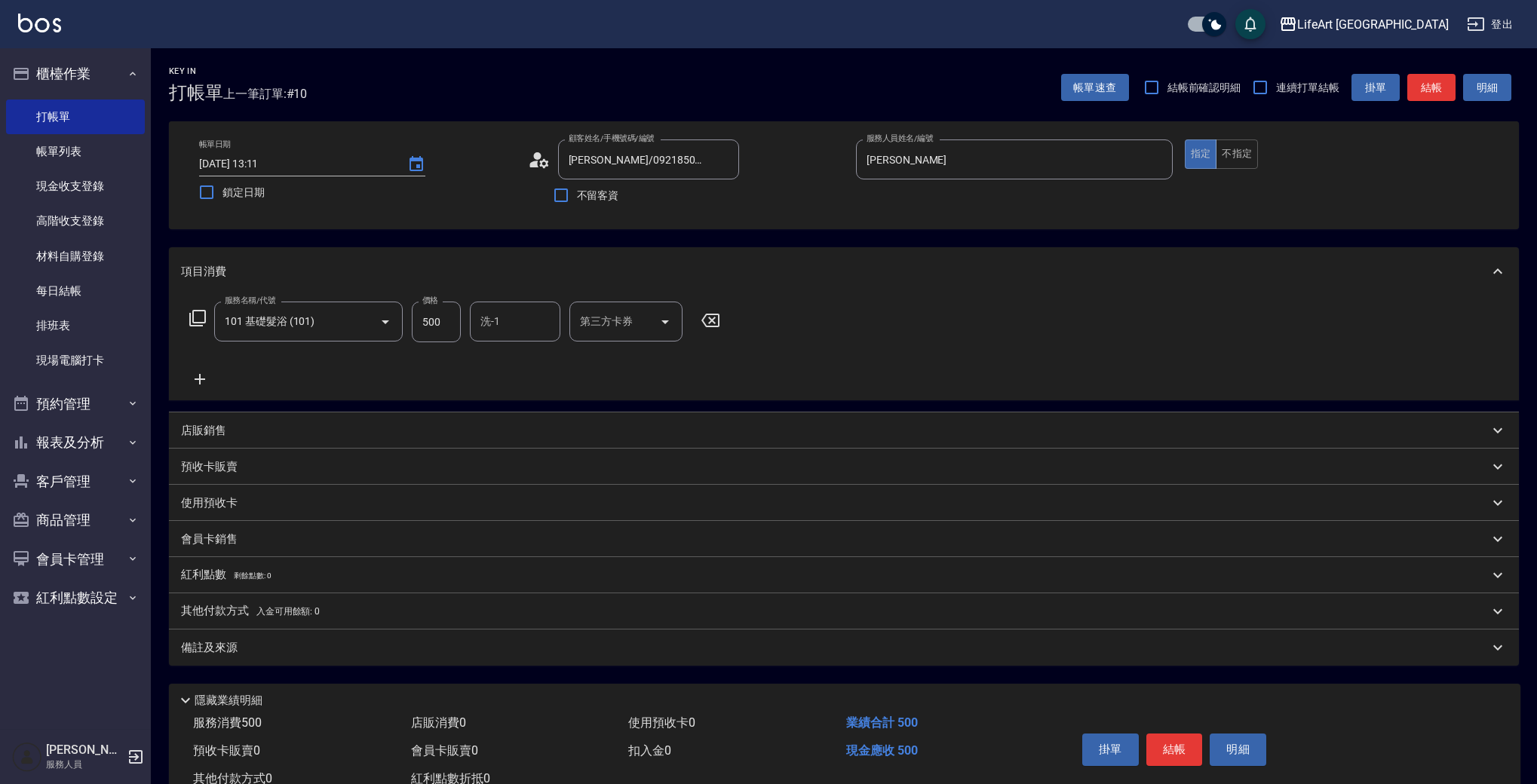
click at [197, 386] on icon at bounding box center [200, 379] width 37 height 18
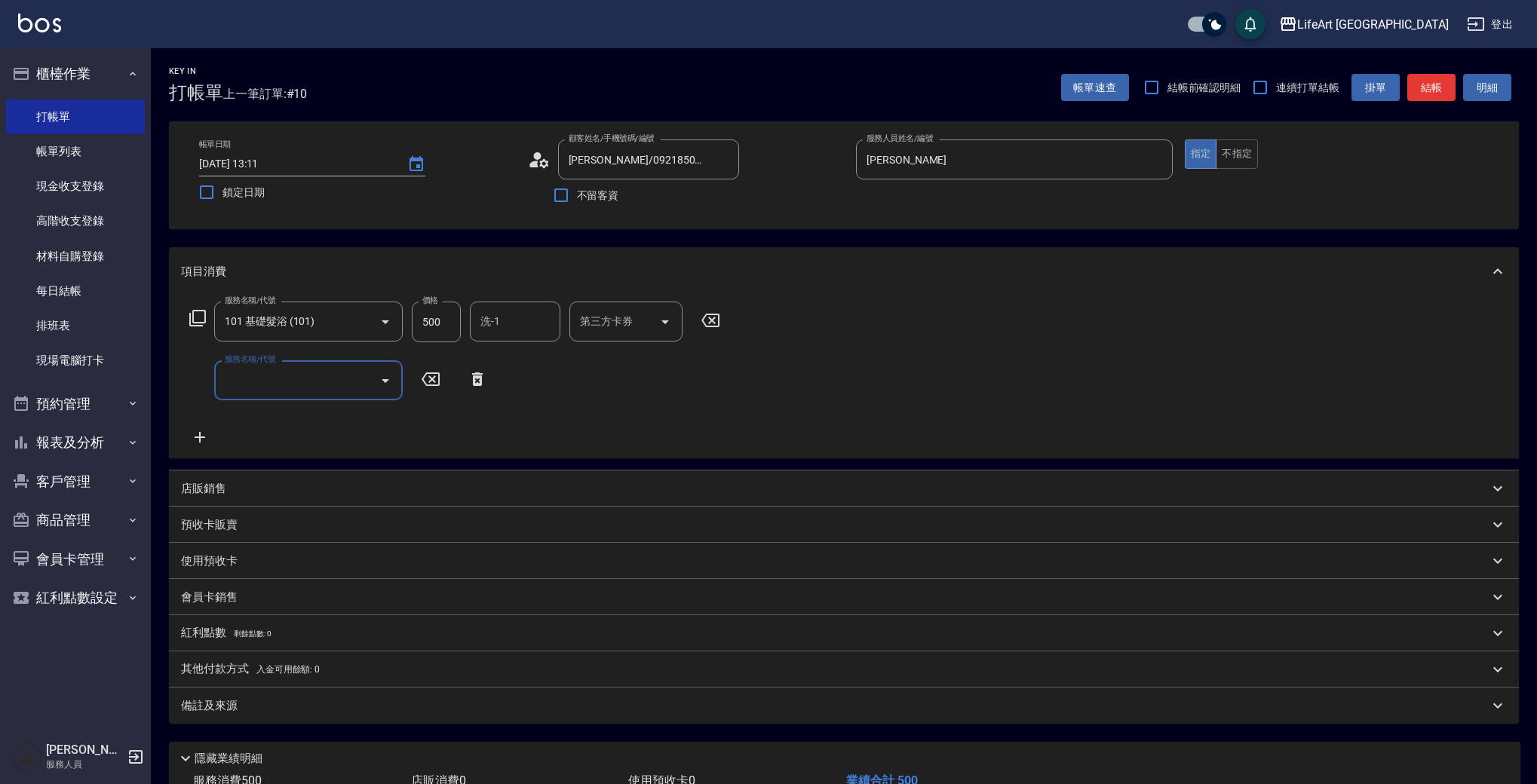
click at [254, 380] on input "服務名稱/代號" at bounding box center [297, 380] width 152 height 26
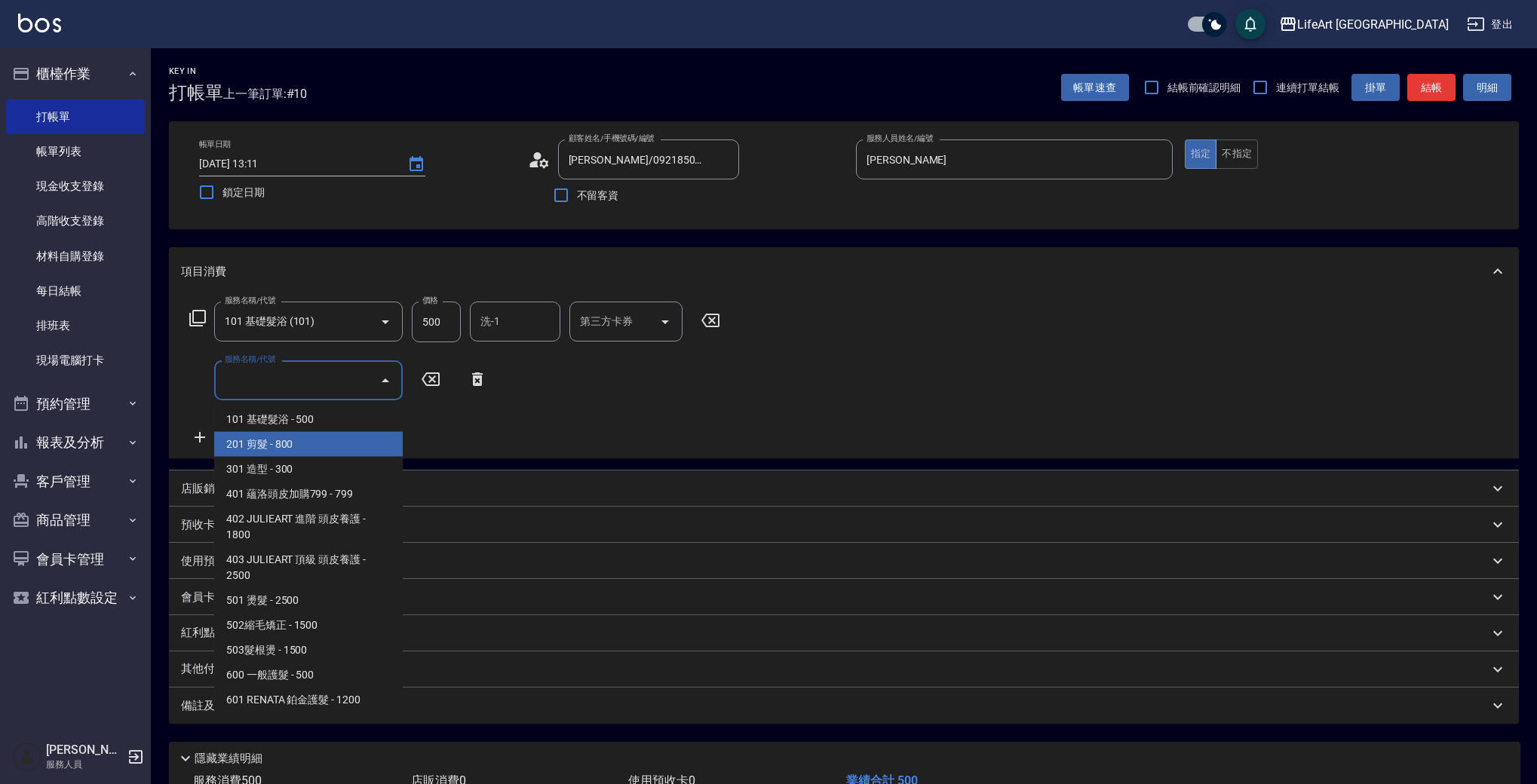
click at [267, 438] on span "201 剪髮 - 800" at bounding box center [309, 444] width 189 height 25
type input "201 剪髮(201)"
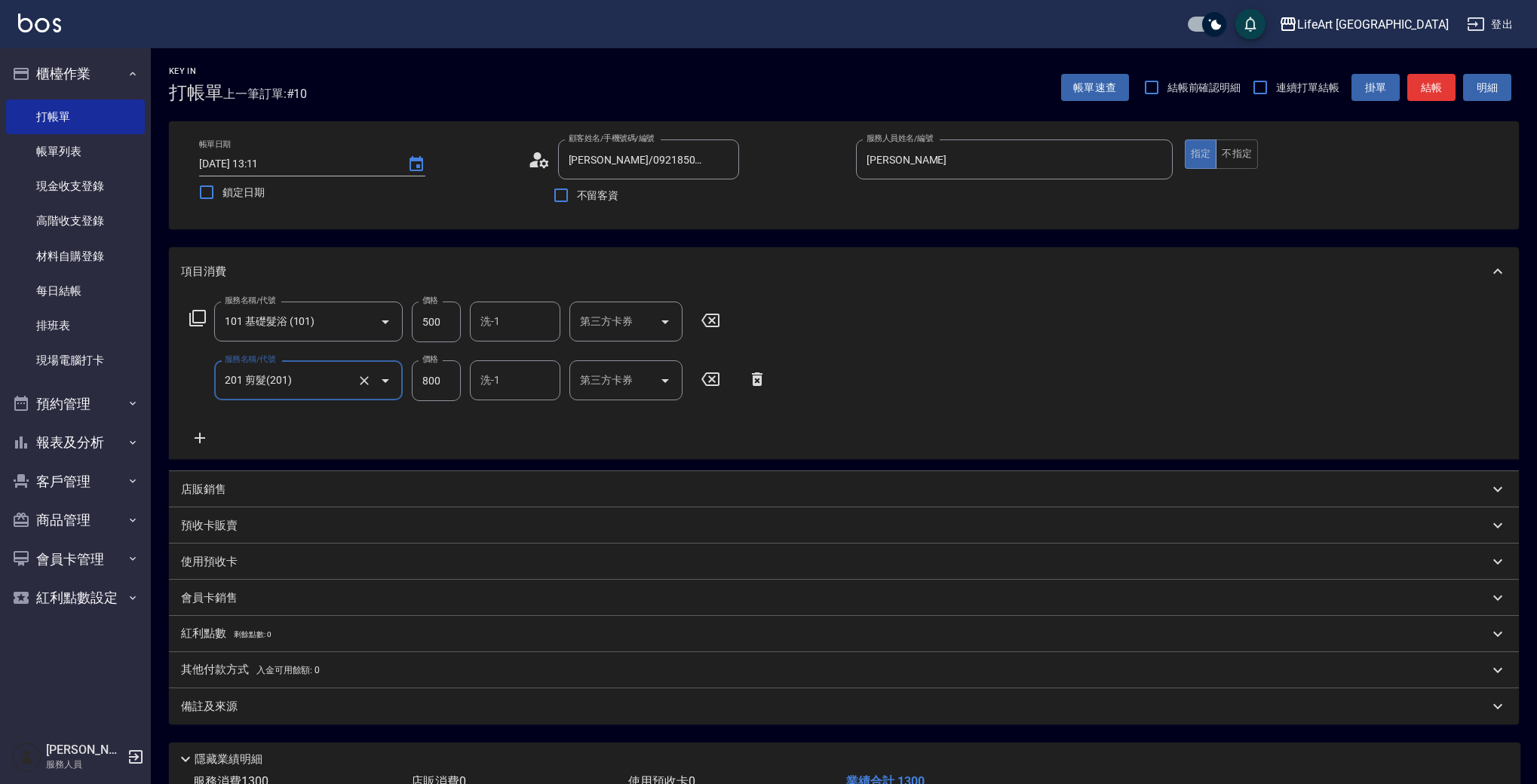
click at [446, 388] on input "800" at bounding box center [436, 381] width 49 height 41
type input "1000"
click at [519, 431] on div "服務名稱/代號 101 基礎髮浴 (101) 服務名稱/代號 價格 500 價格 洗-1 洗-1 第三方卡券 第三方卡券 服務名稱/代號 201 剪髮(201…" at bounding box center [479, 374] width 595 height 145
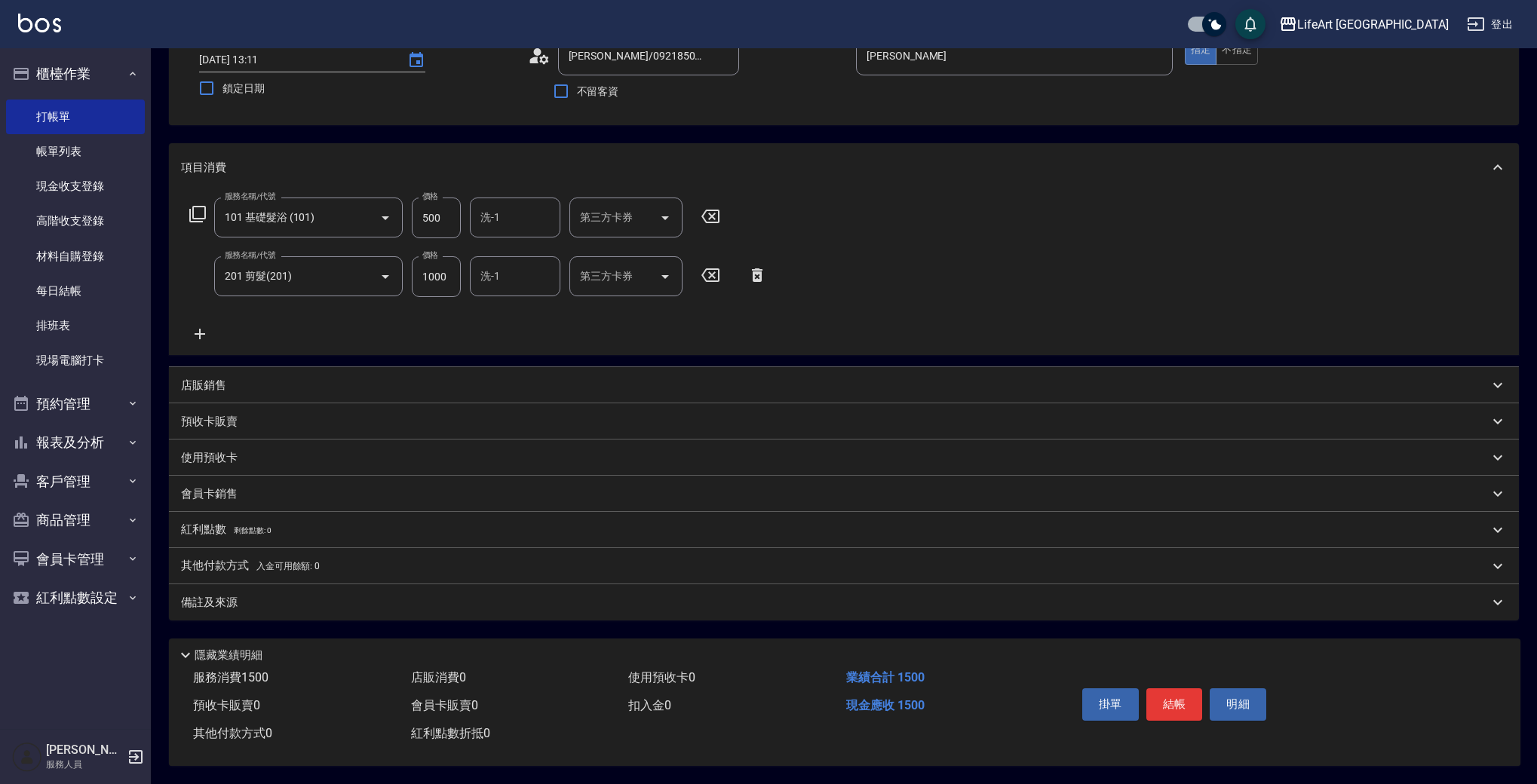
click at [562, 205] on form "洗-1 洗-1" at bounding box center [519, 217] width 100 height 40
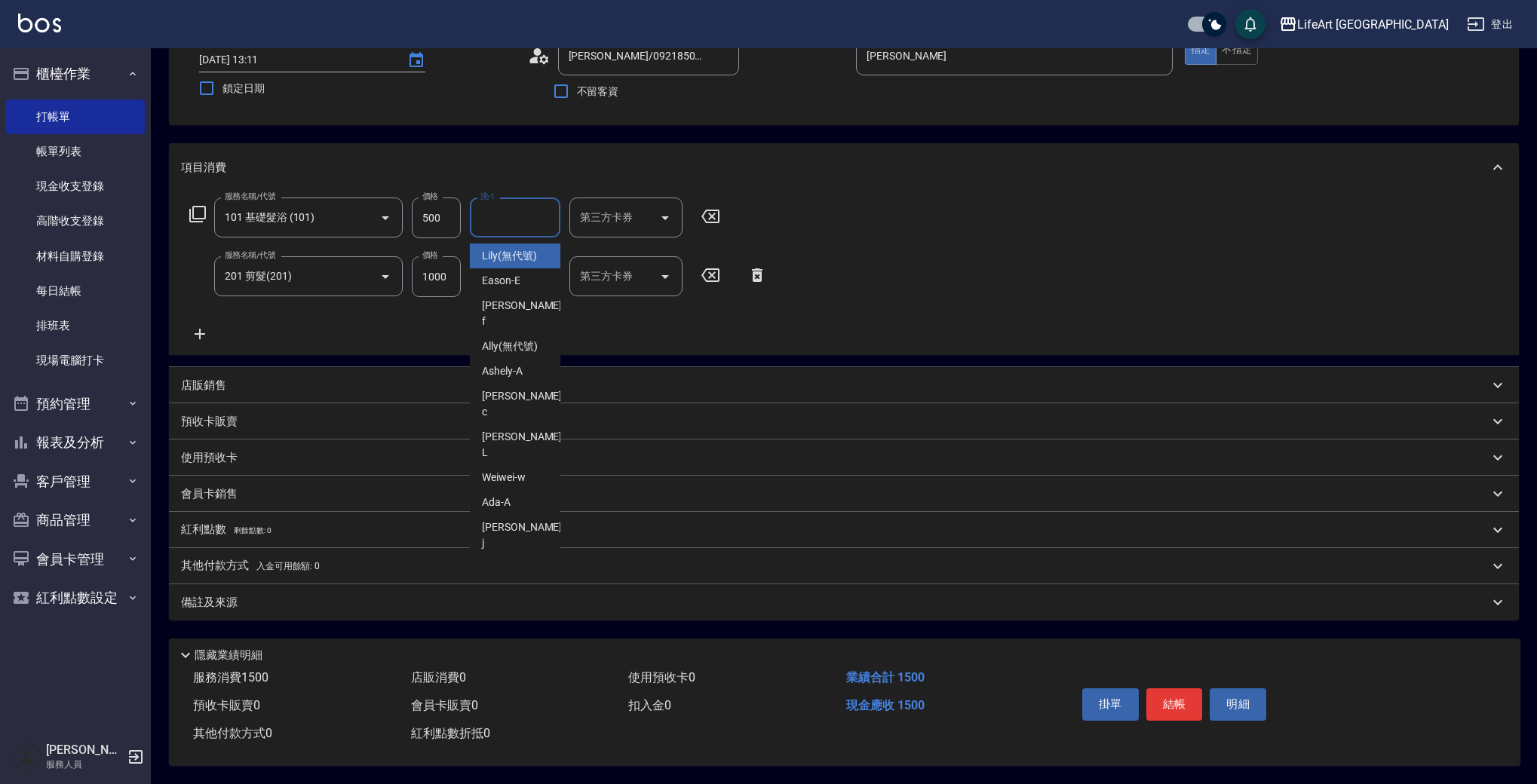
click at [529, 217] on input "洗-1" at bounding box center [515, 218] width 77 height 26
type input "asl"
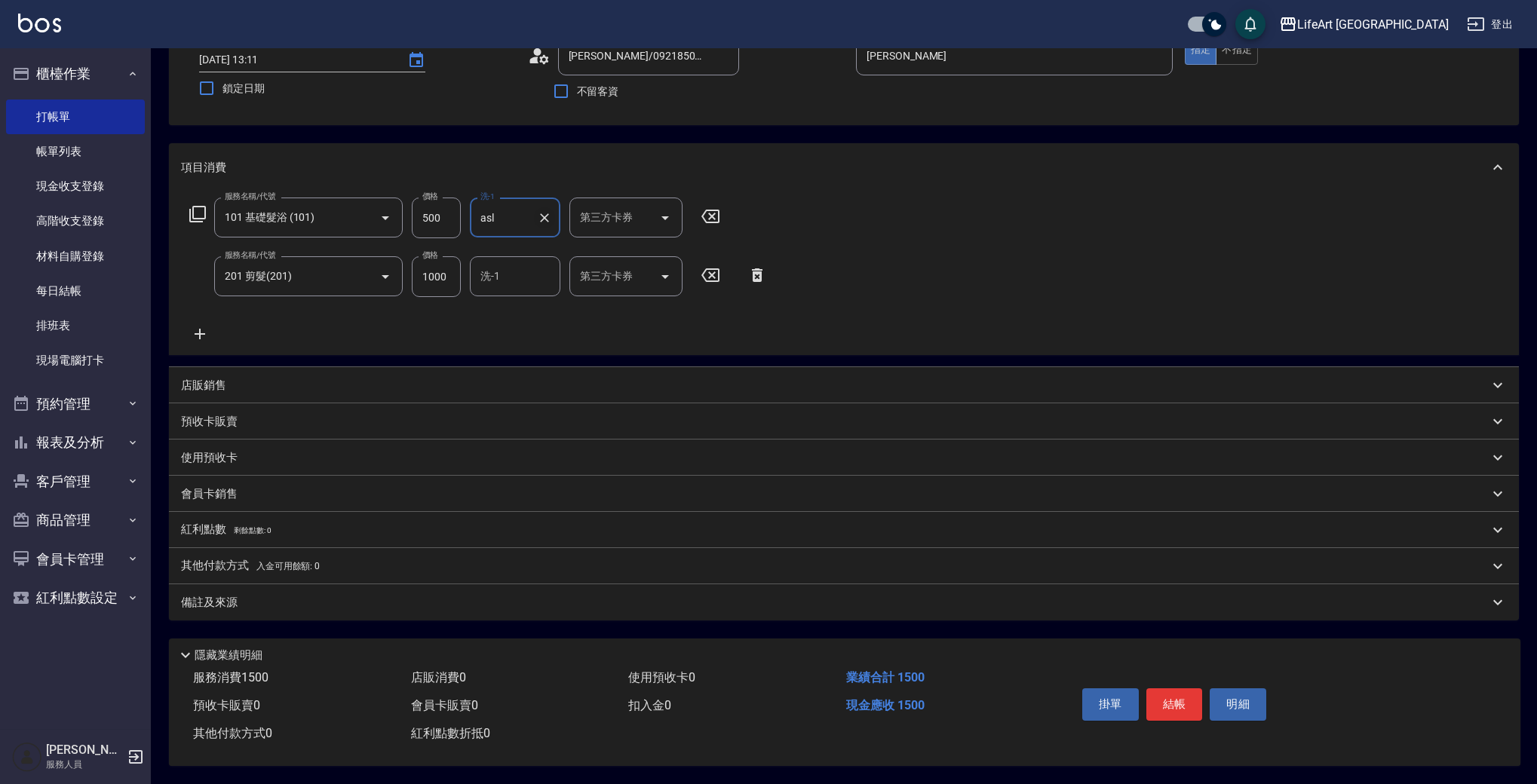
click at [546, 214] on icon "Clear" at bounding box center [545, 218] width 9 height 9
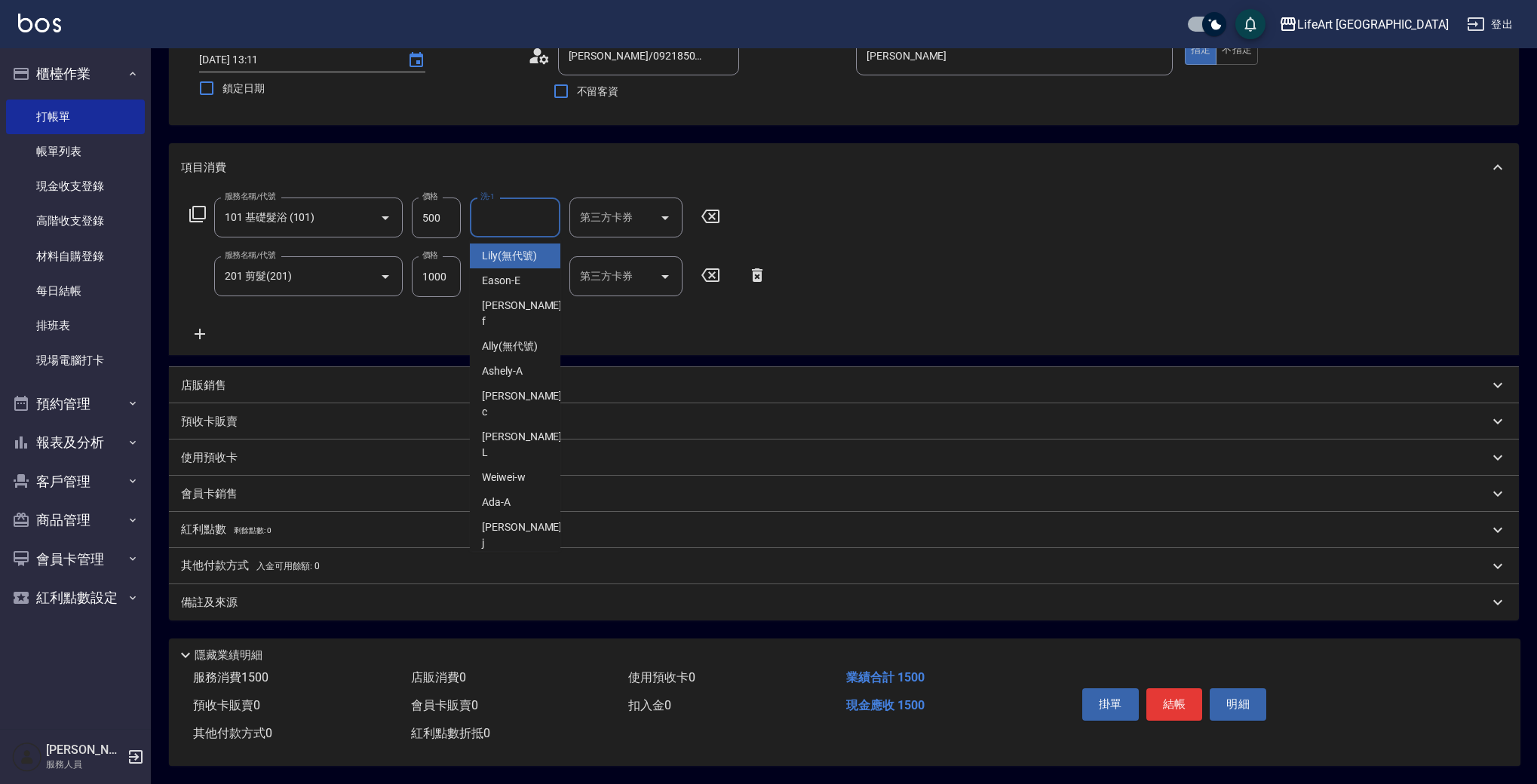
click at [516, 214] on input "洗-1" at bounding box center [515, 218] width 77 height 26
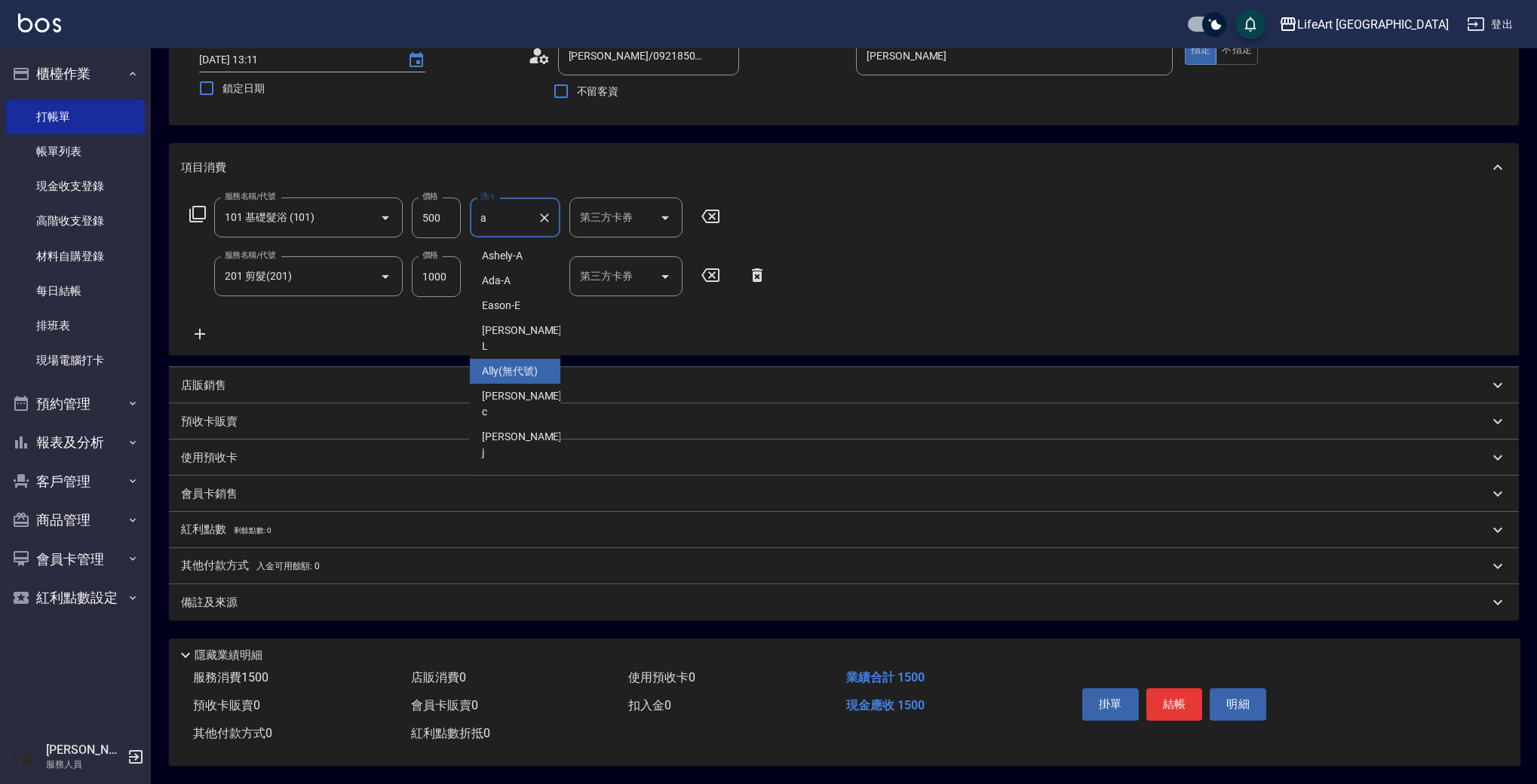
click at [524, 363] on span "Ally (無代號)" at bounding box center [510, 370] width 56 height 15
type input "Ally(無代號)"
click at [318, 611] on div "備註及來源" at bounding box center [844, 602] width 1350 height 37
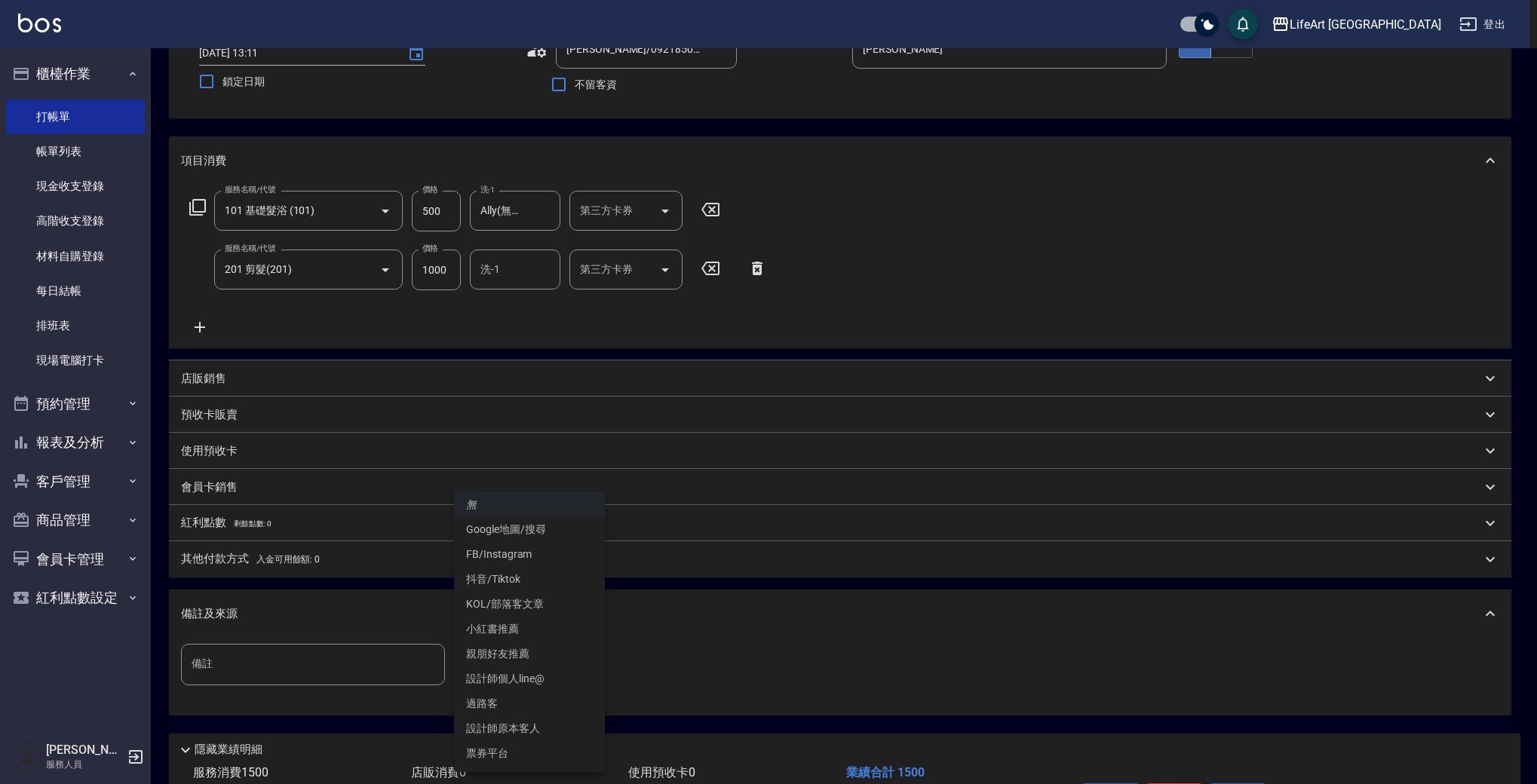
click at [571, 677] on body "LifeArt 蘆洲 登出 櫃檯作業 打帳單 帳單列表 現金收支登錄 高階收支登錄 材料自購登錄 每日結帳 排班表 現場電腦打卡 預約管理 預約管理 單日預約…" at bounding box center [768, 384] width 1537 height 990
click at [550, 730] on li "設計師原本客人" at bounding box center [530, 729] width 151 height 25
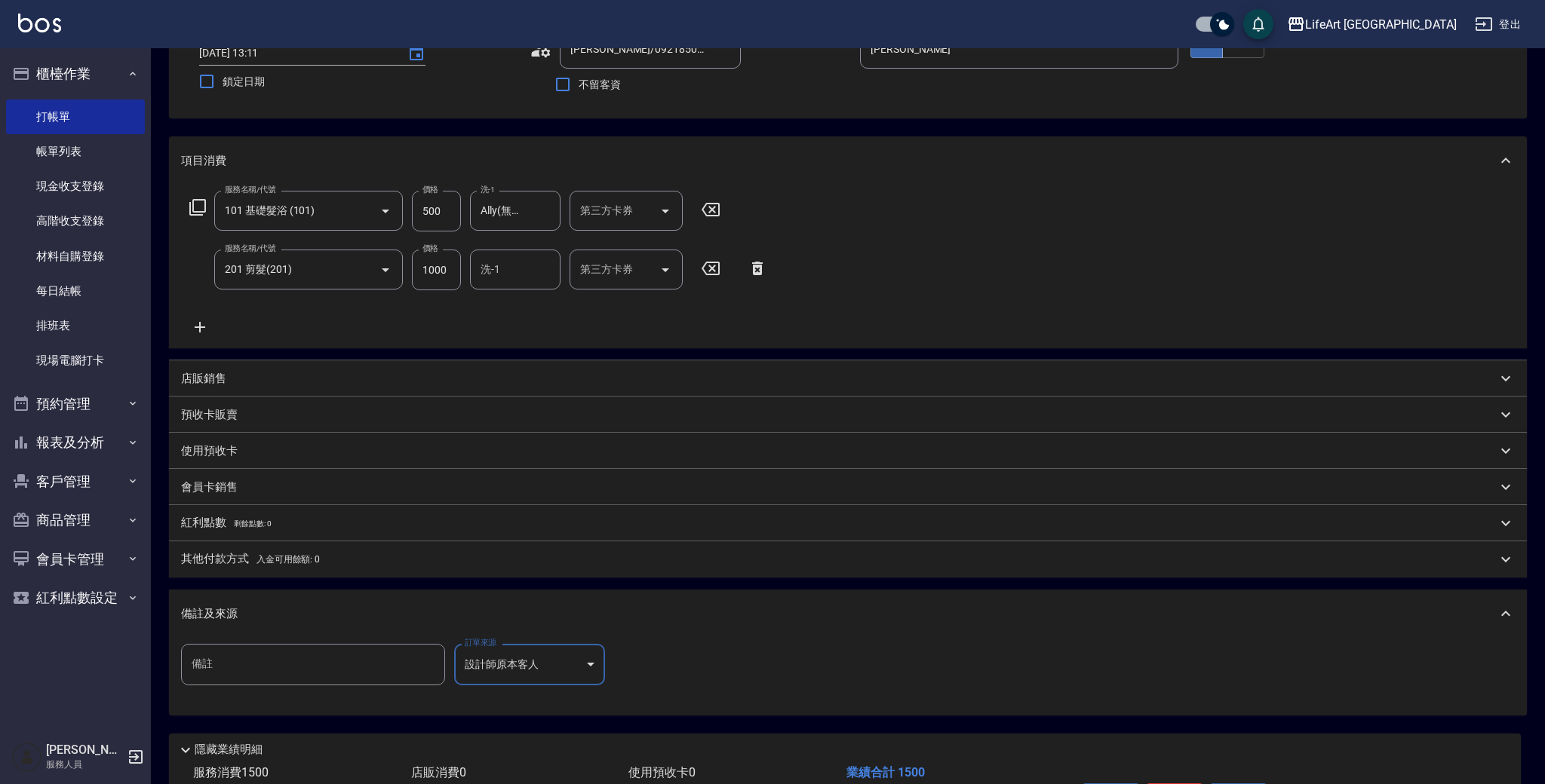
type input "設計師原本客人"
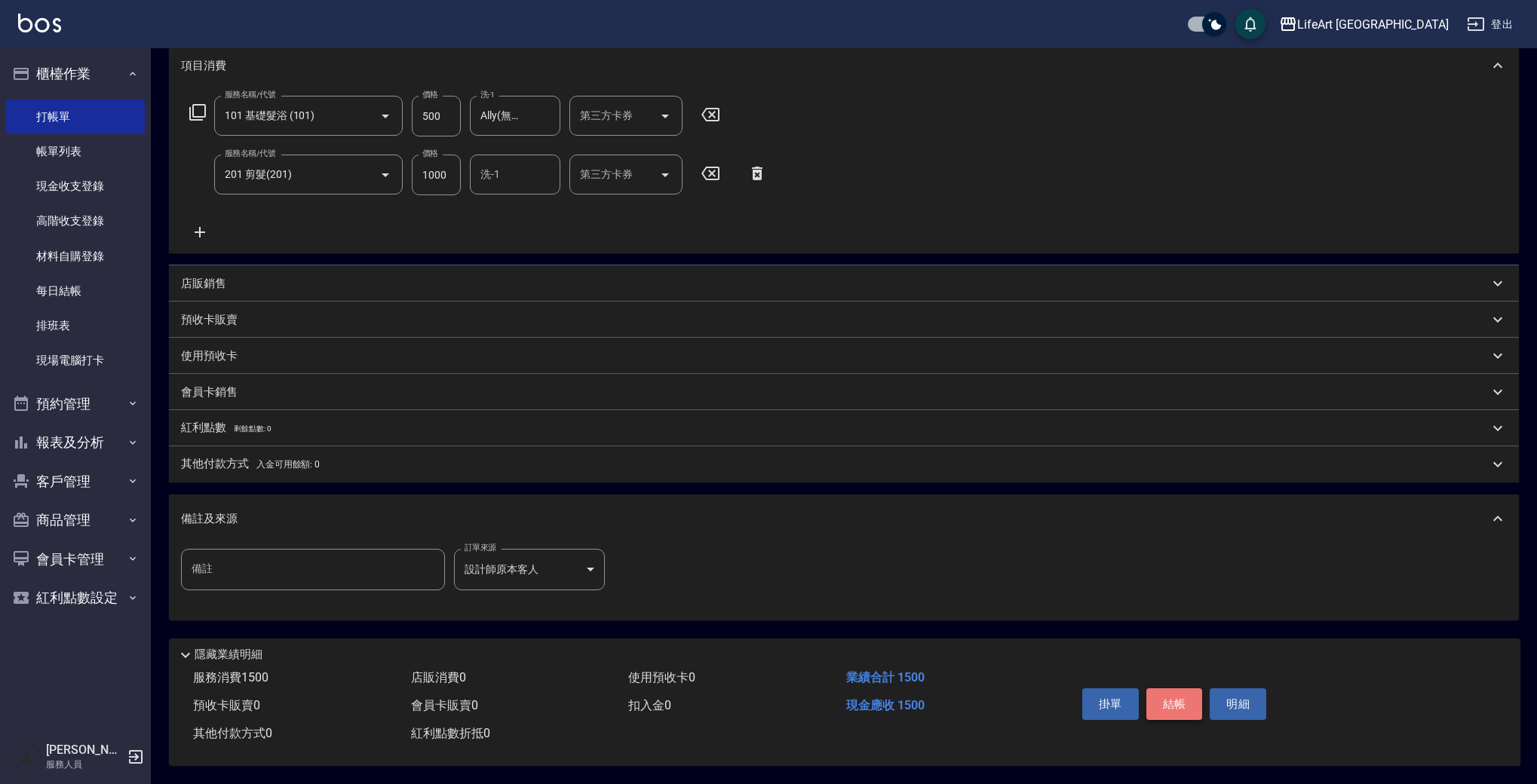
click at [1168, 708] on button "結帳" at bounding box center [1175, 704] width 57 height 32
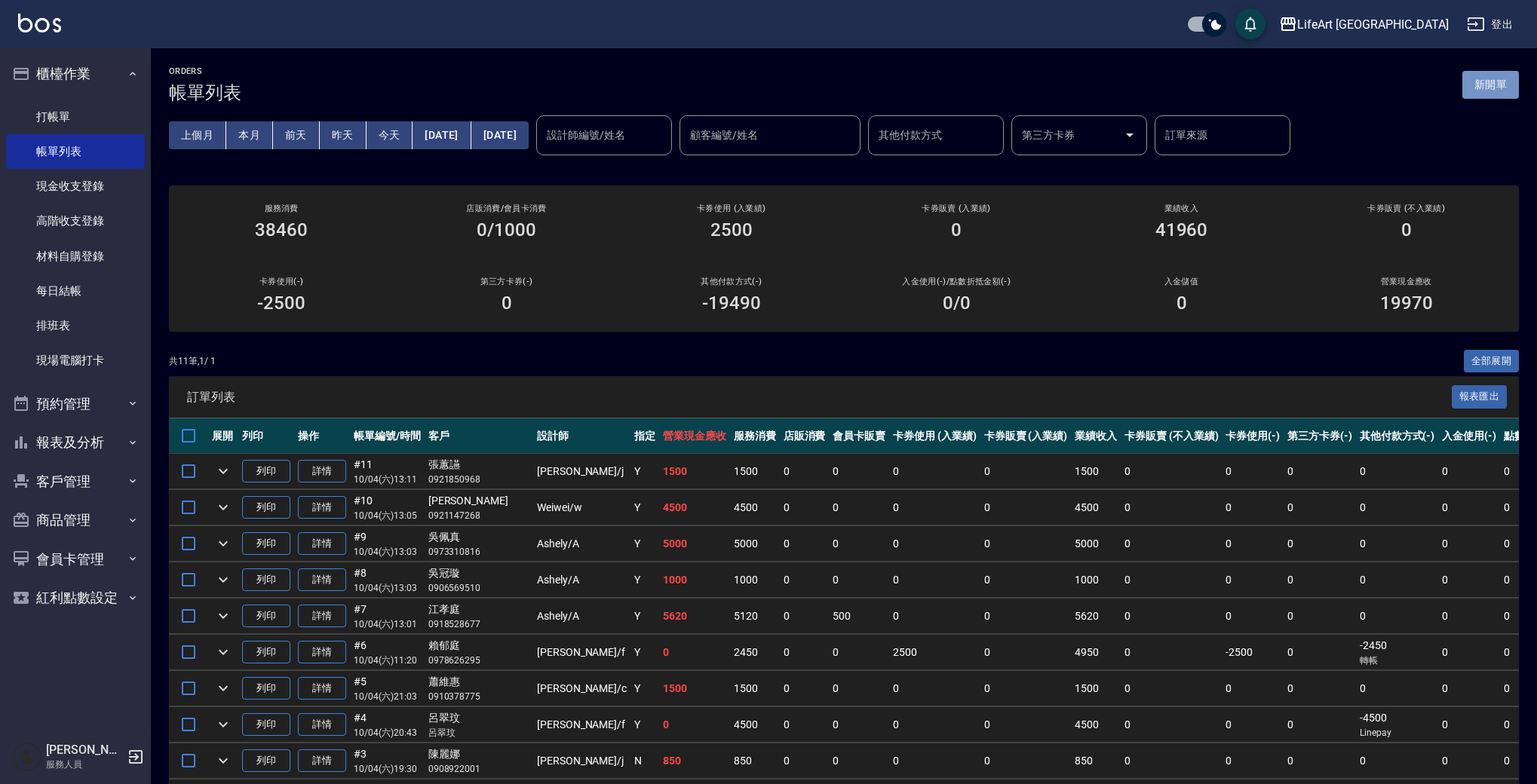
click at [1495, 79] on button "新開單" at bounding box center [1491, 84] width 57 height 28
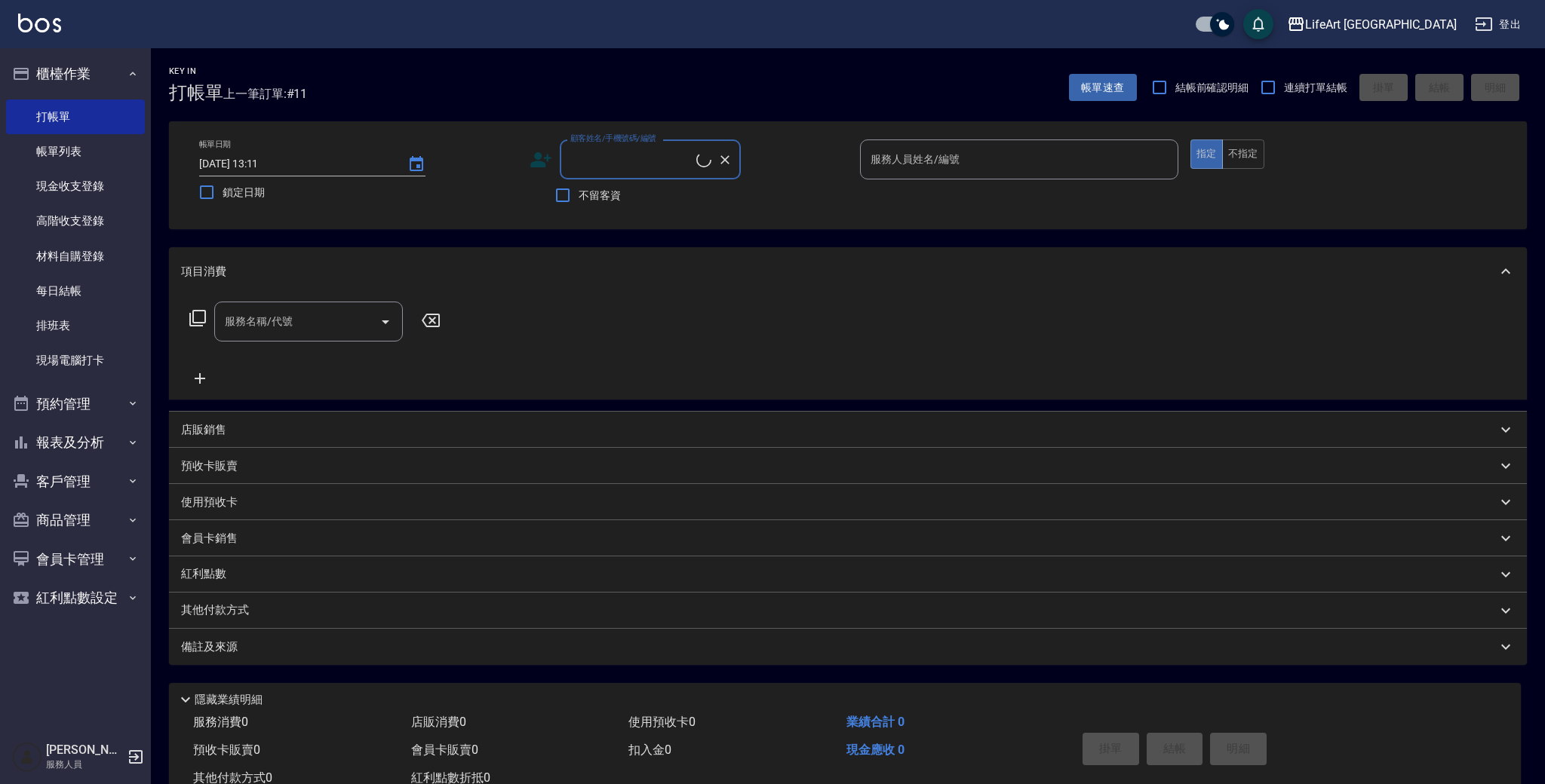
click at [641, 156] on input "顧客姓名/手機號碼/編號" at bounding box center [631, 159] width 130 height 26
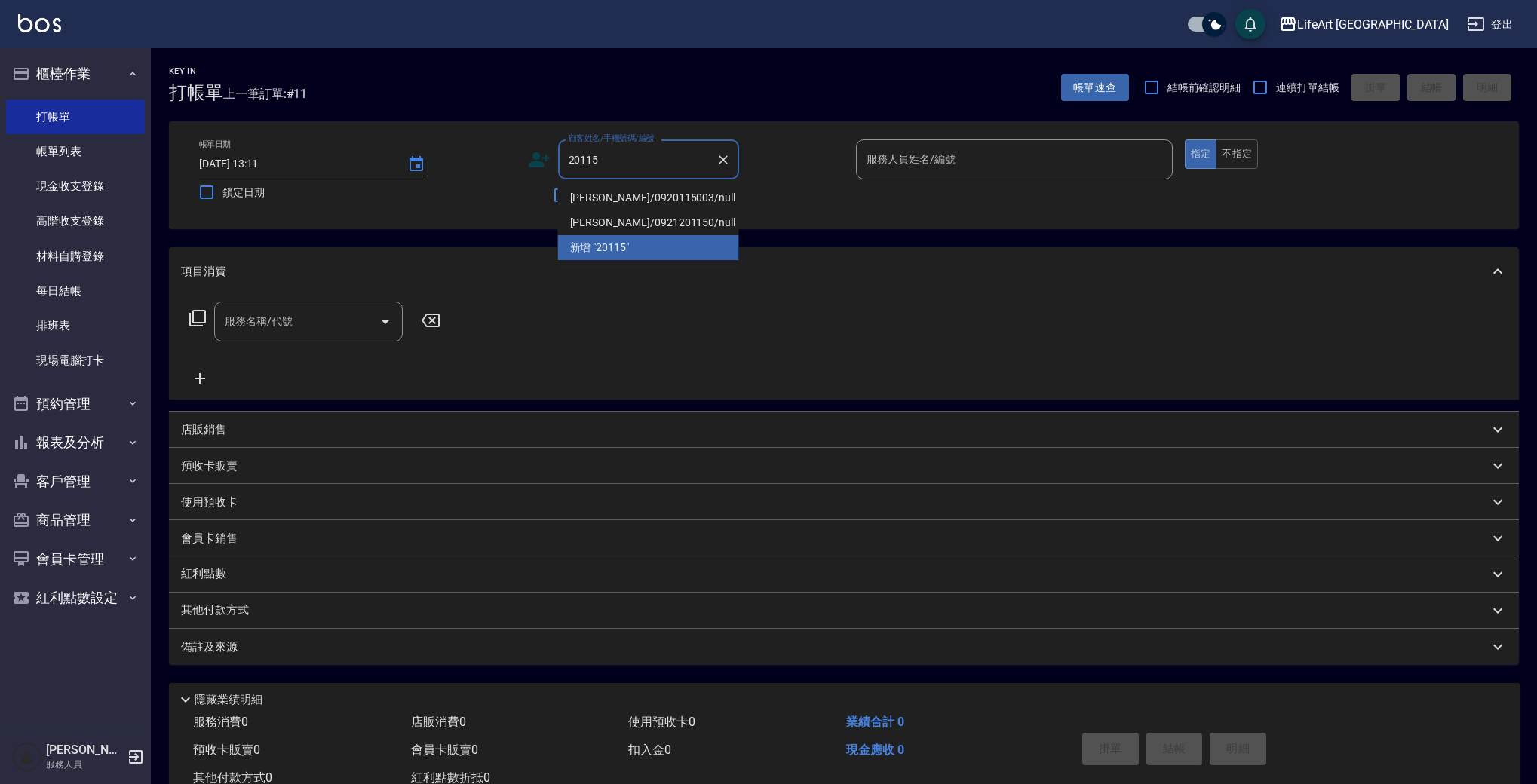
click at [658, 201] on li "[PERSON_NAME]/0920115003/null" at bounding box center [649, 197] width 181 height 25
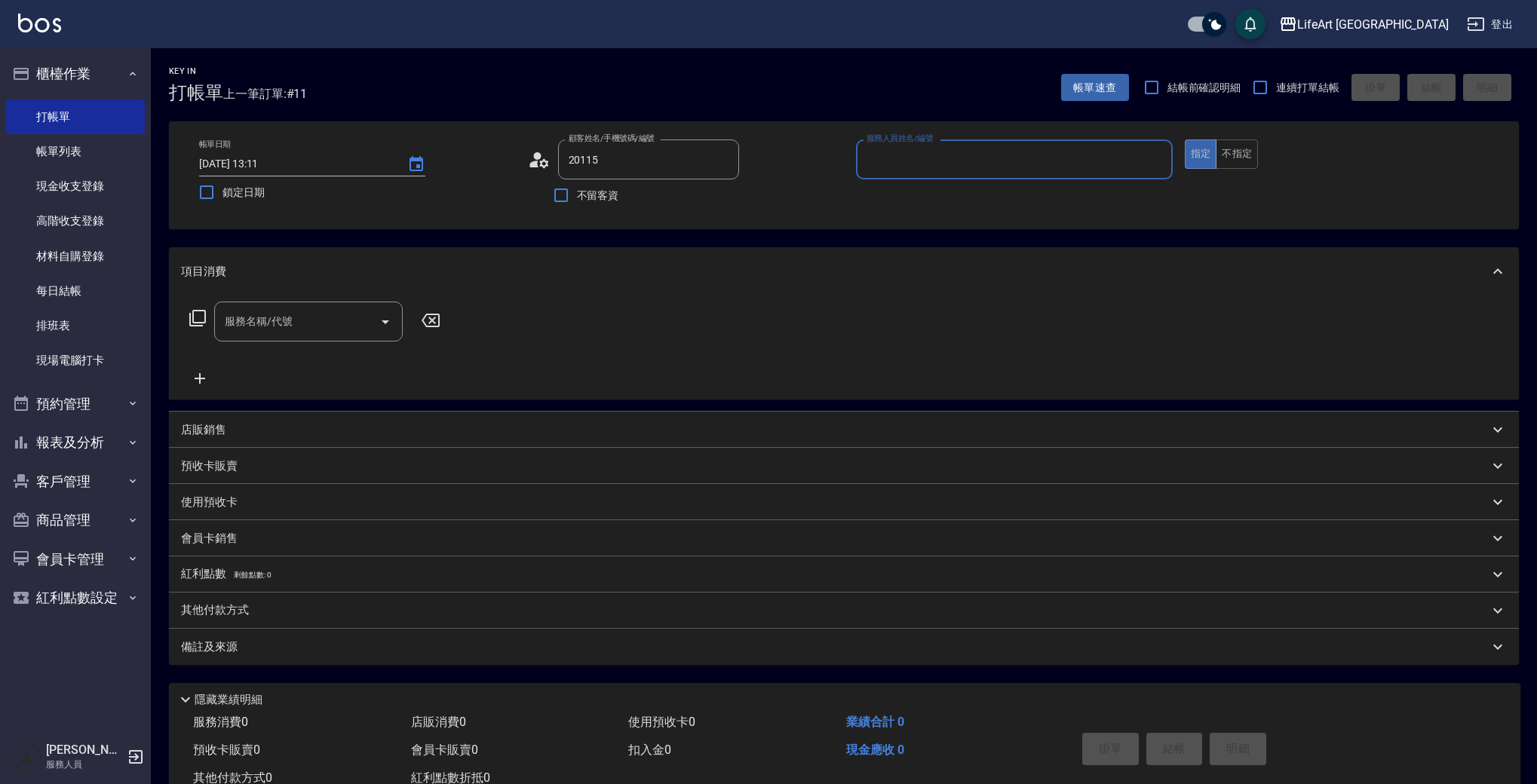
type input "[PERSON_NAME]/0920115003/null"
type input "Ashely-A"
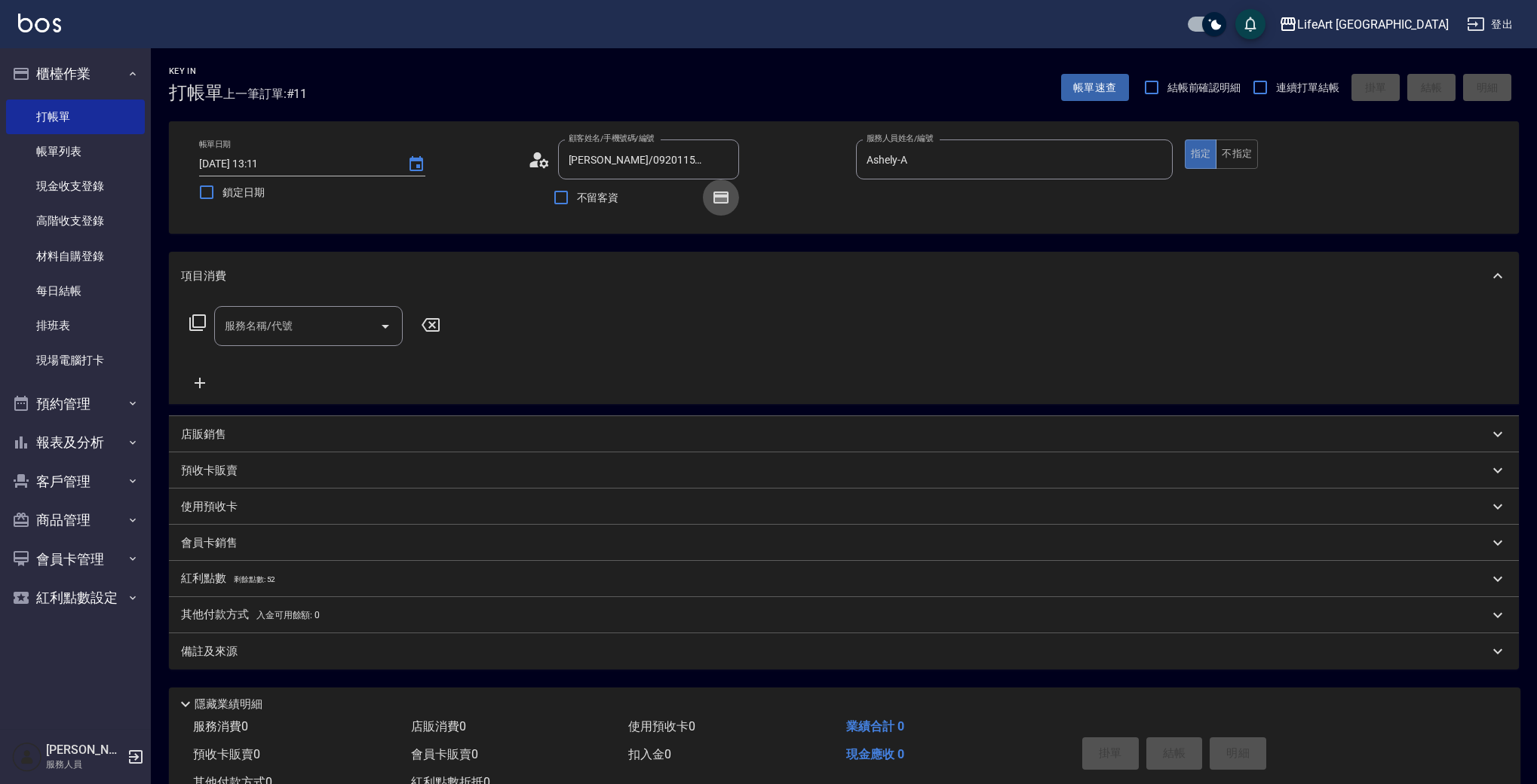
click at [732, 195] on button "button" at bounding box center [721, 197] width 37 height 37
click at [728, 195] on icon "button" at bounding box center [721, 197] width 15 height 12
click at [241, 336] on input "服務名稱/代號" at bounding box center [297, 326] width 152 height 26
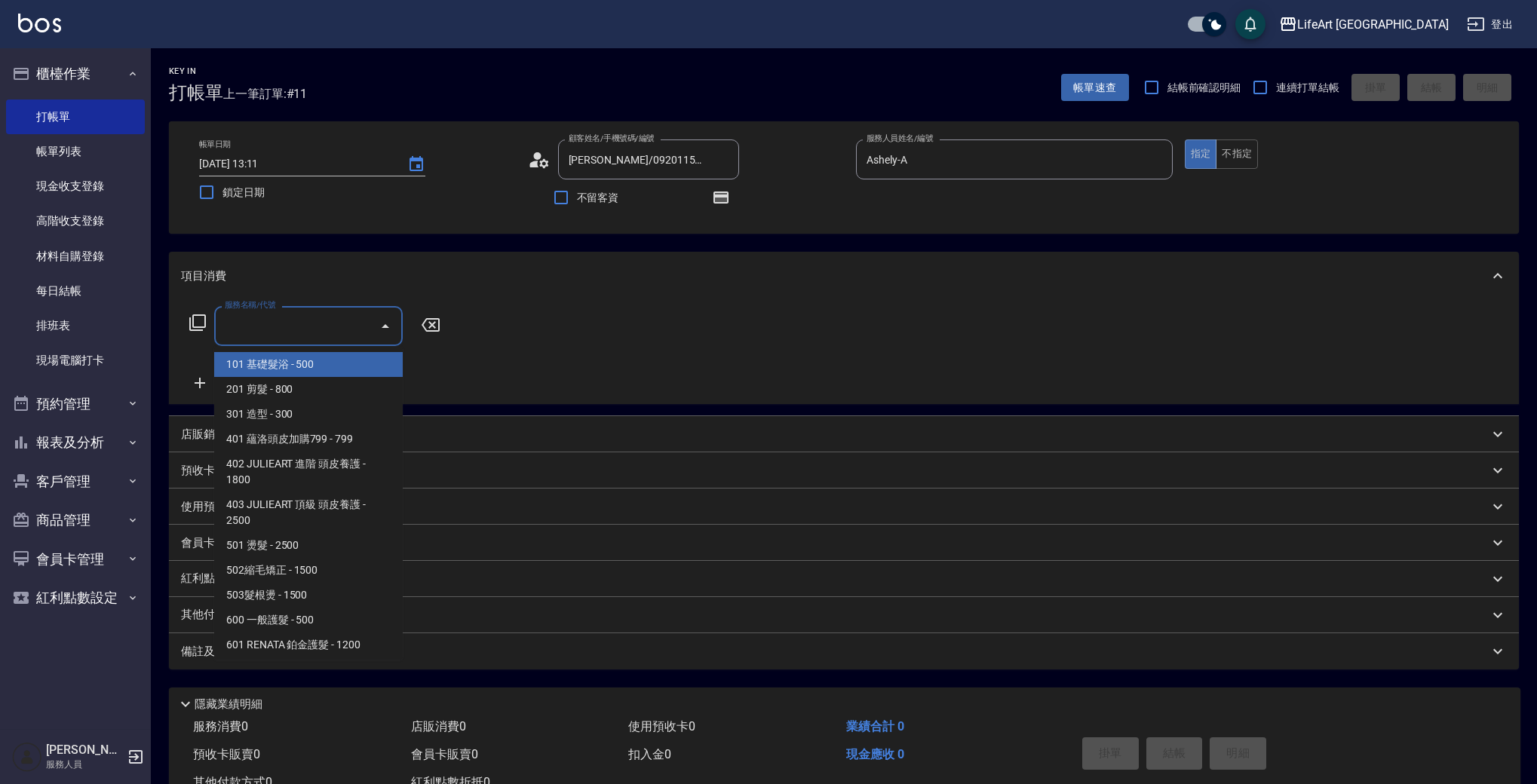
click at [292, 362] on span "101 基礎髮浴 - 500" at bounding box center [309, 364] width 189 height 25
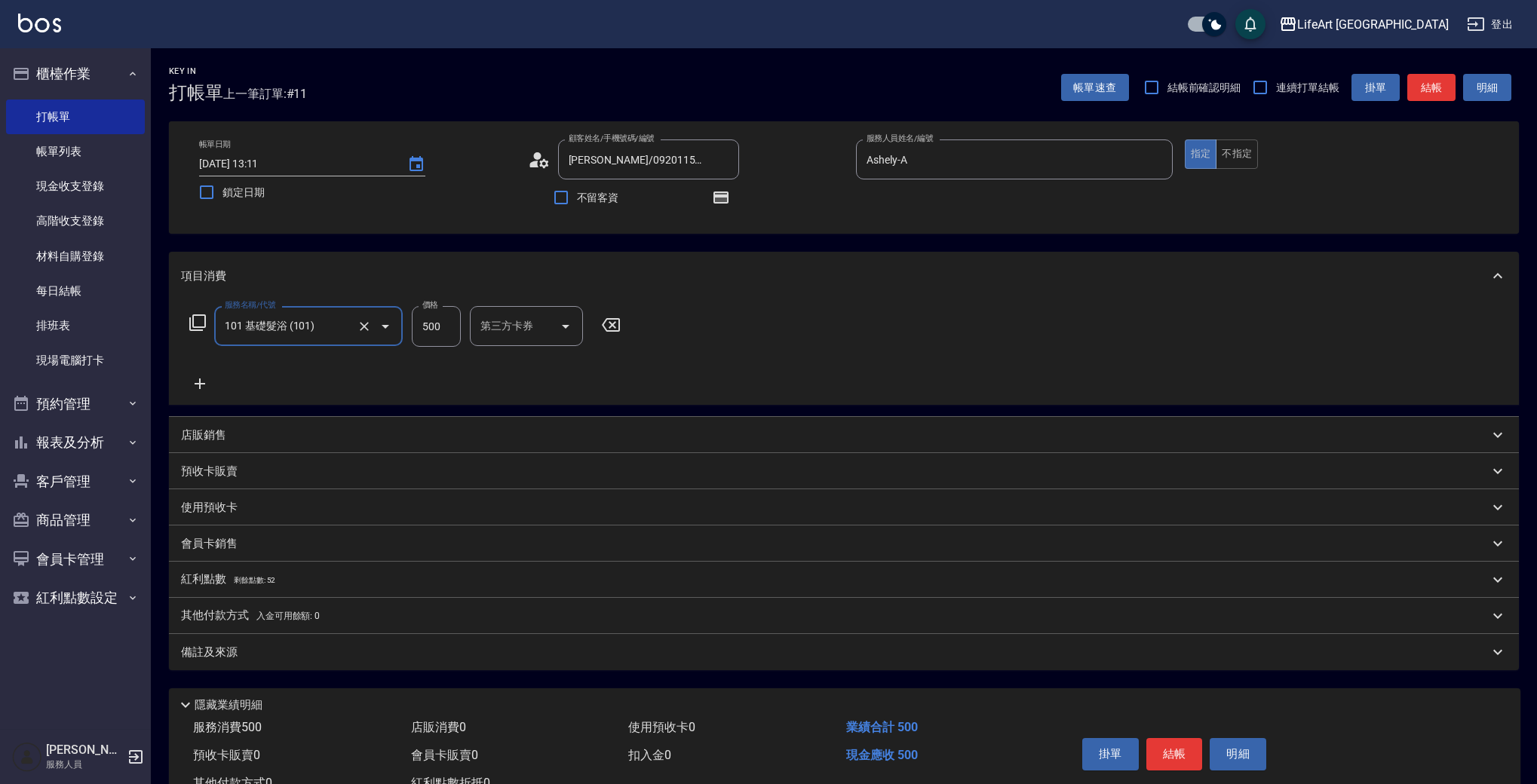
type input "101 基礎髮浴 (101)"
click at [293, 344] on div "101 基礎髮浴 (101) 服務名稱/代號" at bounding box center [309, 326] width 189 height 40
click at [452, 329] on input "500" at bounding box center [436, 327] width 49 height 41
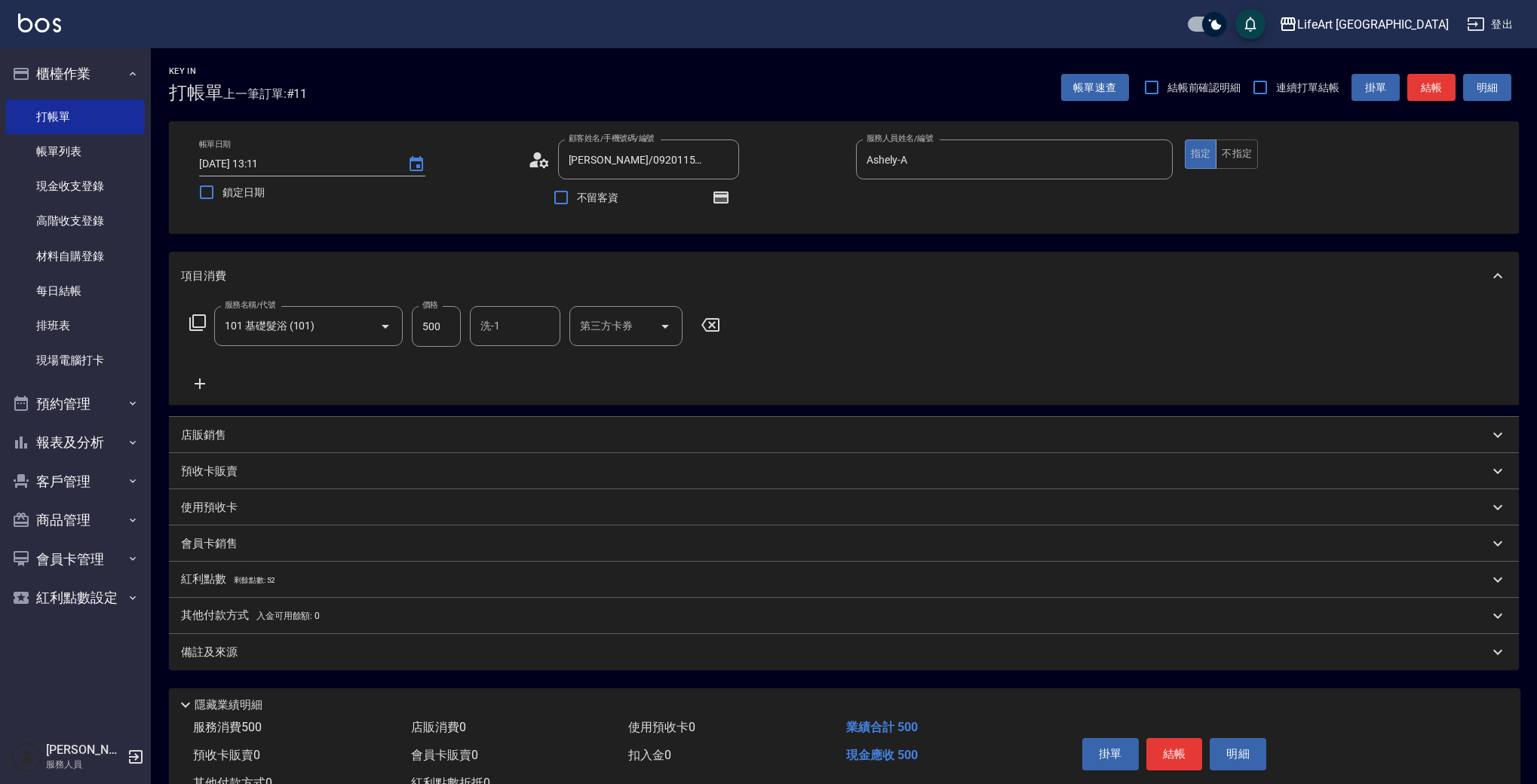
click at [195, 379] on icon at bounding box center [200, 383] width 37 height 18
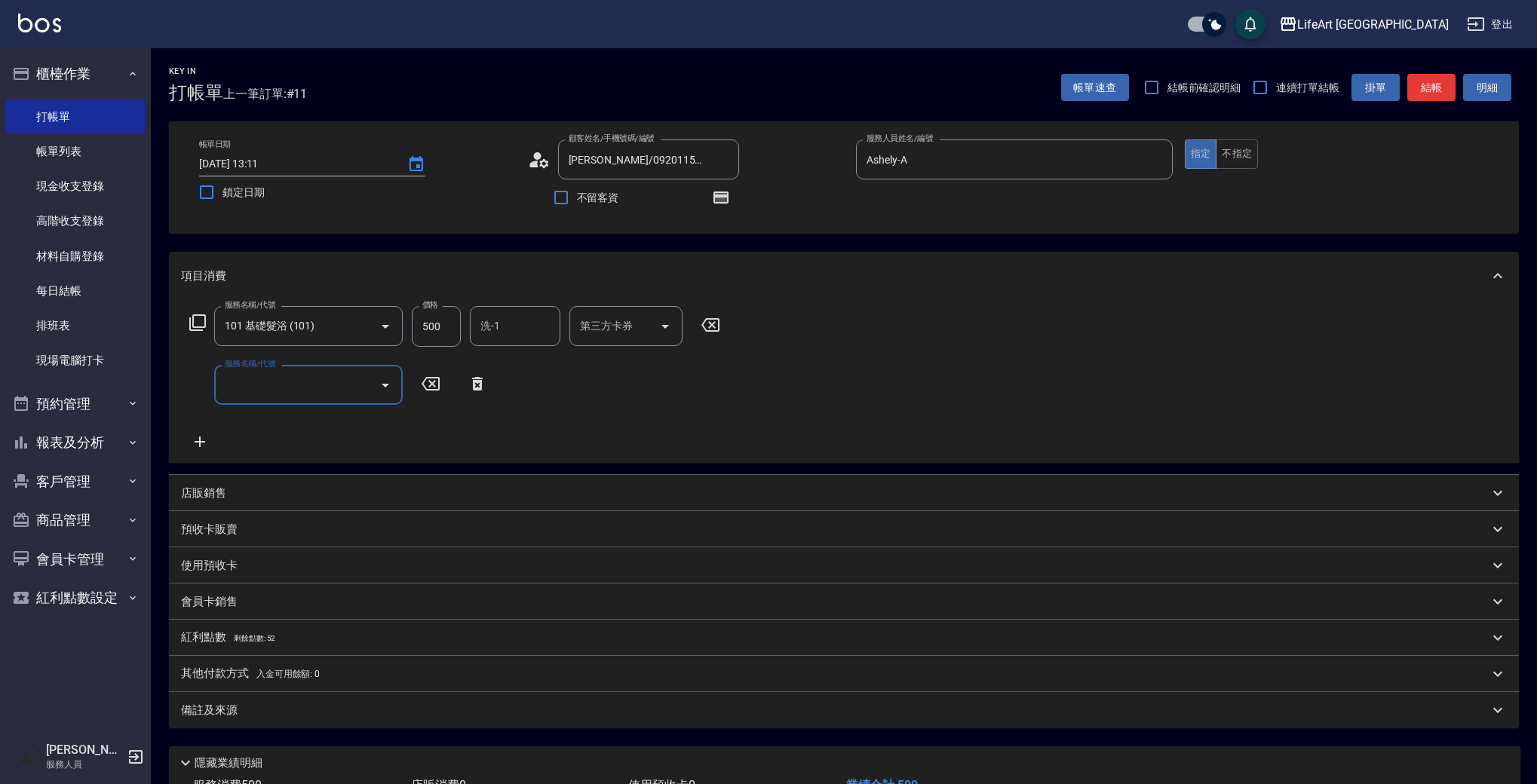
click at [292, 392] on input "服務名稱/代號" at bounding box center [297, 385] width 152 height 26
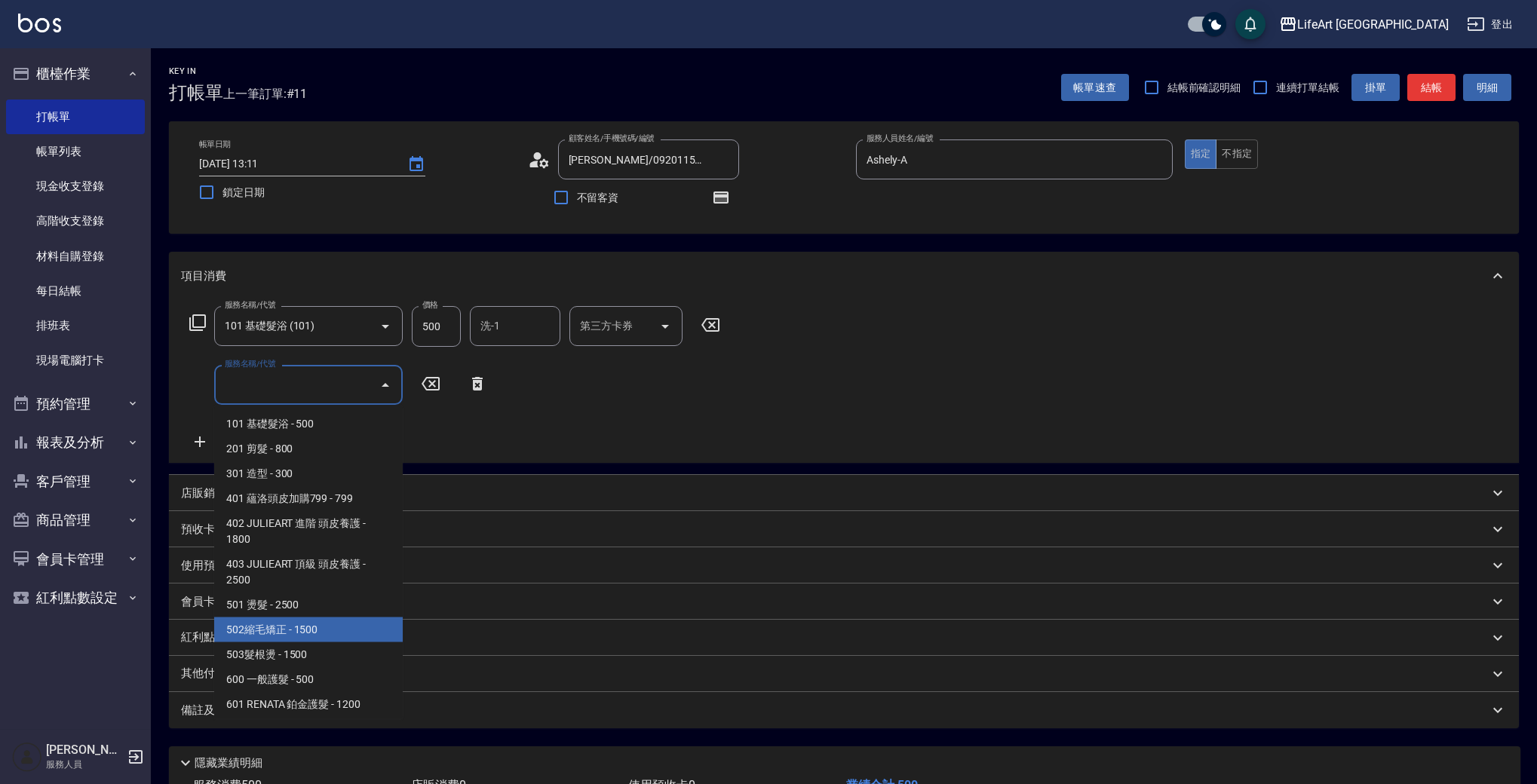
click at [394, 638] on span "502縮毛矯正 - 1500" at bounding box center [309, 630] width 189 height 25
type input "502縮毛矯正 (502)"
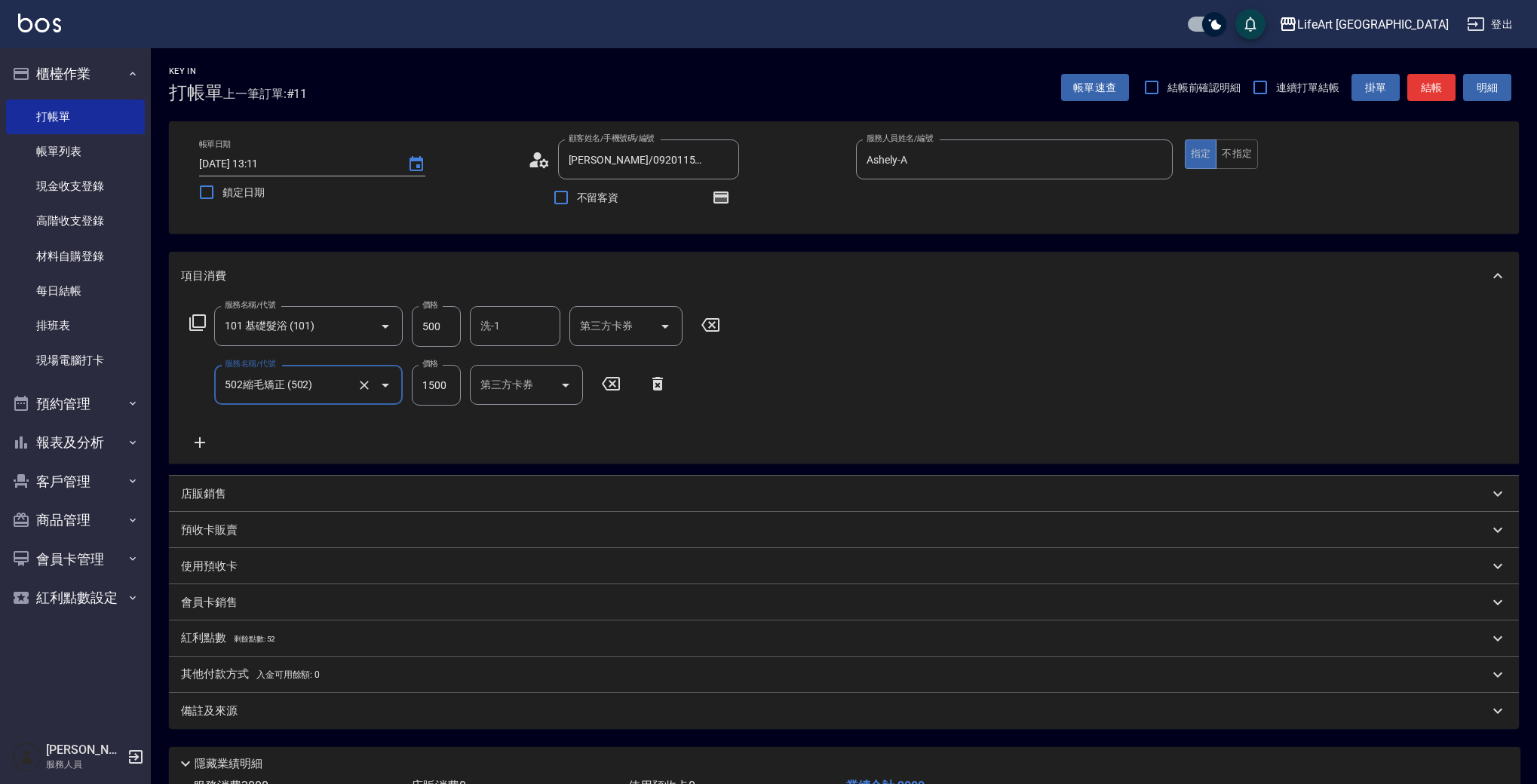
click at [402, 639] on div "紅利點數 剩餘點數: 52" at bounding box center [835, 639] width 1308 height 16
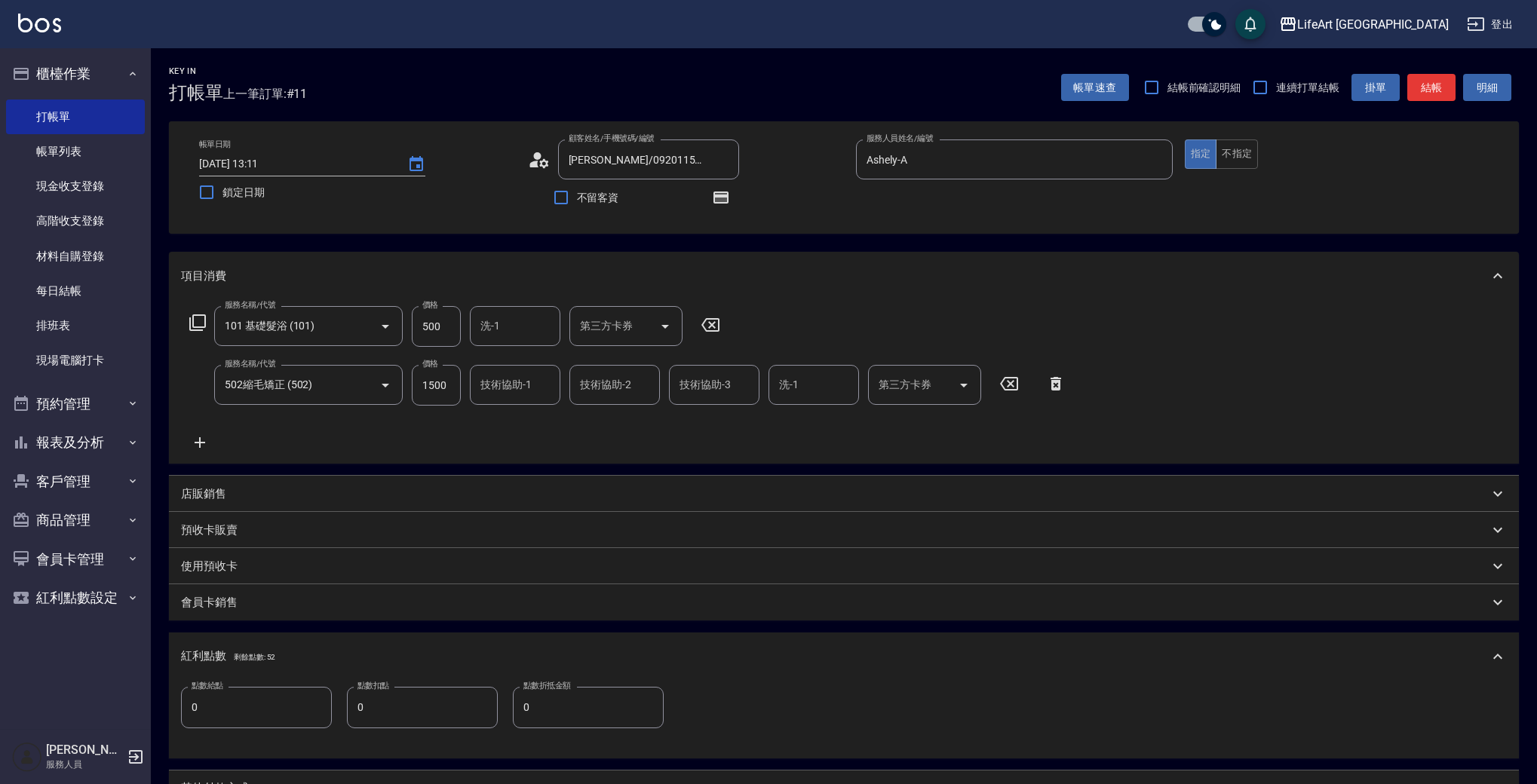
drag, startPoint x: 359, startPoint y: 387, endPoint x: 366, endPoint y: 417, distance: 30.8
click at [359, 387] on icon "Clear" at bounding box center [364, 385] width 15 height 15
click at [328, 391] on input "服務名稱/代號" at bounding box center [287, 385] width 132 height 26
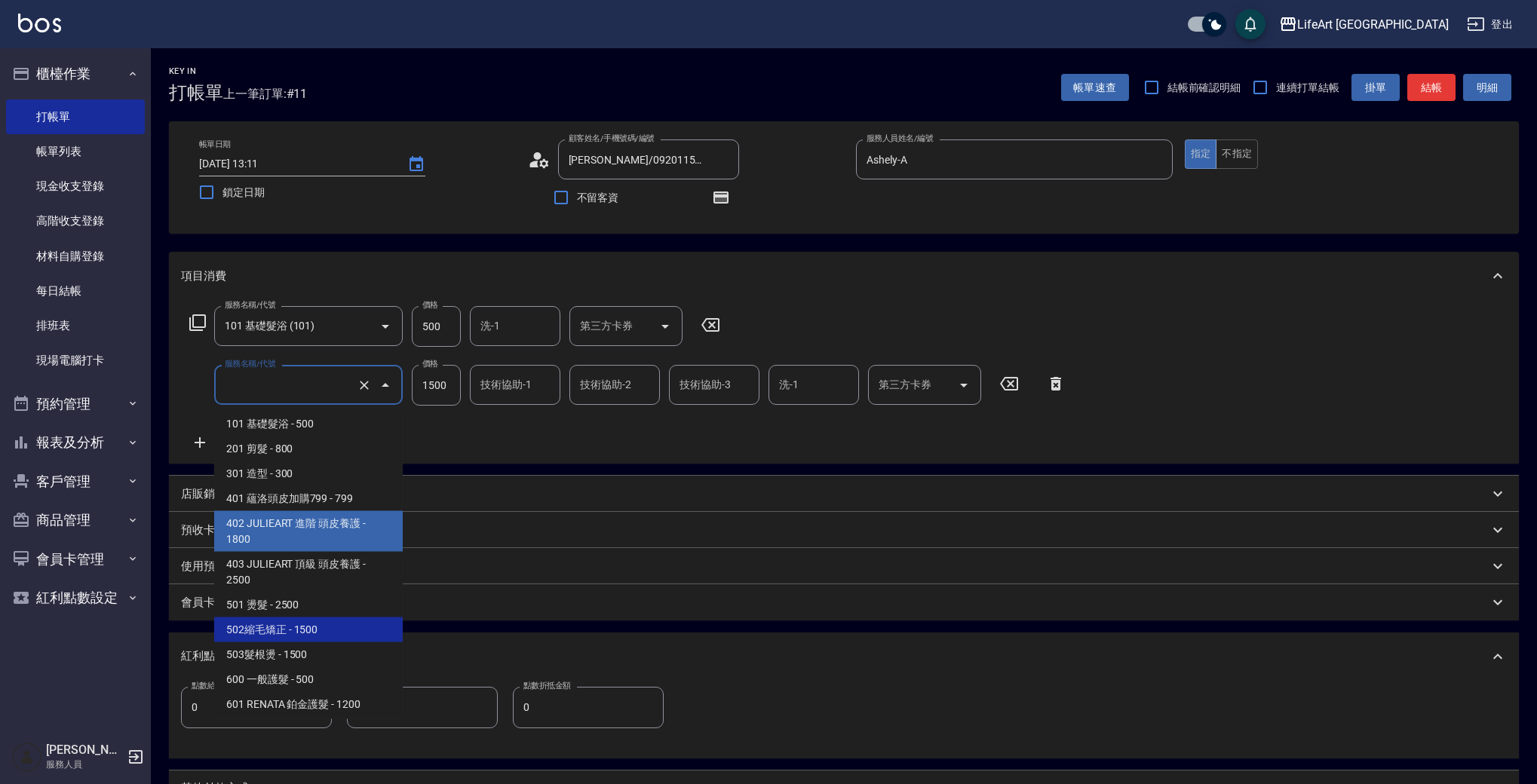
scroll to position [203, 0]
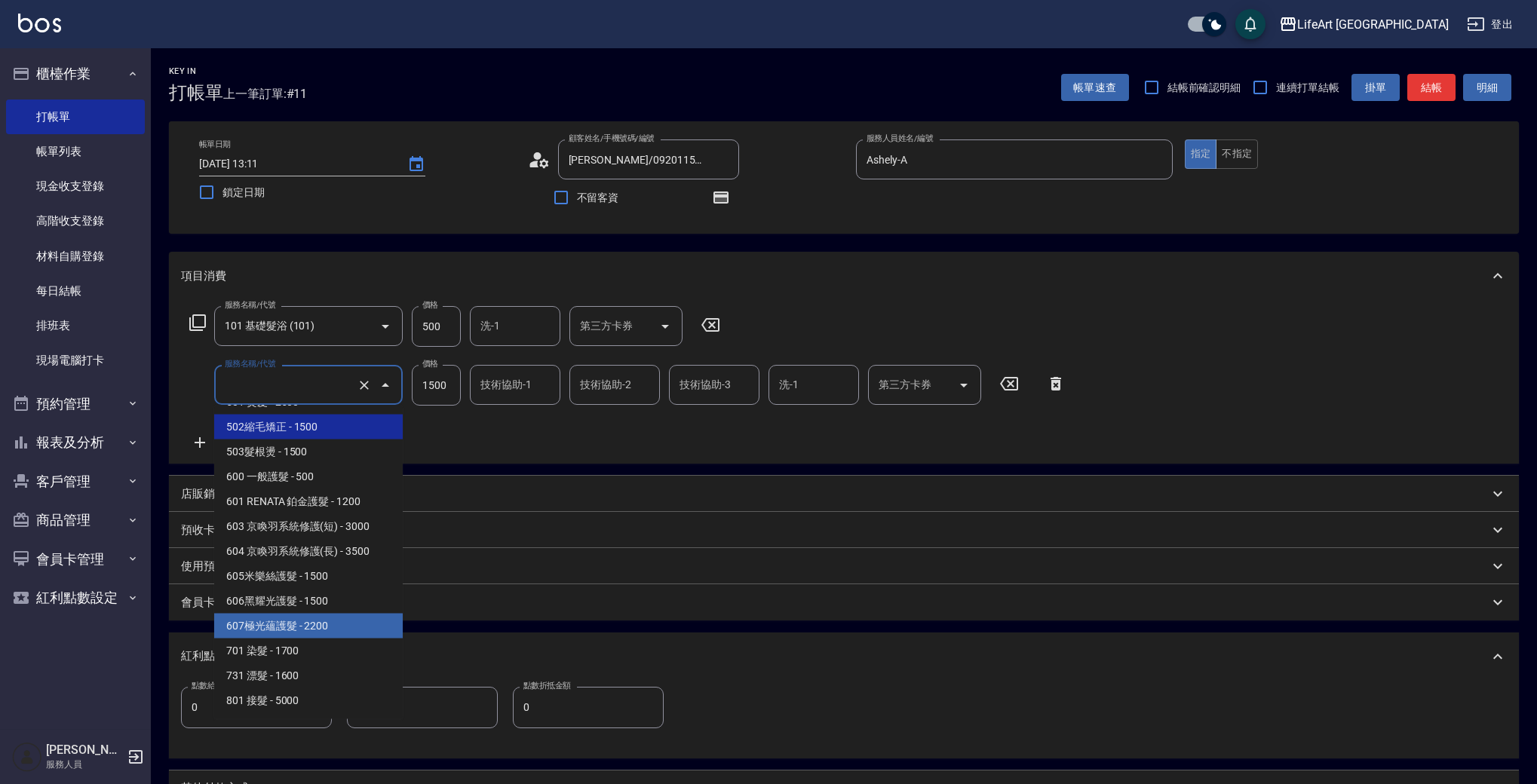
click at [363, 628] on span "607極光蘊護髮 - 2200" at bounding box center [309, 626] width 189 height 25
type input "607極光蘊護髮(607)"
type input "2200"
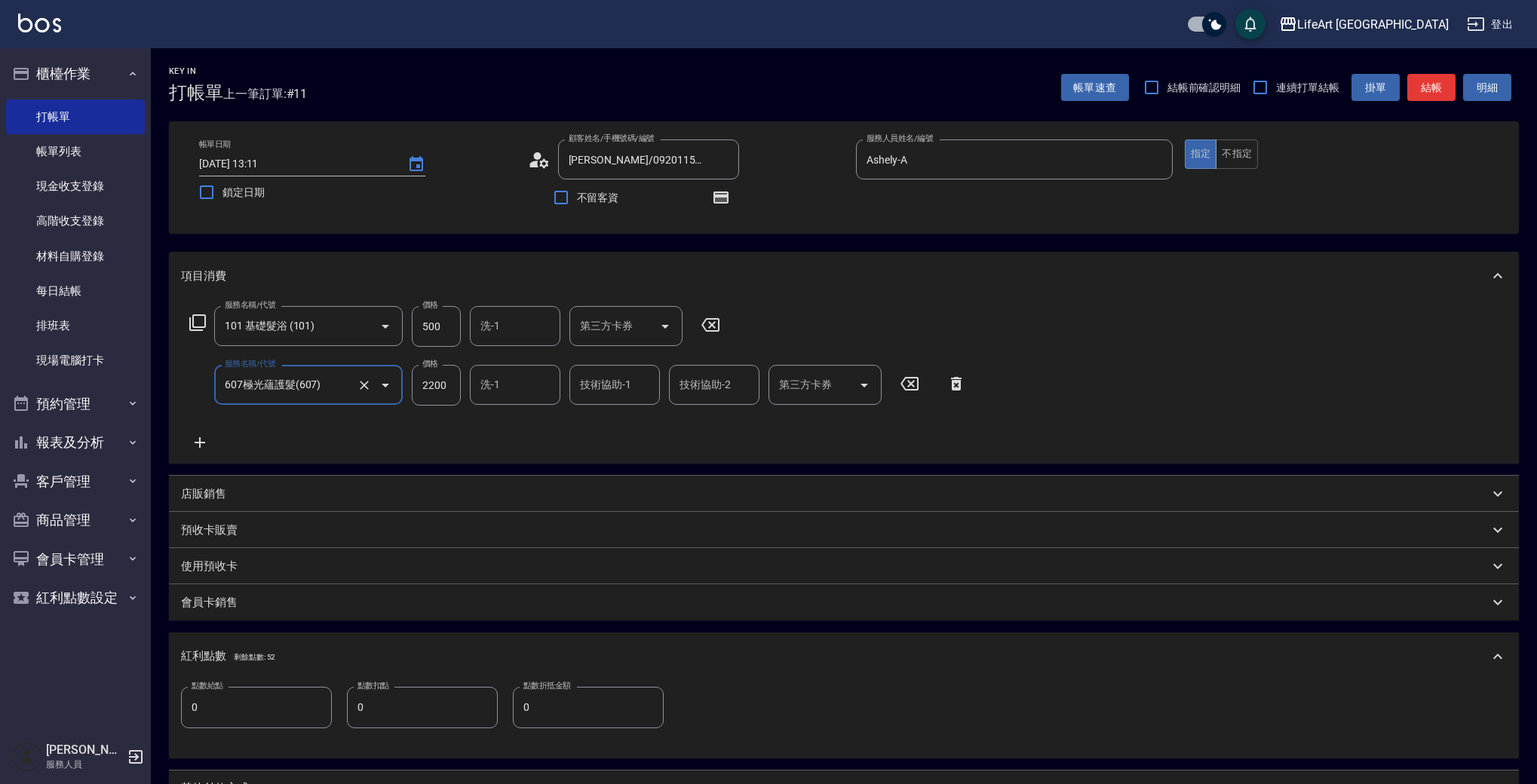
scroll to position [228, 0]
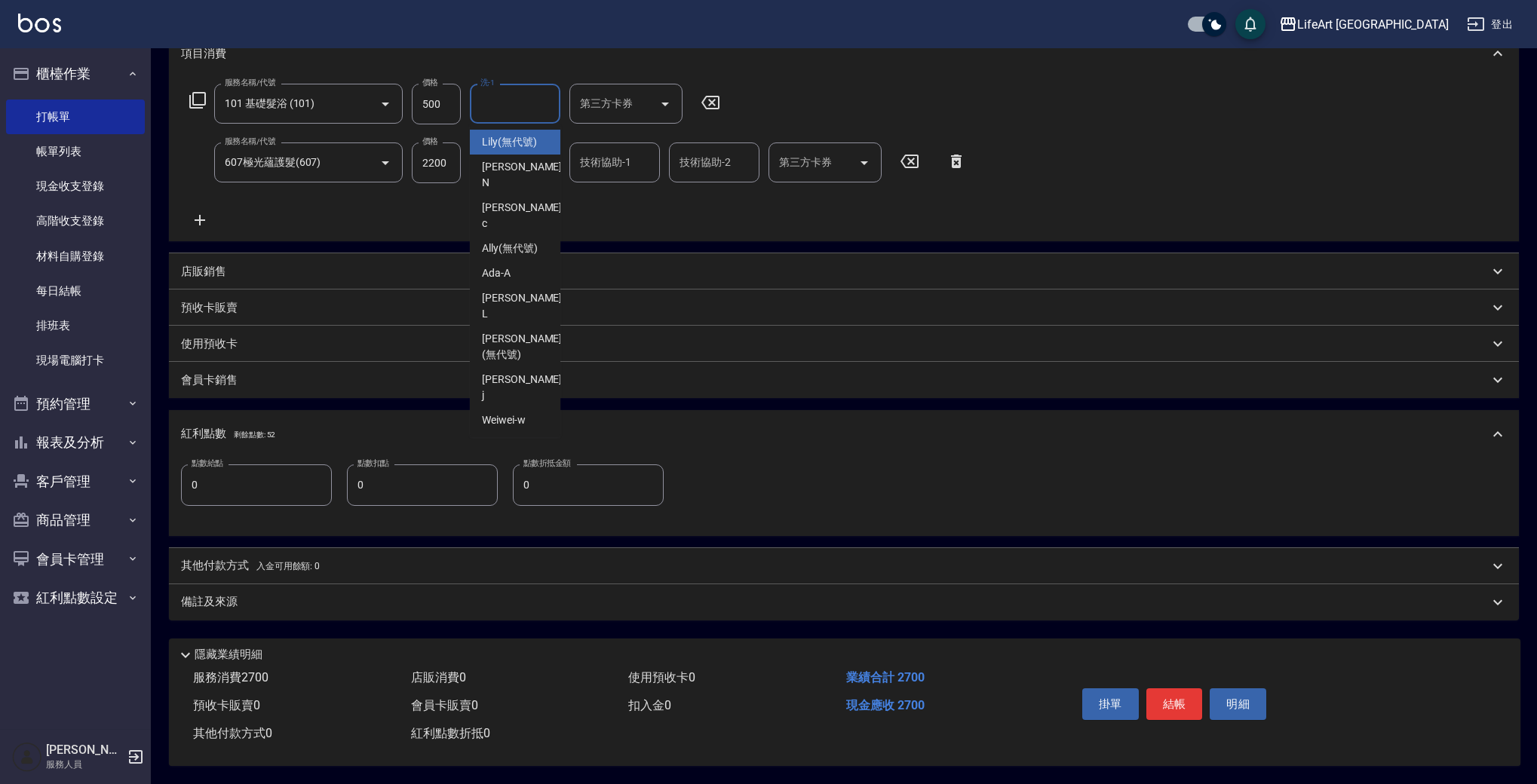
click at [530, 91] on input "洗-1" at bounding box center [515, 103] width 77 height 26
click at [533, 134] on span "Lily (無代號)" at bounding box center [510, 141] width 55 height 15
type input "Lily(無代號)"
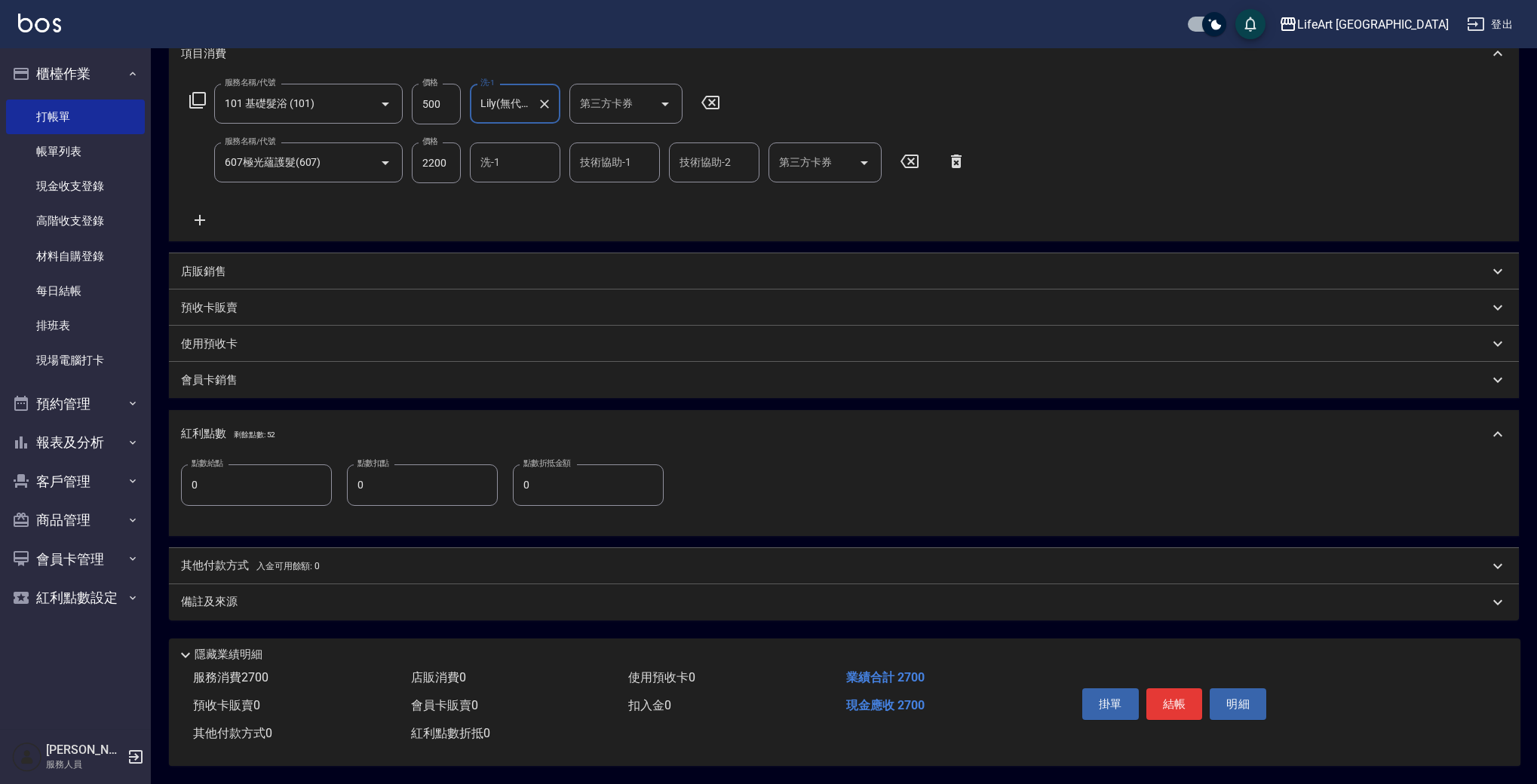
click at [536, 156] on input "洗-1" at bounding box center [515, 162] width 77 height 26
click at [541, 201] on div "Lily (無代號)" at bounding box center [515, 201] width 90 height 25
type input "Lily(無代號)"
click at [282, 477] on input "0" at bounding box center [257, 485] width 151 height 41
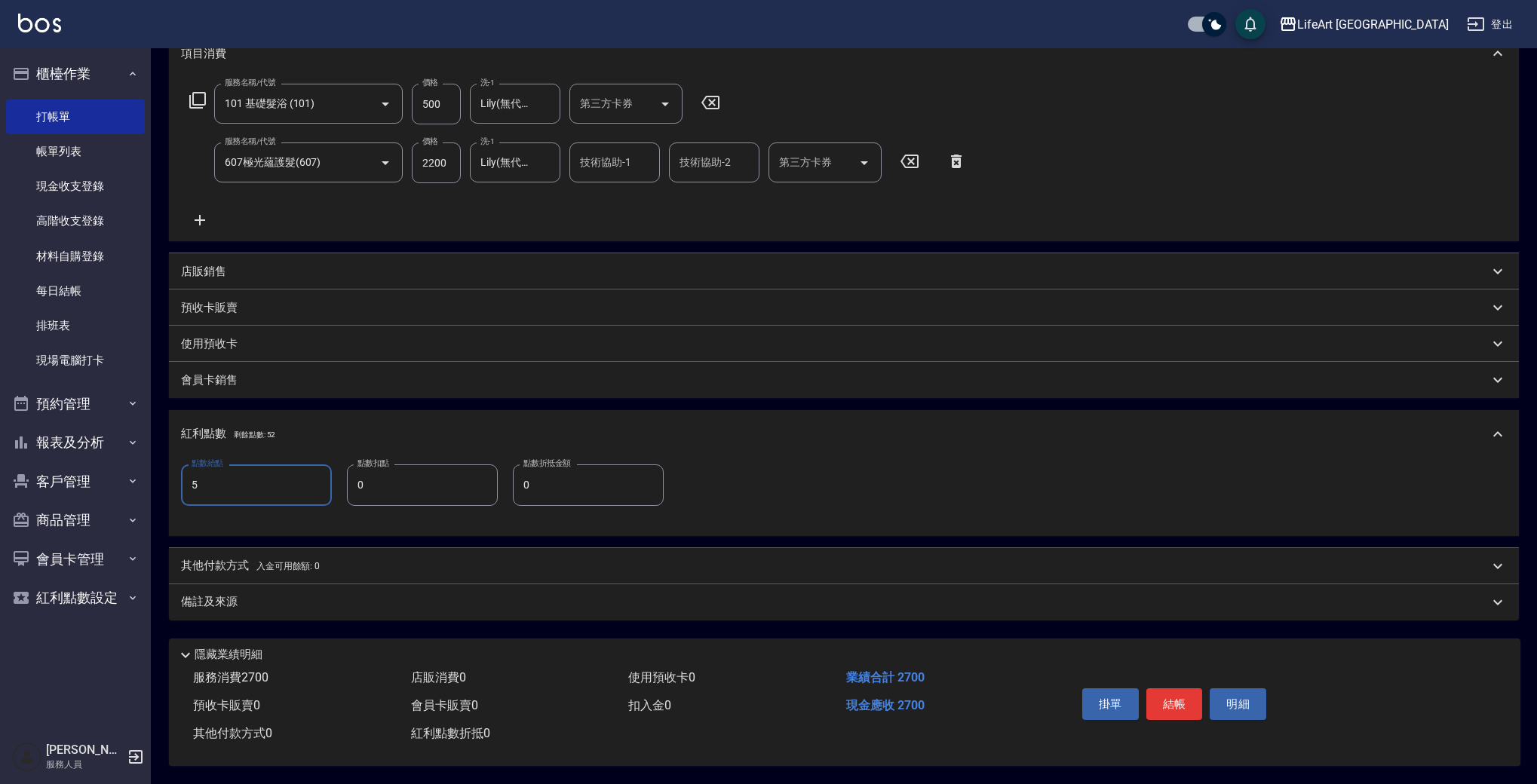
type input "5"
click at [310, 603] on div "備註及來源" at bounding box center [835, 601] width 1308 height 15
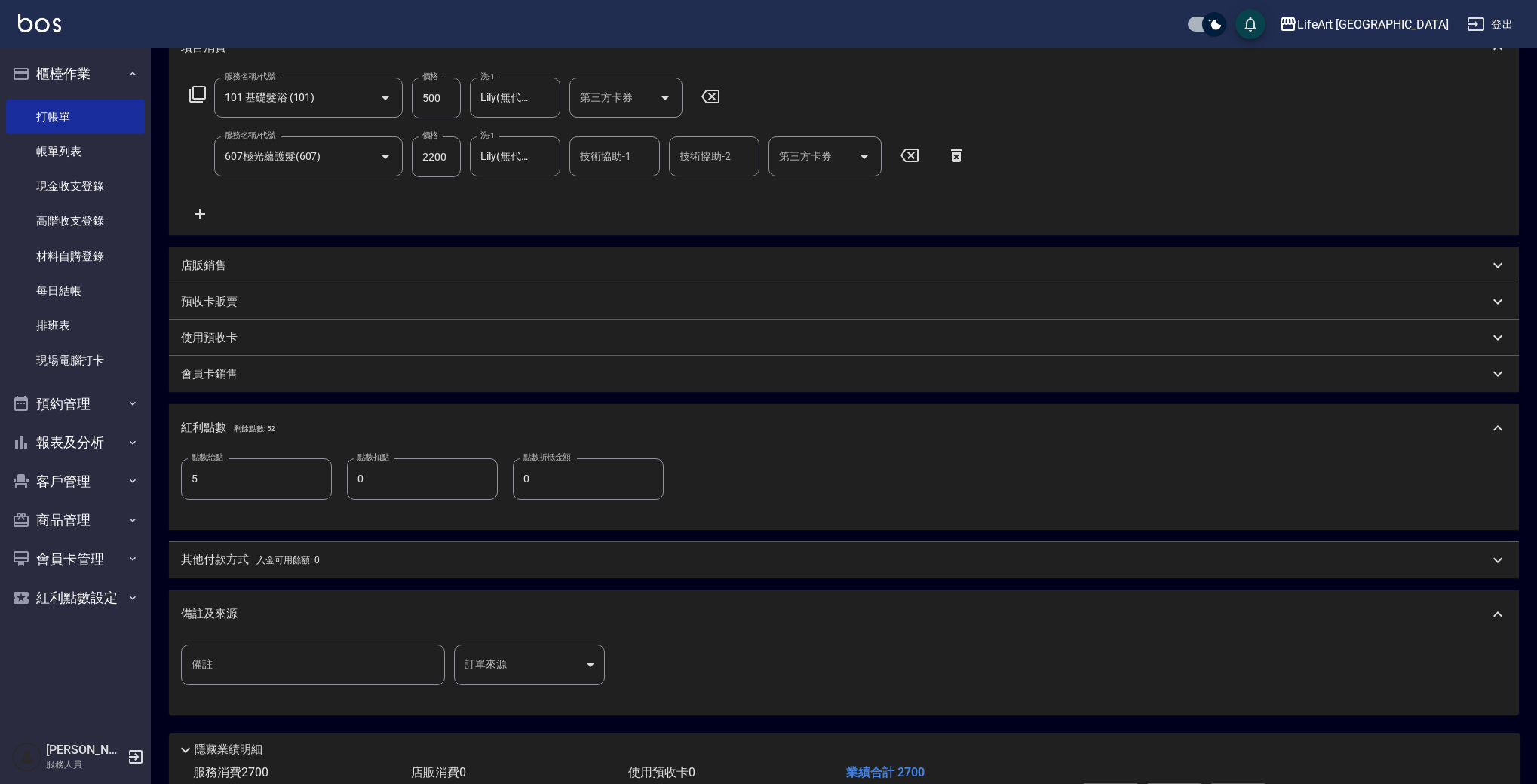
click at [483, 665] on body "LifeArt 蘆洲 登出 櫃檯作業 打帳單 帳單列表 現金收支登錄 高階收支登錄 材料自購登錄 每日結帳 排班表 現場電腦打卡 預約管理 預約管理 單日預約…" at bounding box center [768, 325] width 1537 height 1107
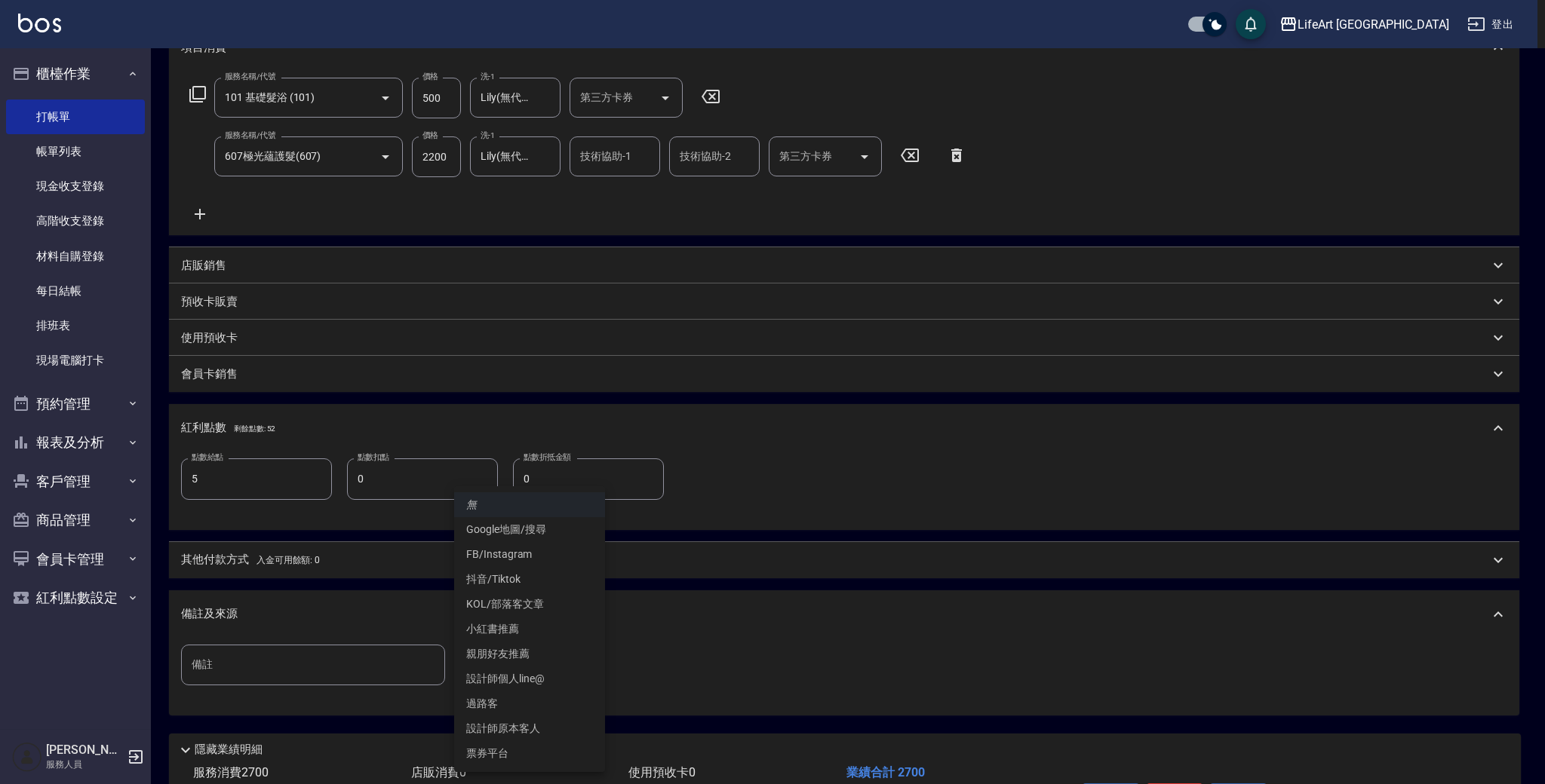
click at [527, 724] on li "設計師原本客人" at bounding box center [530, 729] width 151 height 25
type input "設計師原本客人"
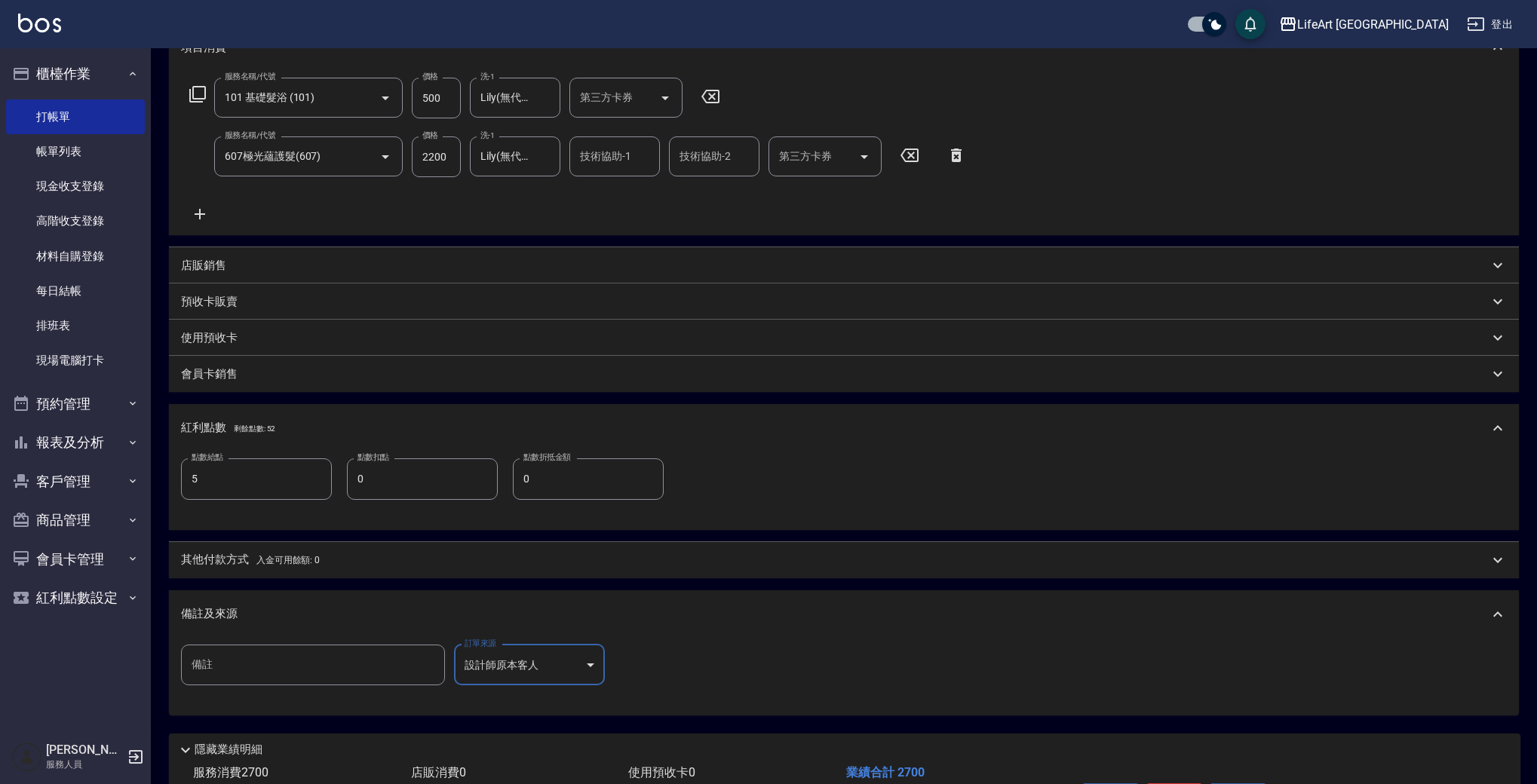
scroll to position [331, 0]
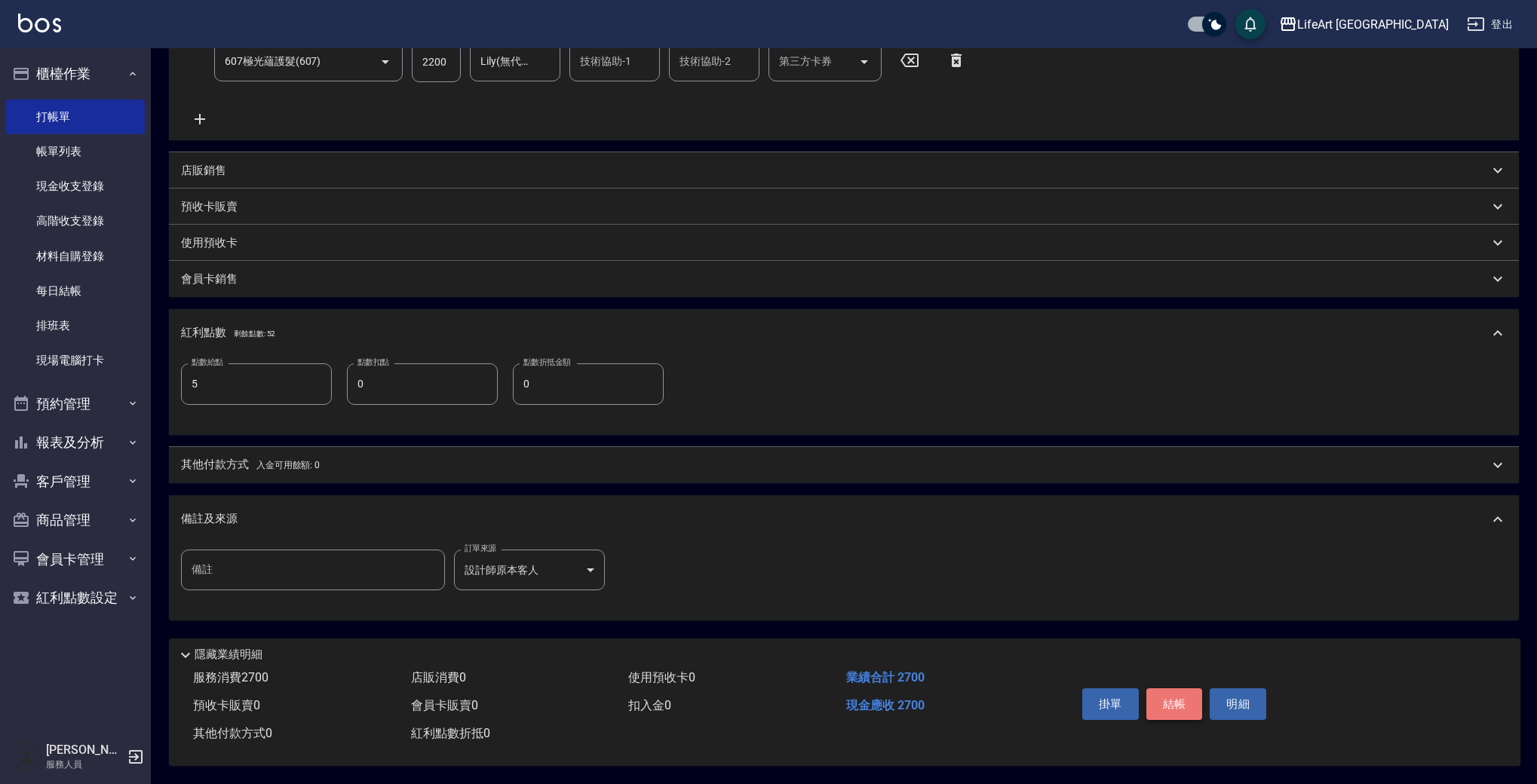
click at [1176, 706] on button "結帳" at bounding box center [1175, 704] width 57 height 32
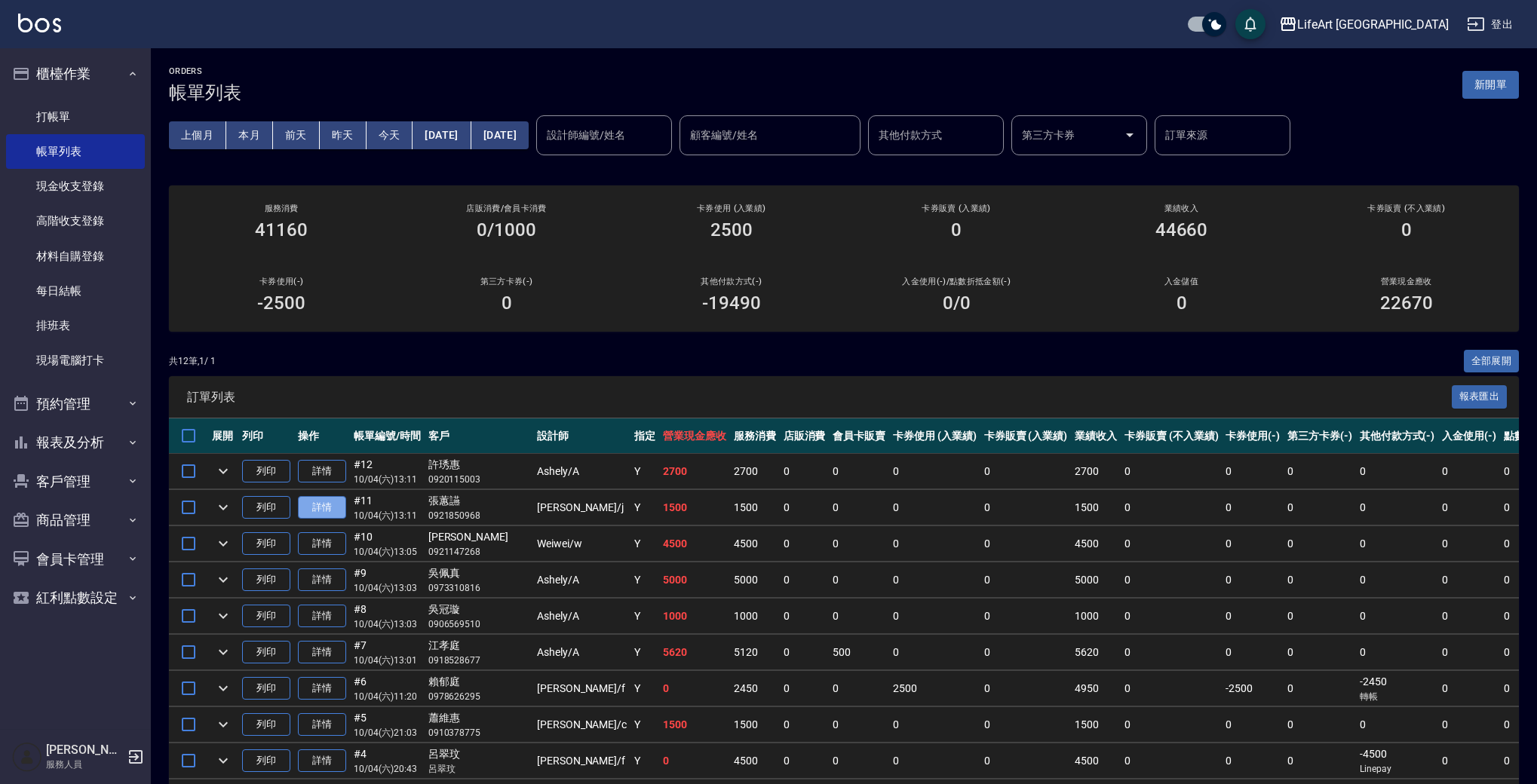
click at [332, 505] on link "詳情" at bounding box center [322, 508] width 48 height 24
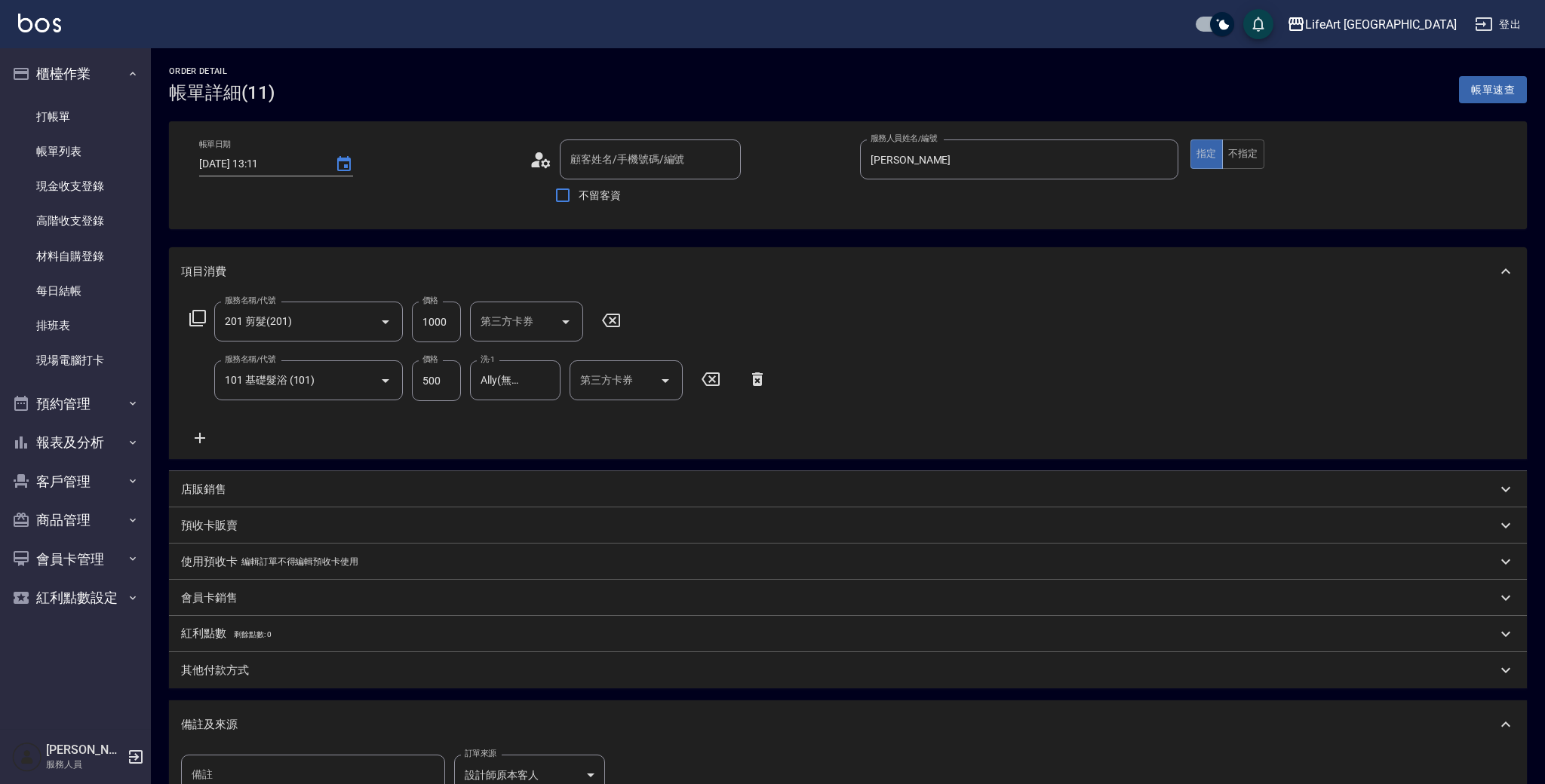
type input "2025/10/04 13:11"
type input "Jessica-j"
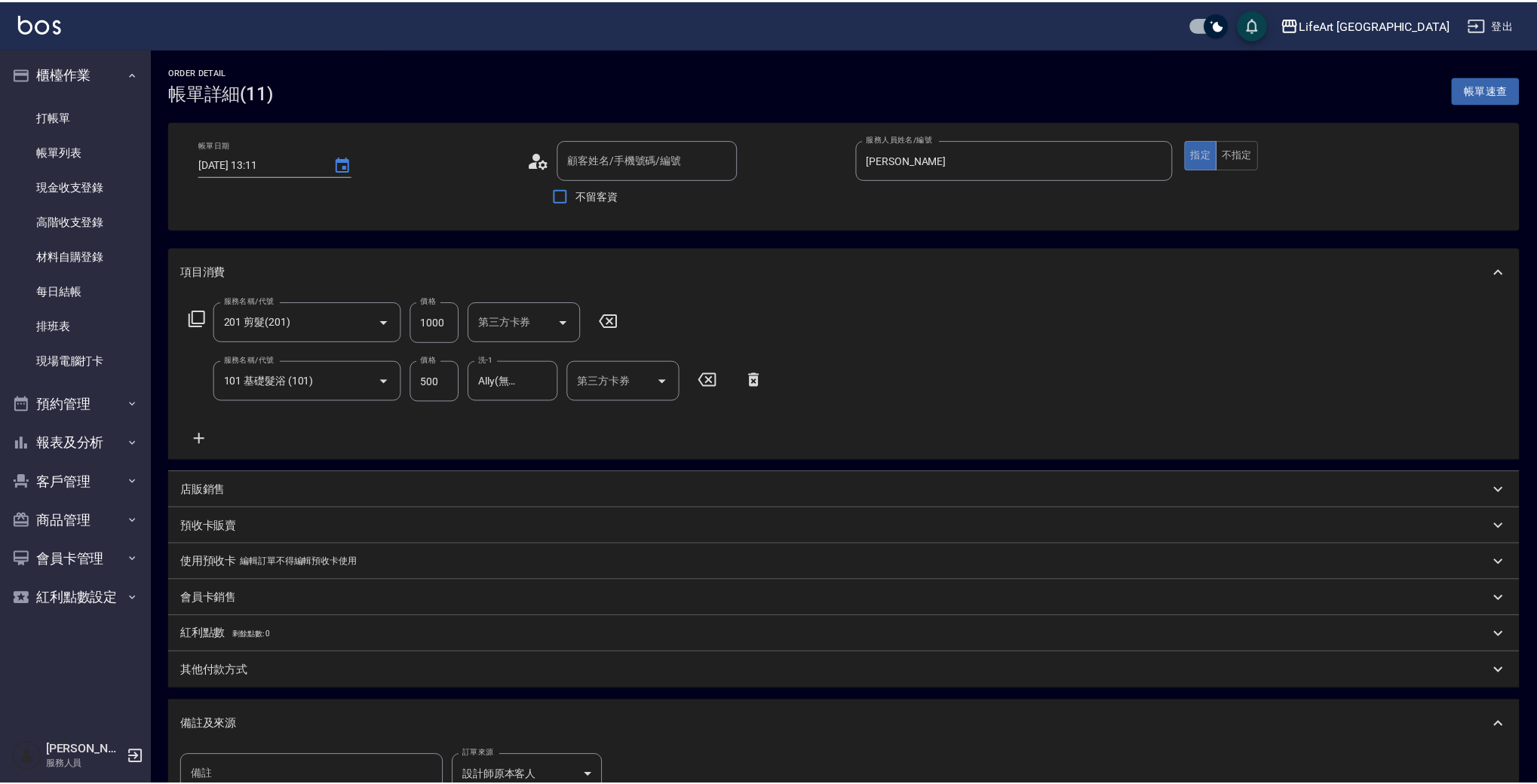
type input "[PERSON_NAME]/0921850968/"
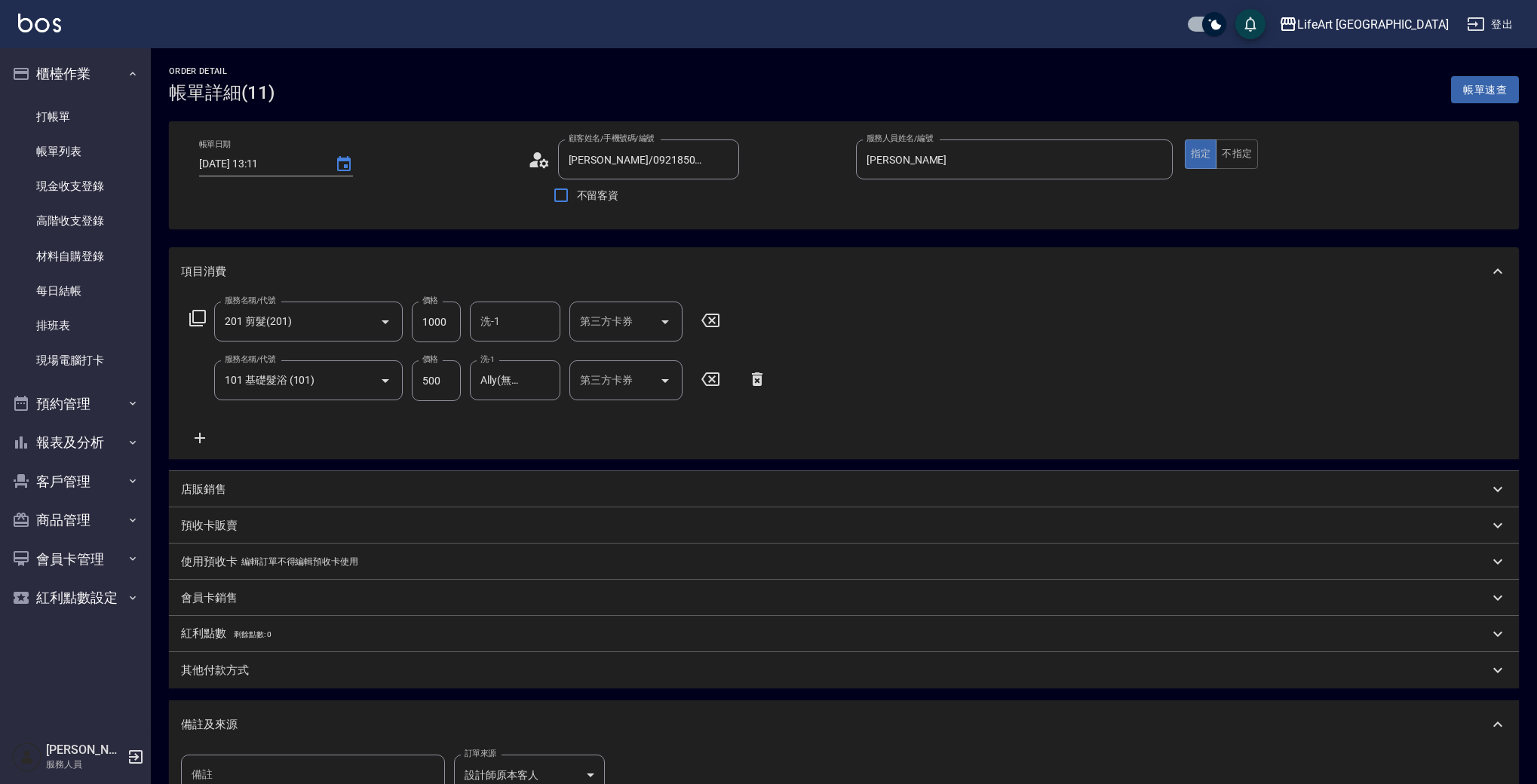
click at [445, 324] on input "1000" at bounding box center [436, 322] width 49 height 41
type input "600"
click at [444, 388] on input "500" at bounding box center [436, 381] width 49 height 41
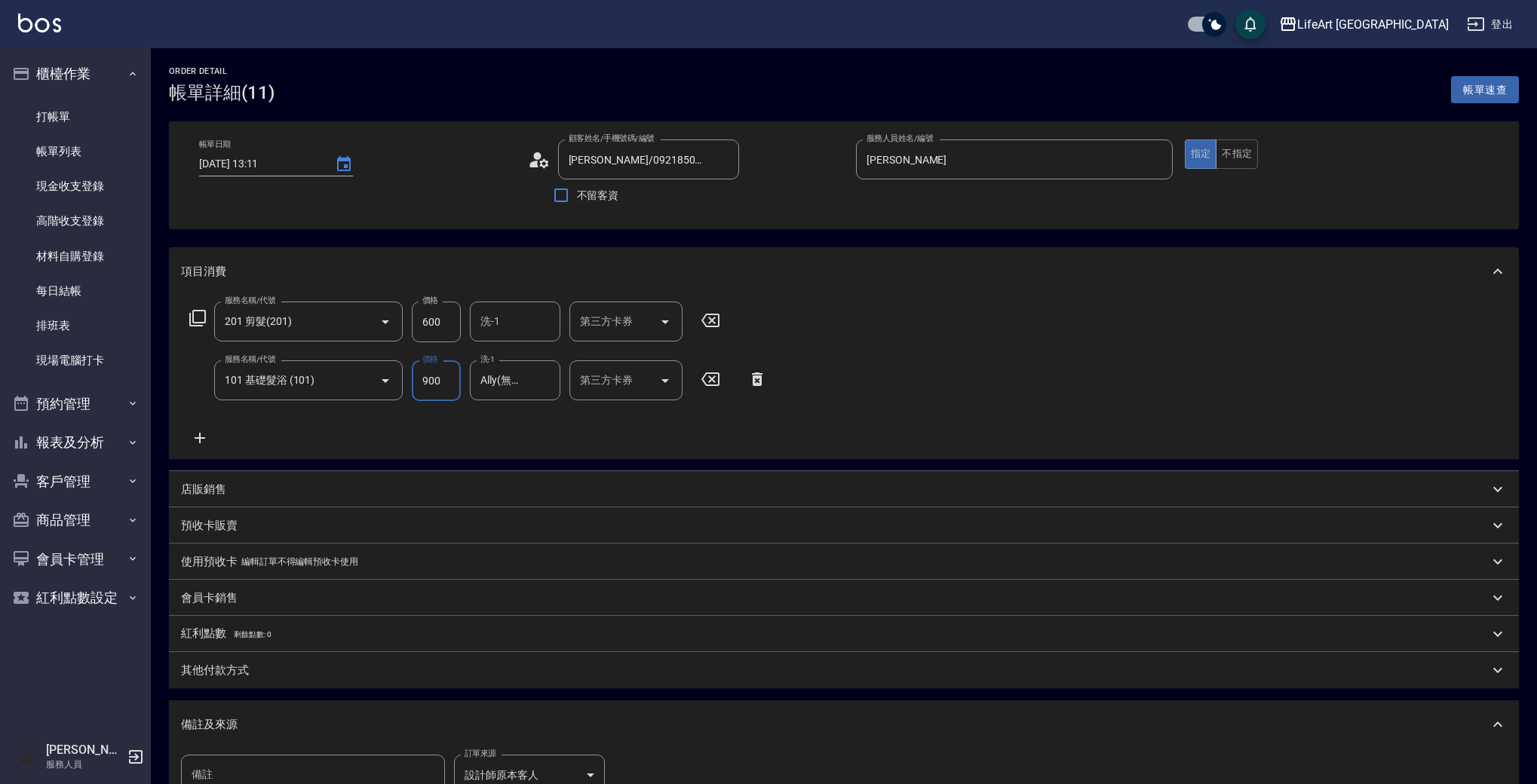
type input "900"
click at [478, 431] on div "服務名稱/代號 201 剪髮(201) 服務名稱/代號 價格 600 價格 洗-1 洗-1 第三方卡券 第三方卡券 服務名稱/代號 101 基礎髮浴 (101…" at bounding box center [479, 374] width 595 height 145
click at [585, 442] on div "服務名稱/代號 201 剪髮(201) 服務名稱/代號 價格 600 價格 洗-1 洗-1 第三方卡券 第三方卡券 服務名稱/代號 101 基礎髮浴 (101…" at bounding box center [479, 374] width 595 height 145
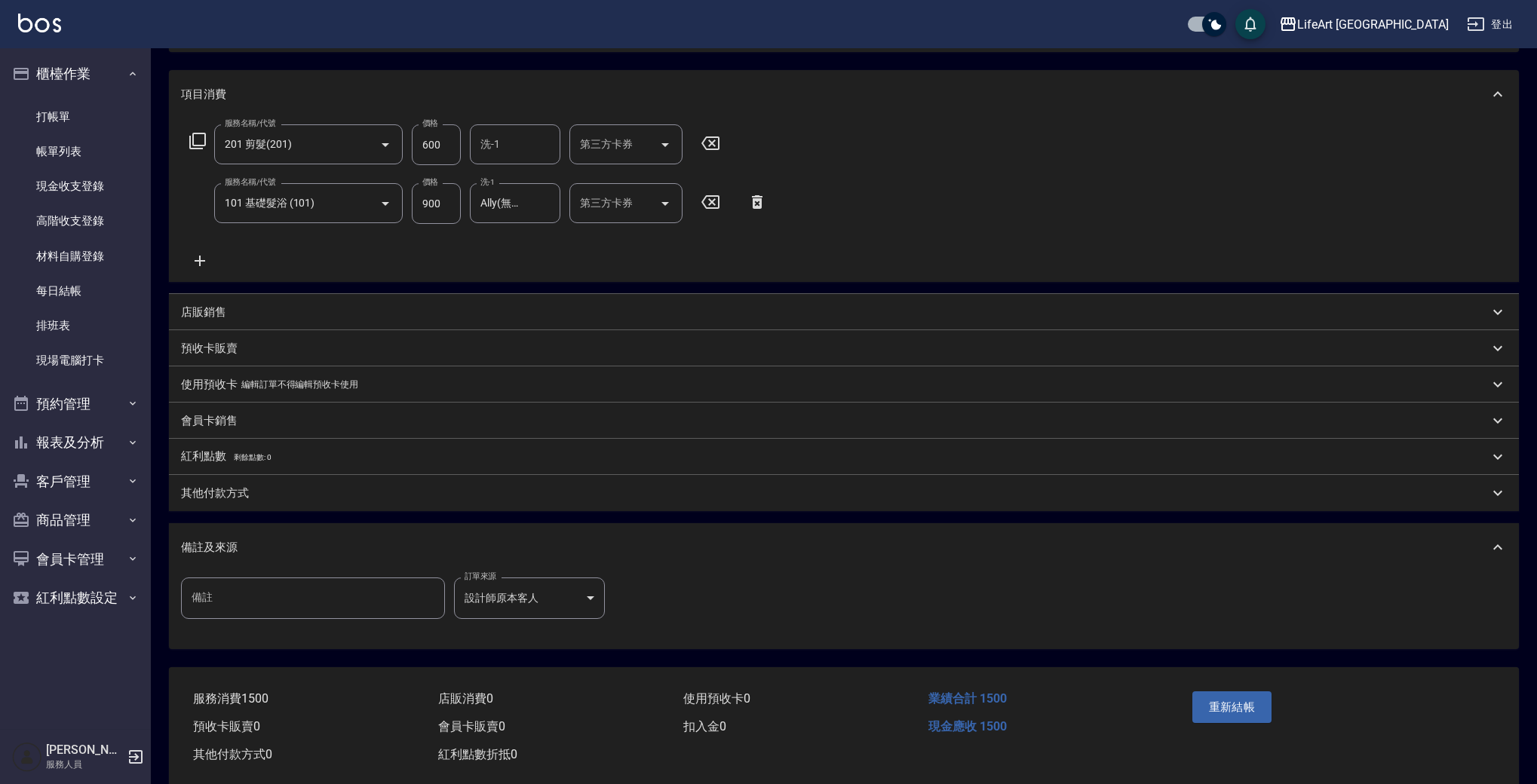
scroll to position [205, 0]
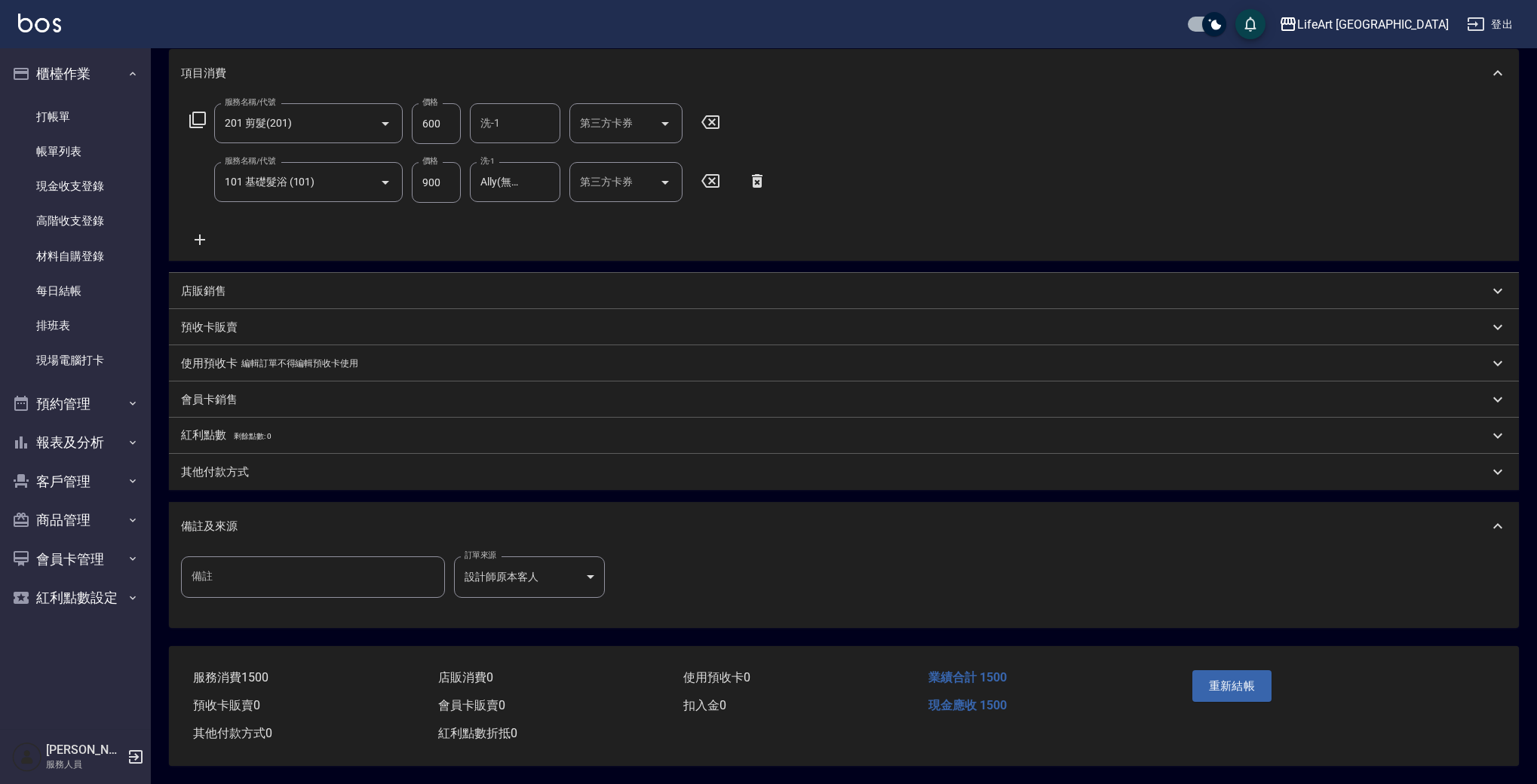
click at [233, 467] on p "其他付款方式" at bounding box center [215, 472] width 68 height 15
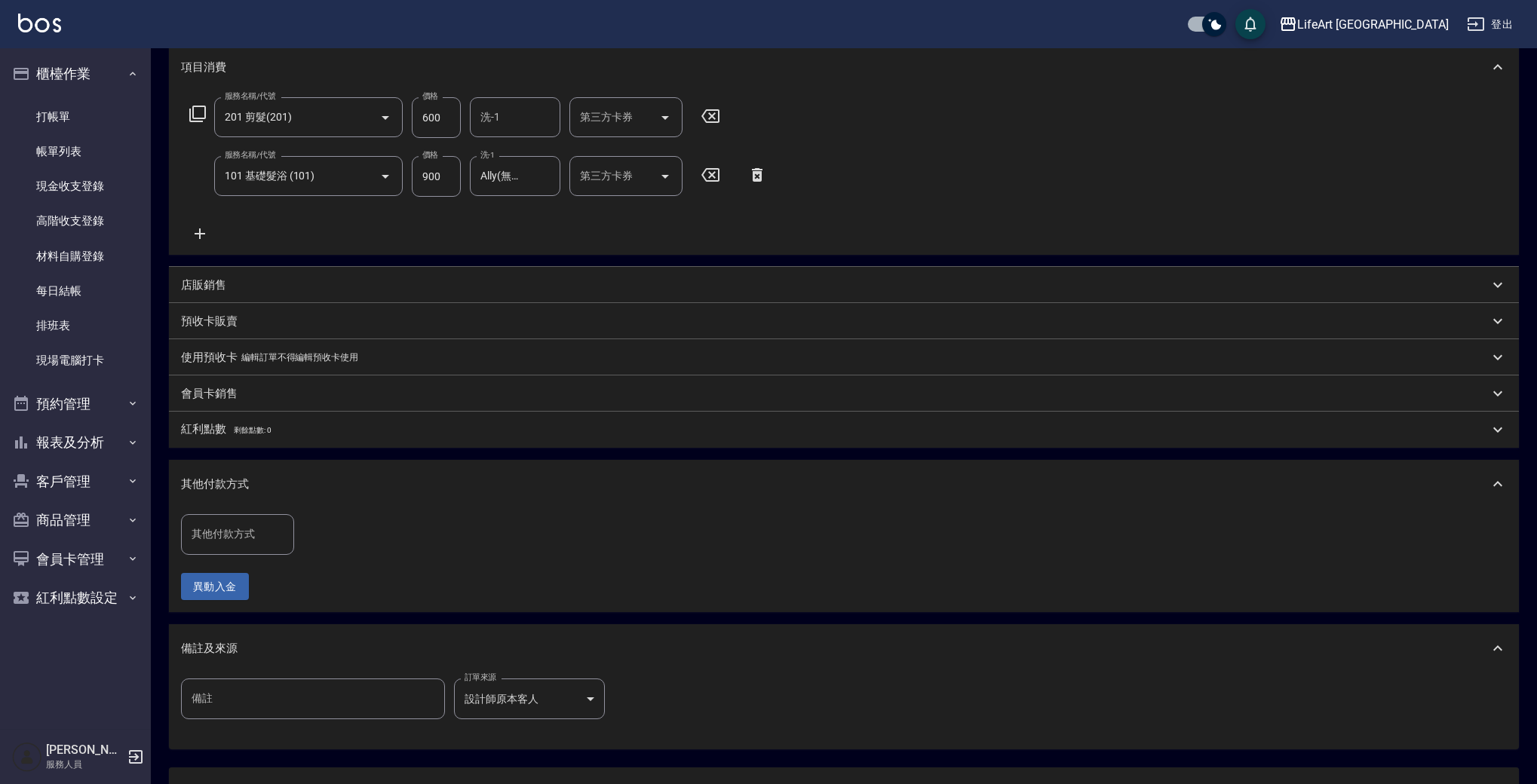
click at [230, 532] on input "其他付款方式" at bounding box center [237, 534] width 100 height 26
click at [226, 567] on span "轉帳" at bounding box center [237, 573] width 113 height 25
type input "轉帳"
click at [360, 550] on input "0" at bounding box center [359, 535] width 113 height 41
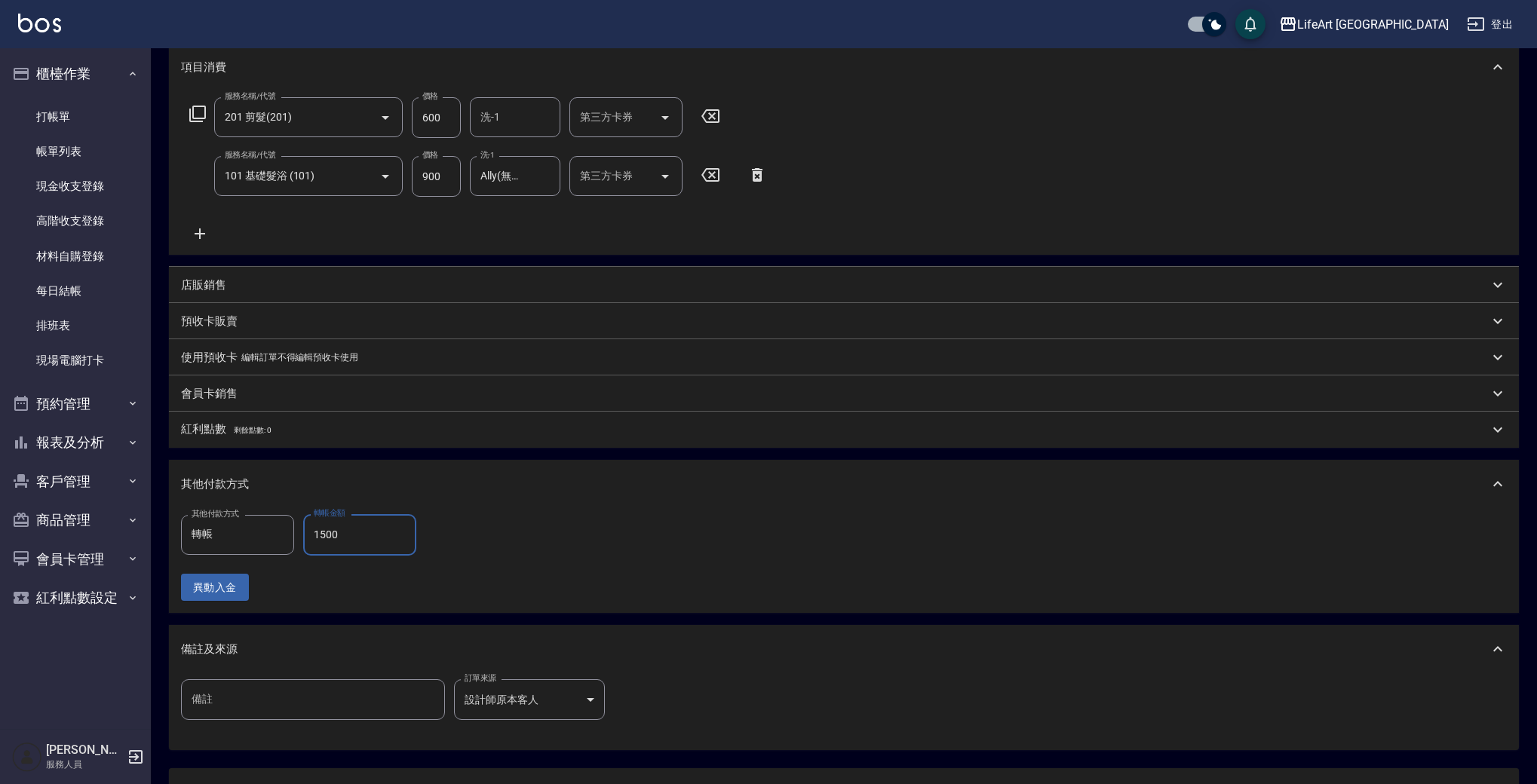
scroll to position [333, 0]
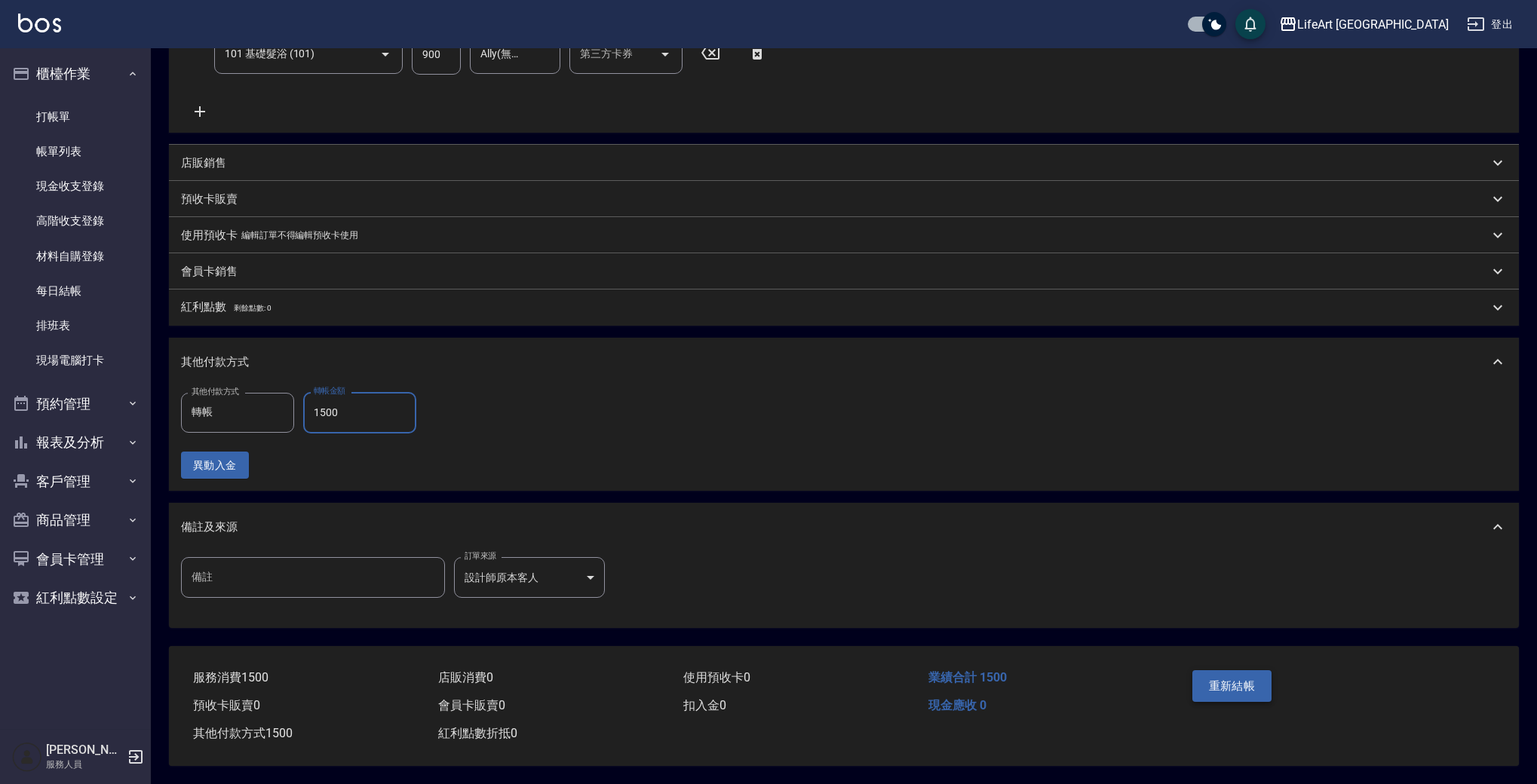
type input "1500"
click at [1242, 682] on button "重新結帳" at bounding box center [1232, 686] width 80 height 32
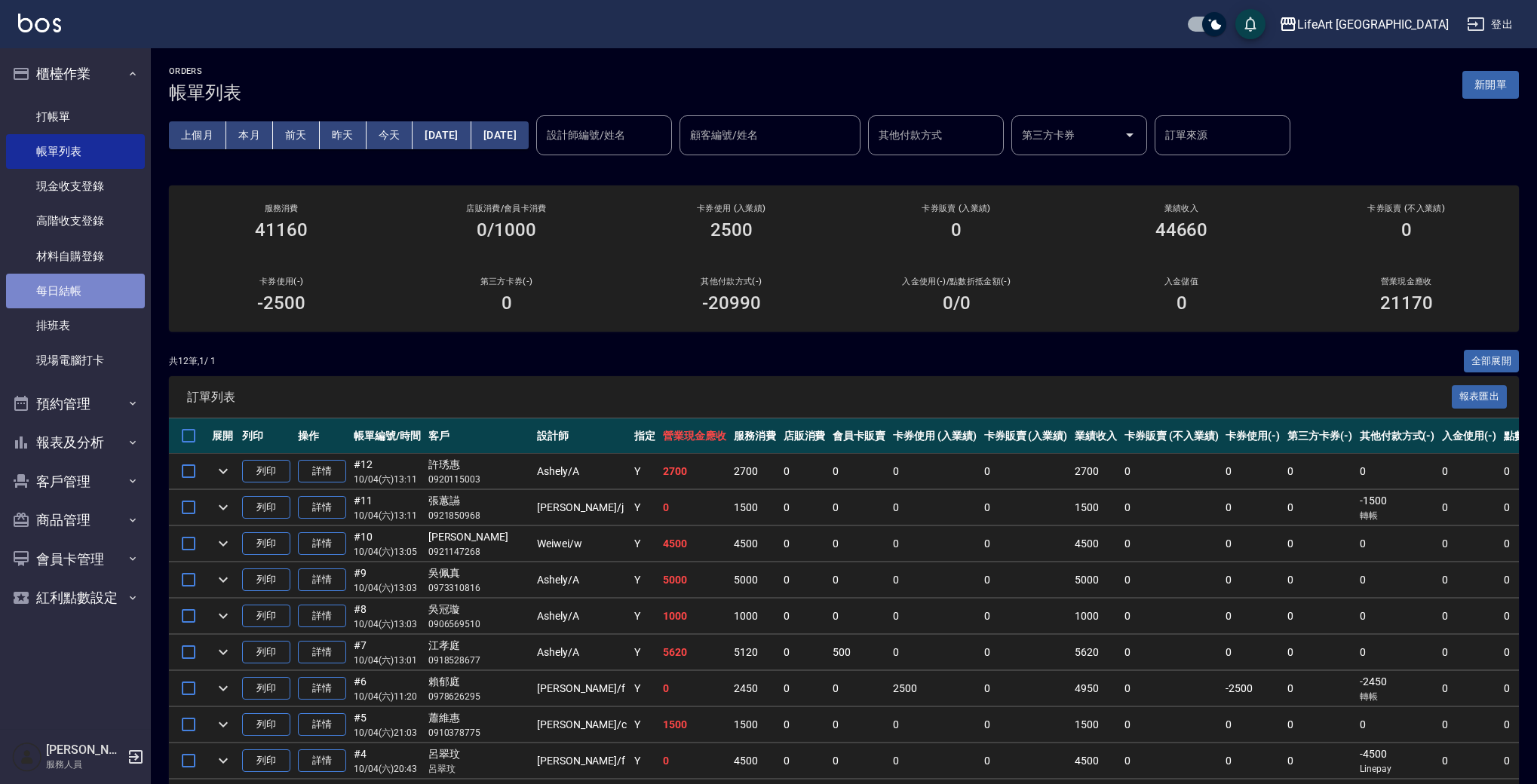
click at [88, 291] on link "每日結帳" at bounding box center [75, 291] width 139 height 35
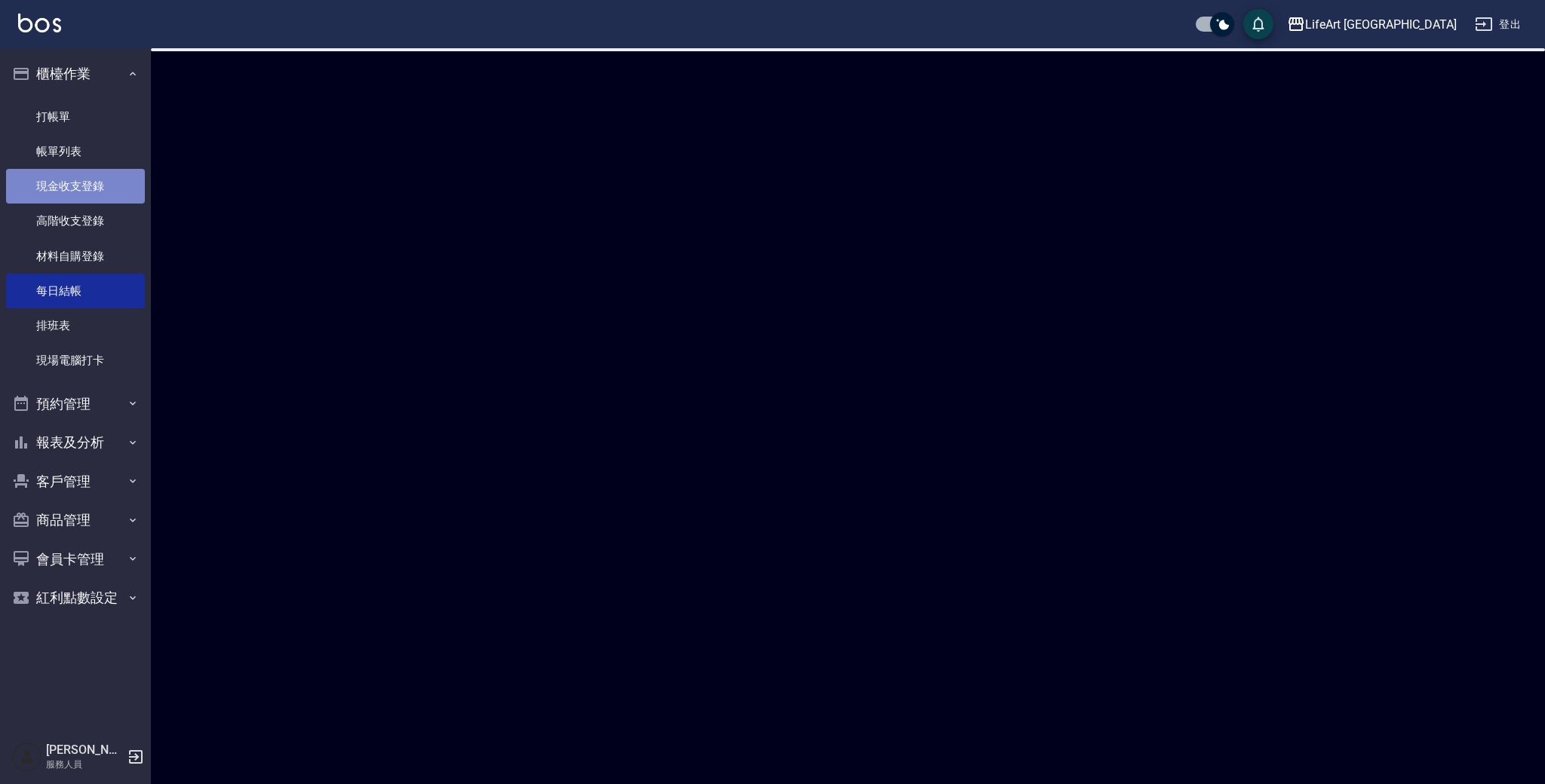
click at [95, 187] on link "現金收支登錄" at bounding box center [75, 186] width 139 height 35
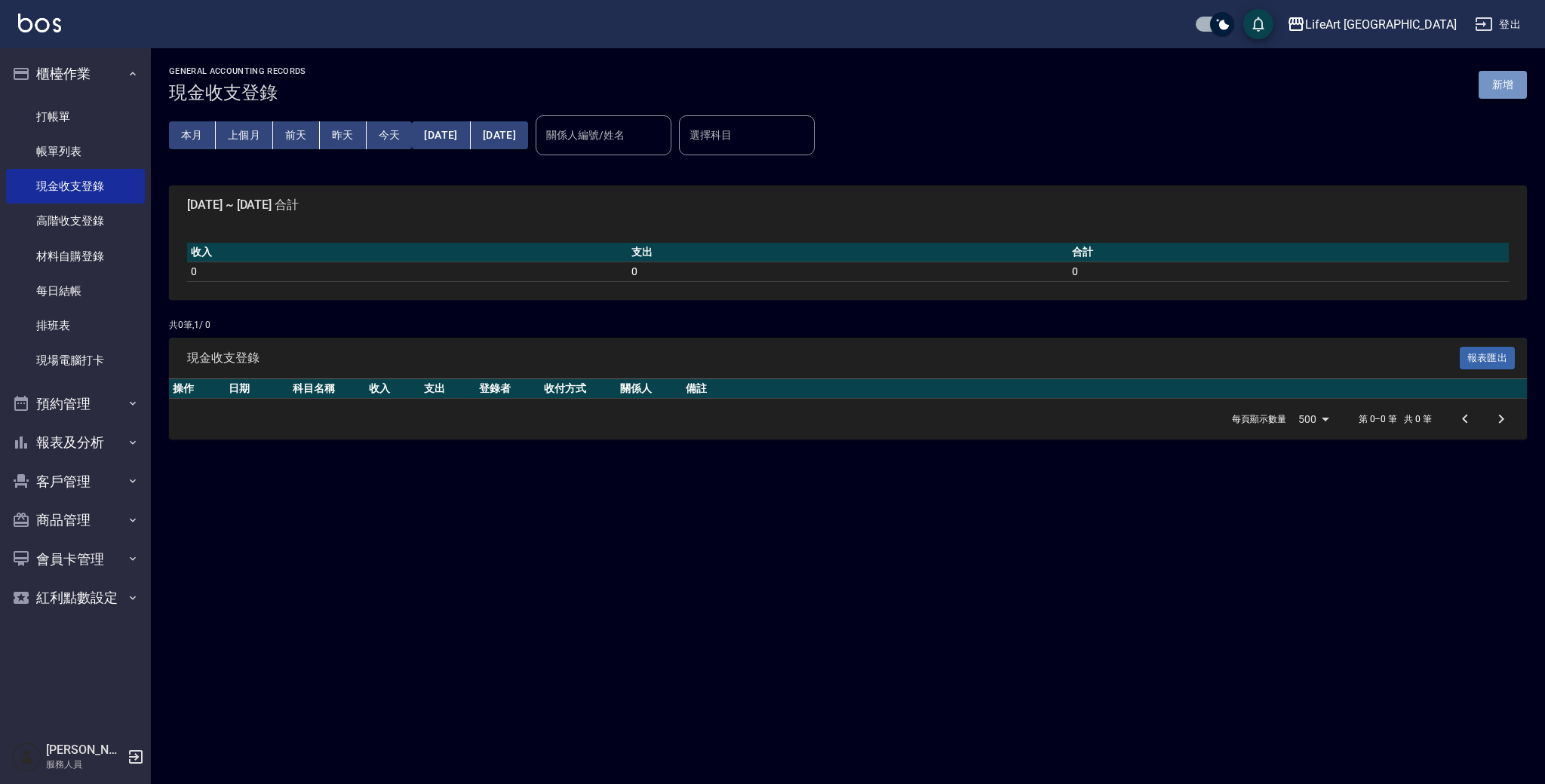
click at [1504, 93] on button "新增" at bounding box center [1502, 84] width 48 height 28
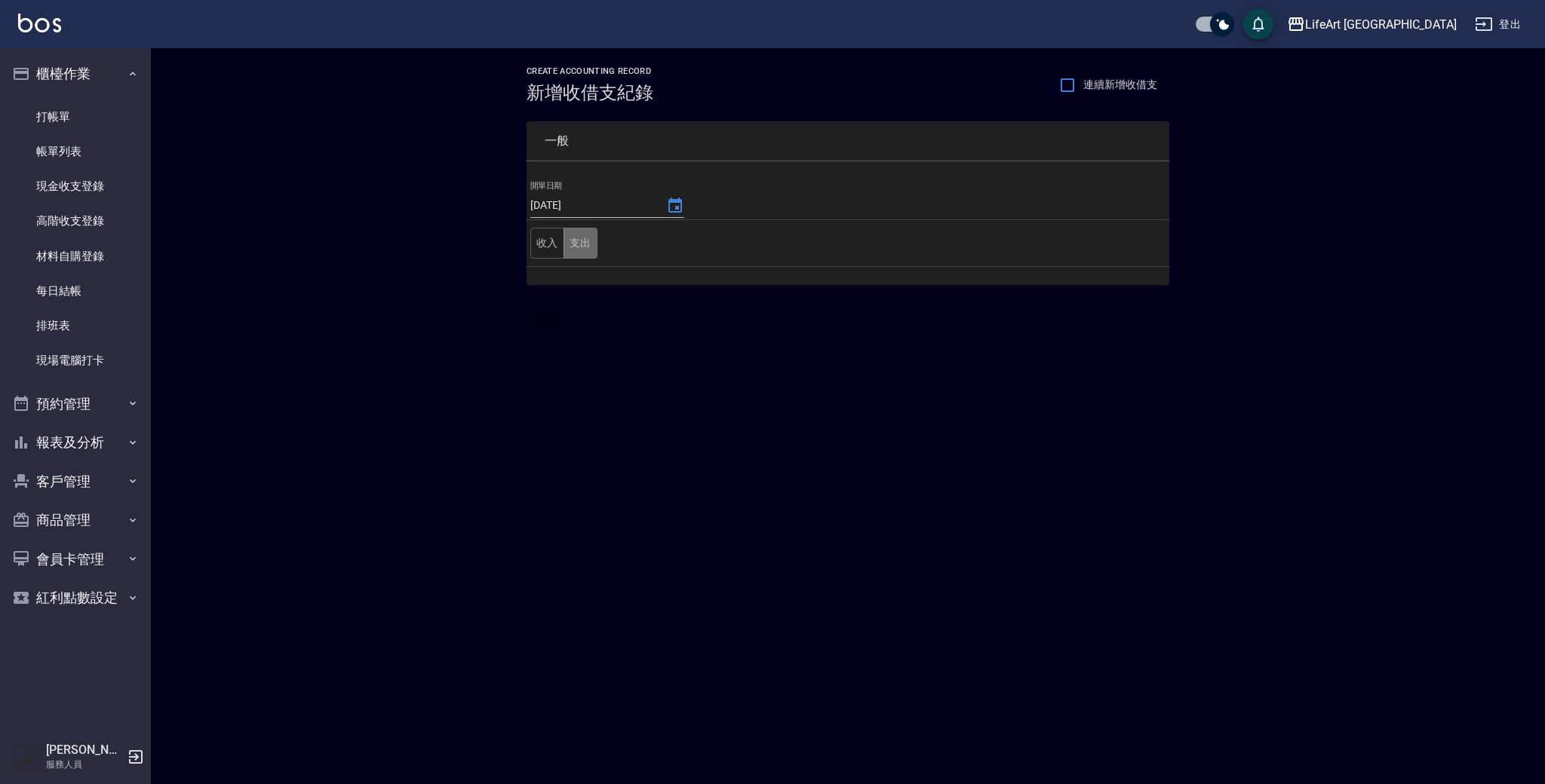
click at [588, 244] on button "支出" at bounding box center [580, 243] width 34 height 31
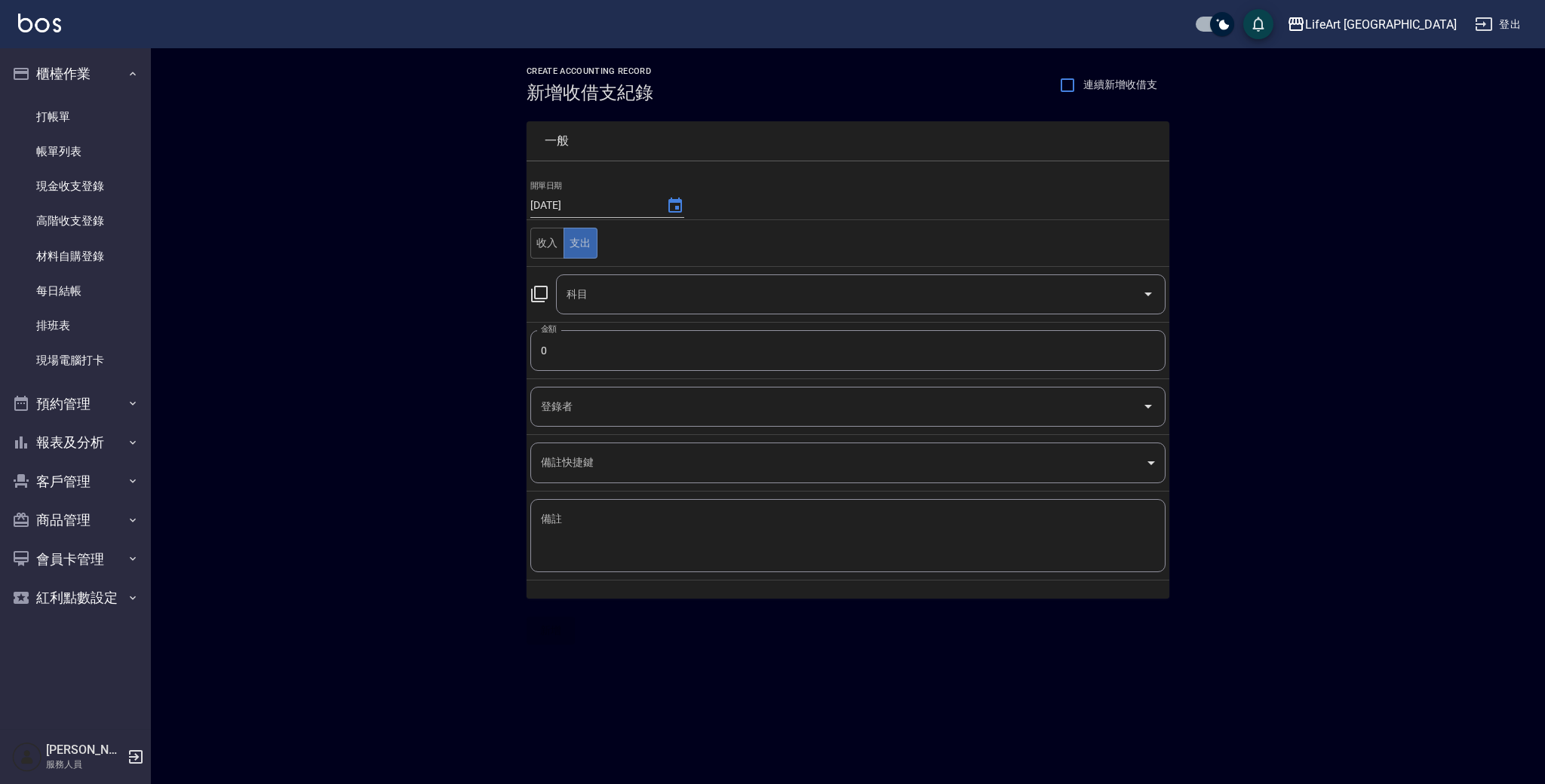
click at [1136, 293] on button "Open" at bounding box center [1148, 294] width 24 height 24
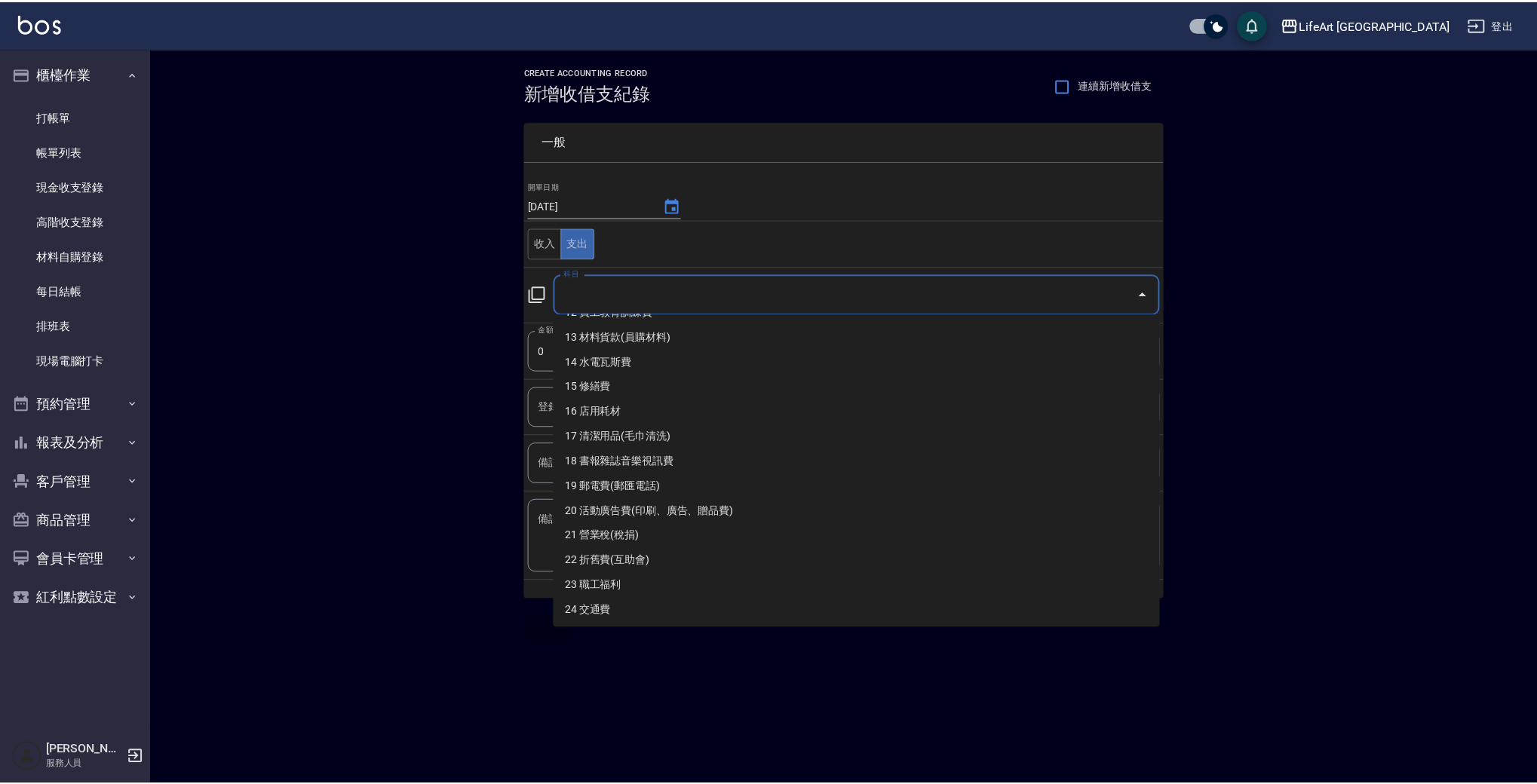
scroll to position [326, 0]
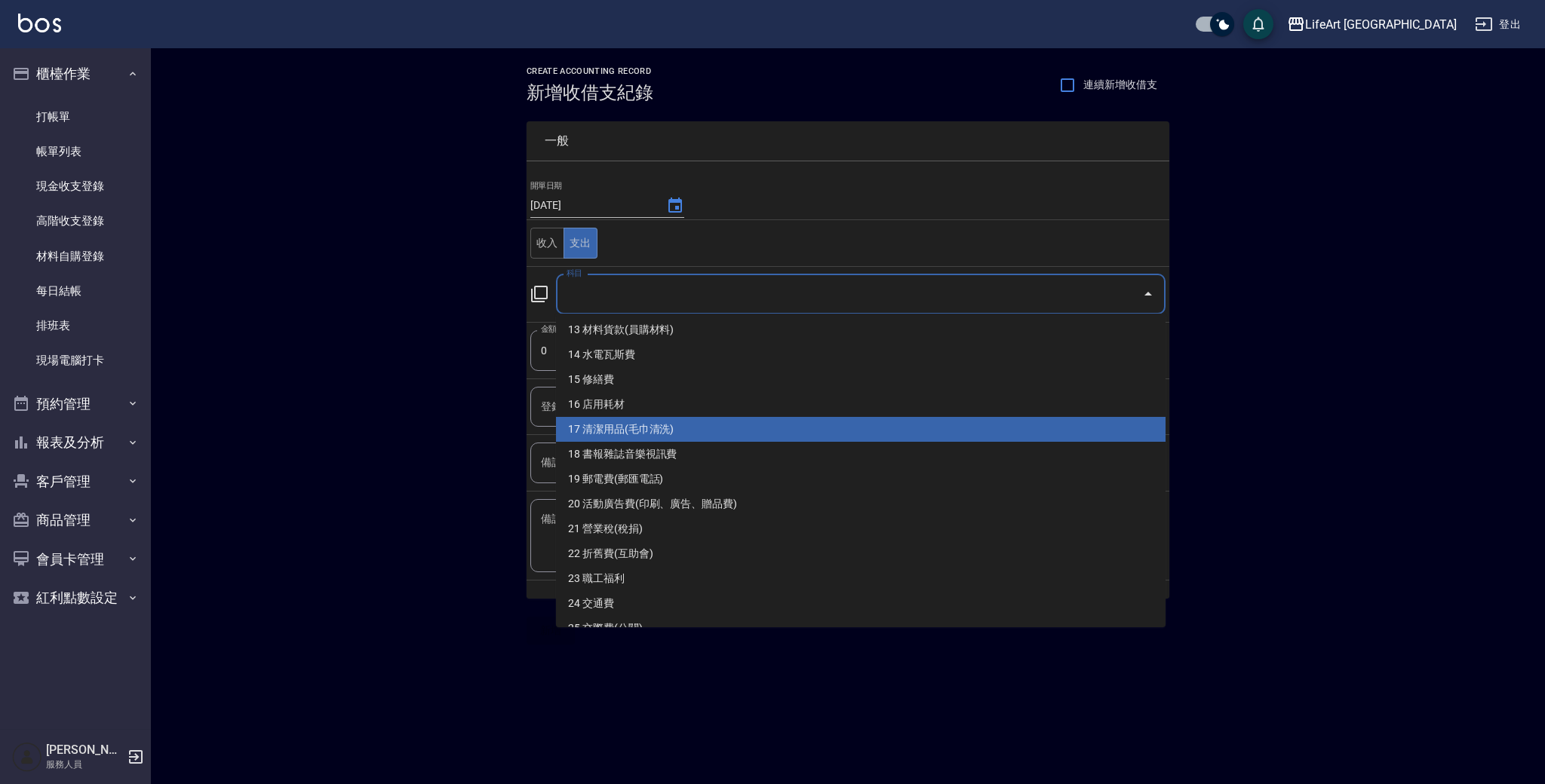
click at [969, 425] on li "17 清潔用品(毛巾清洗)" at bounding box center [861, 429] width 610 height 25
type input "17 清潔用品(毛巾清洗)"
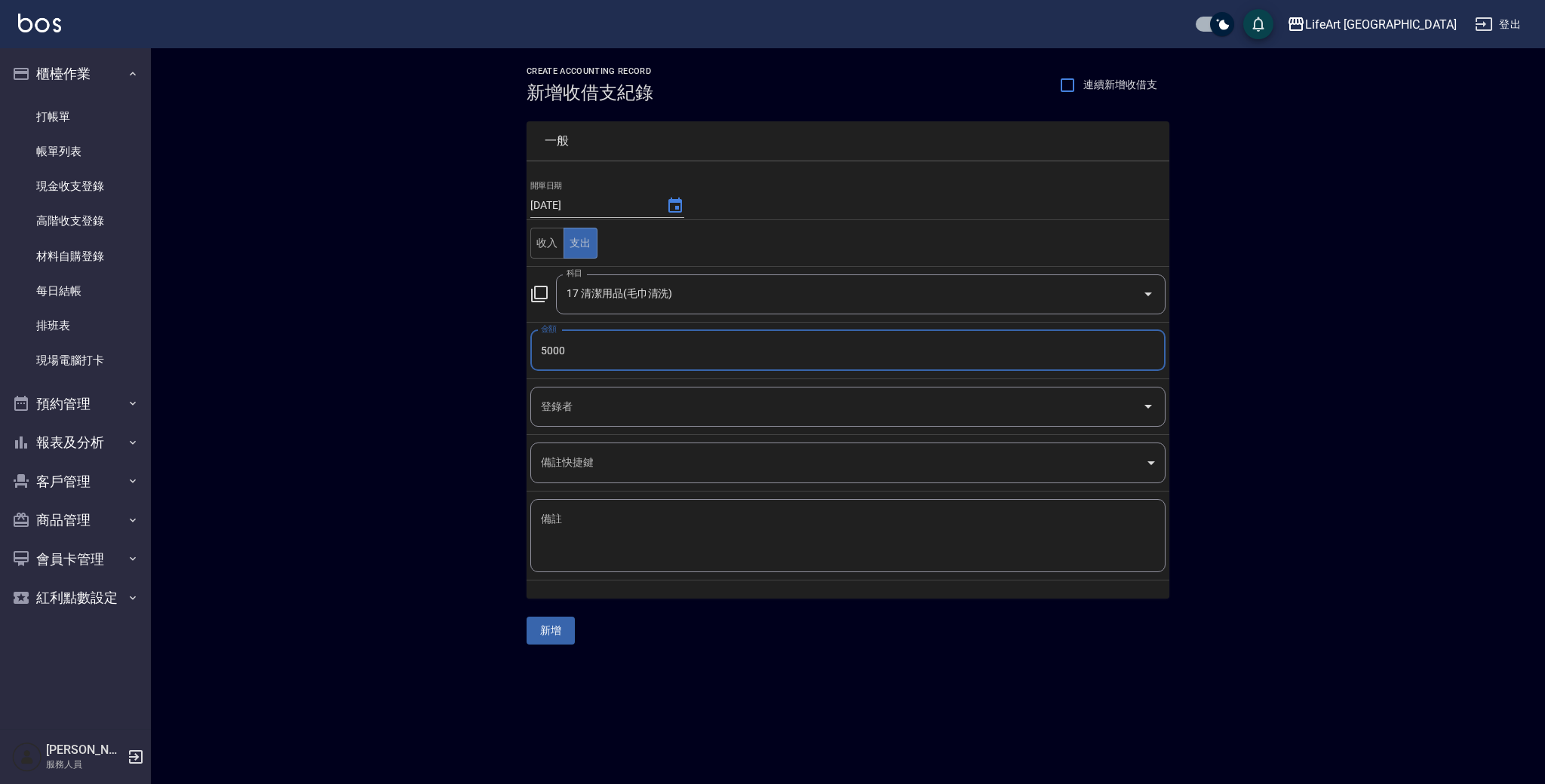
type input "5000"
click at [731, 408] on input "登錄者" at bounding box center [836, 406] width 599 height 26
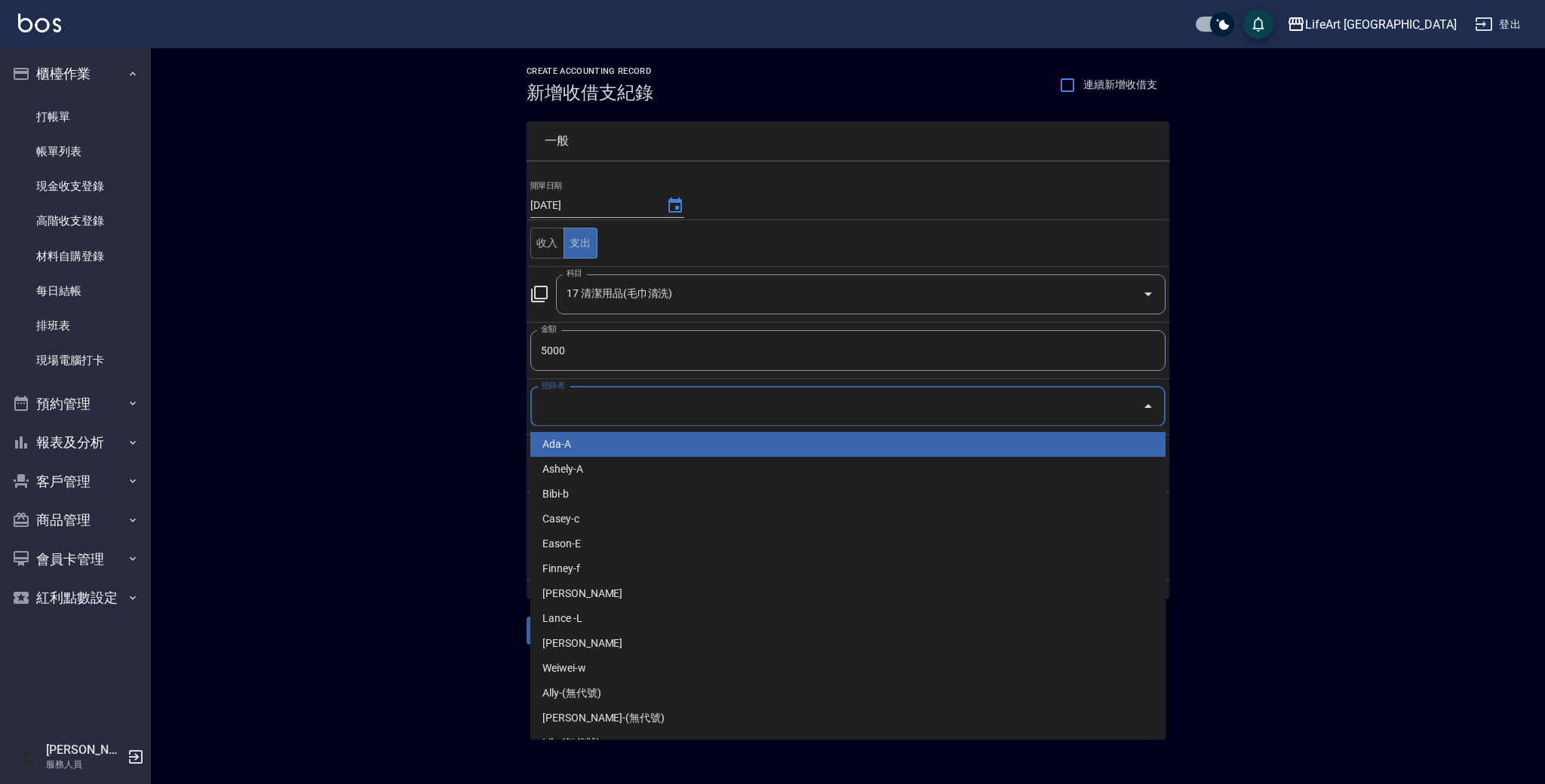
click at [718, 450] on li "Ada-A" at bounding box center [847, 444] width 635 height 25
type input "Ada-A"
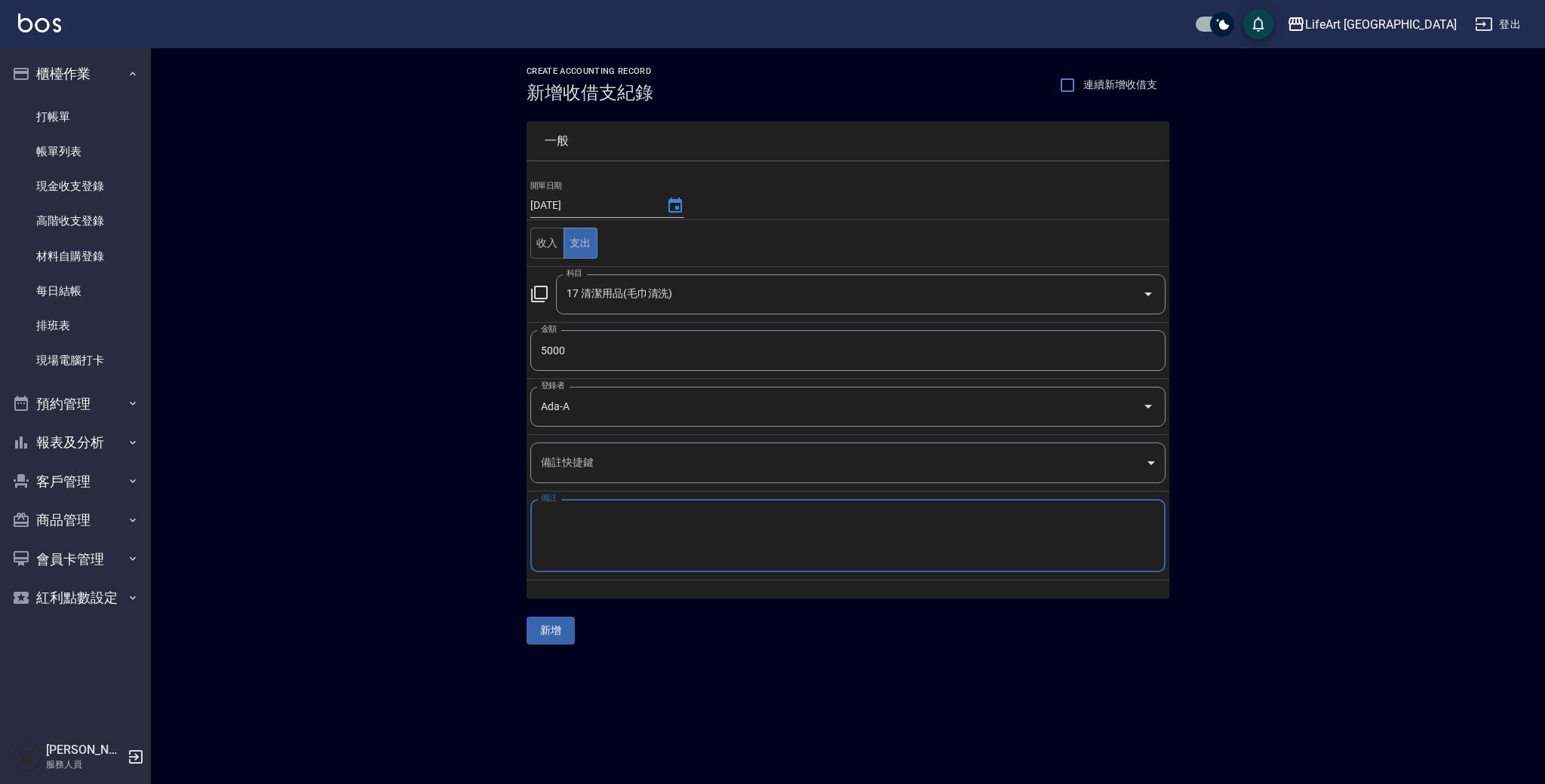
click at [697, 548] on textarea "備註" at bounding box center [847, 535] width 614 height 48
type textarea "４"
type textarea "4月毛巾清洗費"
click at [552, 632] on button "新增" at bounding box center [550, 630] width 48 height 28
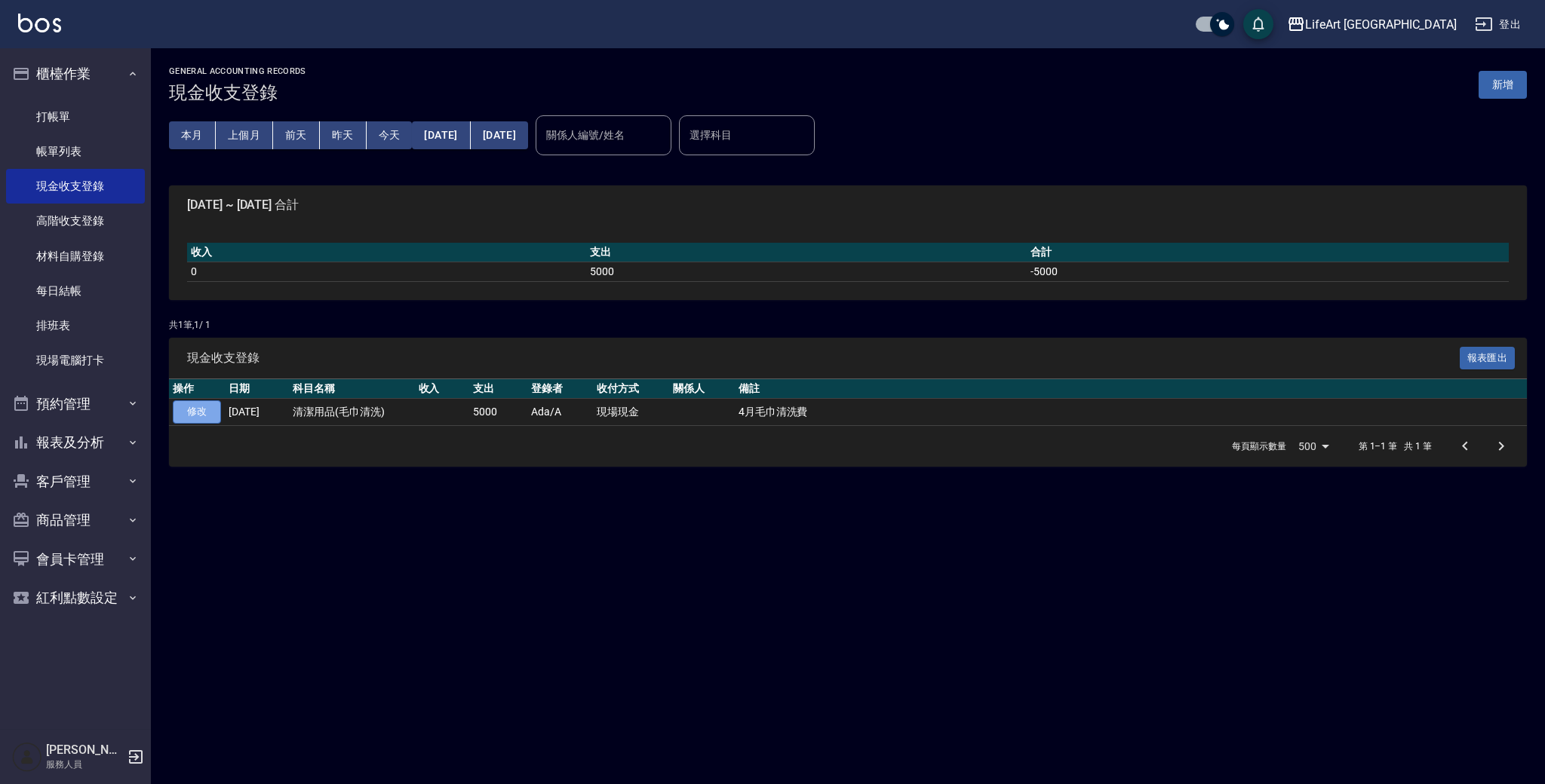
click at [198, 414] on link "修改" at bounding box center [197, 412] width 48 height 24
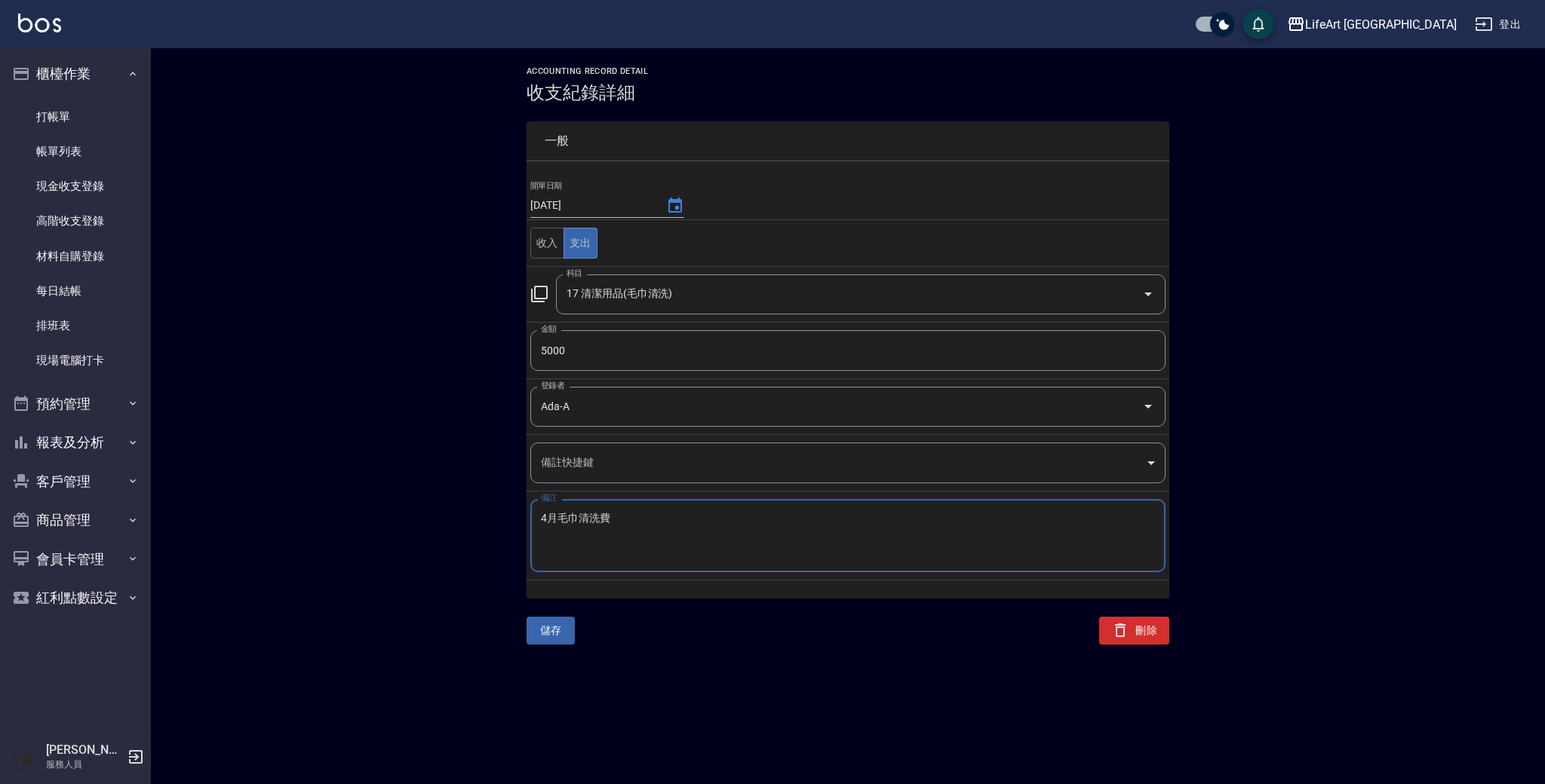
drag, startPoint x: 550, startPoint y: 520, endPoint x: 537, endPoint y: 522, distance: 13.2
click at [537, 522] on div "4月毛巾清洗費 x 備註" at bounding box center [847, 535] width 635 height 73
type textarea "9月毛巾清洗費"
click at [558, 638] on button "儲存" at bounding box center [550, 630] width 48 height 28
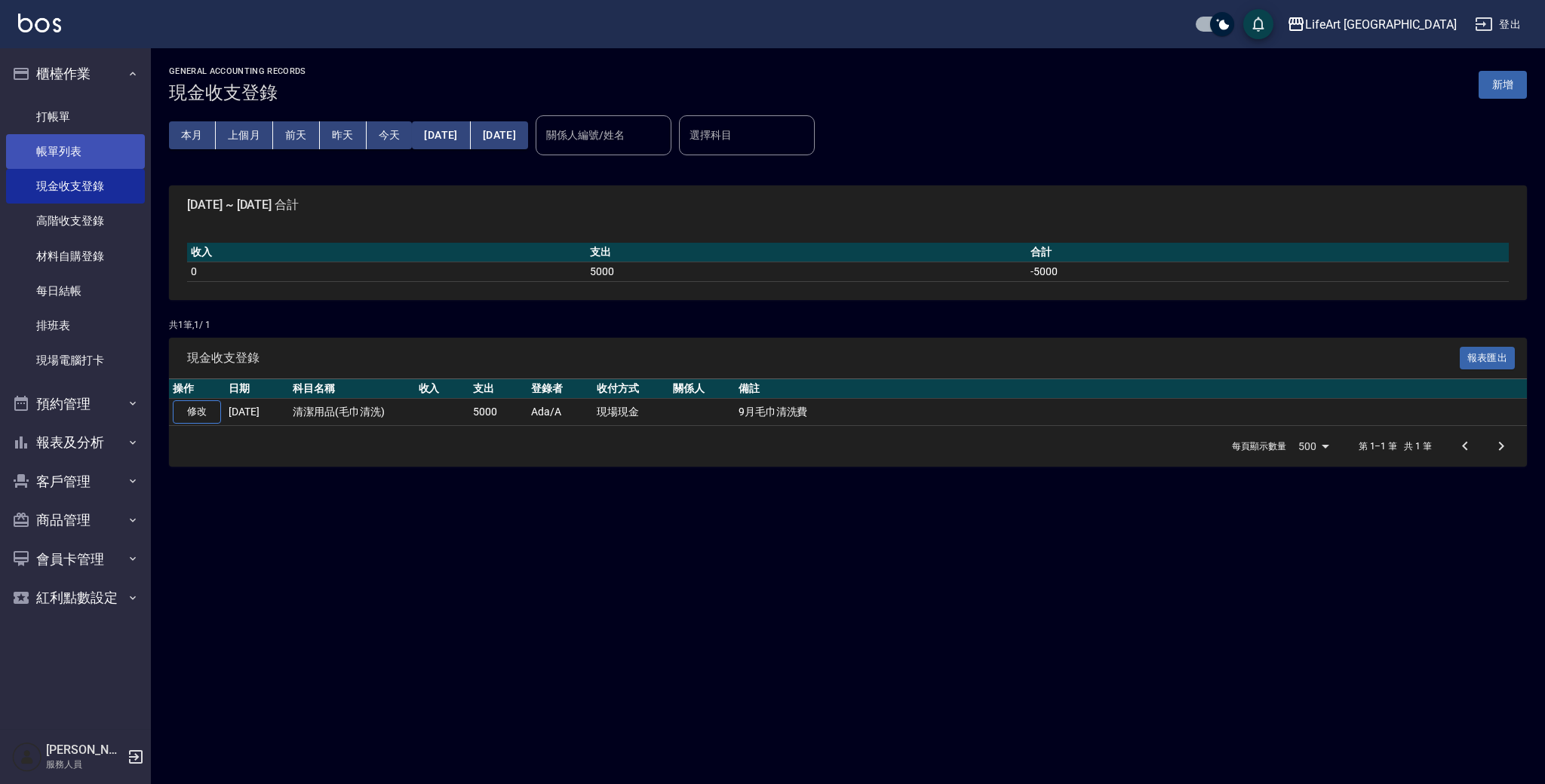
click at [99, 163] on link "帳單列表" at bounding box center [75, 151] width 139 height 35
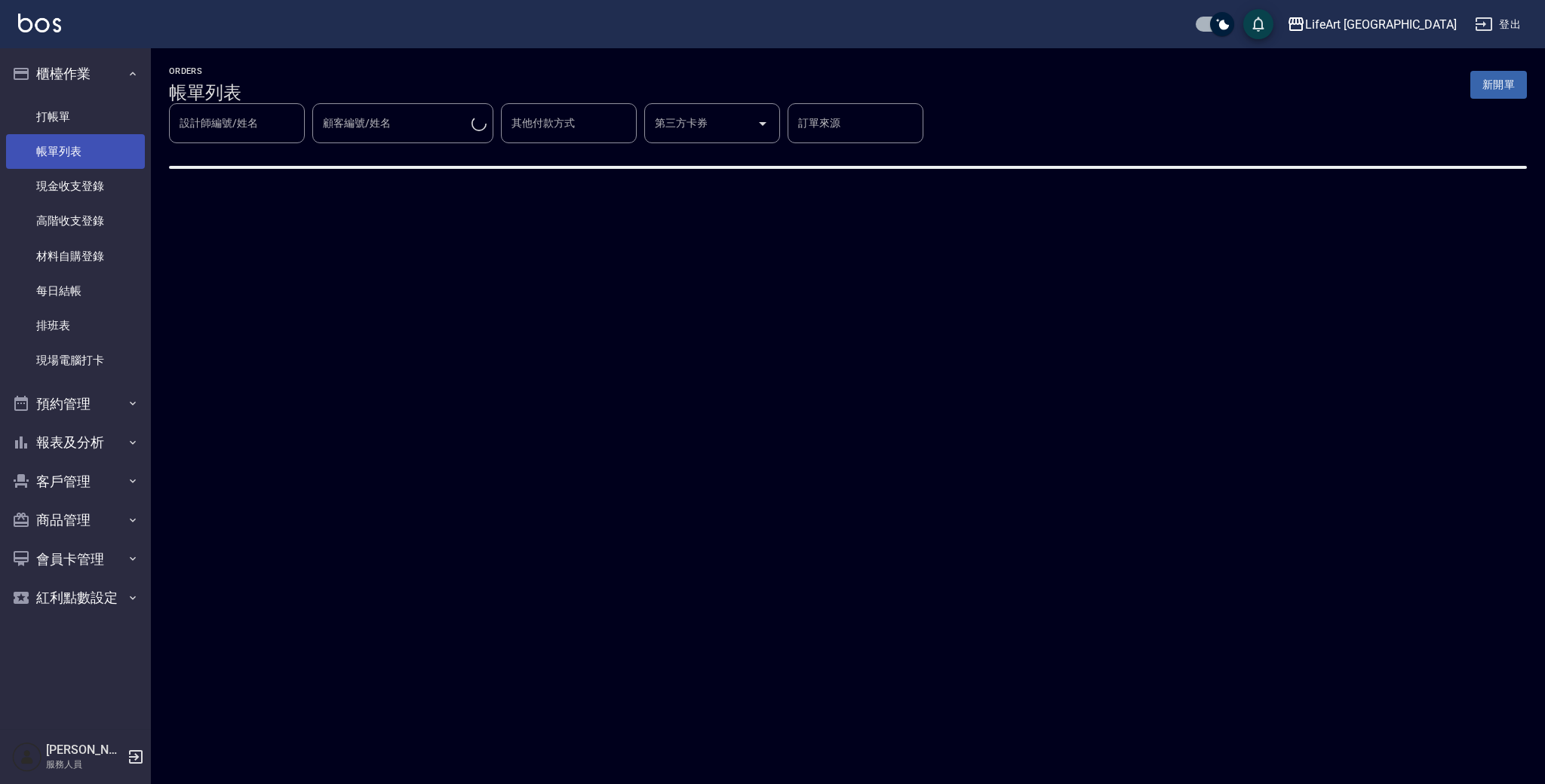
click at [99, 162] on link "帳單列表" at bounding box center [75, 151] width 139 height 35
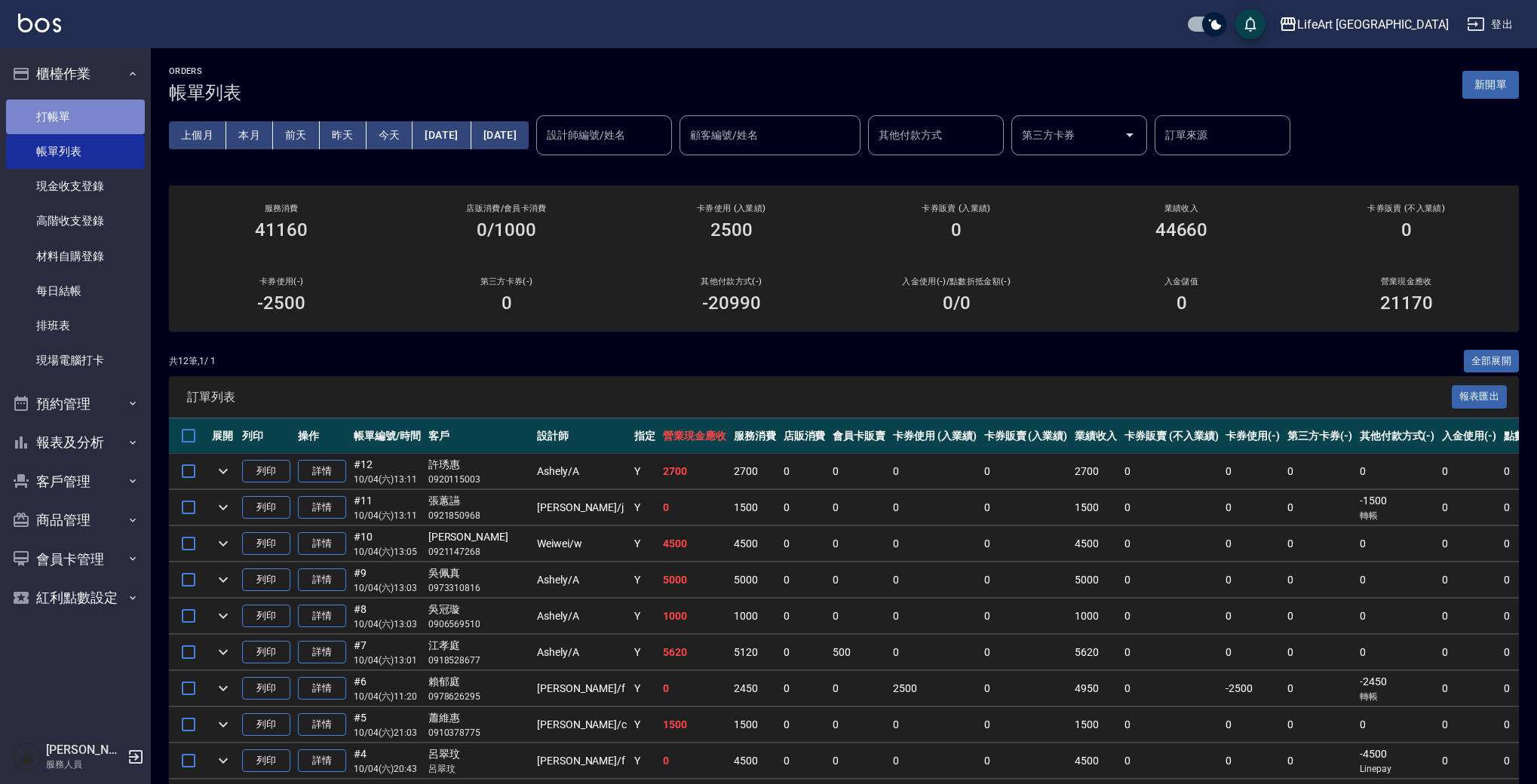
click at [82, 100] on link "打帳單" at bounding box center [75, 117] width 139 height 35
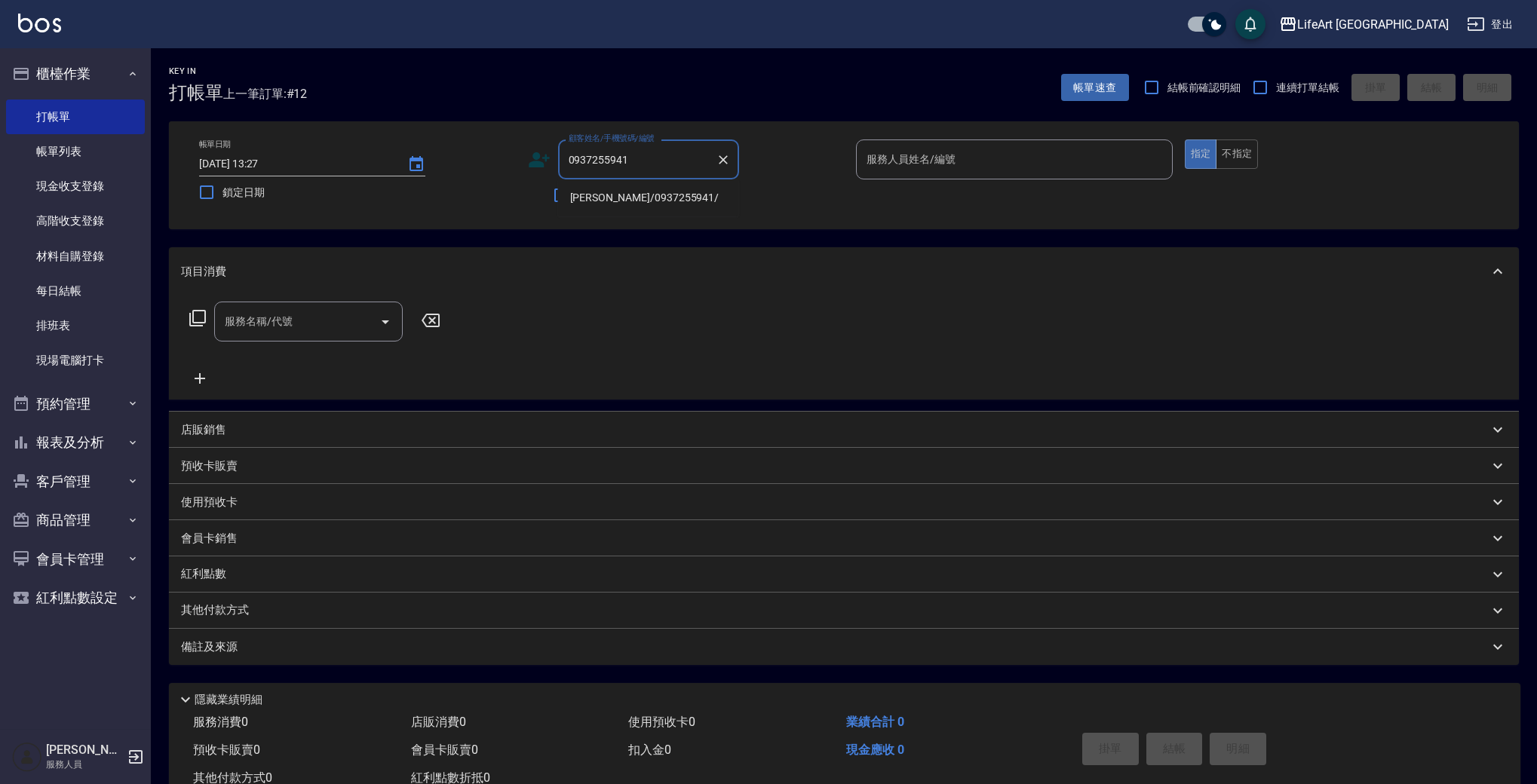
click at [616, 197] on li "陳芷瑄/0937255941/" at bounding box center [649, 197] width 181 height 25
type input "陳芷瑄/0937255941/"
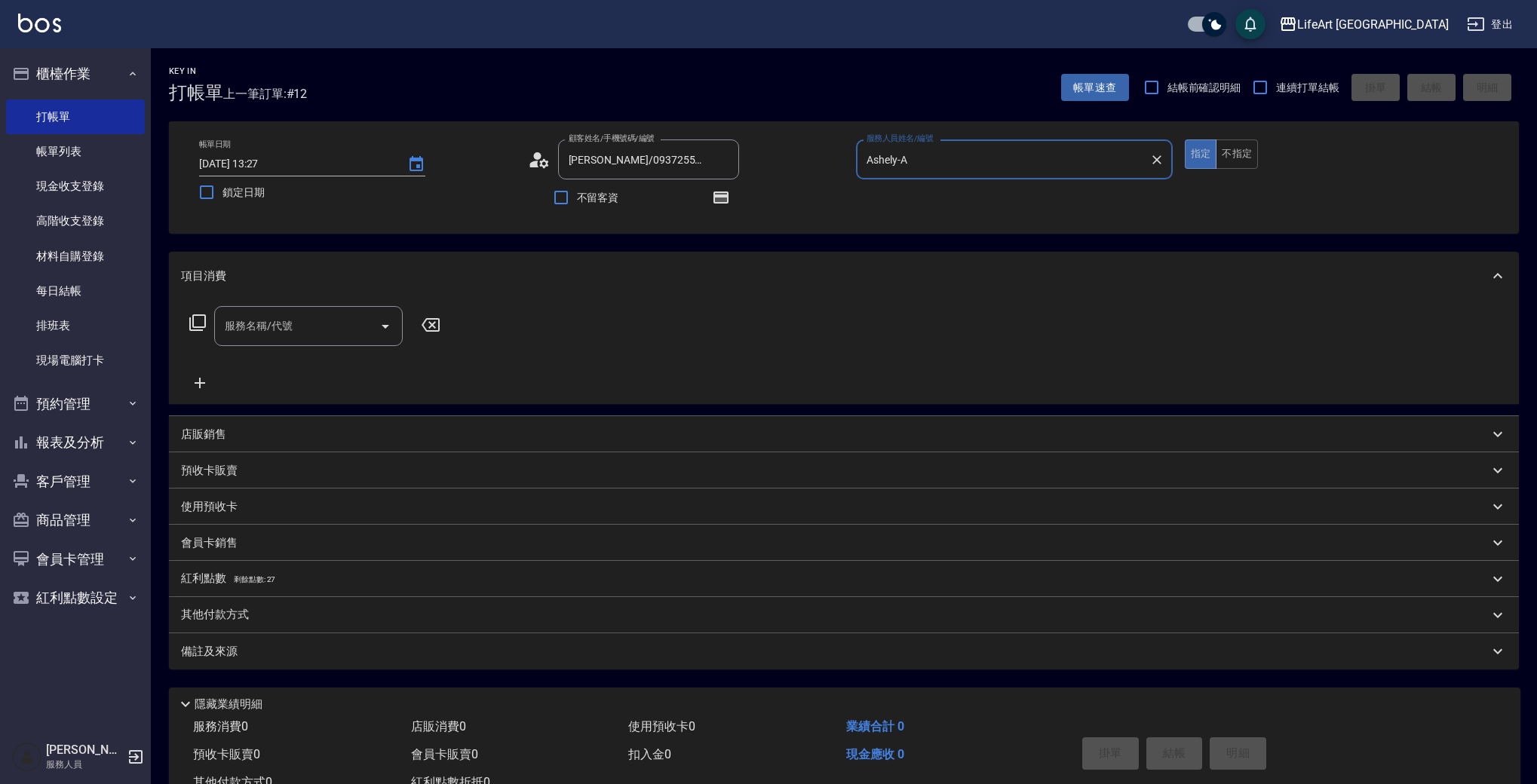
type input "Ashely-A"
click at [538, 158] on circle at bounding box center [536, 155] width 7 height 7
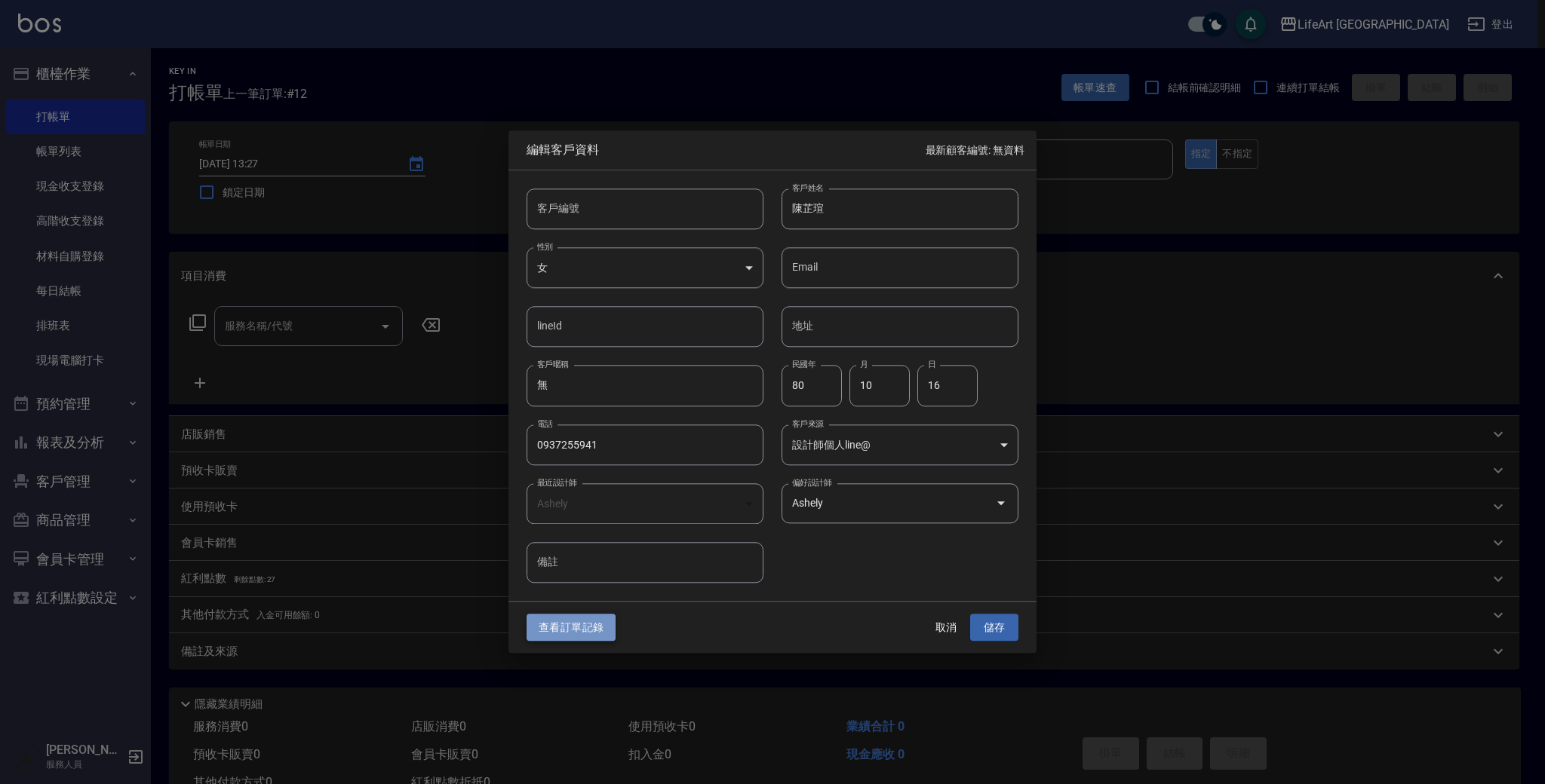
click at [578, 634] on button "查看訂單記錄" at bounding box center [571, 627] width 89 height 28
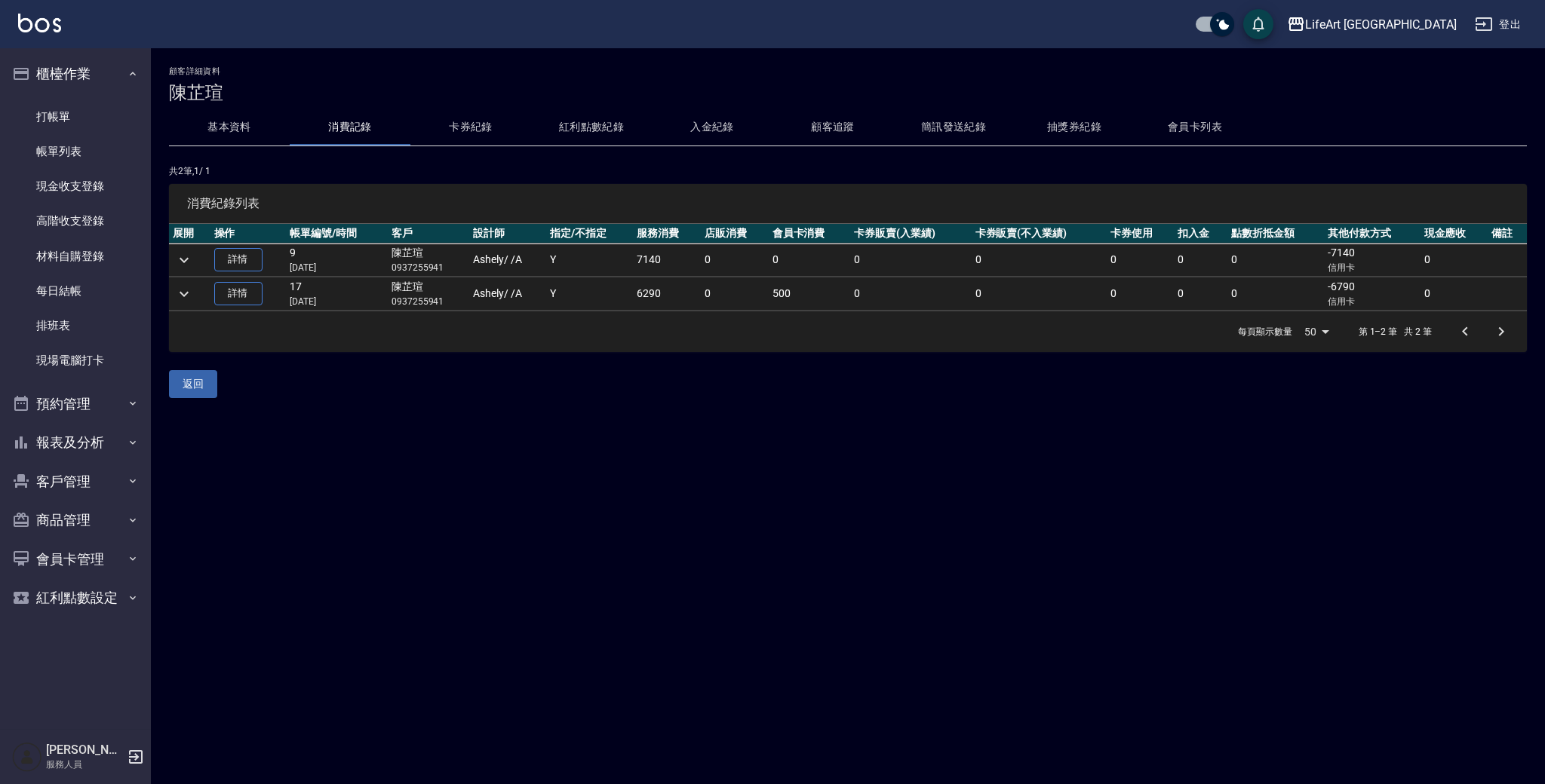
click at [813, 123] on button "顧客追蹤" at bounding box center [832, 128] width 120 height 37
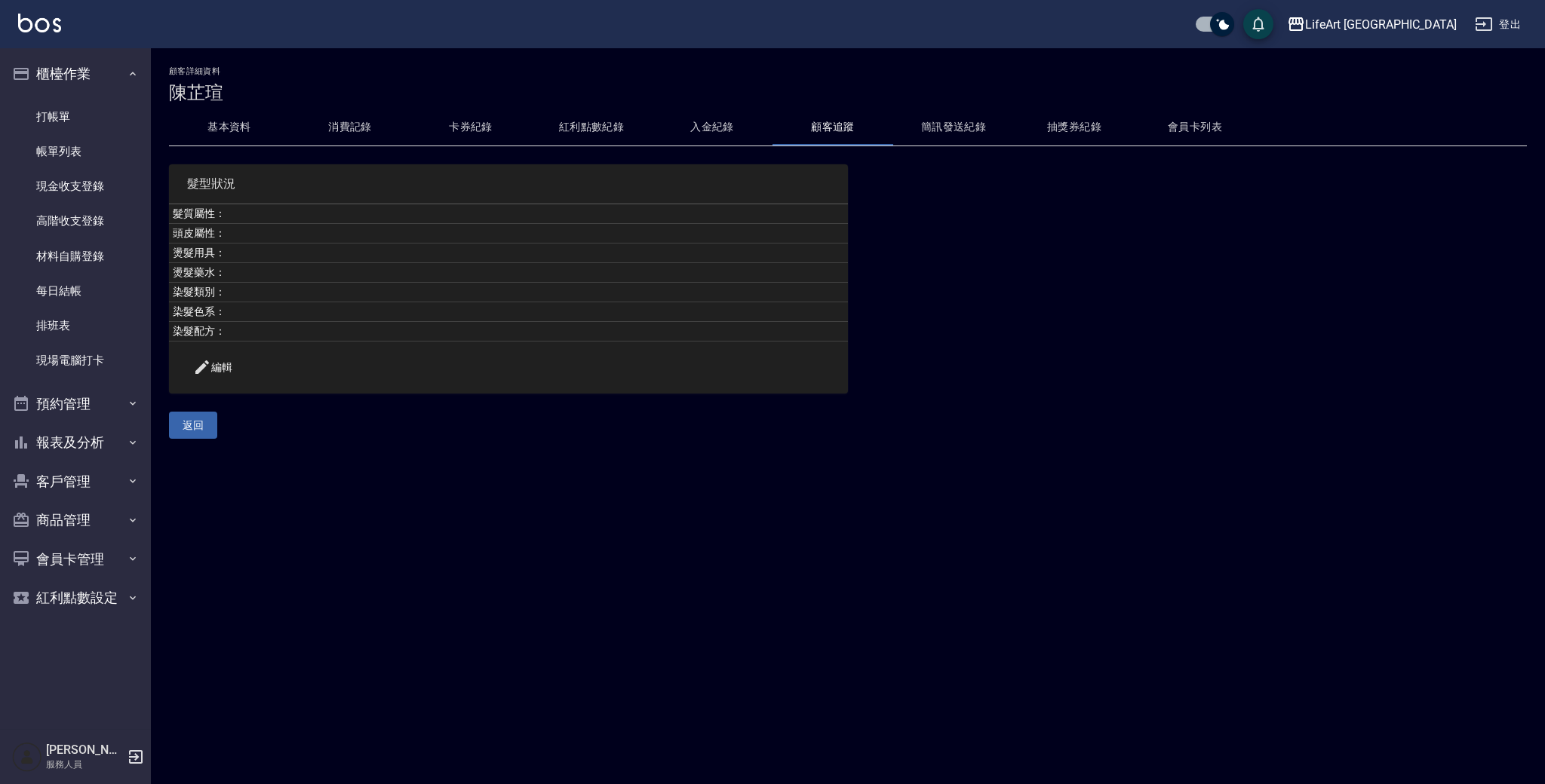
click at [747, 122] on button "入金紀錄" at bounding box center [712, 128] width 120 height 37
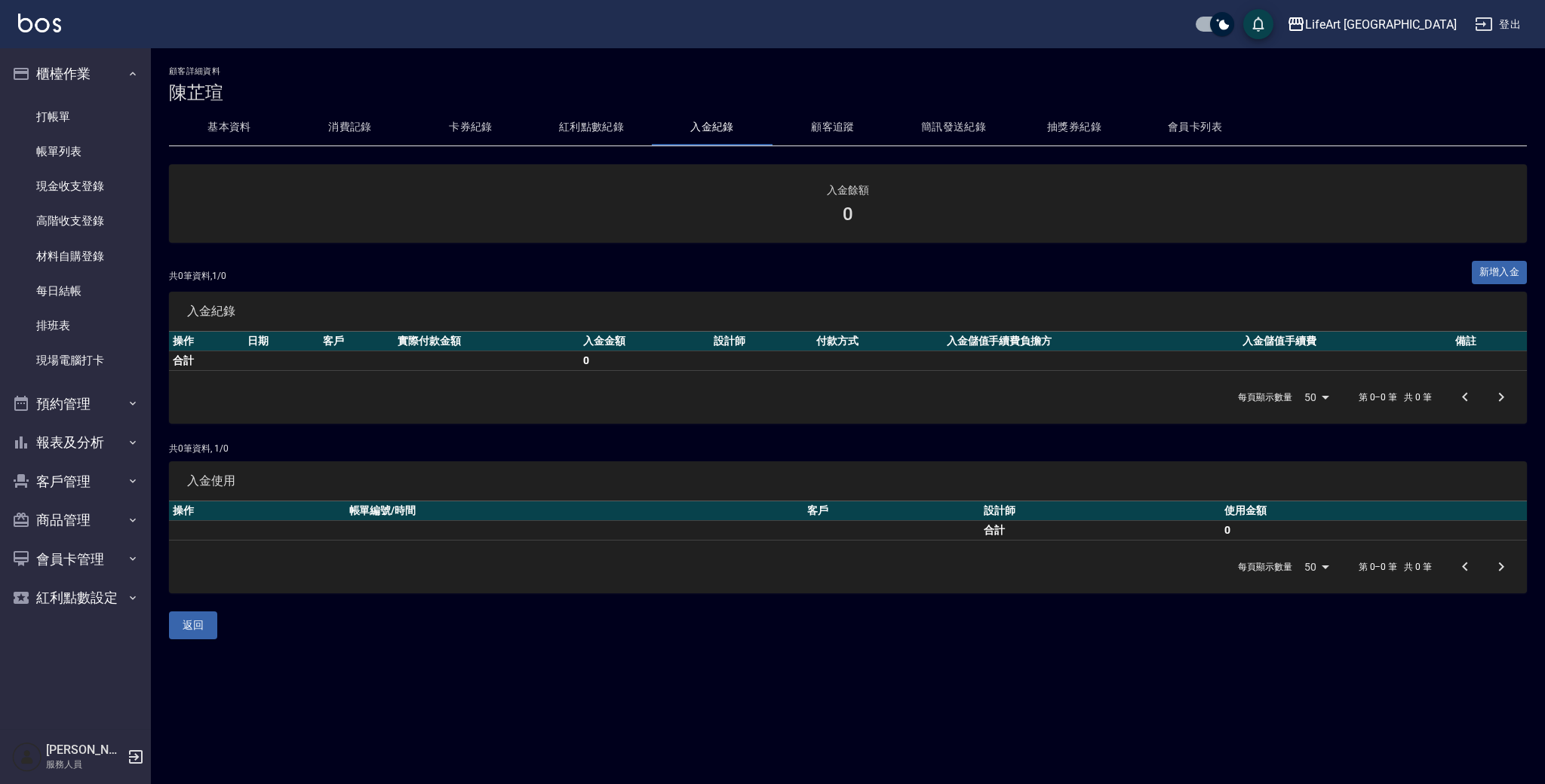
click at [469, 120] on button "卡券紀錄" at bounding box center [471, 128] width 120 height 37
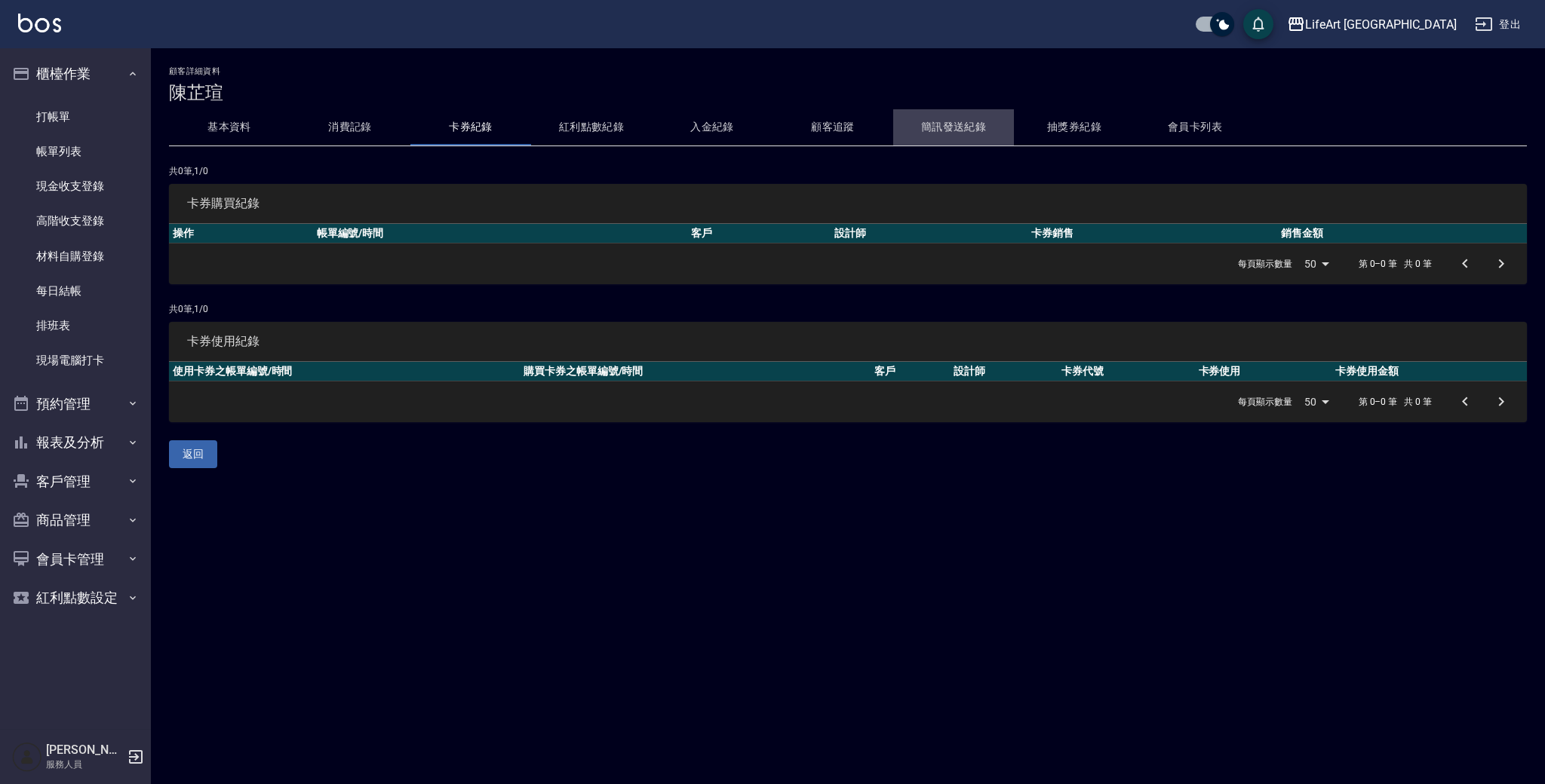
click at [981, 130] on button "簡訊發送紀錄" at bounding box center [953, 128] width 120 height 37
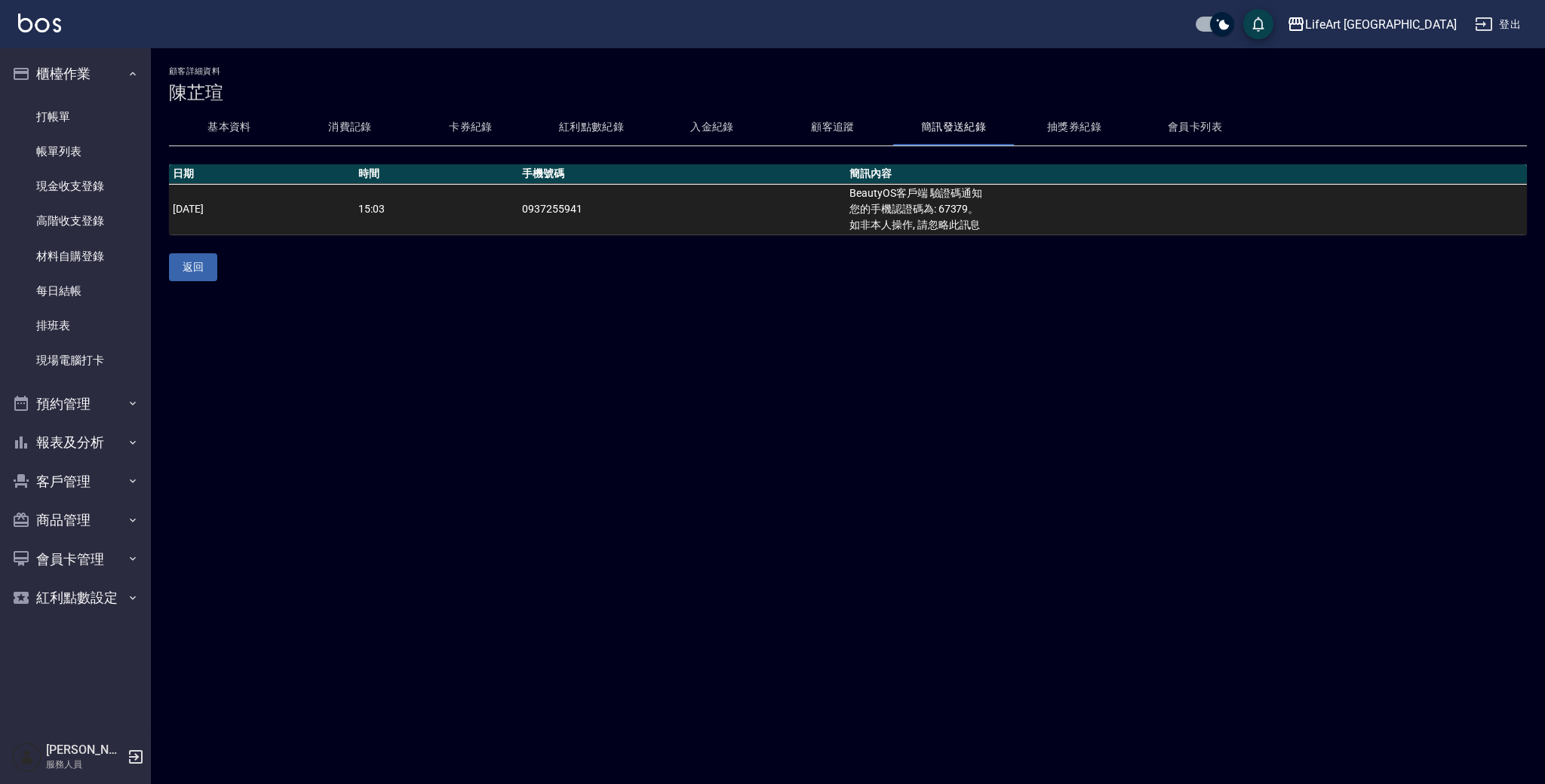
click at [1178, 129] on button "會員卡列表" at bounding box center [1195, 128] width 120 height 37
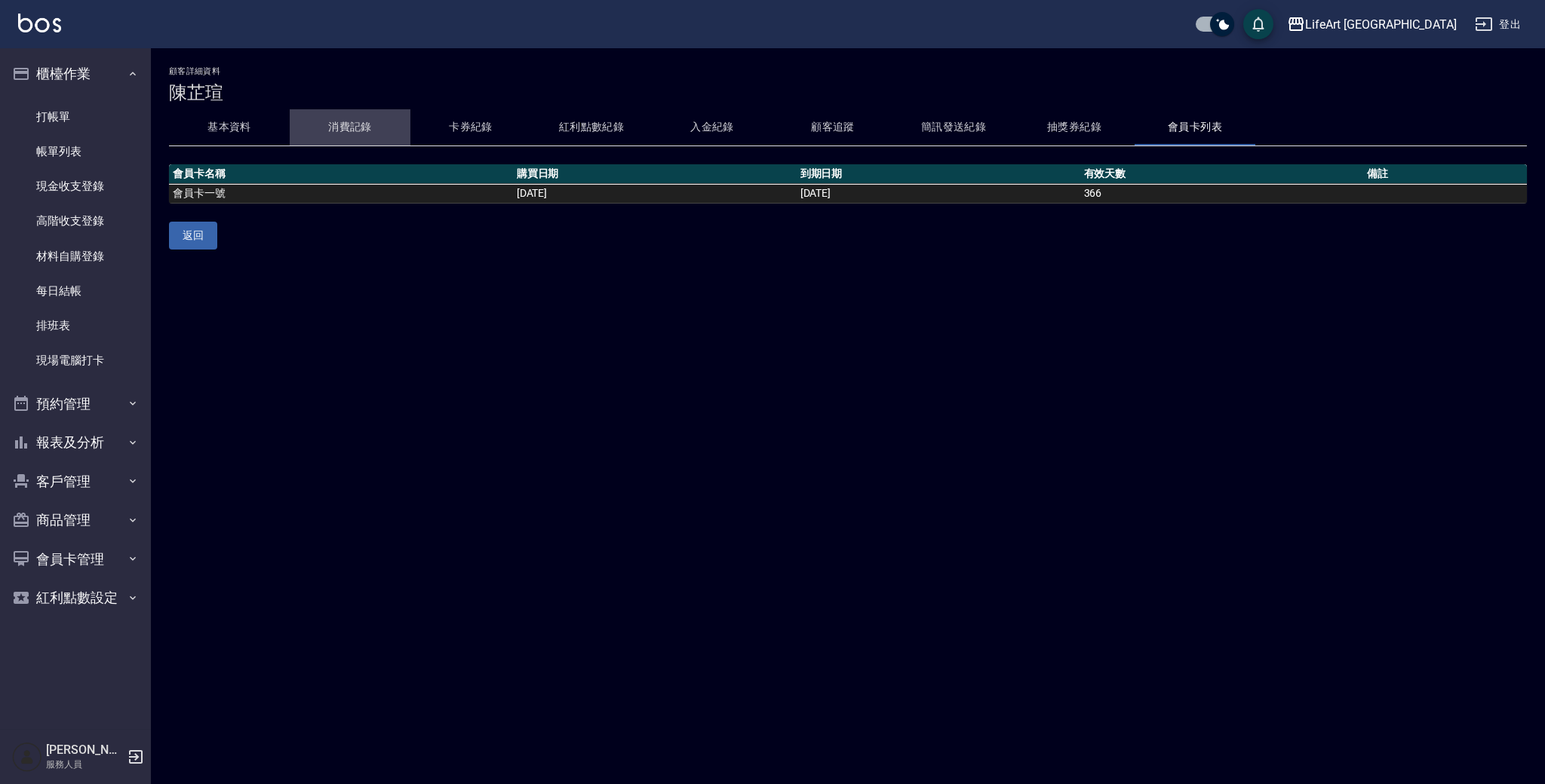
click at [392, 128] on button "消費記錄" at bounding box center [349, 128] width 120 height 37
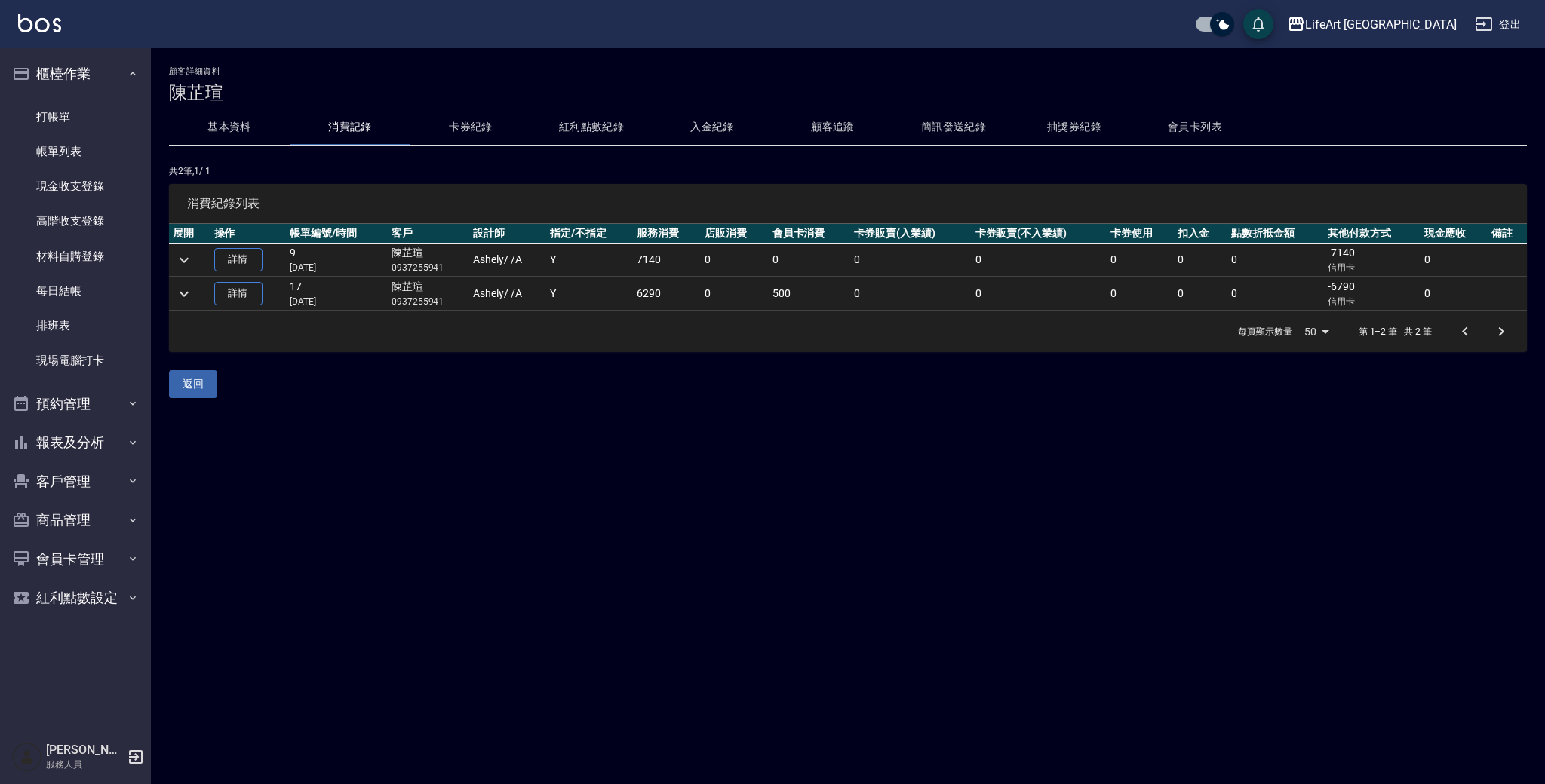
click at [364, 123] on button "消費記錄" at bounding box center [349, 128] width 120 height 37
click at [181, 256] on icon "expand row" at bounding box center [184, 260] width 18 height 18
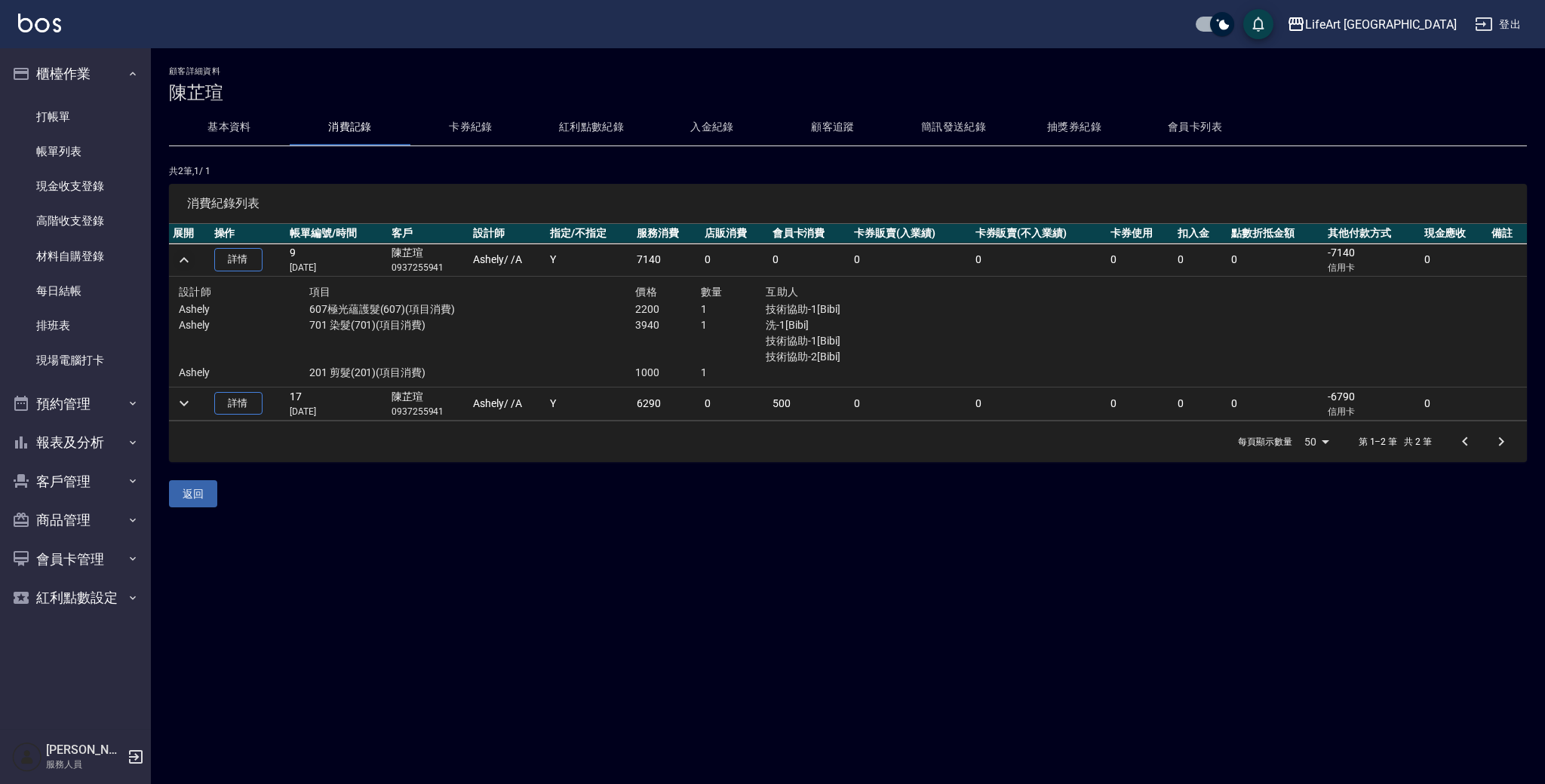
click at [1265, 100] on h3 "陳芷瑄" at bounding box center [848, 93] width 1358 height 21
click at [1028, 118] on button "抽獎券紀錄" at bounding box center [1074, 128] width 120 height 37
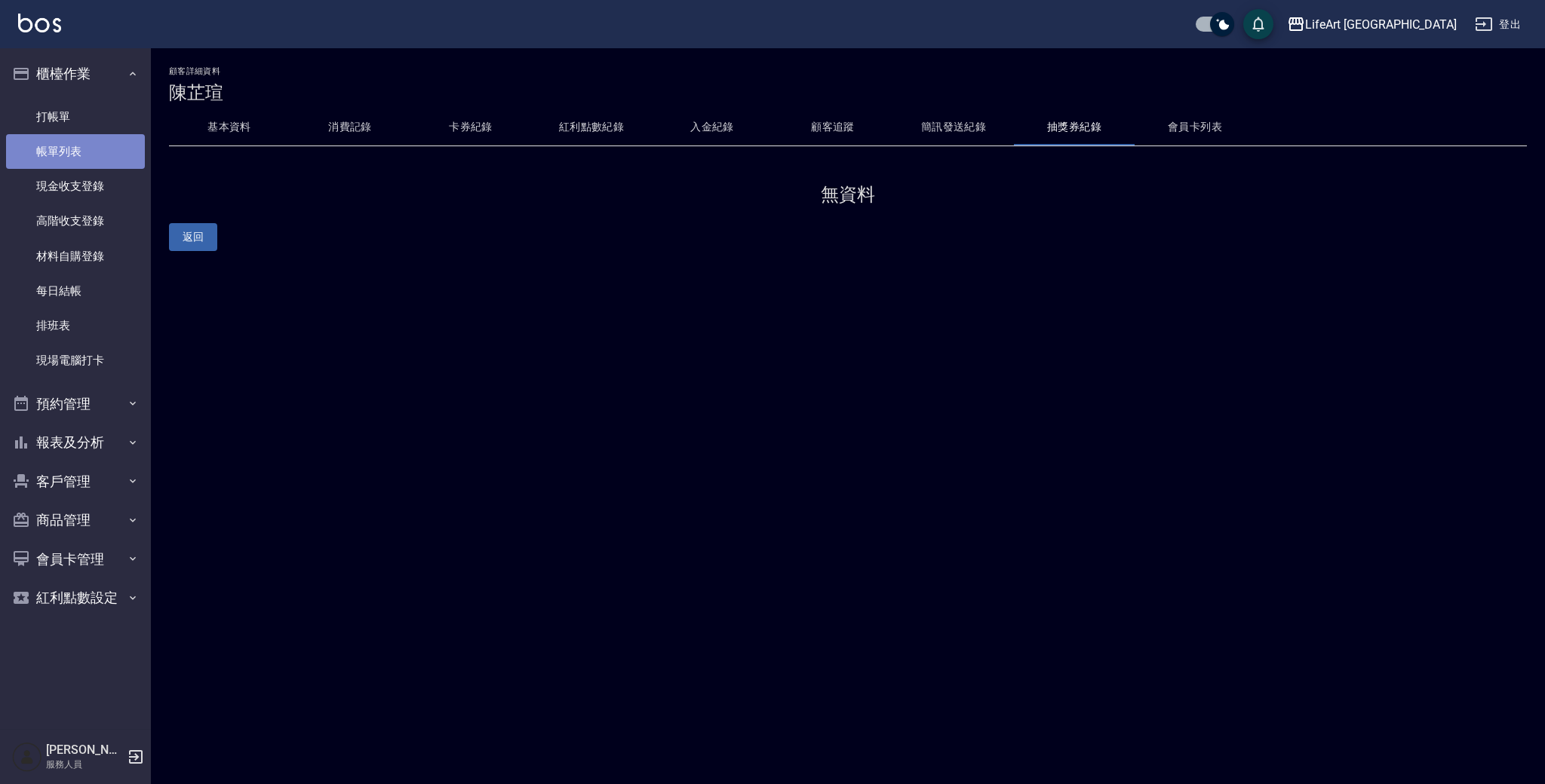
click at [64, 147] on link "帳單列表" at bounding box center [75, 151] width 139 height 35
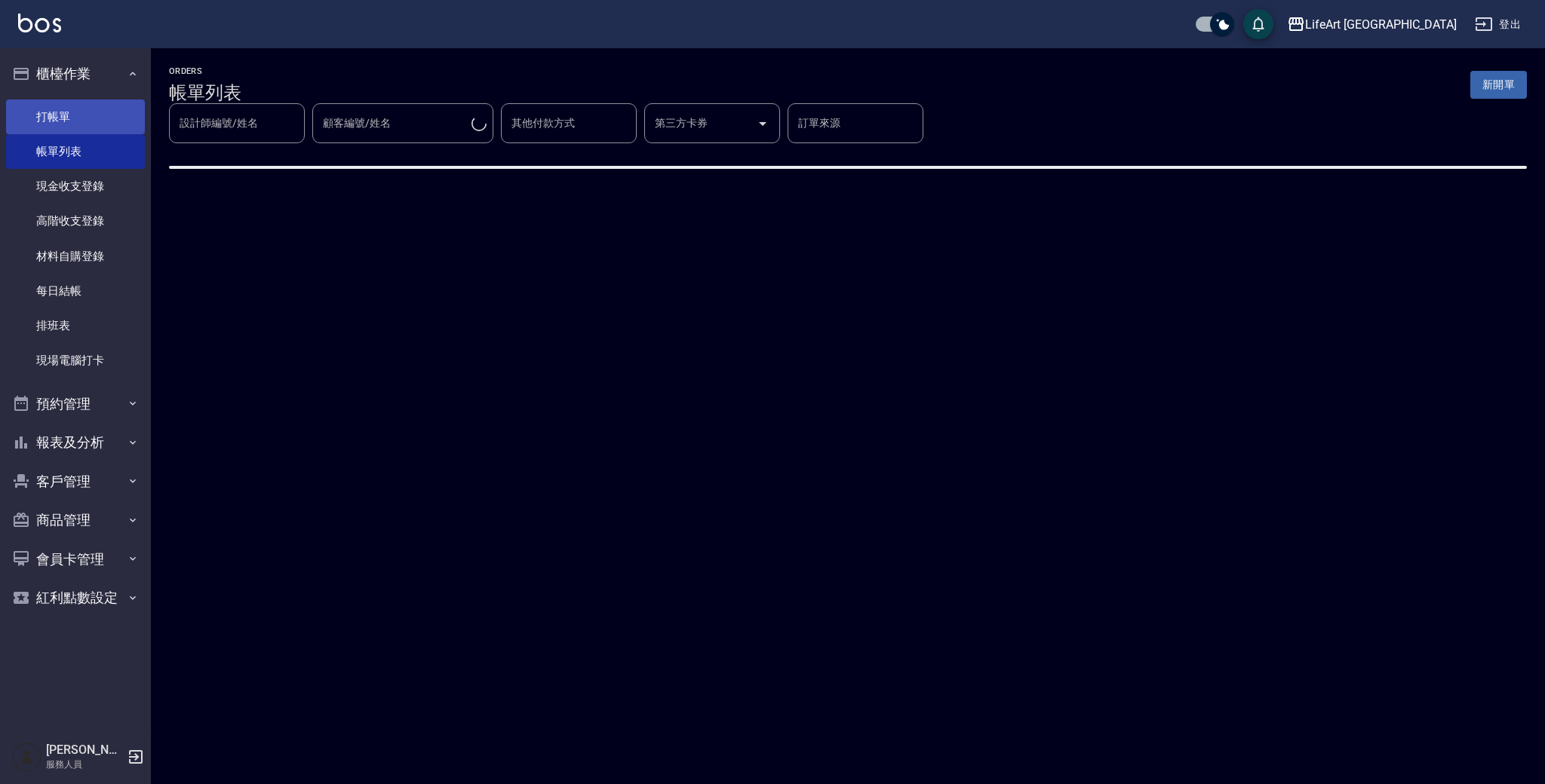
click at [64, 129] on link "打帳單" at bounding box center [75, 117] width 139 height 35
click at [68, 119] on link "打帳單" at bounding box center [75, 117] width 139 height 35
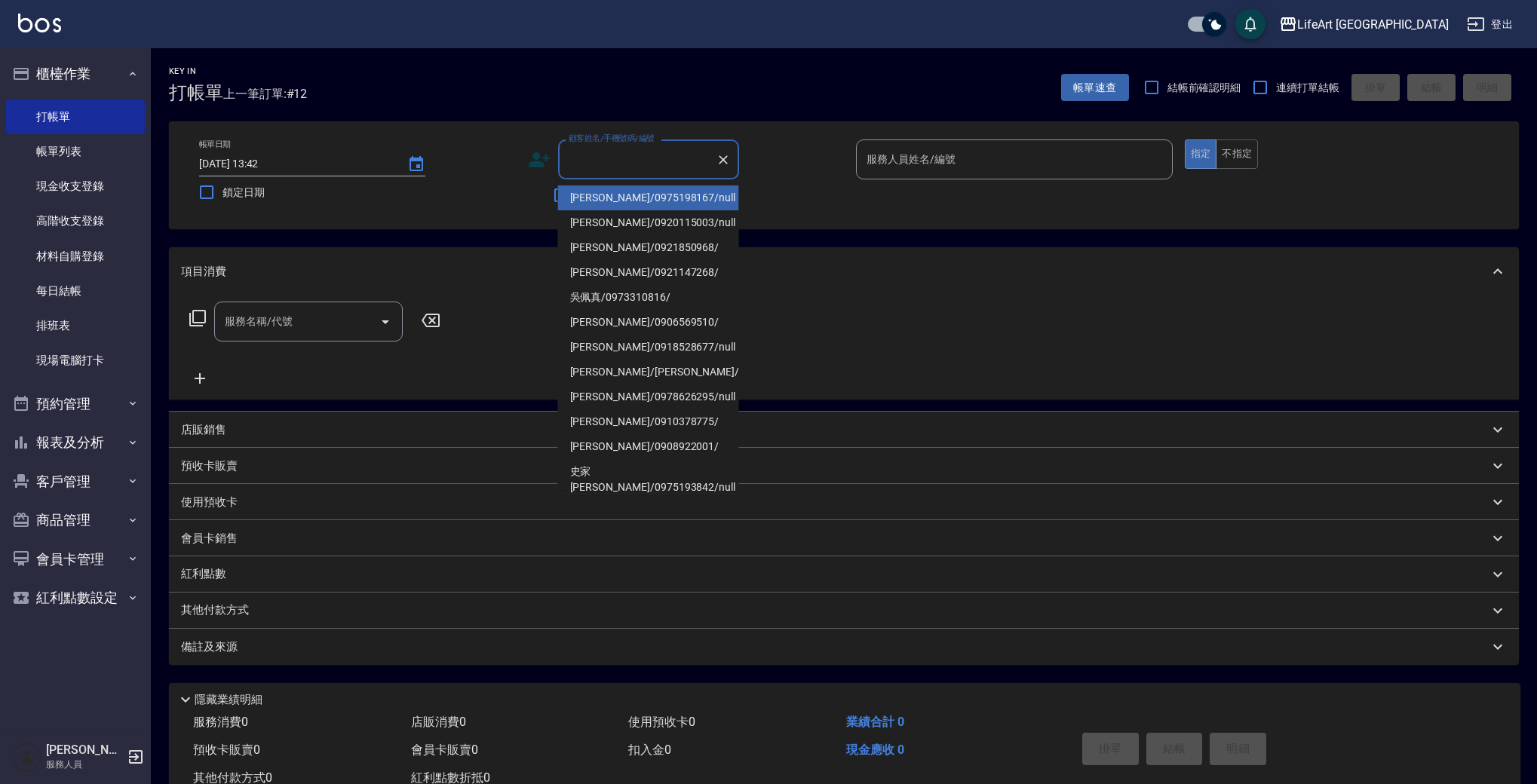
click at [610, 163] on input "顧客姓名/手機號碼/編號" at bounding box center [637, 159] width 145 height 26
type input "v"
click at [645, 353] on li "[PERSON_NAME]/0958337552/" at bounding box center [649, 363] width 181 height 25
type input "[PERSON_NAME]/0958337552/"
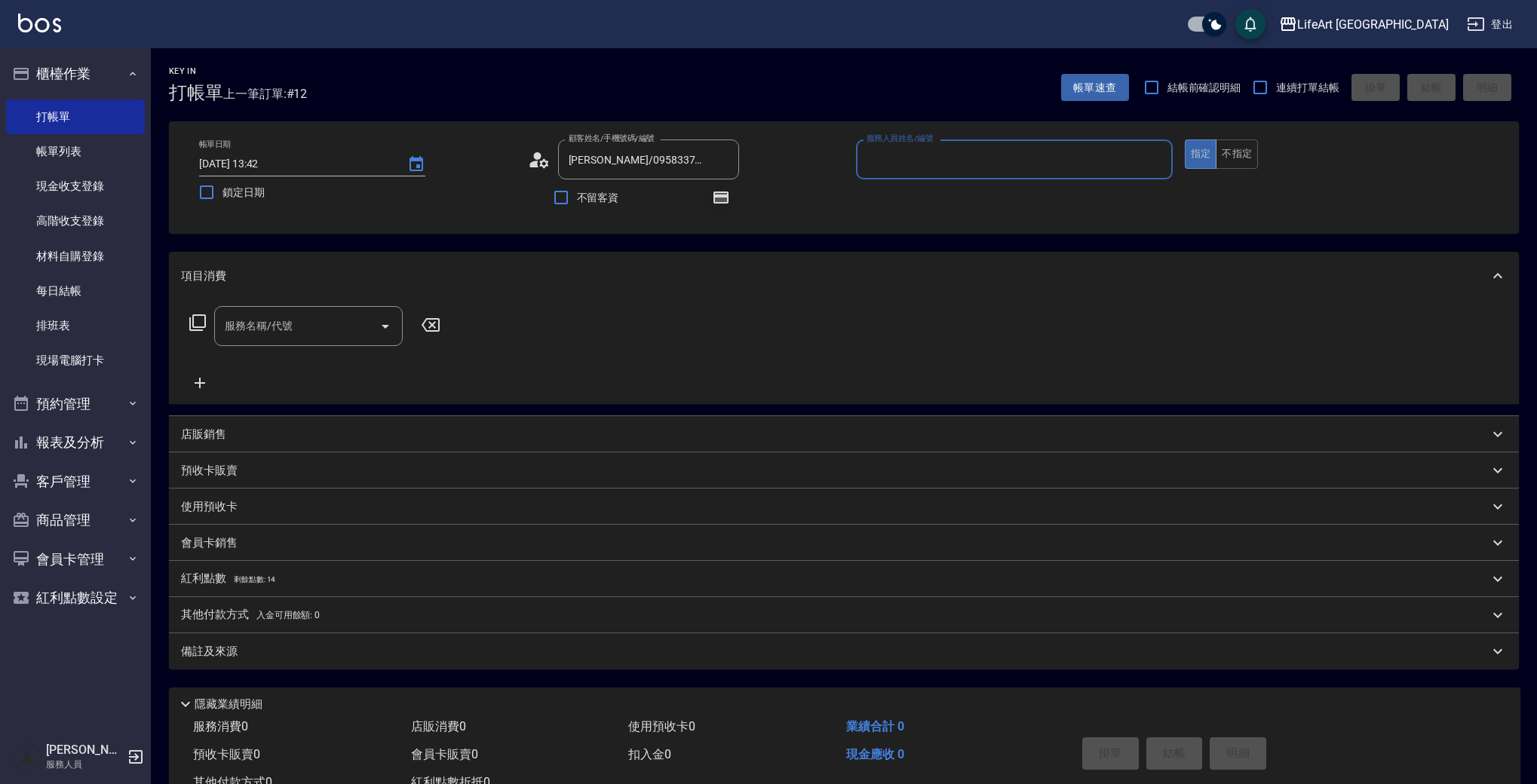
click at [720, 197] on icon "button" at bounding box center [721, 197] width 15 height 12
click at [723, 197] on icon "button" at bounding box center [721, 197] width 15 height 12
click at [901, 169] on input "服務人員姓名/編號" at bounding box center [1014, 159] width 303 height 26
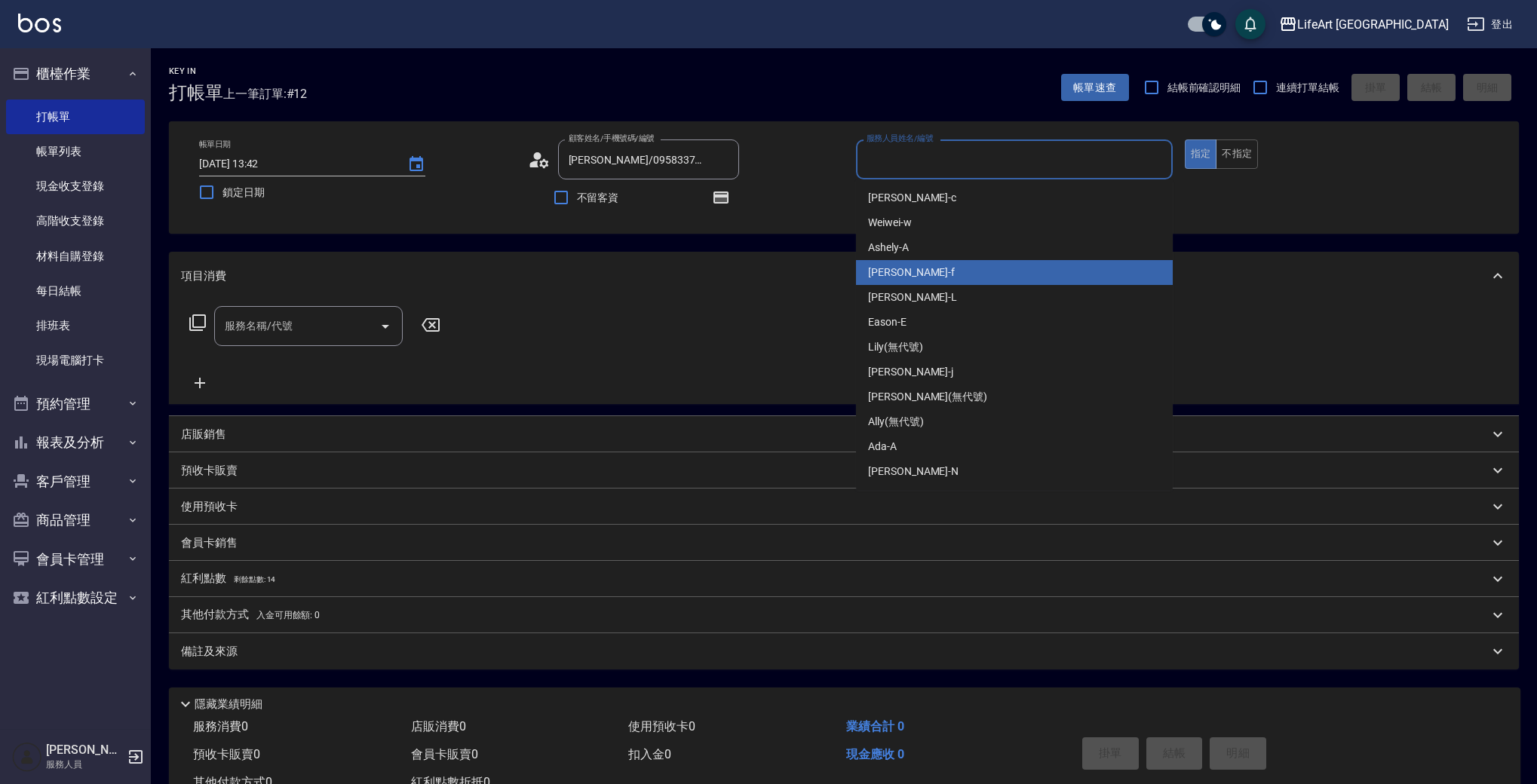
drag, startPoint x: 903, startPoint y: 277, endPoint x: 625, endPoint y: 346, distance: 286.4
click at [903, 277] on span "Finney -f" at bounding box center [911, 272] width 87 height 15
type input "Finney-f"
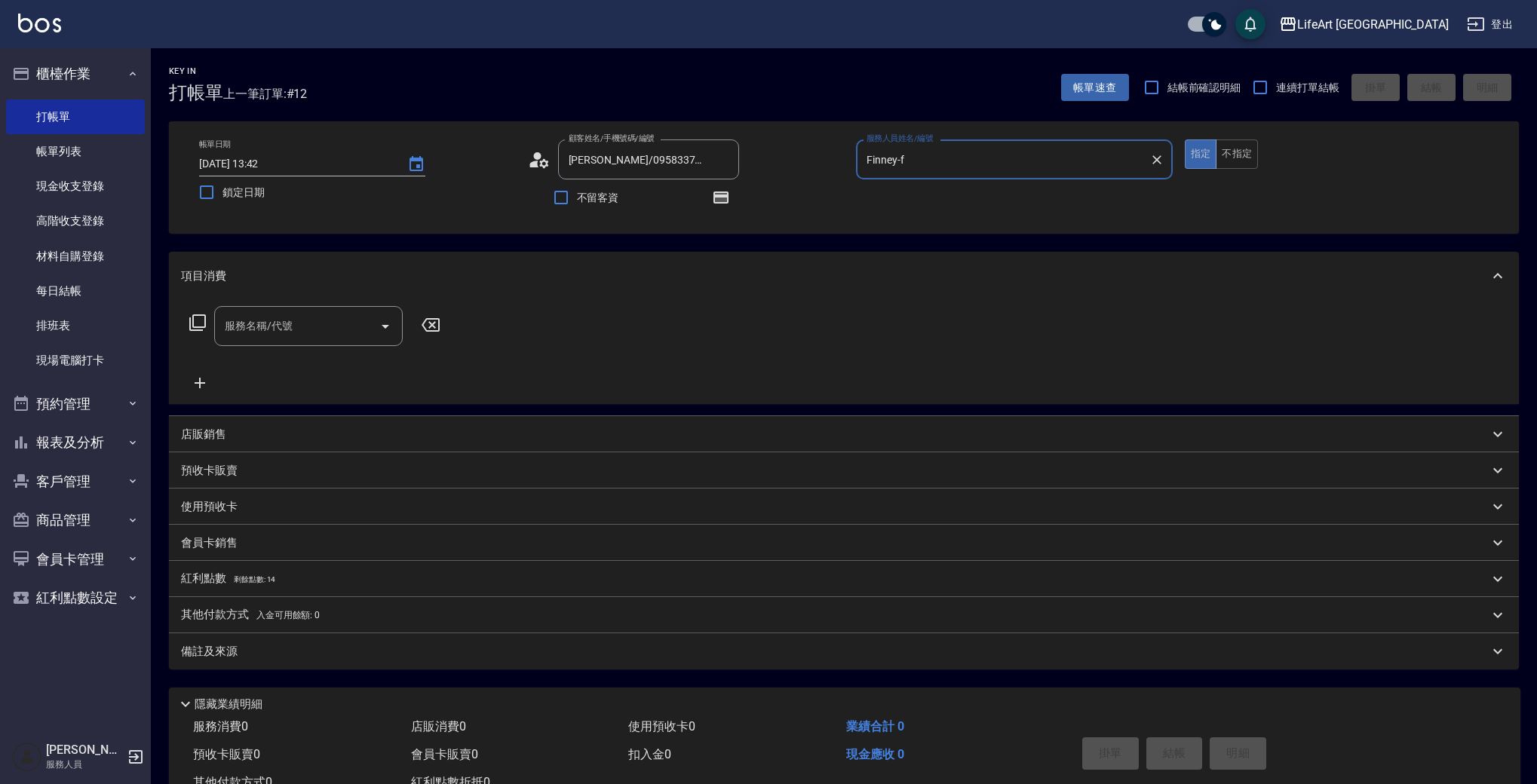
click at [296, 323] on input "服務名稱/代號" at bounding box center [297, 326] width 152 height 26
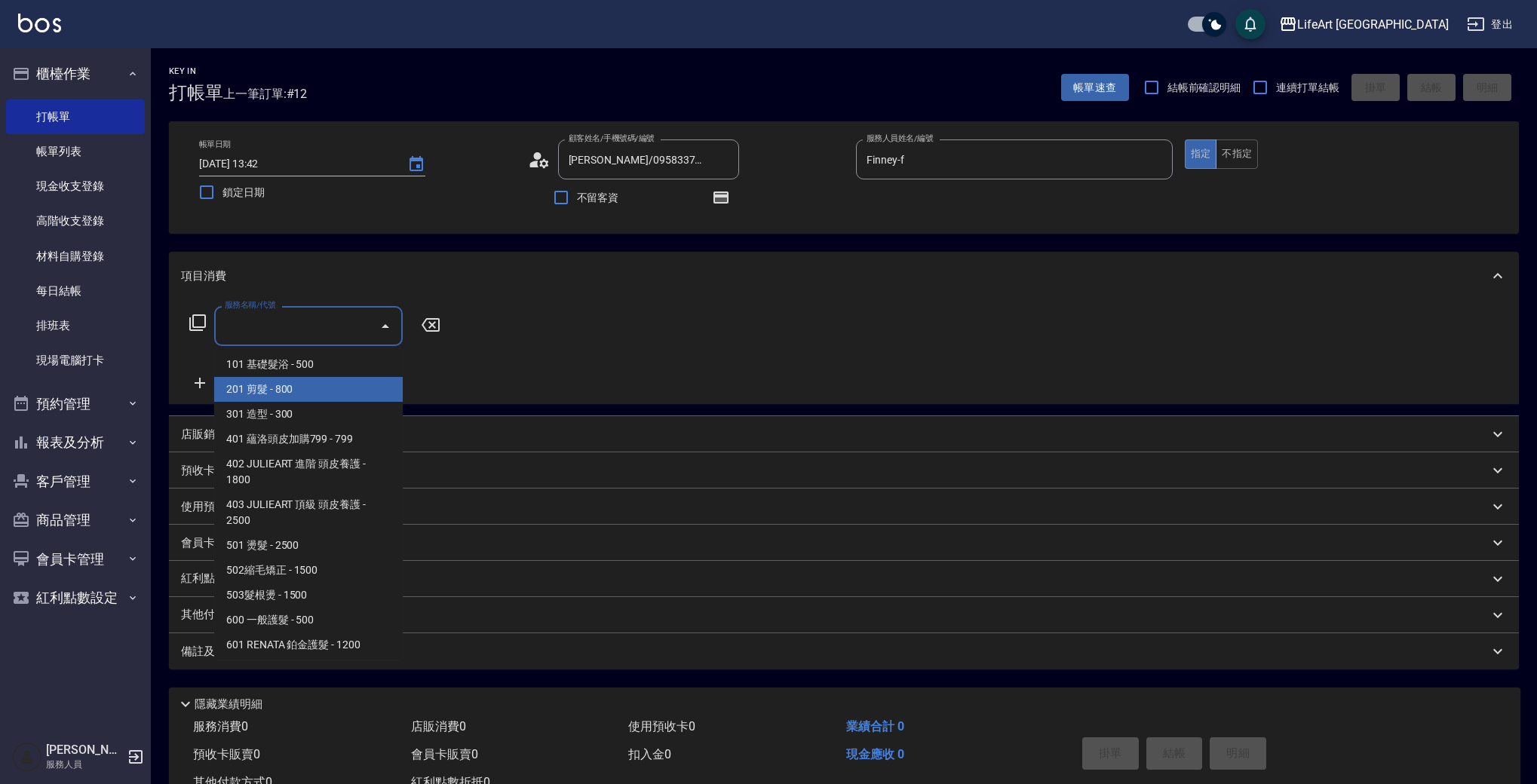
click at [315, 393] on span "201 剪髮 - 800" at bounding box center [309, 389] width 189 height 25
type input "201 剪髮(201)"
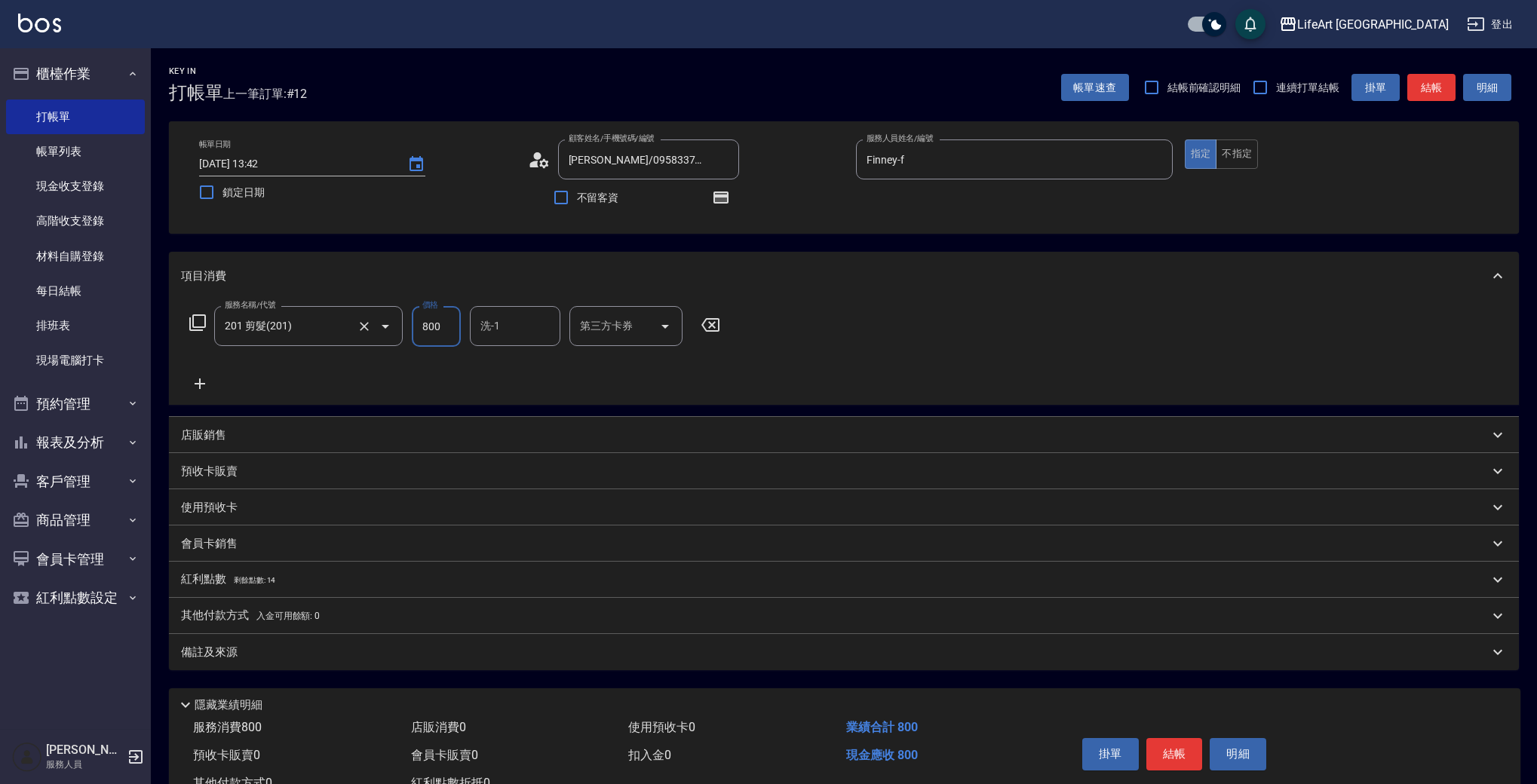
drag, startPoint x: 453, startPoint y: 331, endPoint x: 383, endPoint y: 328, distance: 70.1
click at [383, 328] on div "服務名稱/代號 201 剪髮(201) 服務名稱/代號 價格 800 價格 洗-1 洗-1 第三方卡券 第三方卡券" at bounding box center [455, 327] width 549 height 41
type input "945"
click at [296, 655] on div "備註及來源" at bounding box center [835, 652] width 1308 height 15
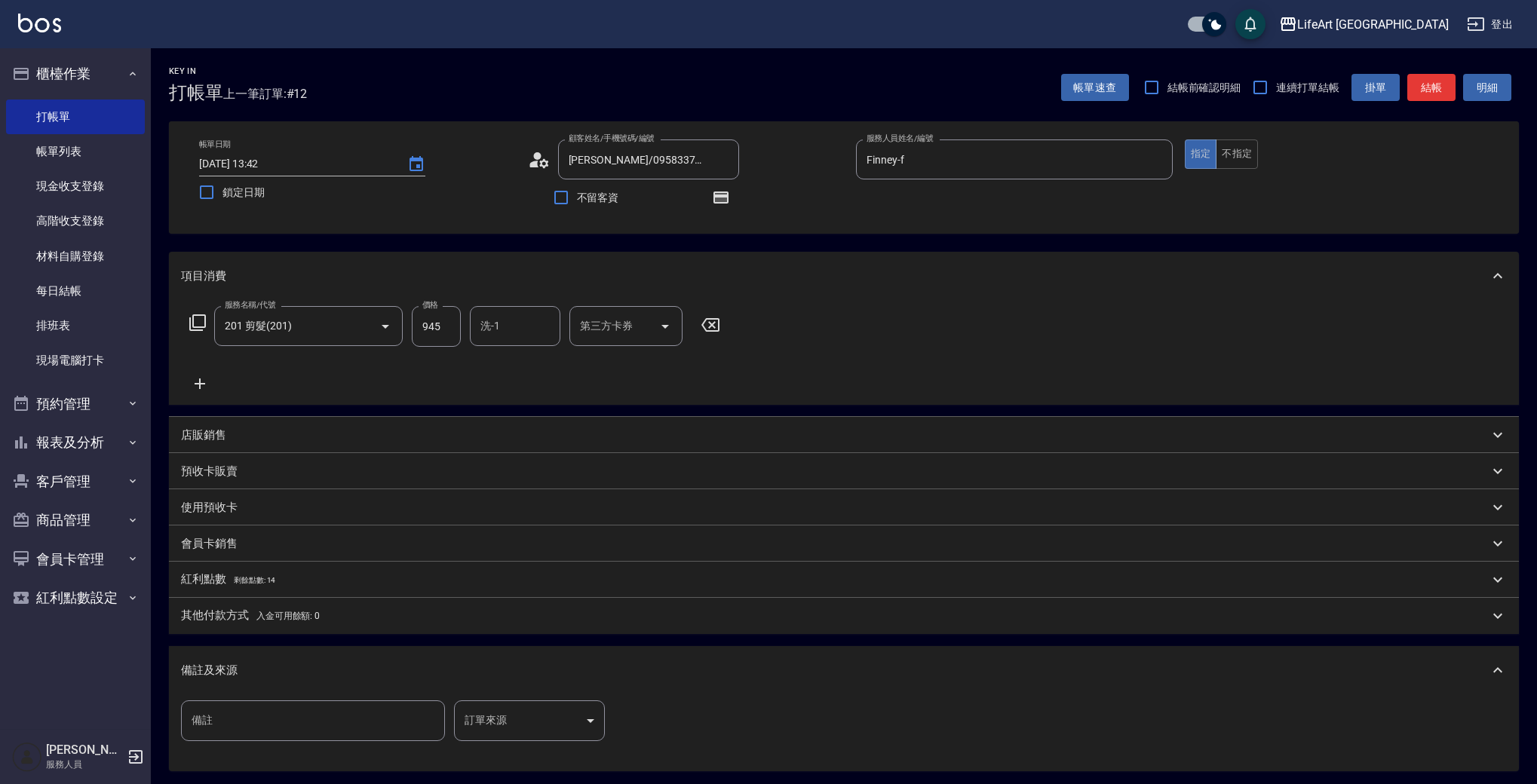
click at [510, 722] on body "LifeArt 蘆洲 登出 櫃檯作業 打帳單 帳單列表 現金收支登錄 高階收支登錄 材料自購登錄 每日結帳 排班表 現場電腦打卡 預約管理 預約管理 單日預約…" at bounding box center [768, 467] width 1537 height 935
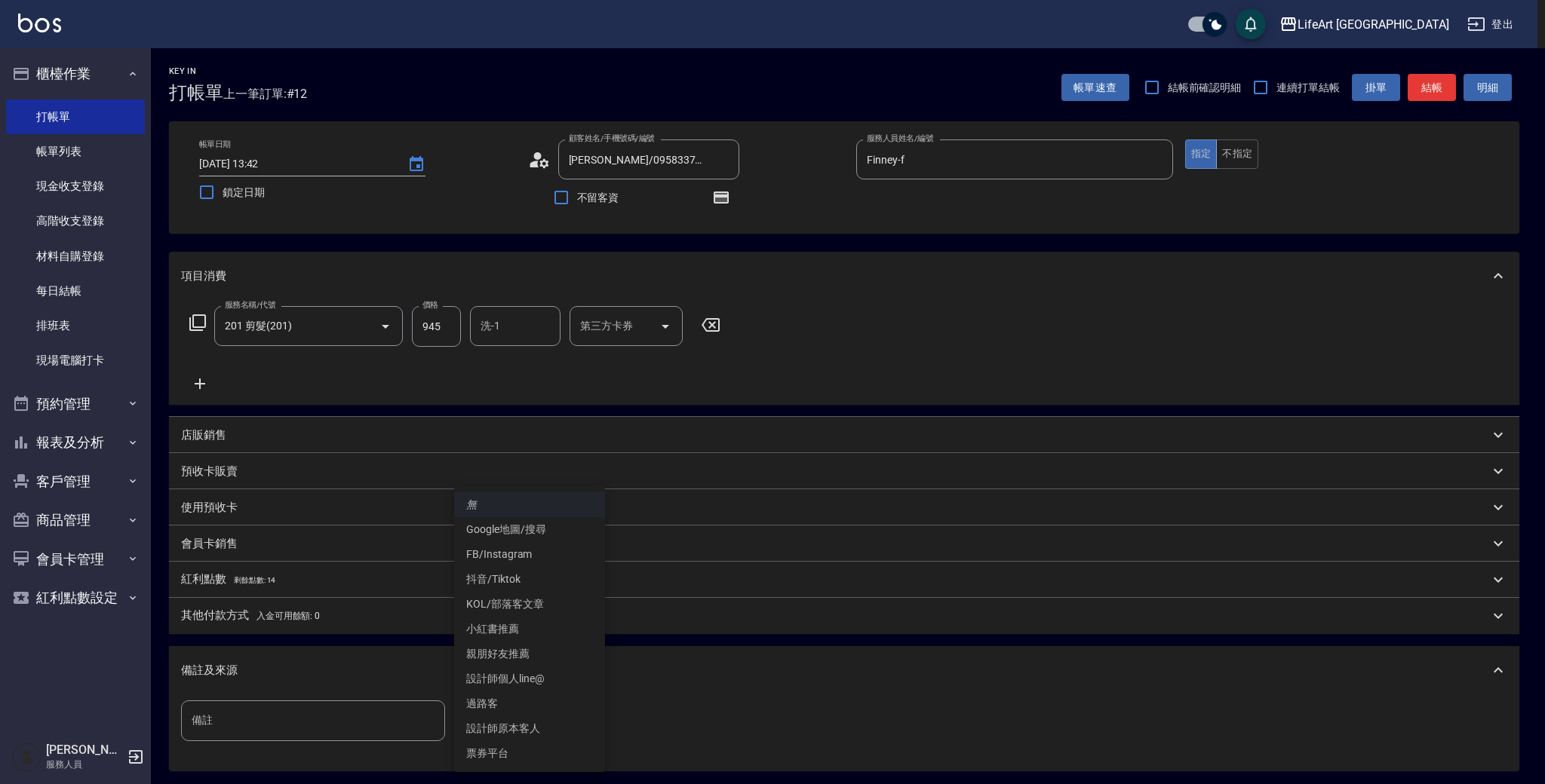
click at [510, 734] on li "設計師原本客人" at bounding box center [530, 729] width 151 height 25
type input "設計師原本客人"
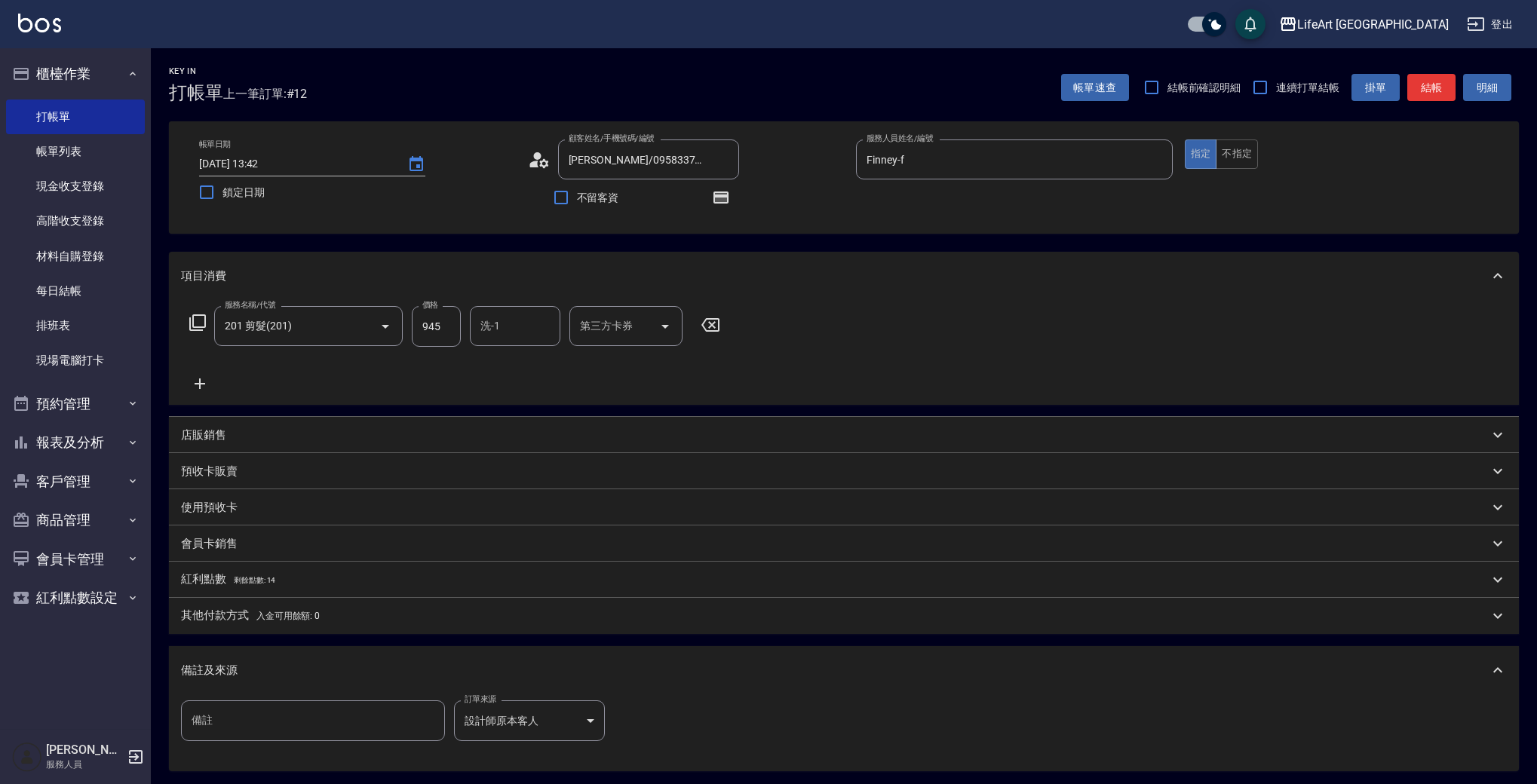
click at [675, 669] on div "備註及來源" at bounding box center [835, 670] width 1308 height 15
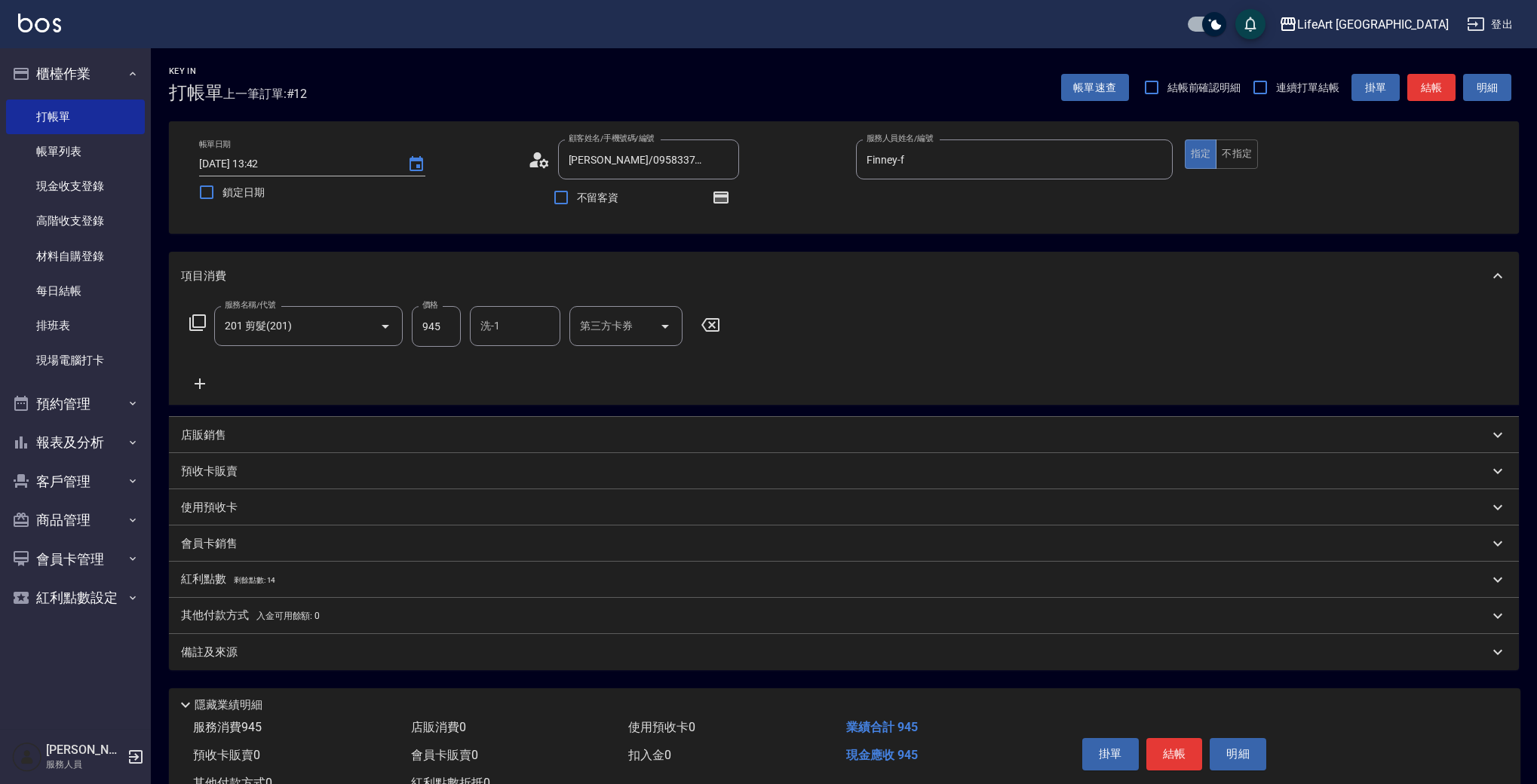
scroll to position [57, 0]
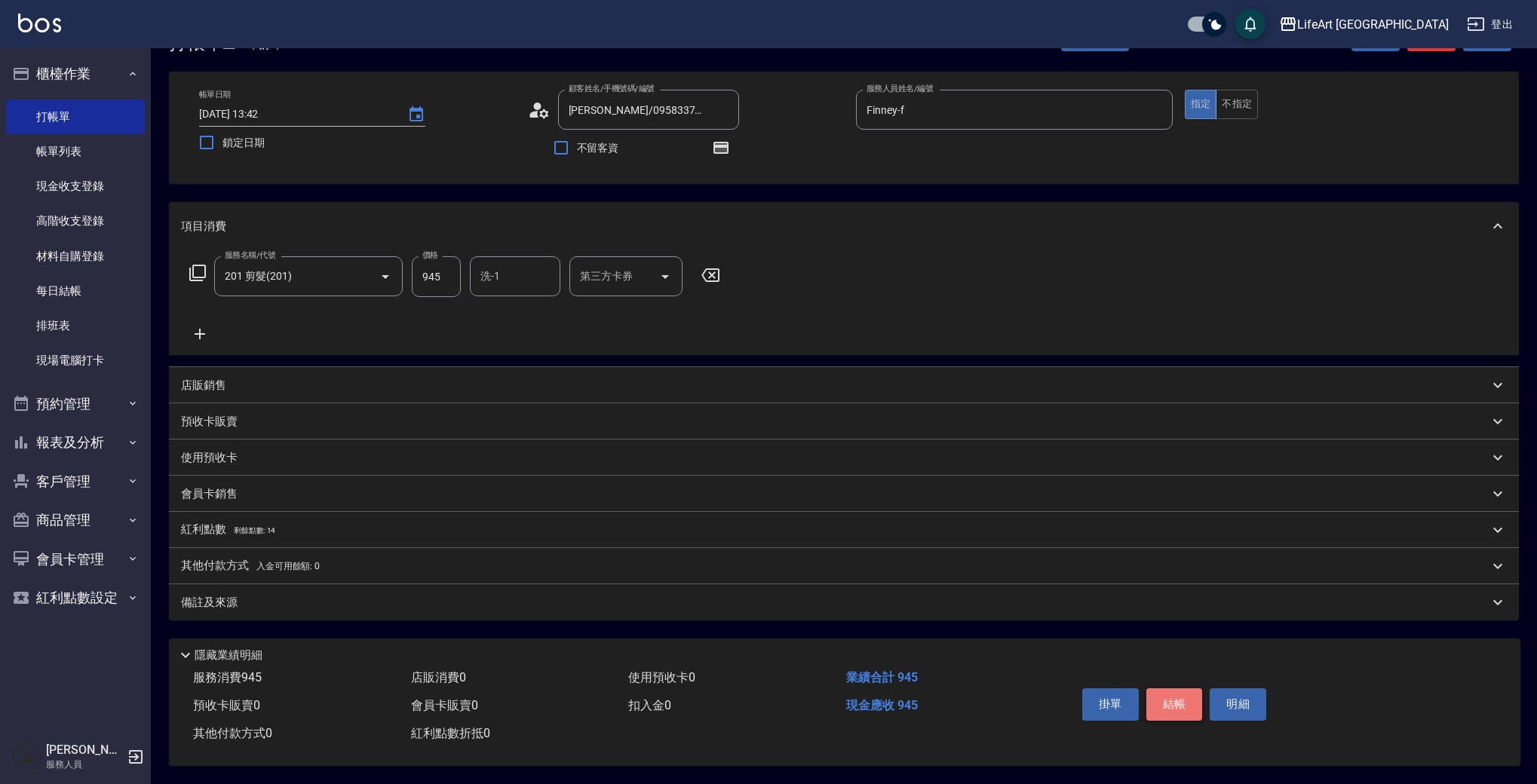
click at [1155, 692] on button "結帳" at bounding box center [1175, 704] width 57 height 32
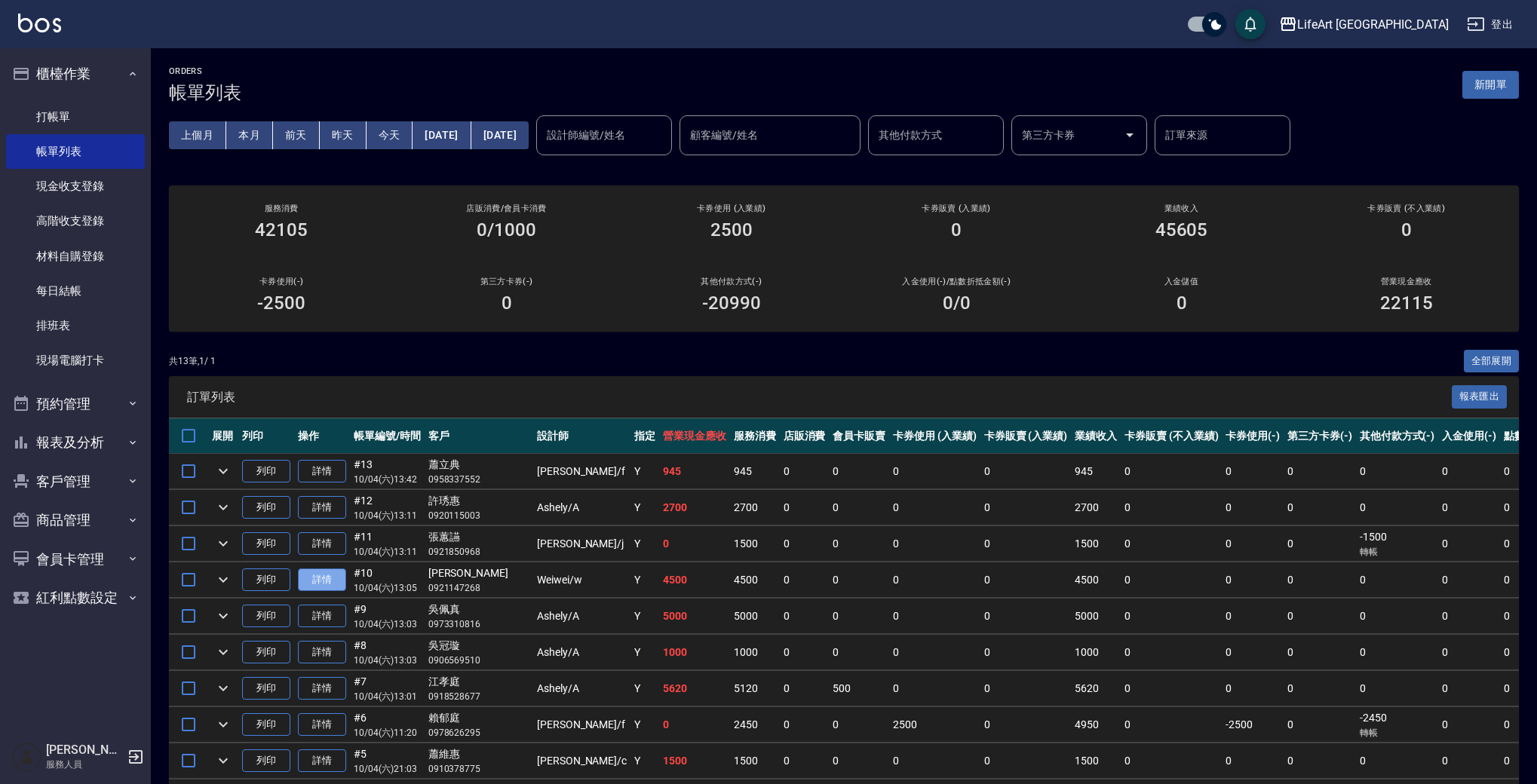
click at [331, 578] on link "詳情" at bounding box center [322, 580] width 48 height 24
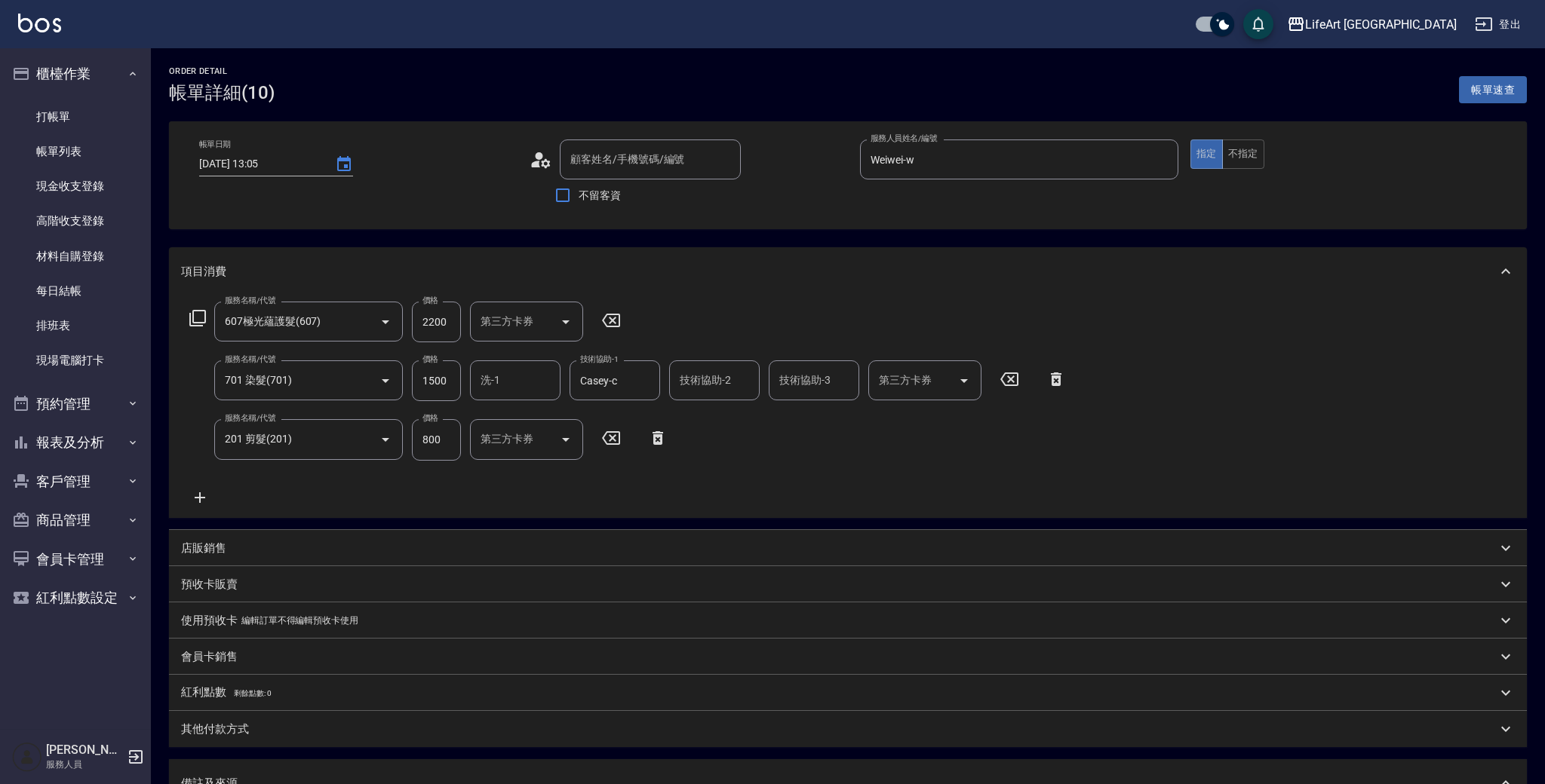
type input "2025/10/04 13:05"
type input "Weiwei-w"
type input "設計師原本客人"
type input "[PERSON_NAME]/0921147268/"
click at [228, 735] on p "其他付款方式" at bounding box center [215, 729] width 68 height 15
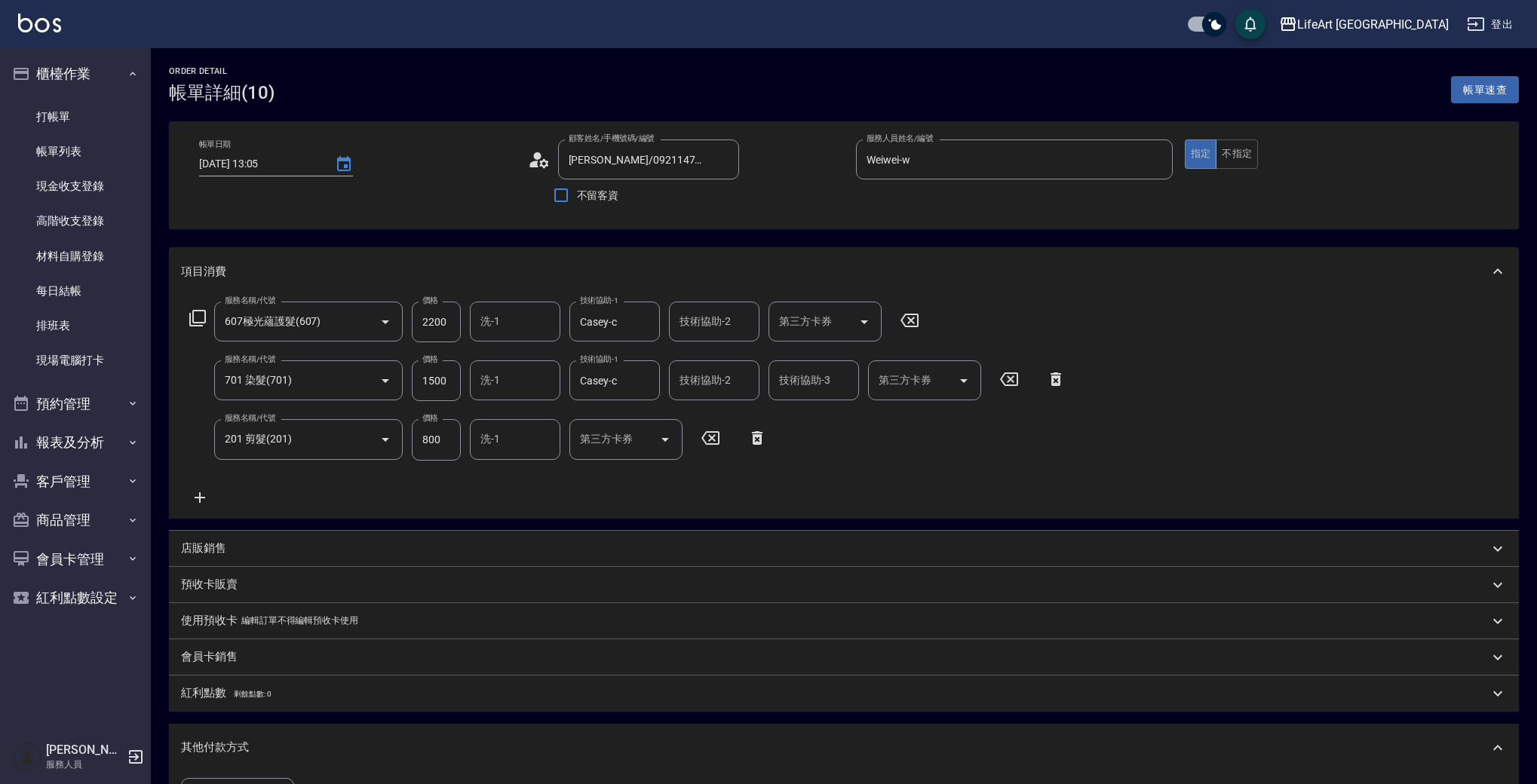
click at [228, 778] on div "其他付款方式" at bounding box center [237, 798] width 113 height 40
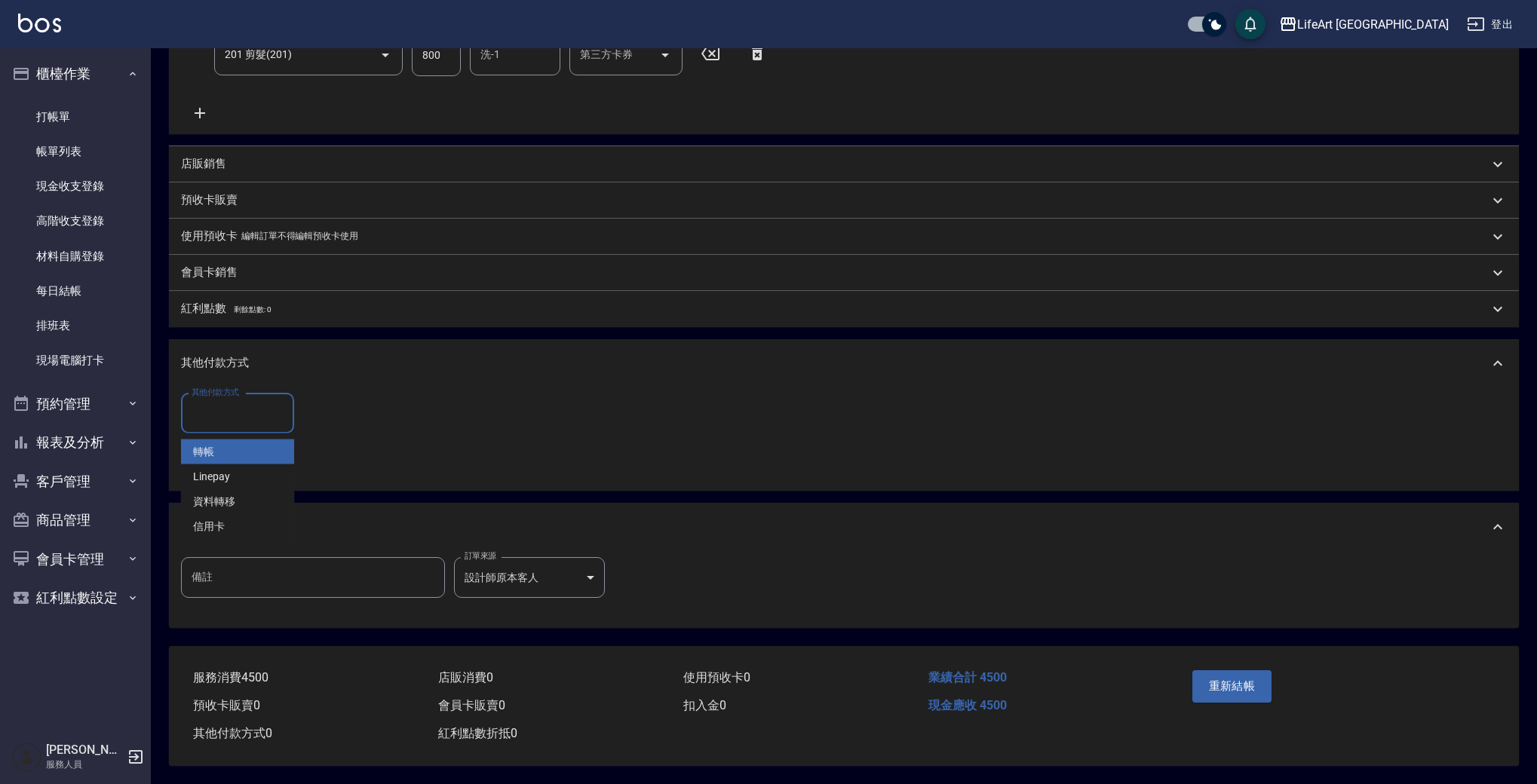
click at [244, 440] on span "轉帳" at bounding box center [237, 452] width 113 height 25
type input "轉帳"
drag, startPoint x: 341, startPoint y: 404, endPoint x: 296, endPoint y: 402, distance: 45.0
click at [296, 402] on div "其他付款方式 轉帳 其他付款方式 轉帳金額 0 轉帳金額" at bounding box center [303, 414] width 245 height 41
type input "4500"
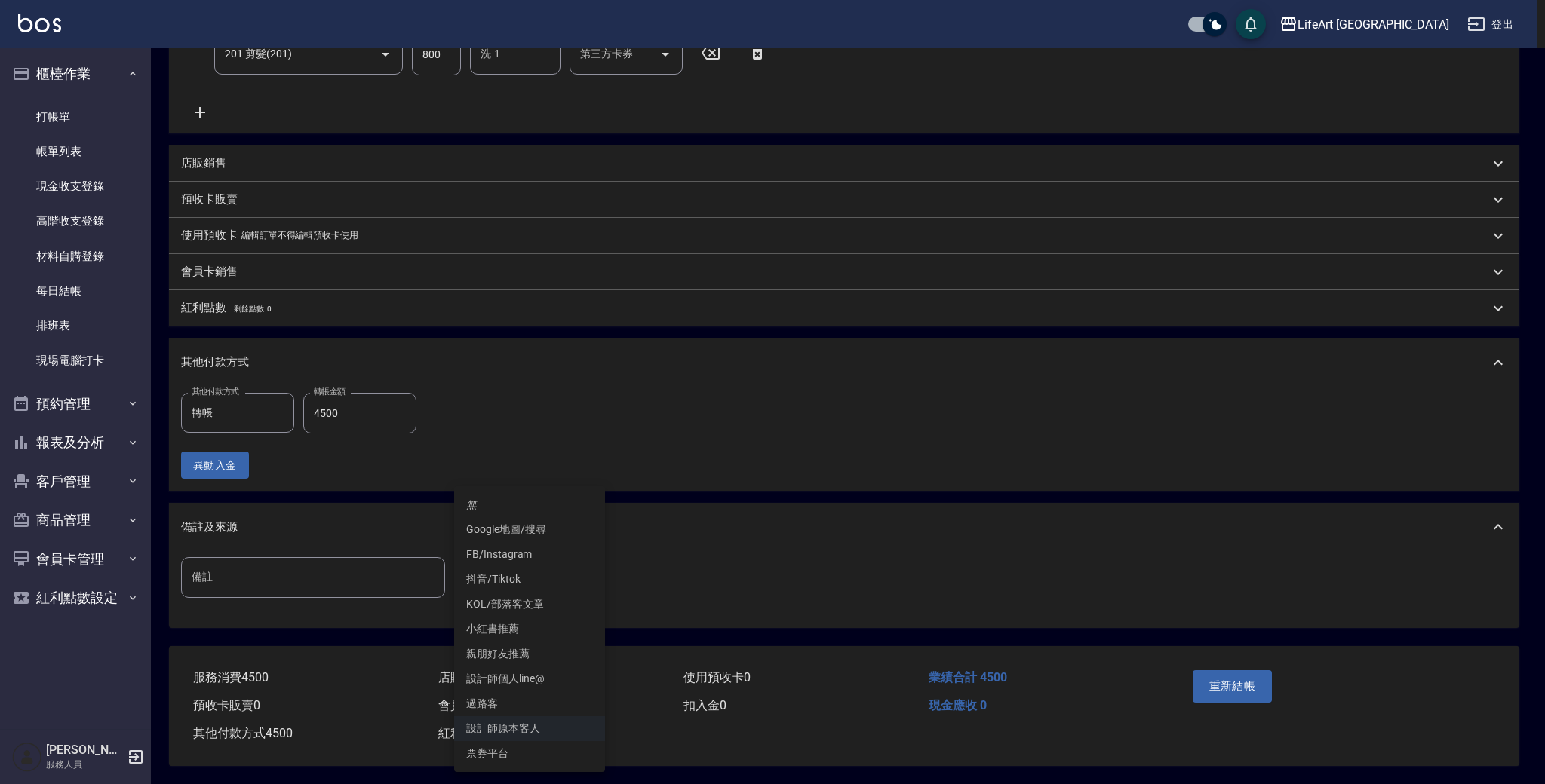
click at [540, 570] on body "LifeArt 蘆洲 登出 櫃檯作業 打帳單 帳單列表 現金收支登錄 高階收支登錄 材料自購登錄 每日結帳 排班表 現場電腦打卡 預約管理 預約管理 單日預約…" at bounding box center [772, 199] width 1545 height 1169
click at [524, 551] on li "FB/Instagram" at bounding box center [530, 554] width 151 height 25
type input "FB/Instagram"
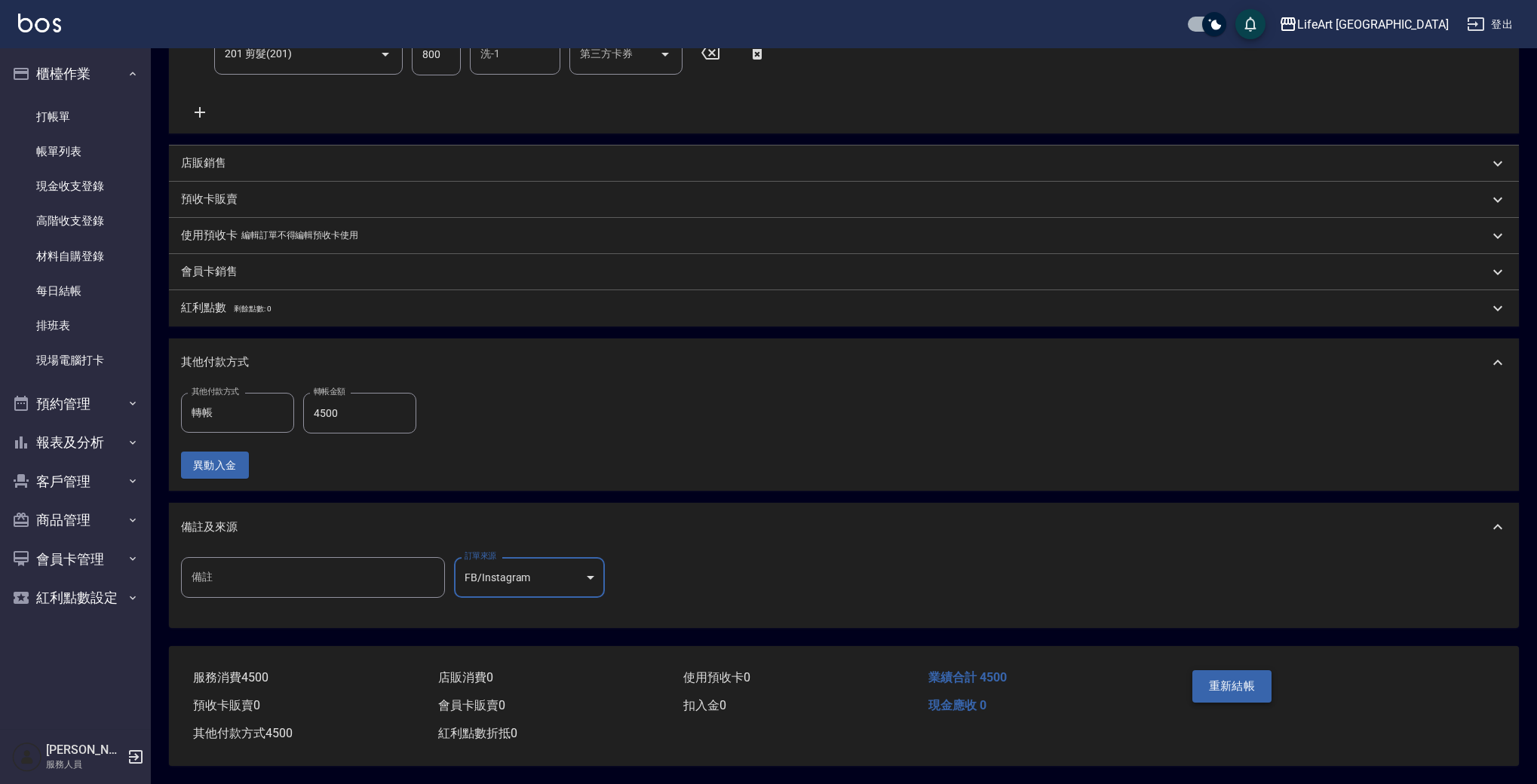
click at [1240, 687] on button "重新結帳" at bounding box center [1232, 686] width 80 height 32
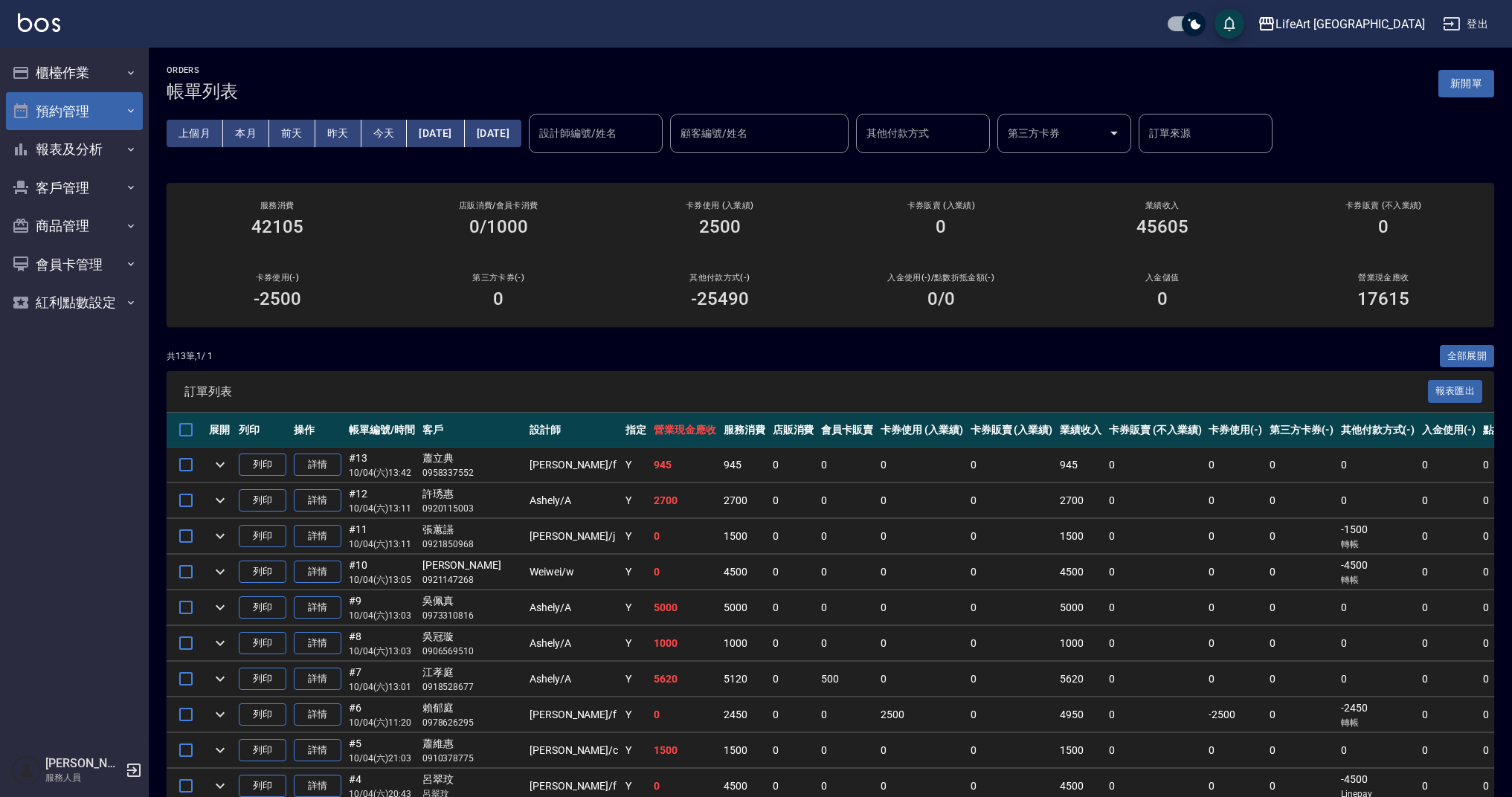
click at [80, 111] on button "預約管理" at bounding box center [74, 111] width 137 height 38
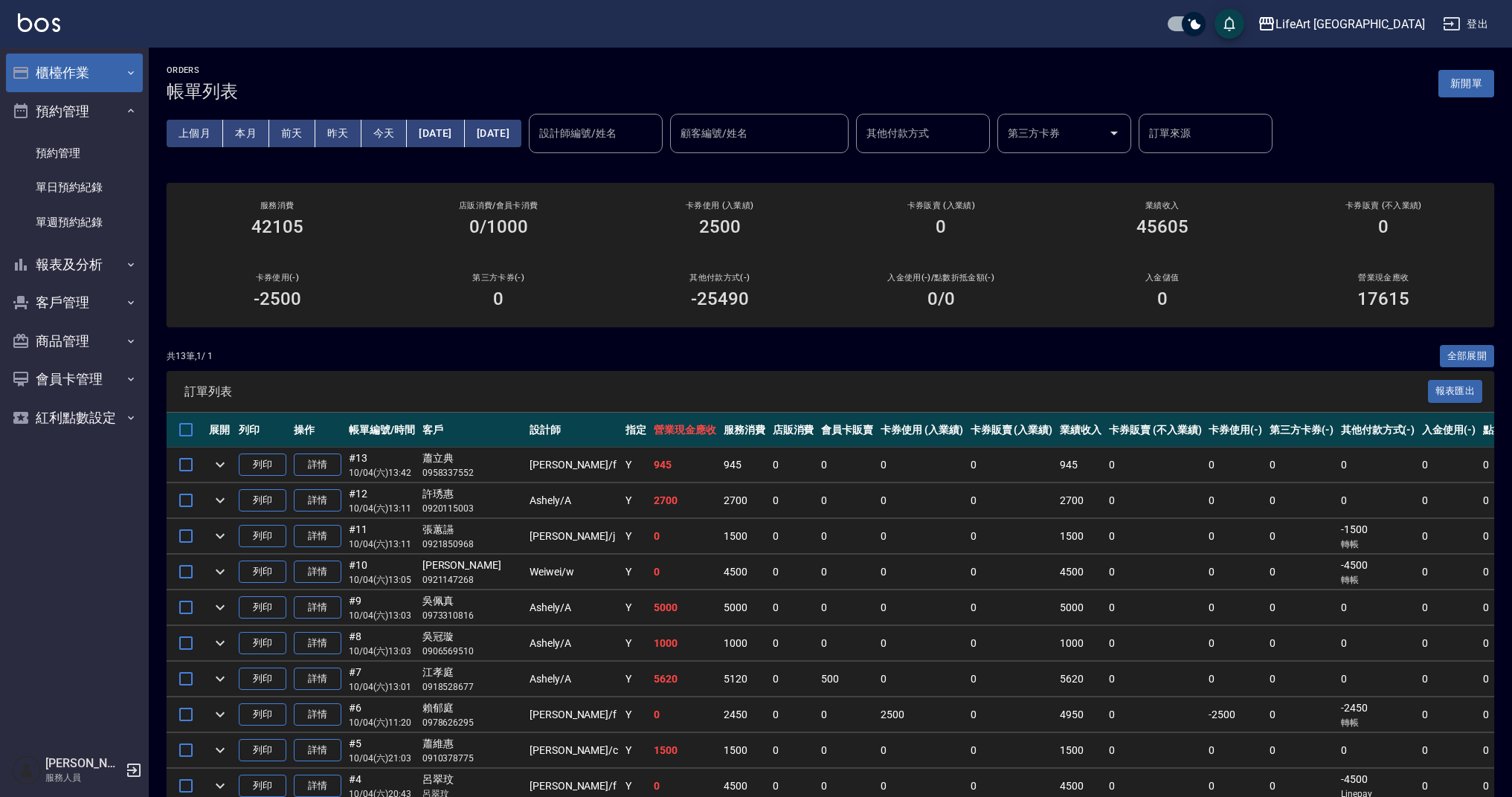
click at [70, 80] on button "櫃檯作業" at bounding box center [74, 73] width 137 height 38
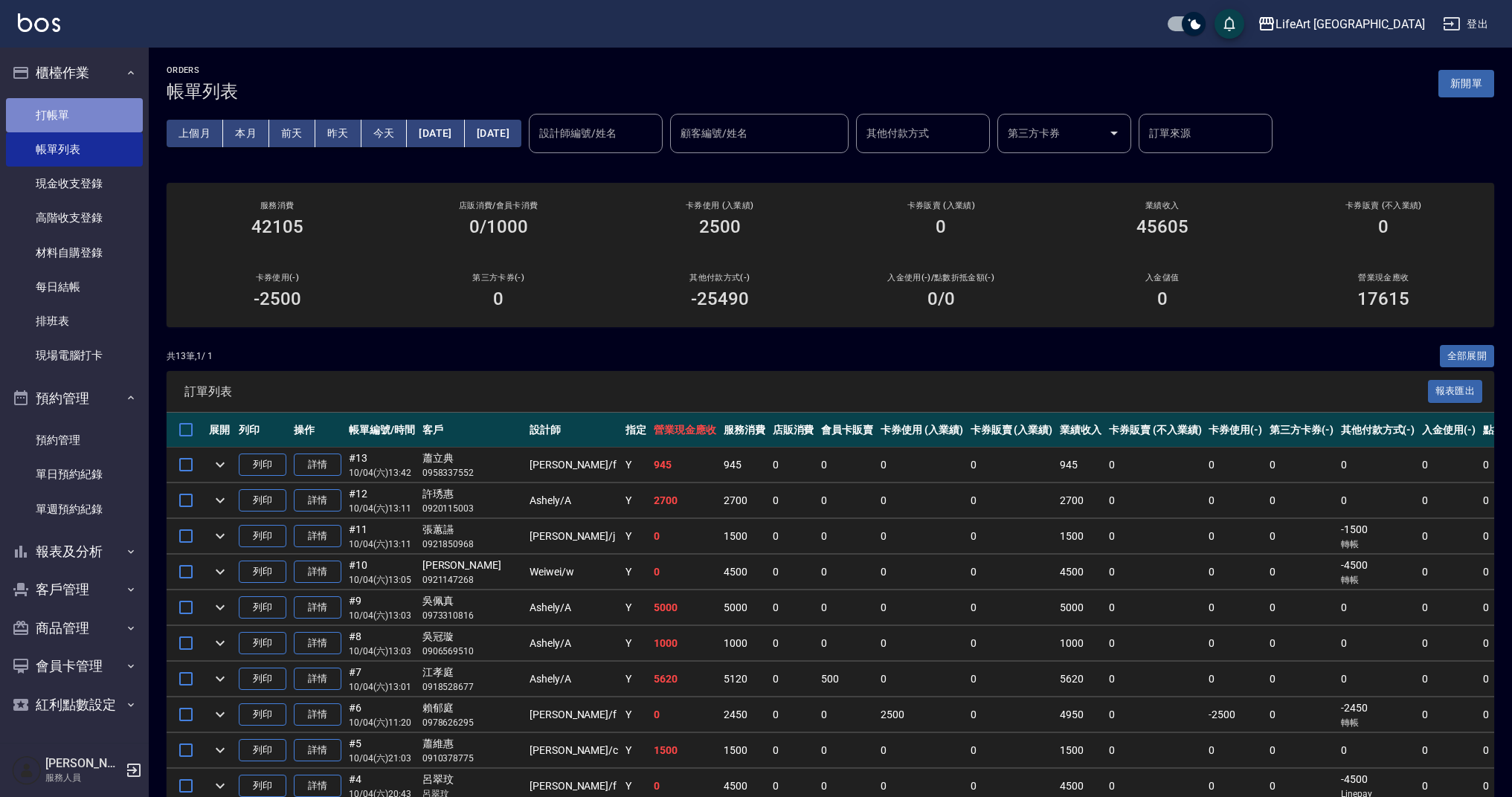
click at [74, 118] on link "打帳單" at bounding box center [74, 115] width 137 height 34
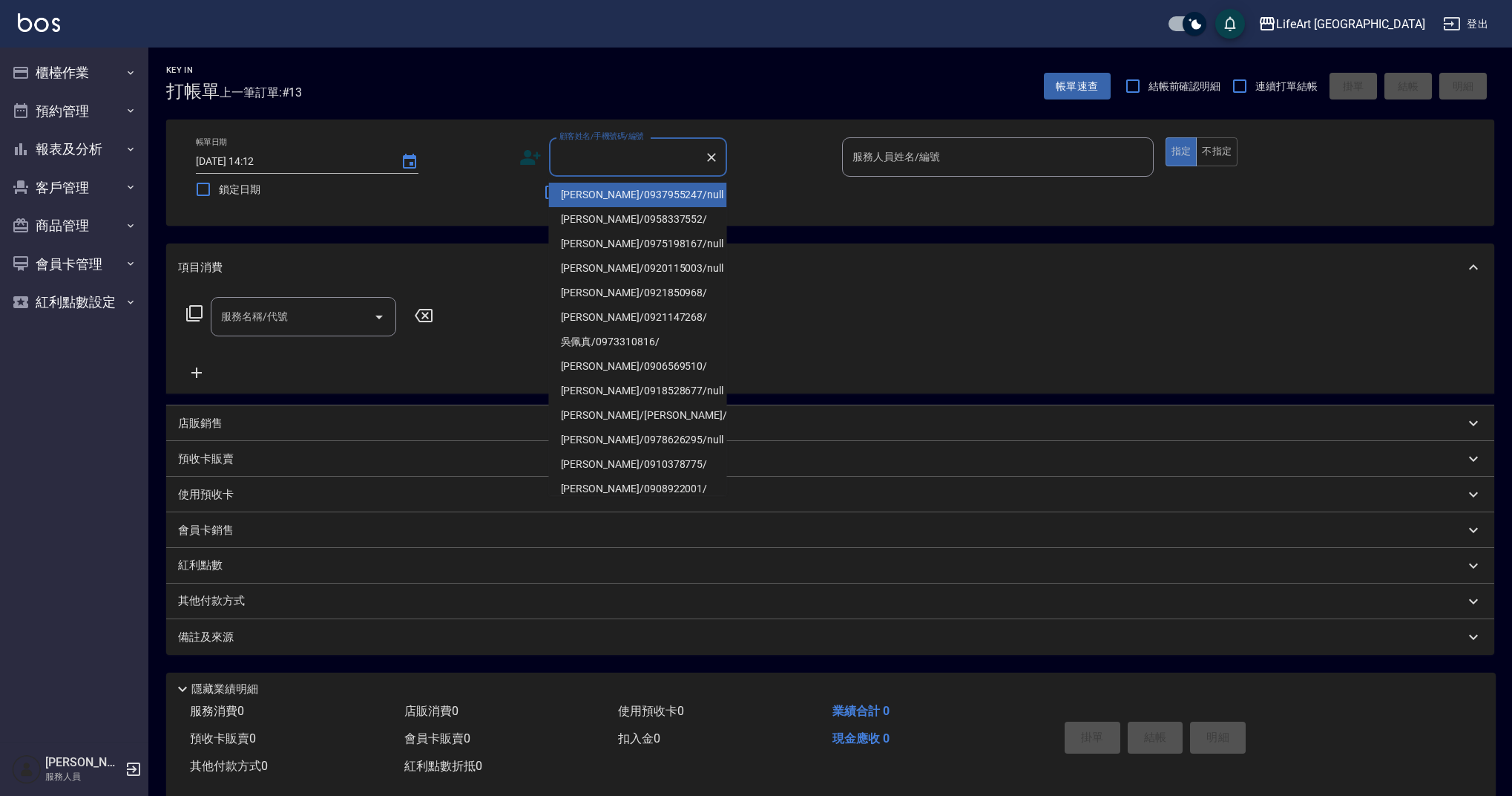
type input "j"
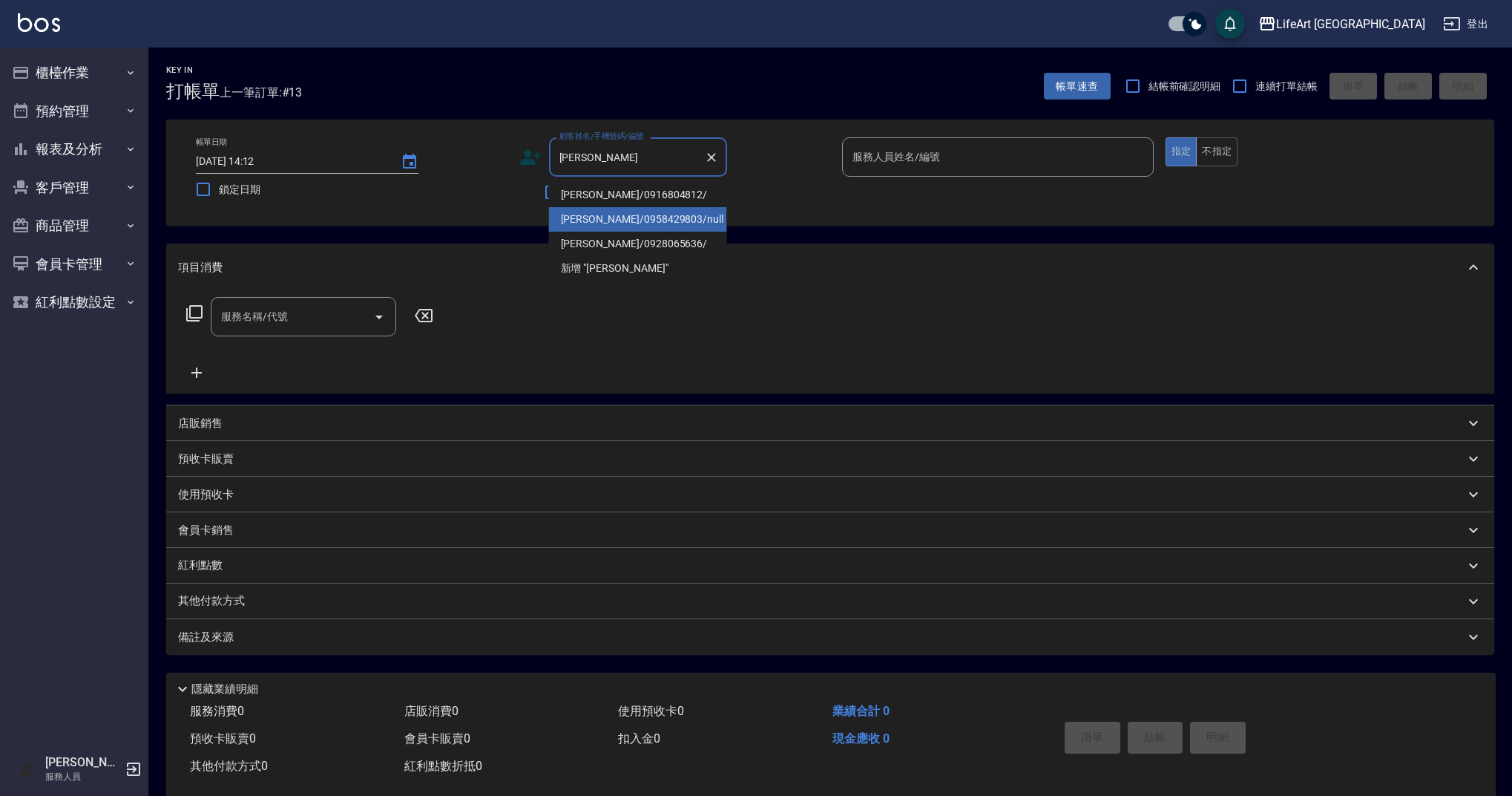
click at [600, 223] on li "[PERSON_NAME]/0958429803/null" at bounding box center [638, 219] width 178 height 25
type input "[PERSON_NAME]/0958429803/null"
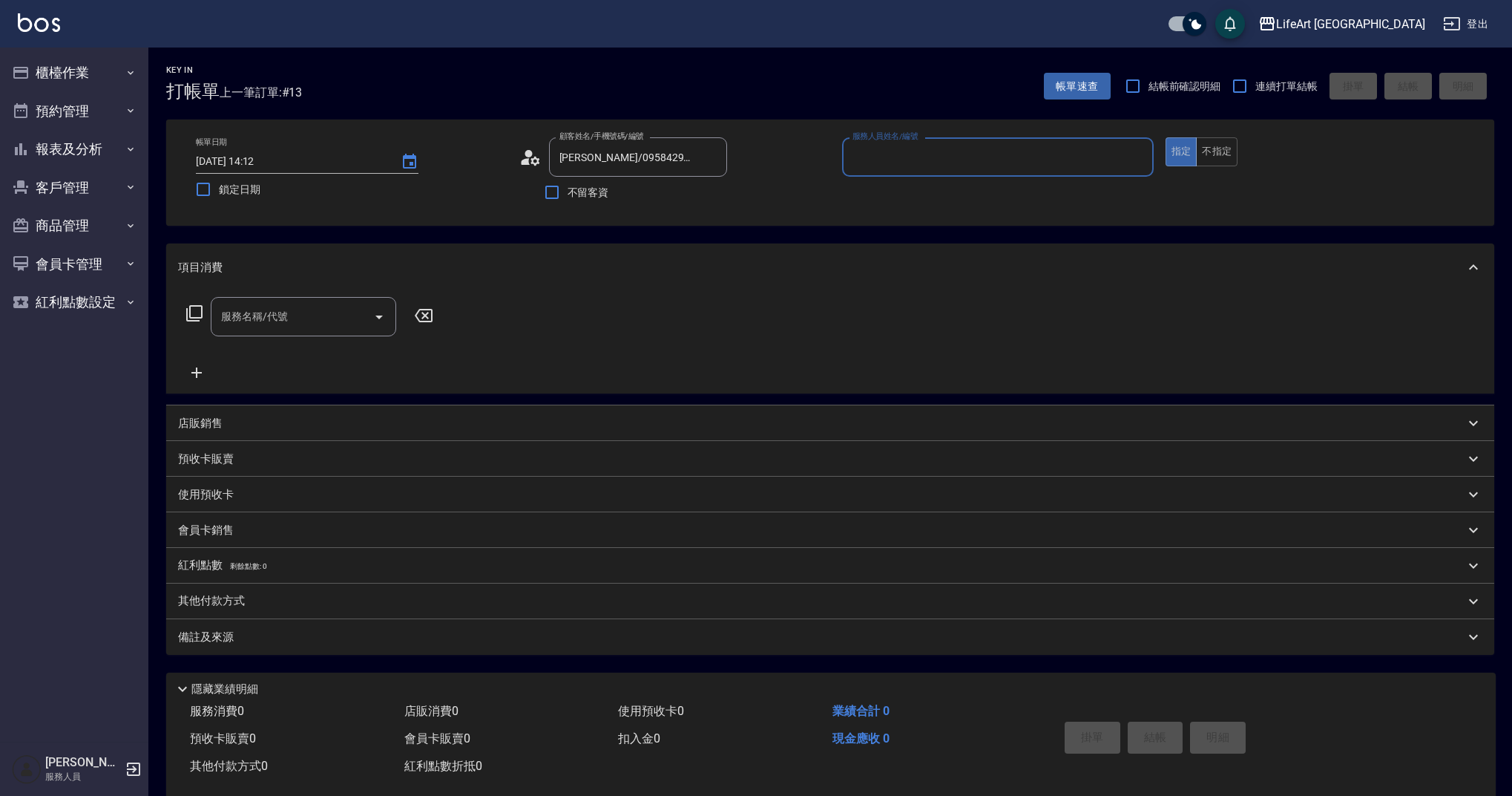
type input "Weiwei-w"
click at [712, 194] on icon "button" at bounding box center [709, 194] width 15 height 12
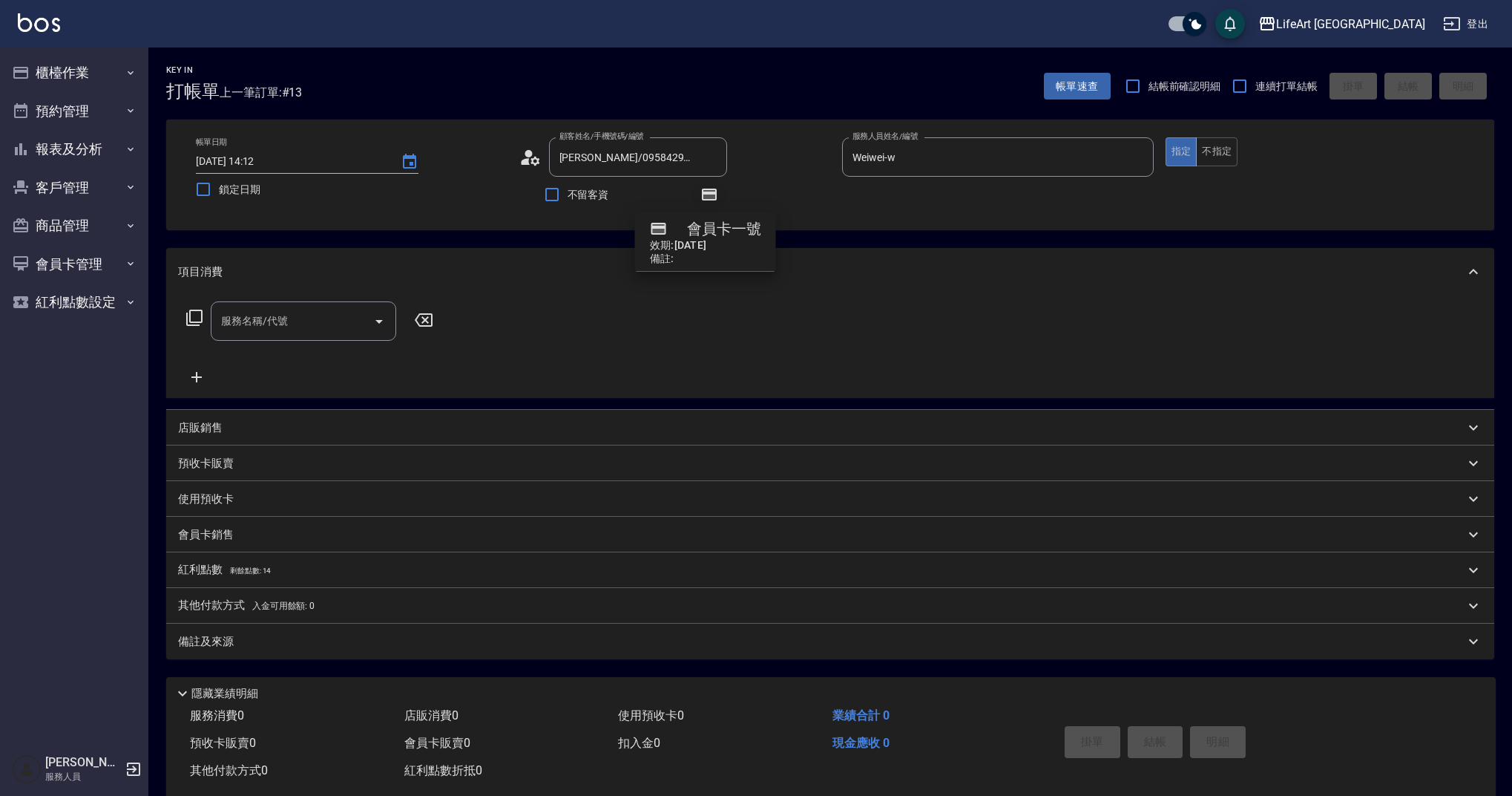
click at [712, 194] on icon "button" at bounding box center [709, 194] width 15 height 12
click at [521, 164] on icon at bounding box center [531, 158] width 22 height 22
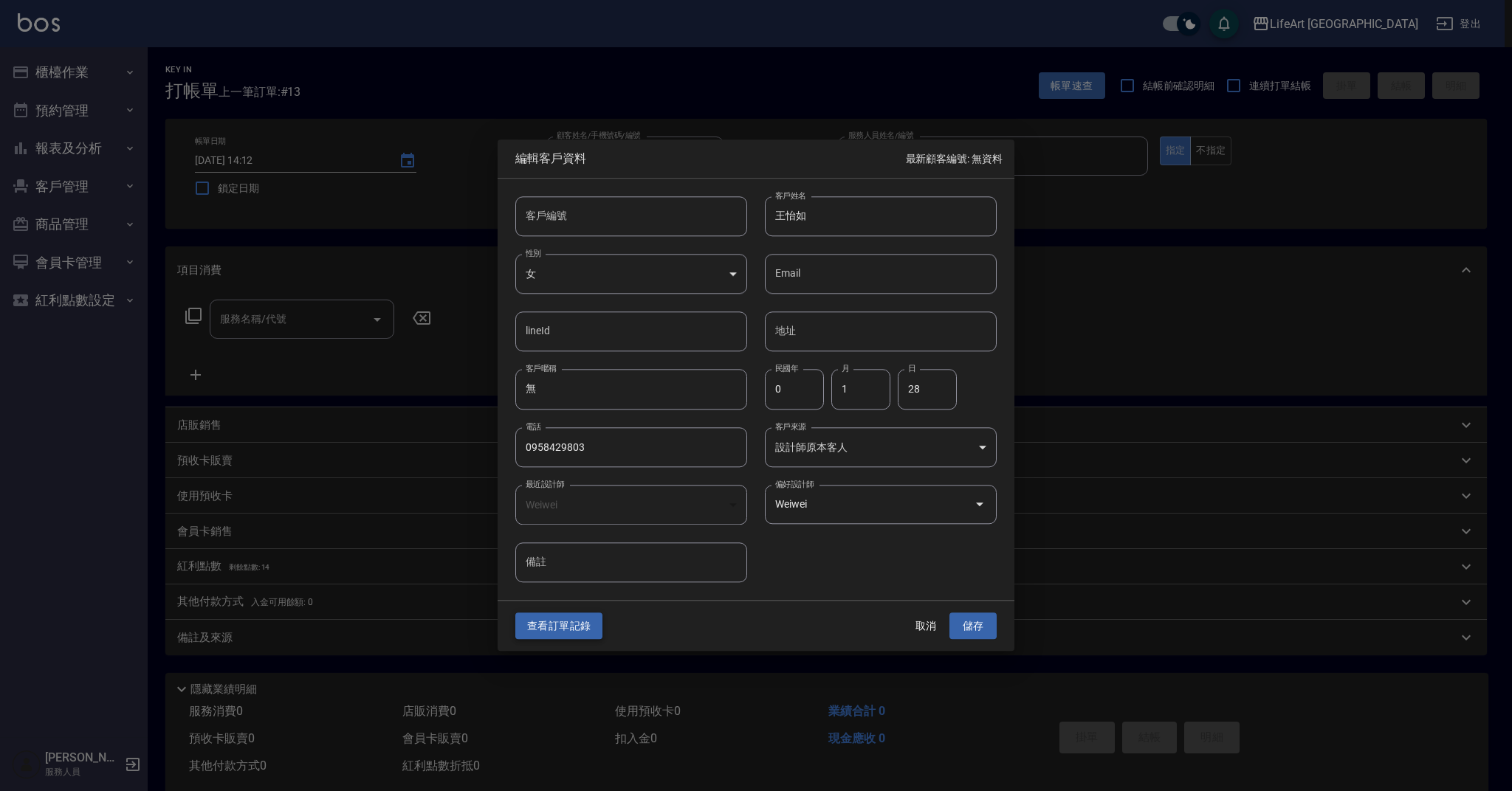
click at [577, 631] on button "查看訂單記錄" at bounding box center [559, 626] width 87 height 27
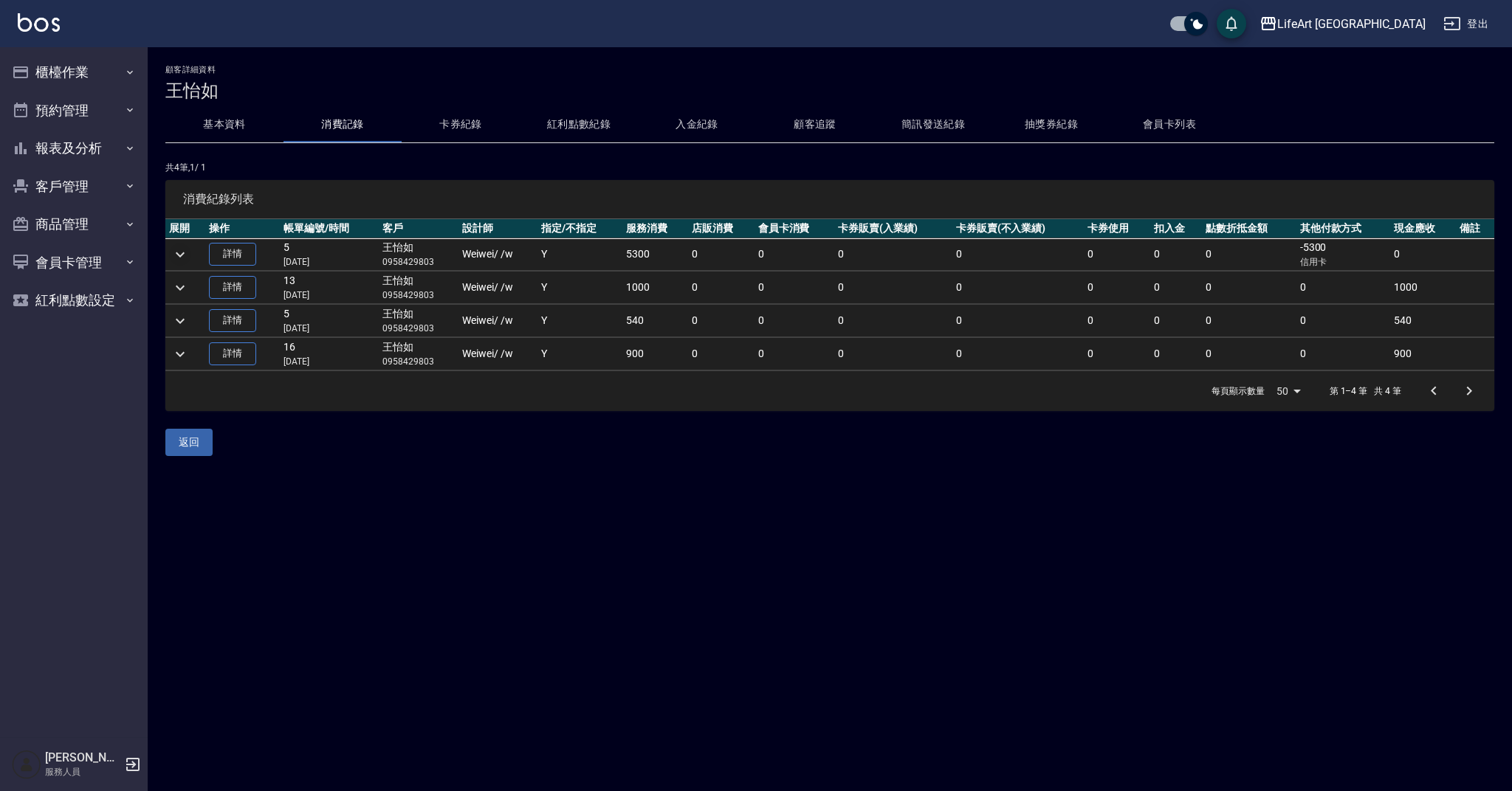
click at [184, 254] on icon "expand row" at bounding box center [180, 254] width 17 height 17
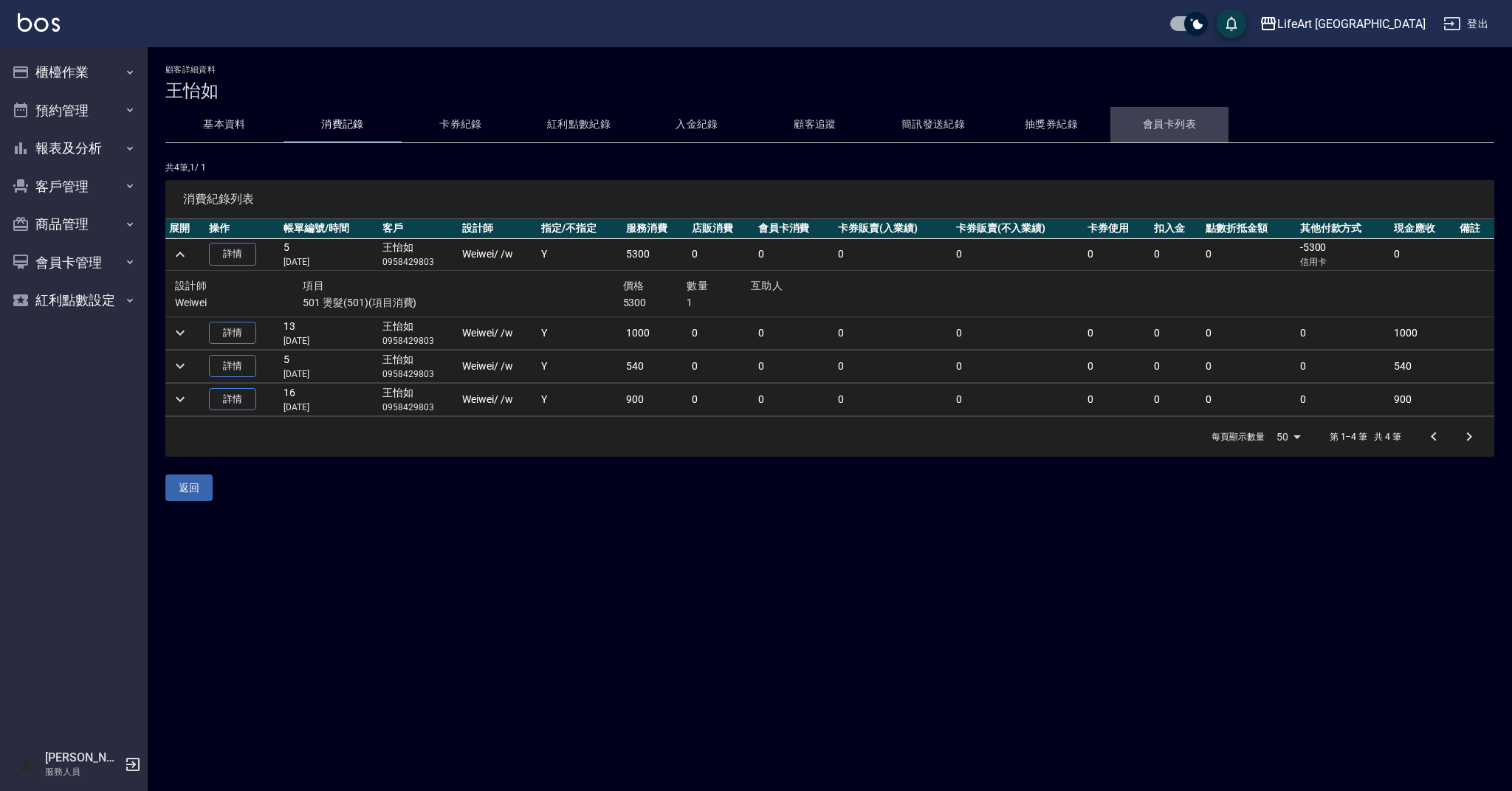
click at [1157, 135] on button "會員卡列表" at bounding box center [1169, 125] width 118 height 36
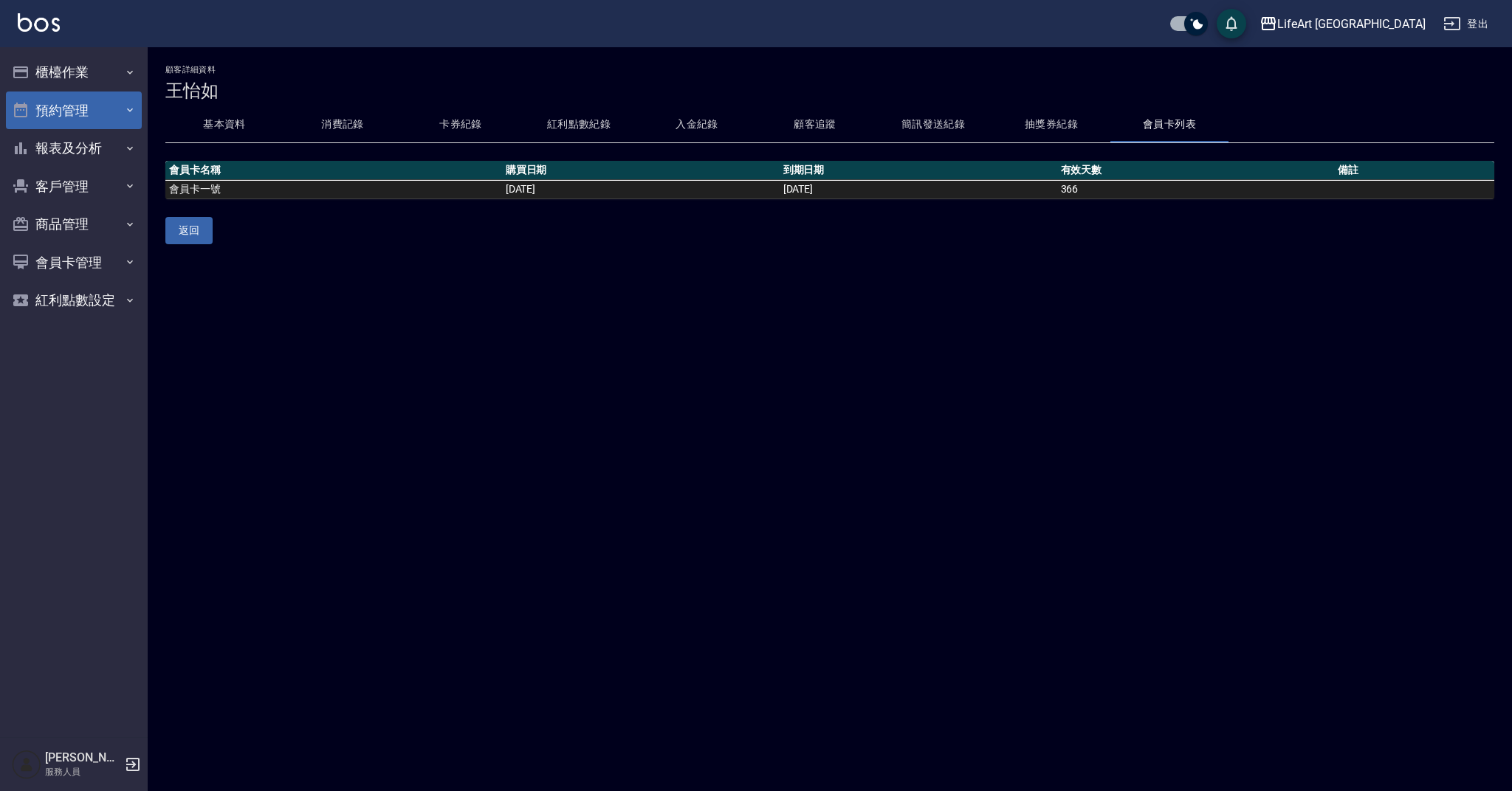
click at [102, 116] on button "預約管理" at bounding box center [73, 111] width 136 height 38
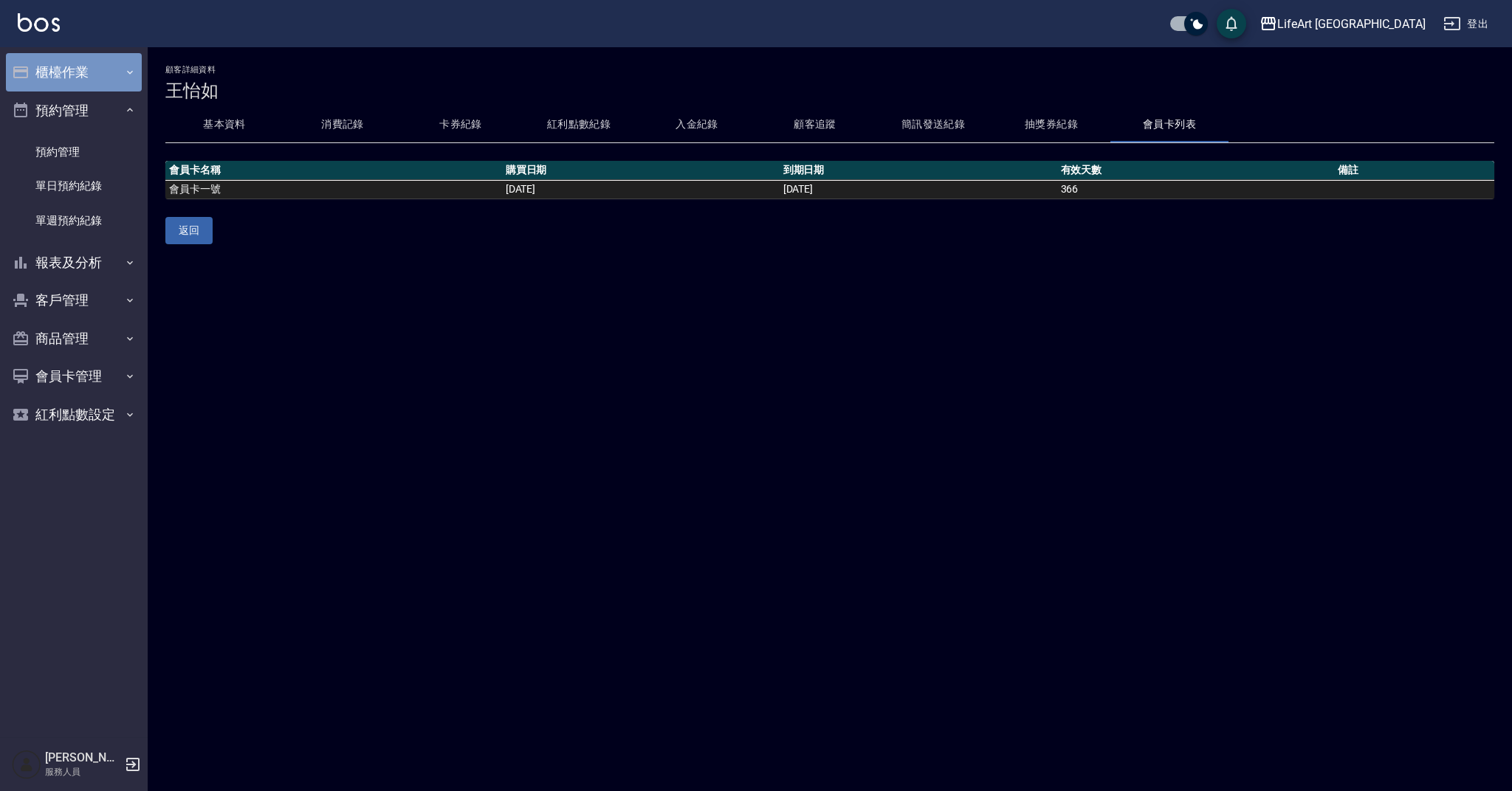
click at [96, 77] on button "櫃檯作業" at bounding box center [73, 72] width 136 height 38
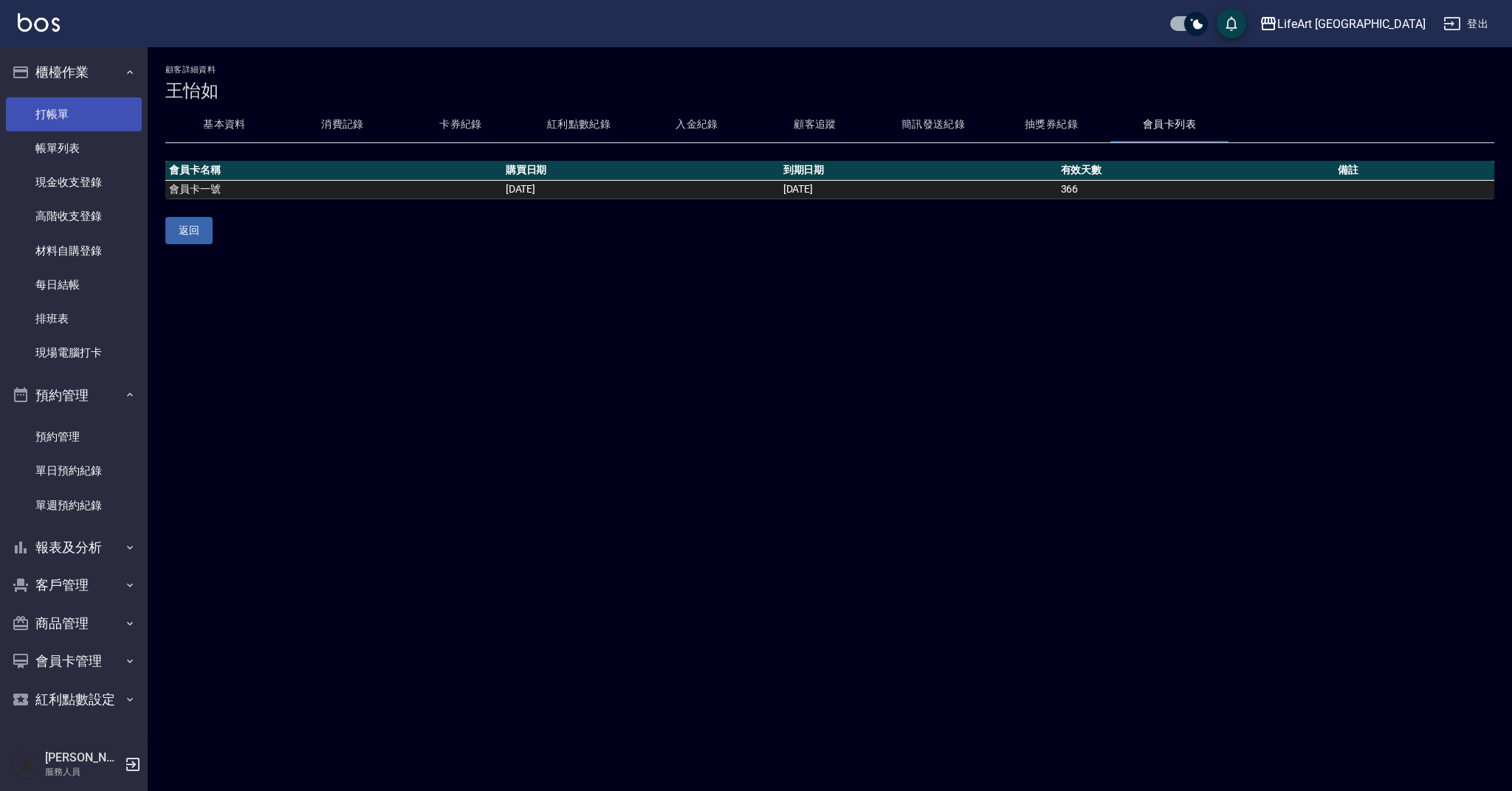
click at [91, 118] on link "打帳單" at bounding box center [73, 114] width 136 height 34
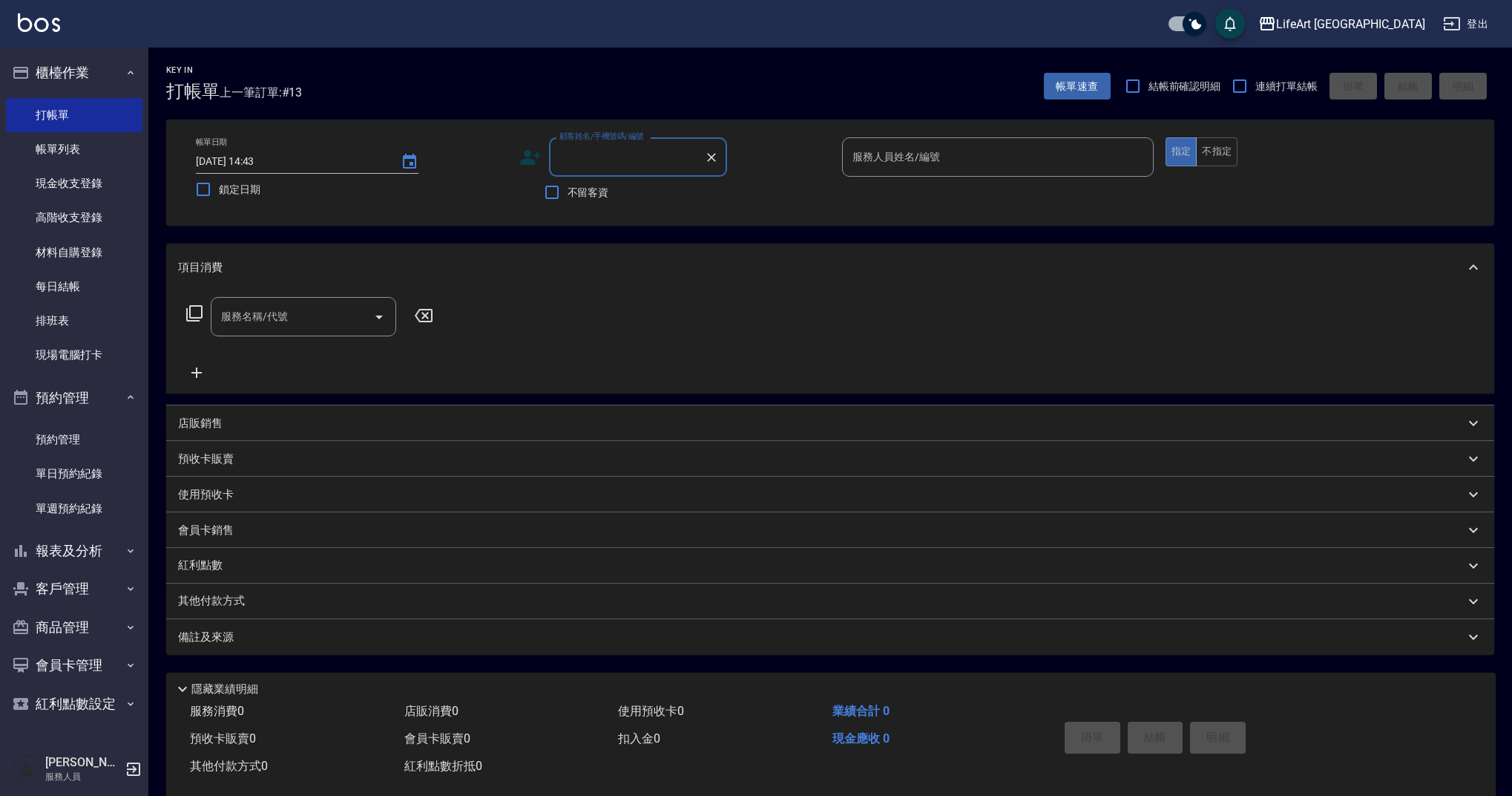
click at [593, 165] on input "顧客姓名/手機號碼/編號" at bounding box center [627, 157] width 142 height 26
type input "e"
click at [612, 198] on li "[PERSON_NAME]/0988796048/" at bounding box center [638, 194] width 178 height 25
type input "[PERSON_NAME]/0988796048/"
type input "Weiwei-w"
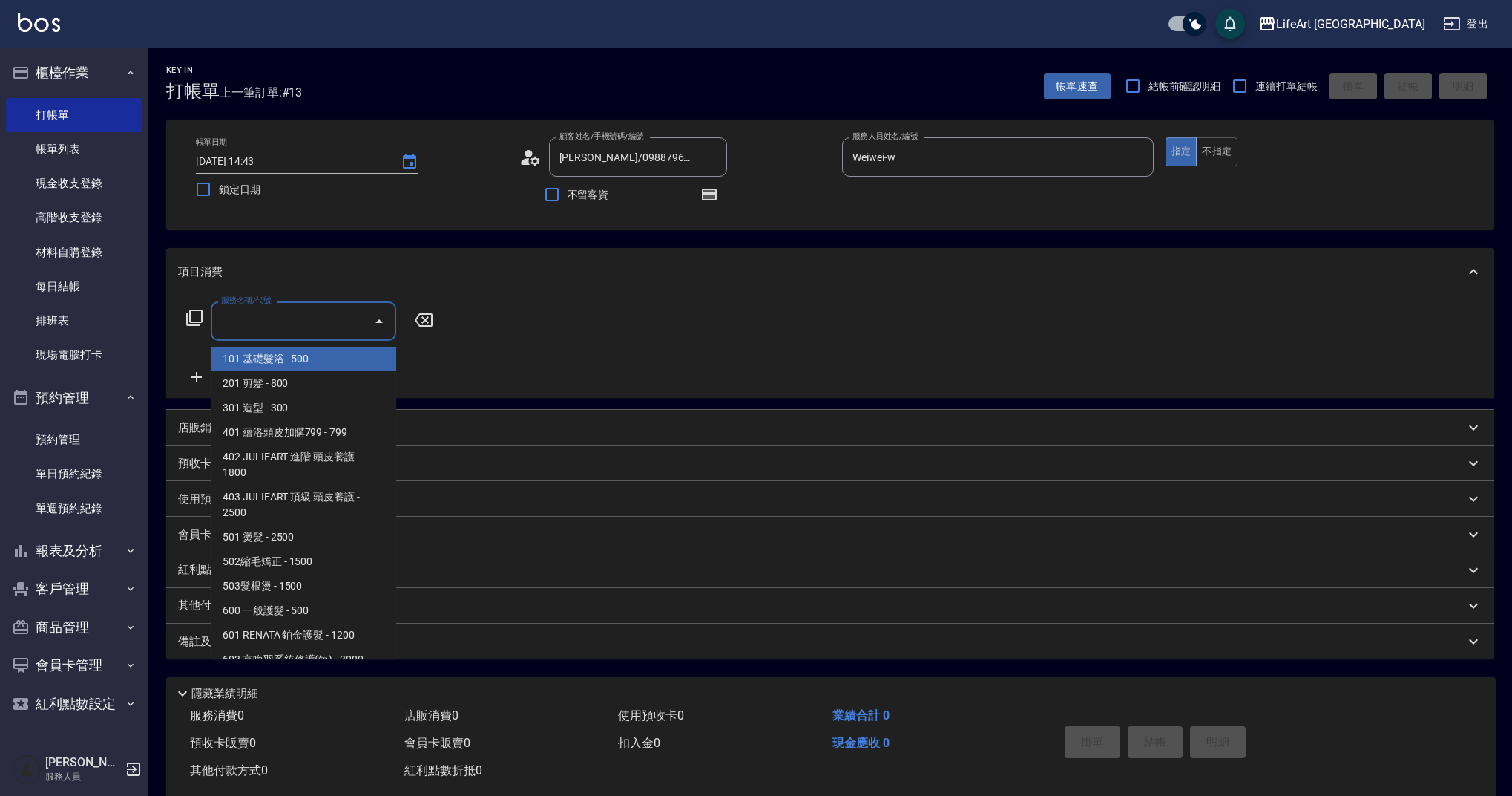
click at [233, 319] on input "服務名稱/代號" at bounding box center [292, 321] width 150 height 26
click at [285, 542] on span "501 燙髮 - 2500" at bounding box center [304, 537] width 186 height 25
type input "501 燙髮(501)"
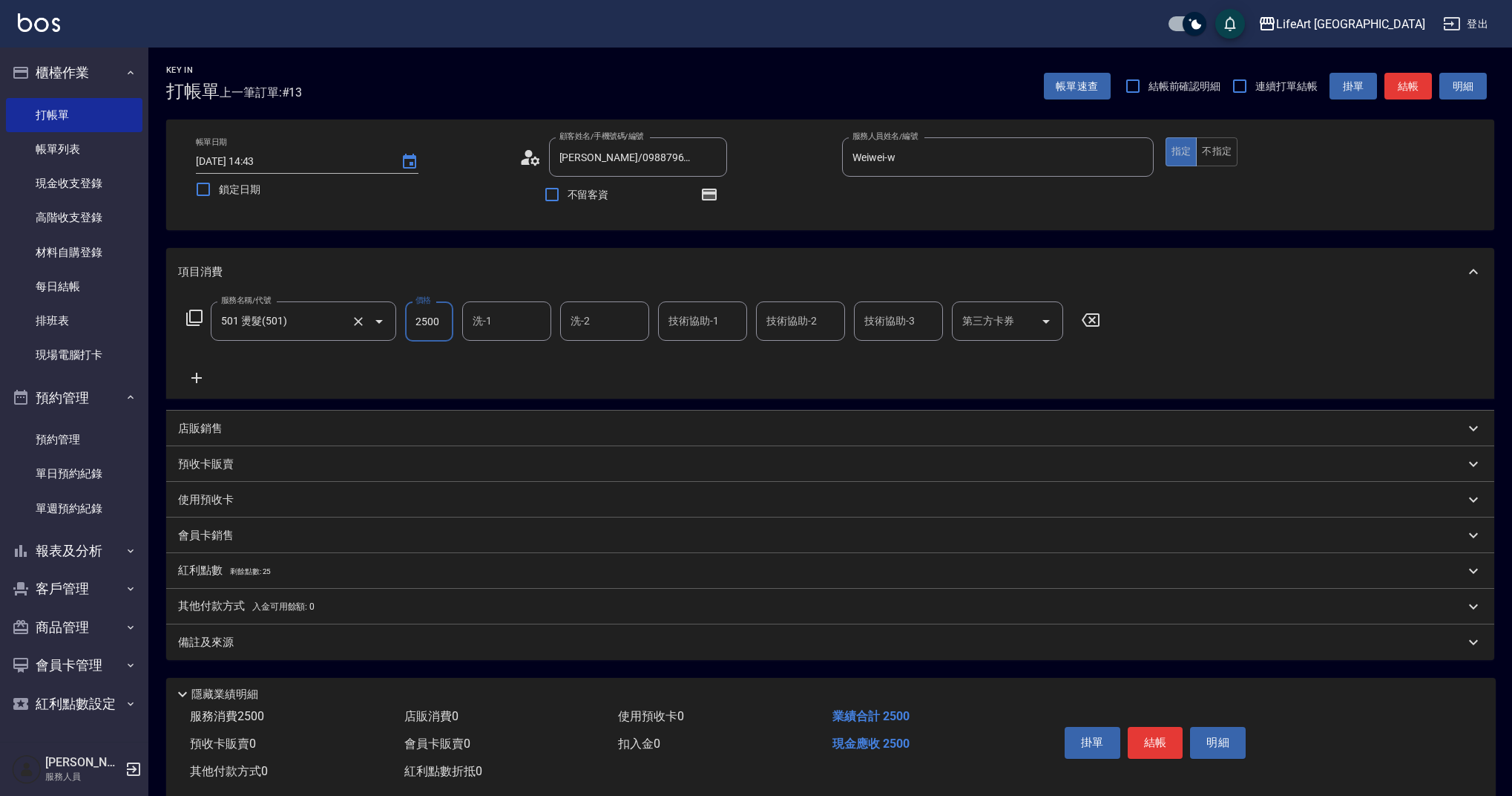
drag, startPoint x: 442, startPoint y: 326, endPoint x: 388, endPoint y: 323, distance: 54.1
click at [388, 323] on div "服務名稱/代號 501 燙髮(501) 服務名稱/代號 價格 2500 價格 洗-1 洗-1 洗-2 洗-2 技術協助-1 技術協助-1 技術協助-2 技術協…" at bounding box center [644, 322] width 932 height 40
type input "2000"
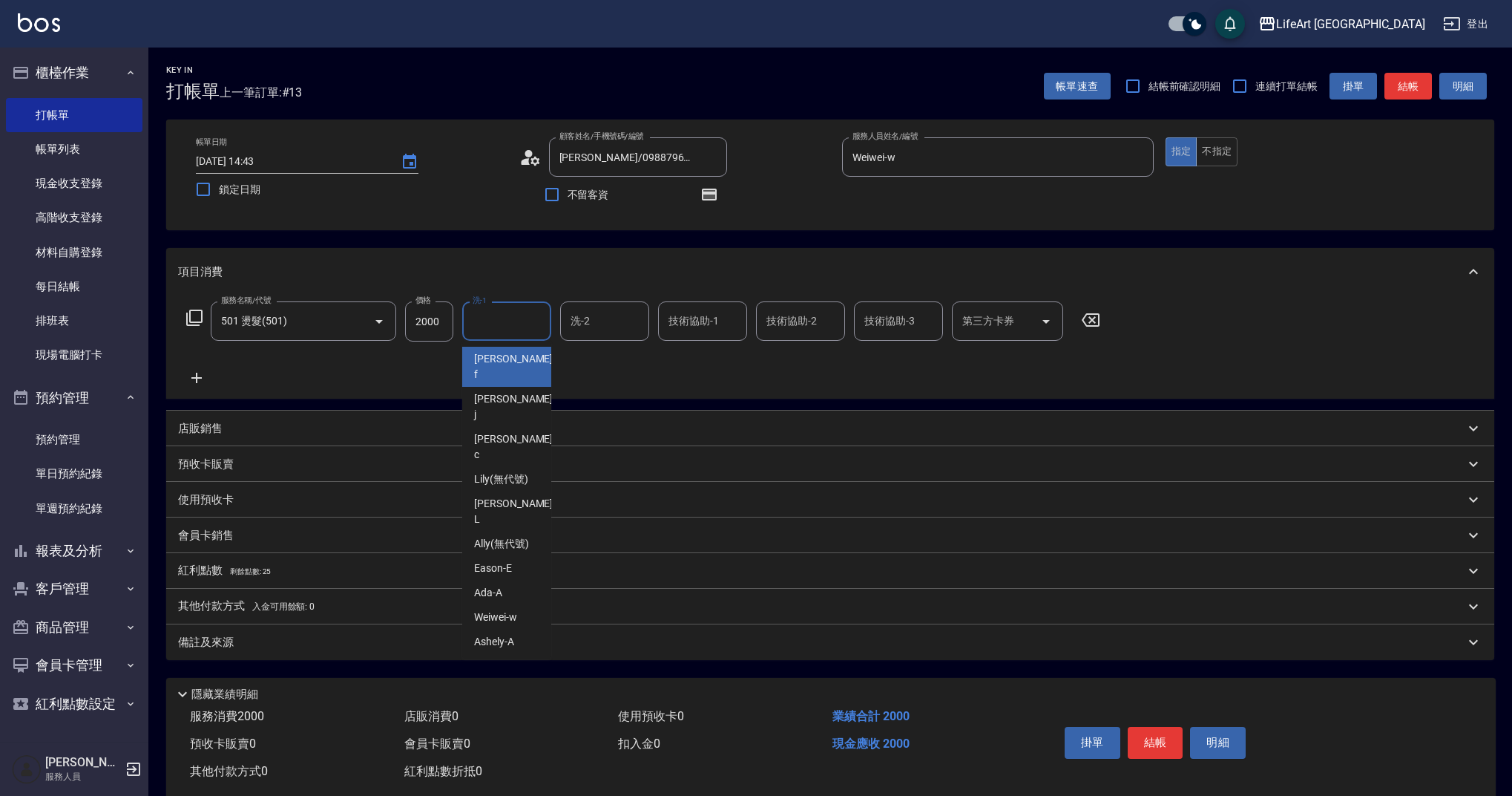
click at [502, 317] on input "洗-1" at bounding box center [507, 321] width 76 height 26
click at [502, 431] on span "Casey -c" at bounding box center [515, 446] width 82 height 31
type input "Casey-c"
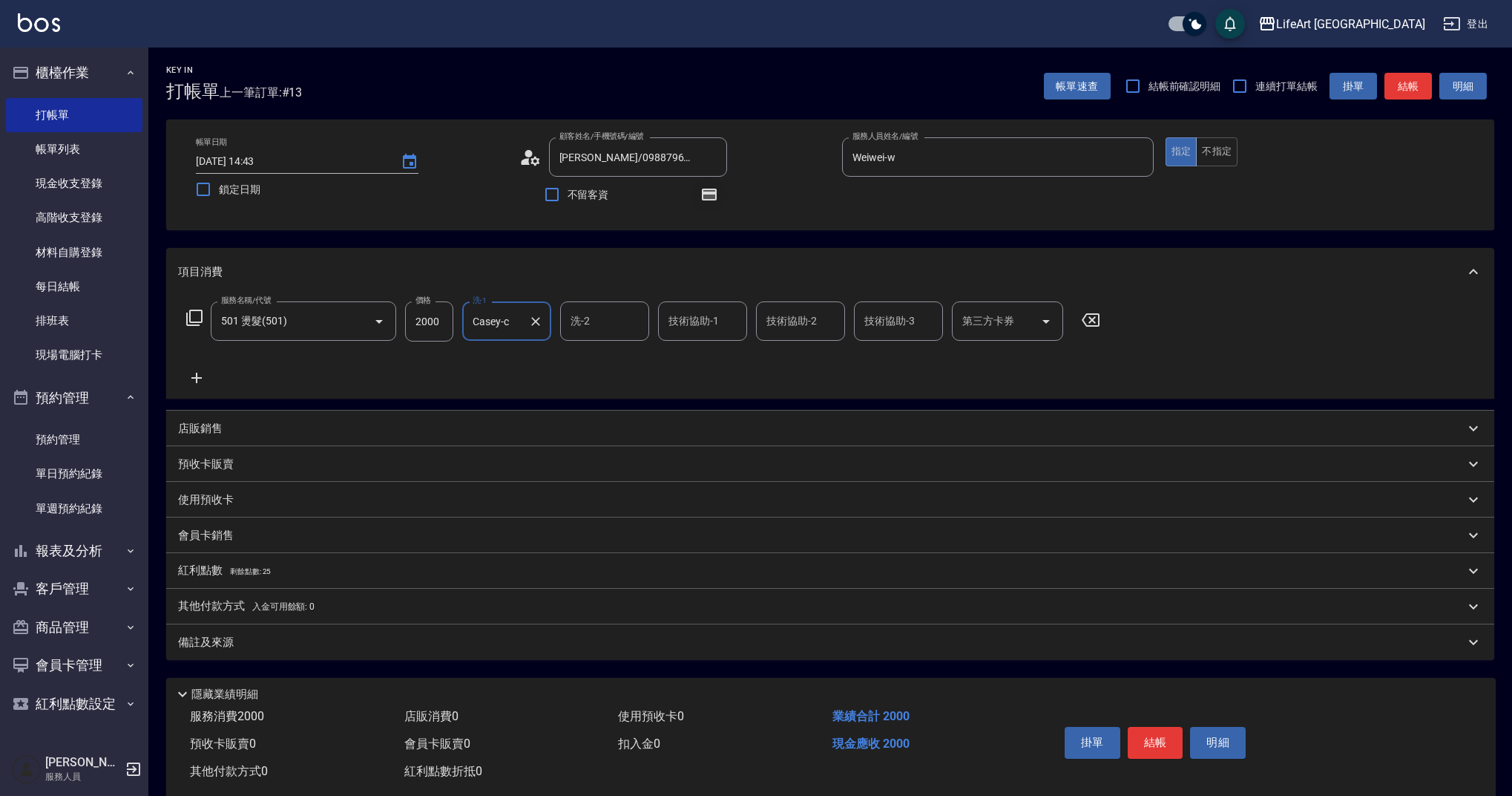
click at [717, 198] on icon "button" at bounding box center [709, 194] width 18 height 18
click at [239, 639] on div "備註及來源" at bounding box center [821, 642] width 1287 height 15
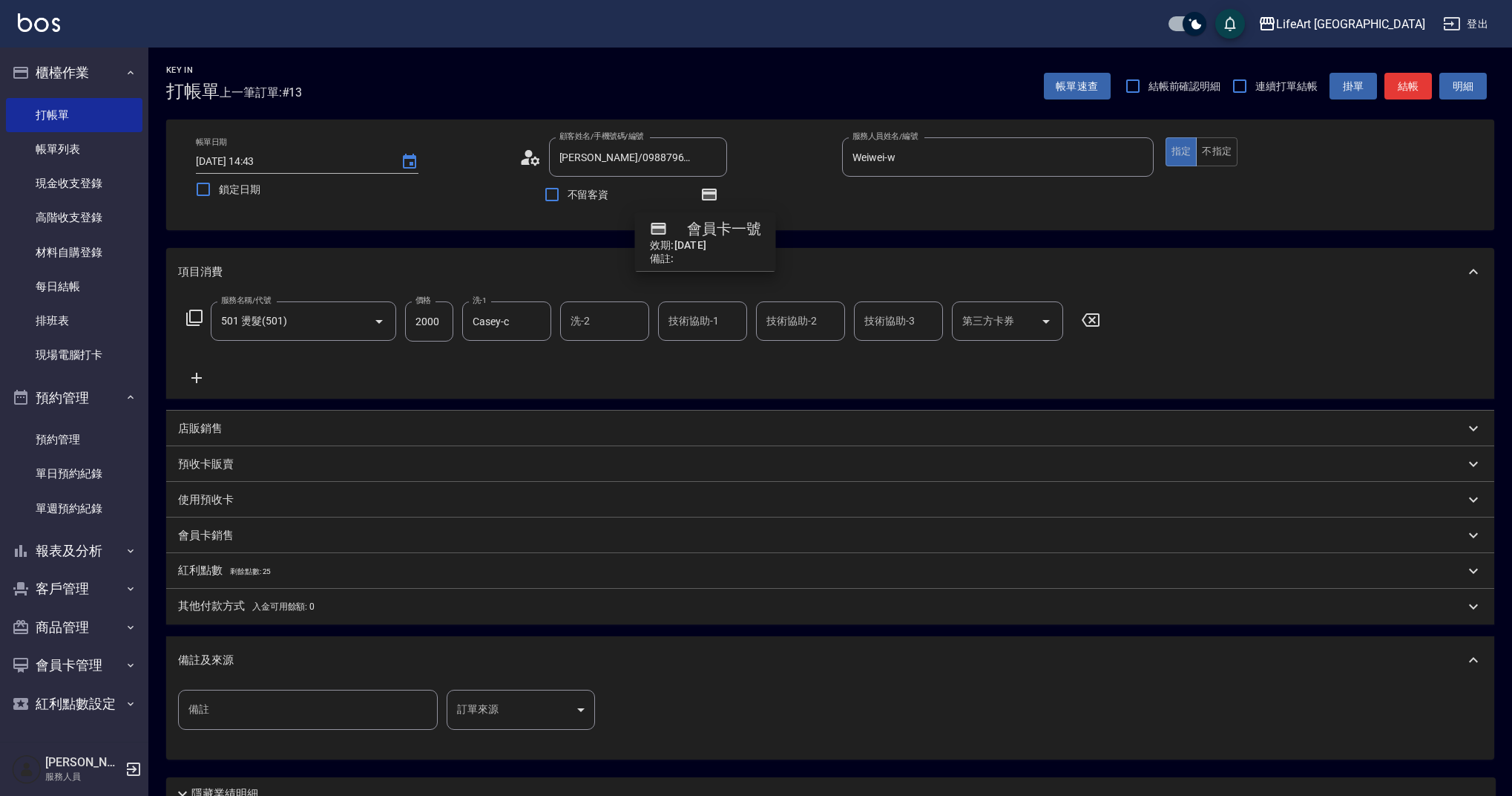
click at [533, 722] on body "LifeArt 蘆洲 登出 櫃檯作業 打帳單 帳單列表 現金收支登錄 高階收支登錄 材料自購登錄 每日結帳 排班表 現場電腦打卡 預約管理 預約管理 單日預約…" at bounding box center [756, 460] width 1512 height 921
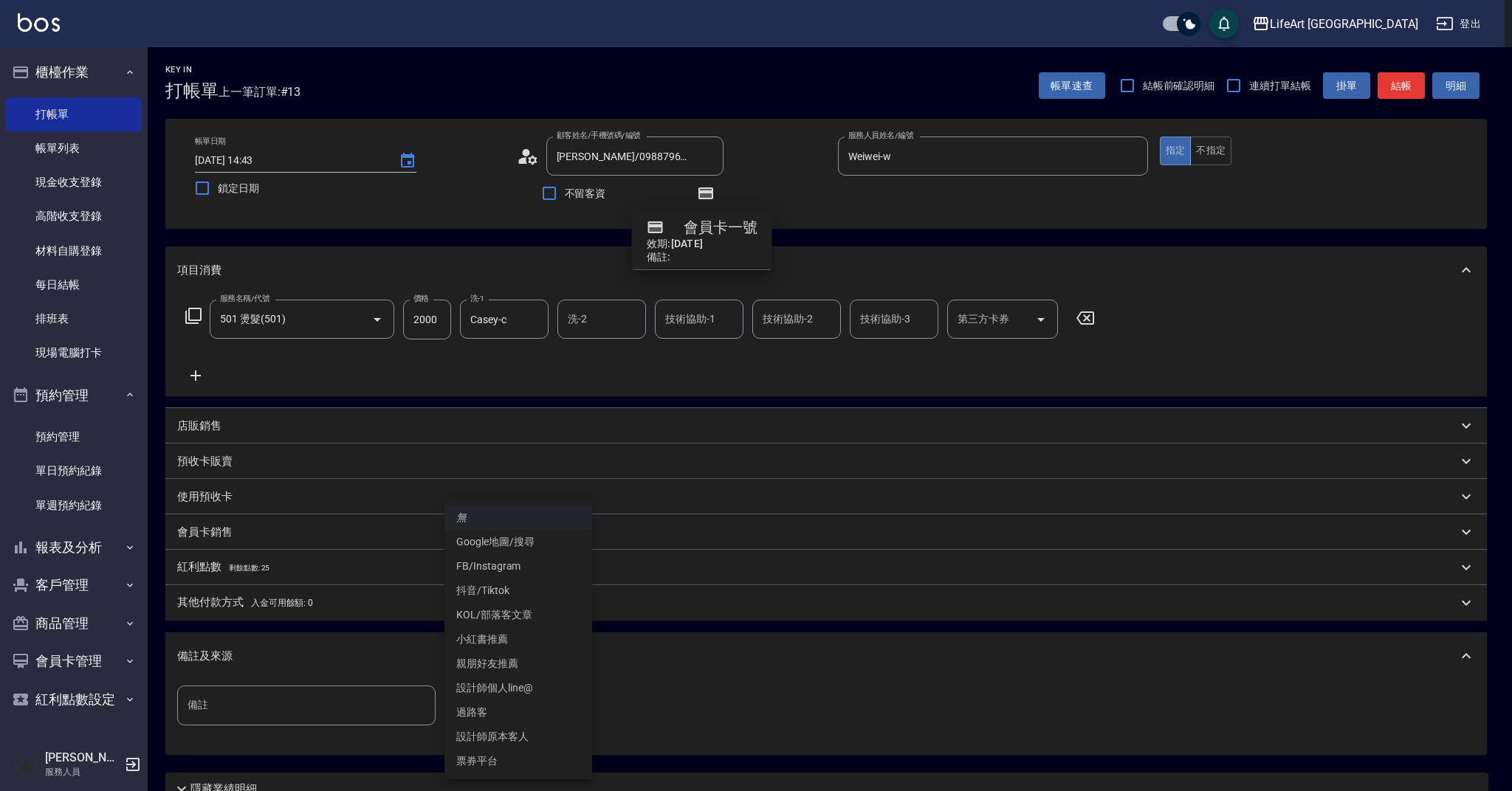
click at [548, 735] on li "設計師原本客人" at bounding box center [519, 736] width 148 height 25
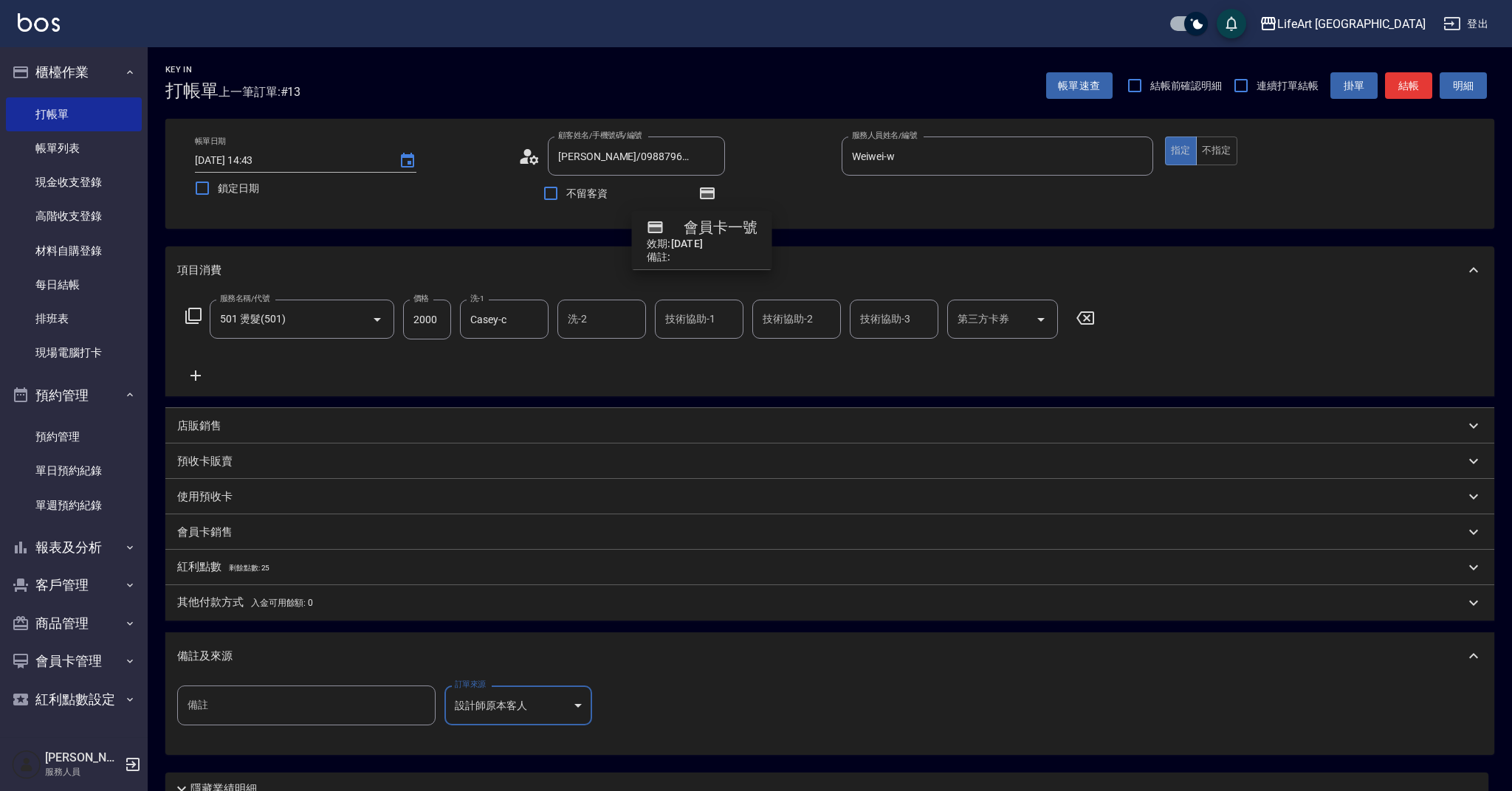
type input "設計師原本客人"
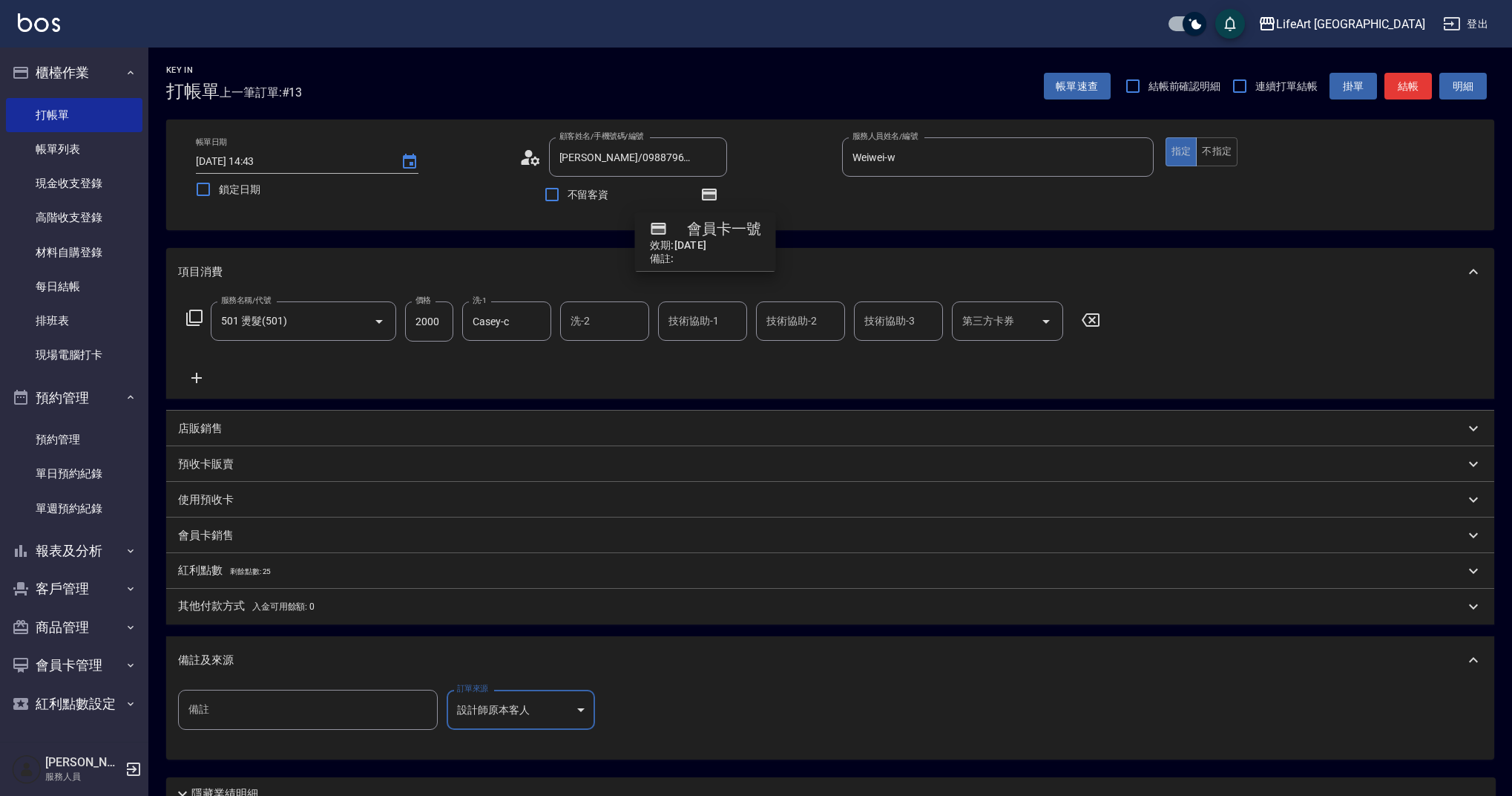
scroll to position [131, 0]
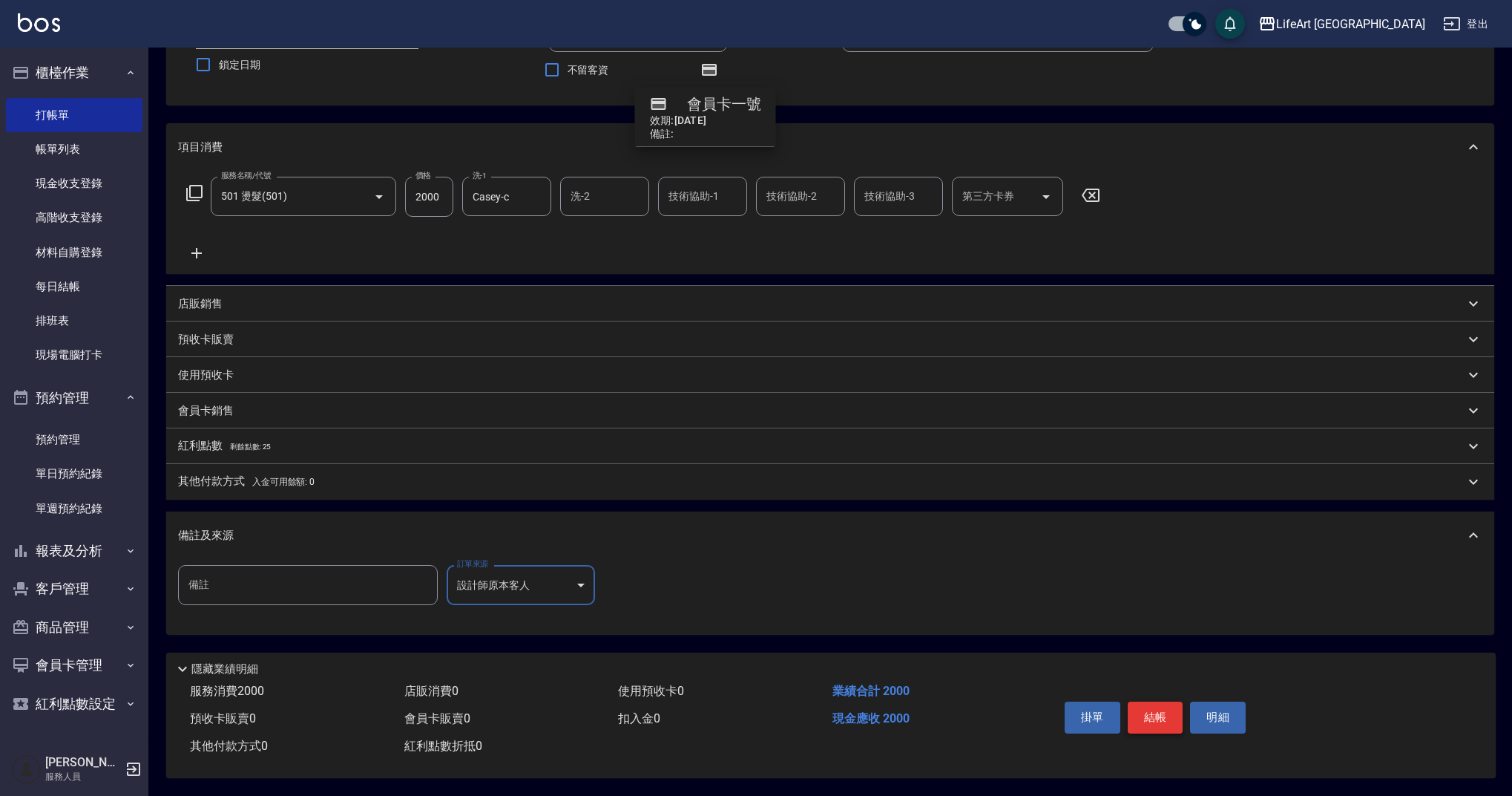
click at [1151, 716] on button "結帳" at bounding box center [1156, 717] width 56 height 31
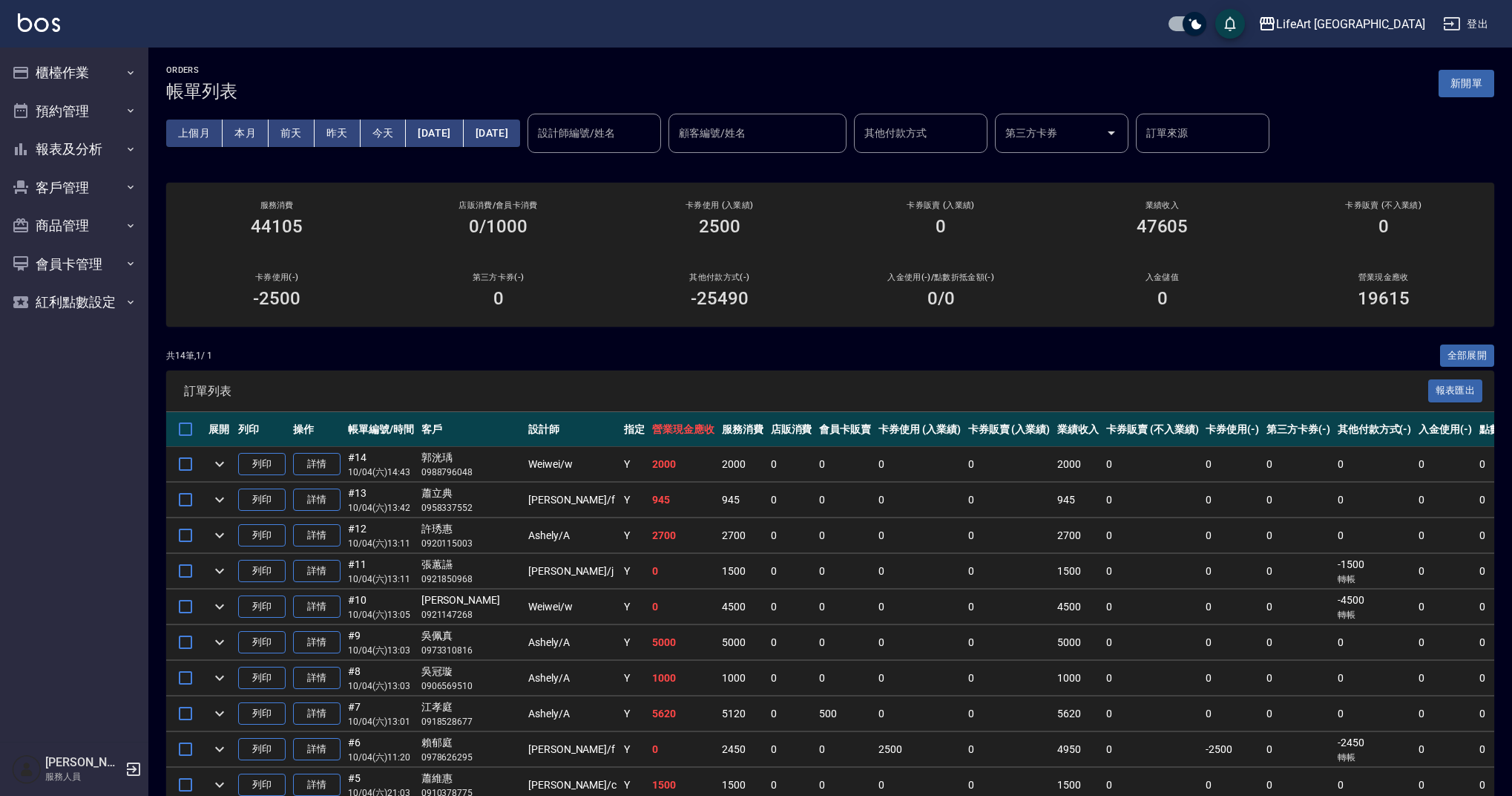
scroll to position [3, 0]
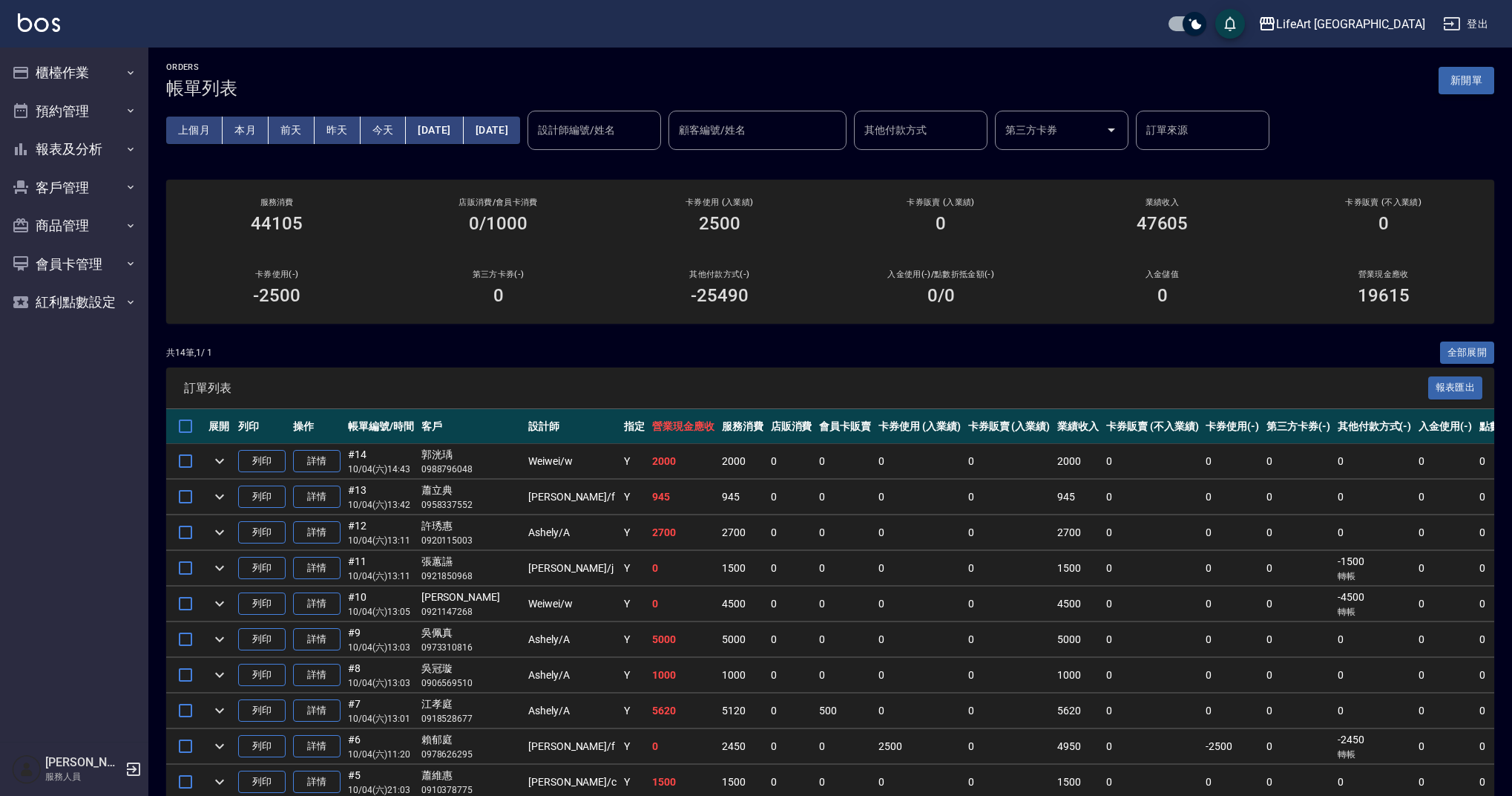
drag, startPoint x: 1497, startPoint y: 86, endPoint x: 1487, endPoint y: 83, distance: 10.4
click at [1493, 86] on div "ORDERS 帳單列表 新開單 上個月 本月 [DATE] [DATE] [DATE] [DATE] [DATE] 設計師編號/姓名 設計師編號/姓名 顧客編…" at bounding box center [831, 522] width 1364 height 956
click at [1486, 82] on button "新開單" at bounding box center [1467, 81] width 56 height 27
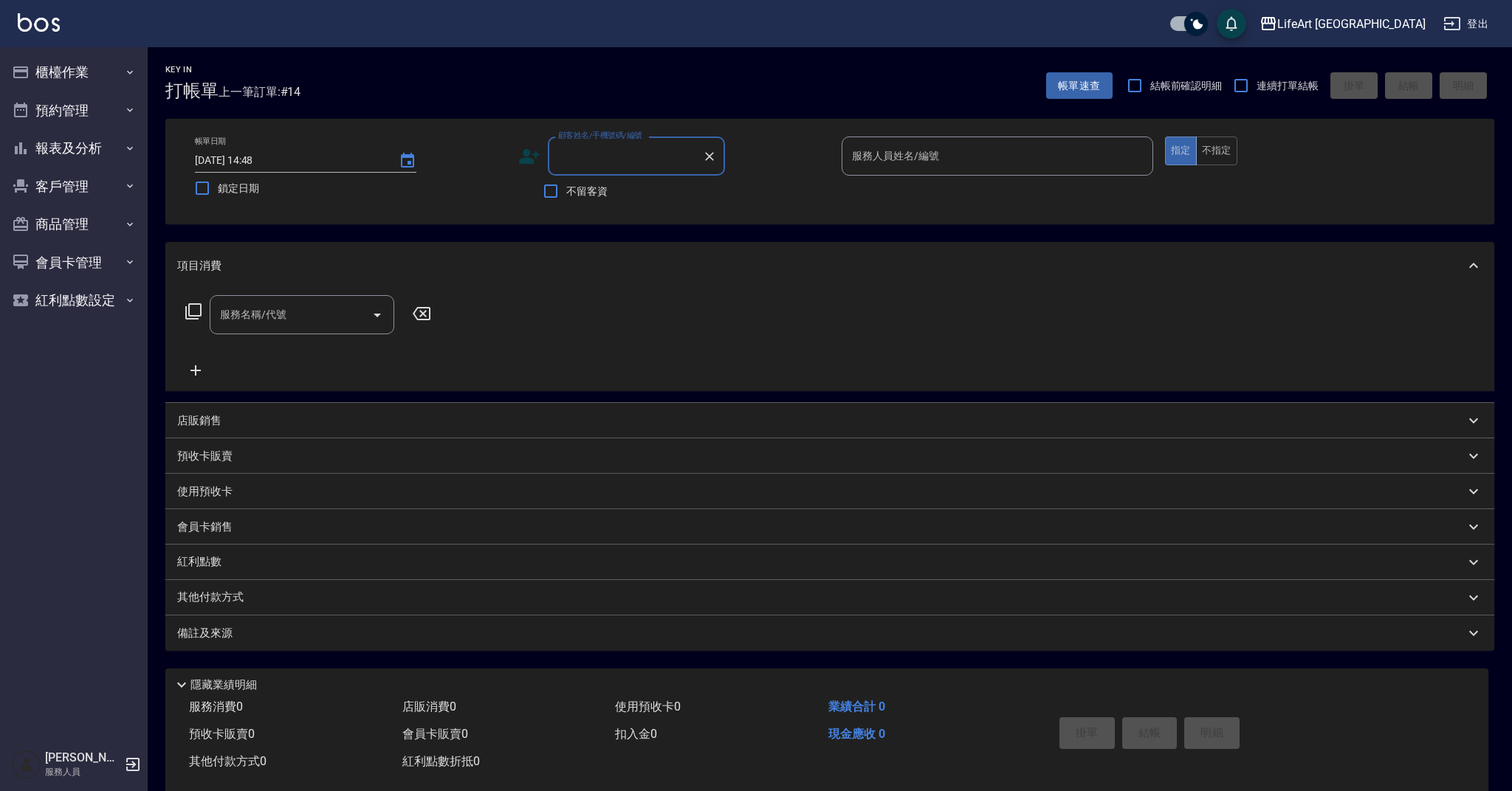
click at [584, 156] on input "顧客姓名/手機號碼/編號" at bounding box center [625, 156] width 142 height 25
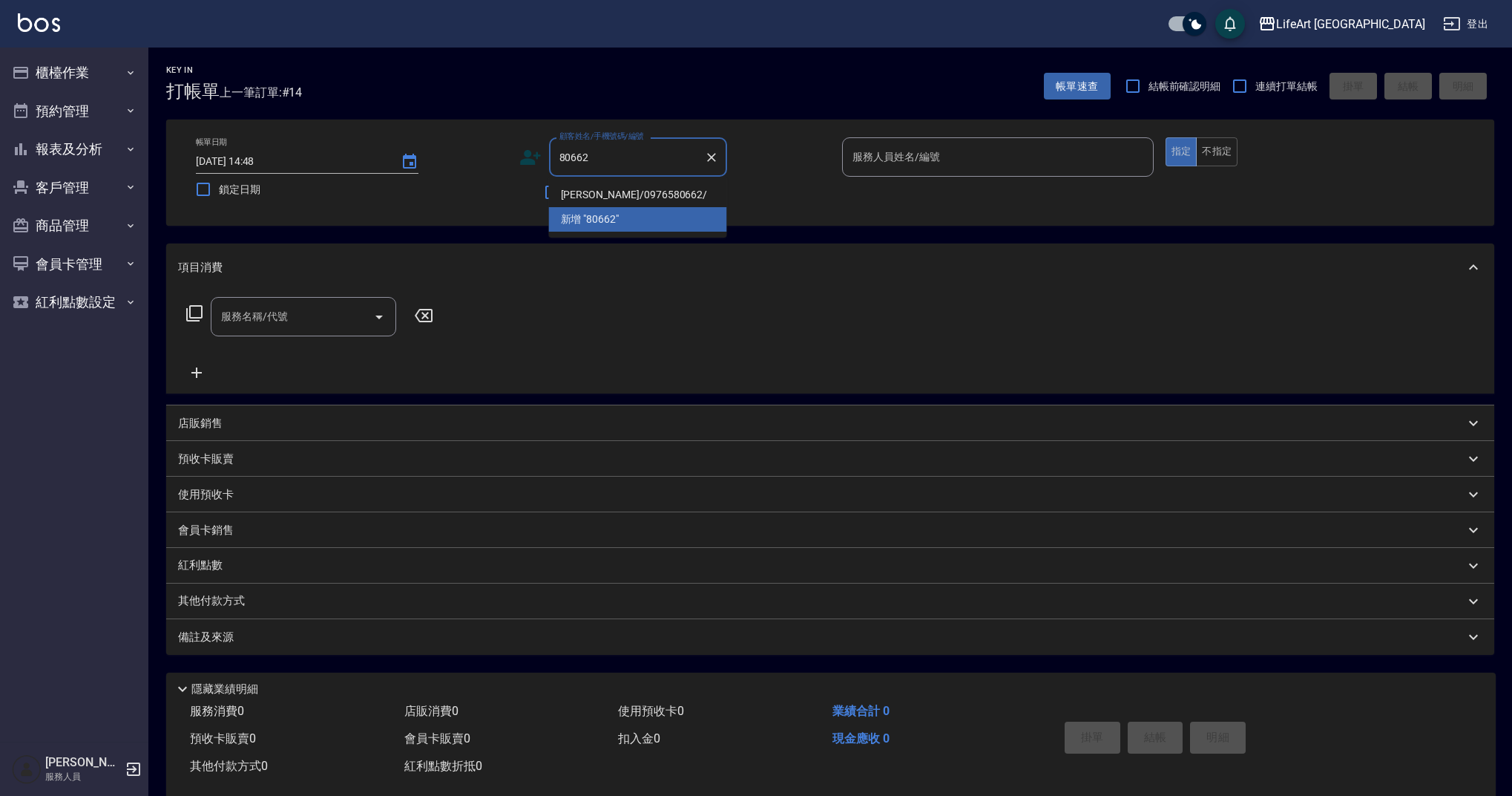
click at [635, 202] on li "[PERSON_NAME]/0976580662/" at bounding box center [638, 194] width 178 height 25
type input "[PERSON_NAME]/0976580662/"
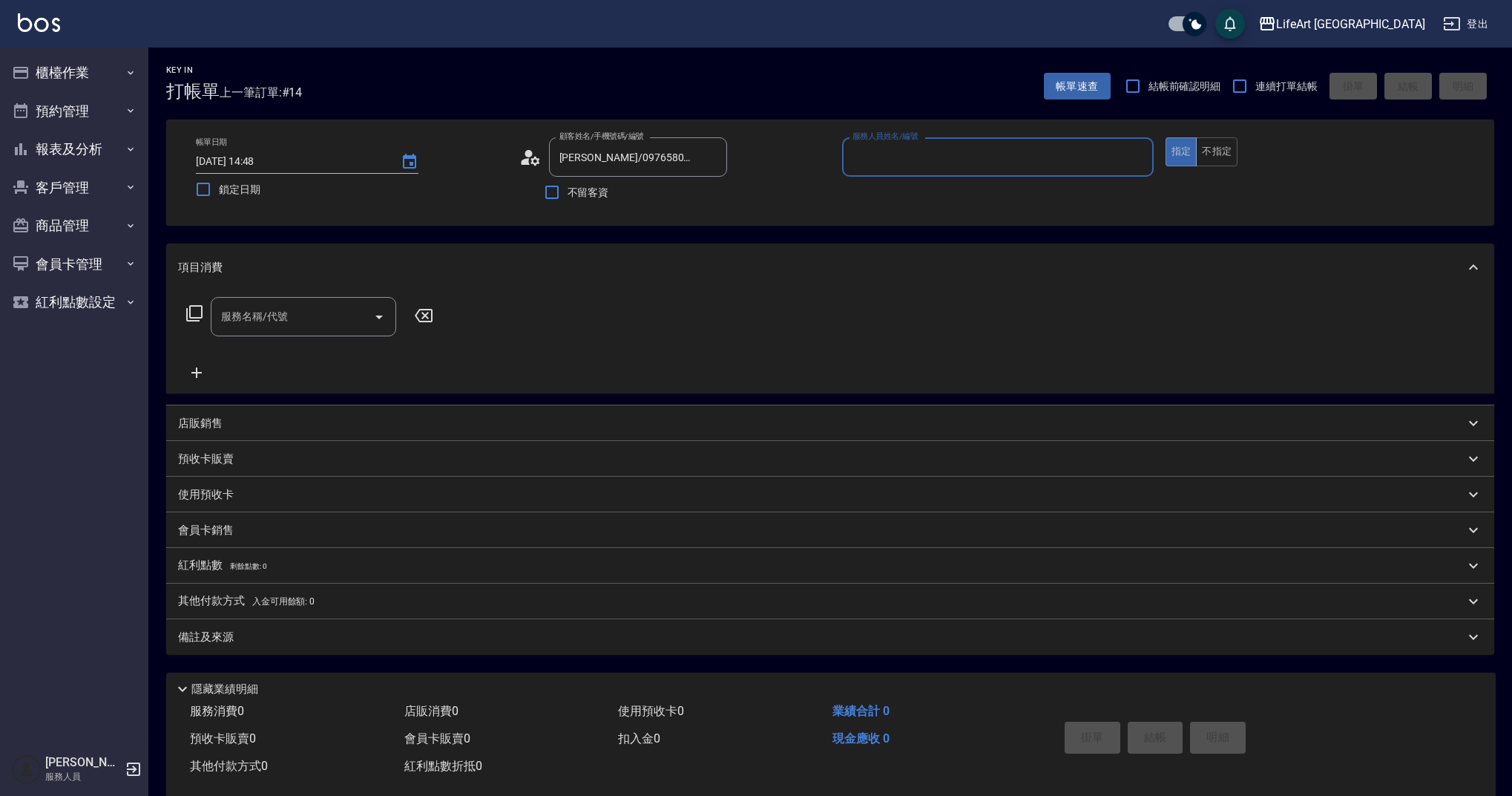
type input "Ashely-A"
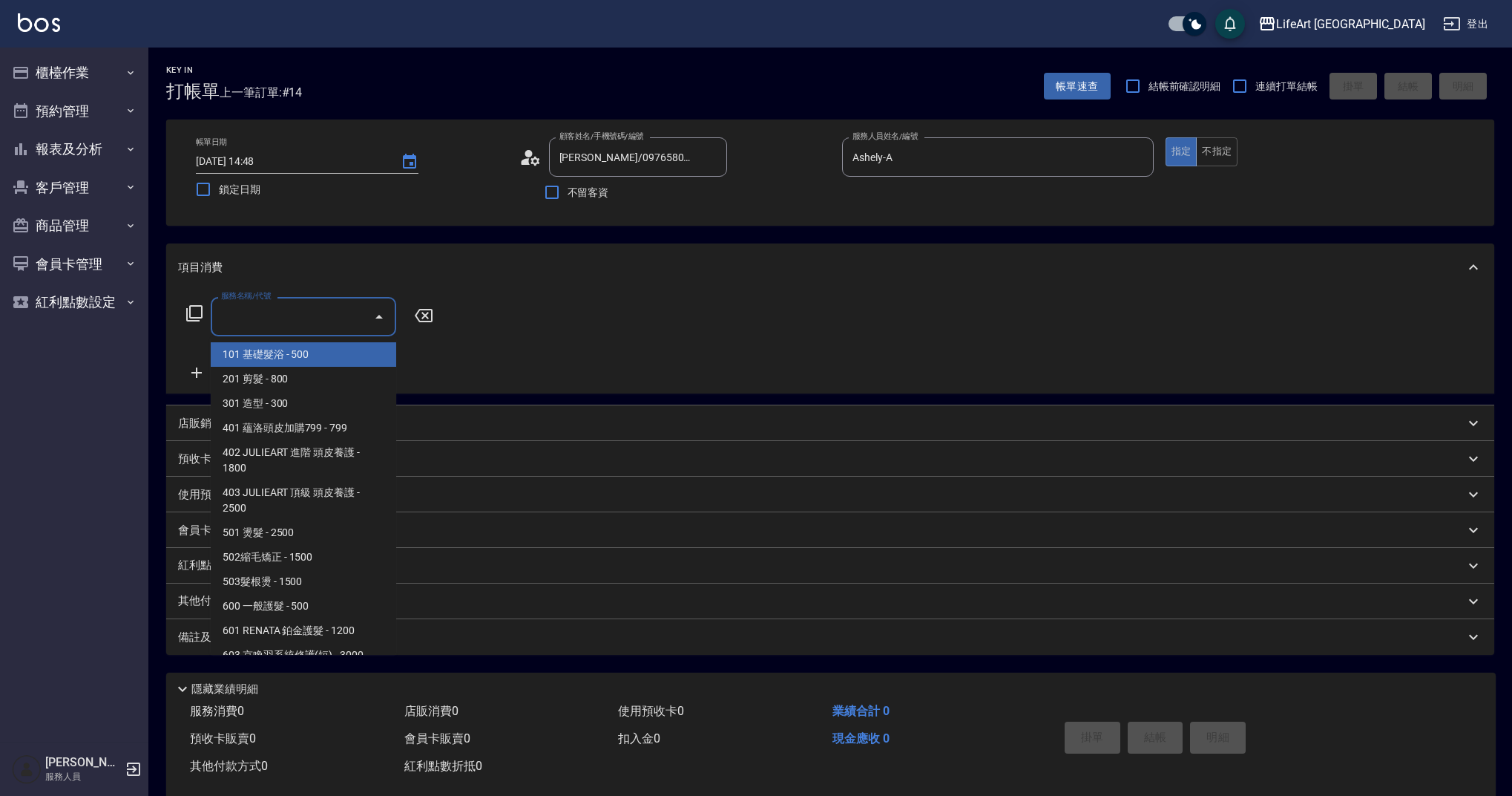
click at [265, 325] on input "服務名稱/代號" at bounding box center [292, 317] width 150 height 26
click at [301, 382] on span "201 剪髮 - 800" at bounding box center [304, 378] width 186 height 25
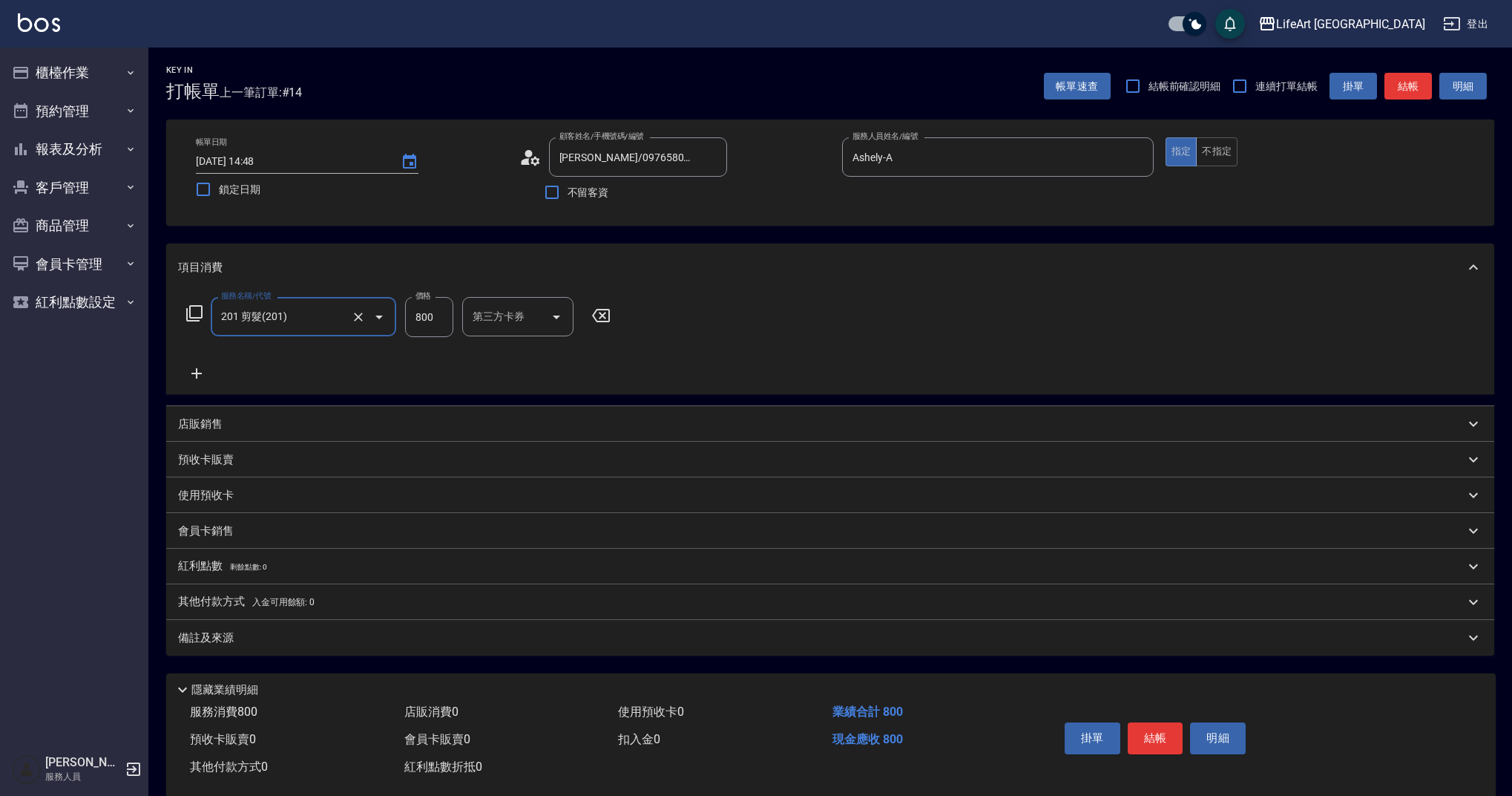
type input "201 剪髮(201)"
click at [436, 328] on input "800" at bounding box center [429, 317] width 48 height 40
type input "1000"
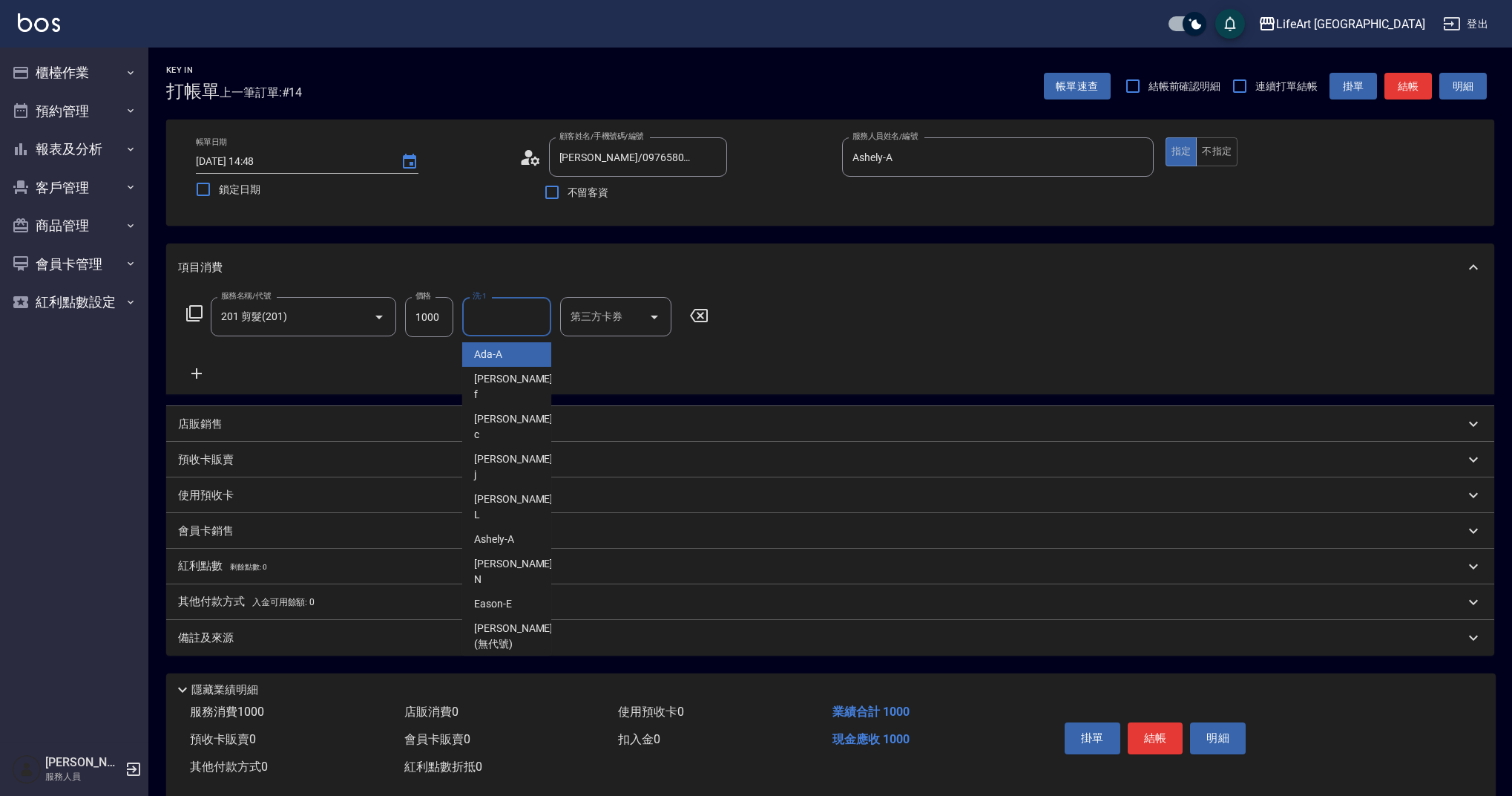
click at [514, 326] on input "洗-1" at bounding box center [507, 317] width 76 height 26
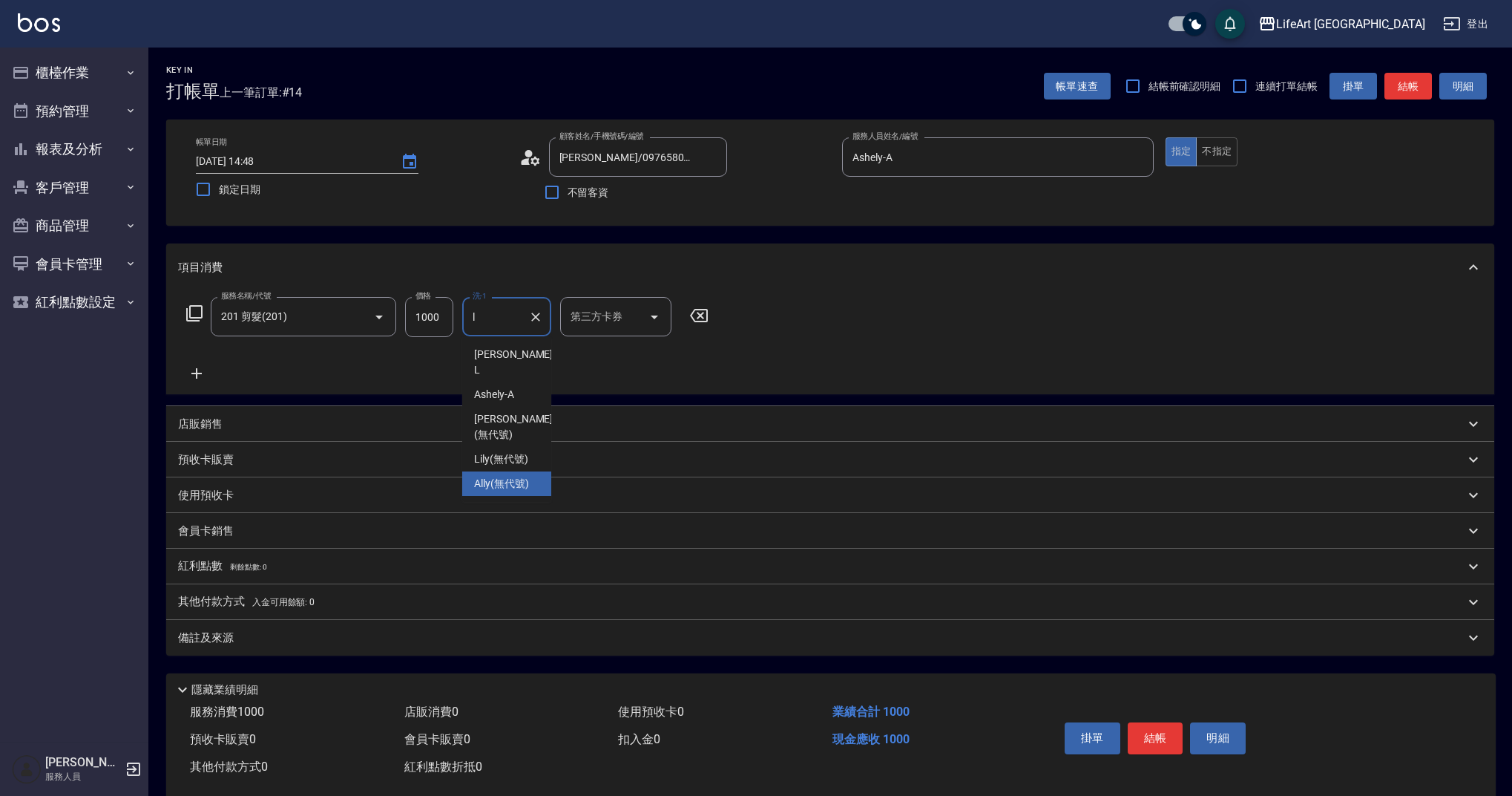
type input "l"
click at [361, 644] on div "備註及來源" at bounding box center [821, 638] width 1287 height 15
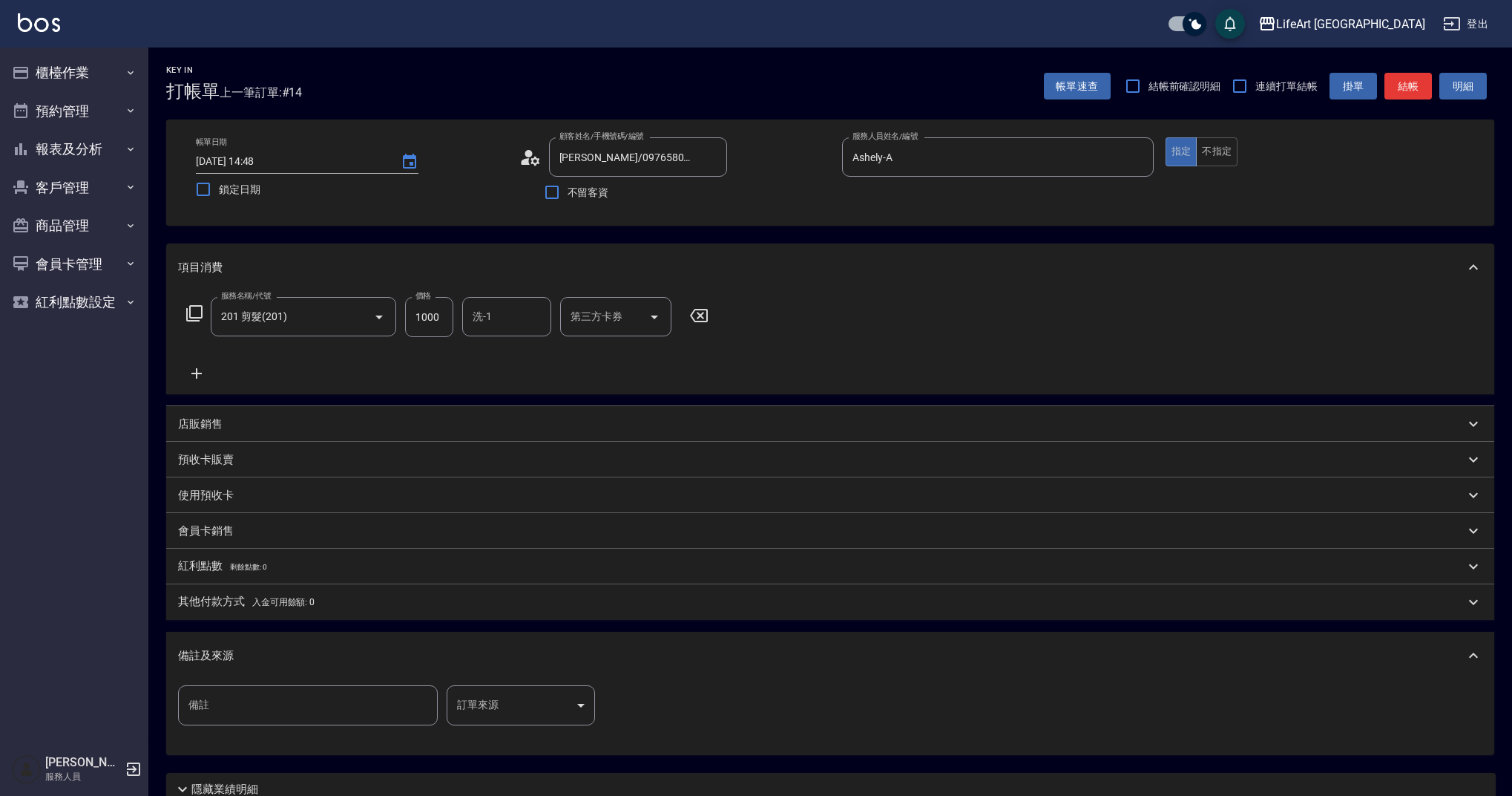
click at [531, 311] on input "洗-1" at bounding box center [507, 317] width 76 height 26
click at [525, 351] on span "Lily (無代號)" at bounding box center [501, 354] width 54 height 15
type input "Lily(無代號)"
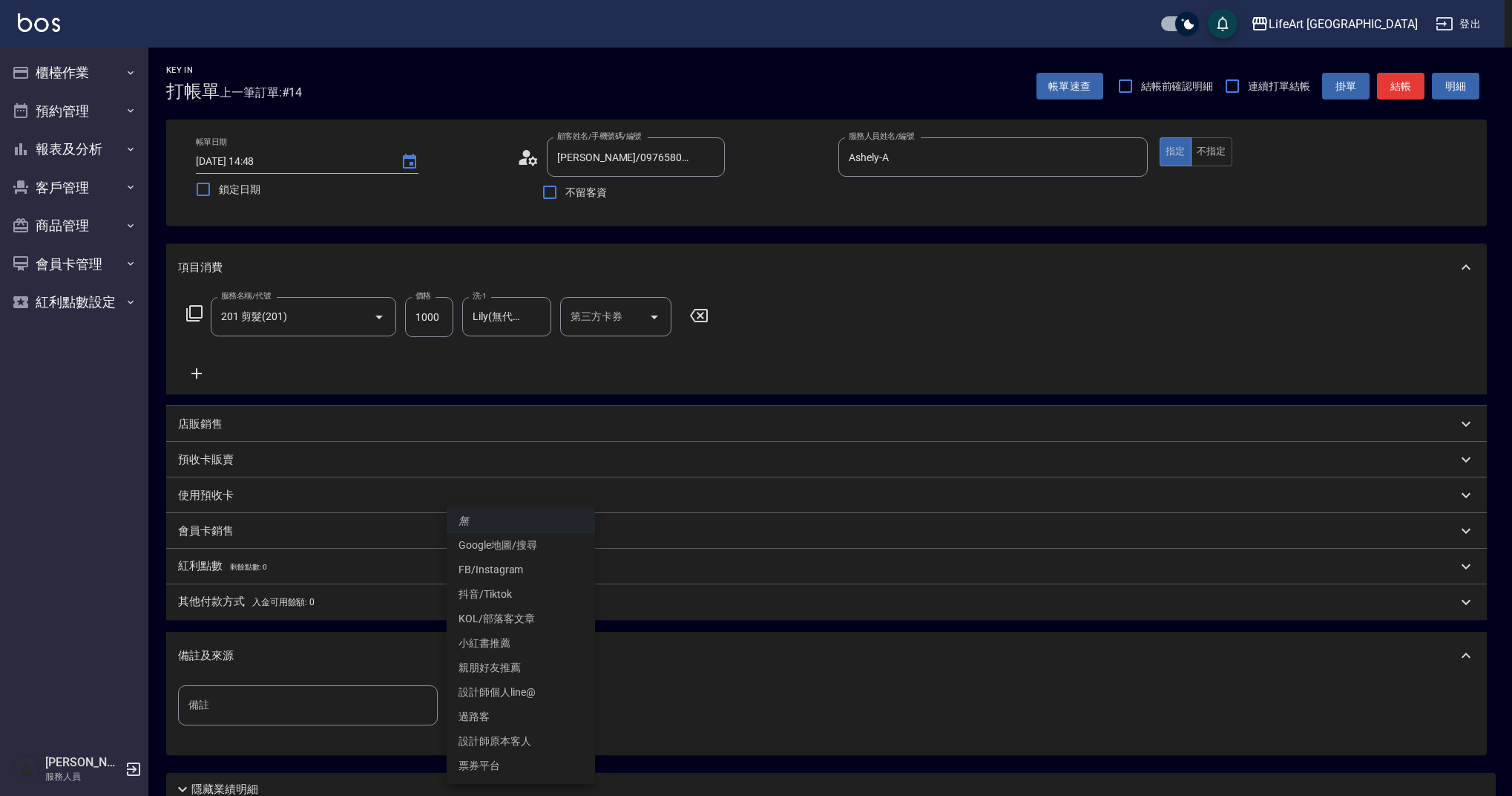
click at [531, 726] on body "LifeArt 蘆洲 登出 櫃檯作業 打帳單 帳單列表 現金收支登錄 高階收支登錄 材料自購登錄 每日結帳 排班表 現場電腦打卡 預約管理 預約管理 單日預約…" at bounding box center [756, 458] width 1512 height 916
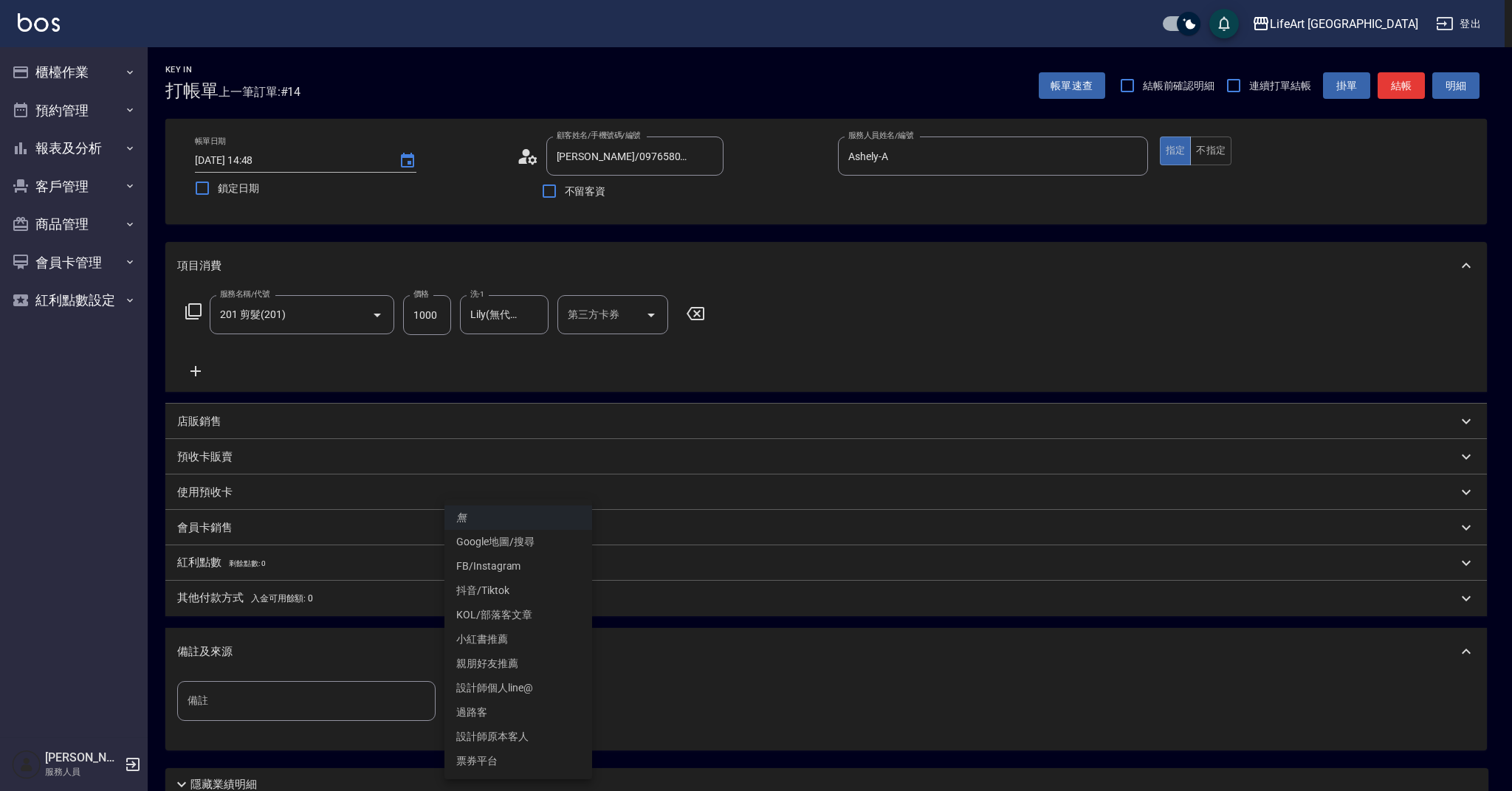
click at [529, 701] on li "過路客" at bounding box center [519, 712] width 148 height 25
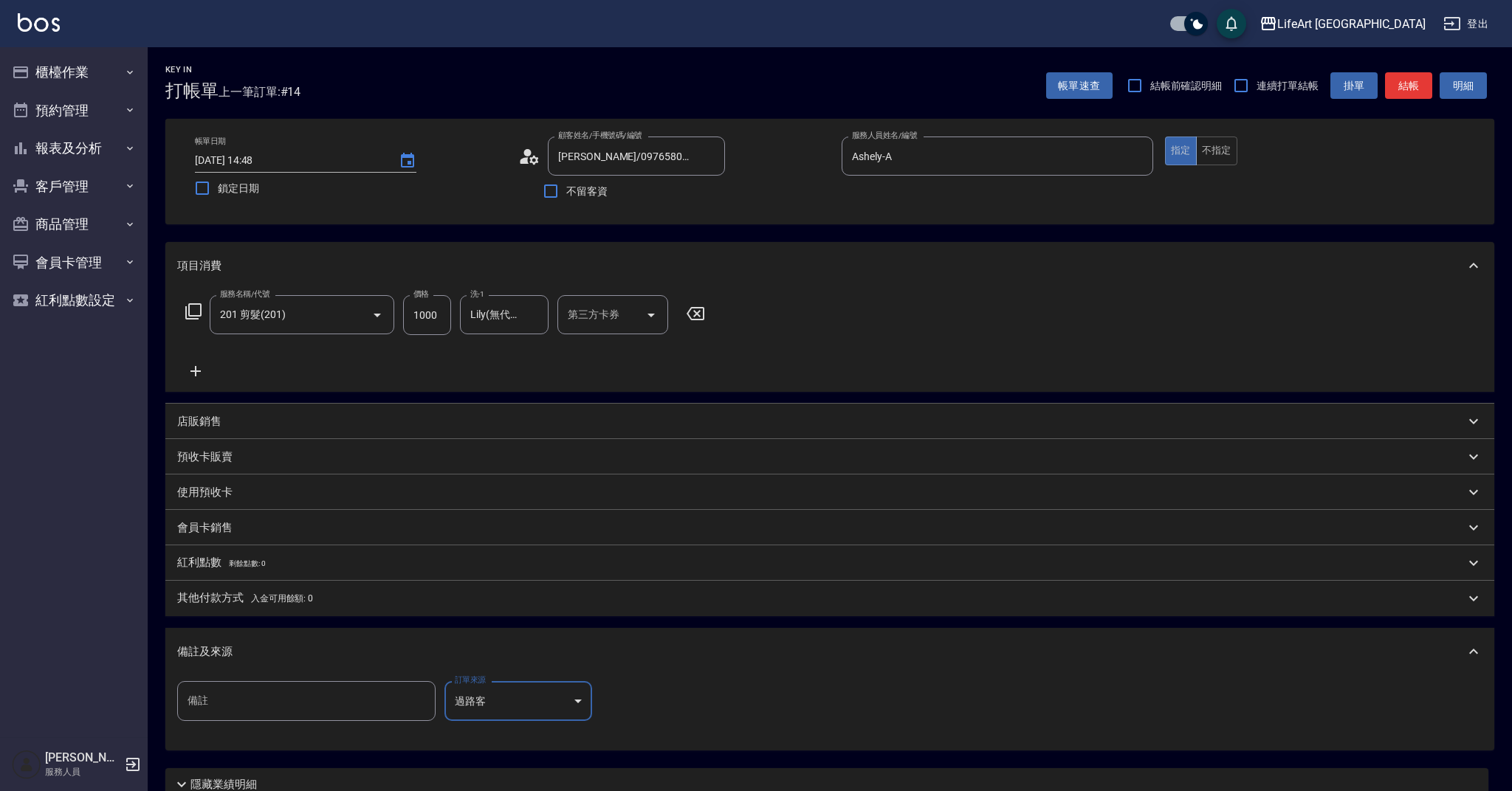
click at [529, 699] on body "LifeArt 蘆洲 登出 櫃檯作業 打帳單 帳單列表 現金收支登錄 高階收支登錄 材料自購登錄 每日結帳 排班表 現場電腦打卡 預約管理 預約管理 單日預約…" at bounding box center [756, 455] width 1512 height 910
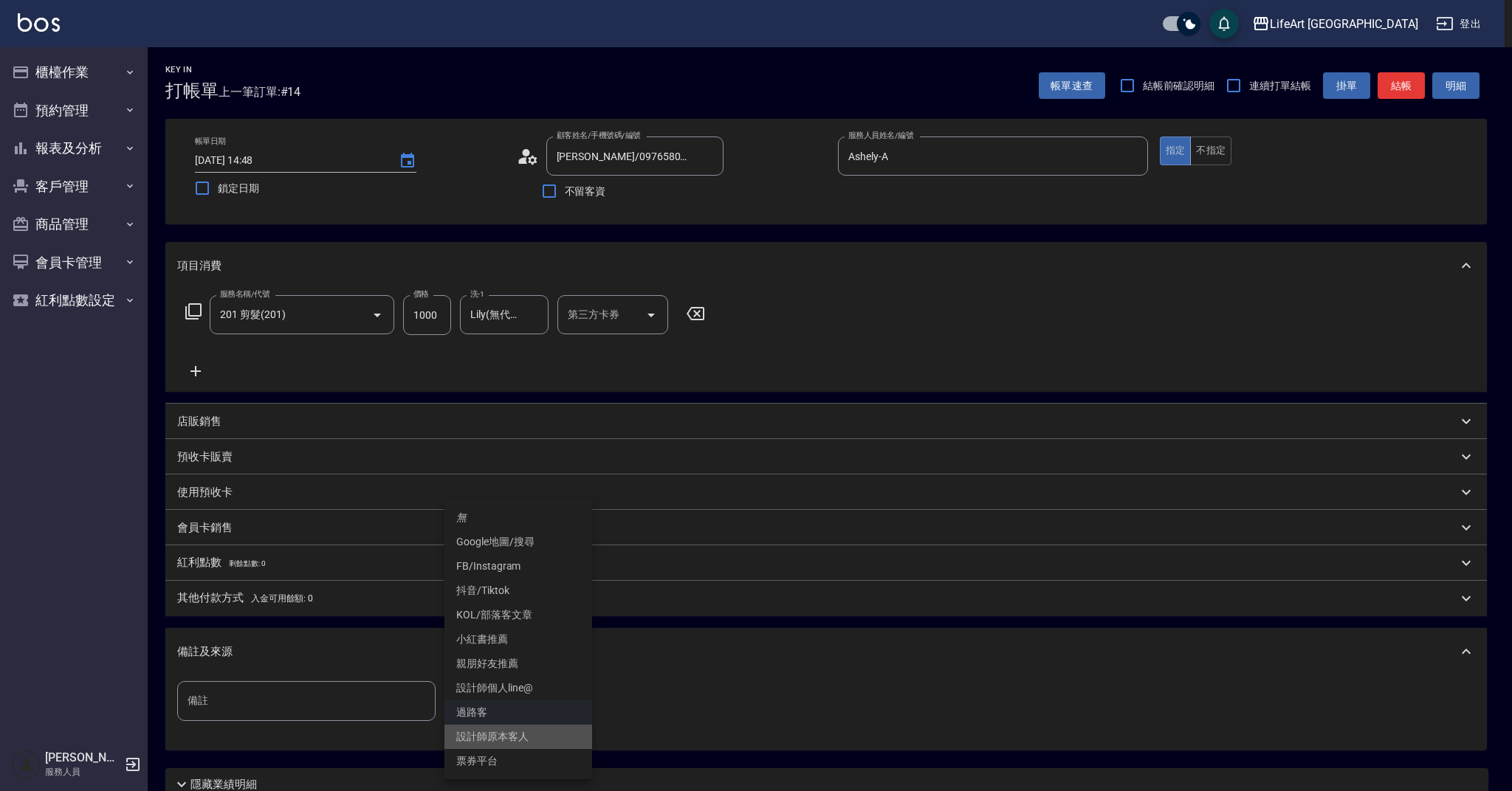
click at [527, 735] on li "設計師原本客人" at bounding box center [519, 736] width 148 height 25
type input "設計師原本客人"
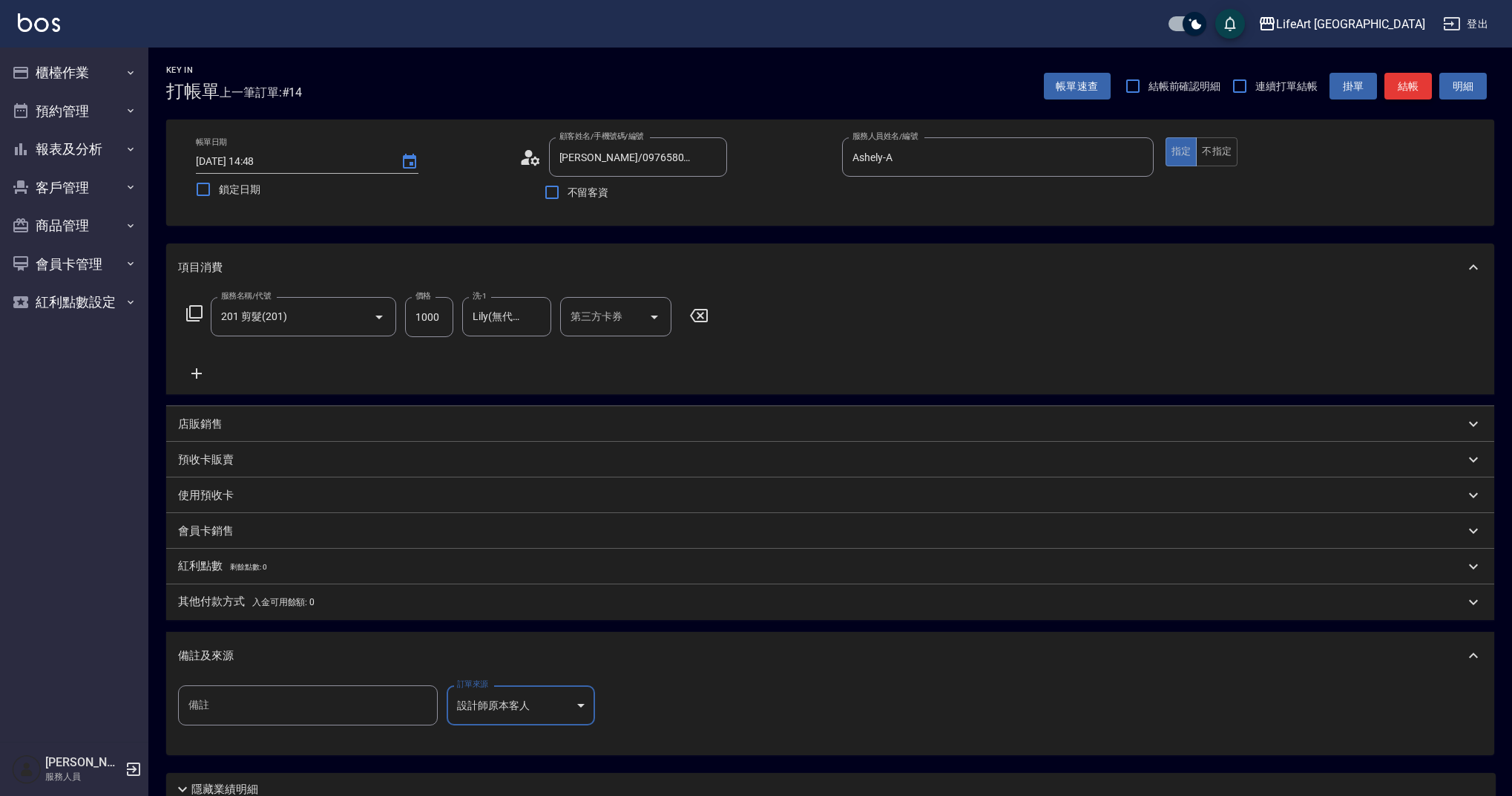
click at [1418, 82] on button "結帳" at bounding box center [1408, 86] width 47 height 27
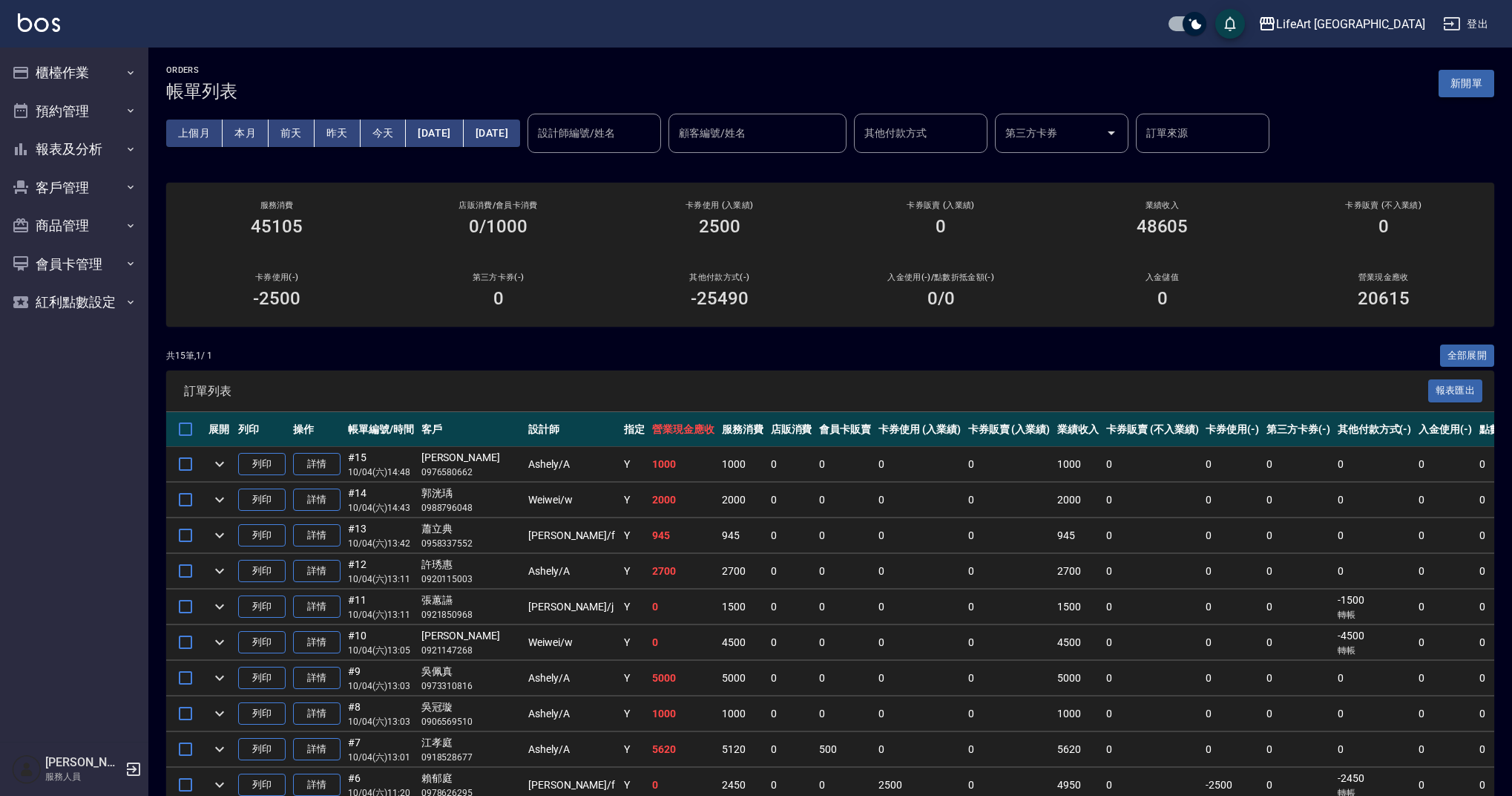
click at [1463, 88] on button "新開單" at bounding box center [1467, 83] width 56 height 27
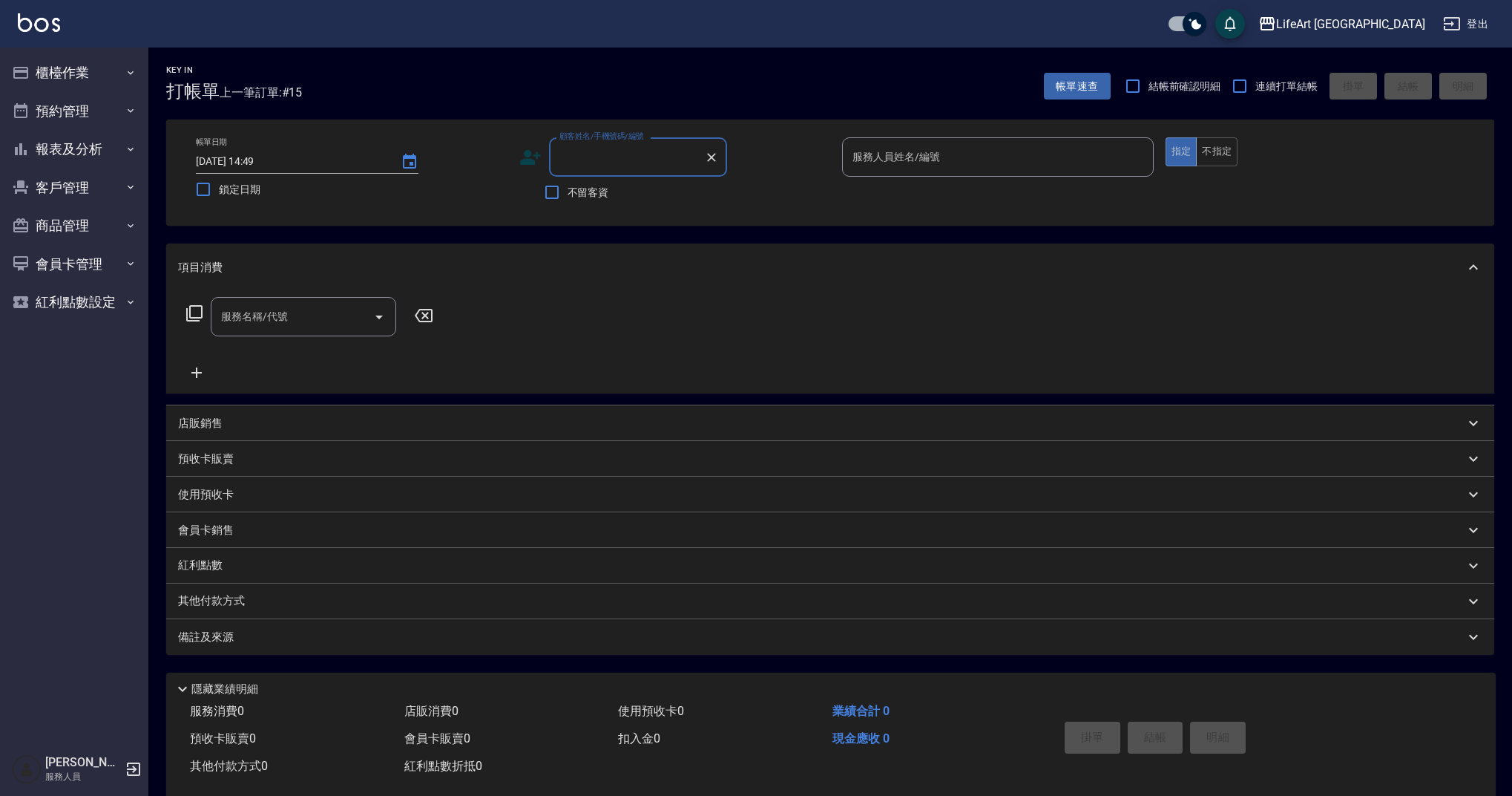
click at [598, 152] on input "顧客姓名/手機號碼/編號" at bounding box center [627, 157] width 142 height 26
click at [651, 197] on li "[PERSON_NAME]/0926857182/null" at bounding box center [638, 194] width 178 height 25
type input "[PERSON_NAME]/0926857182/null"
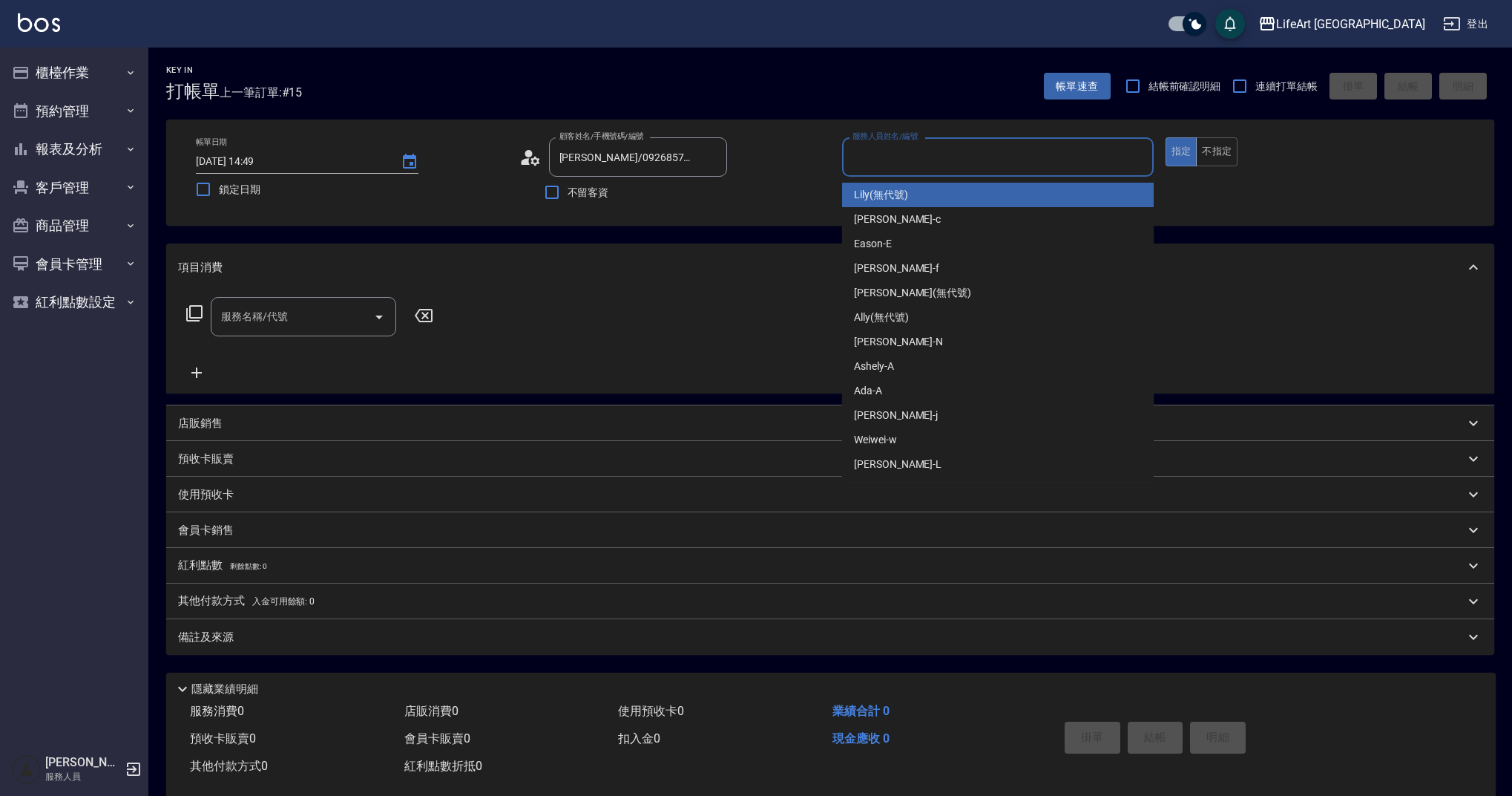
click at [916, 150] on input "服務人員姓名/編號" at bounding box center [998, 157] width 298 height 26
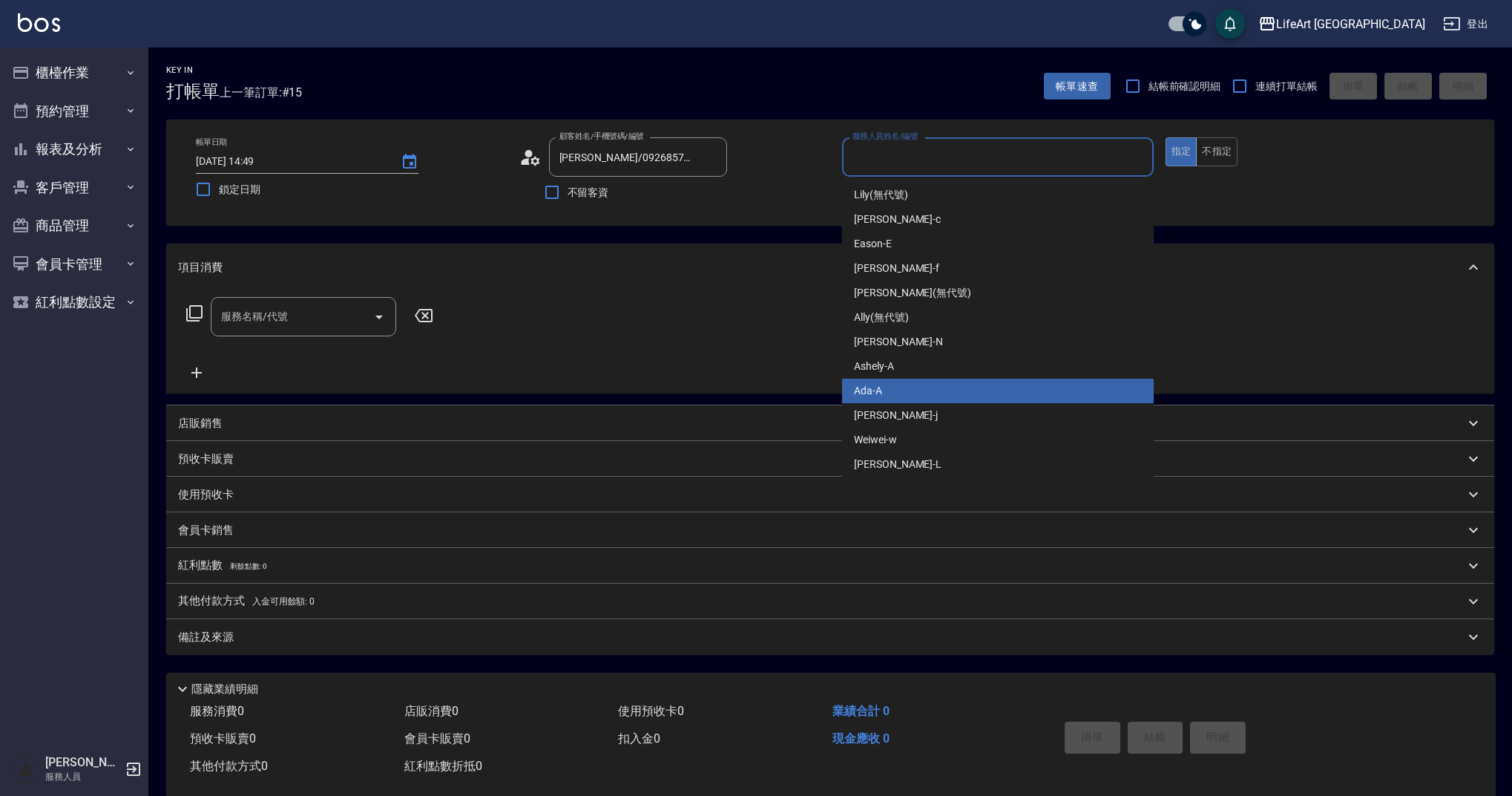
click at [912, 392] on div "Ada -A" at bounding box center [998, 390] width 312 height 25
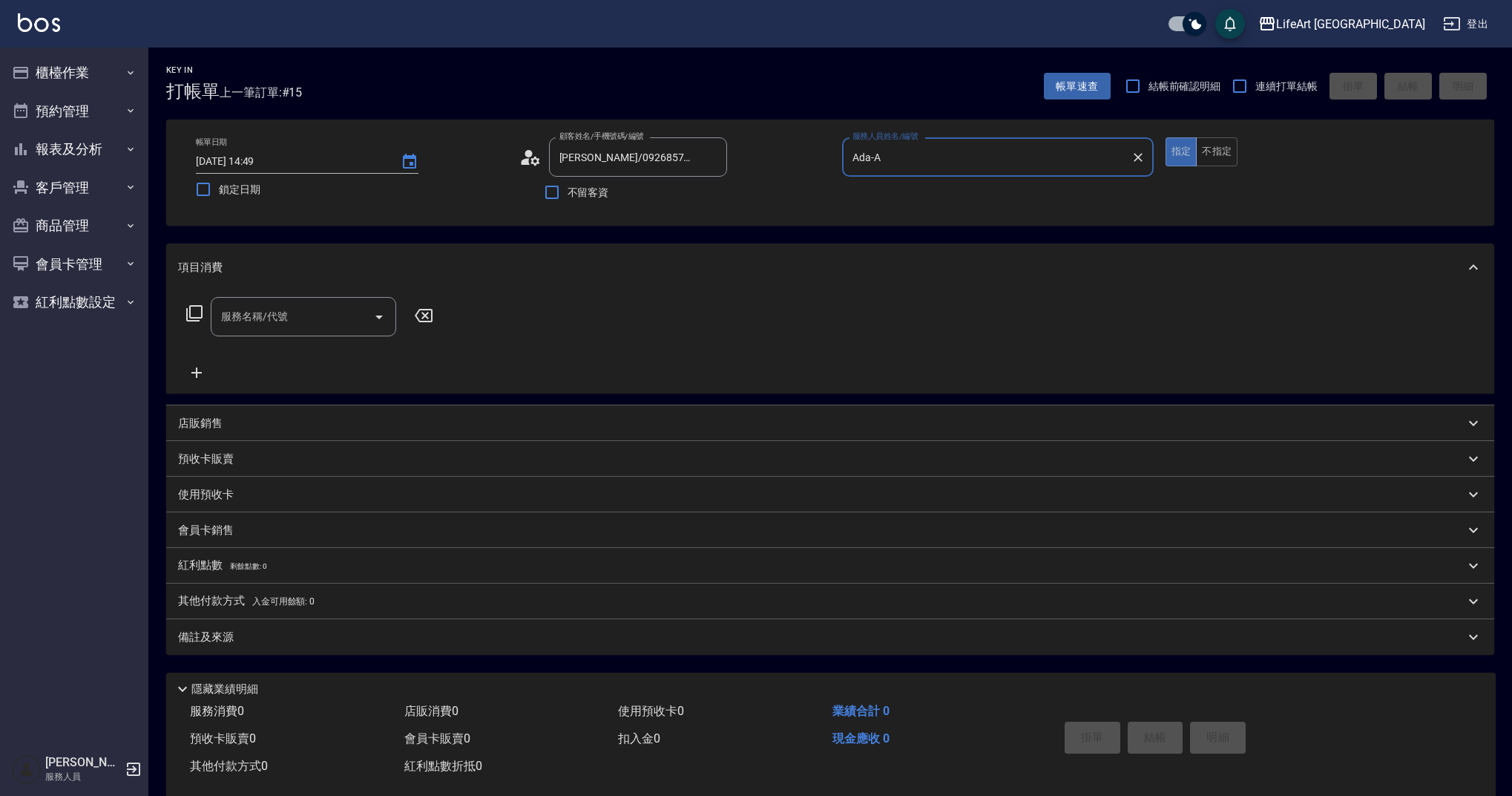
type input "Ada-A"
click at [317, 326] on input "服務名稱/代號" at bounding box center [292, 317] width 150 height 26
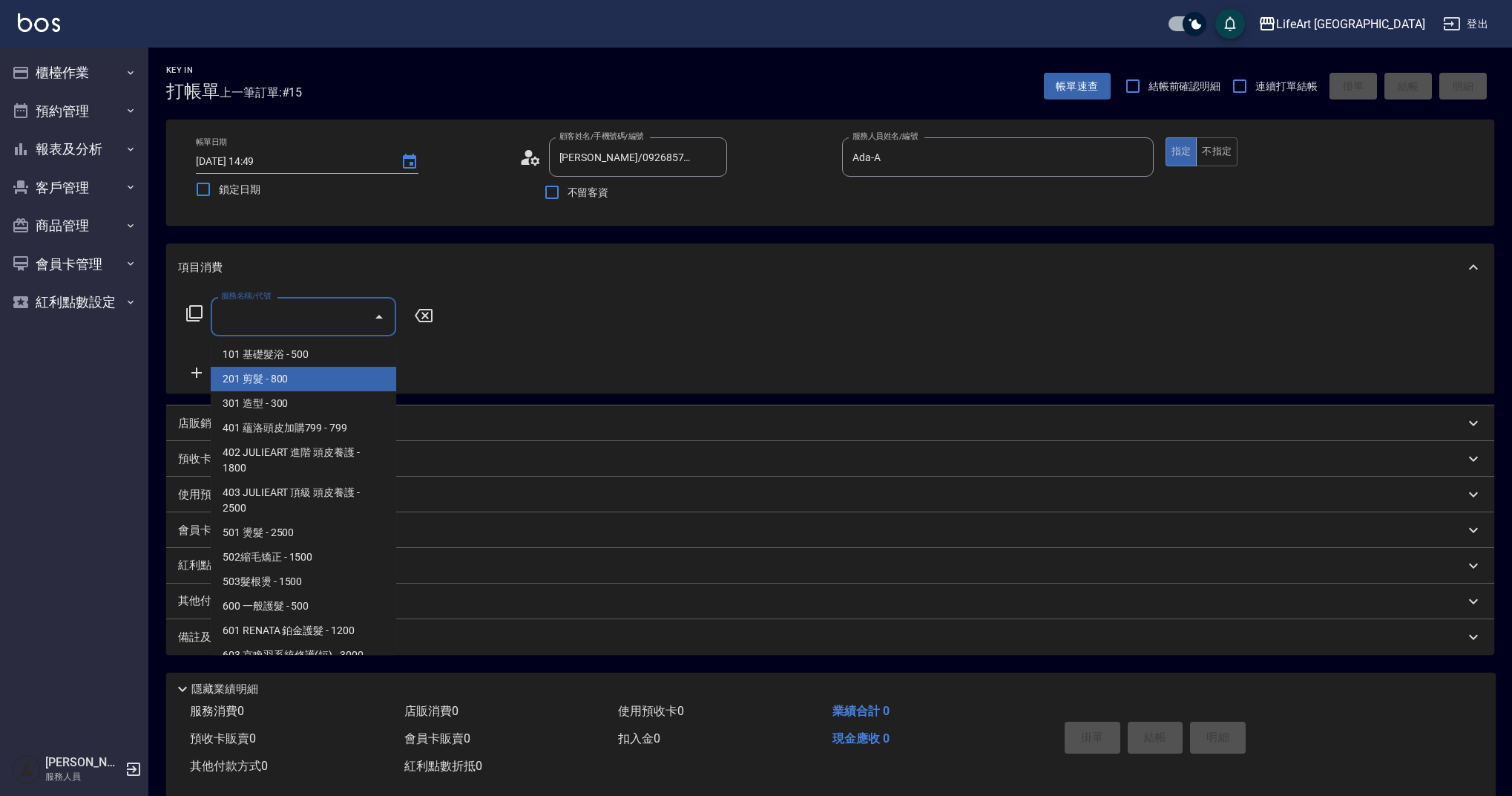
click at [314, 378] on span "201 剪髮 - 800" at bounding box center [304, 378] width 186 height 25
type input "201 剪髮(201)"
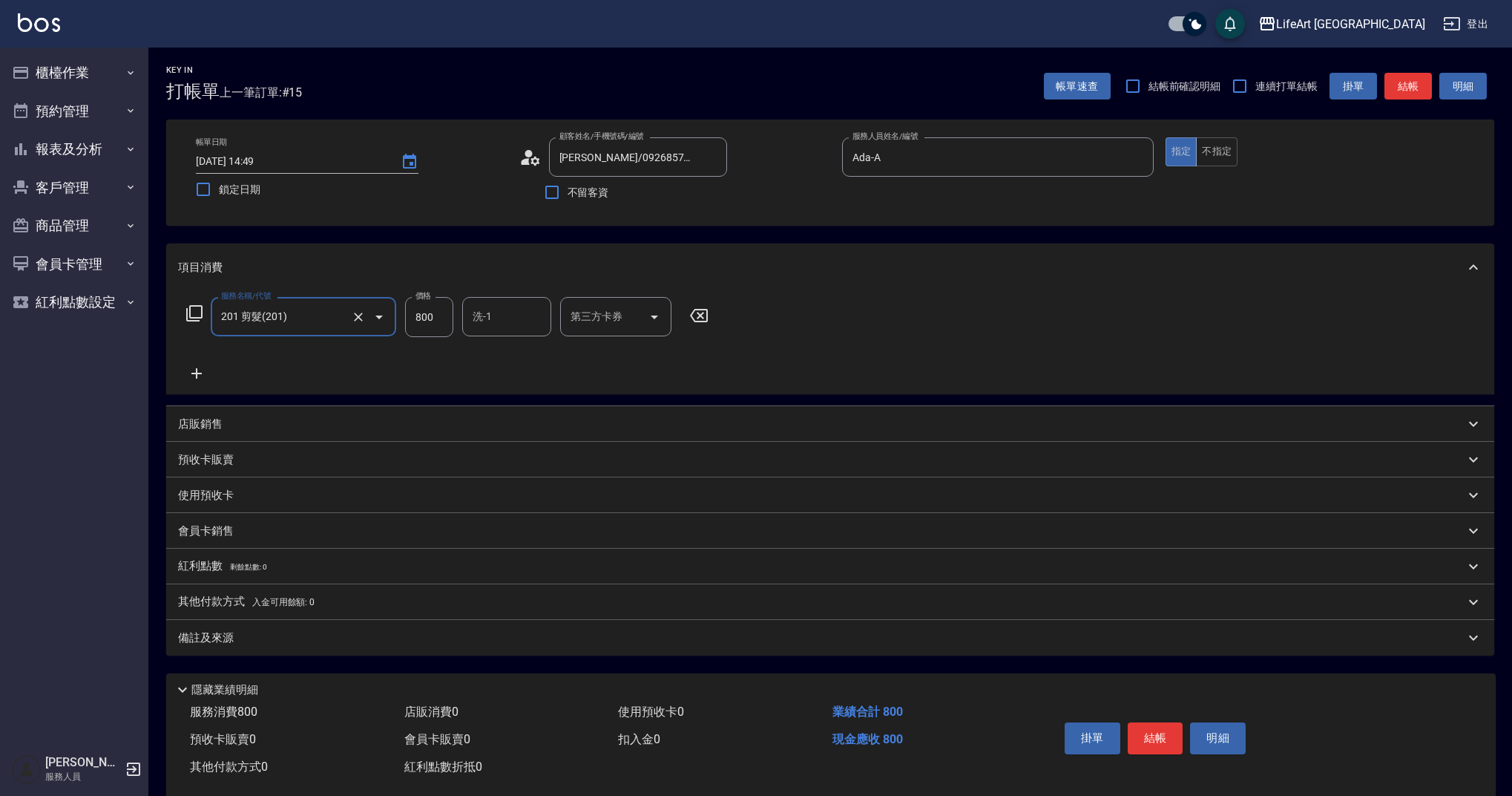
click at [445, 306] on input "800" at bounding box center [429, 317] width 48 height 40
type input "1300"
click at [354, 644] on div "備註及來源" at bounding box center [821, 638] width 1287 height 15
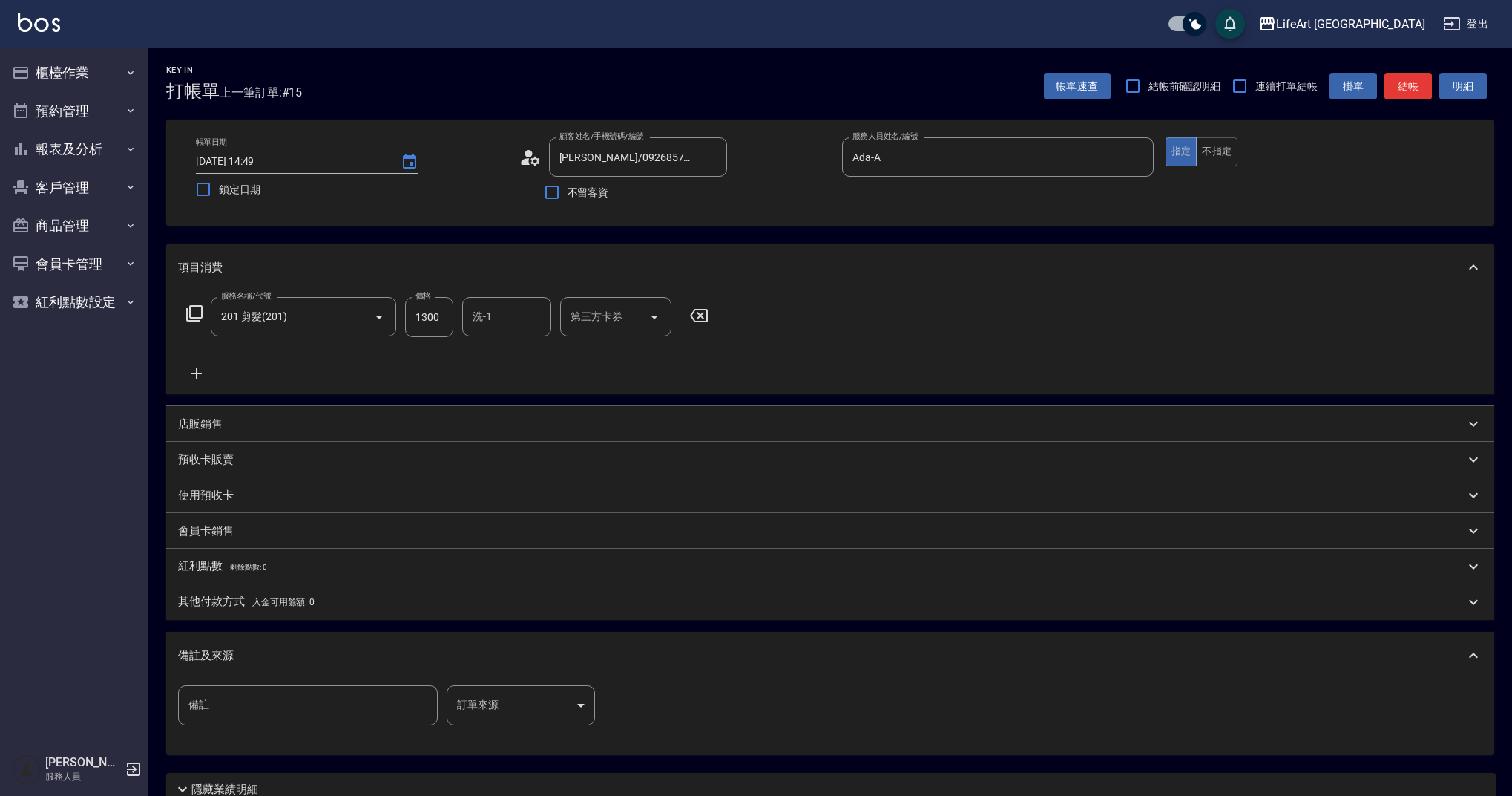
click at [534, 699] on body "LifeArt 蘆洲 登出 櫃檯作業 打帳單 帳單列表 現金收支登錄 高階收支登錄 材料自購登錄 每日結帳 排班表 現場電腦打卡 預約管理 預約管理 單日預約…" at bounding box center [756, 458] width 1512 height 916
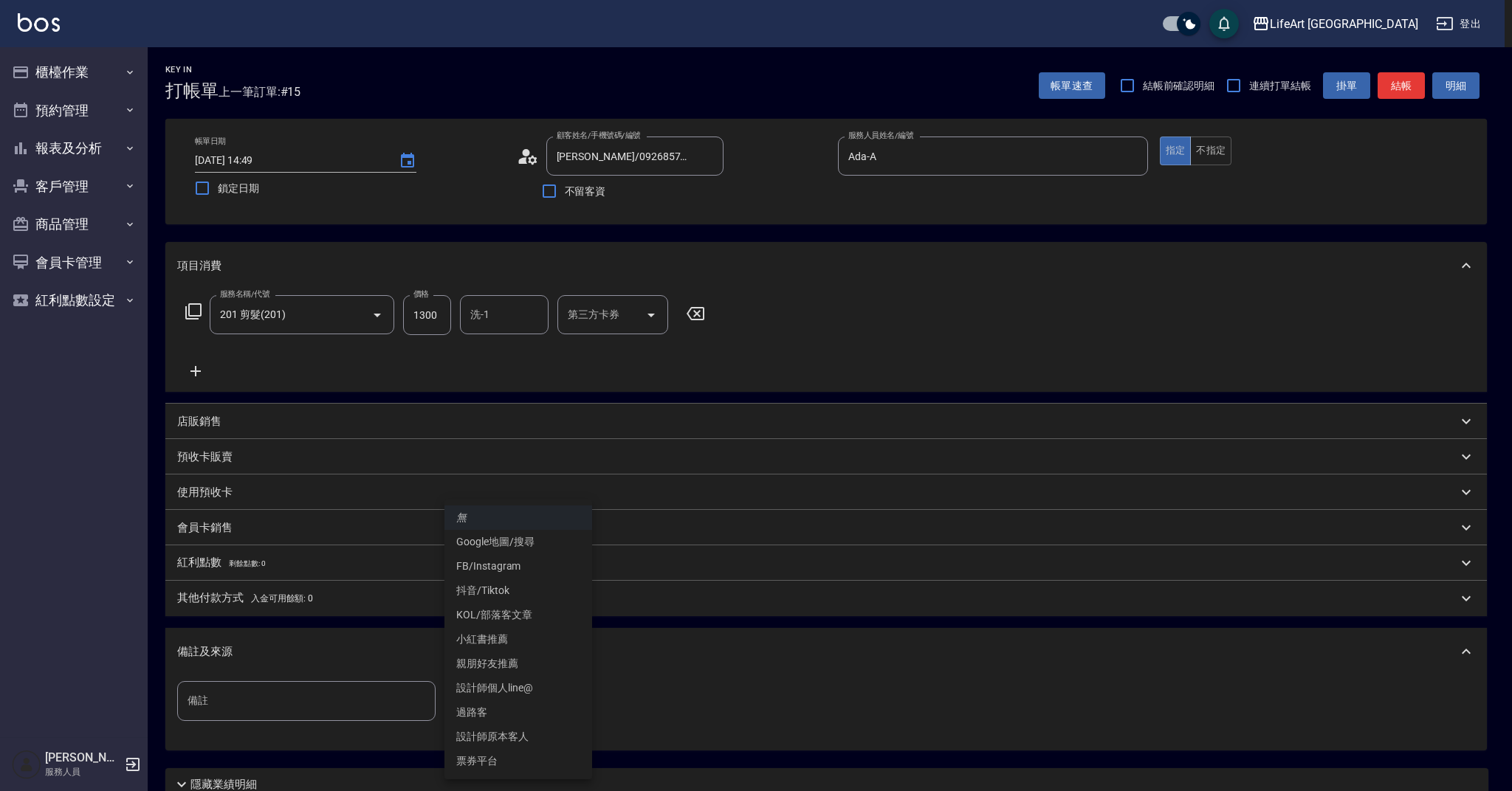
click at [493, 707] on li "過路客" at bounding box center [519, 712] width 148 height 25
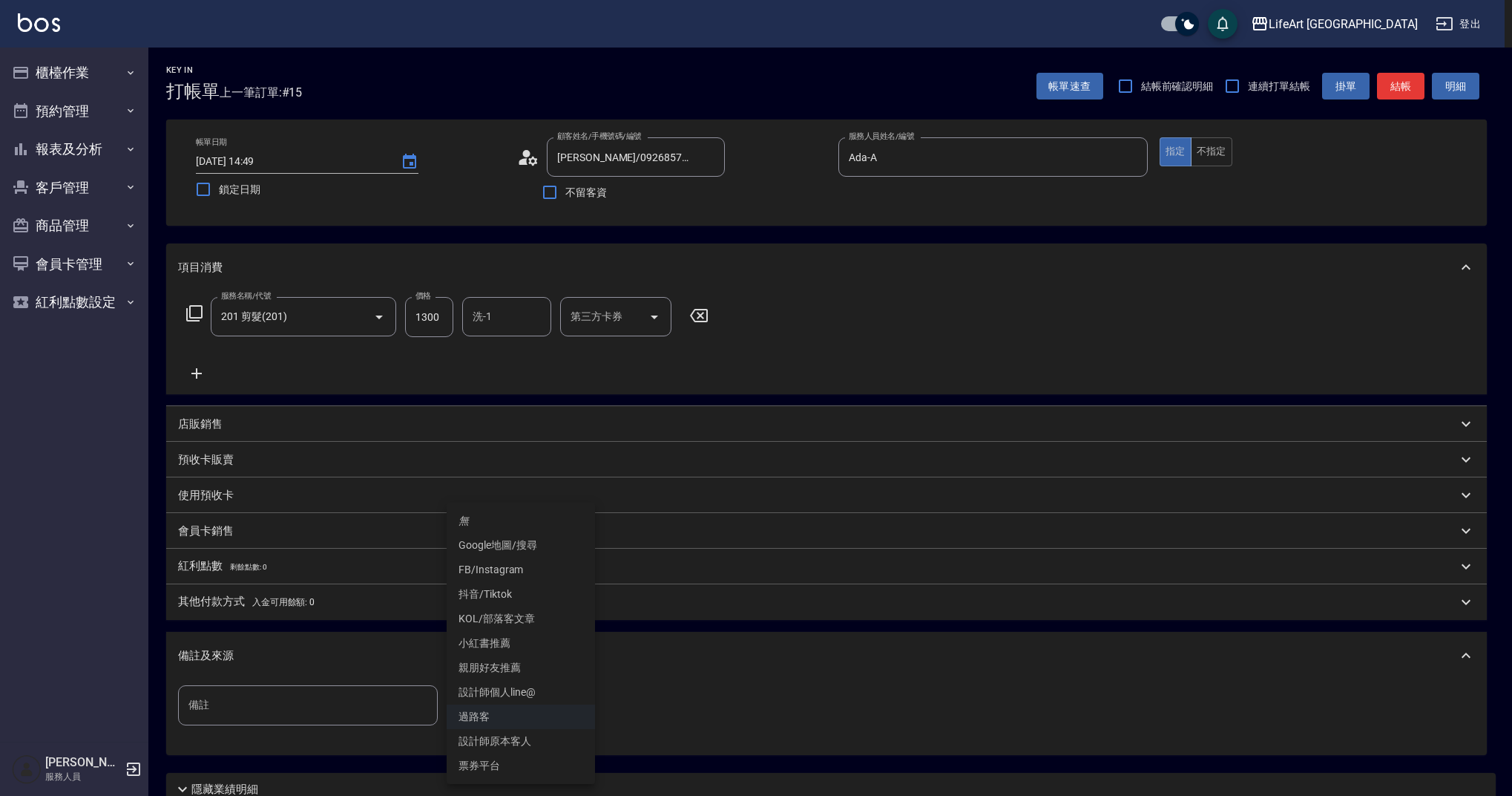
click at [528, 706] on body "LifeArt 蘆洲 登出 櫃檯作業 打帳單 帳單列表 現金收支登錄 高階收支登錄 材料自購登錄 每日結帳 排班表 現場電腦打卡 預約管理 預約管理 單日預約…" at bounding box center [756, 458] width 1512 height 916
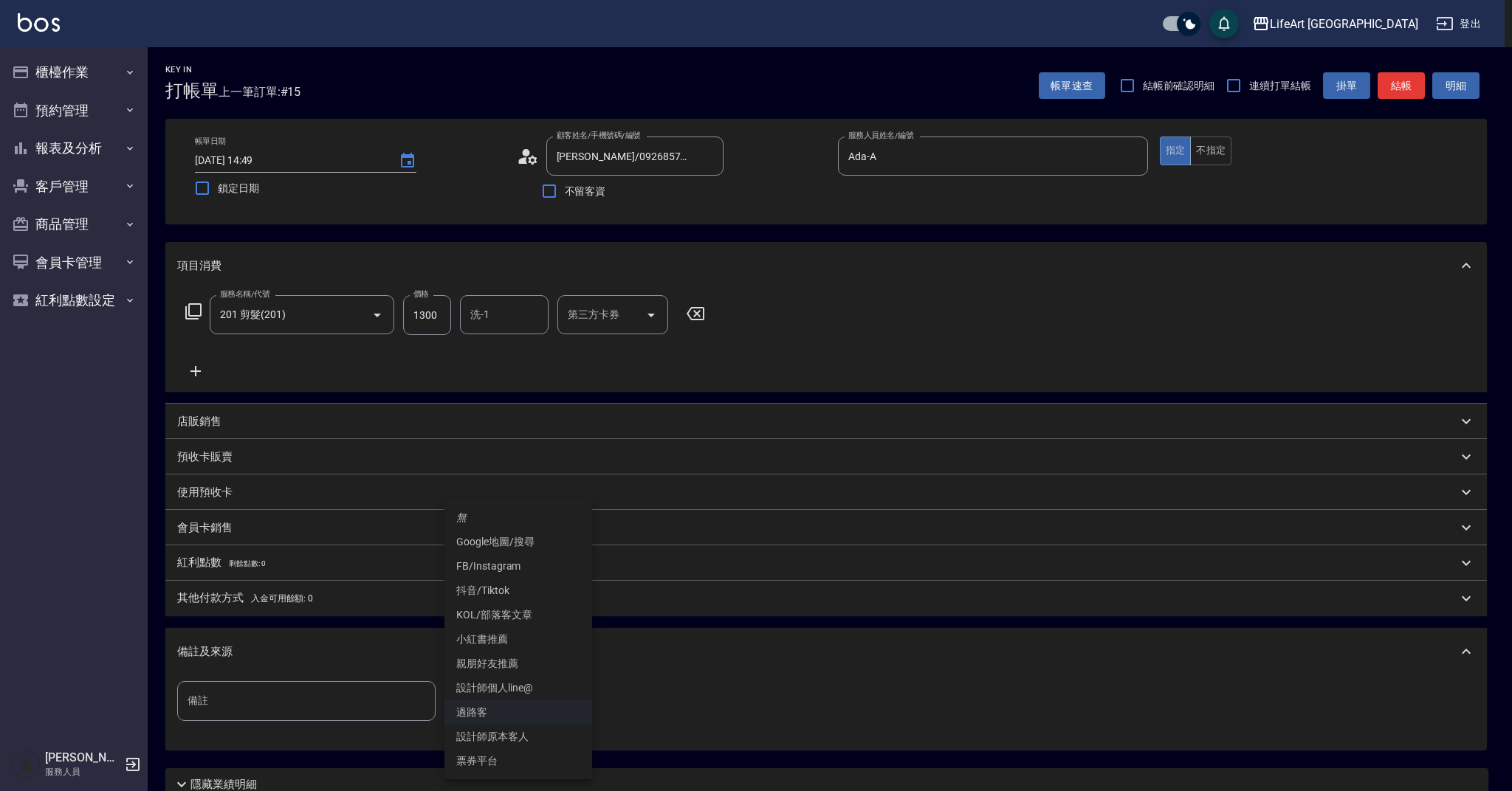
click at [531, 541] on li "Google地圖/搜尋" at bounding box center [519, 541] width 148 height 25
type input "Google地圖/搜尋"
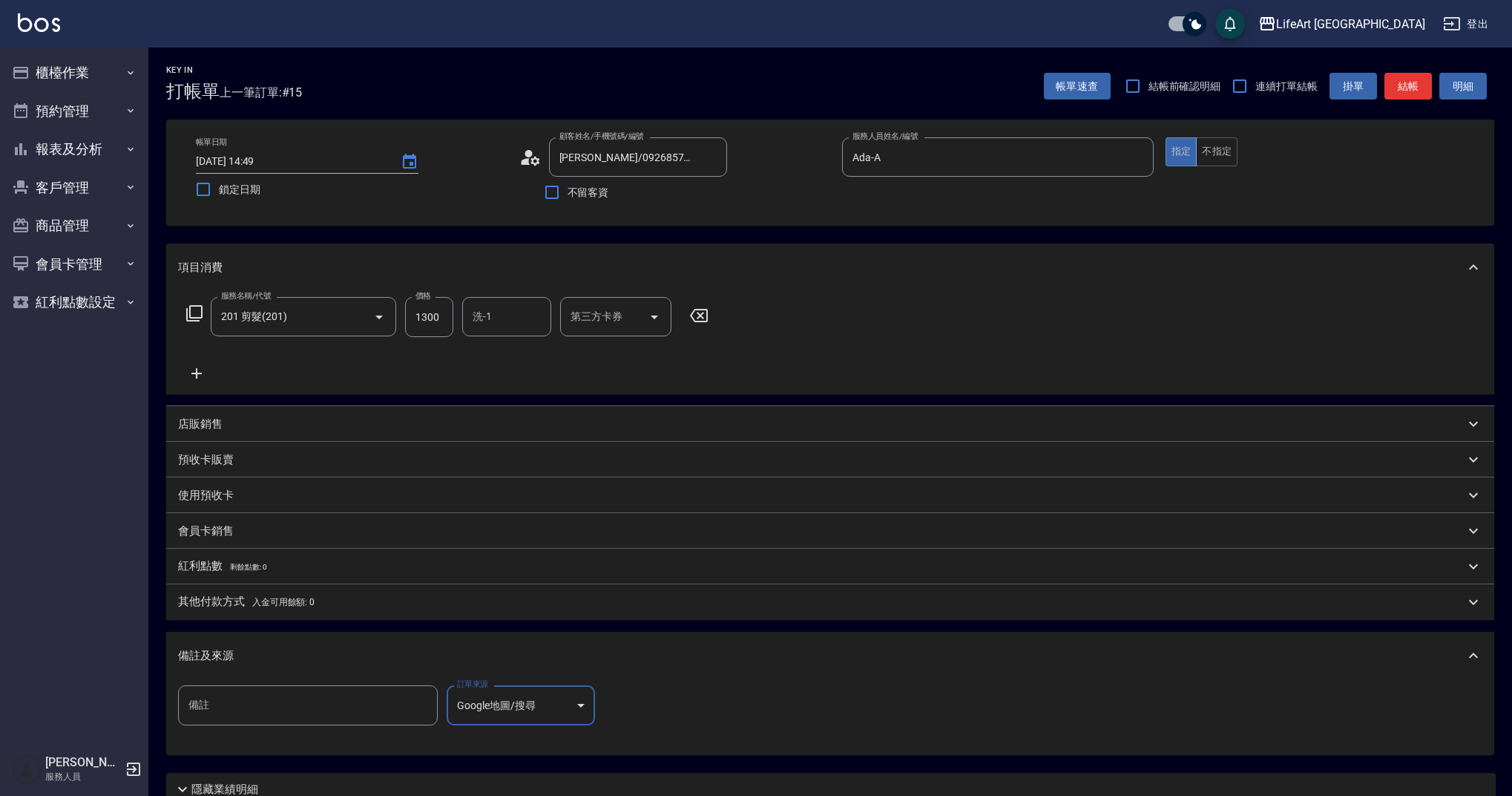
click at [1414, 86] on button "結帳" at bounding box center [1408, 86] width 47 height 27
click at [1414, 86] on div "帳單速查 結帳前確認明細 連續打單結帳 掛單 結帳 明細" at bounding box center [1269, 86] width 450 height 31
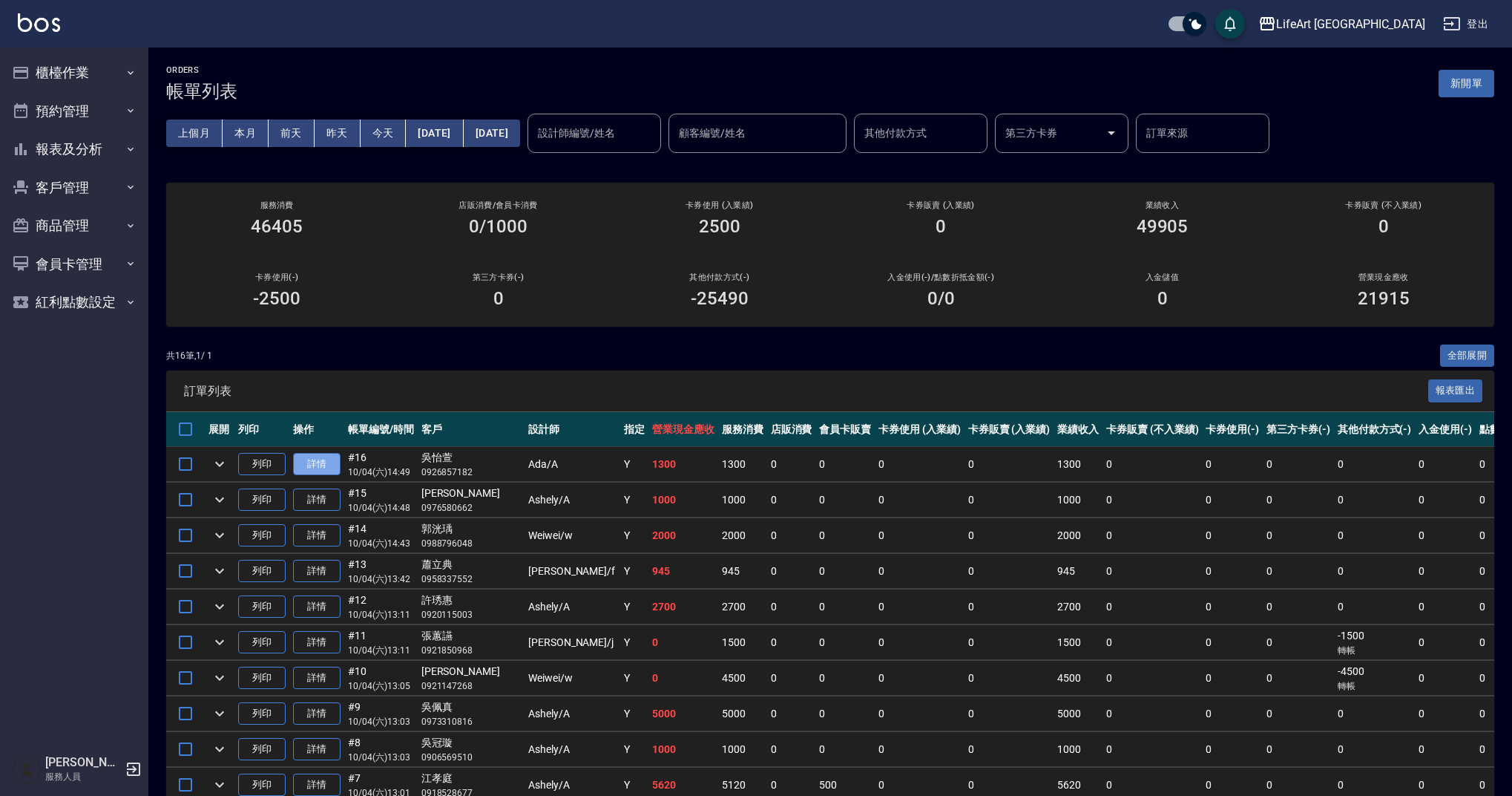
click at [321, 459] on link "詳情" at bounding box center [317, 464] width 47 height 23
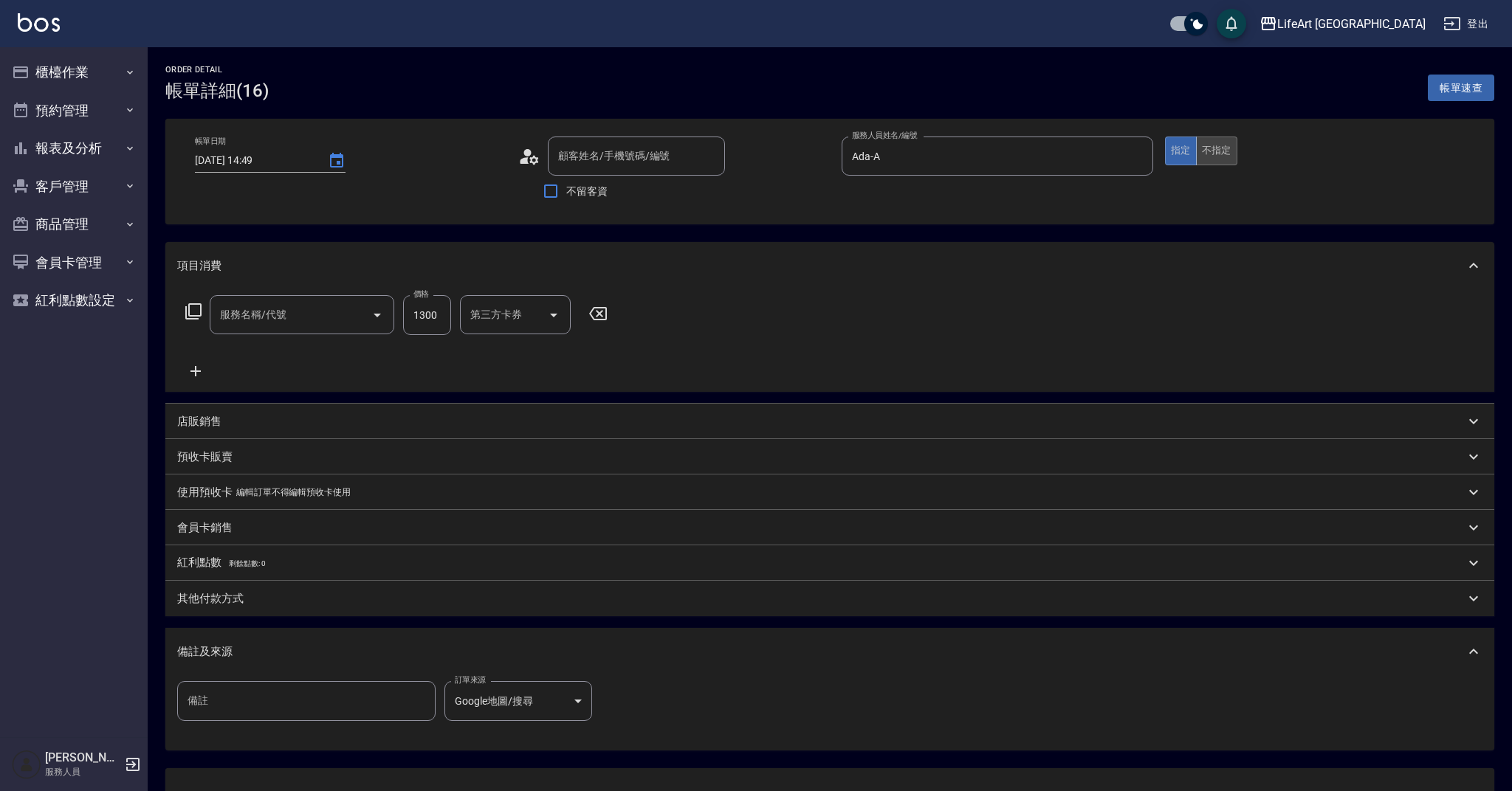
type input "[DATE] 14:49"
type input "Ada-A"
type input "[PERSON_NAME]/0926857182/null"
type input "201 剪髮(201)"
click at [1223, 153] on button "不指定" at bounding box center [1216, 151] width 41 height 29
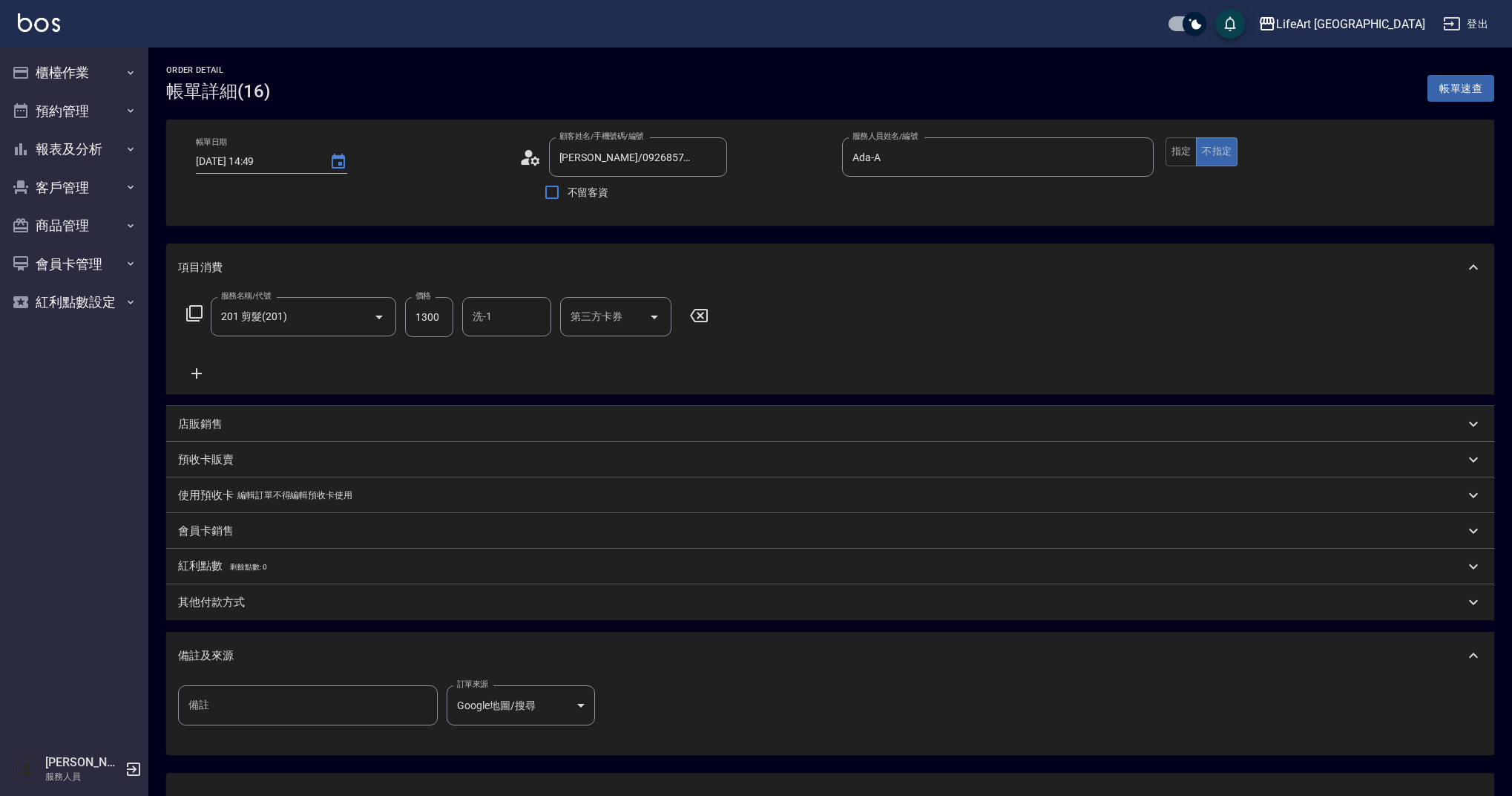
scroll to position [119, 0]
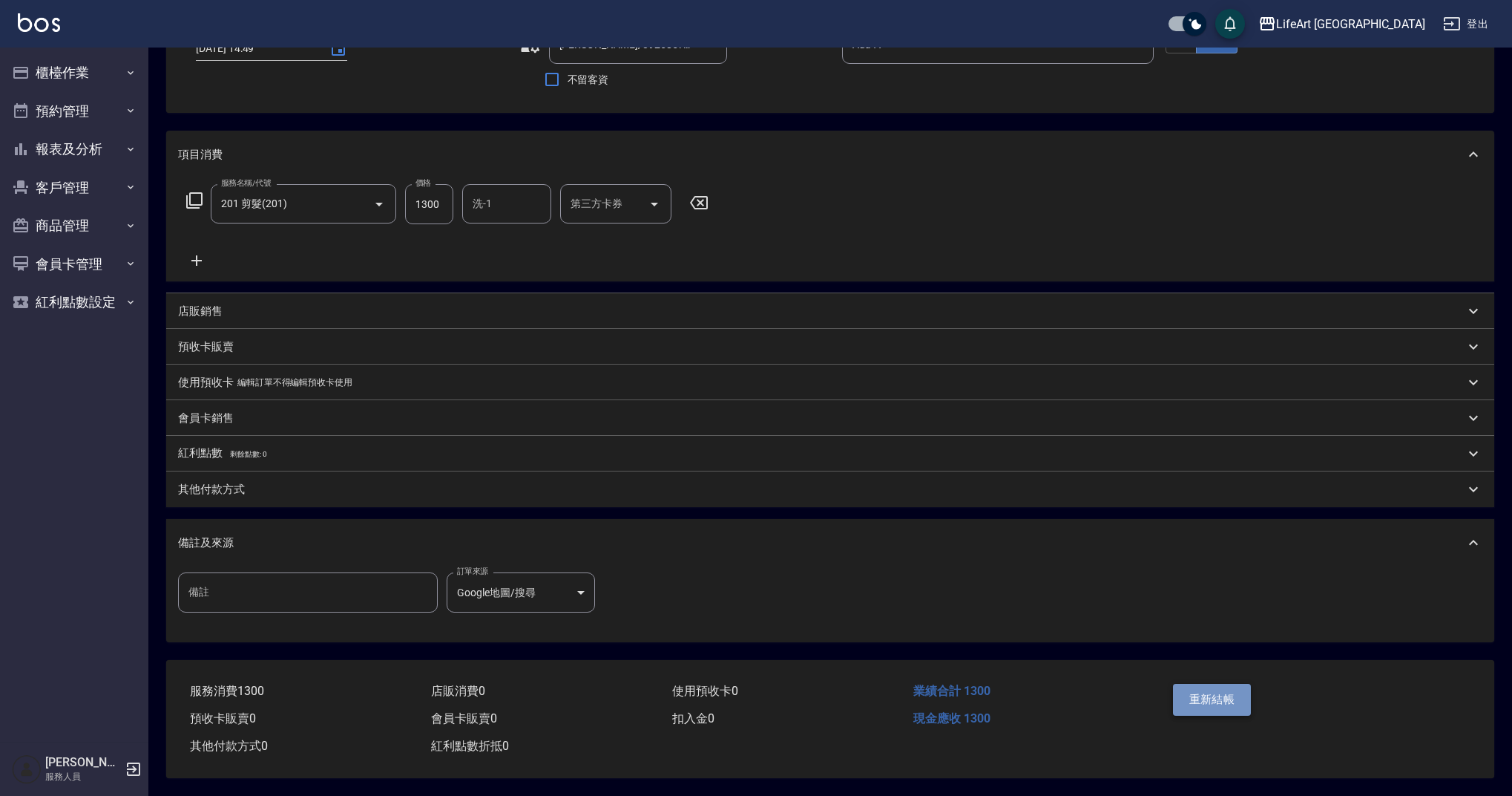
click at [1217, 697] on button "重新結帳" at bounding box center [1212, 699] width 78 height 31
